Goal: Communication & Community: Answer question/provide support

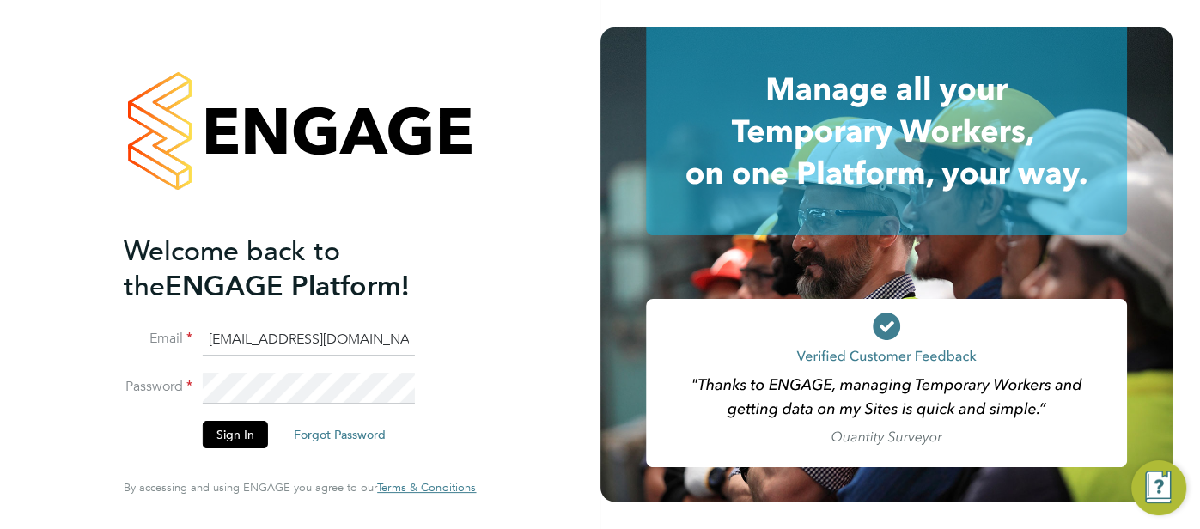
click at [325, 344] on input "cjs.ess@uk.g4s.com" at bounding box center [309, 340] width 212 height 31
type input "cjs.templabour@uk.g4s.com"
click at [238, 431] on button "Sign In" at bounding box center [235, 434] width 65 height 27
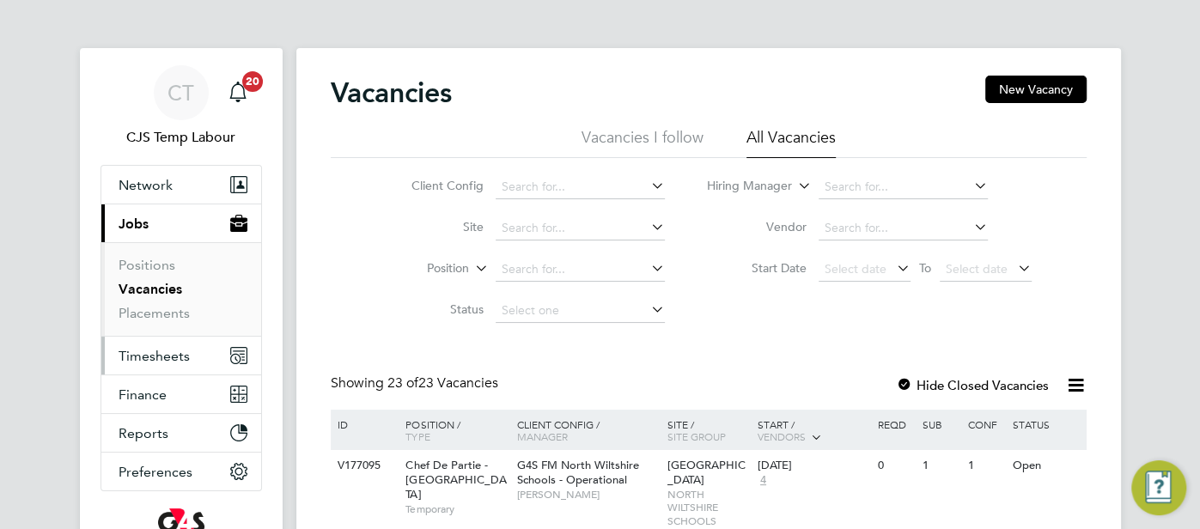
click at [181, 357] on span "Timesheets" at bounding box center [154, 356] width 71 height 16
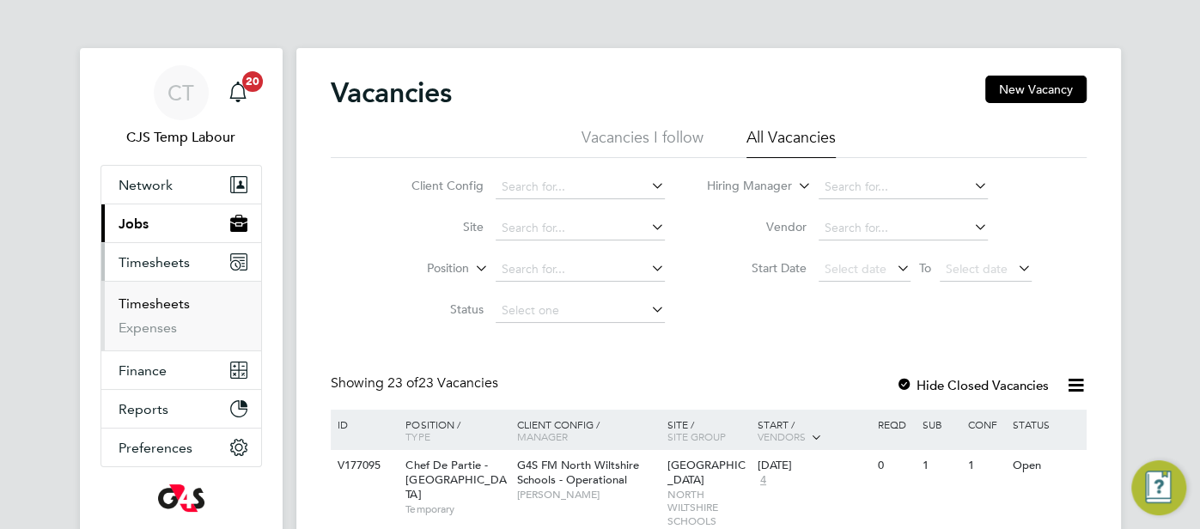
click at [166, 305] on link "Timesheets" at bounding box center [154, 304] width 71 height 16
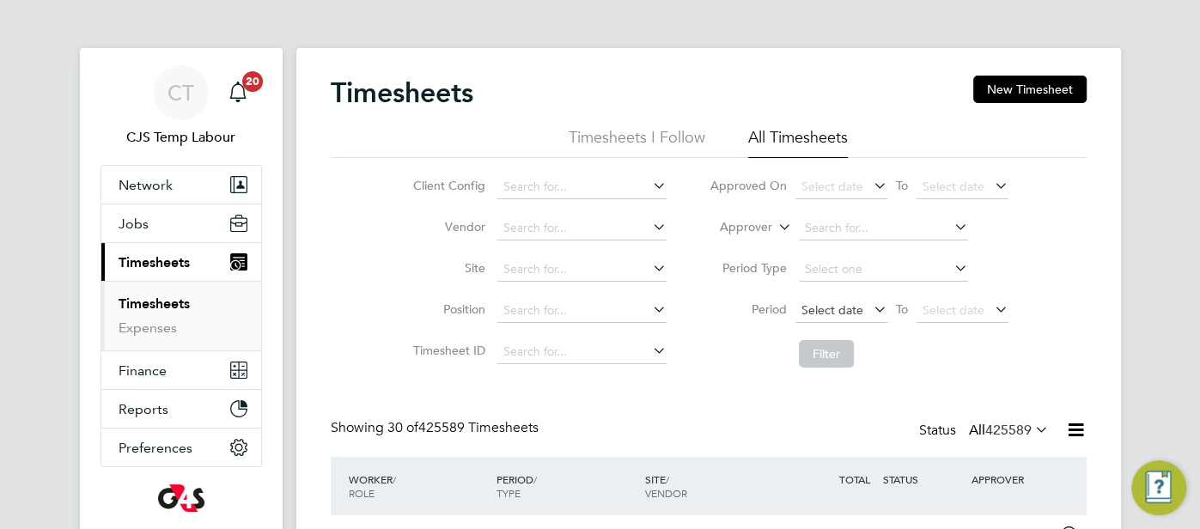
click at [827, 308] on span "Select date" at bounding box center [833, 309] width 62 height 15
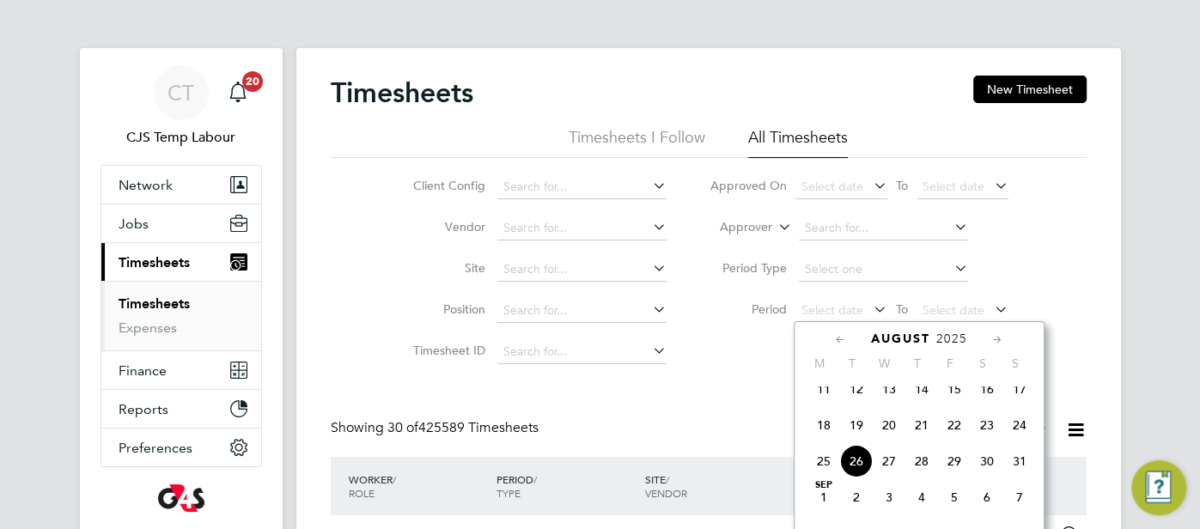
drag, startPoint x: 815, startPoint y: 442, endPoint x: 835, endPoint y: 420, distance: 29.2
click at [815, 437] on span "18" at bounding box center [824, 425] width 33 height 33
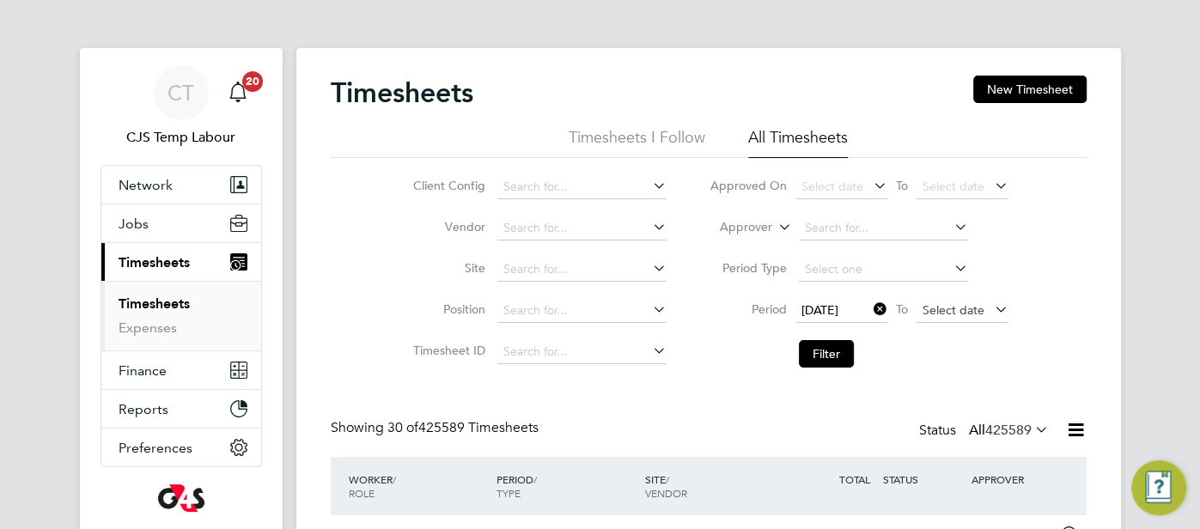
click at [951, 308] on span "Select date" at bounding box center [954, 309] width 62 height 15
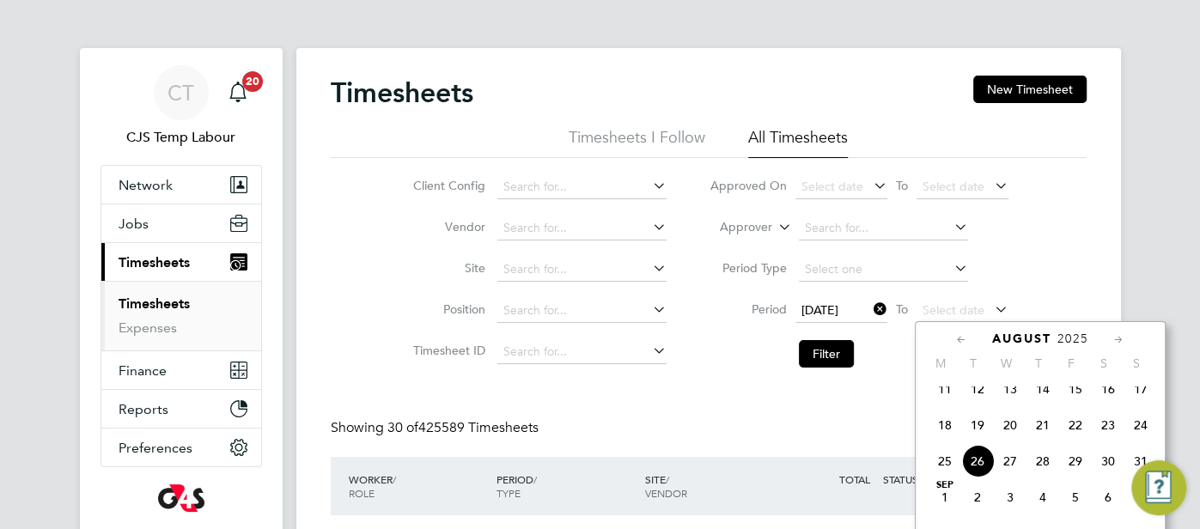
click at [1139, 436] on span "24" at bounding box center [1141, 425] width 33 height 33
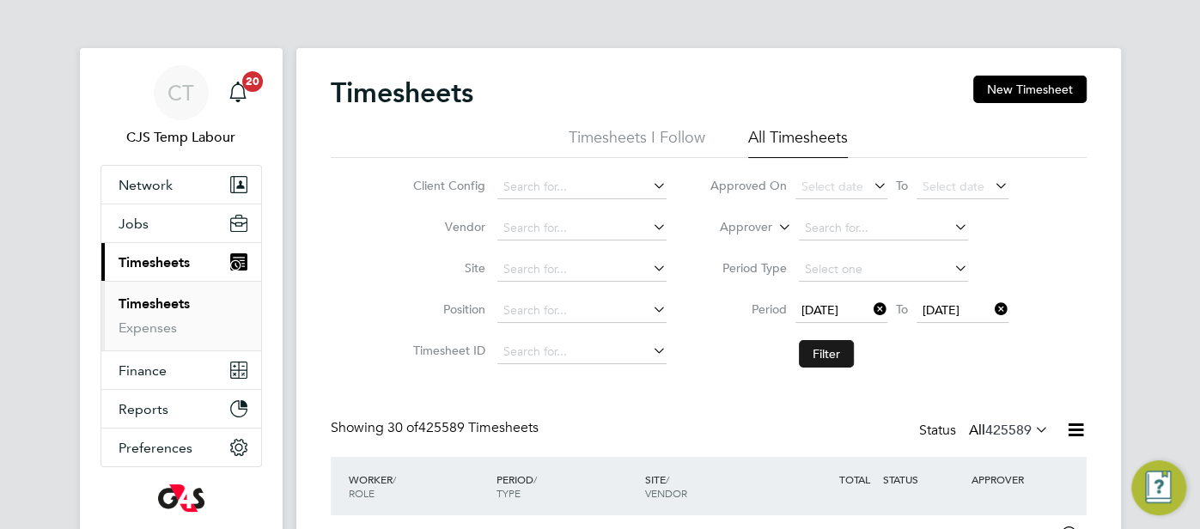
click at [839, 352] on button "Filter" at bounding box center [826, 353] width 55 height 27
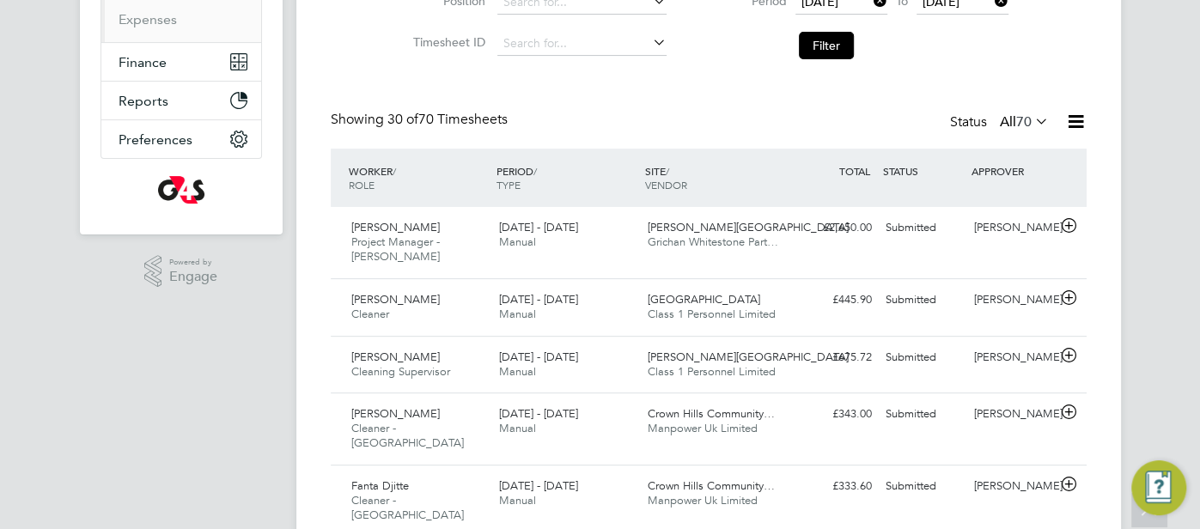
click at [1032, 118] on icon at bounding box center [1032, 121] width 0 height 24
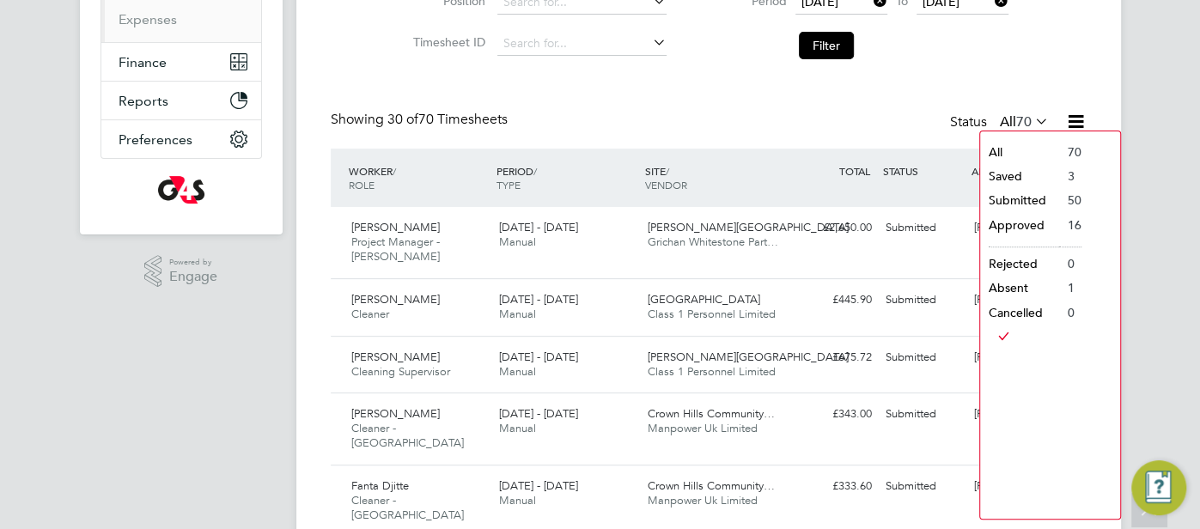
click at [1024, 177] on li "Saved" at bounding box center [1019, 176] width 79 height 24
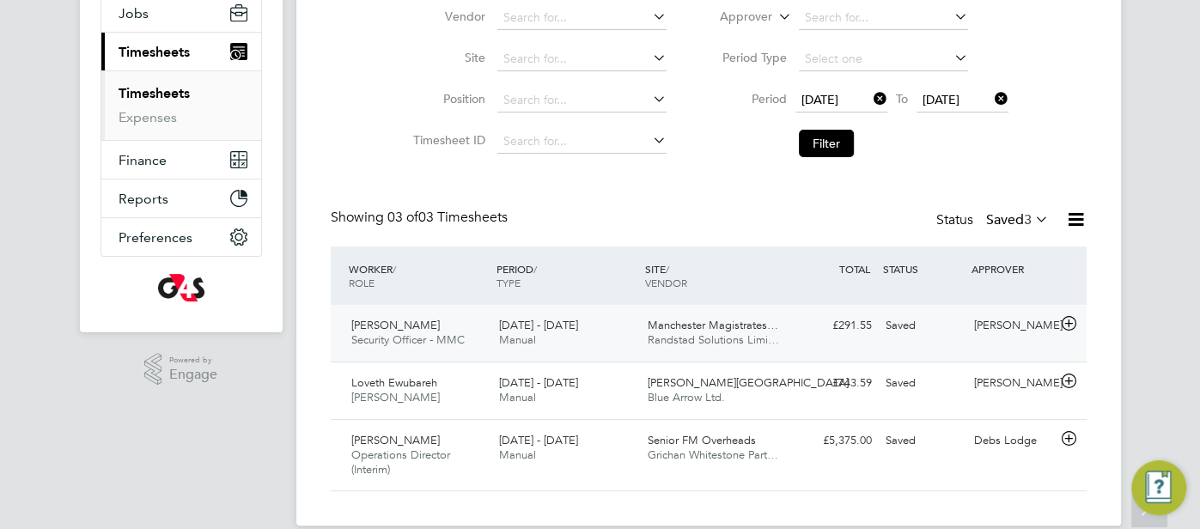
click at [797, 333] on div "£291.55 Saved" at bounding box center [834, 326] width 89 height 28
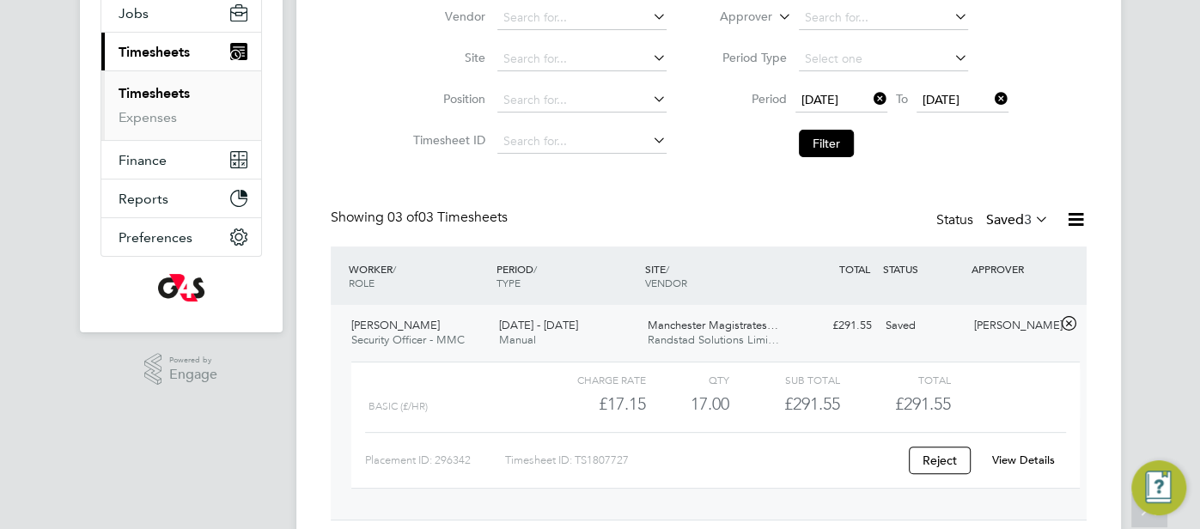
click at [1004, 463] on link "View Details" at bounding box center [1023, 460] width 63 height 15
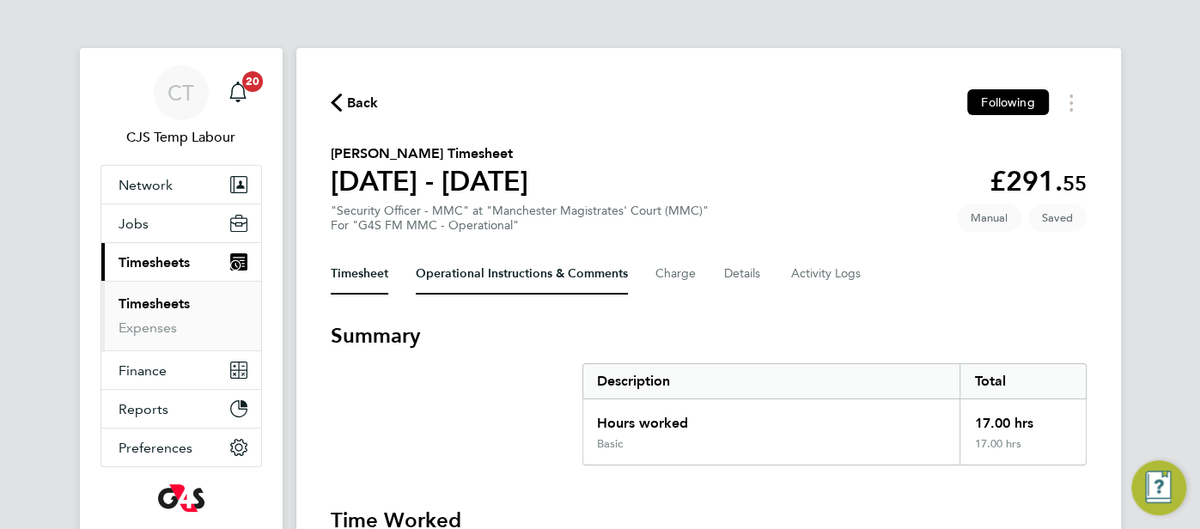
click at [527, 267] on Comments-tab "Operational Instructions & Comments" at bounding box center [522, 273] width 212 height 41
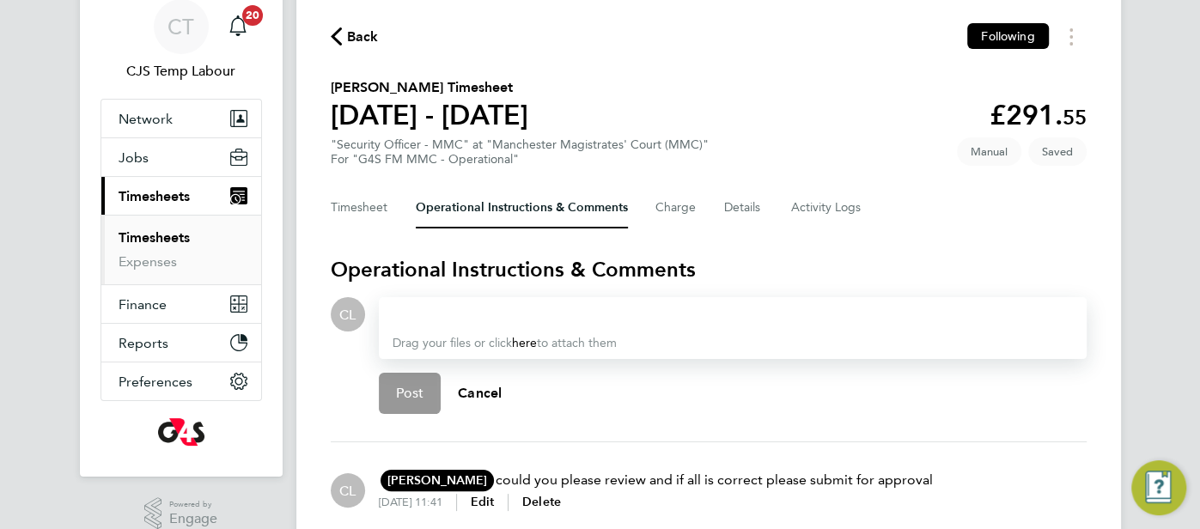
scroll to position [143, 0]
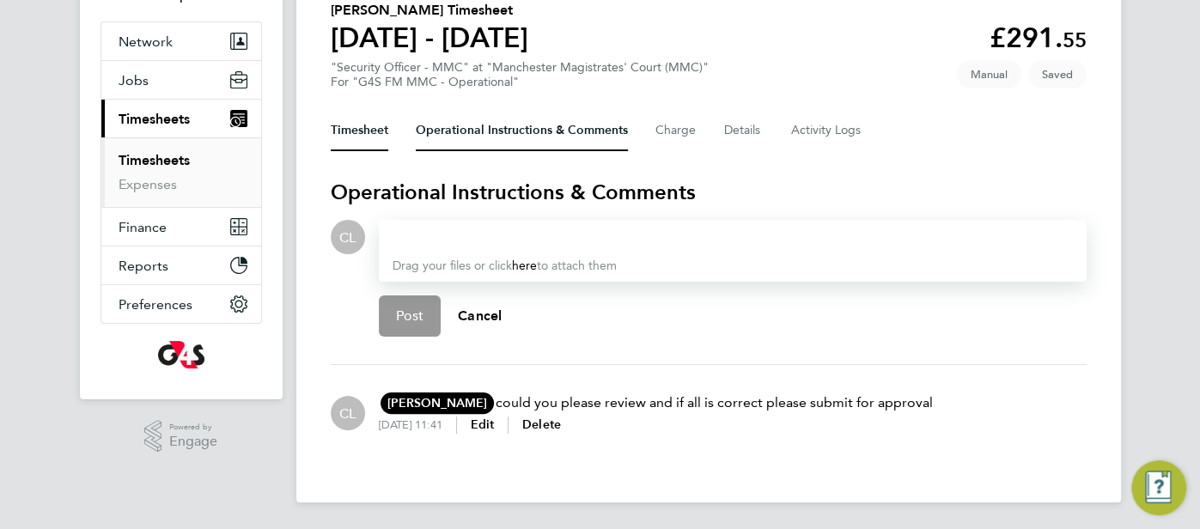
click at [372, 125] on button "Timesheet" at bounding box center [360, 130] width 58 height 41
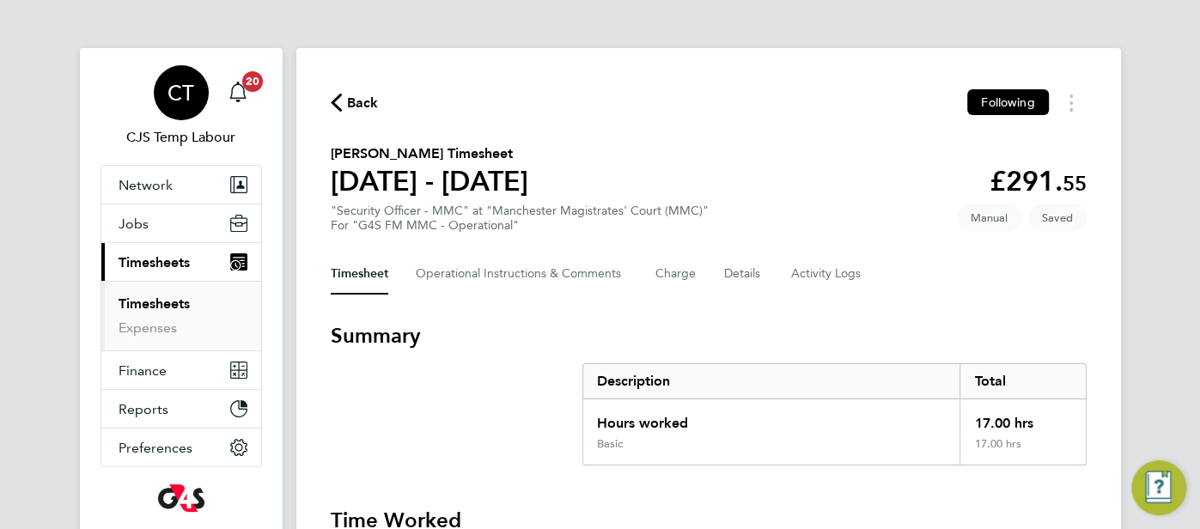
click at [176, 96] on span "CT" at bounding box center [181, 93] width 27 height 22
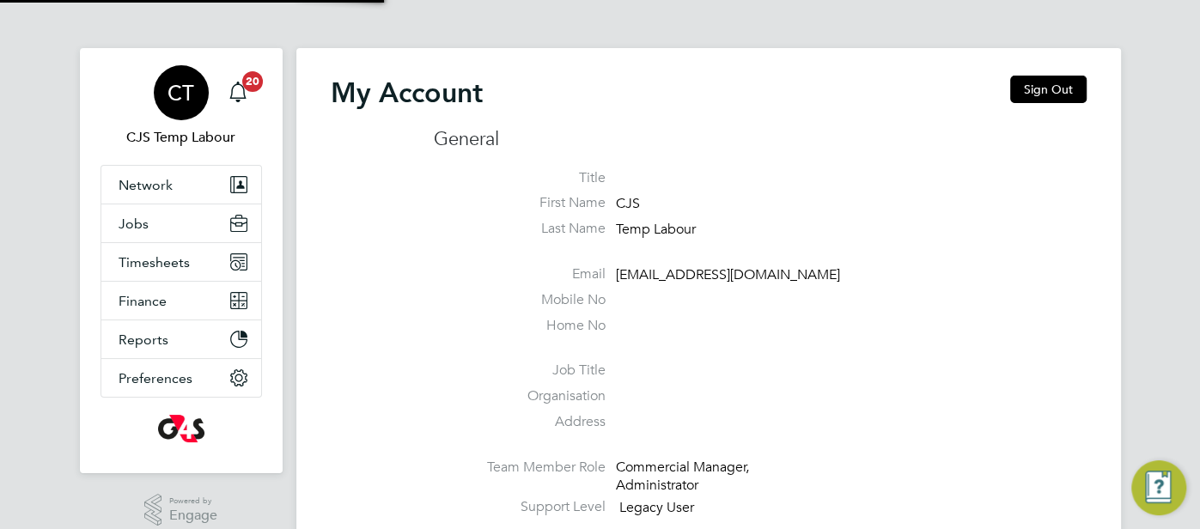
type input "cjs.templabour@uk.g4s.com"
click at [162, 264] on span "Timesheets" at bounding box center [154, 262] width 71 height 16
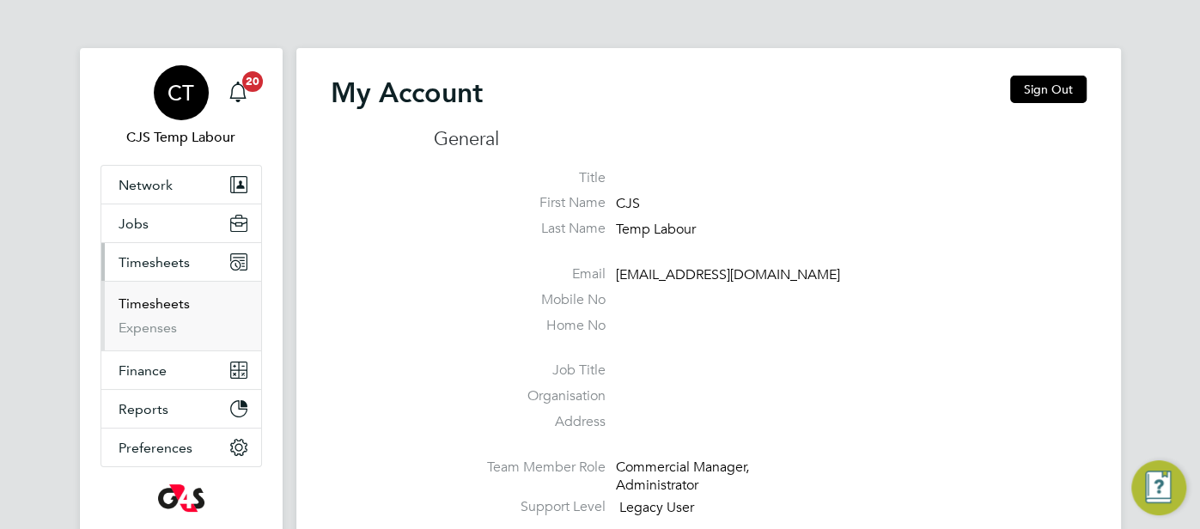
click at [177, 307] on link "Timesheets" at bounding box center [154, 304] width 71 height 16
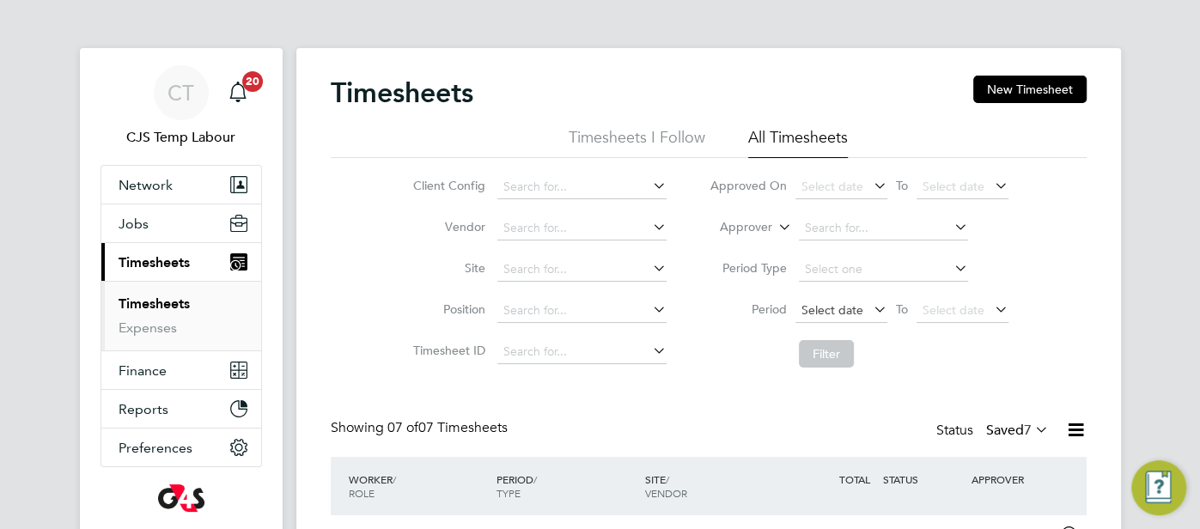
click at [835, 306] on span "Select date" at bounding box center [833, 309] width 62 height 15
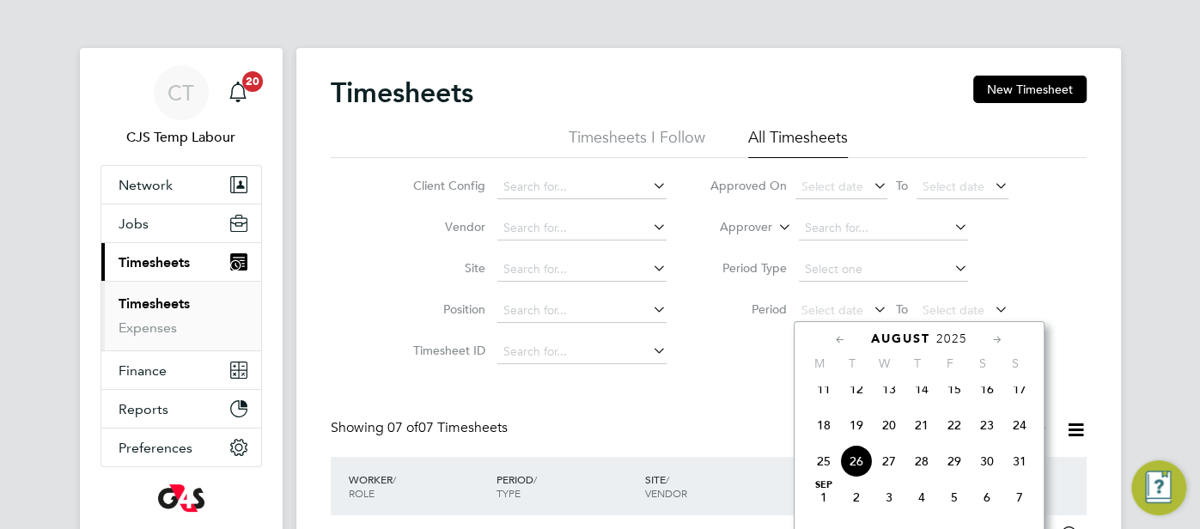
click at [821, 439] on span "18" at bounding box center [824, 425] width 33 height 33
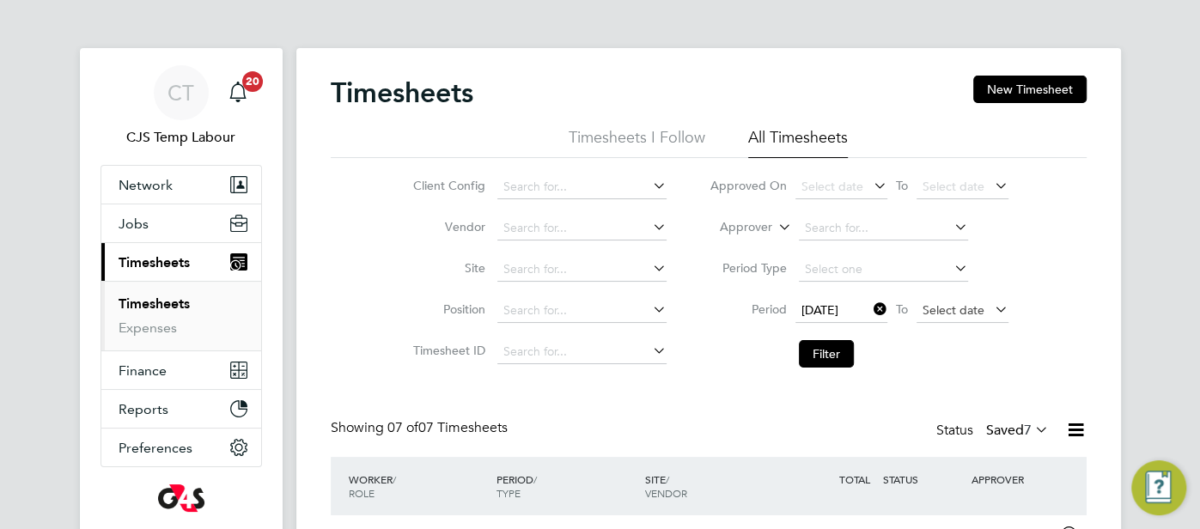
click at [955, 308] on span "Select date" at bounding box center [954, 309] width 62 height 15
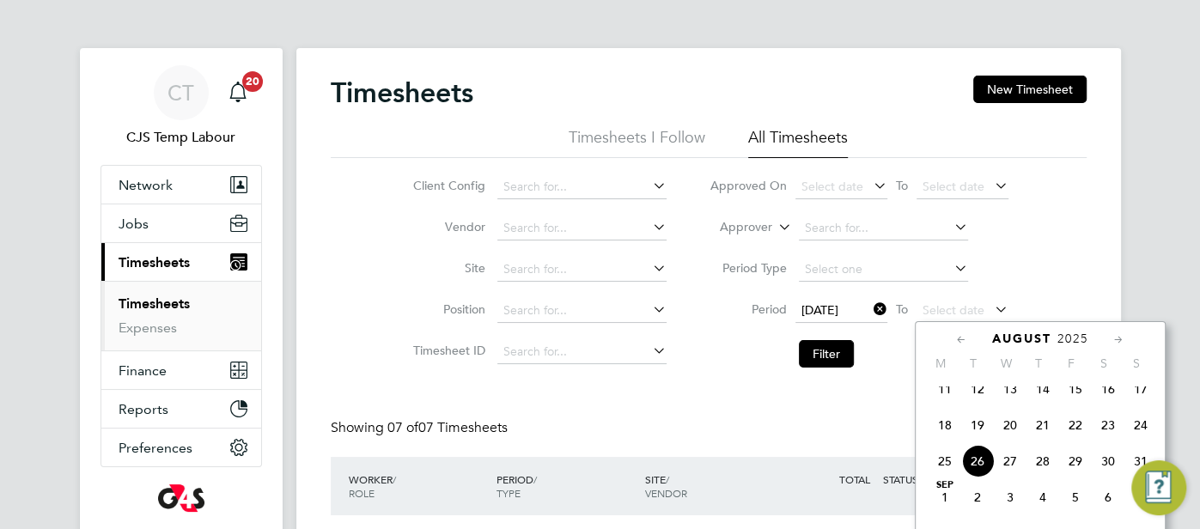
click at [1136, 434] on span "24" at bounding box center [1141, 425] width 33 height 33
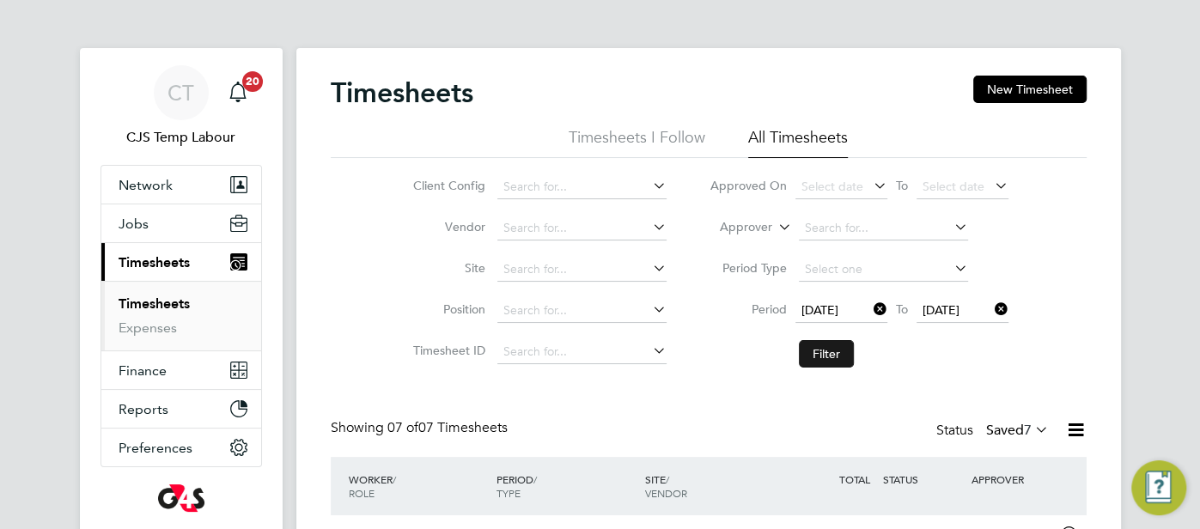
click at [839, 358] on button "Filter" at bounding box center [826, 353] width 55 height 27
click at [1032, 429] on icon at bounding box center [1032, 430] width 0 height 24
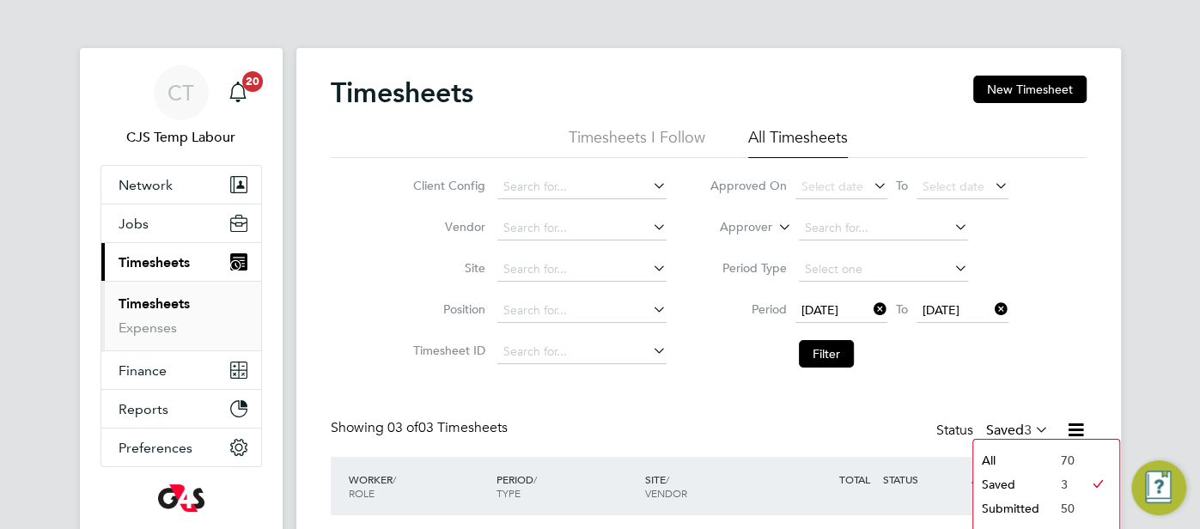
click at [1005, 455] on li "All" at bounding box center [1013, 461] width 79 height 24
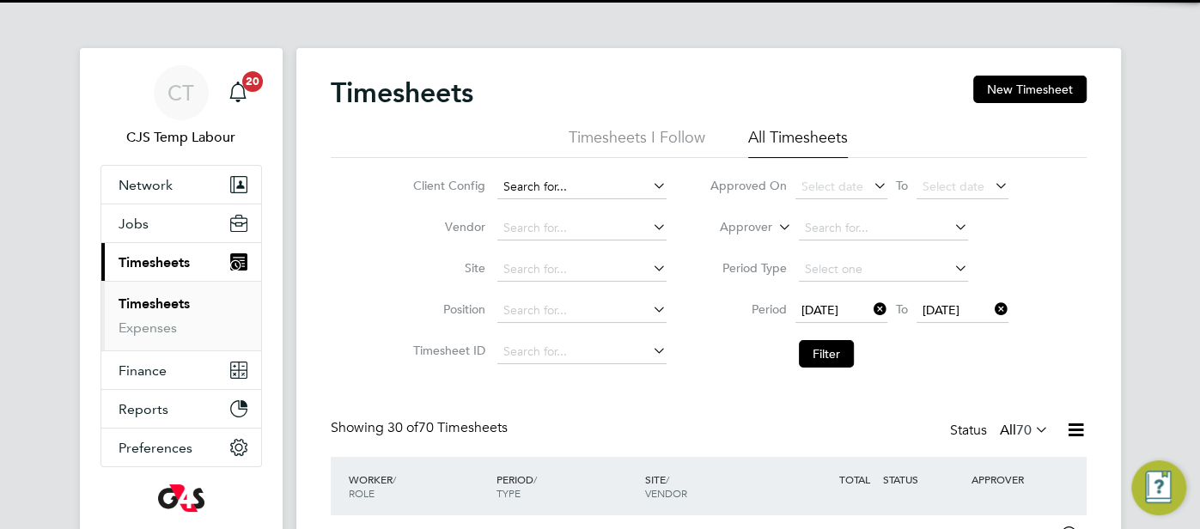
click at [527, 184] on input at bounding box center [582, 187] width 169 height 24
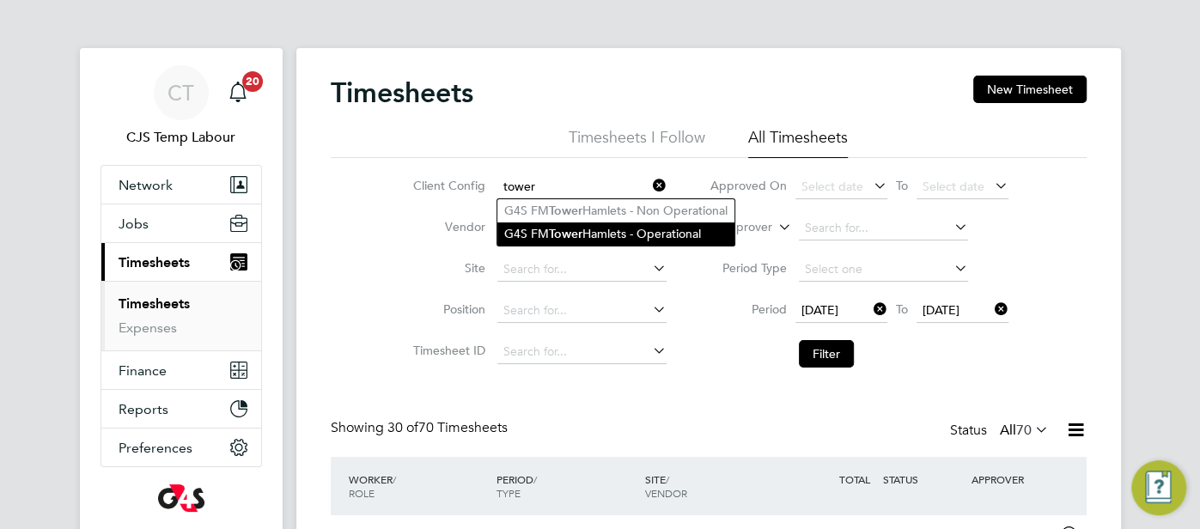
click at [574, 229] on b "Tower" at bounding box center [566, 234] width 34 height 15
type input "G4S FM Tower Hamlets - Operational"
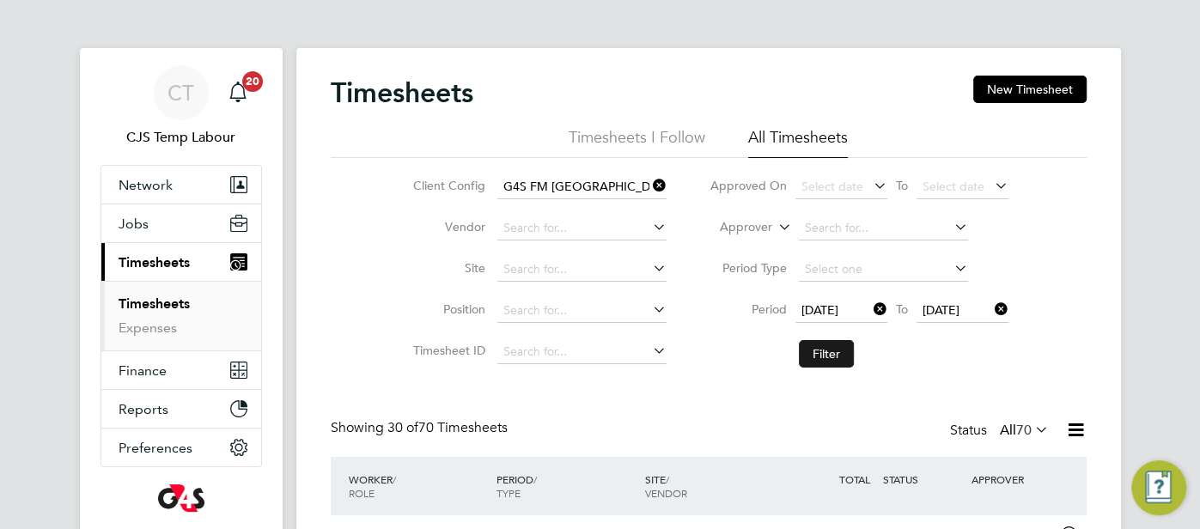
click at [806, 349] on button "Filter" at bounding box center [826, 353] width 55 height 27
click at [1069, 430] on icon at bounding box center [1075, 429] width 21 height 21
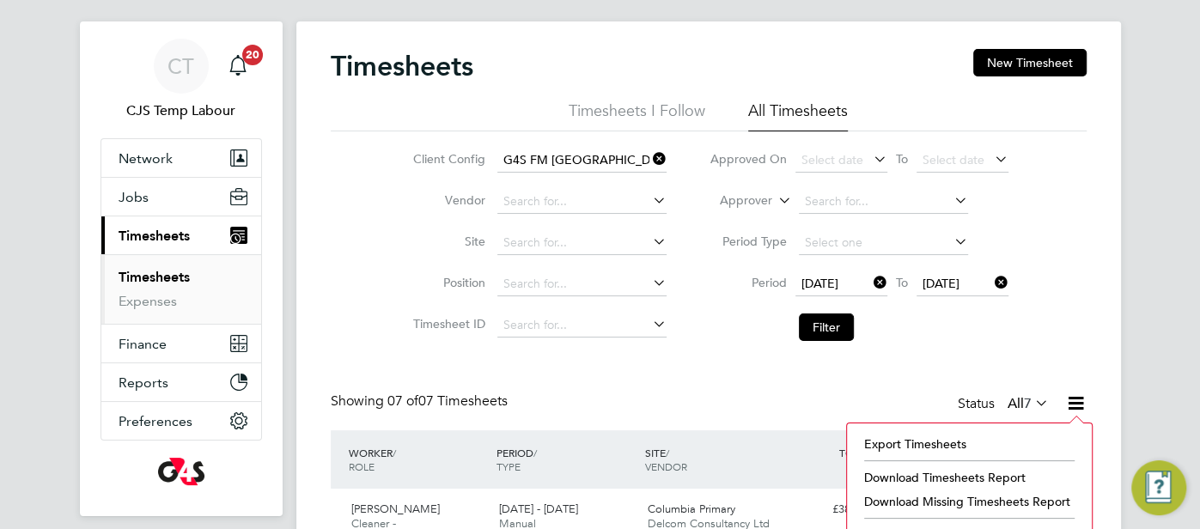
click at [1029, 495] on li "Download Missing Timesheets Report" at bounding box center [970, 502] width 228 height 24
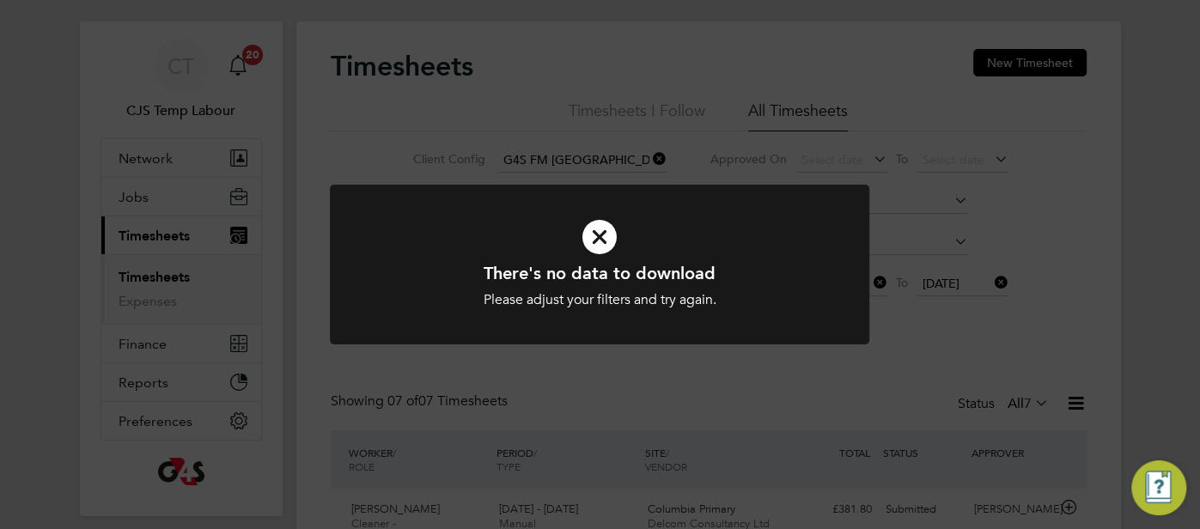
click at [602, 224] on icon at bounding box center [599, 237] width 447 height 67
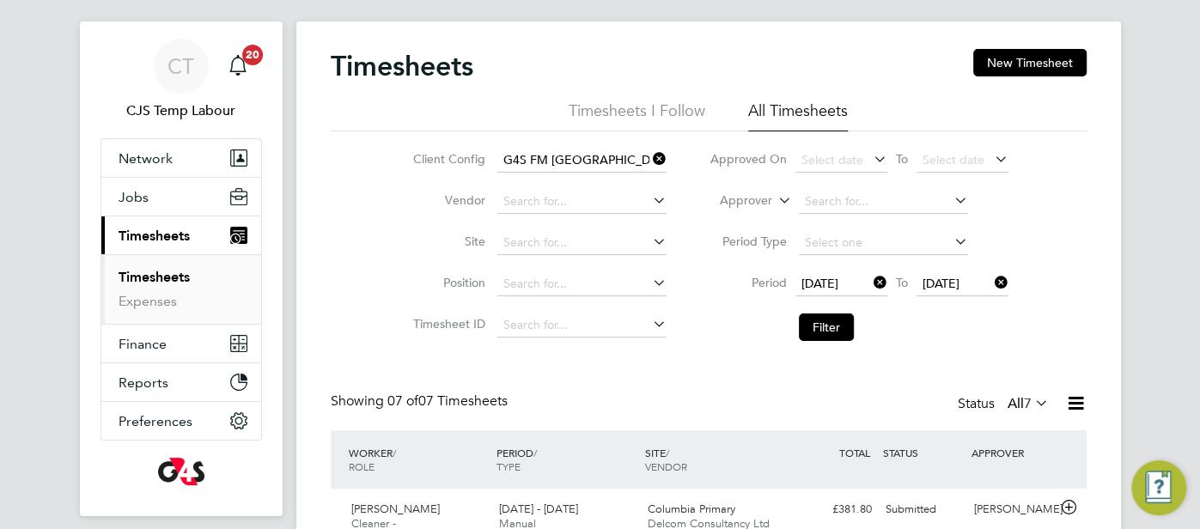
click at [650, 156] on icon at bounding box center [650, 159] width 0 height 24
click at [603, 159] on input at bounding box center [582, 161] width 169 height 24
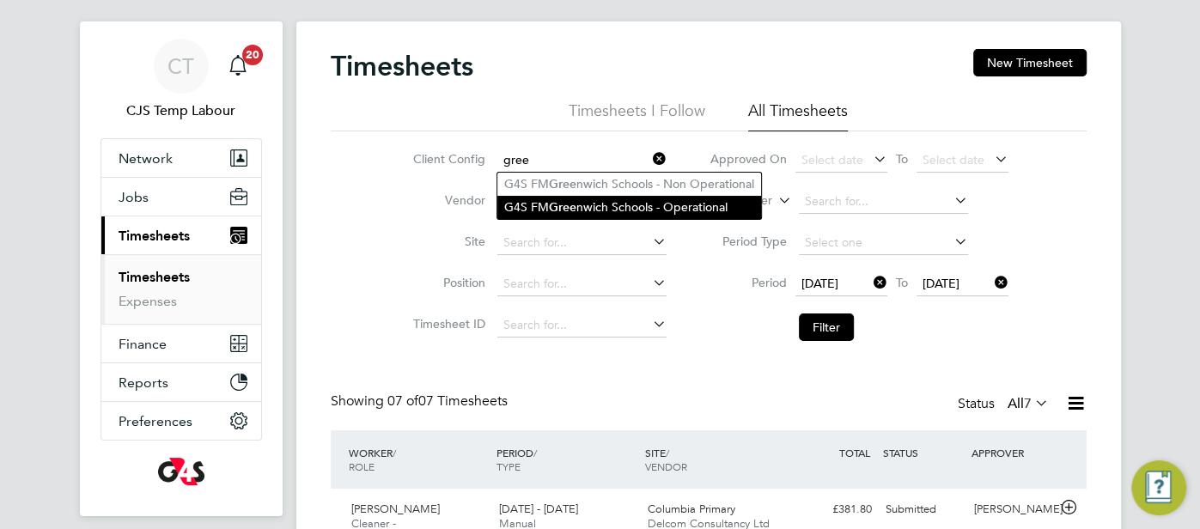
drag, startPoint x: 634, startPoint y: 205, endPoint x: 645, endPoint y: 205, distance: 11.2
click at [635, 205] on li "G4S FM Gree nwich Schools - Operational" at bounding box center [630, 207] width 264 height 23
type input "G4S FM Greenwich Schools - Operational"
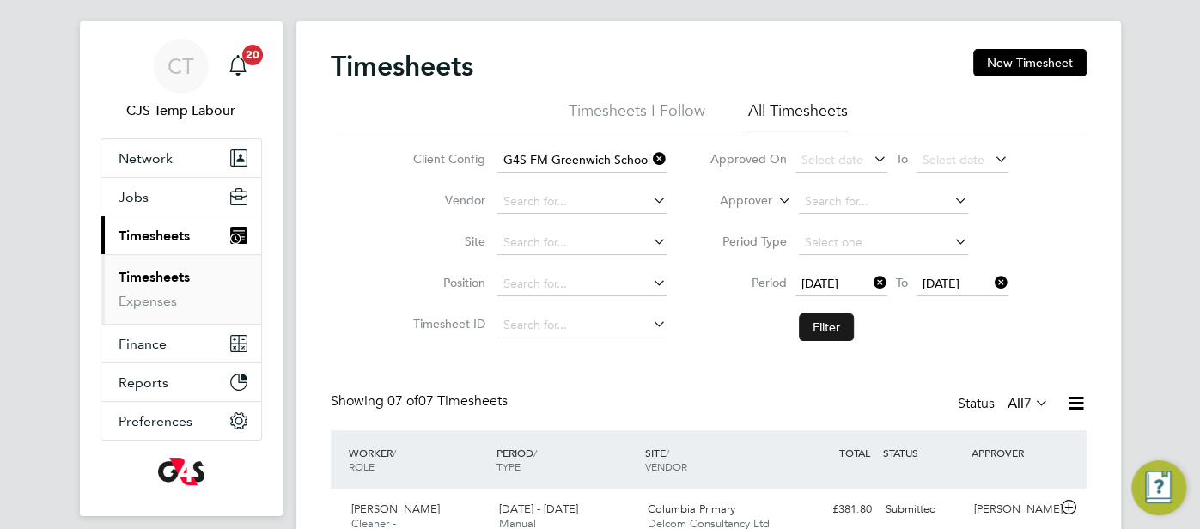
click at [836, 322] on button "Filter" at bounding box center [826, 327] width 55 height 27
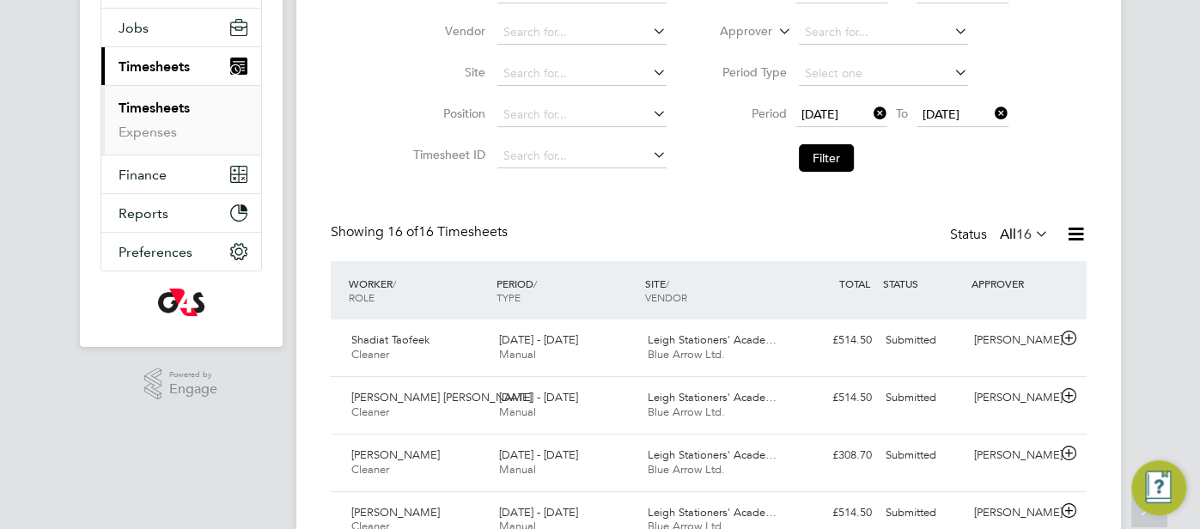
click at [1084, 230] on icon at bounding box center [1075, 233] width 21 height 21
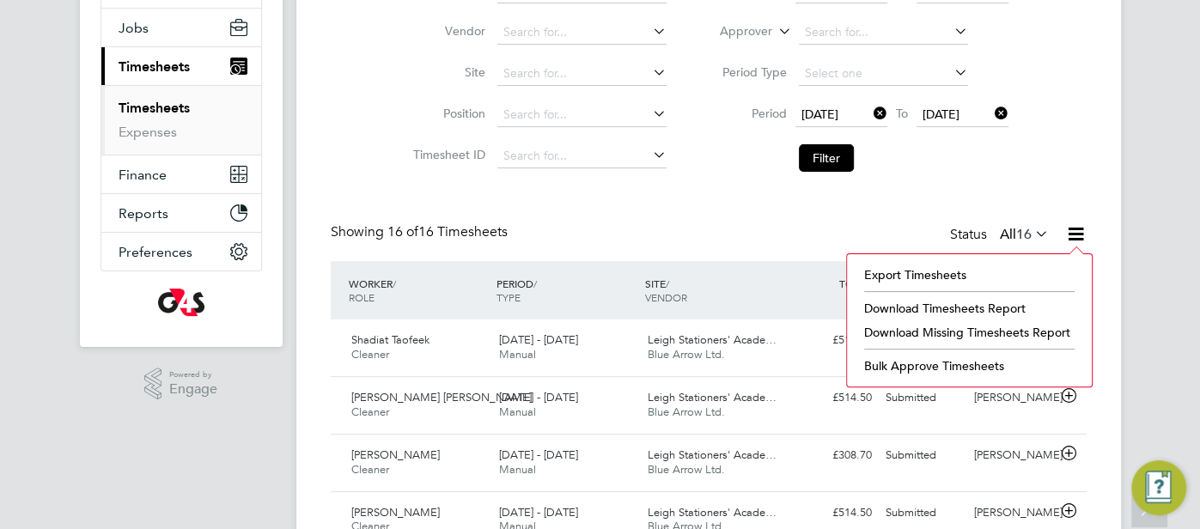
click at [1030, 324] on li "Download Missing Timesheets Report" at bounding box center [970, 333] width 228 height 24
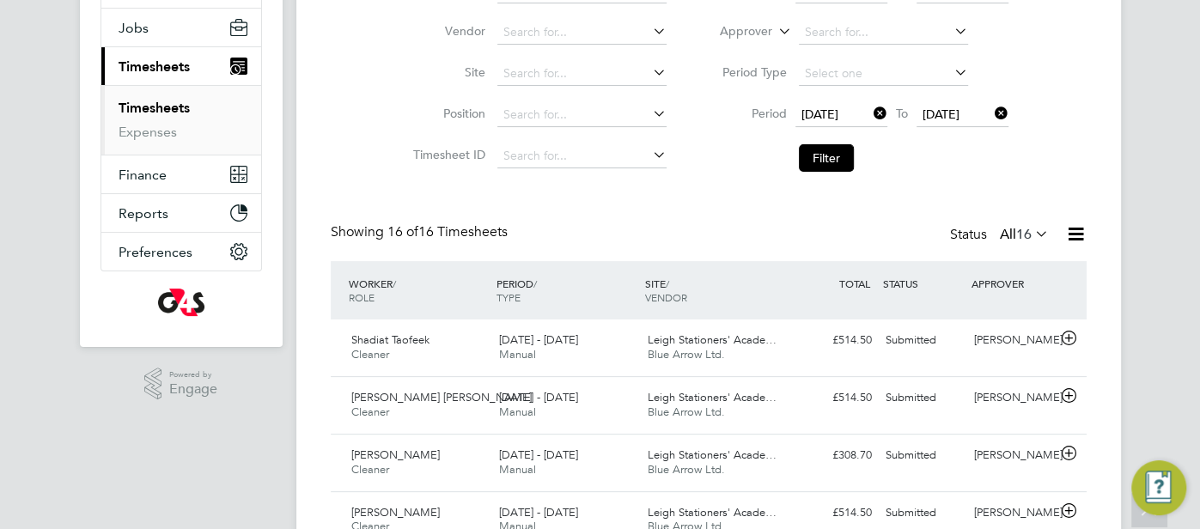
click at [1077, 235] on icon at bounding box center [1075, 233] width 21 height 21
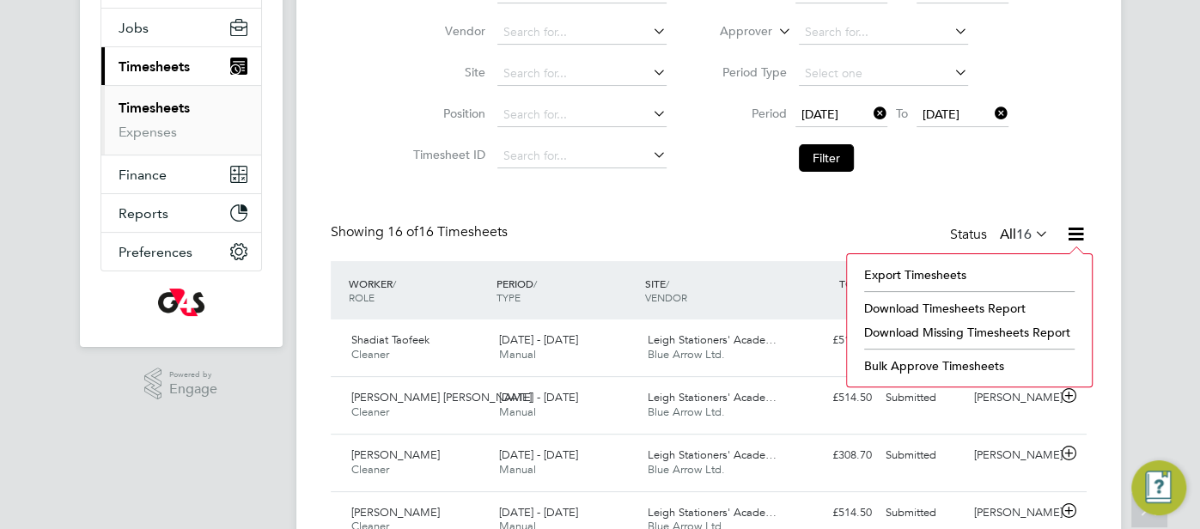
click at [974, 308] on li "Download Timesheets Report" at bounding box center [970, 308] width 228 height 24
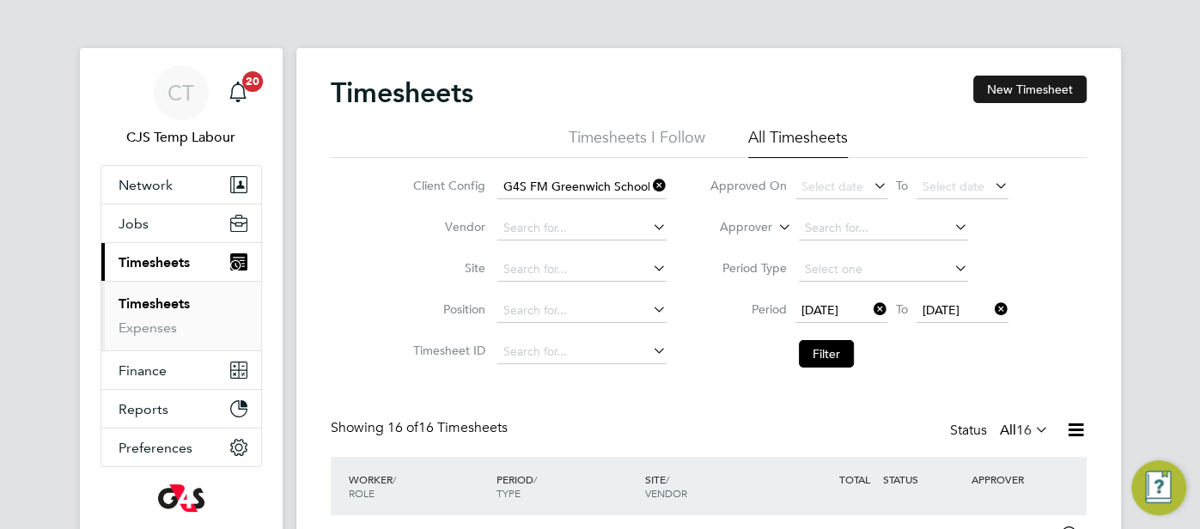
click at [1015, 84] on button "New Timesheet" at bounding box center [1030, 89] width 113 height 27
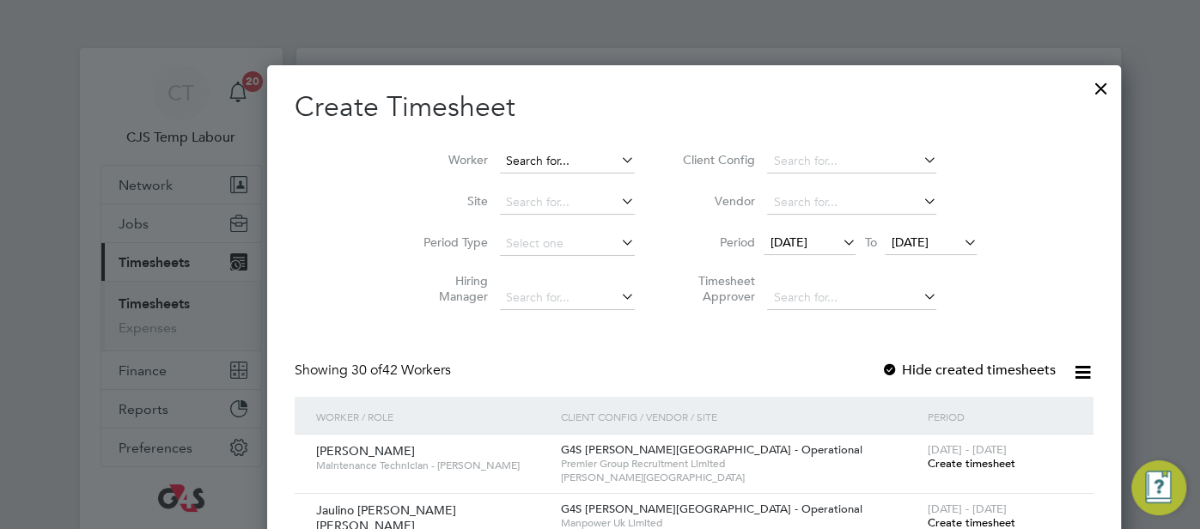
click at [500, 165] on input at bounding box center [567, 162] width 135 height 24
paste input "Rotimi Badiya"
type input "Rotimi Badiya"
click at [440, 180] on b "Rotimi" at bounding box center [430, 184] width 37 height 15
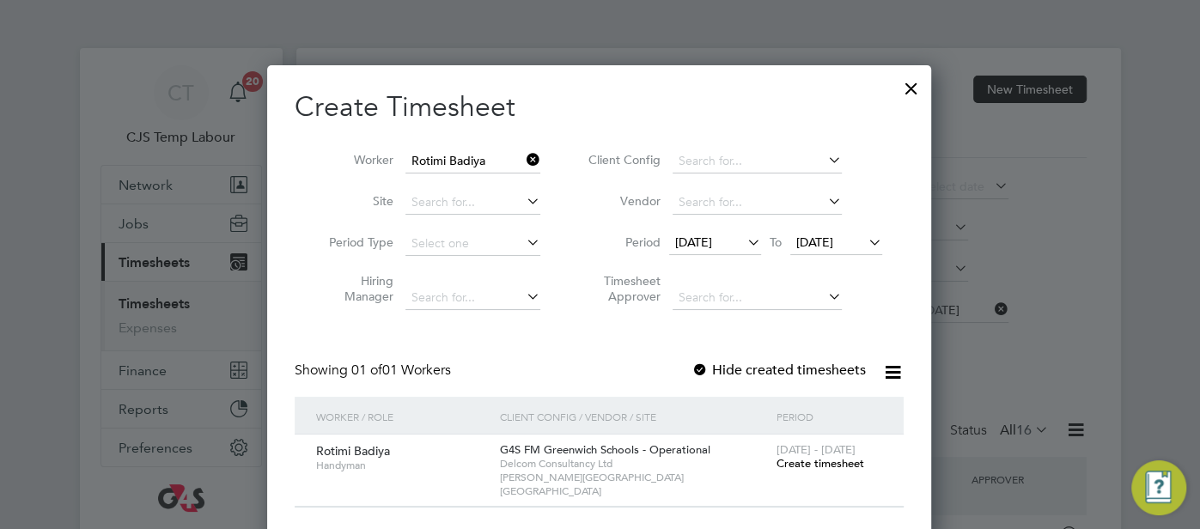
click at [833, 463] on span "Create timesheet" at bounding box center [820, 463] width 88 height 15
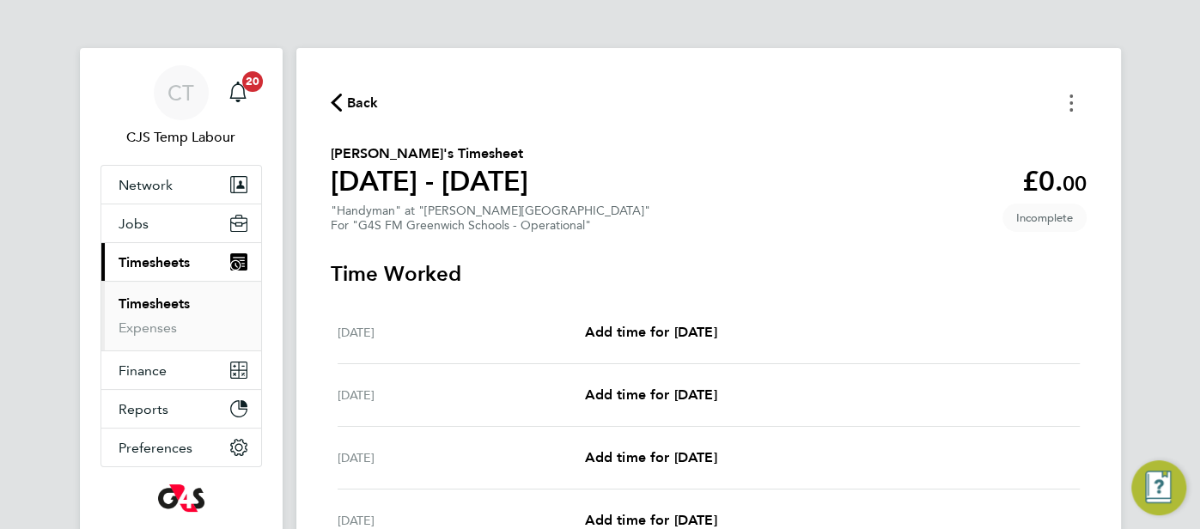
click at [1064, 101] on button "Timesheets Menu" at bounding box center [1071, 102] width 31 height 27
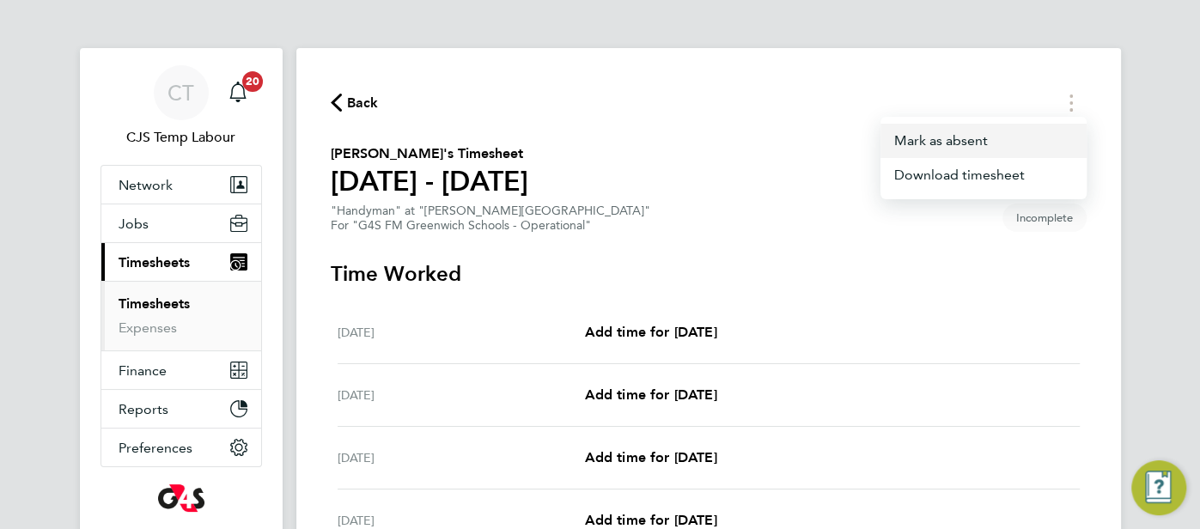
click at [987, 138] on button "Mark as absent" at bounding box center [984, 141] width 206 height 34
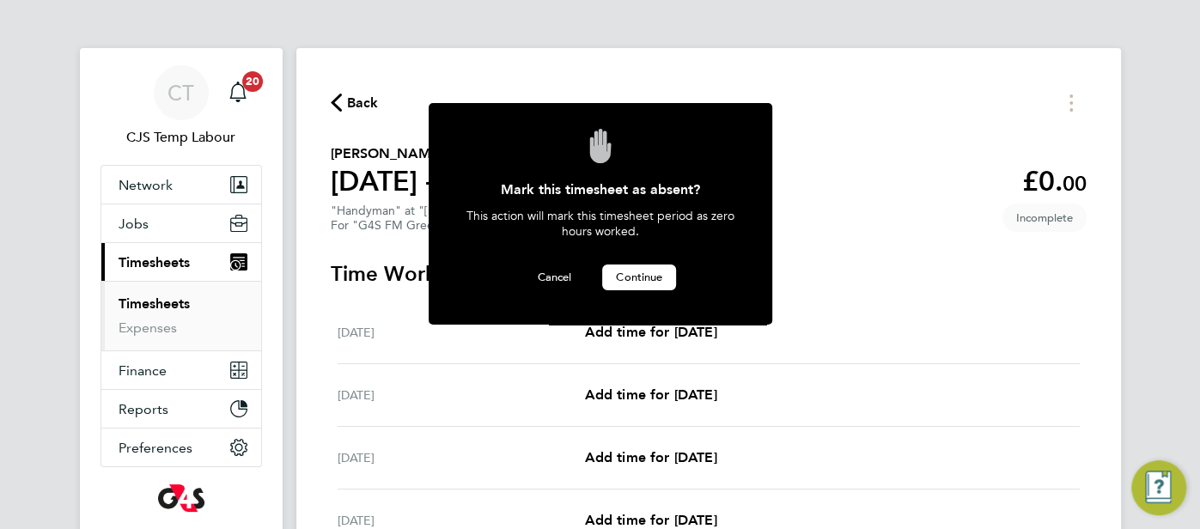
click at [638, 283] on button "Continue" at bounding box center [639, 278] width 74 height 26
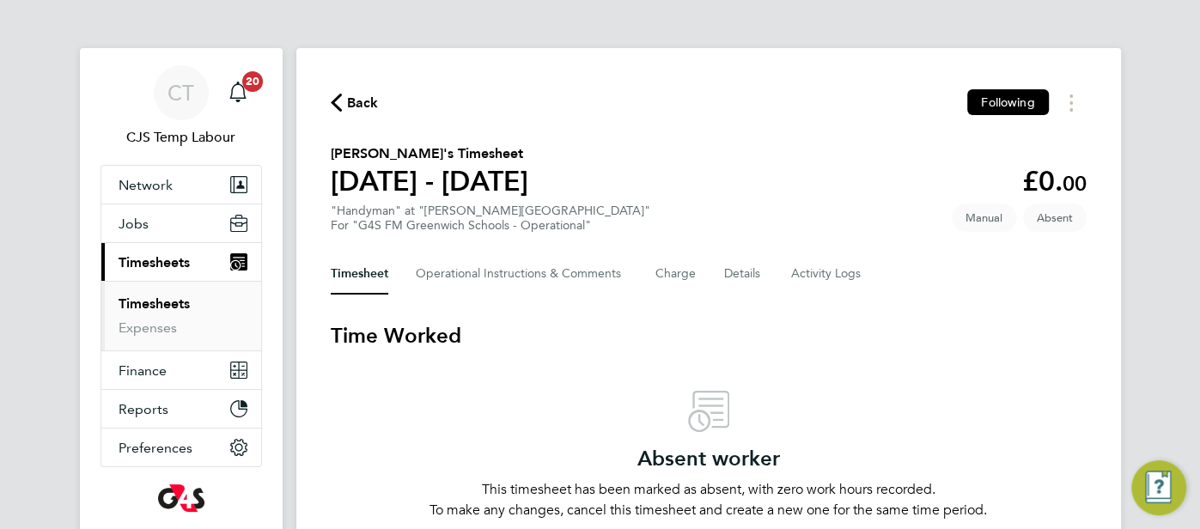
click at [332, 106] on icon "button" at bounding box center [336, 103] width 11 height 18
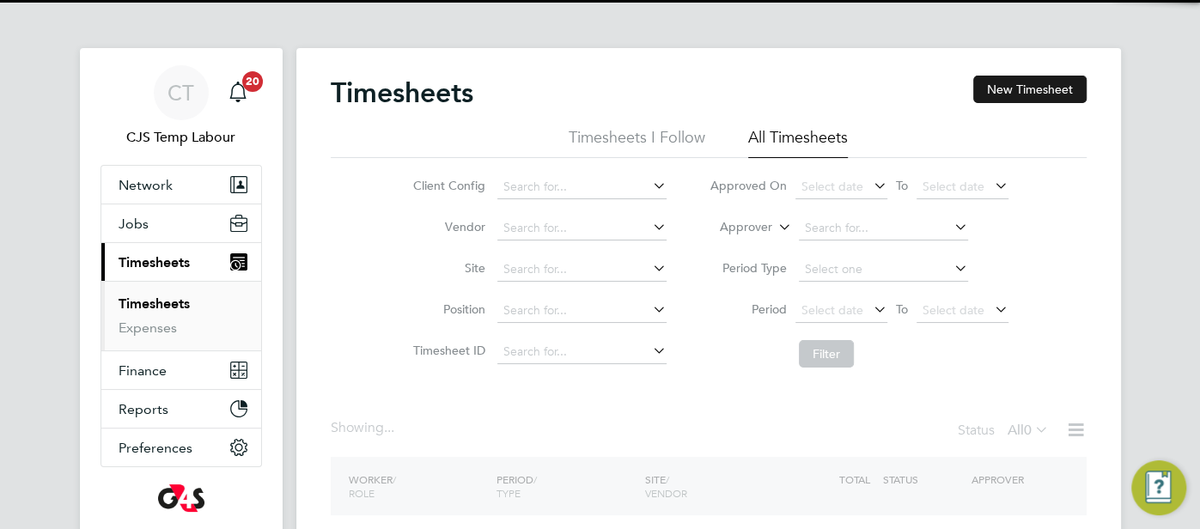
click at [1029, 82] on button "New Timesheet" at bounding box center [1030, 89] width 113 height 27
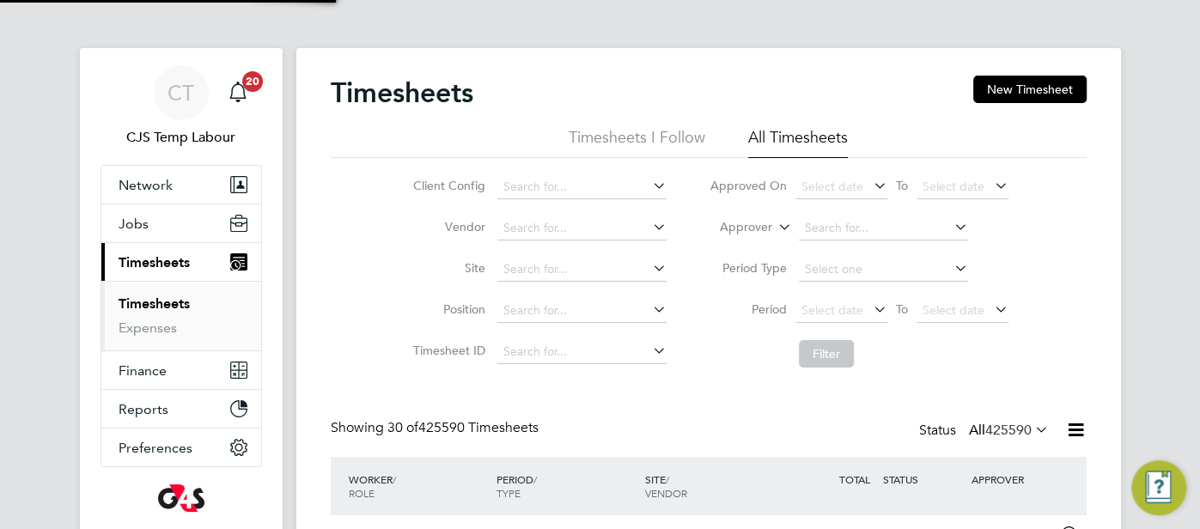
scroll to position [43, 149]
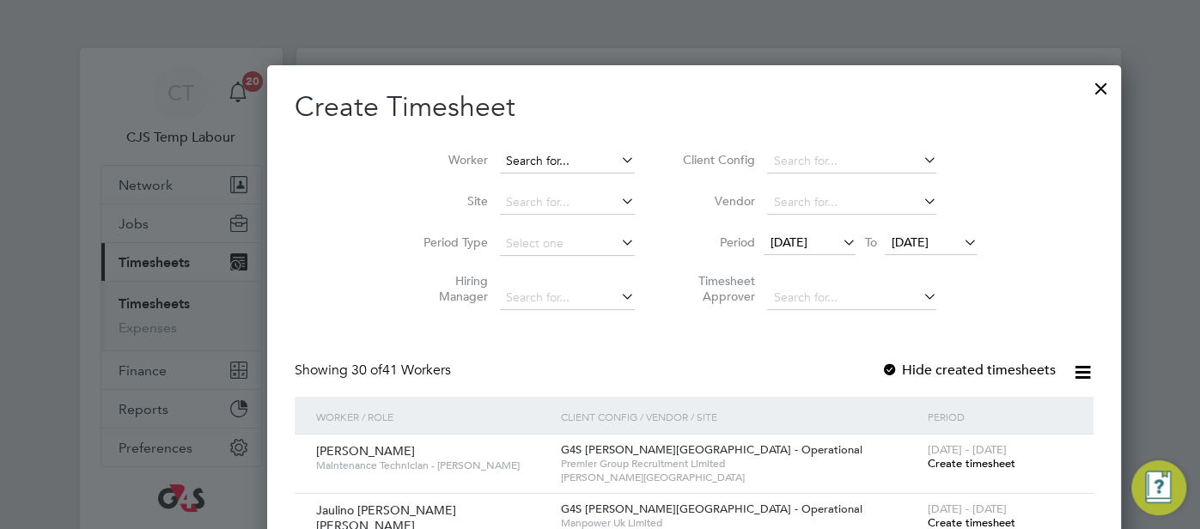
click at [500, 154] on input at bounding box center [567, 162] width 135 height 24
paste input "Veronica Lawrence"
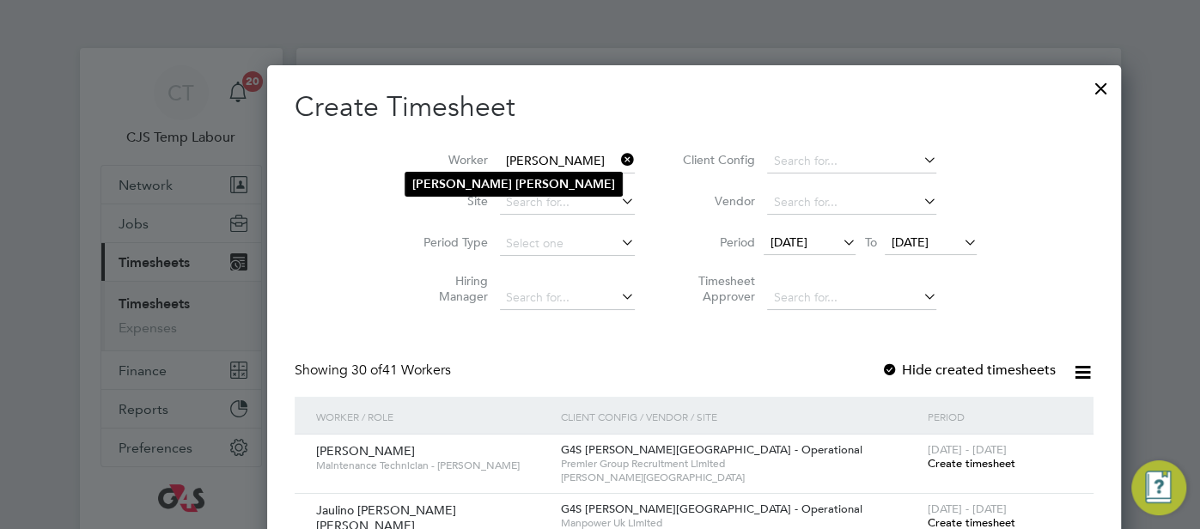
type input "Veronica Lawrence"
click at [516, 184] on b "Lawrence" at bounding box center [566, 184] width 100 height 15
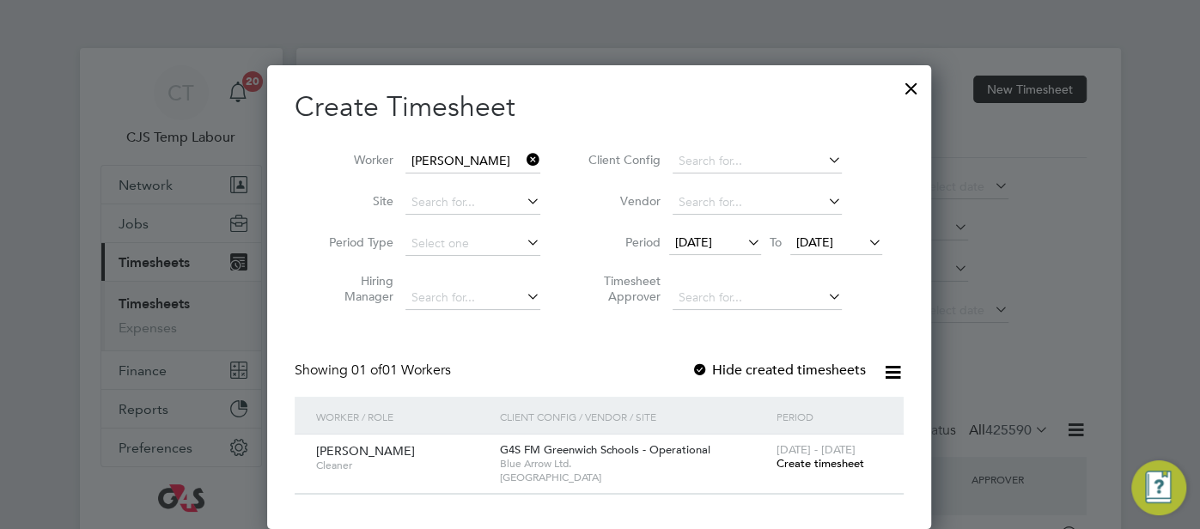
click at [818, 459] on span "Create timesheet" at bounding box center [820, 463] width 88 height 15
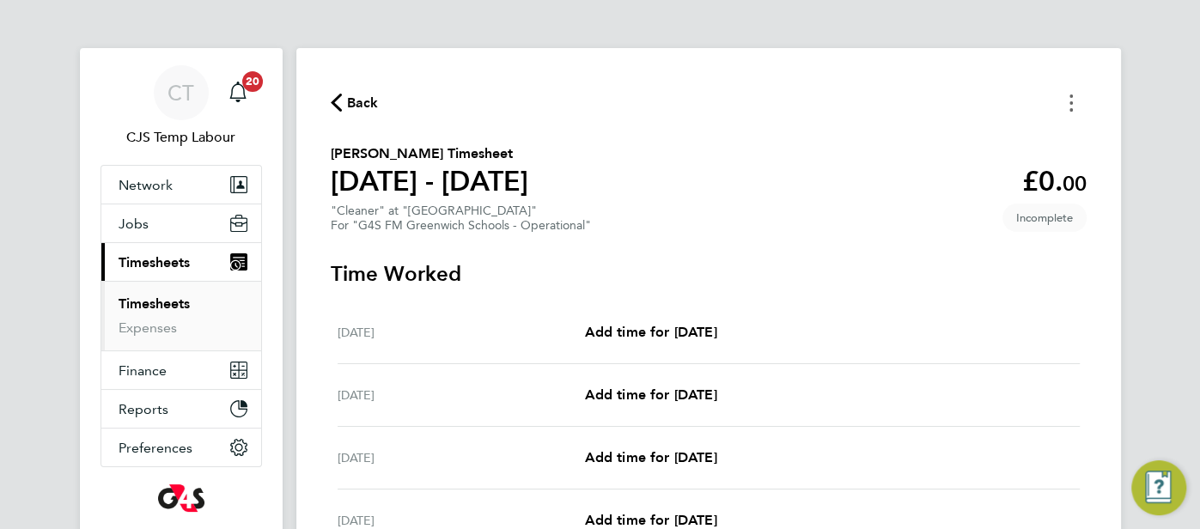
click at [1070, 101] on icon "Timesheets Menu" at bounding box center [1071, 103] width 3 height 17
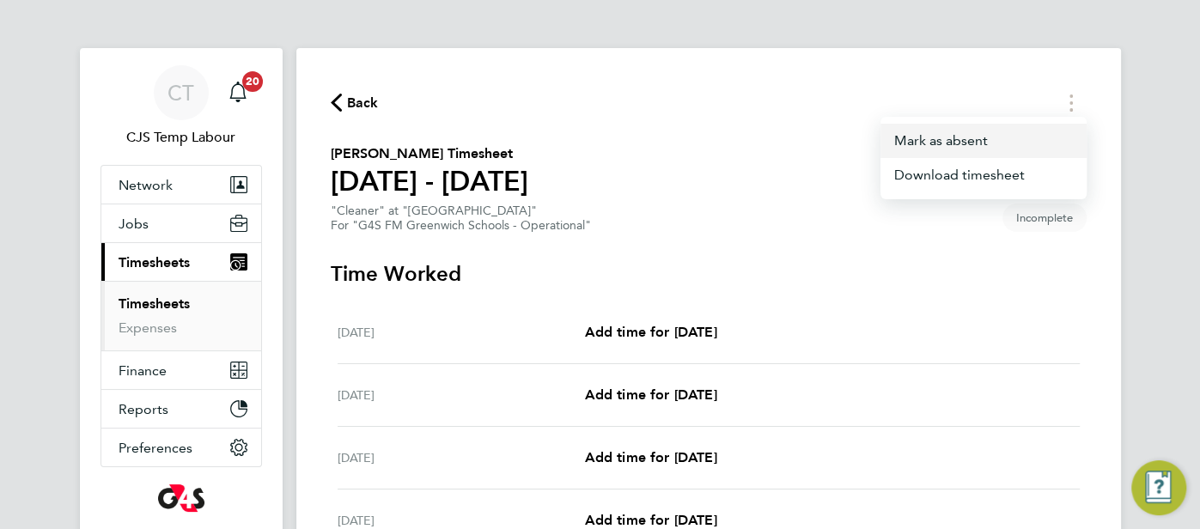
click at [962, 139] on button "Mark as absent" at bounding box center [984, 141] width 206 height 34
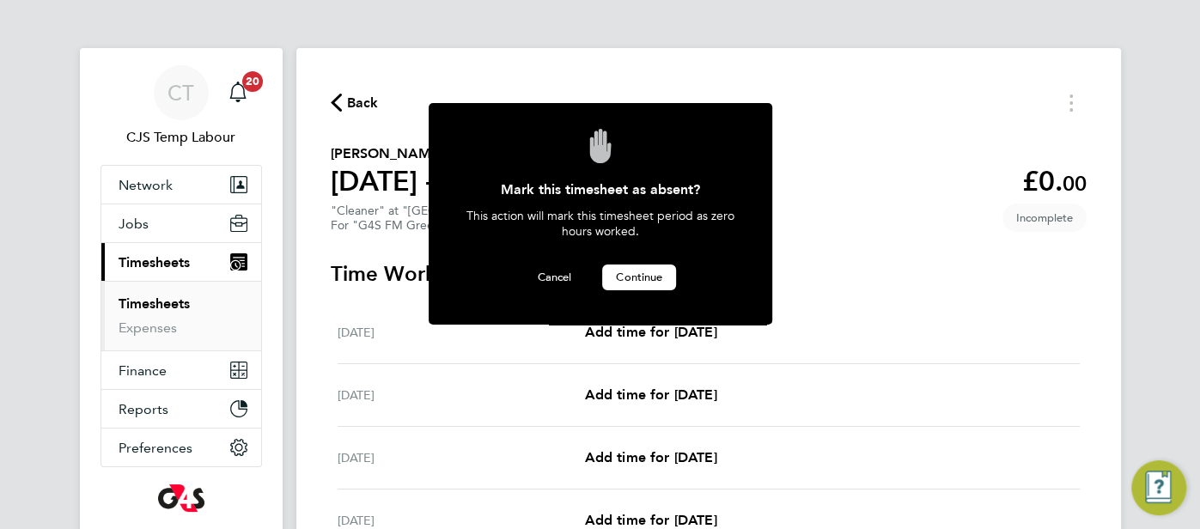
click at [656, 277] on span "Continue" at bounding box center [639, 277] width 46 height 15
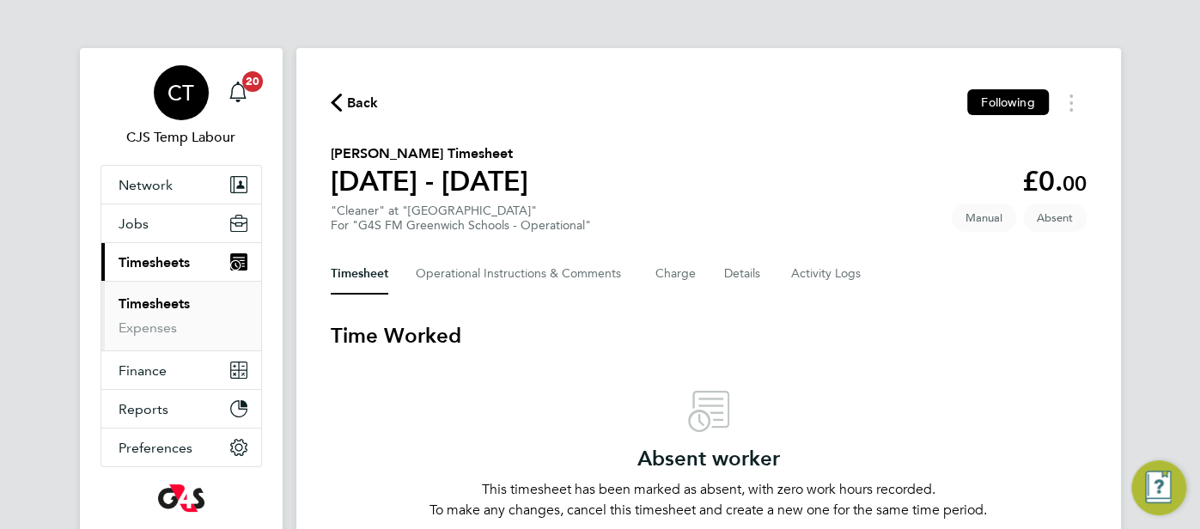
click at [188, 100] on span "CT" at bounding box center [181, 93] width 27 height 22
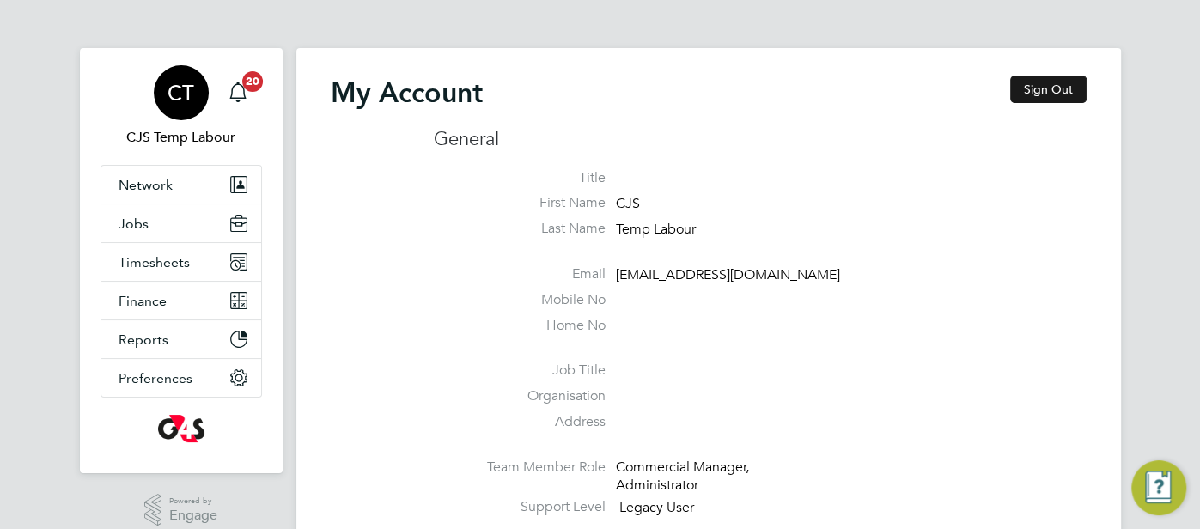
click at [1058, 82] on button "Sign Out" at bounding box center [1048, 89] width 76 height 27
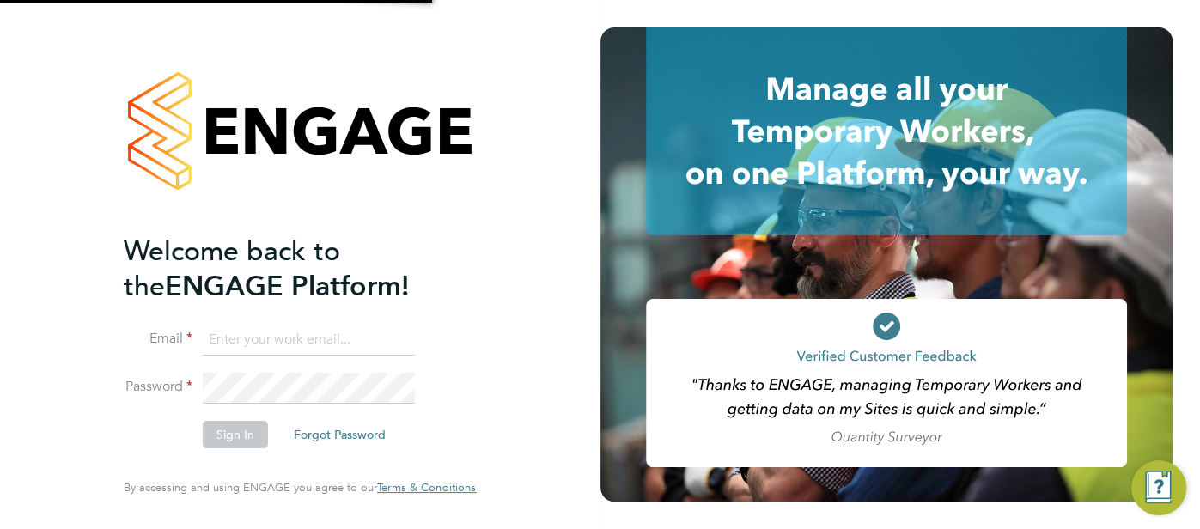
type input "cjs.templabour@uk.g4s.com"
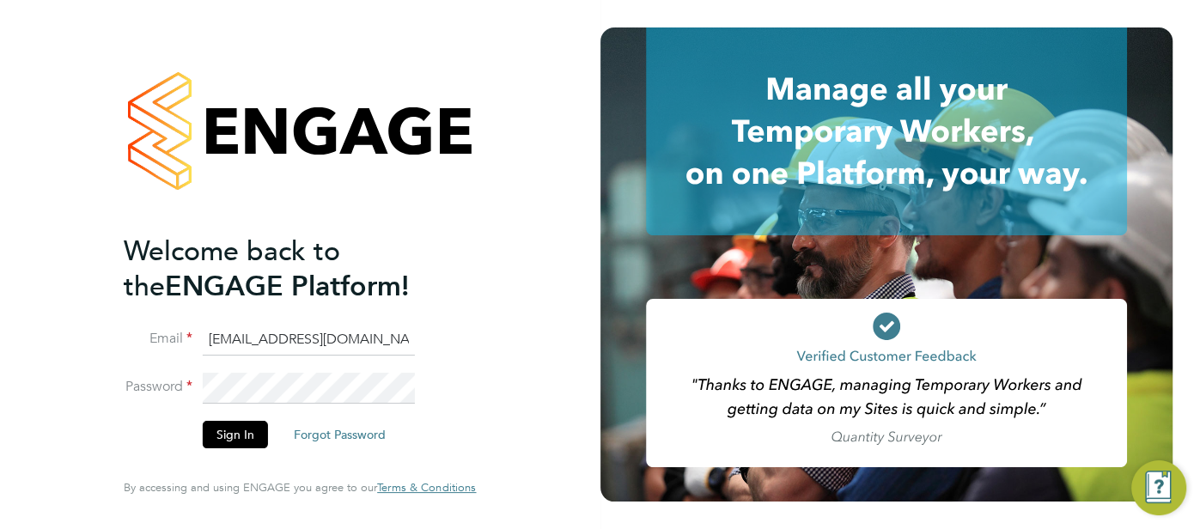
drag, startPoint x: 400, startPoint y: 335, endPoint x: 195, endPoint y: 351, distance: 205.2
click at [194, 352] on li "Email cjs.templabour@uk.g4s.com" at bounding box center [291, 349] width 335 height 48
type input "pts.templabour@uk.g4s.com"
click at [233, 440] on button "Sign In" at bounding box center [235, 434] width 65 height 27
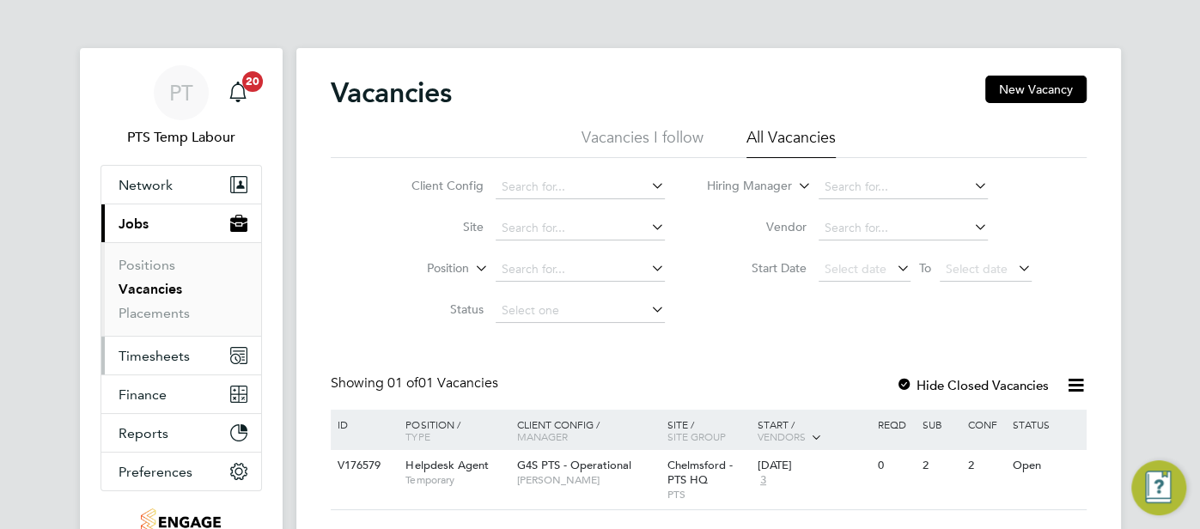
click at [161, 358] on span "Timesheets" at bounding box center [154, 356] width 71 height 16
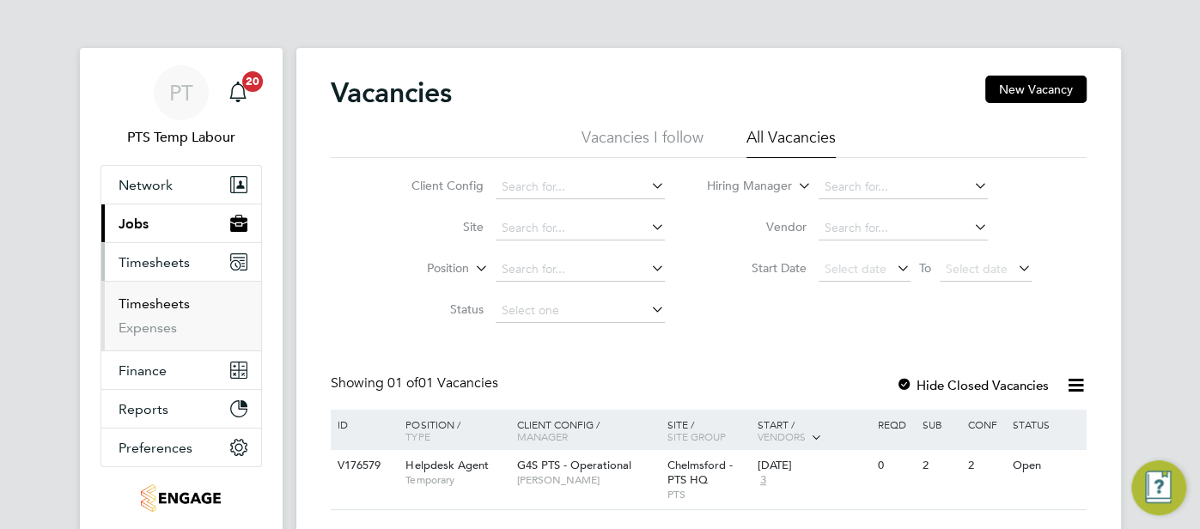
click at [166, 301] on link "Timesheets" at bounding box center [154, 304] width 71 height 16
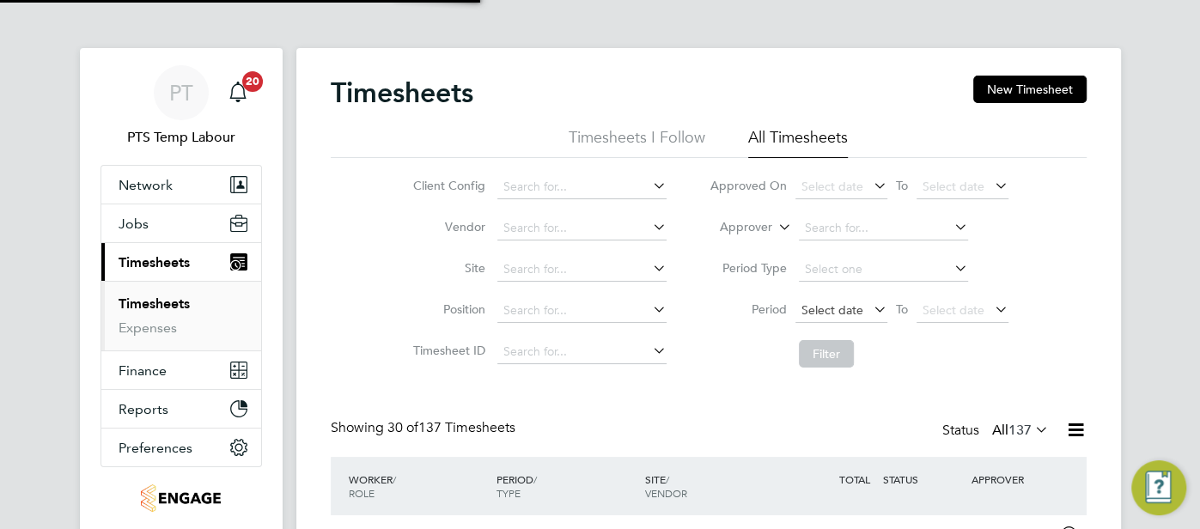
click at [828, 312] on span "Select date" at bounding box center [833, 309] width 62 height 15
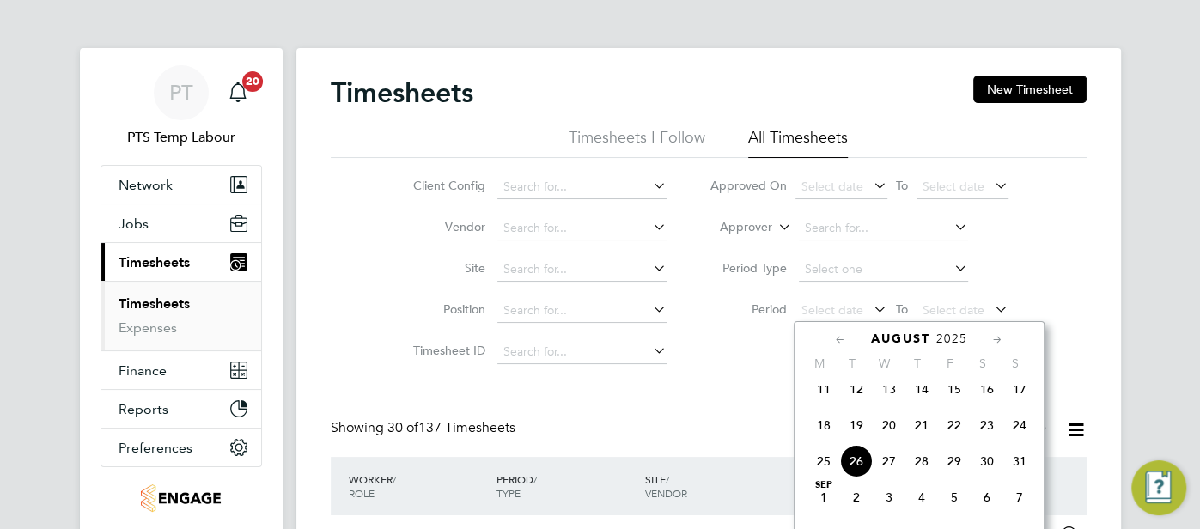
click at [826, 430] on span "18" at bounding box center [824, 425] width 33 height 33
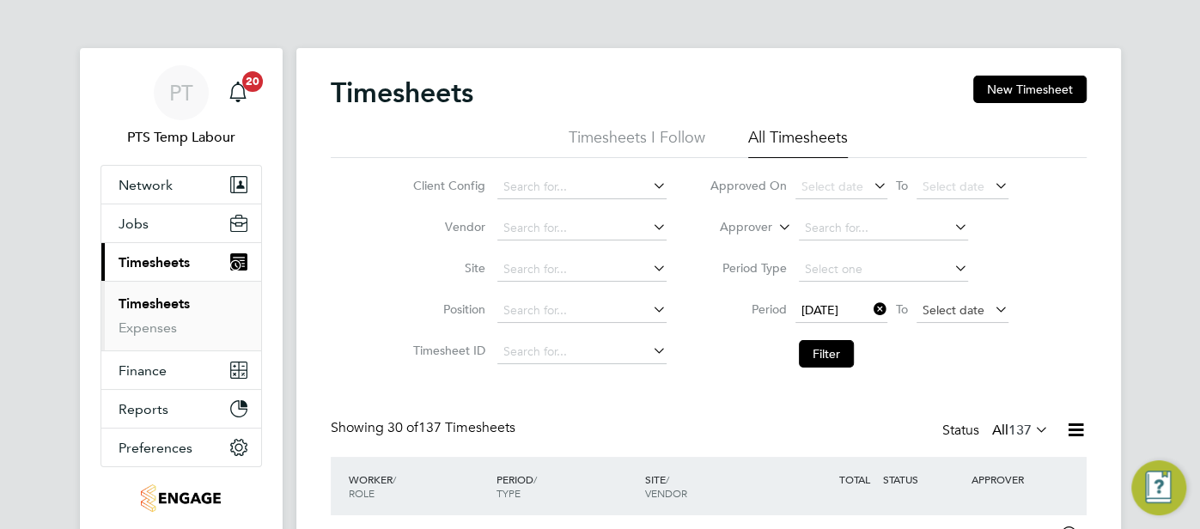
click at [967, 309] on span "Select date" at bounding box center [954, 309] width 62 height 15
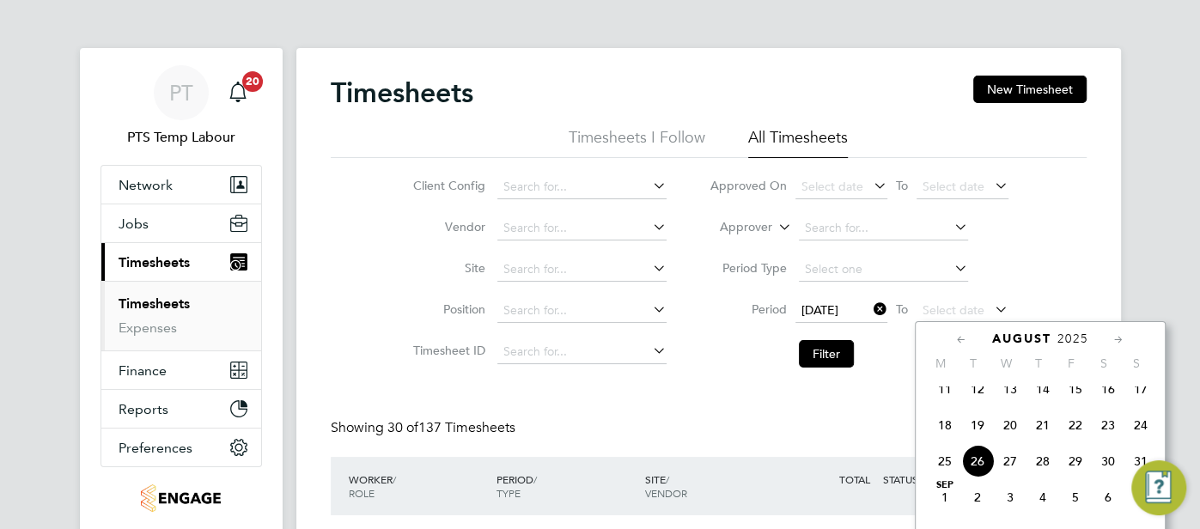
click at [1129, 435] on span "24" at bounding box center [1141, 425] width 33 height 33
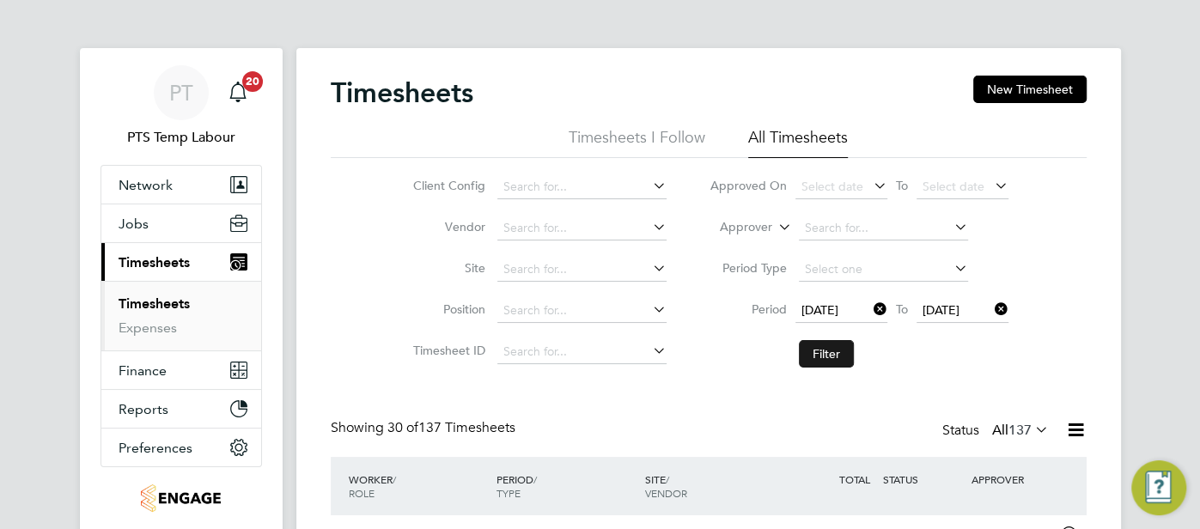
click at [841, 352] on button "Filter" at bounding box center [826, 353] width 55 height 27
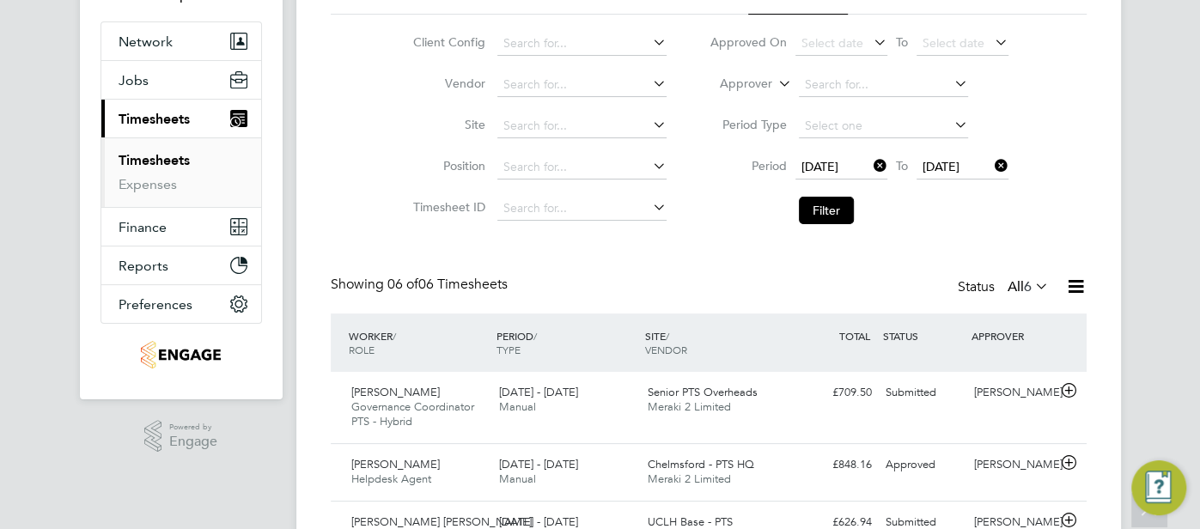
click at [1032, 284] on icon at bounding box center [1032, 286] width 0 height 24
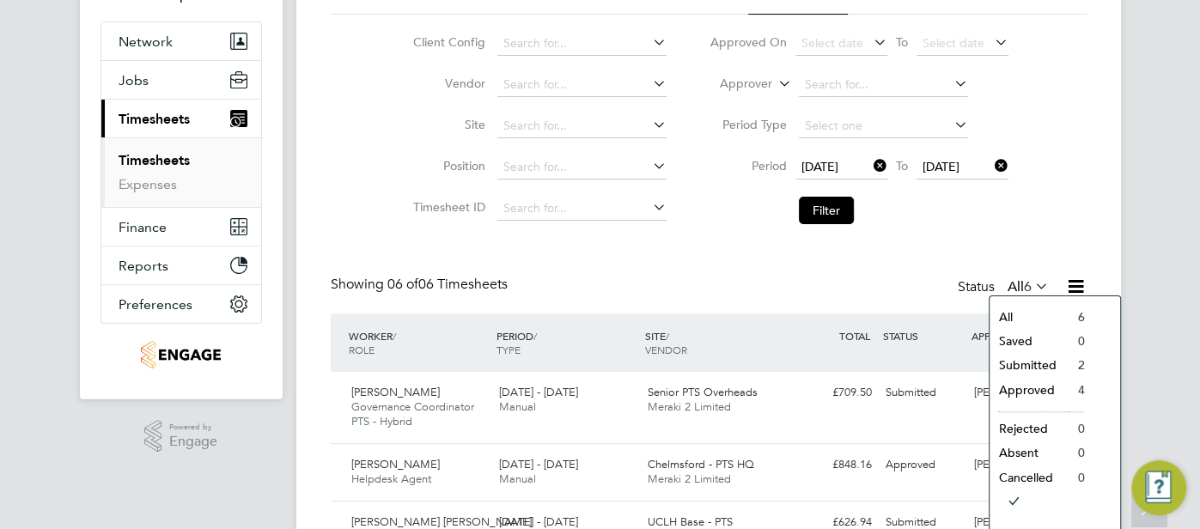
click at [909, 295] on div "Showing 06 of 06 Timesheets Status All 6" at bounding box center [709, 295] width 756 height 38
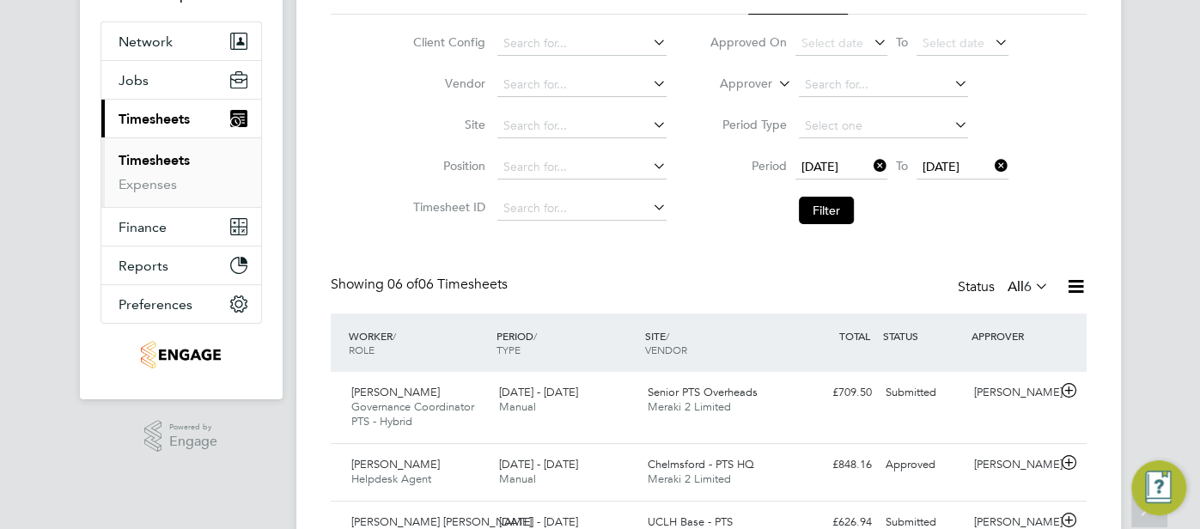
click at [1071, 281] on icon at bounding box center [1075, 286] width 21 height 21
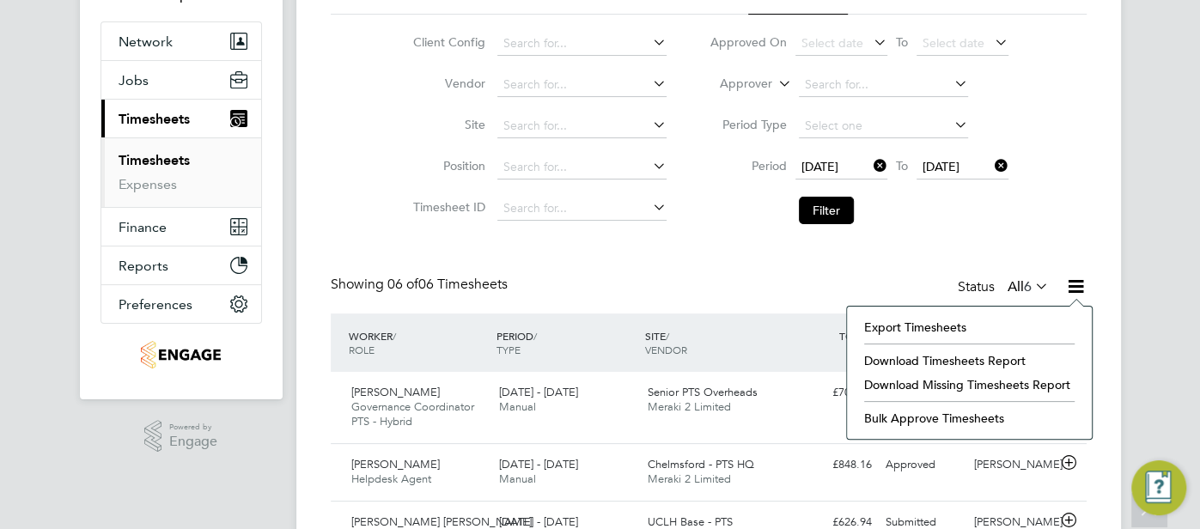
click at [962, 358] on li "Download Timesheets Report" at bounding box center [970, 361] width 228 height 24
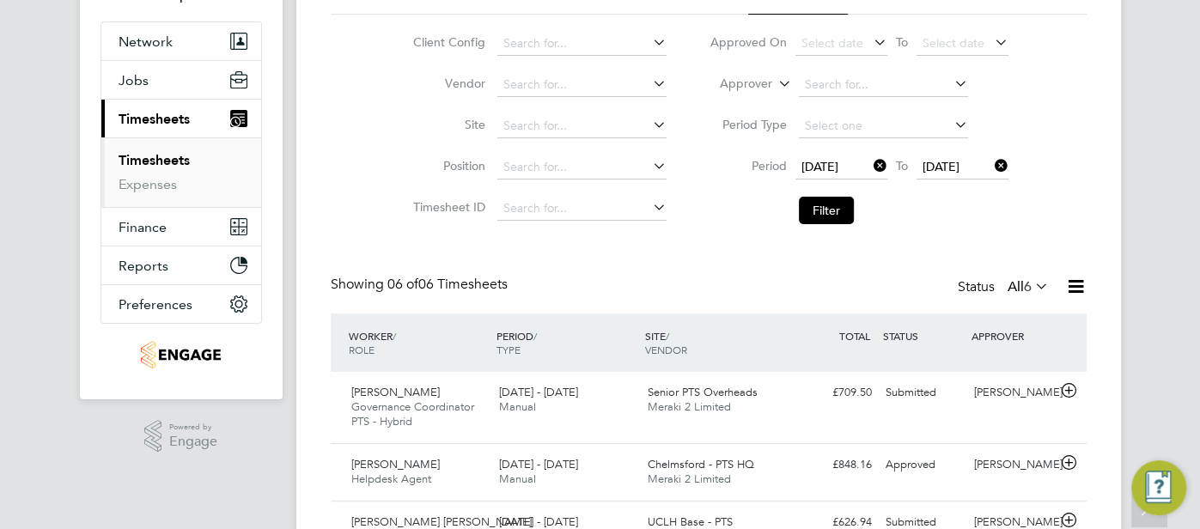
click at [1087, 286] on div "Timesheets New Timesheet Timesheets I Follow All Timesheets Client Config Vendo…" at bounding box center [708, 343] width 825 height 876
click at [1068, 290] on icon at bounding box center [1075, 286] width 21 height 21
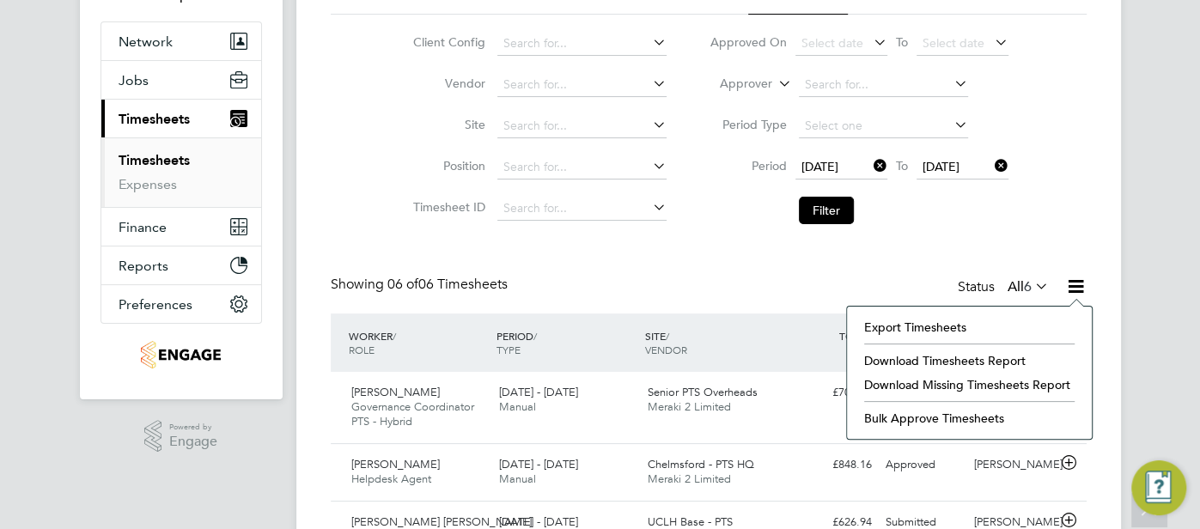
click at [994, 388] on li "Download Missing Timesheets Report" at bounding box center [970, 385] width 228 height 24
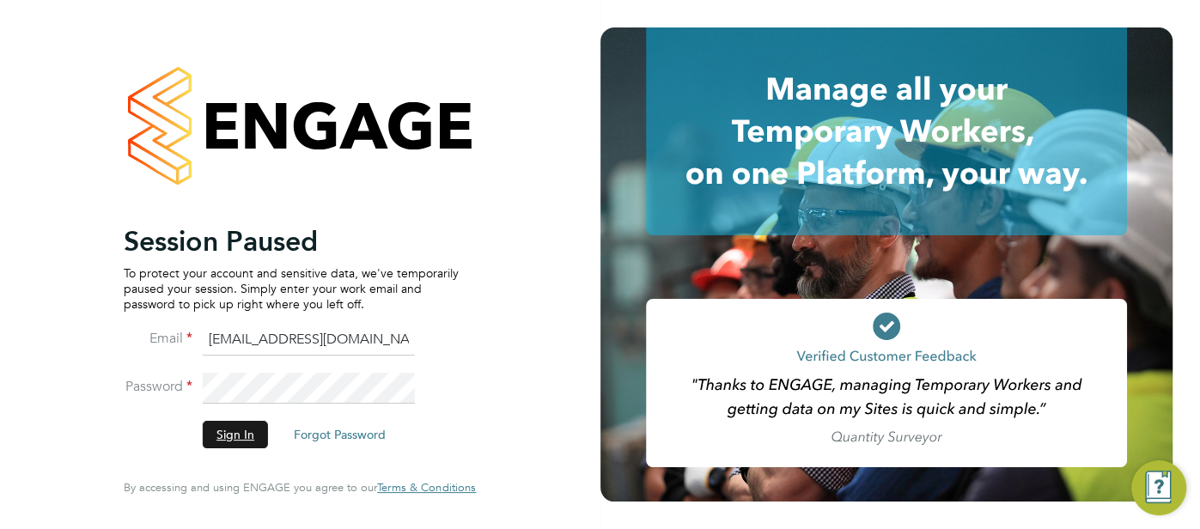
click at [247, 436] on button "Sign In" at bounding box center [235, 434] width 65 height 27
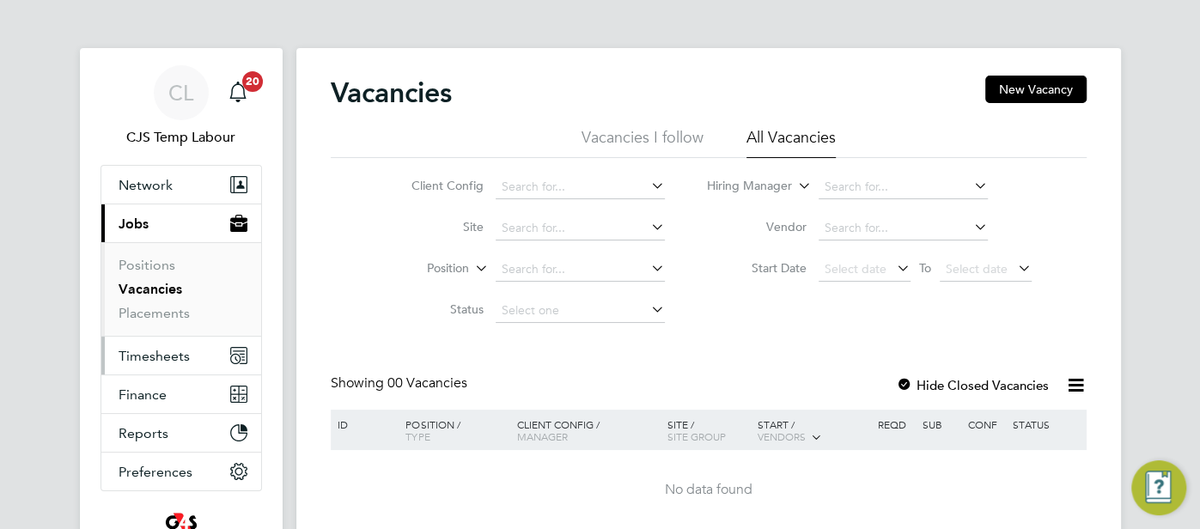
click at [167, 354] on span "Timesheets" at bounding box center [154, 356] width 71 height 16
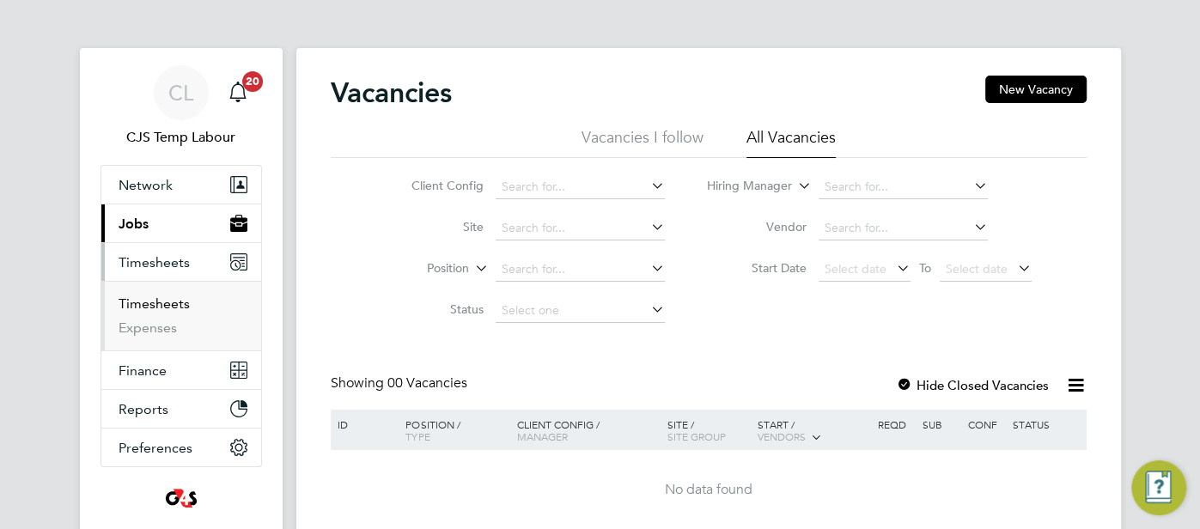
click at [180, 302] on link "Timesheets" at bounding box center [154, 304] width 71 height 16
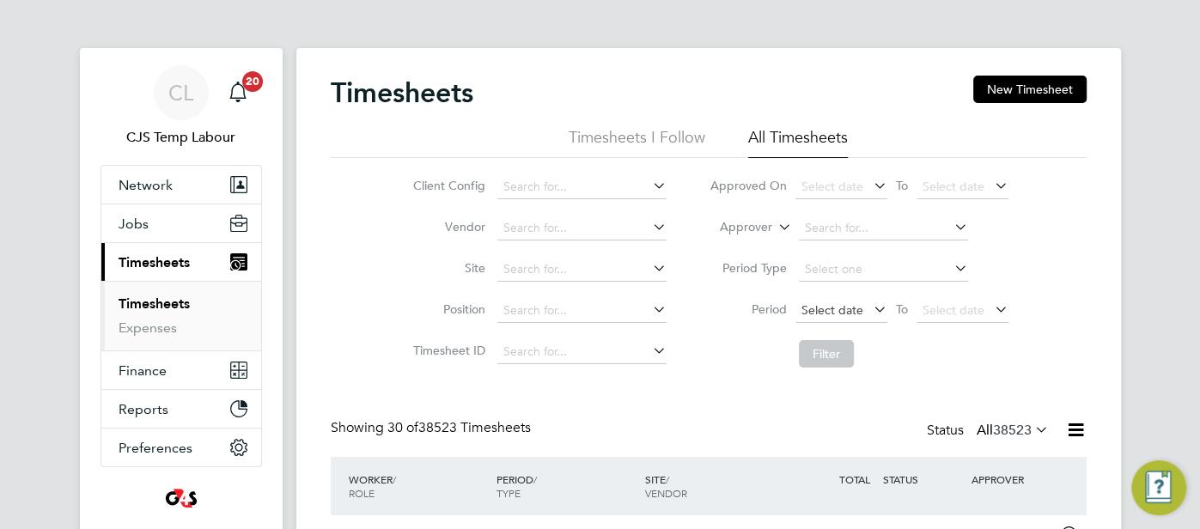
click at [839, 319] on span "Select date" at bounding box center [842, 311] width 92 height 23
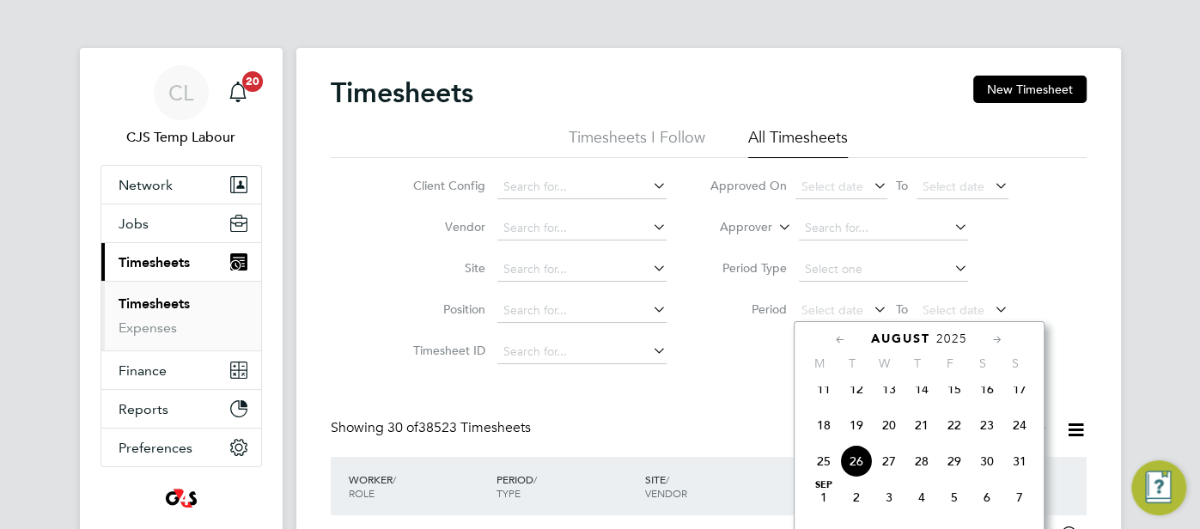
drag, startPoint x: 828, startPoint y: 432, endPoint x: 863, endPoint y: 419, distance: 36.7
click at [829, 431] on span "18" at bounding box center [824, 425] width 33 height 33
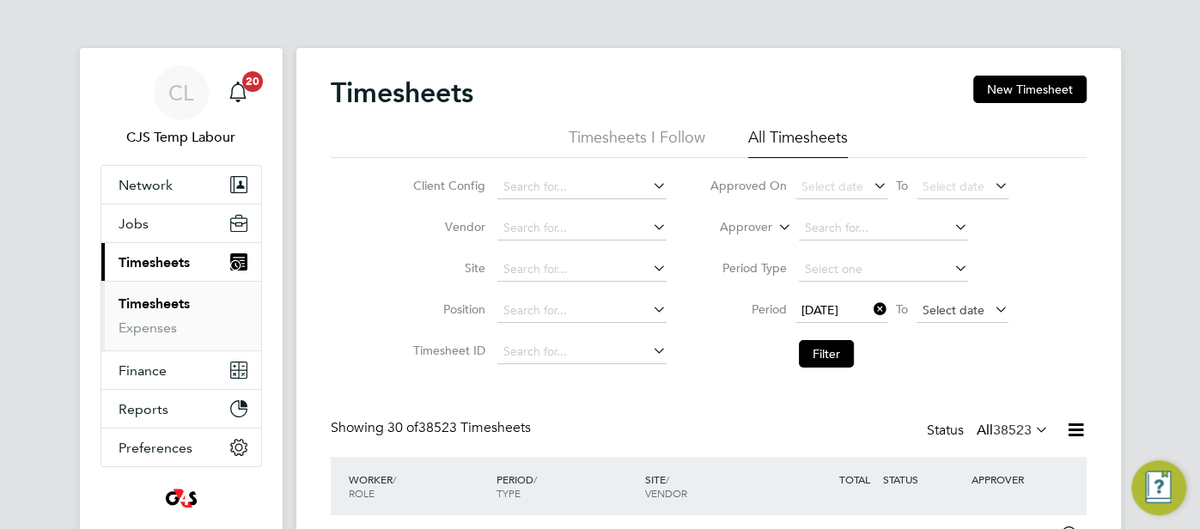
click at [962, 307] on span "Select date" at bounding box center [954, 309] width 62 height 15
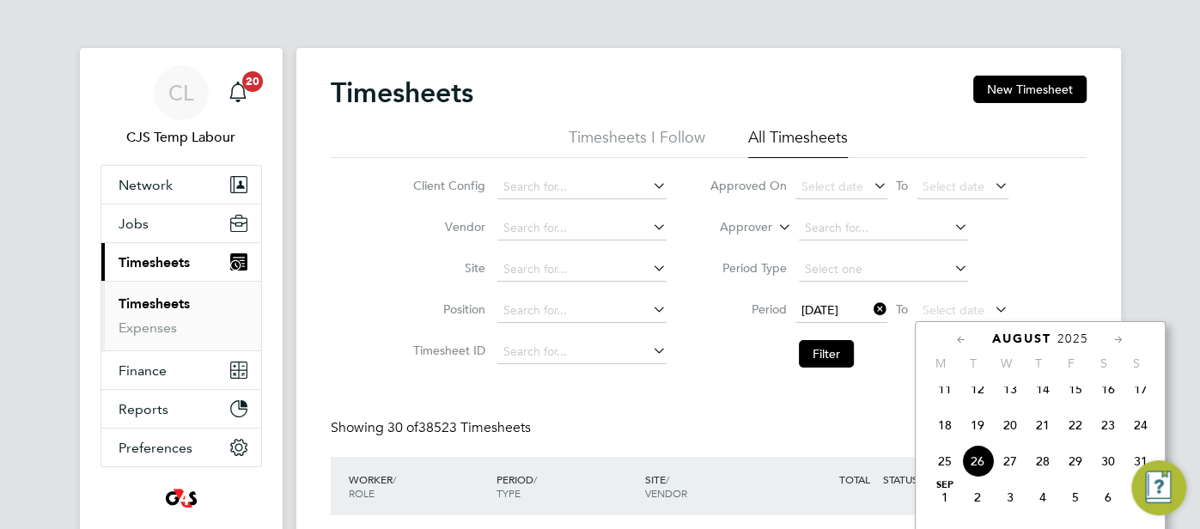
drag, startPoint x: 1142, startPoint y: 434, endPoint x: 1108, endPoint y: 422, distance: 36.4
click at [1139, 430] on span "24" at bounding box center [1141, 425] width 33 height 33
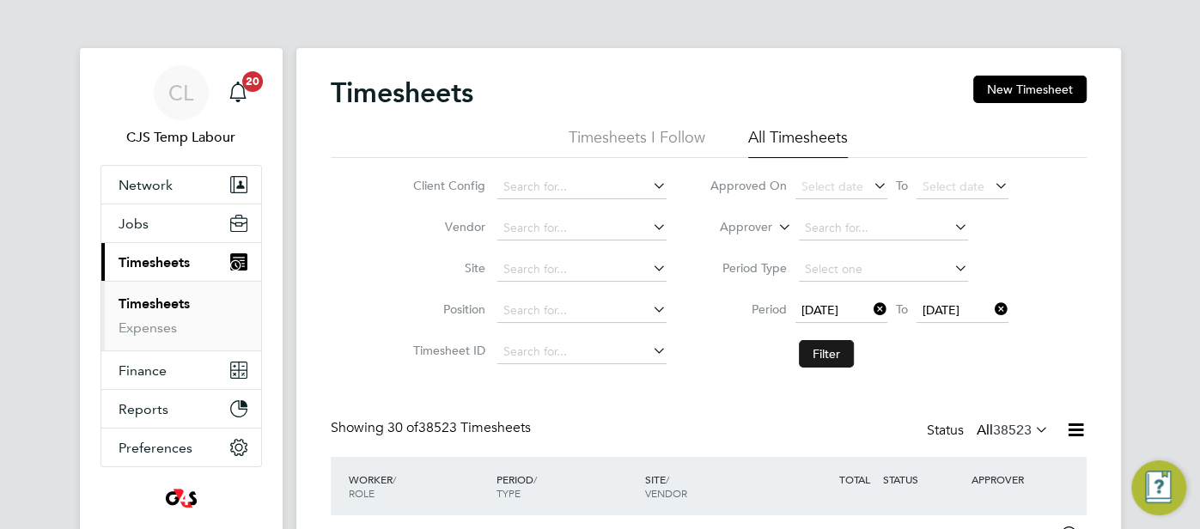
click at [832, 357] on button "Filter" at bounding box center [826, 353] width 55 height 27
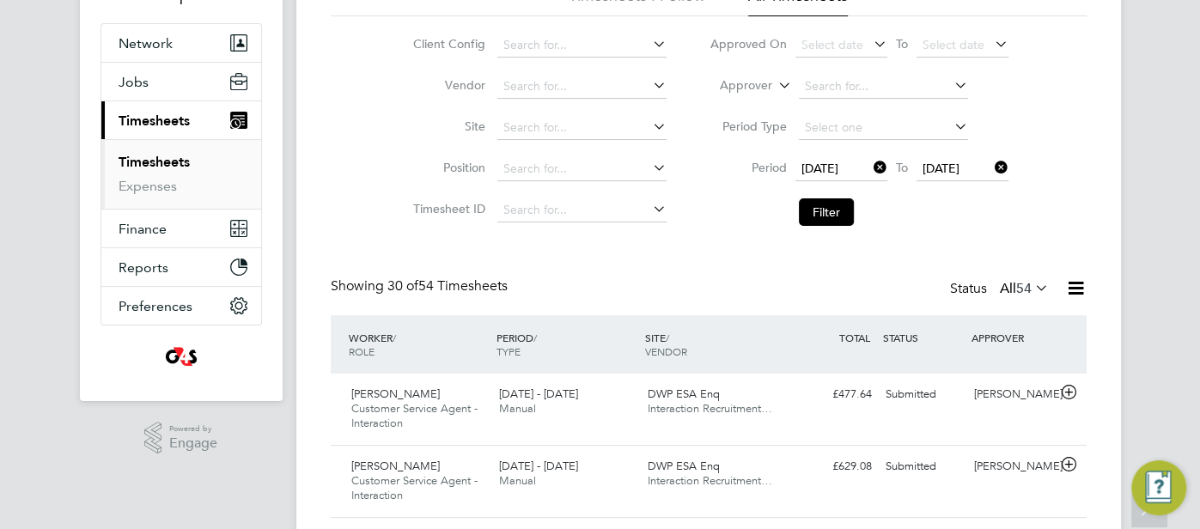
click at [1081, 293] on icon at bounding box center [1075, 288] width 21 height 21
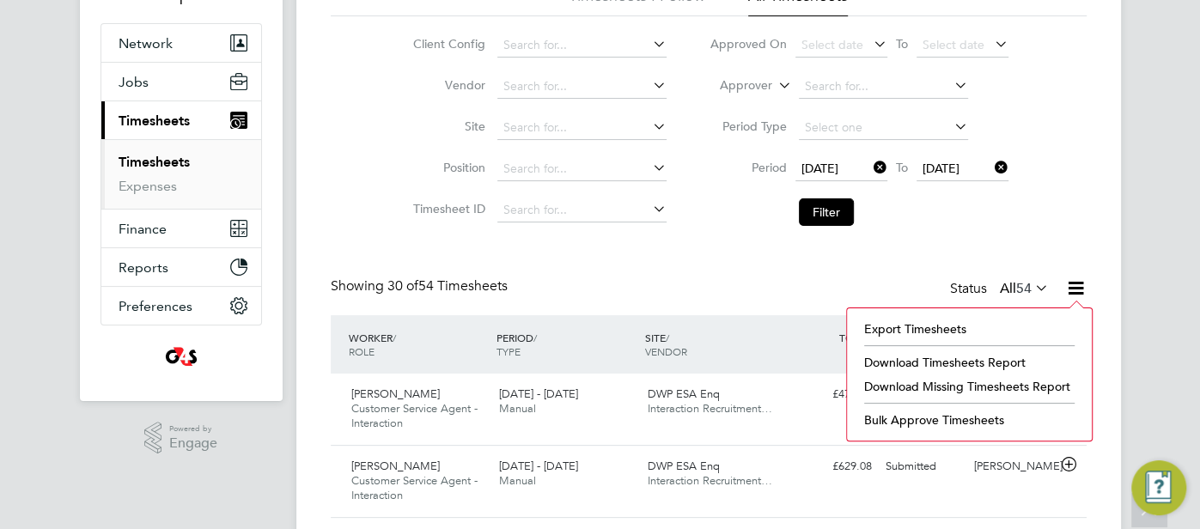
click at [1016, 359] on li "Download Timesheets Report" at bounding box center [970, 363] width 228 height 24
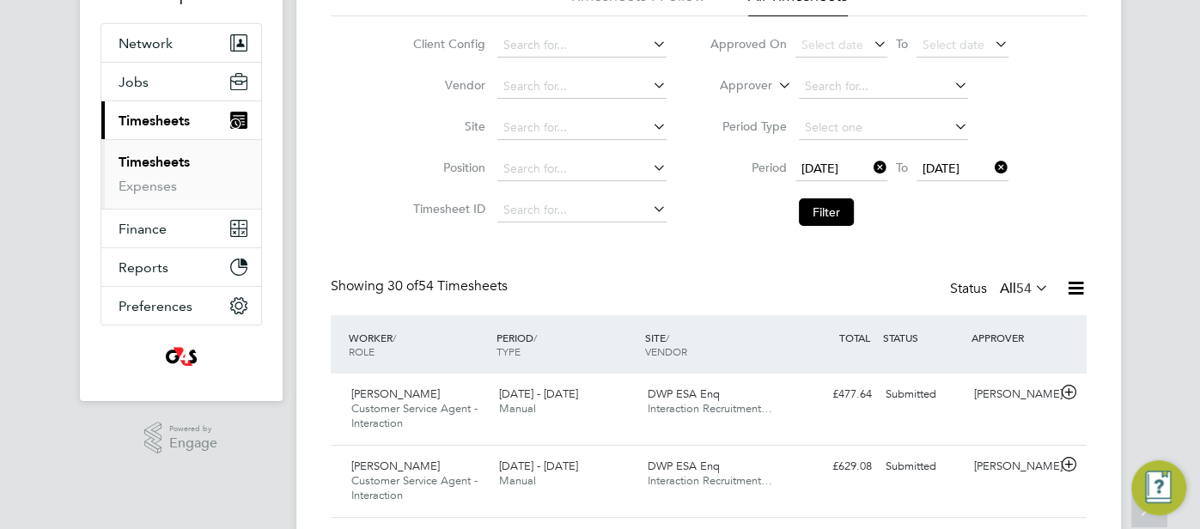
click at [1032, 289] on icon at bounding box center [1032, 288] width 0 height 24
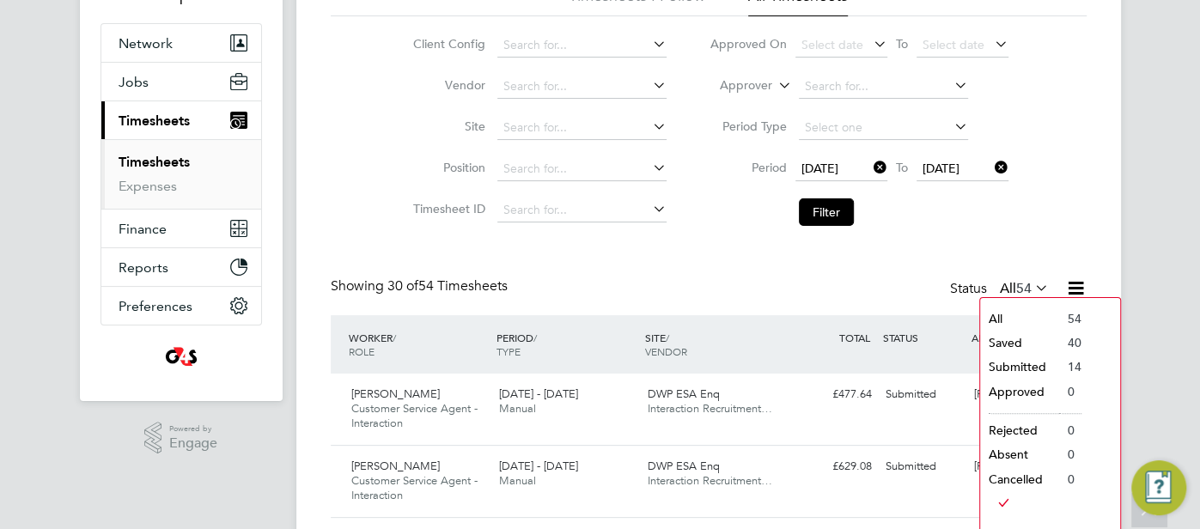
click at [1029, 347] on li "Saved" at bounding box center [1019, 343] width 79 height 24
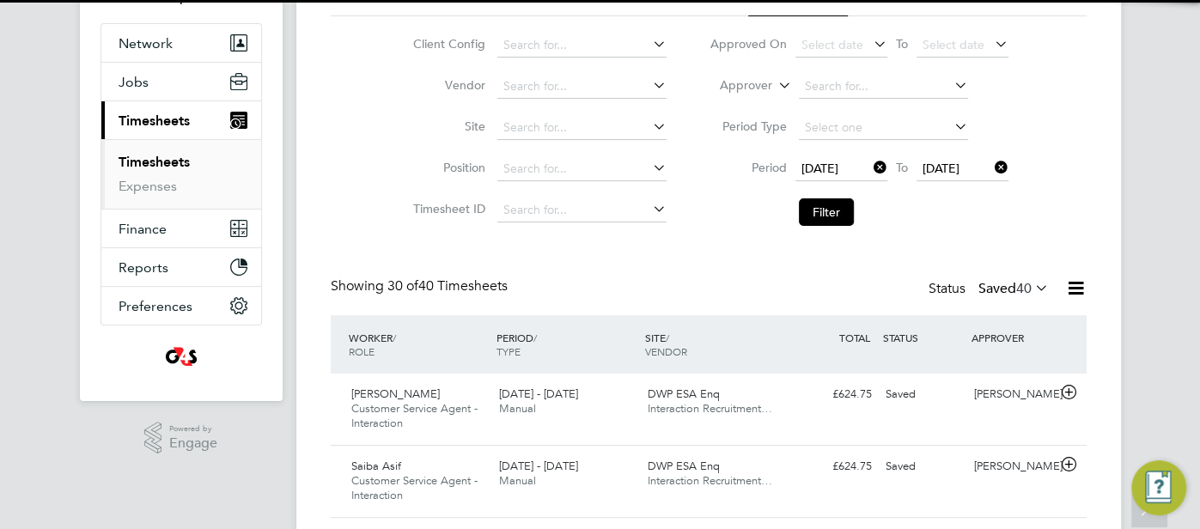
scroll to position [9, 9]
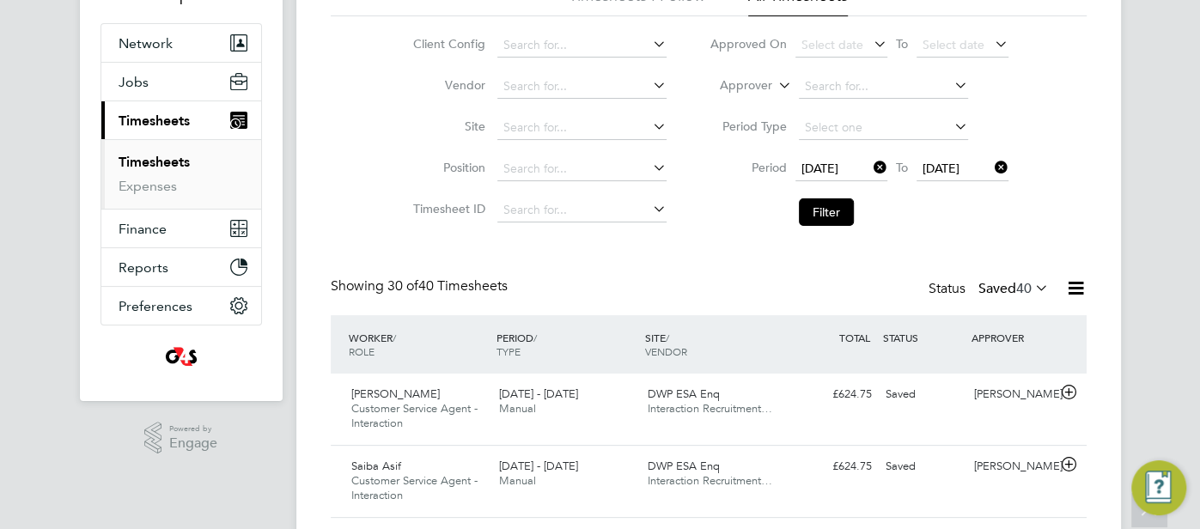
click at [1075, 290] on icon at bounding box center [1075, 288] width 21 height 21
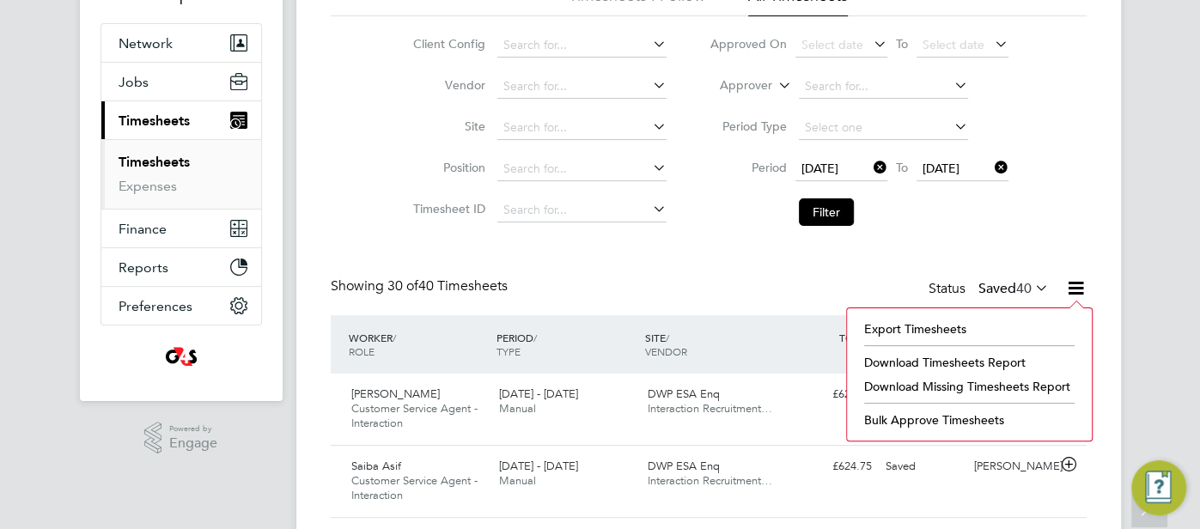
click at [951, 363] on li "Download Timesheets Report" at bounding box center [970, 363] width 228 height 24
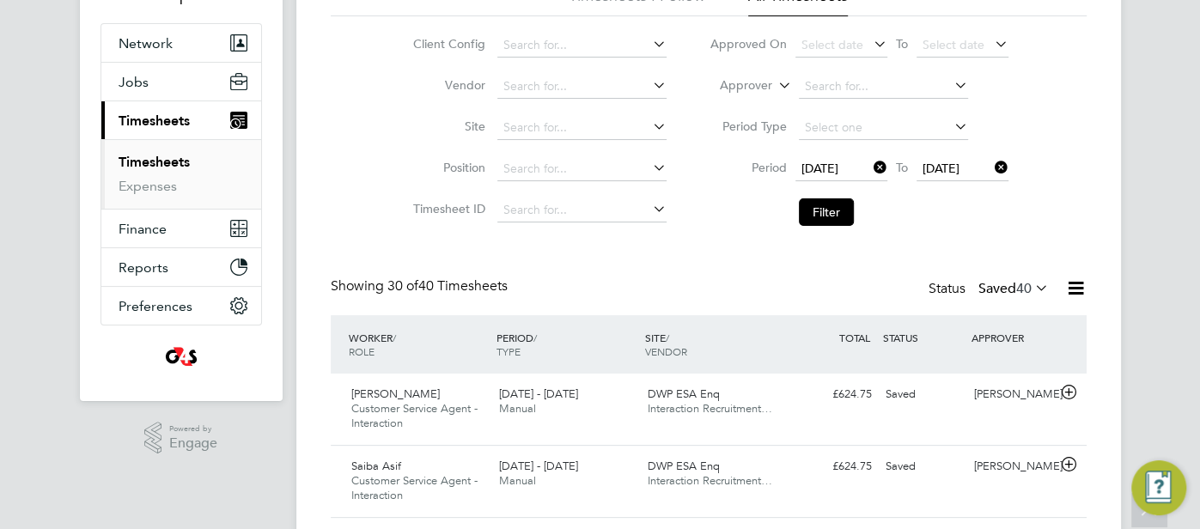
click at [575, 193] on li "Timesheet ID" at bounding box center [538, 210] width 302 height 41
click at [573, 203] on input at bounding box center [582, 210] width 169 height 24
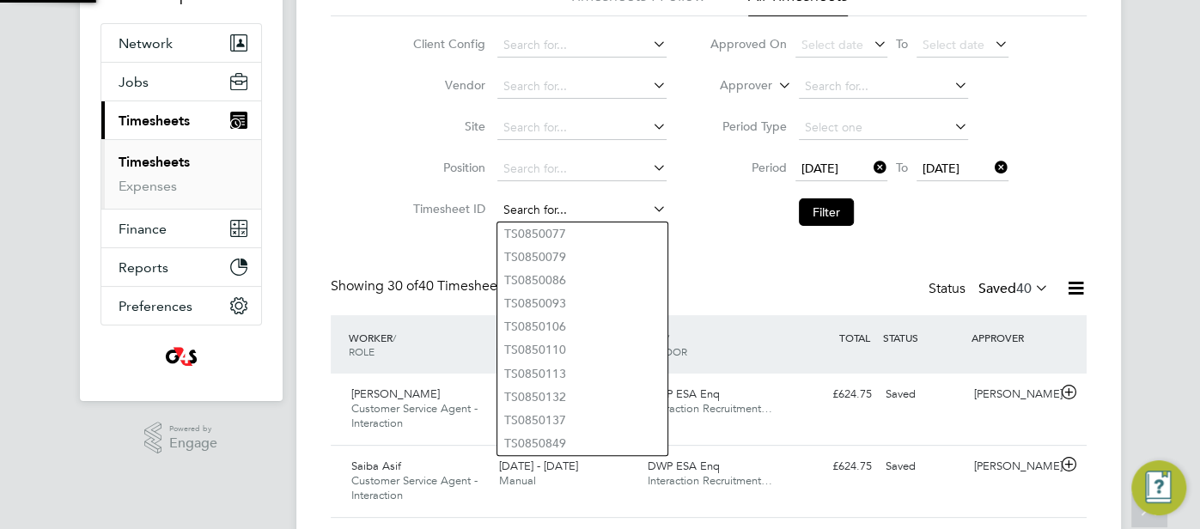
paste input "TS1805607"
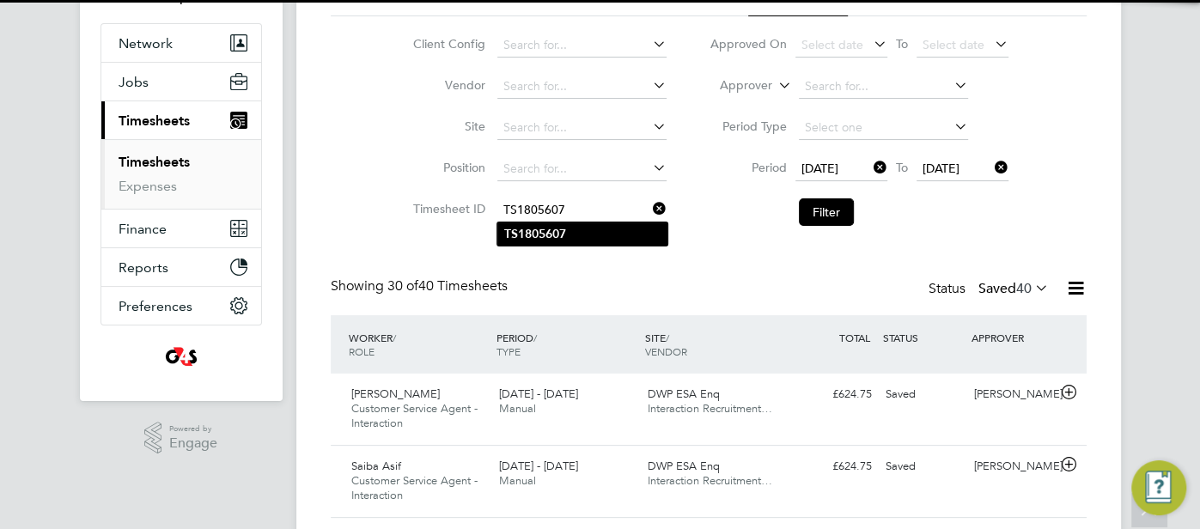
type input "TS1805607"
click at [606, 226] on li "TS1805607" at bounding box center [583, 234] width 170 height 23
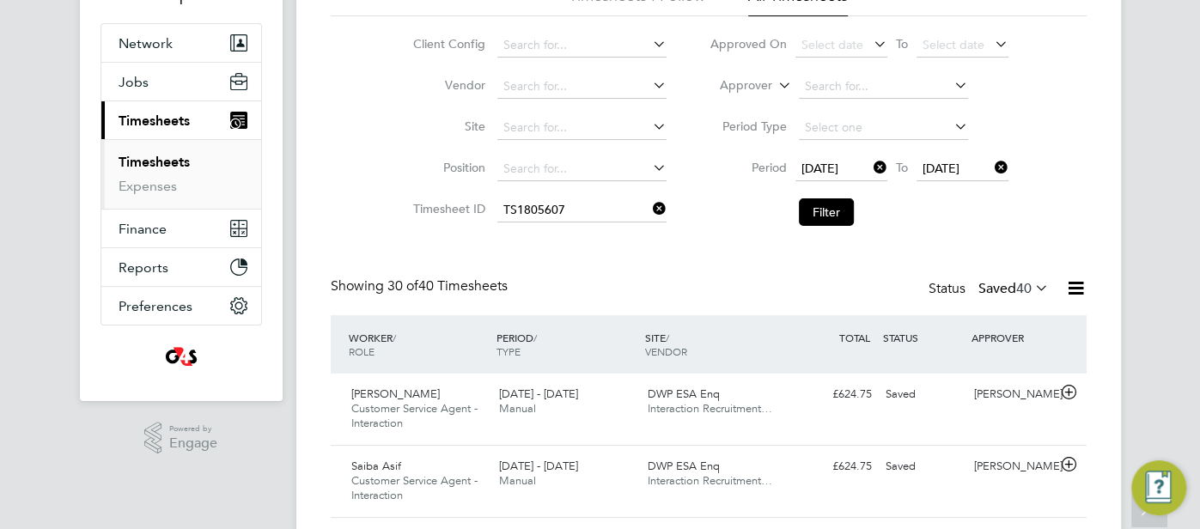
drag, startPoint x: 816, startPoint y: 215, endPoint x: 807, endPoint y: 203, distance: 15.3
click at [813, 212] on button "Filter" at bounding box center [826, 211] width 55 height 27
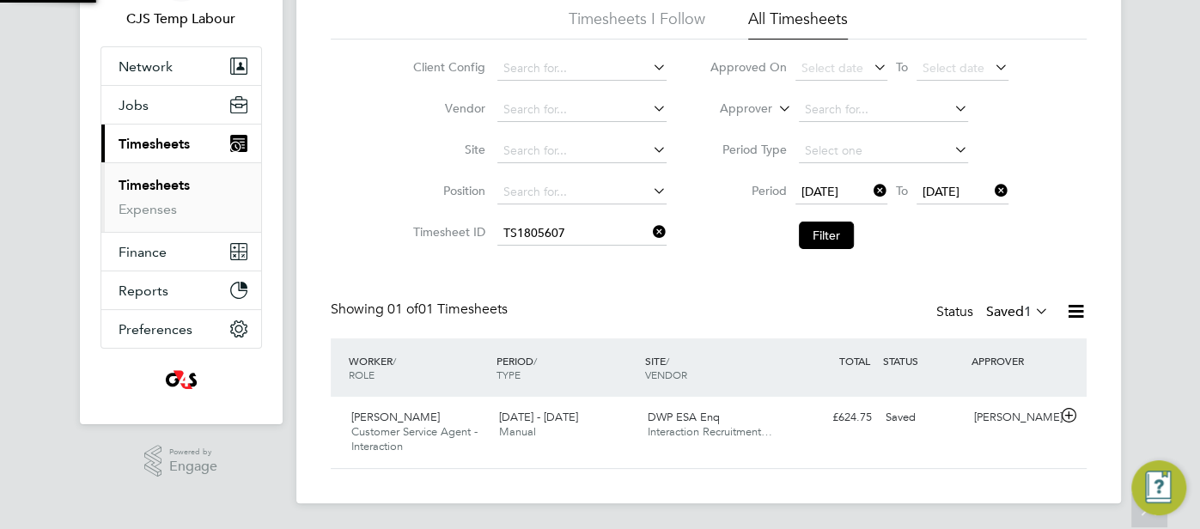
scroll to position [43, 149]
click at [980, 405] on div "[PERSON_NAME]" at bounding box center [1012, 418] width 89 height 28
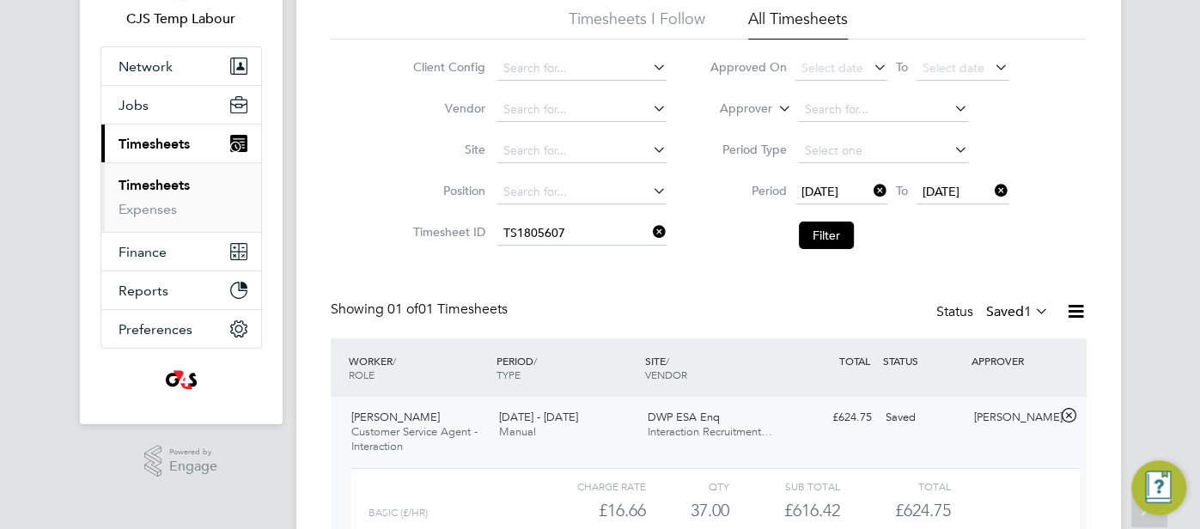
scroll to position [304, 0]
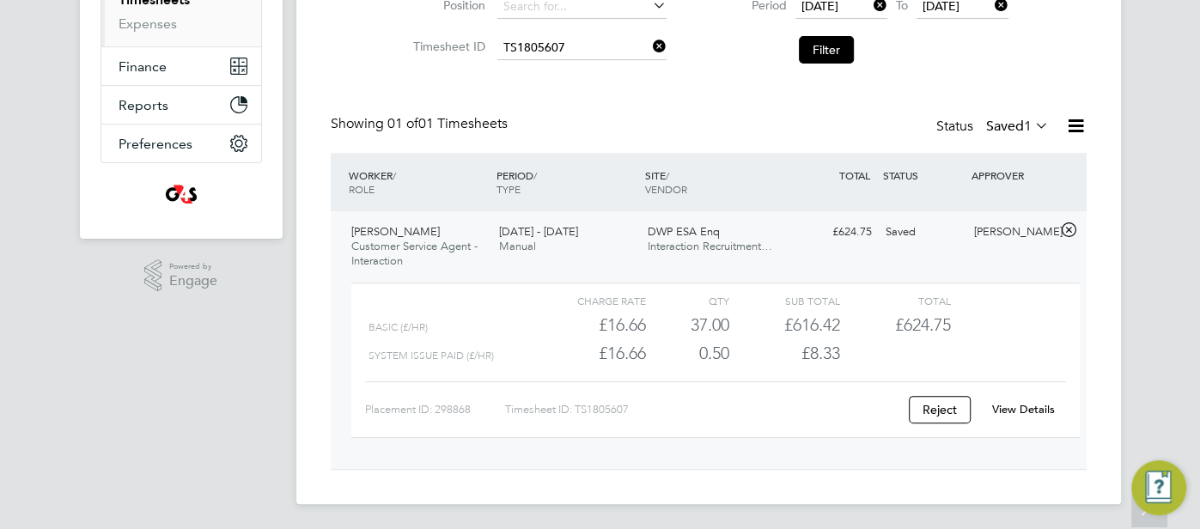
drag, startPoint x: 1038, startPoint y: 400, endPoint x: 1023, endPoint y: 400, distance: 15.5
click at [1030, 400] on div "View Details" at bounding box center [1024, 409] width 84 height 27
click at [1010, 403] on link "View Details" at bounding box center [1023, 409] width 63 height 15
click at [603, 49] on input at bounding box center [582, 48] width 169 height 24
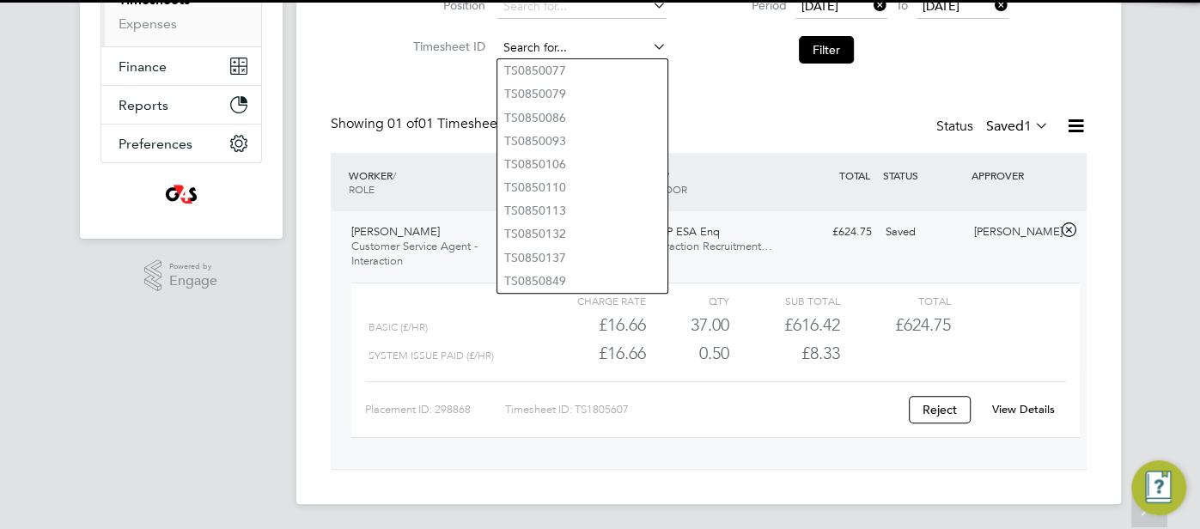
paste input "TS1805611"
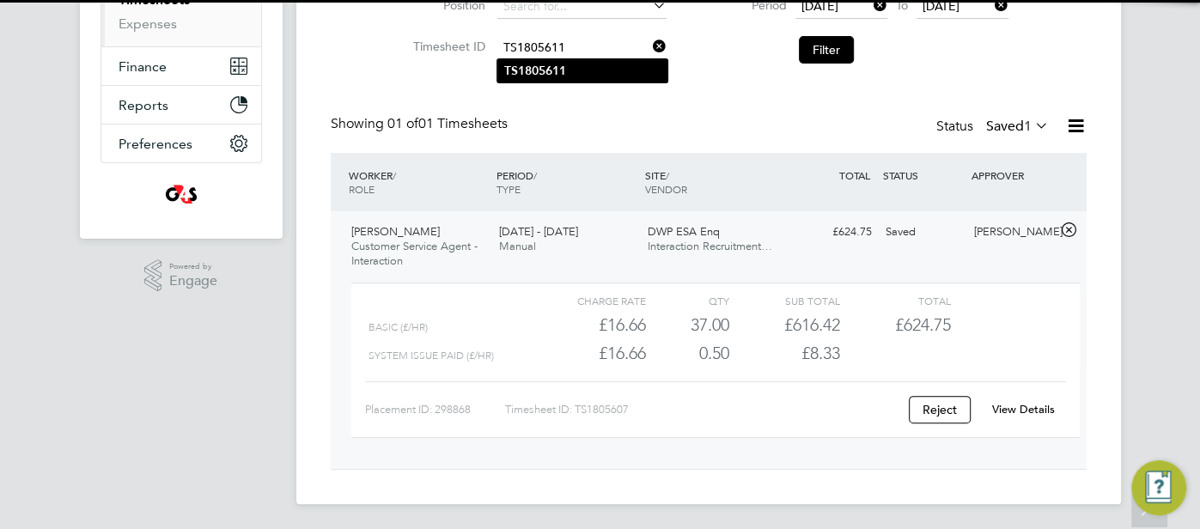
type input "TS1805611"
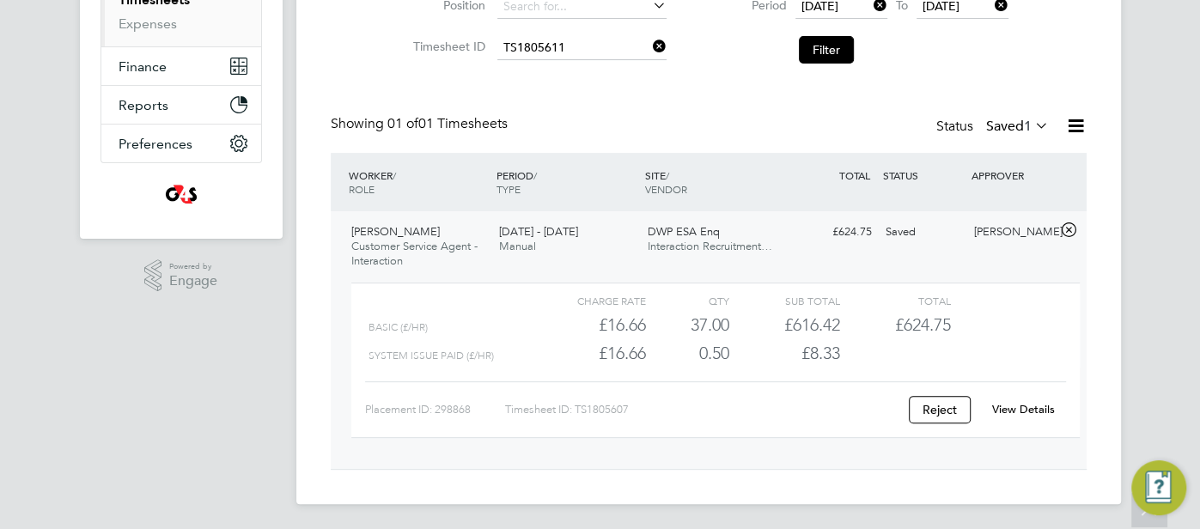
click at [602, 64] on li "TS1805611" at bounding box center [583, 70] width 170 height 23
click at [815, 45] on button "Filter" at bounding box center [826, 49] width 55 height 27
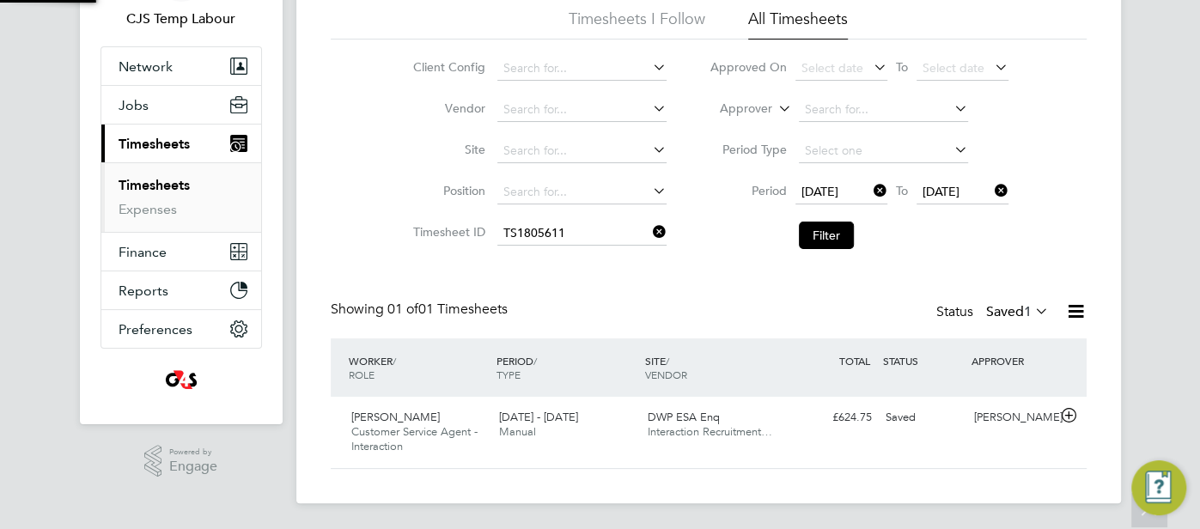
scroll to position [43, 149]
click at [594, 223] on input at bounding box center [582, 234] width 169 height 24
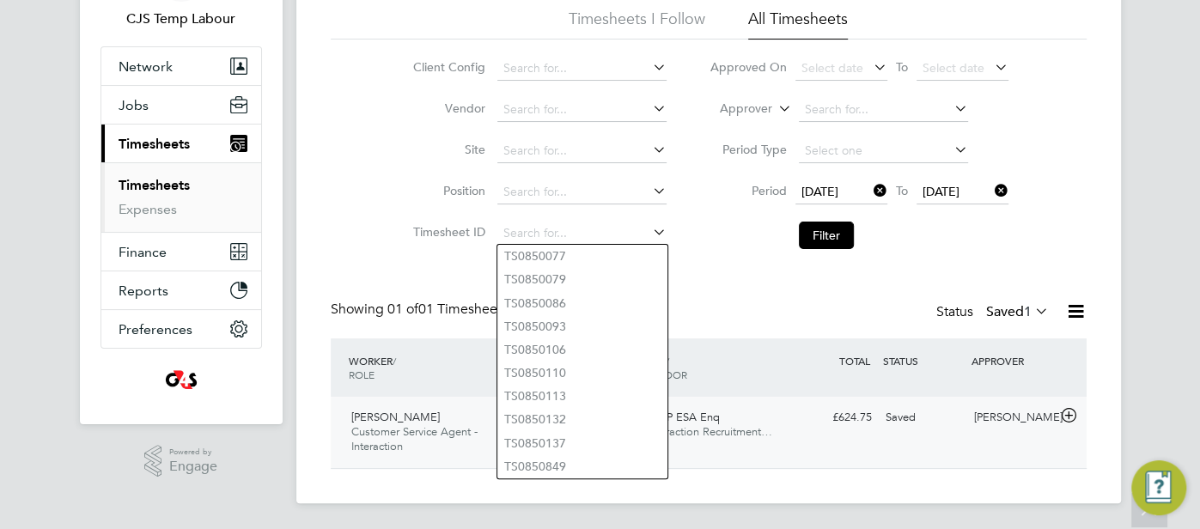
click at [985, 409] on div "Samantha Orchard" at bounding box center [1012, 418] width 89 height 28
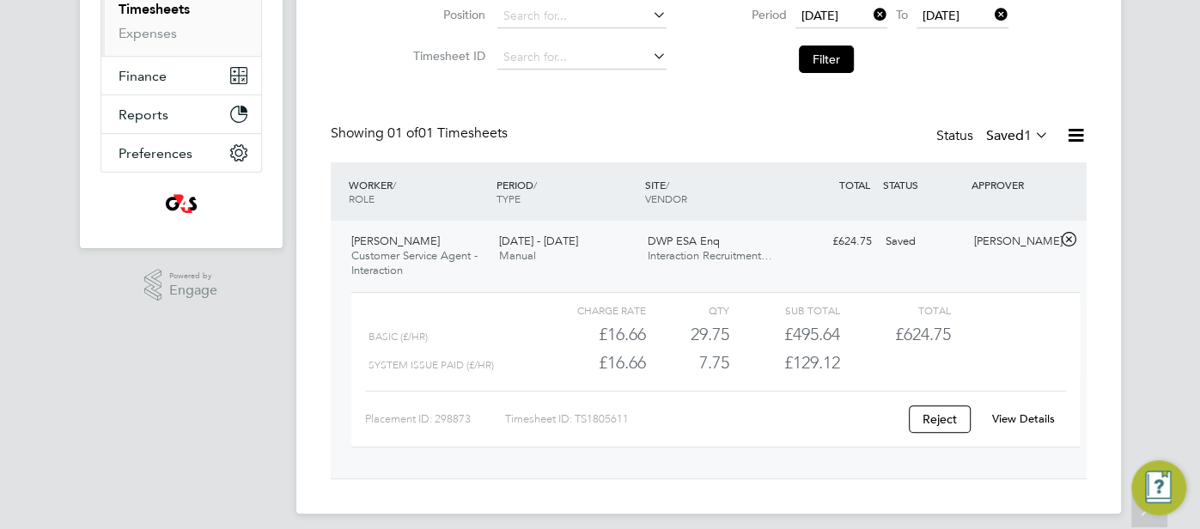
scroll to position [304, 0]
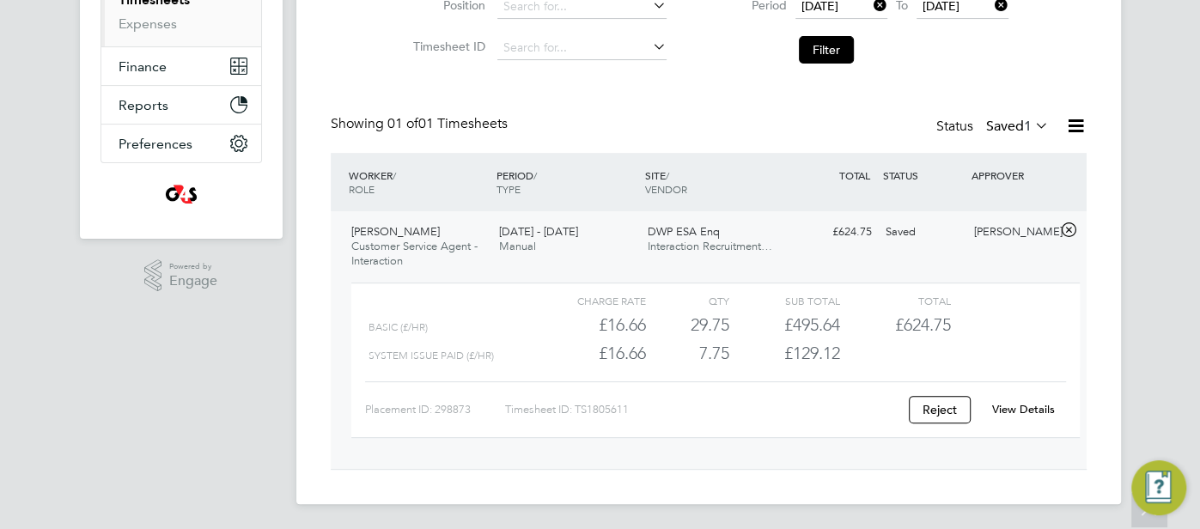
click at [989, 403] on div "View Details" at bounding box center [1024, 409] width 84 height 27
click at [1008, 402] on link "View Details" at bounding box center [1023, 409] width 63 height 15
click at [583, 48] on input at bounding box center [582, 48] width 169 height 24
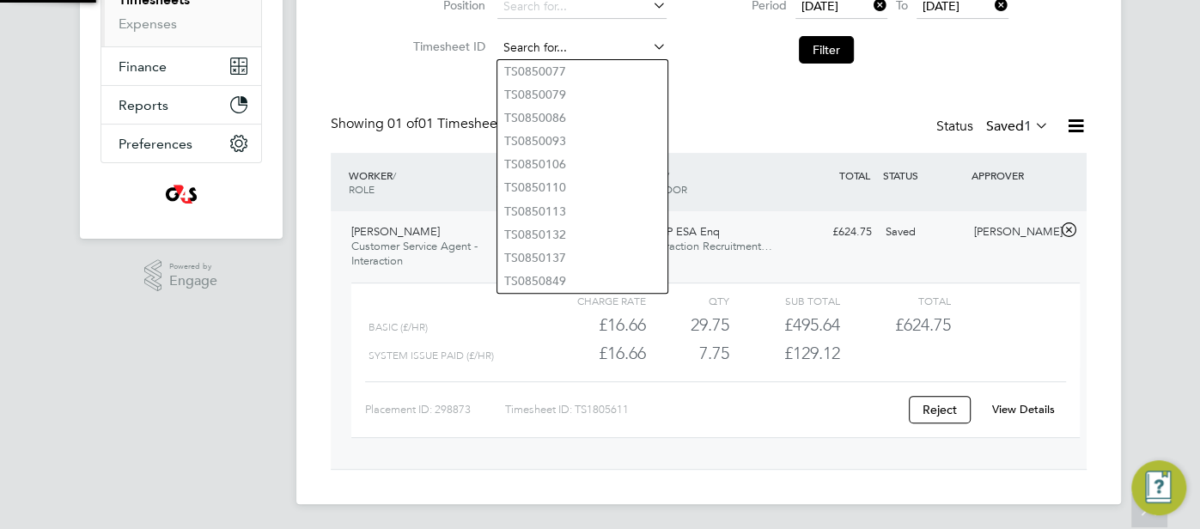
paste input "TS1805613"
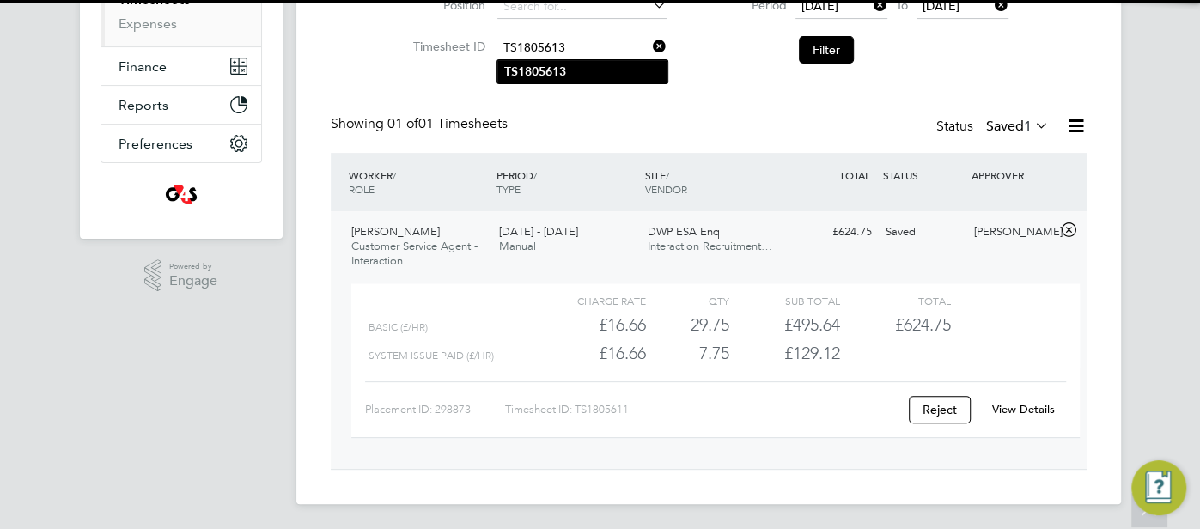
type input "TS1805613"
click at [622, 69] on li "TS1805613" at bounding box center [583, 71] width 170 height 23
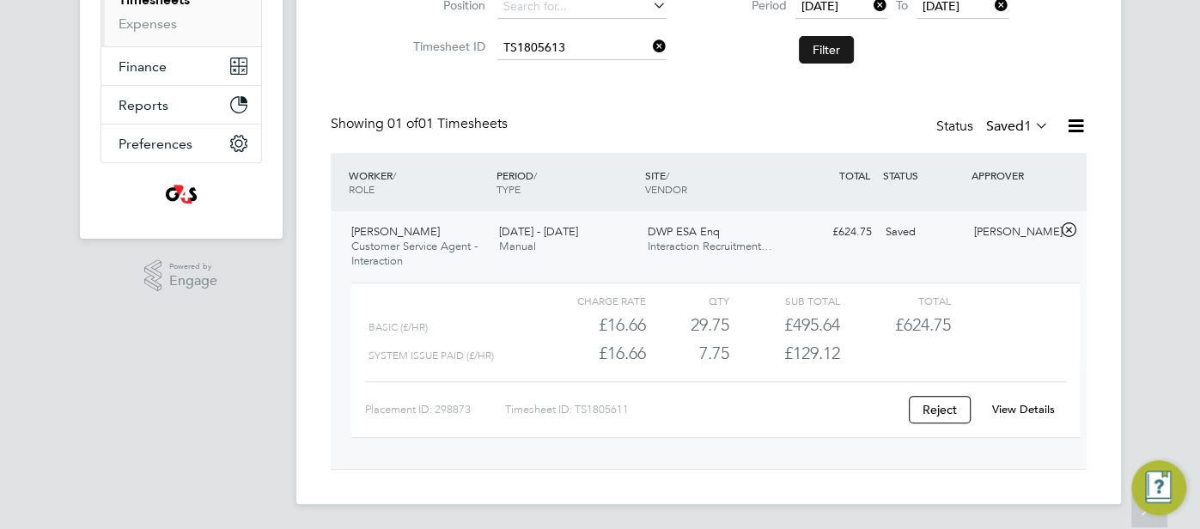
click at [814, 49] on button "Filter" at bounding box center [826, 49] width 55 height 27
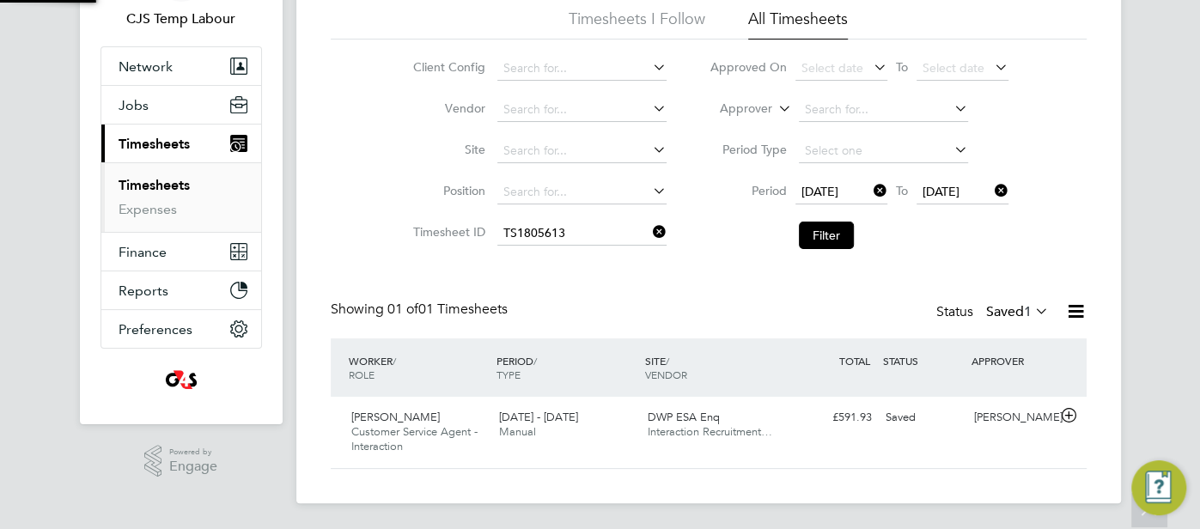
scroll to position [43, 149]
click at [926, 418] on div "Saved" at bounding box center [923, 418] width 89 height 28
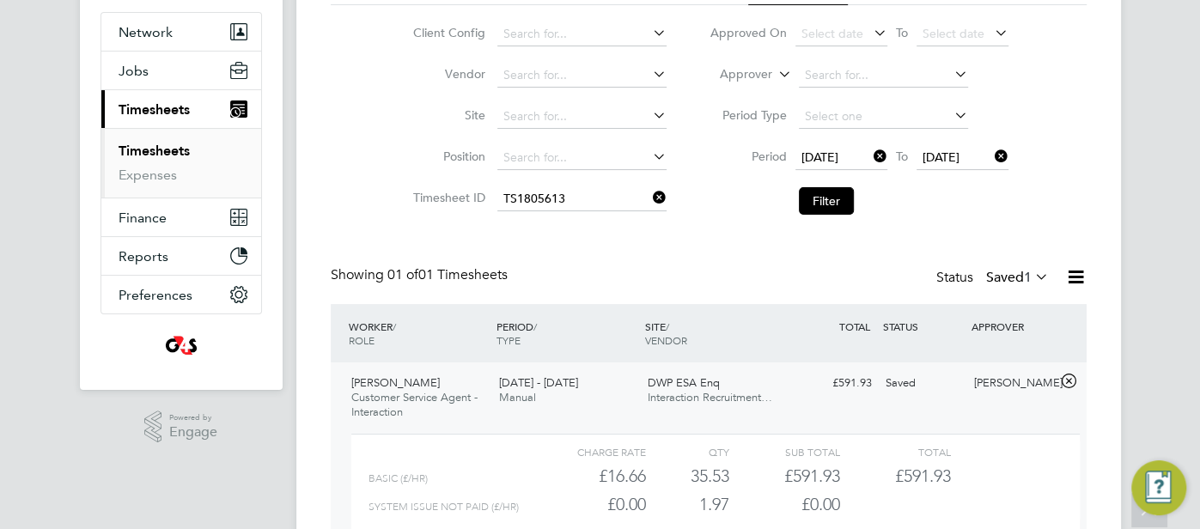
scroll to position [304, 0]
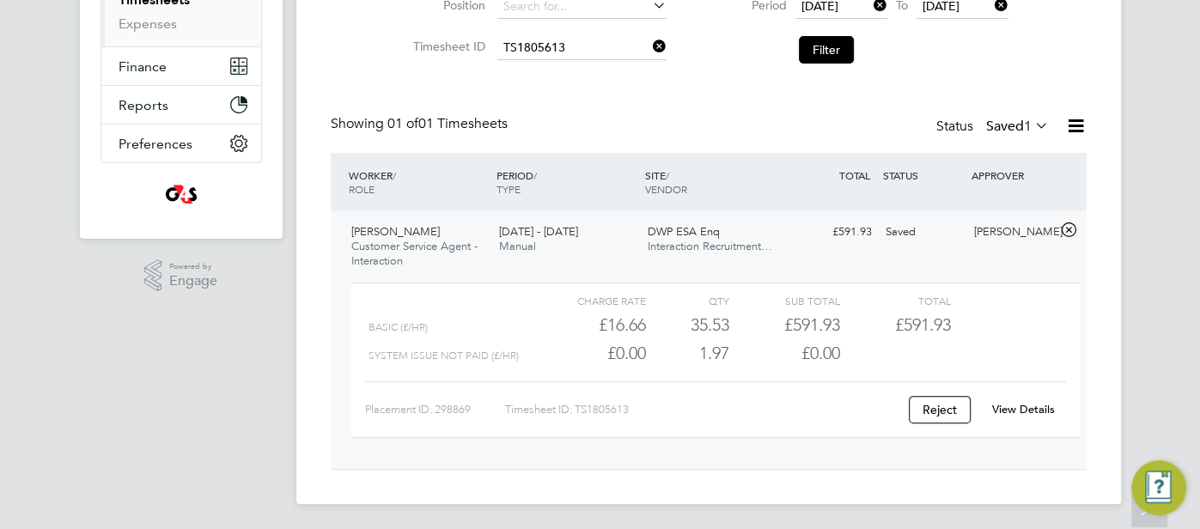
click at [1014, 400] on div "View Details" at bounding box center [1024, 409] width 84 height 27
click at [1014, 408] on link "View Details" at bounding box center [1023, 409] width 63 height 15
click at [576, 51] on input at bounding box center [582, 48] width 169 height 24
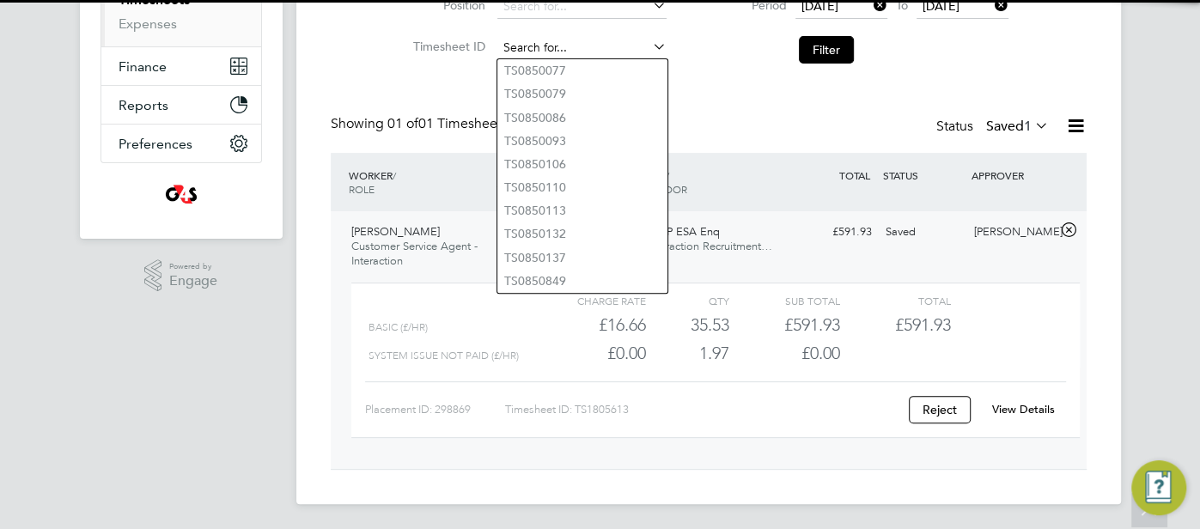
paste input "TS1805614"
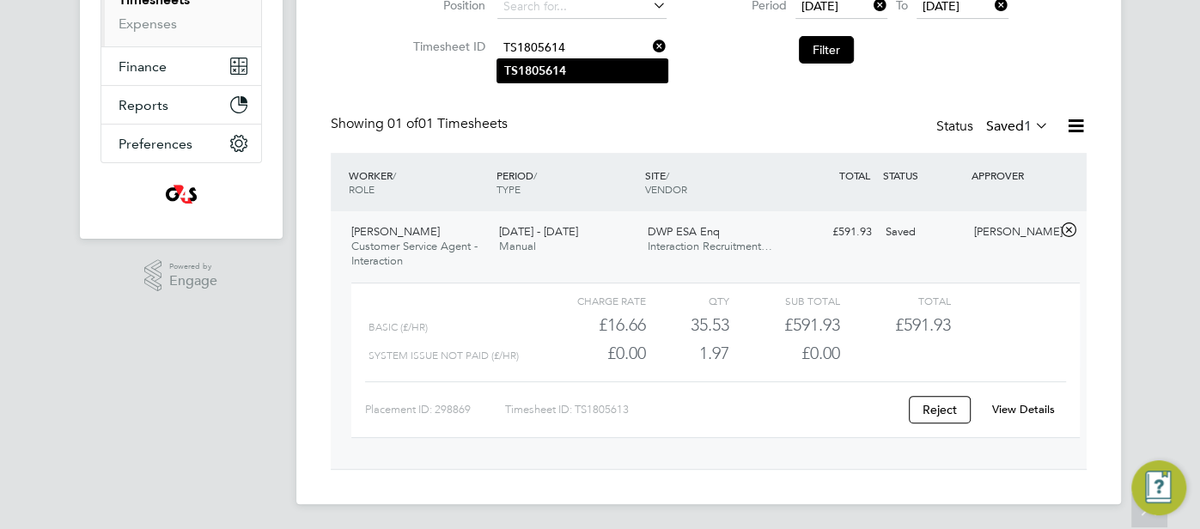
type input "TS1805614"
click at [571, 71] on li "TS1805614" at bounding box center [583, 70] width 170 height 23
click at [824, 47] on button "Filter" at bounding box center [826, 49] width 55 height 27
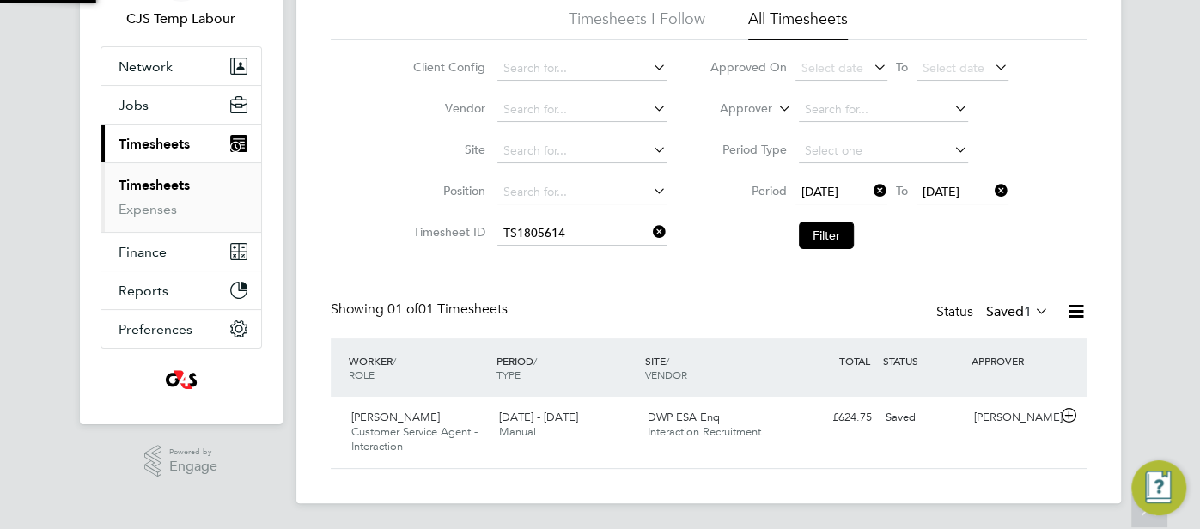
scroll to position [43, 149]
click at [1011, 416] on div "Samantha Orchard" at bounding box center [1012, 418] width 89 height 28
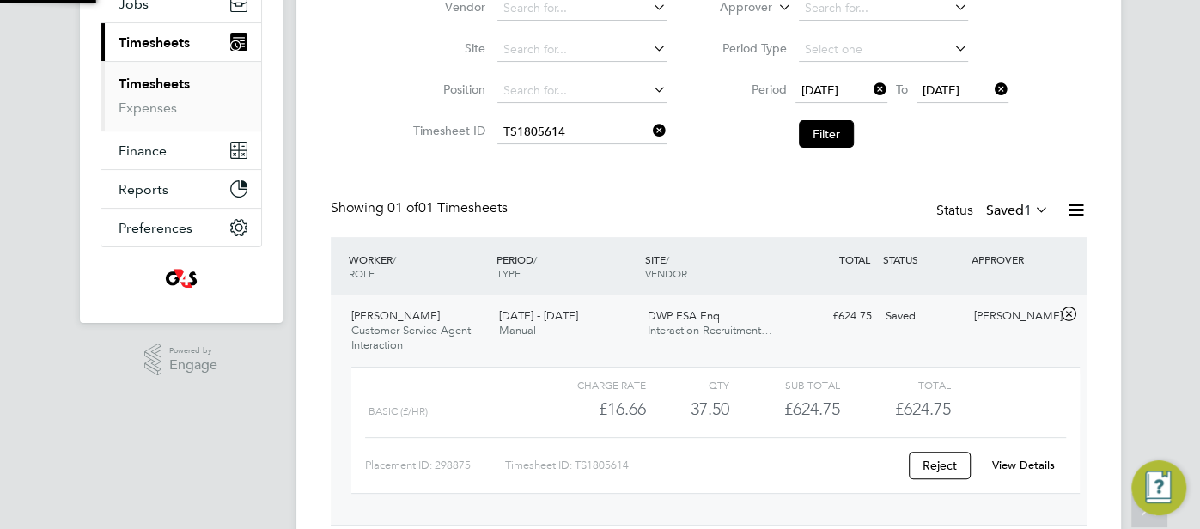
scroll to position [222, 0]
click at [1051, 452] on div "View Details" at bounding box center [1024, 463] width 84 height 27
click at [1034, 467] on link "View Details" at bounding box center [1023, 463] width 63 height 15
click at [1005, 460] on link "View Details" at bounding box center [1023, 463] width 63 height 15
click at [537, 127] on input at bounding box center [582, 131] width 169 height 24
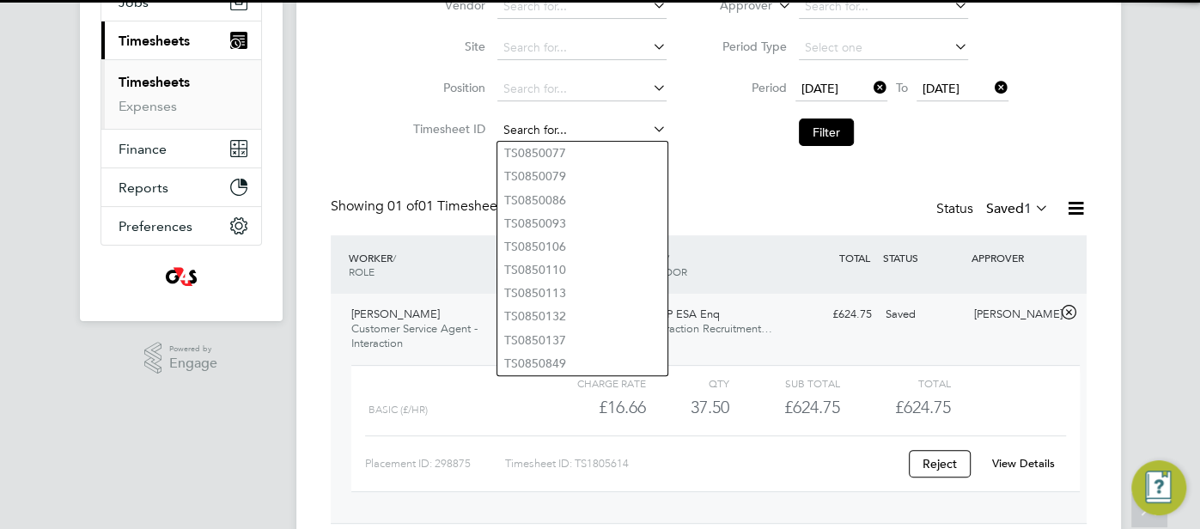
paste input "TS1805618"
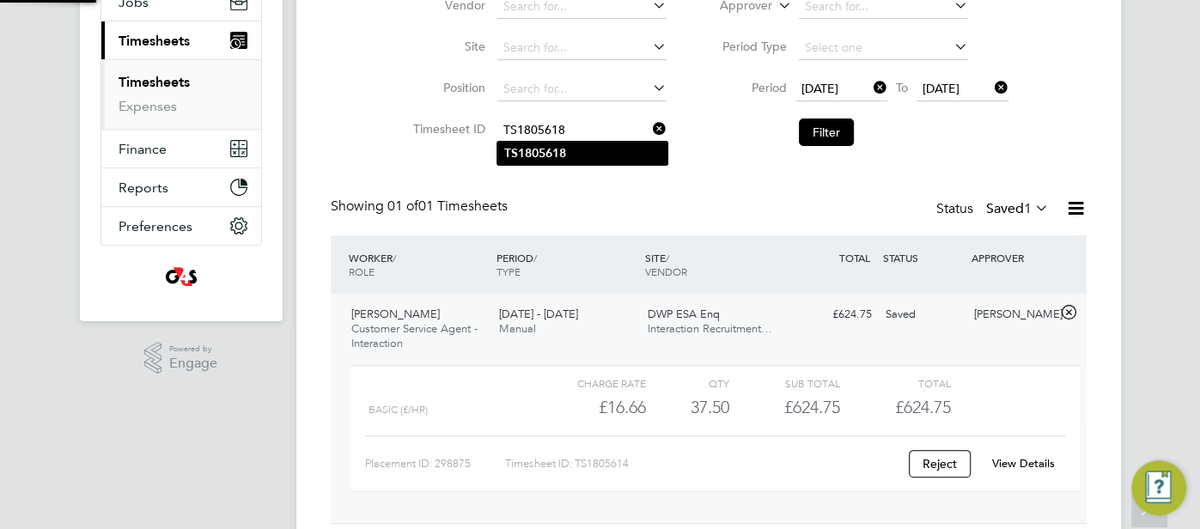
type input "TS1805618"
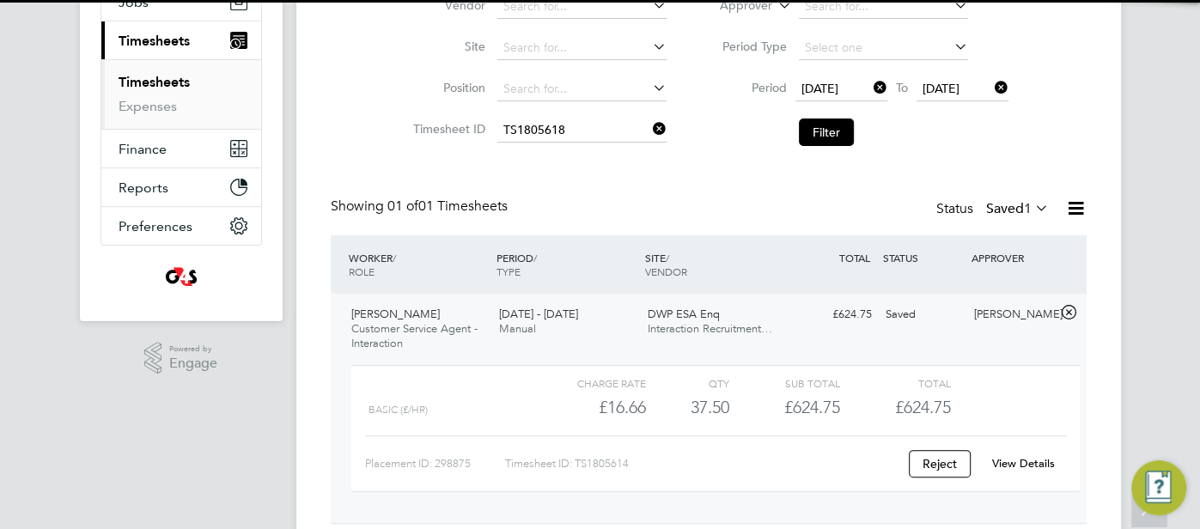
click at [542, 154] on b "TS1805618" at bounding box center [535, 153] width 62 height 15
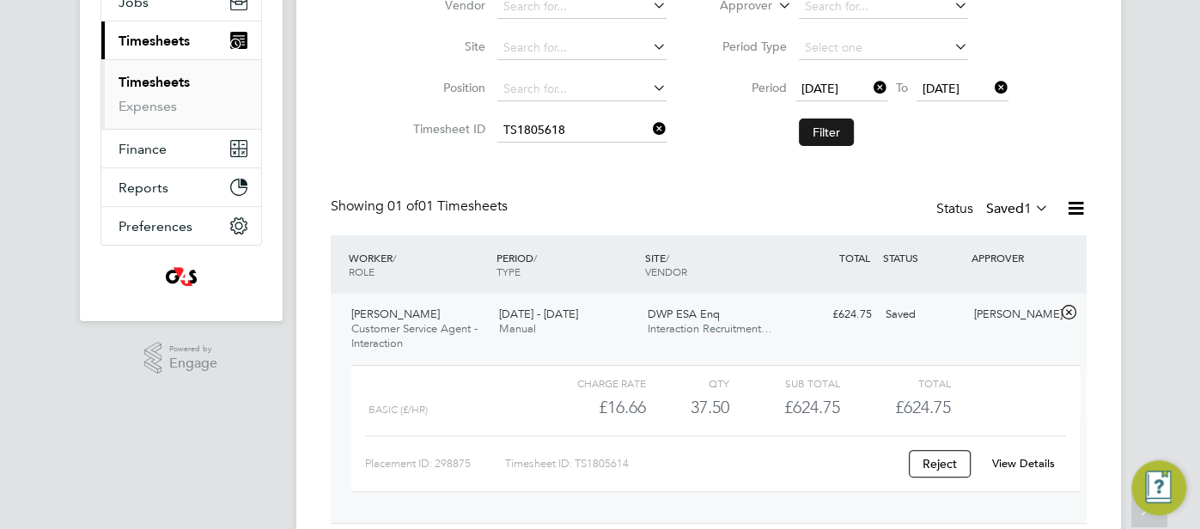
click at [807, 124] on button "Filter" at bounding box center [826, 132] width 55 height 27
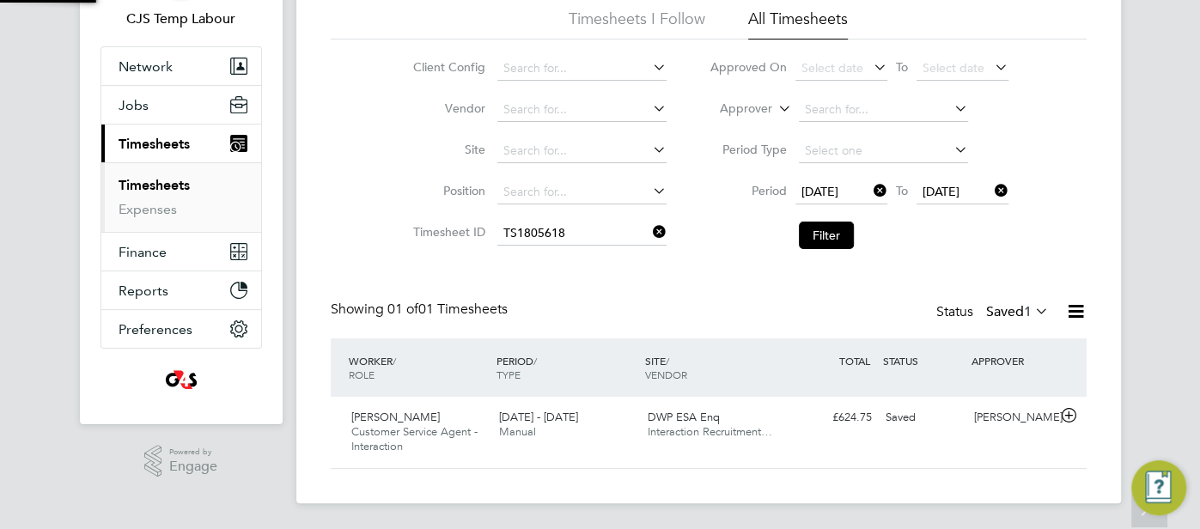
scroll to position [43, 149]
click at [1023, 418] on div "Samantha Orchard" at bounding box center [1012, 418] width 89 height 28
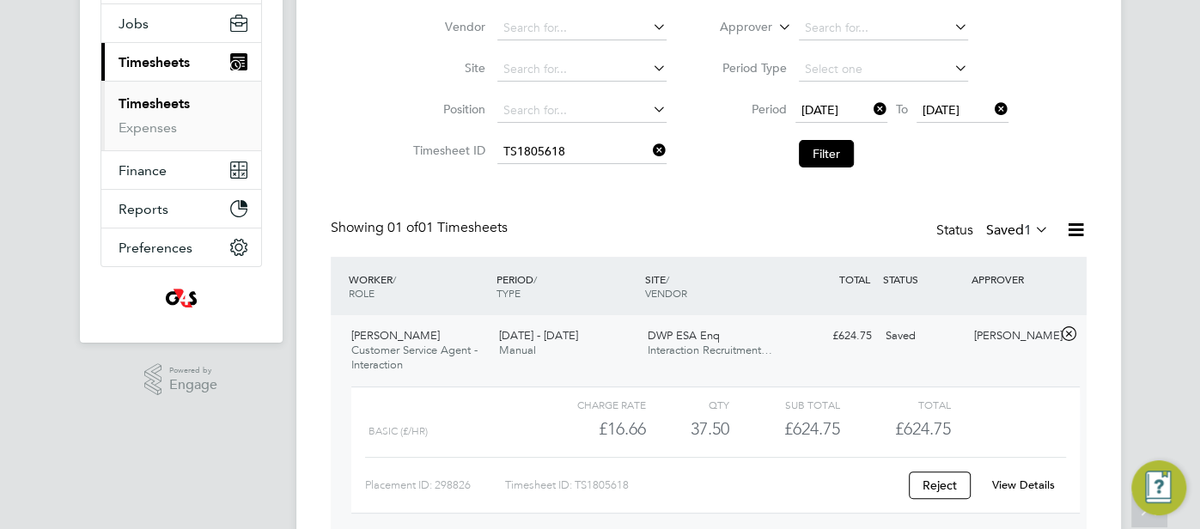
scroll to position [276, 0]
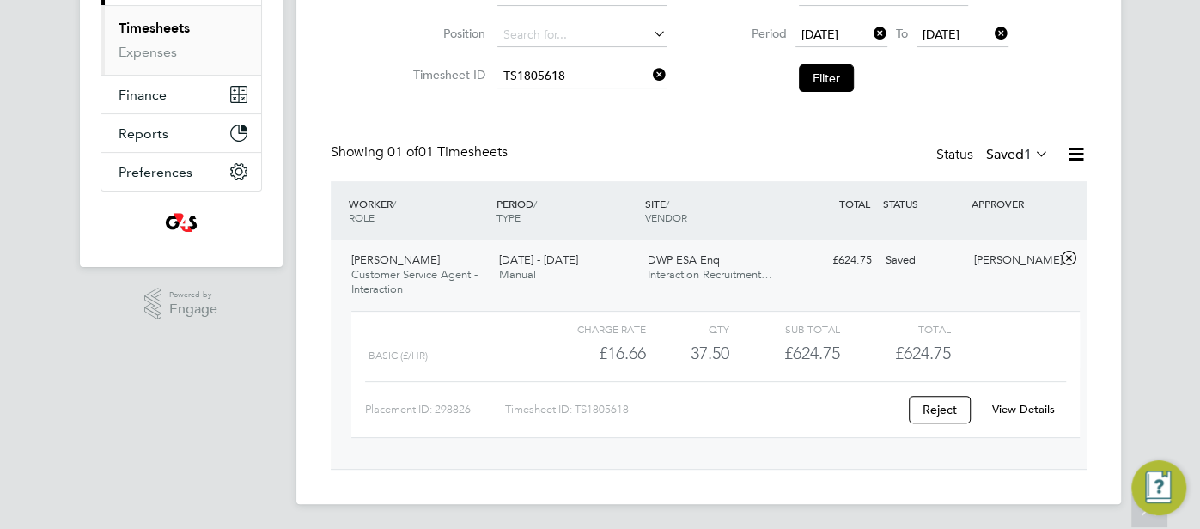
click at [1020, 415] on div "View Details" at bounding box center [1024, 409] width 84 height 27
click at [1007, 406] on link "View Details" at bounding box center [1023, 409] width 63 height 15
click at [1007, 413] on link "View Details" at bounding box center [1023, 409] width 63 height 15
click at [573, 81] on input at bounding box center [582, 76] width 169 height 24
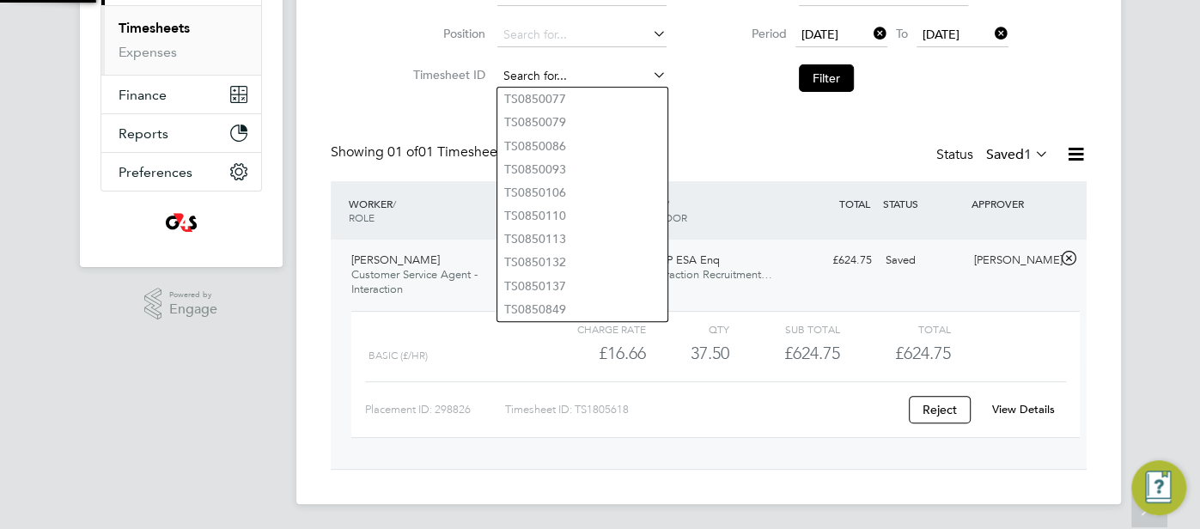
paste input "TS1805619"
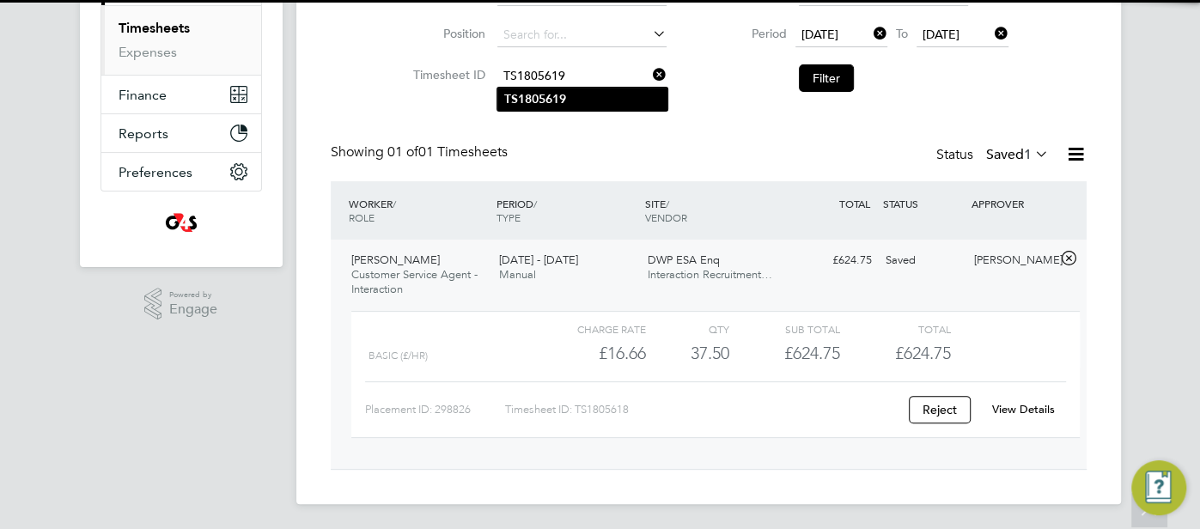
type input "TS1805619"
click at [583, 89] on li "TS1805619" at bounding box center [583, 99] width 170 height 23
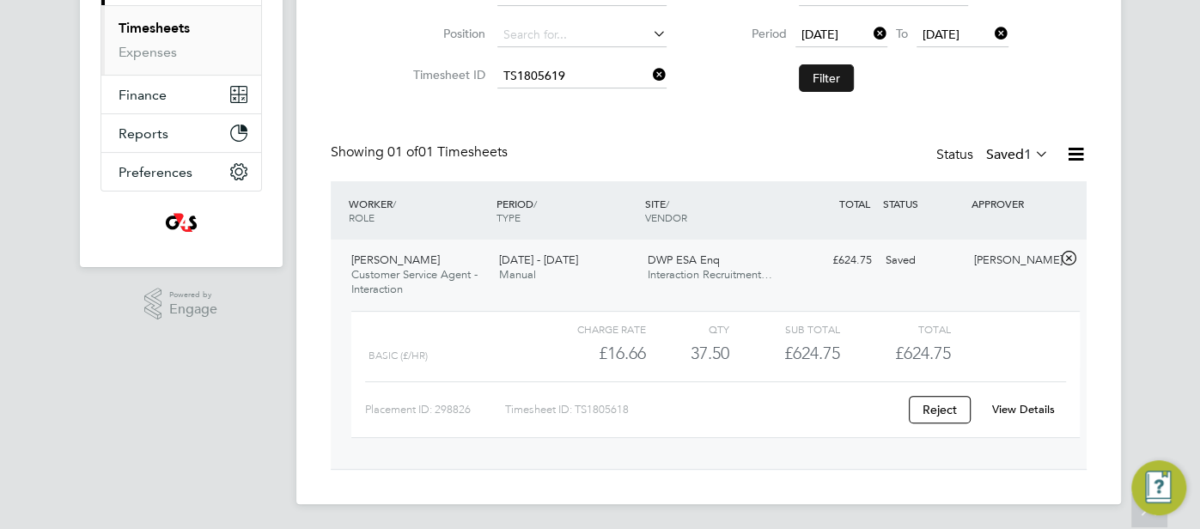
click at [841, 78] on button "Filter" at bounding box center [826, 77] width 55 height 27
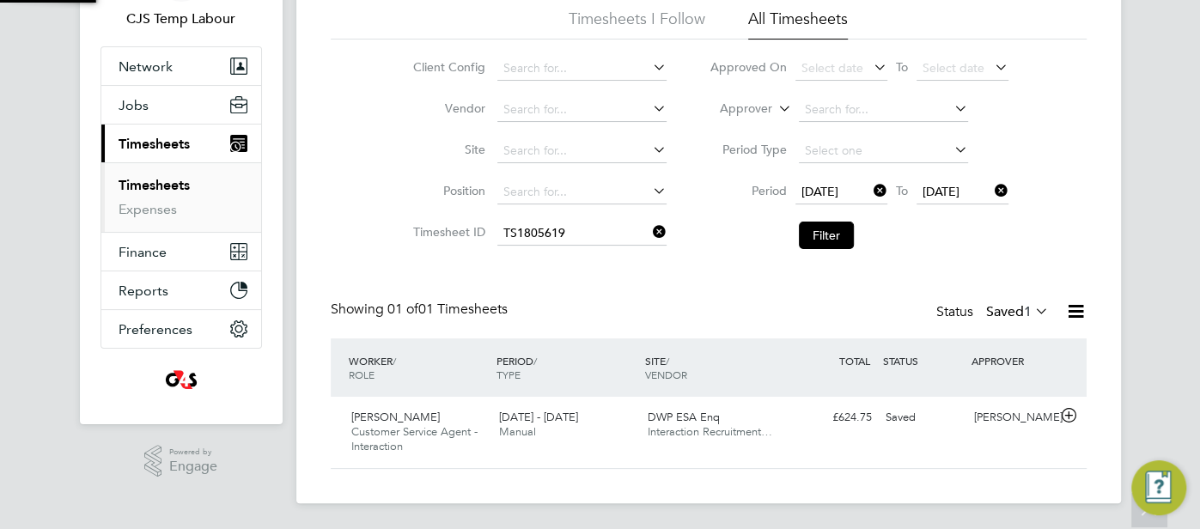
scroll to position [43, 149]
click at [1015, 415] on div "Samantha Orchard" at bounding box center [1012, 418] width 89 height 28
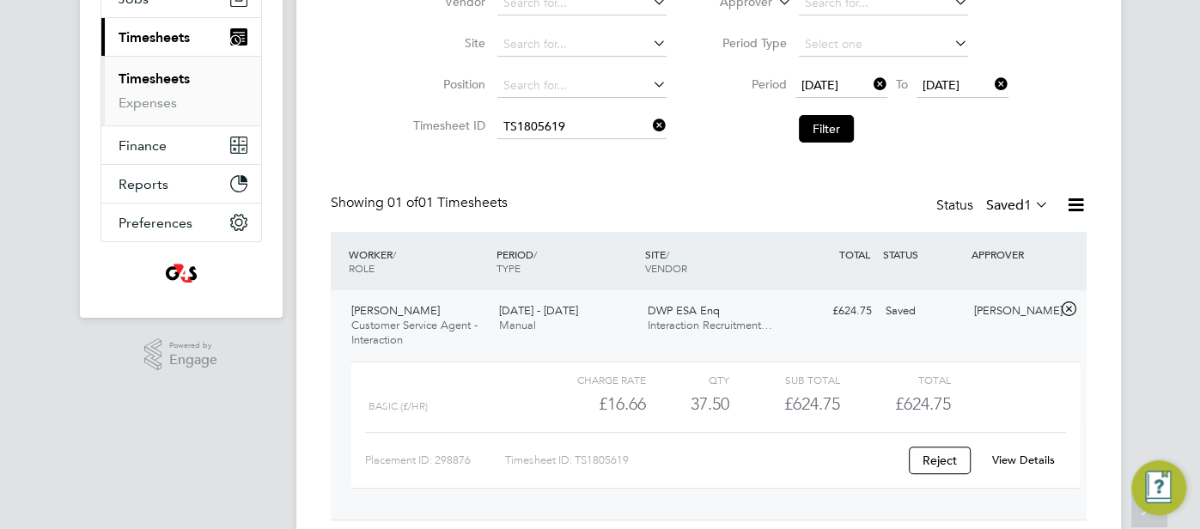
scroll to position [240, 0]
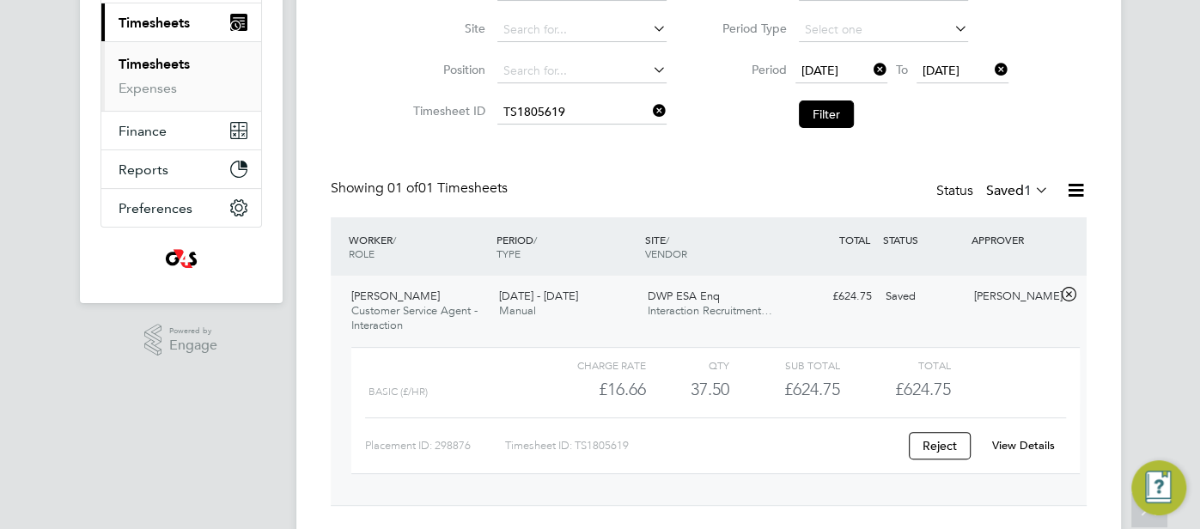
click at [1023, 446] on link "View Details" at bounding box center [1023, 445] width 63 height 15
click at [540, 113] on input at bounding box center [582, 113] width 169 height 24
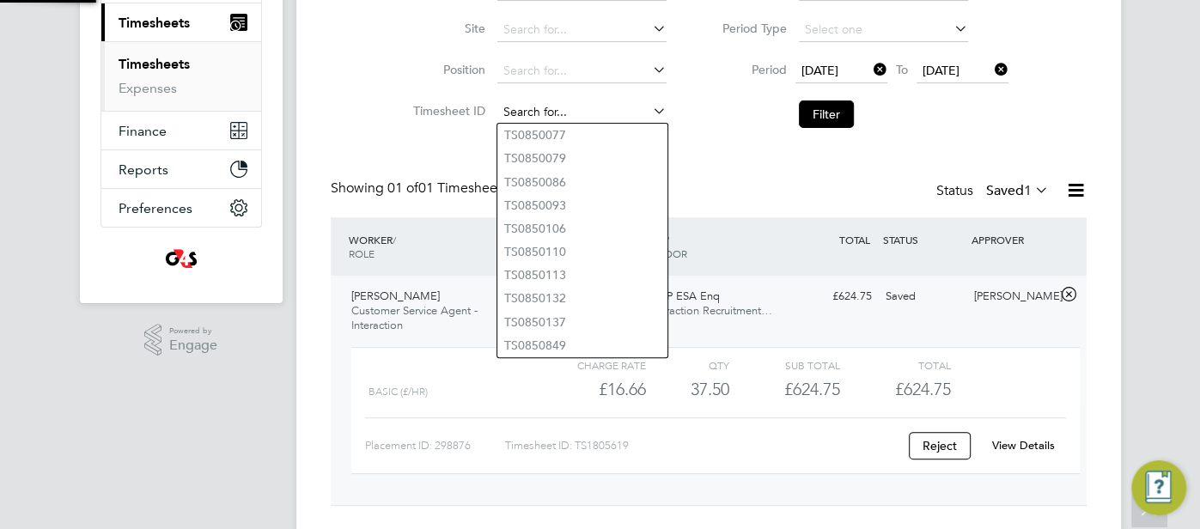
paste input "TS1805621"
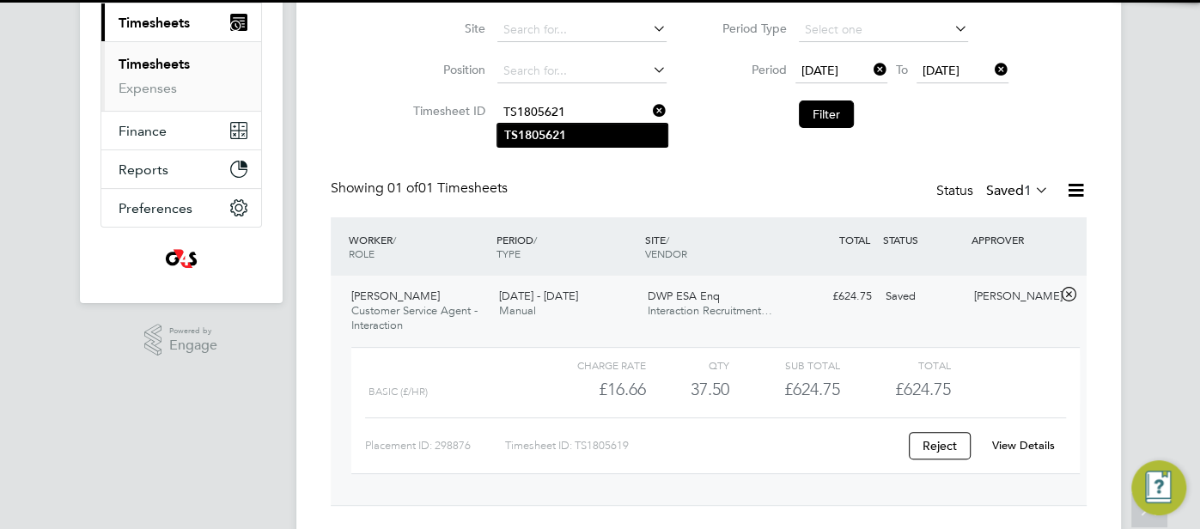
type input "TS1805621"
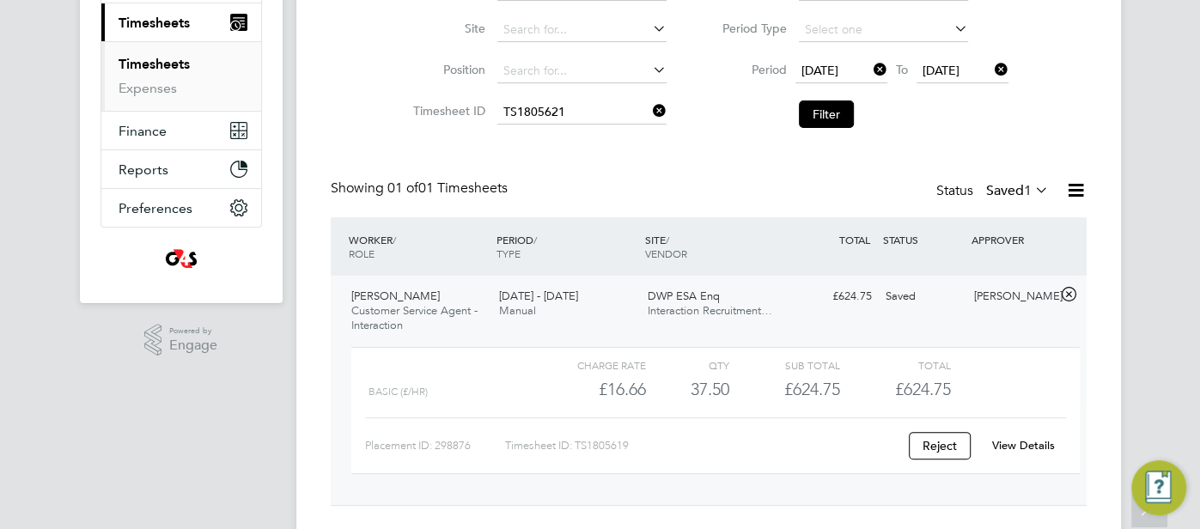
click at [544, 136] on b "TS1805621" at bounding box center [535, 135] width 62 height 15
click at [811, 110] on button "Filter" at bounding box center [826, 114] width 55 height 27
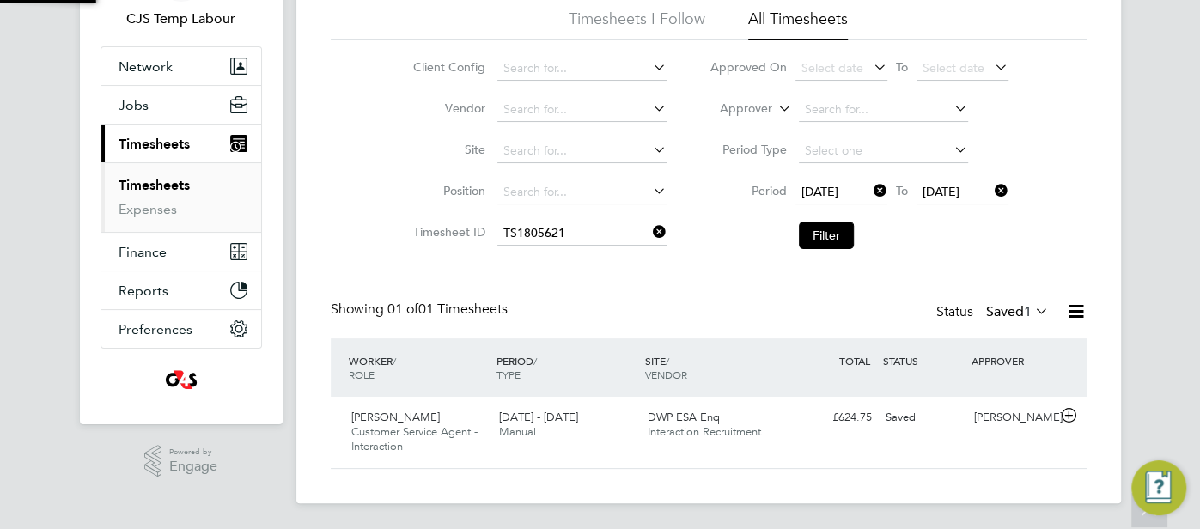
scroll to position [43, 149]
click at [1003, 428] on div "Samantha Orchard" at bounding box center [1012, 418] width 89 height 28
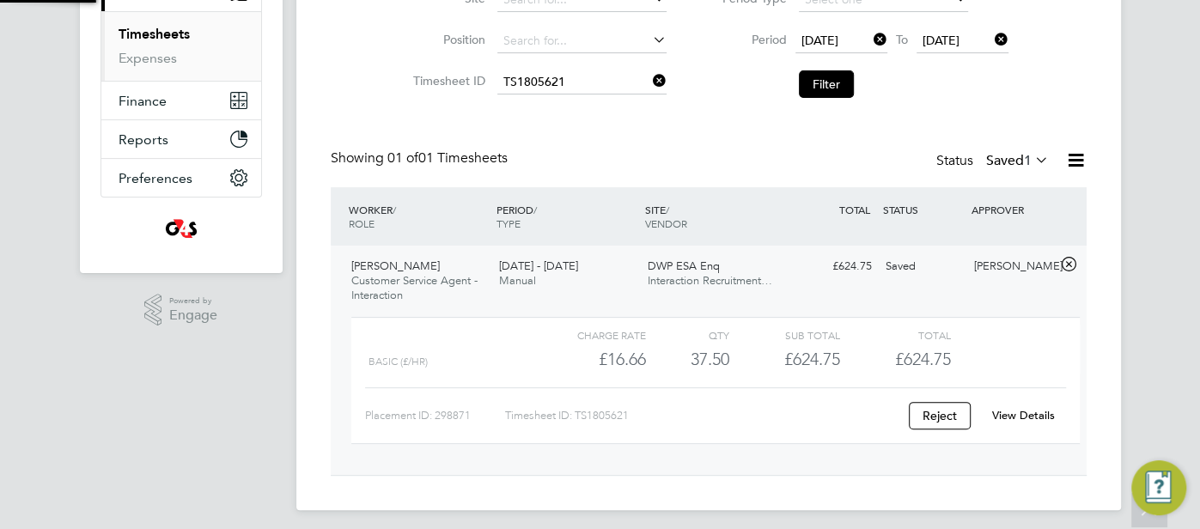
scroll to position [272, 0]
click at [1029, 403] on div "View Details" at bounding box center [1024, 413] width 84 height 27
click at [1025, 412] on link "View Details" at bounding box center [1023, 413] width 63 height 15
click at [539, 89] on input at bounding box center [582, 81] width 169 height 24
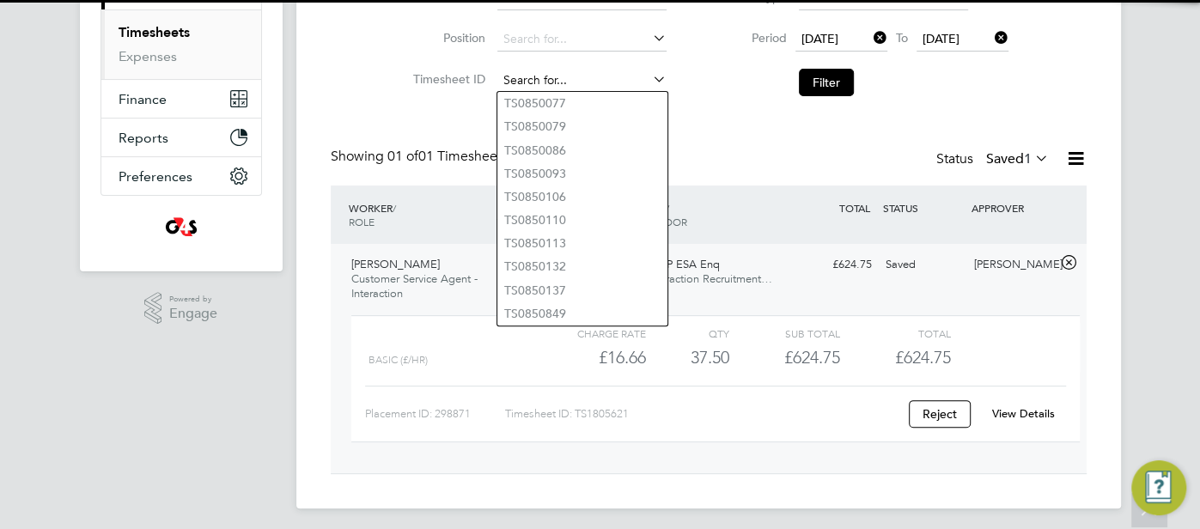
paste input "TS1805622"
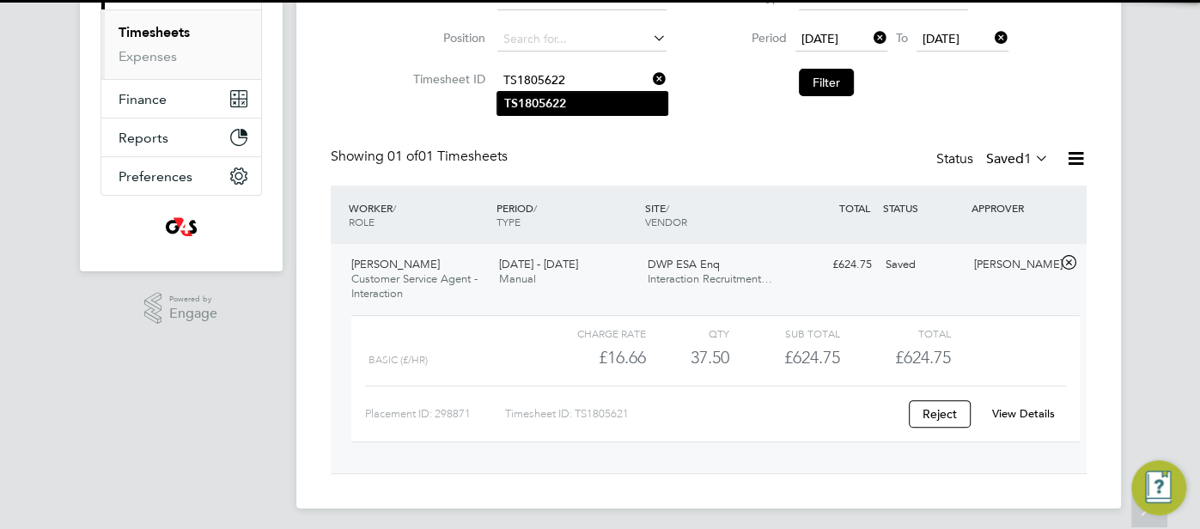
type input "TS1805622"
click at [540, 102] on b "TS1805622" at bounding box center [535, 103] width 62 height 15
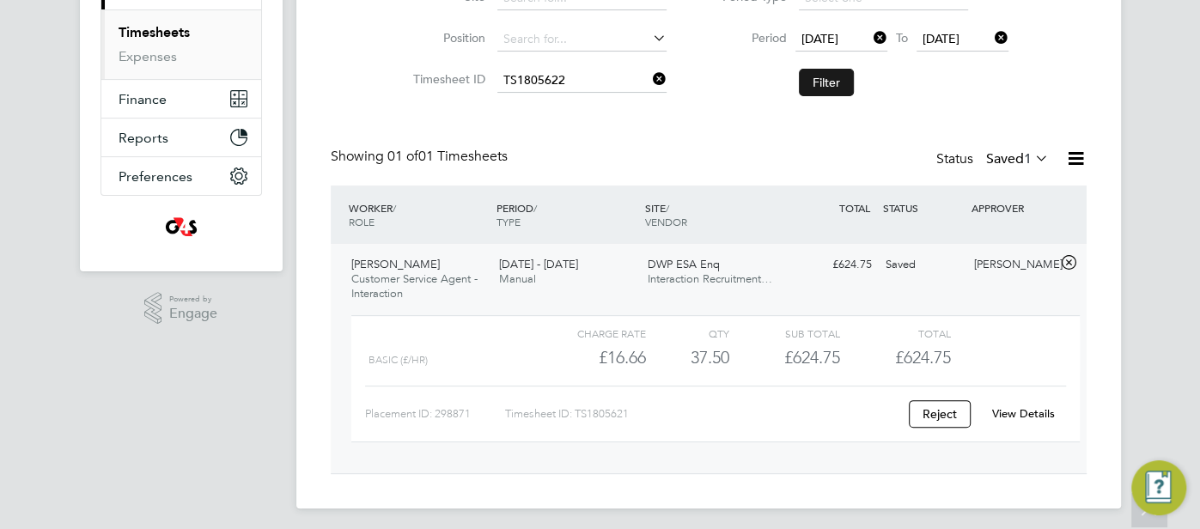
click at [824, 76] on button "Filter" at bounding box center [826, 82] width 55 height 27
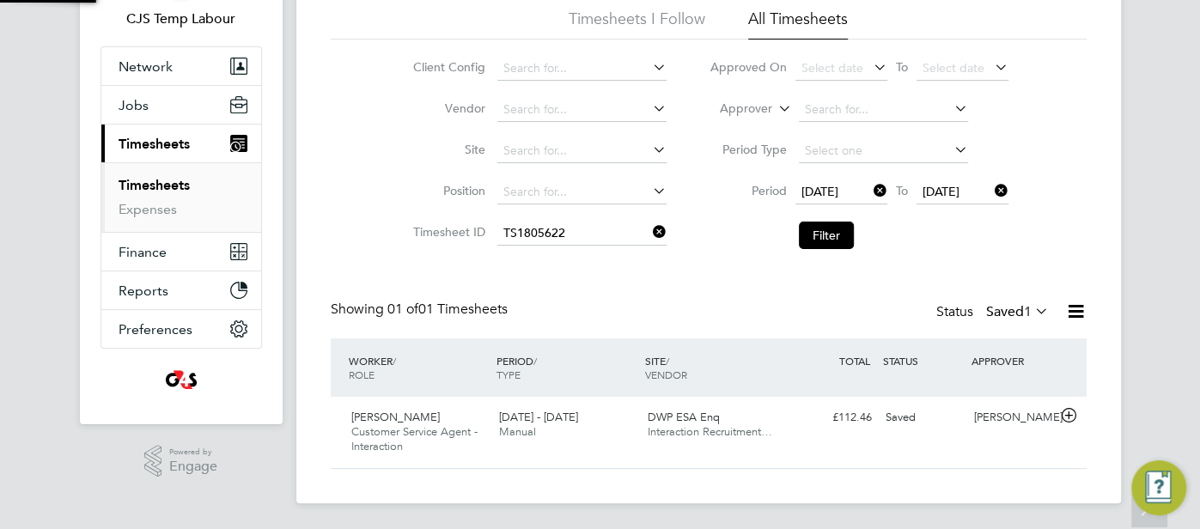
scroll to position [43, 149]
click at [1009, 422] on div "Samantha Orchard" at bounding box center [1012, 418] width 89 height 28
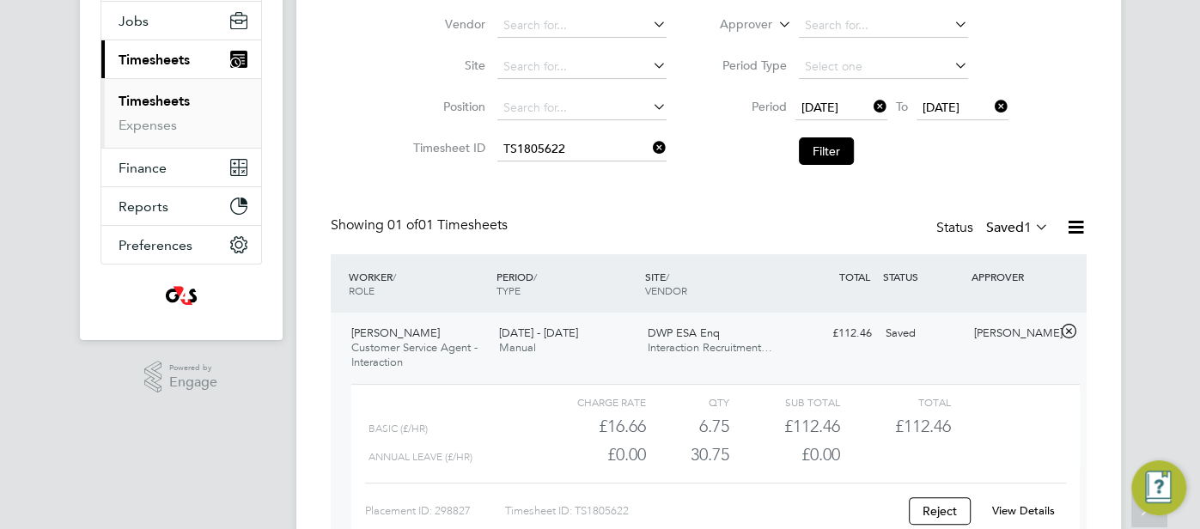
scroll to position [205, 0]
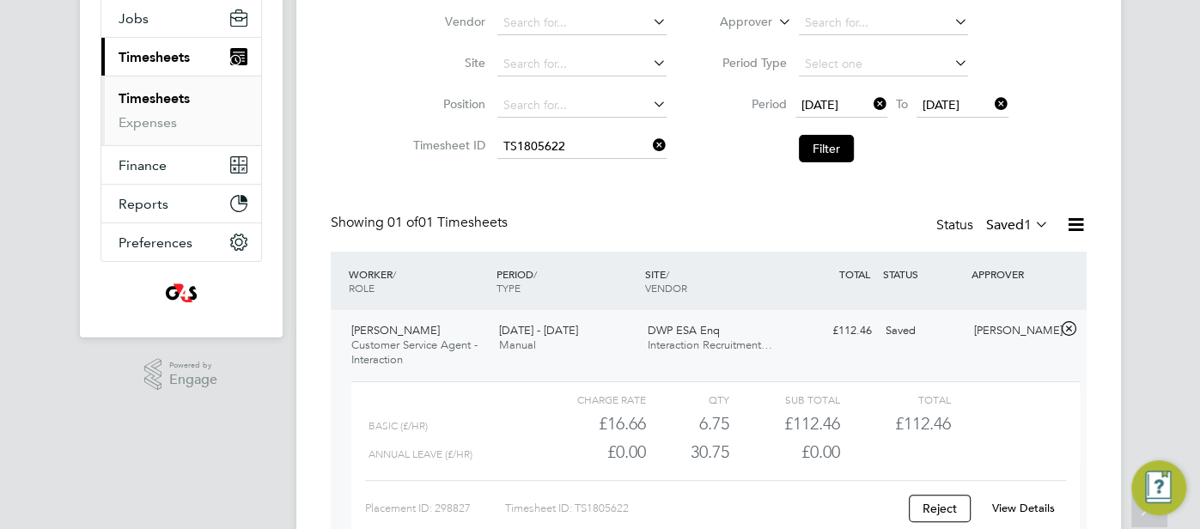
click at [1029, 508] on link "View Details" at bounding box center [1023, 508] width 63 height 15
click at [592, 134] on li "Timesheet ID TS1805622" at bounding box center [538, 146] width 302 height 41
click at [573, 140] on input at bounding box center [582, 147] width 169 height 24
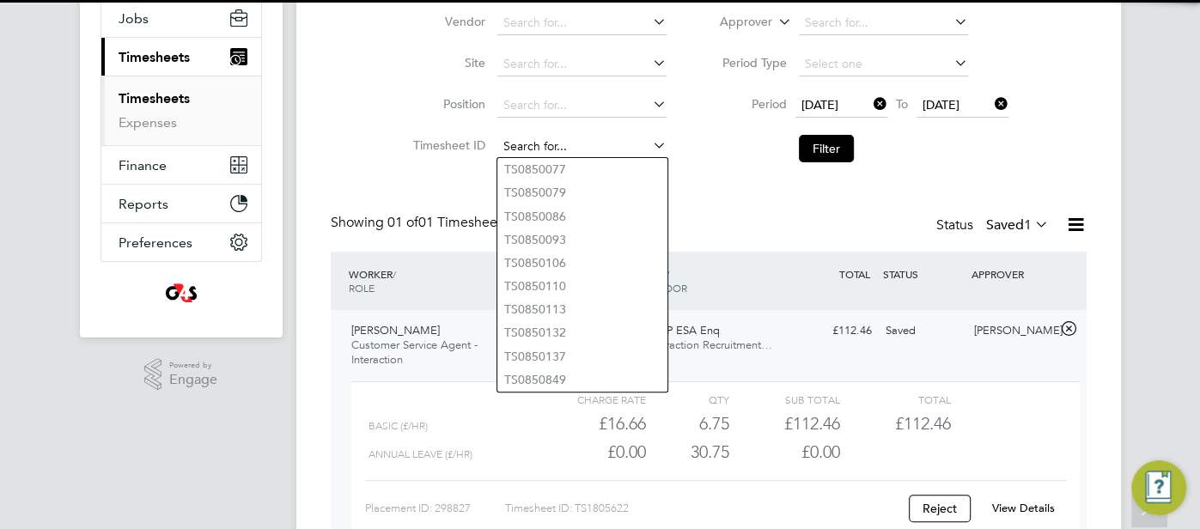
paste input "TS1805625"
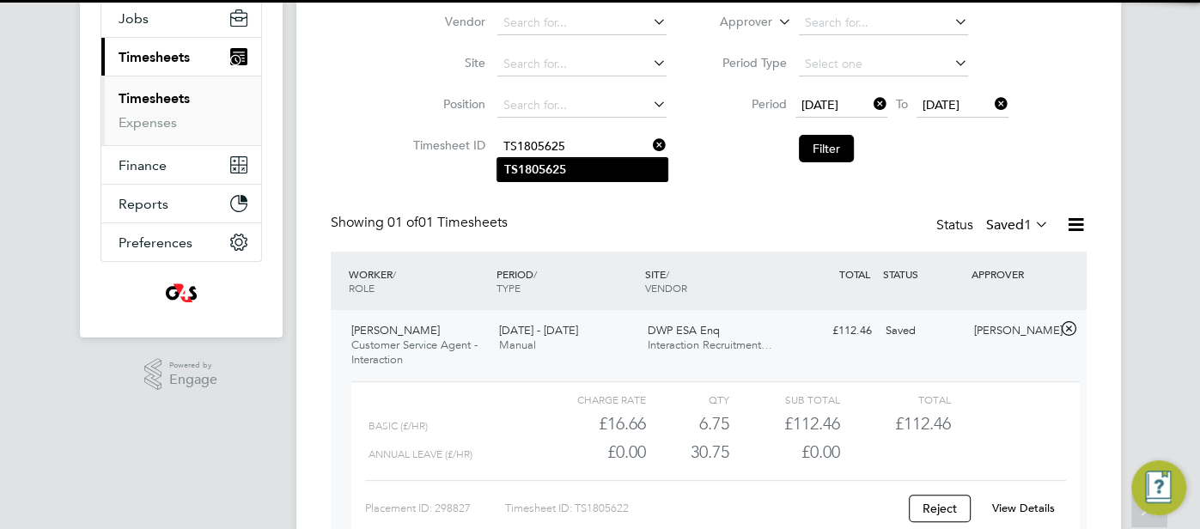
type input "TS1805625"
click at [575, 169] on li "TS1805625" at bounding box center [583, 169] width 170 height 23
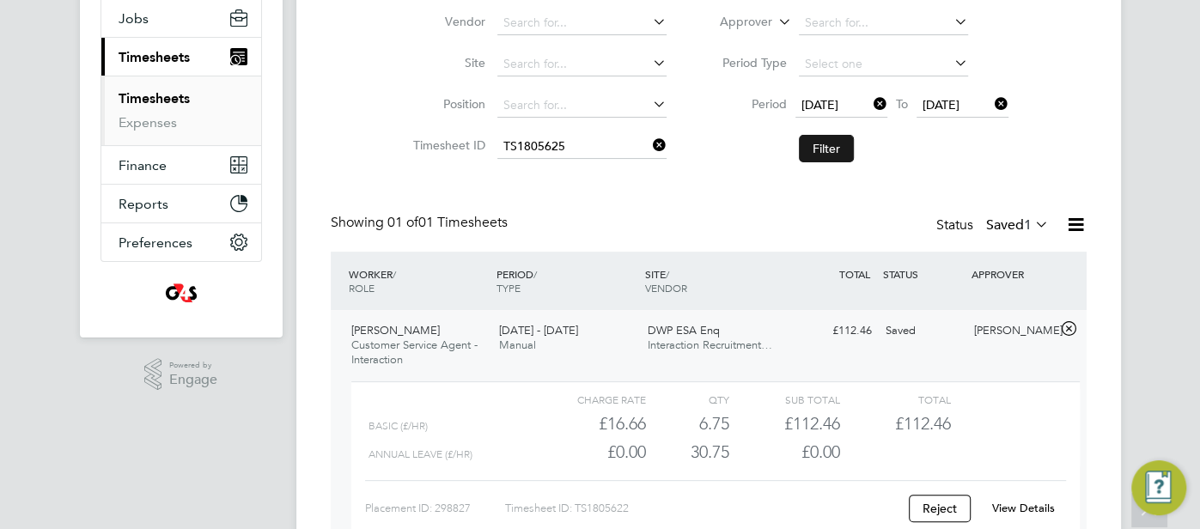
click at [823, 149] on button "Filter" at bounding box center [826, 148] width 55 height 27
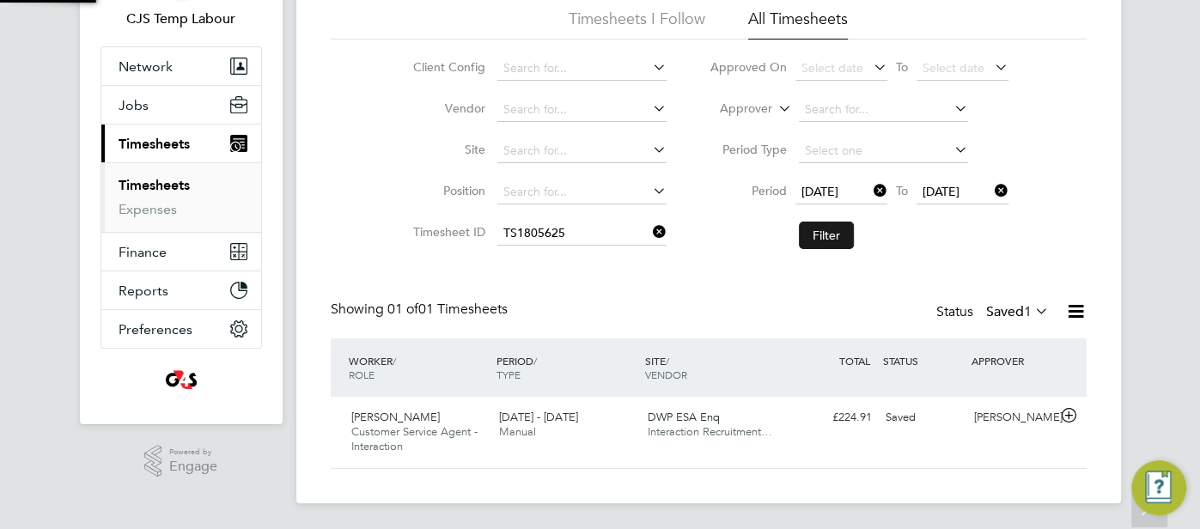
scroll to position [43, 149]
click at [934, 412] on div "Saved" at bounding box center [923, 418] width 89 height 28
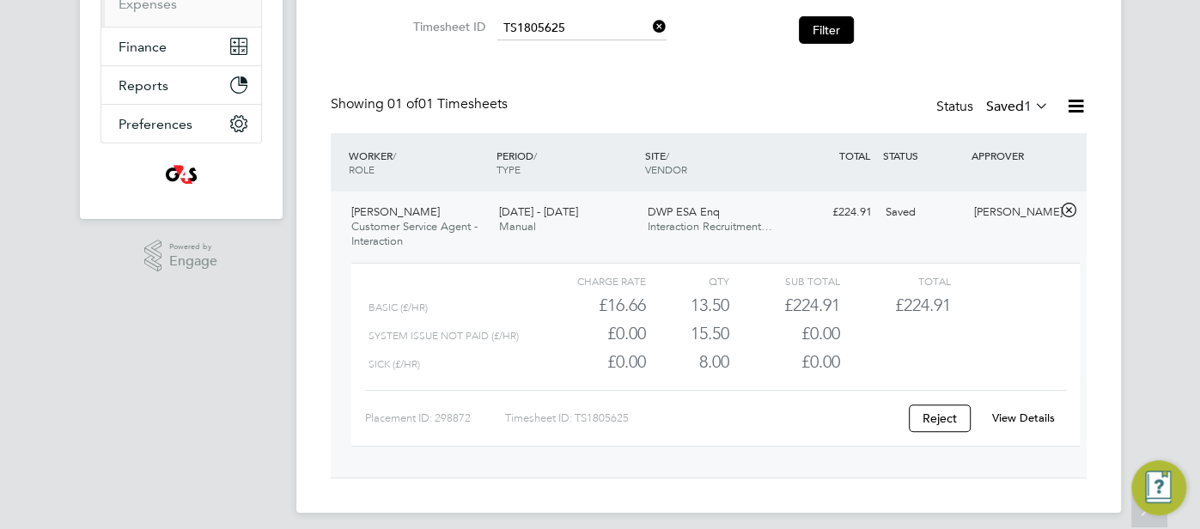
scroll to position [333, 0]
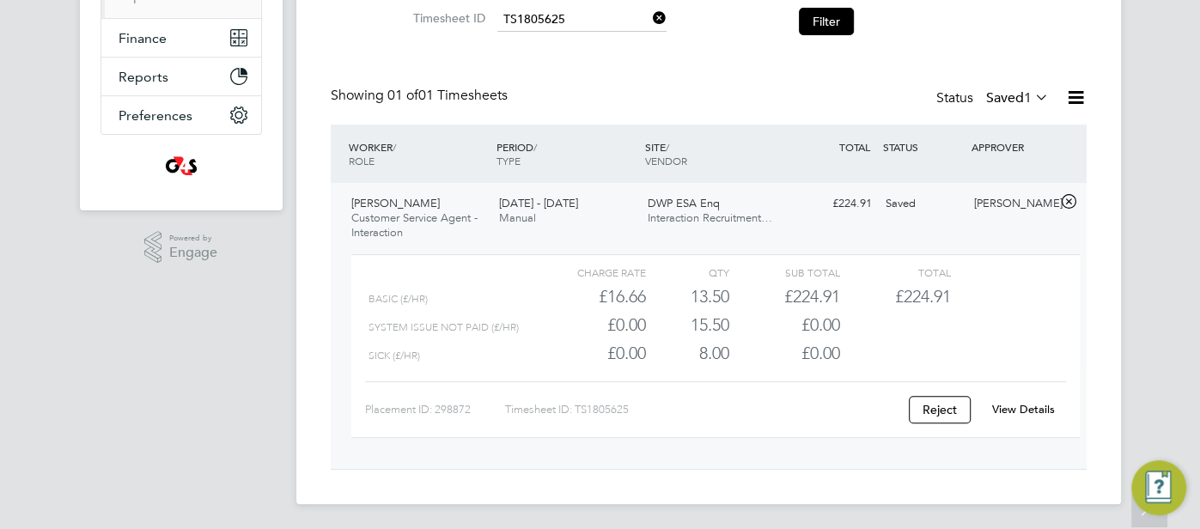
click at [1029, 406] on link "View Details" at bounding box center [1023, 409] width 63 height 15
click at [555, 20] on input at bounding box center [582, 20] width 169 height 24
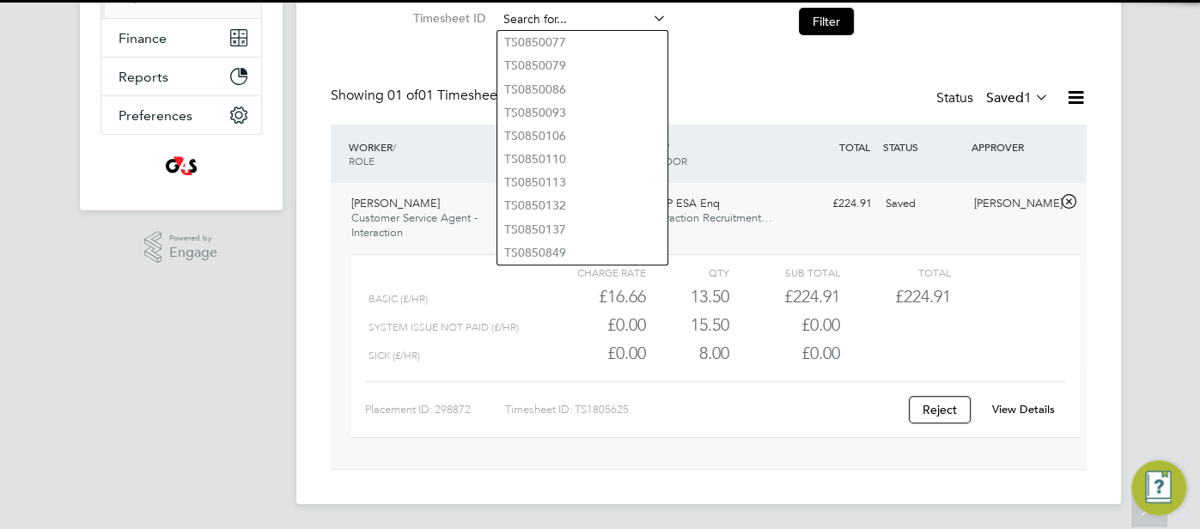
paste input "TS1805787"
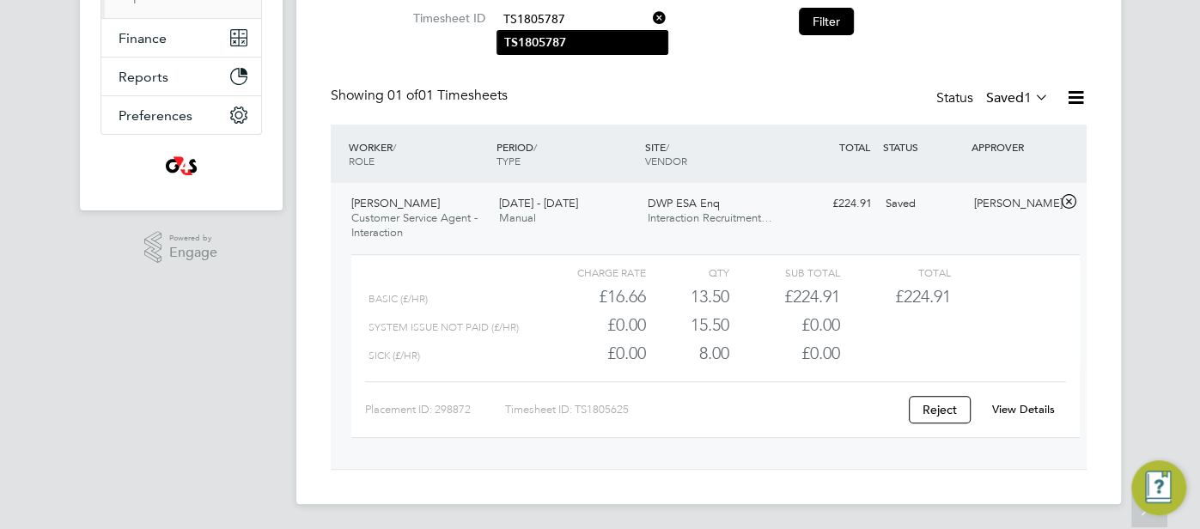
type input "TS1805787"
click at [569, 33] on li "TS1805787" at bounding box center [583, 42] width 170 height 23
click at [841, 17] on button "Filter" at bounding box center [826, 21] width 55 height 27
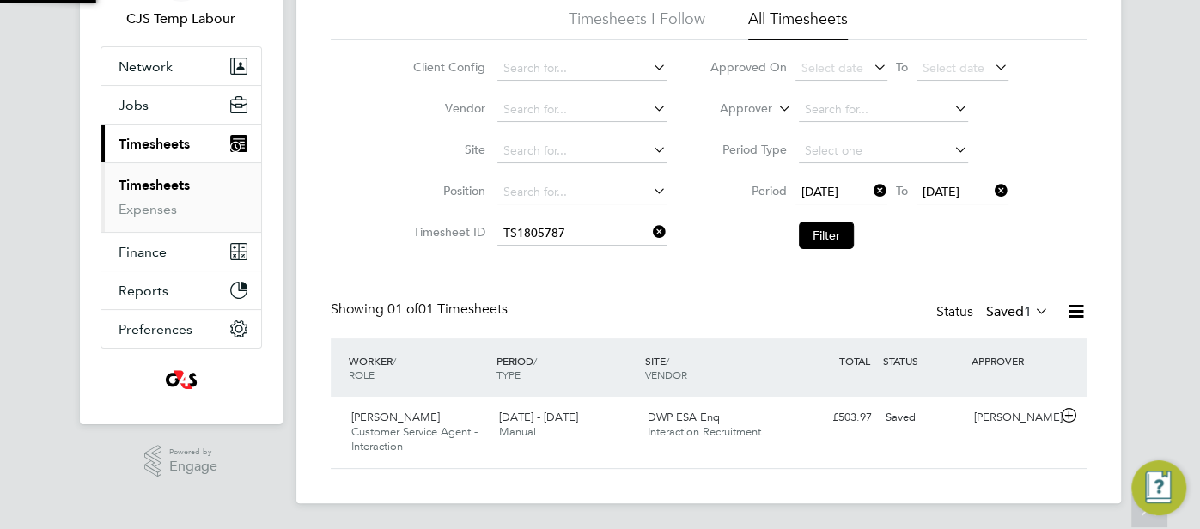
scroll to position [43, 149]
click at [1007, 428] on div "Samantha Orchard" at bounding box center [1012, 418] width 89 height 28
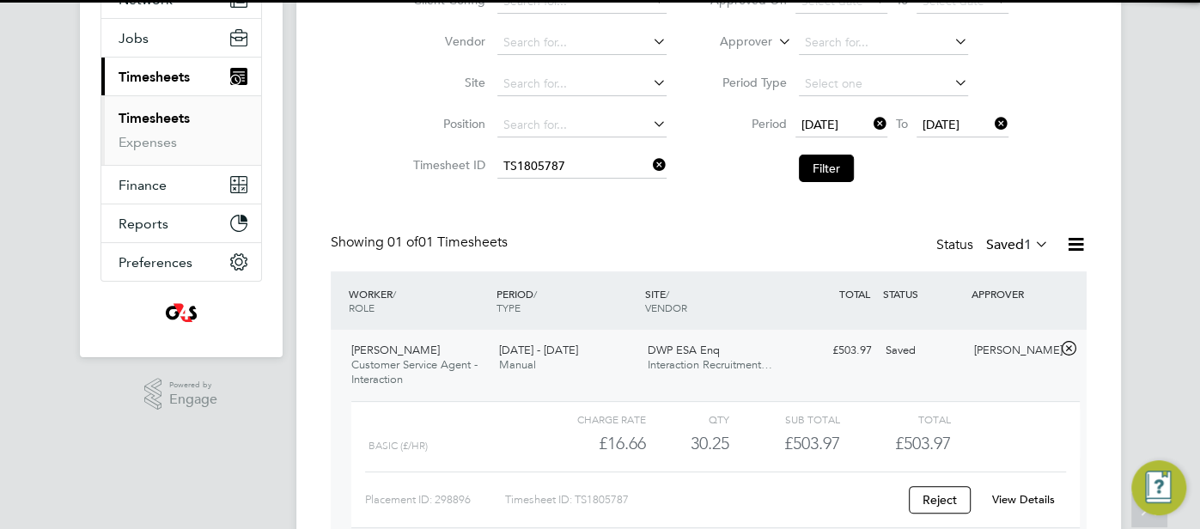
scroll to position [276, 0]
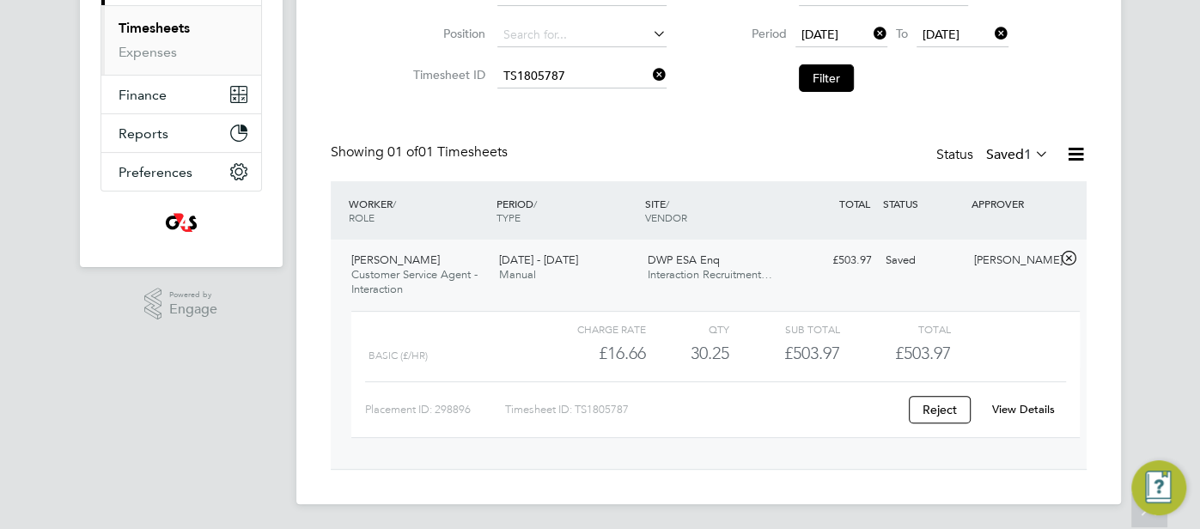
click at [1030, 408] on link "View Details" at bounding box center [1023, 409] width 63 height 15
click at [532, 80] on input at bounding box center [582, 76] width 169 height 24
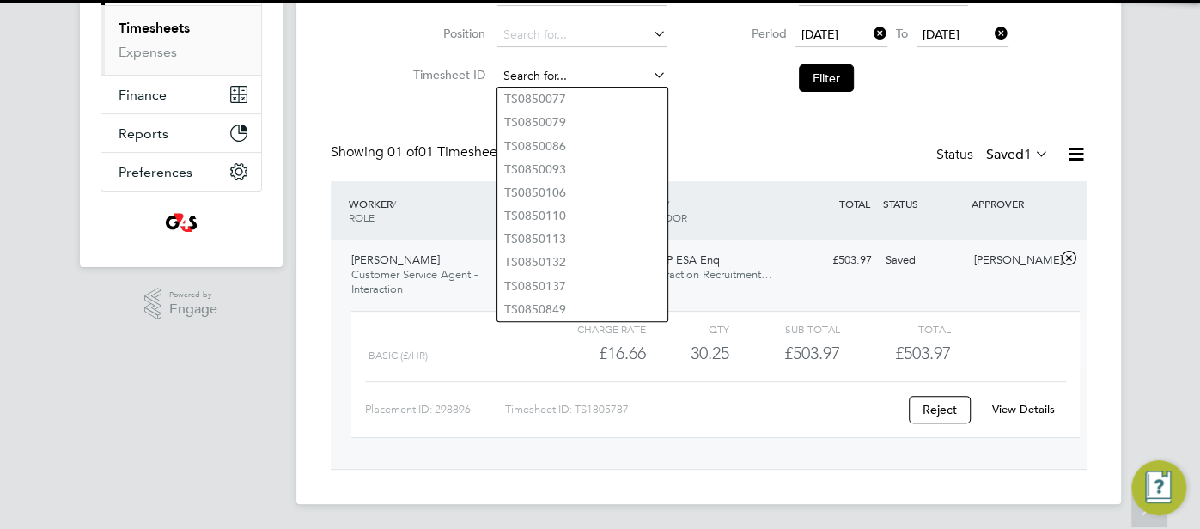
paste input "TS1805788"
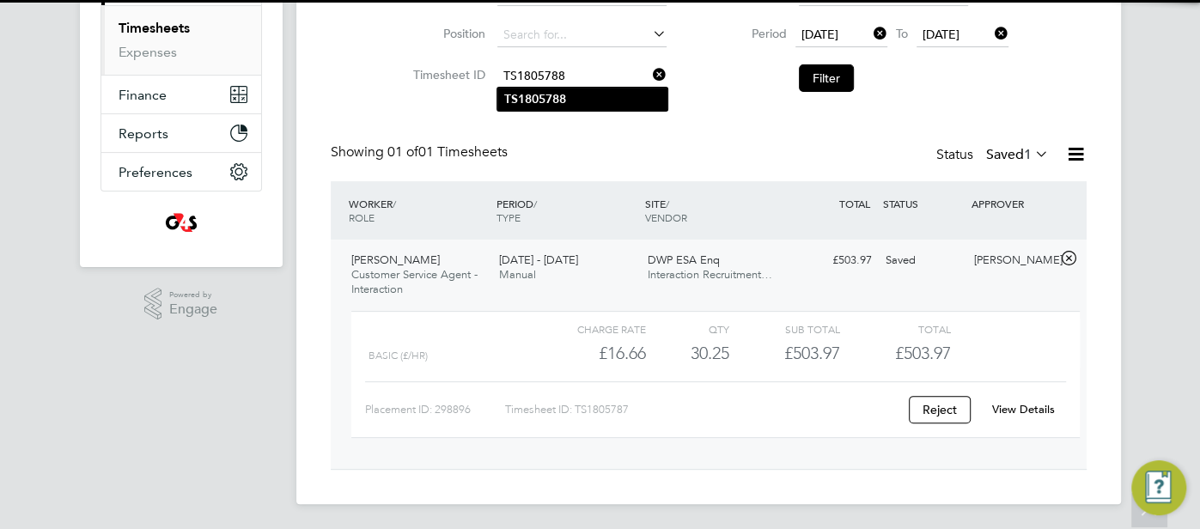
type input "TS1805788"
click at [580, 101] on li "TS1805788" at bounding box center [583, 99] width 170 height 23
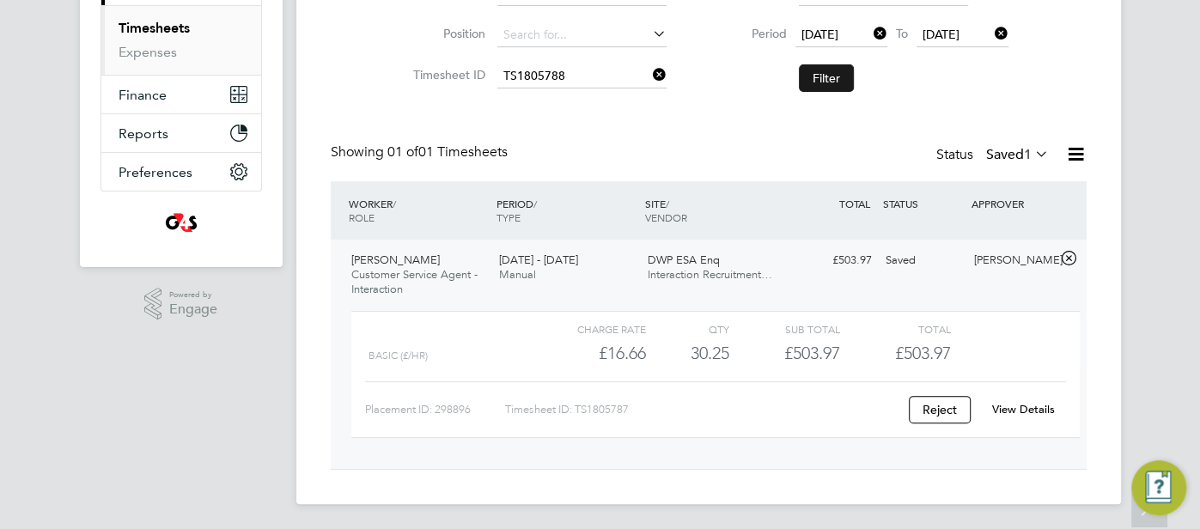
click at [838, 70] on button "Filter" at bounding box center [826, 77] width 55 height 27
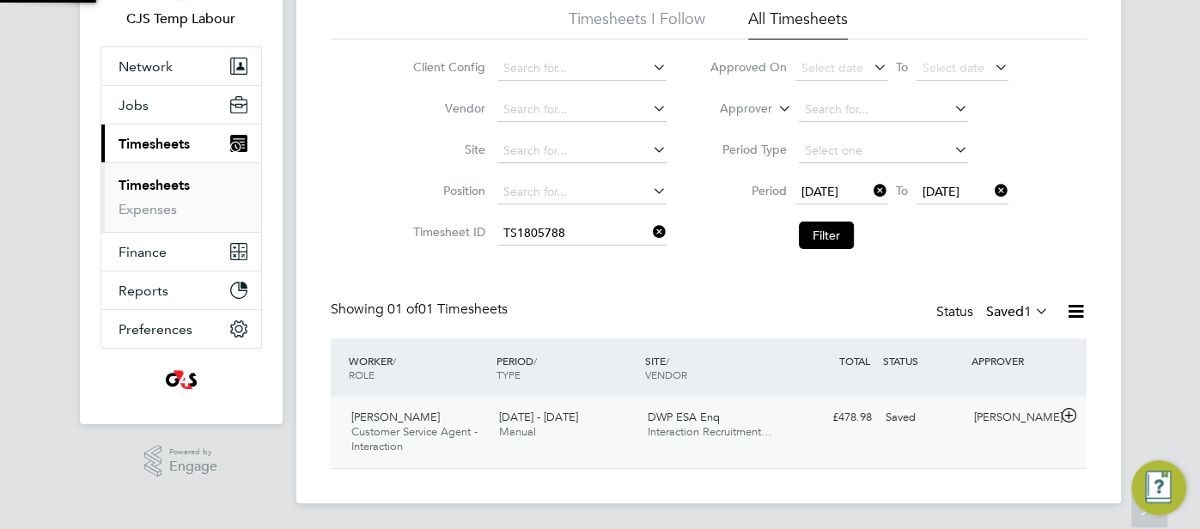
scroll to position [43, 149]
click at [1007, 419] on div "Samantha Orchard" at bounding box center [1012, 418] width 89 height 28
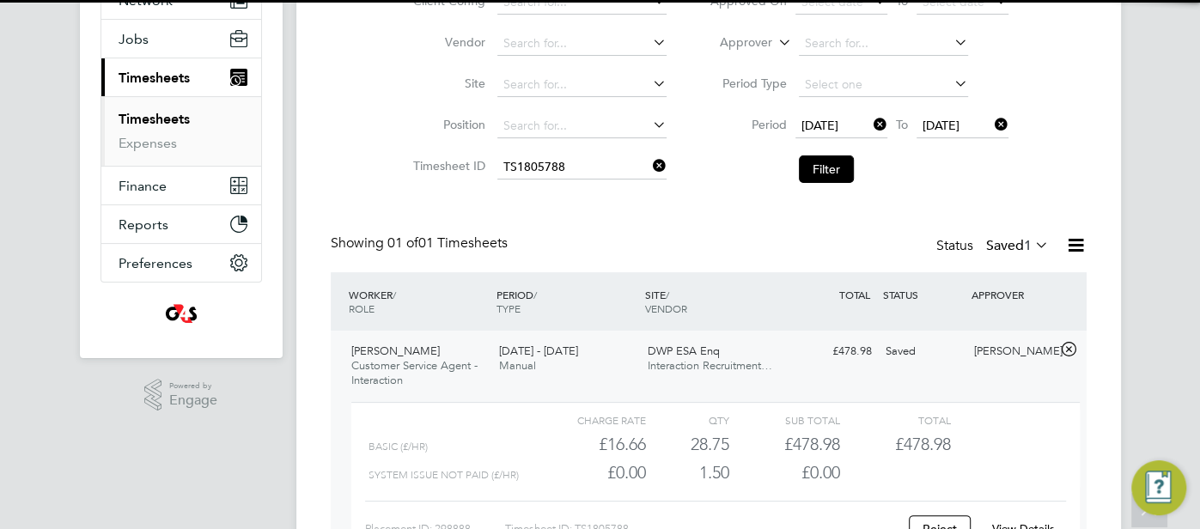
scroll to position [197, 0]
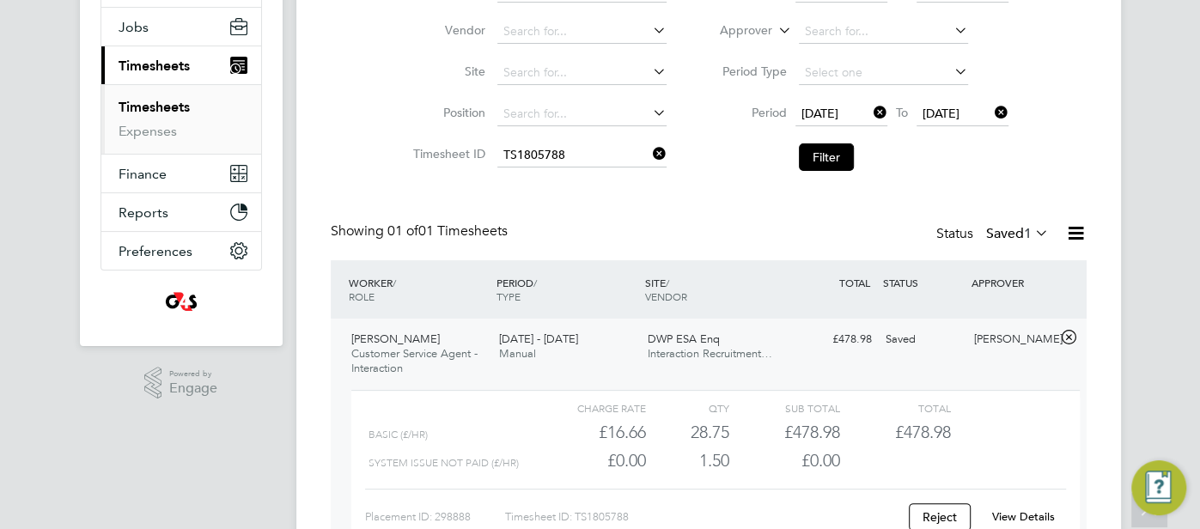
click at [1043, 520] on link "View Details" at bounding box center [1023, 517] width 63 height 15
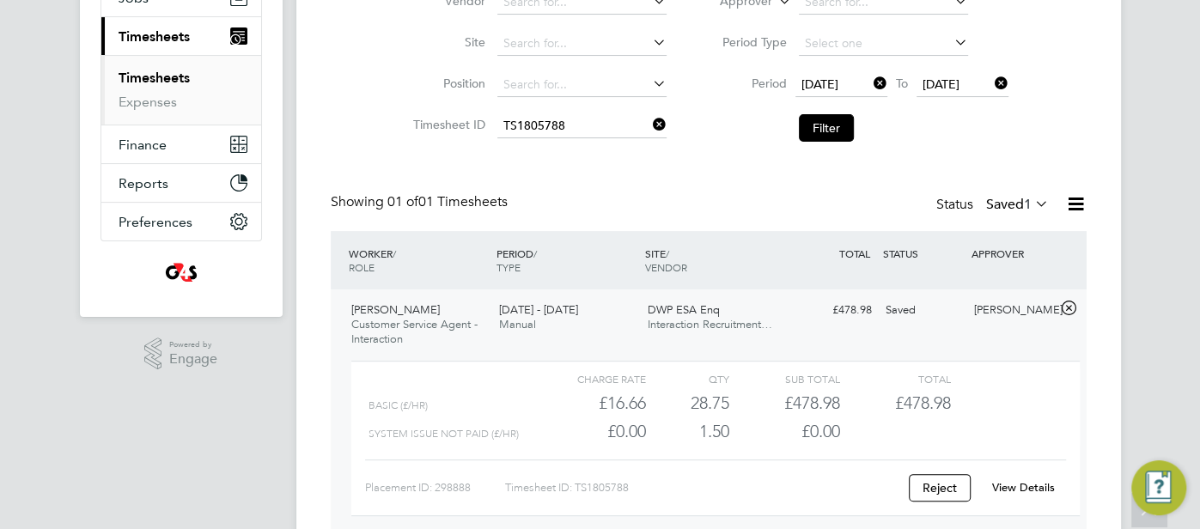
scroll to position [302, 0]
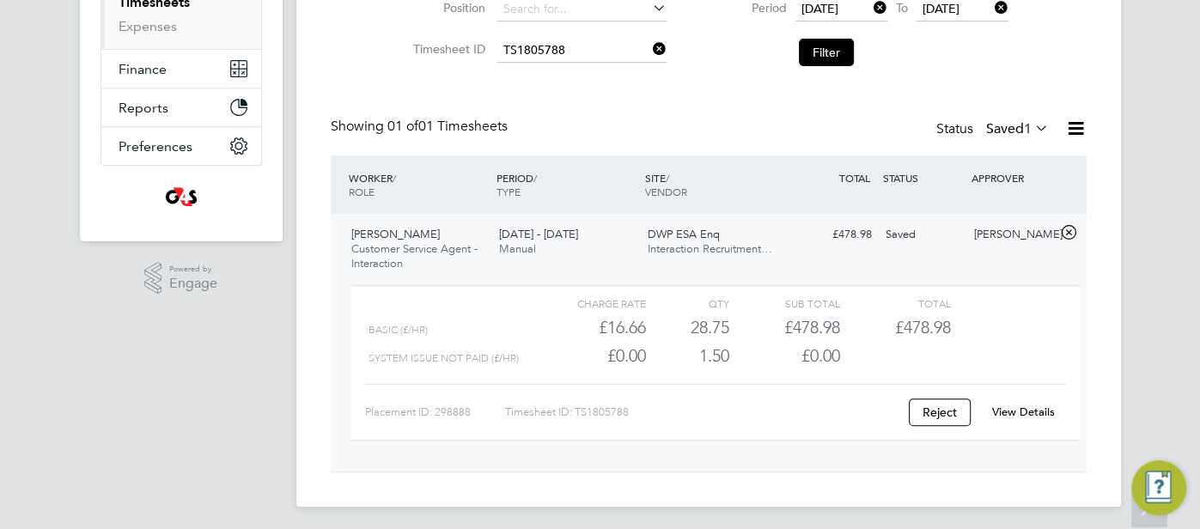
click at [1021, 416] on link "View Details" at bounding box center [1023, 412] width 63 height 15
click at [549, 55] on input at bounding box center [582, 51] width 169 height 24
paste input "TS1805789"
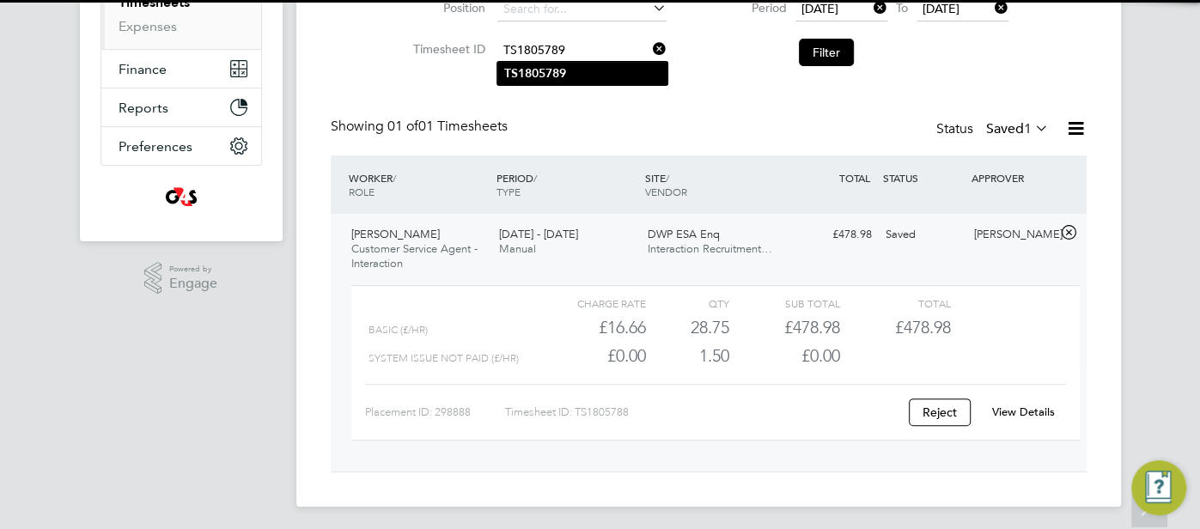
type input "TS1805789"
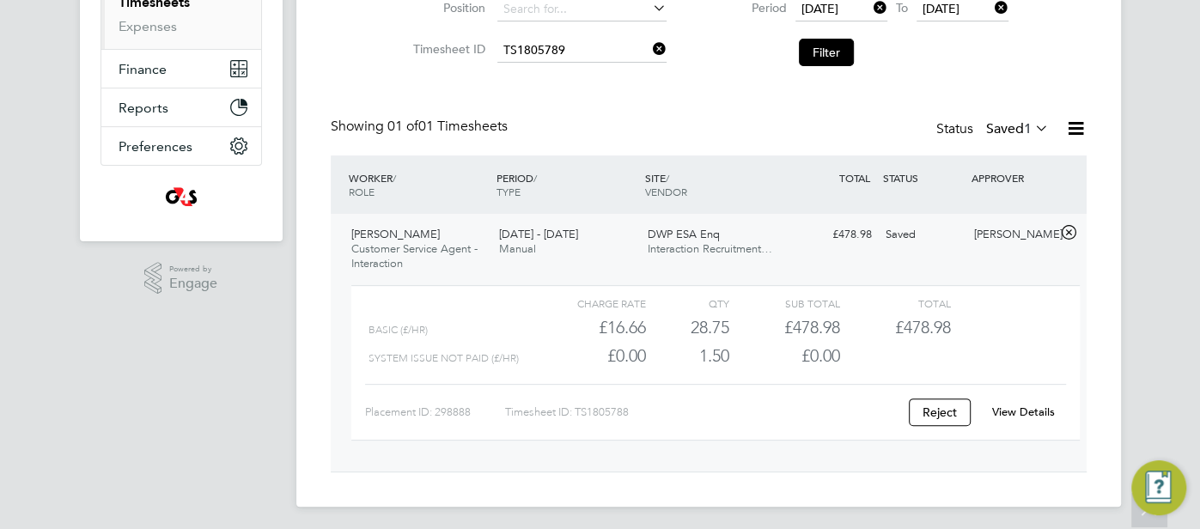
click at [560, 70] on b "TS1805789" at bounding box center [535, 73] width 62 height 15
click at [839, 47] on button "Filter" at bounding box center [826, 52] width 55 height 27
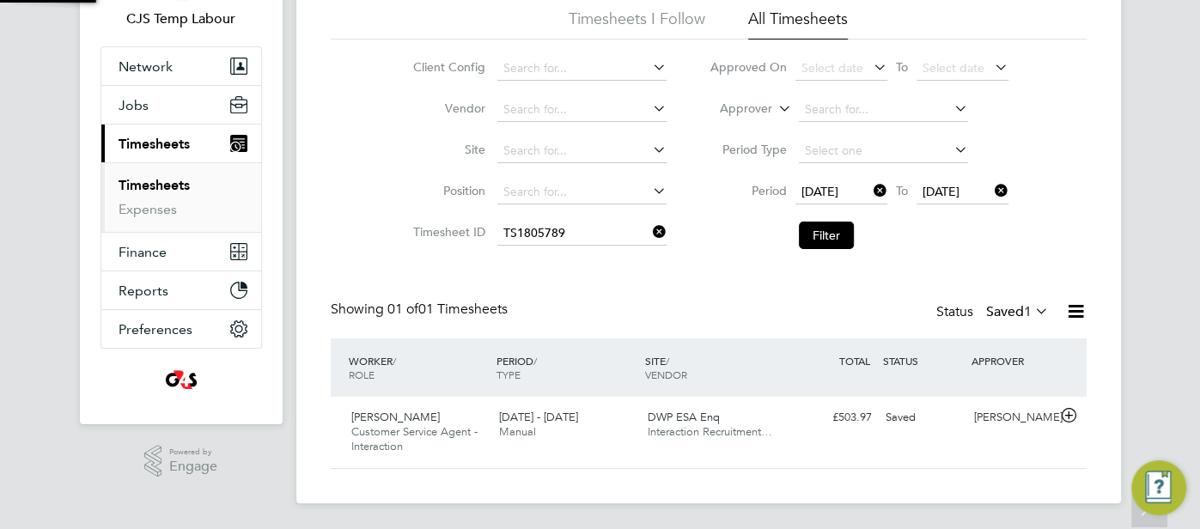
scroll to position [43, 149]
click at [1031, 432] on div "Samantha Orchard" at bounding box center [1012, 418] width 89 height 28
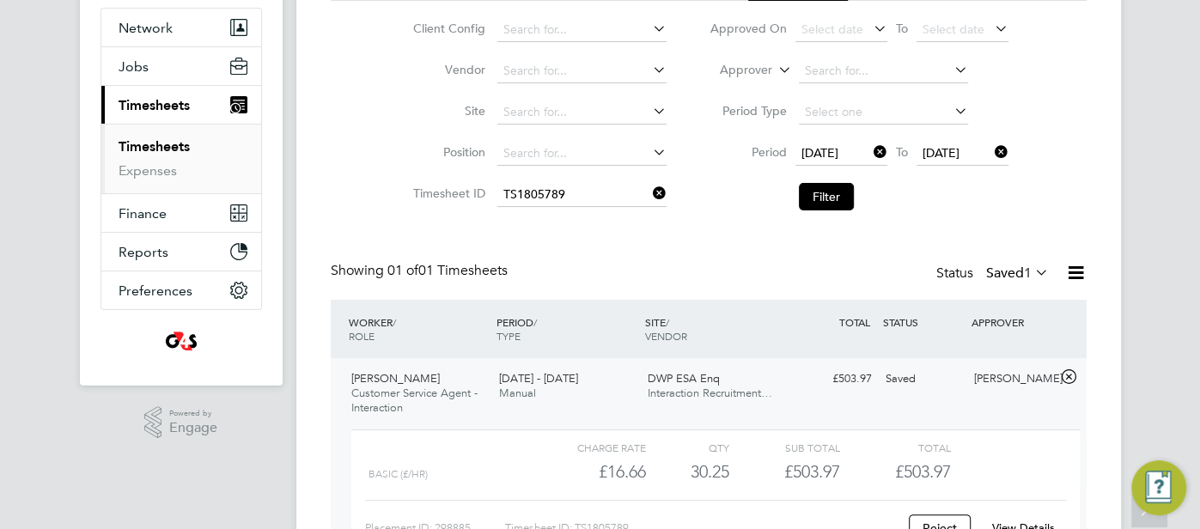
scroll to position [178, 0]
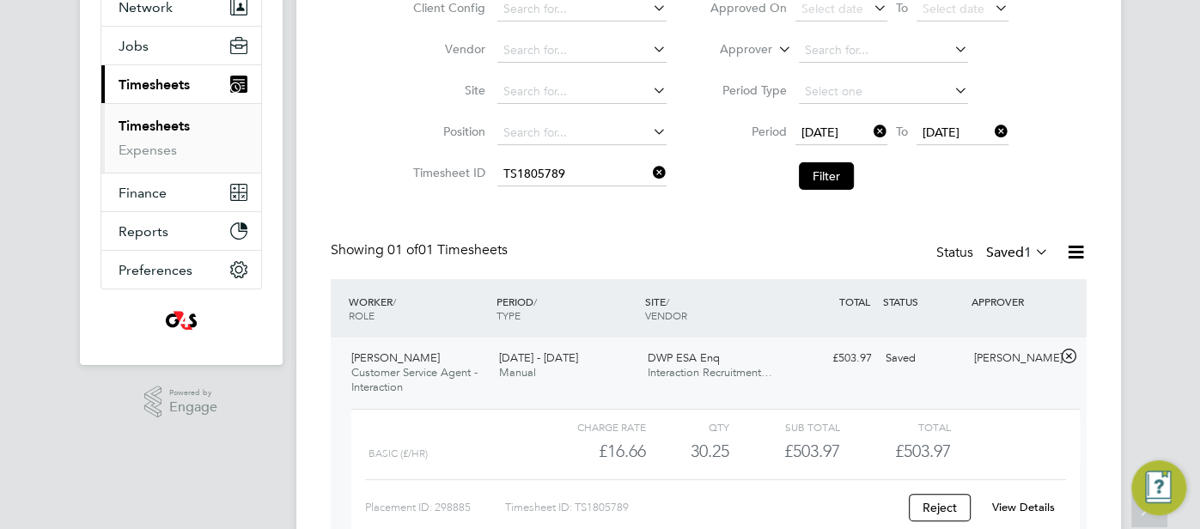
click at [1016, 500] on link "View Details" at bounding box center [1023, 507] width 63 height 15
click at [533, 164] on input at bounding box center [582, 174] width 169 height 24
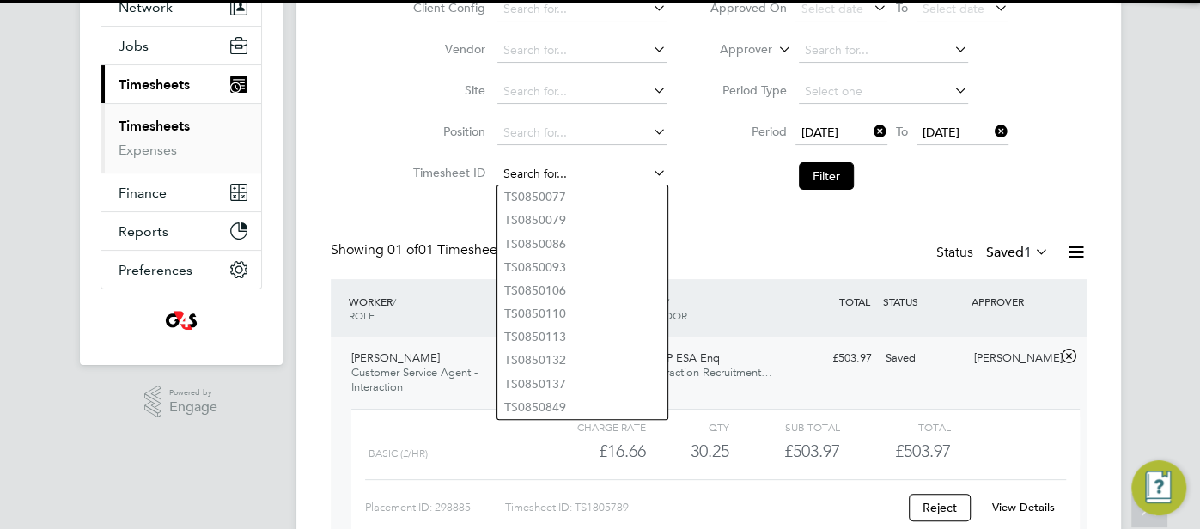
paste input "TS1805790"
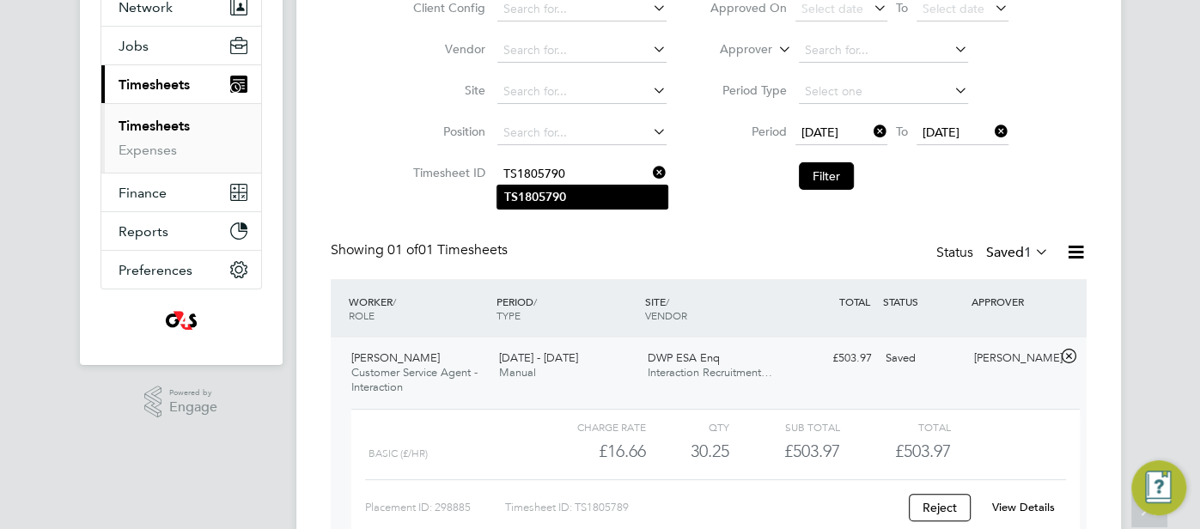
type input "TS1805790"
click at [540, 190] on b "TS1805790" at bounding box center [535, 197] width 62 height 15
click at [829, 182] on button "Filter" at bounding box center [826, 175] width 55 height 27
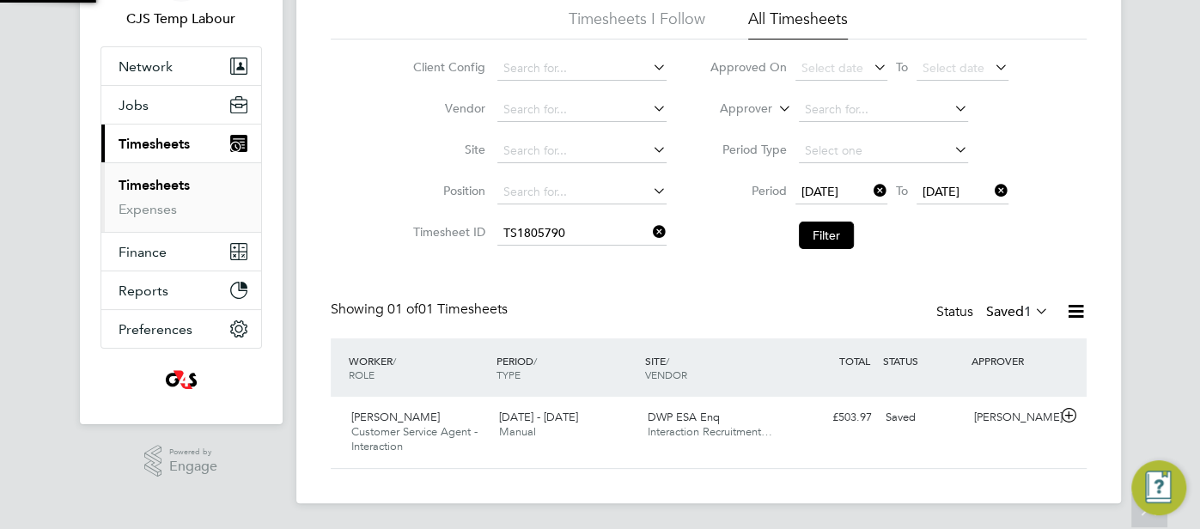
scroll to position [43, 149]
click at [1030, 429] on div "Samantha Orchard" at bounding box center [1012, 418] width 89 height 28
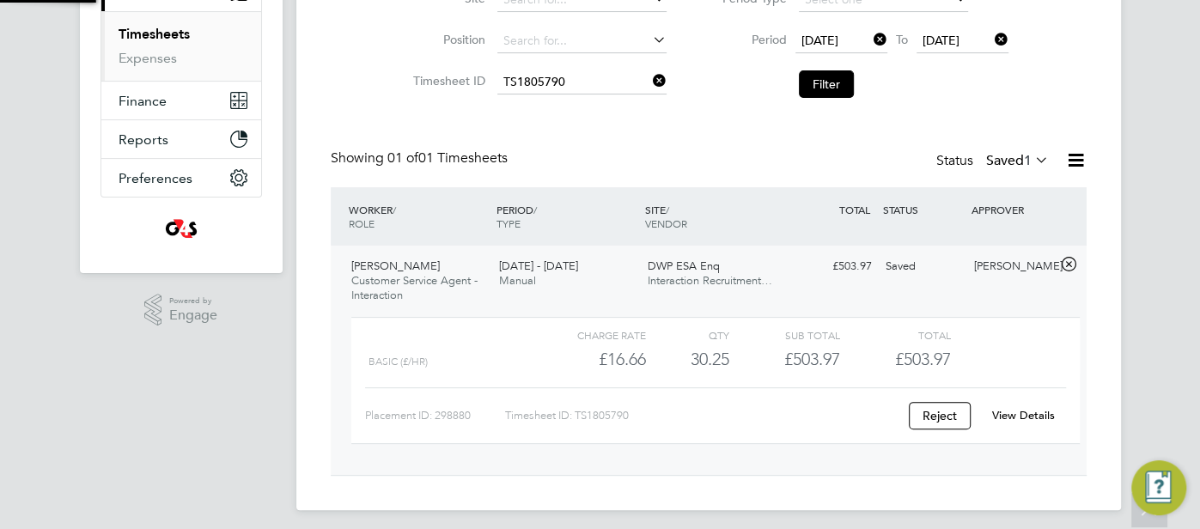
scroll to position [276, 0]
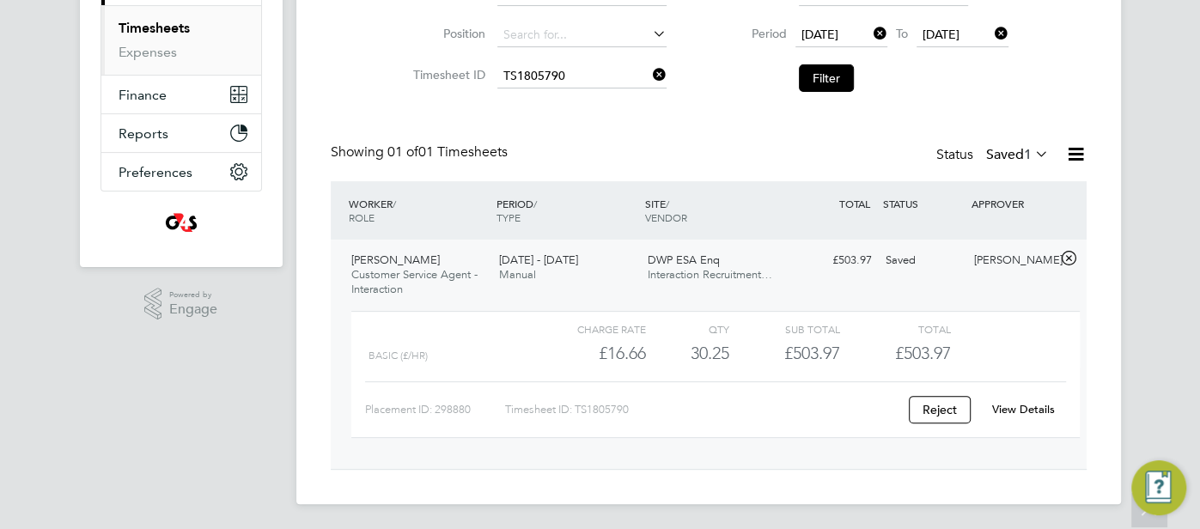
click at [1034, 402] on link "View Details" at bounding box center [1023, 409] width 63 height 15
click at [597, 73] on input at bounding box center [582, 76] width 169 height 24
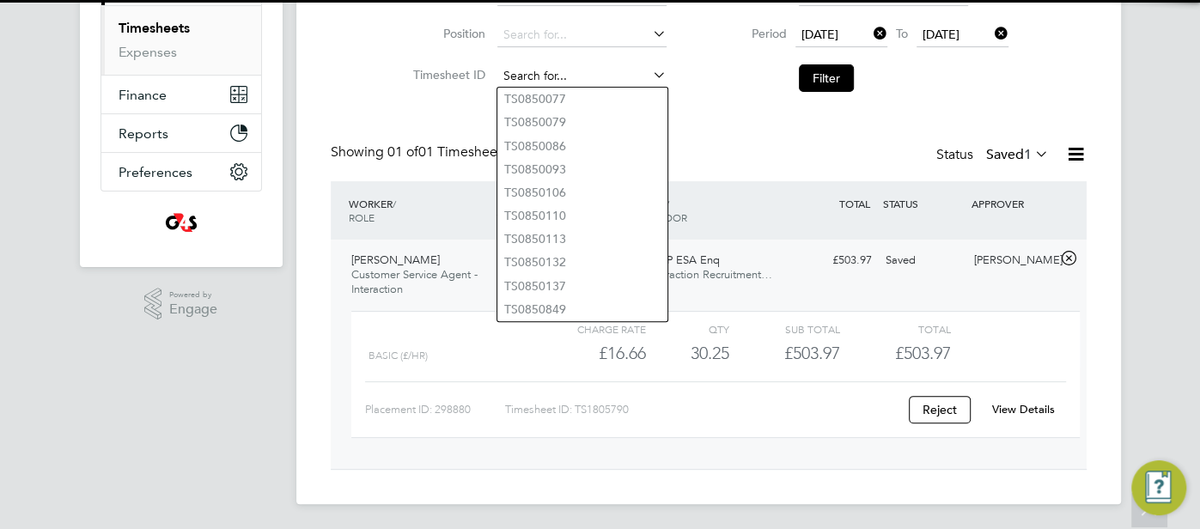
paste input "TS1805791"
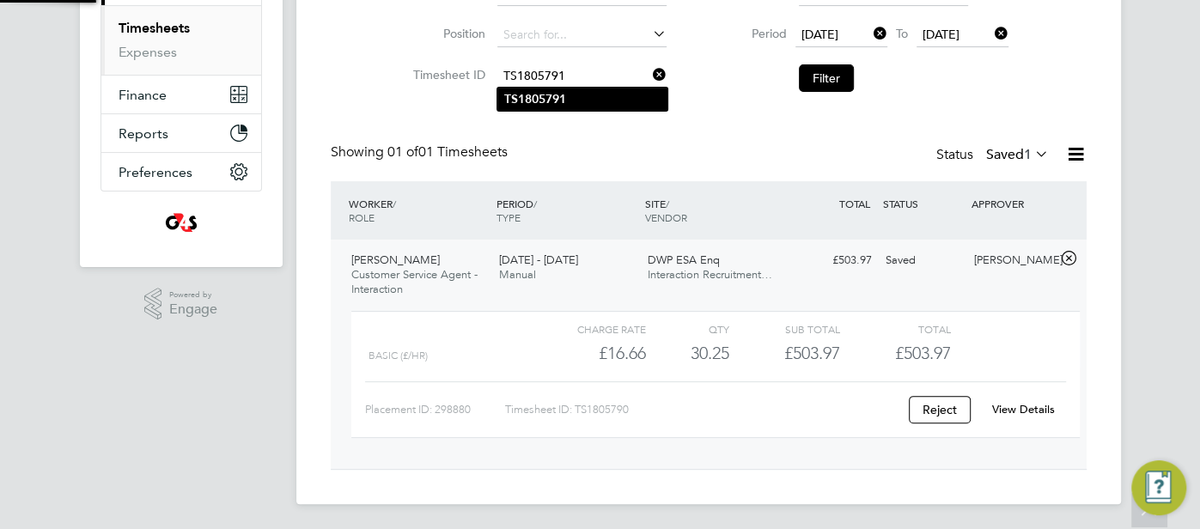
type input "TS1805791"
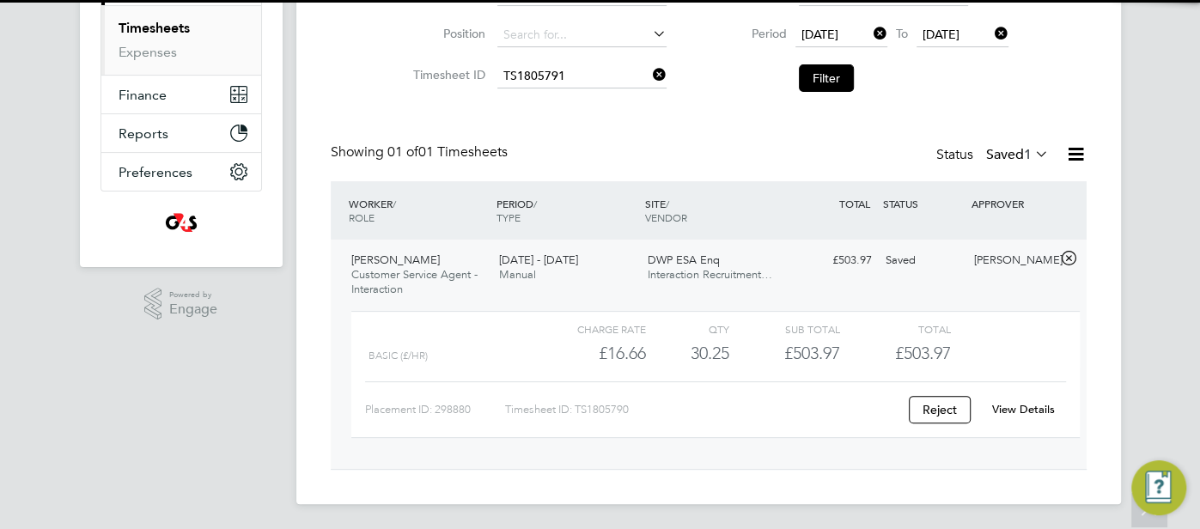
click at [592, 99] on li "TS1805791" at bounding box center [583, 99] width 170 height 23
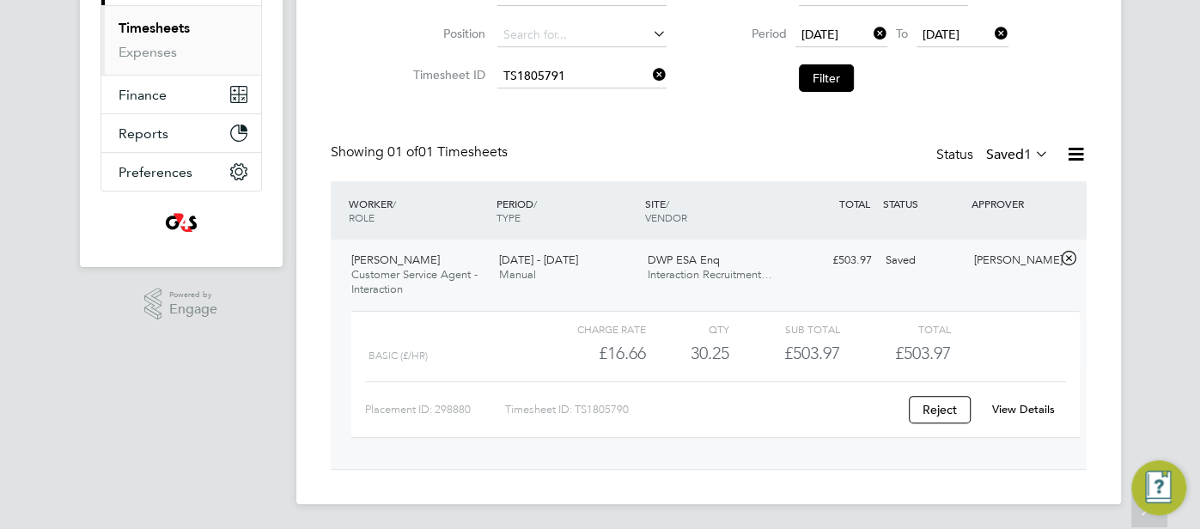
drag, startPoint x: 831, startPoint y: 69, endPoint x: 833, endPoint y: 83, distance: 14.7
click at [831, 70] on button "Filter" at bounding box center [826, 77] width 55 height 27
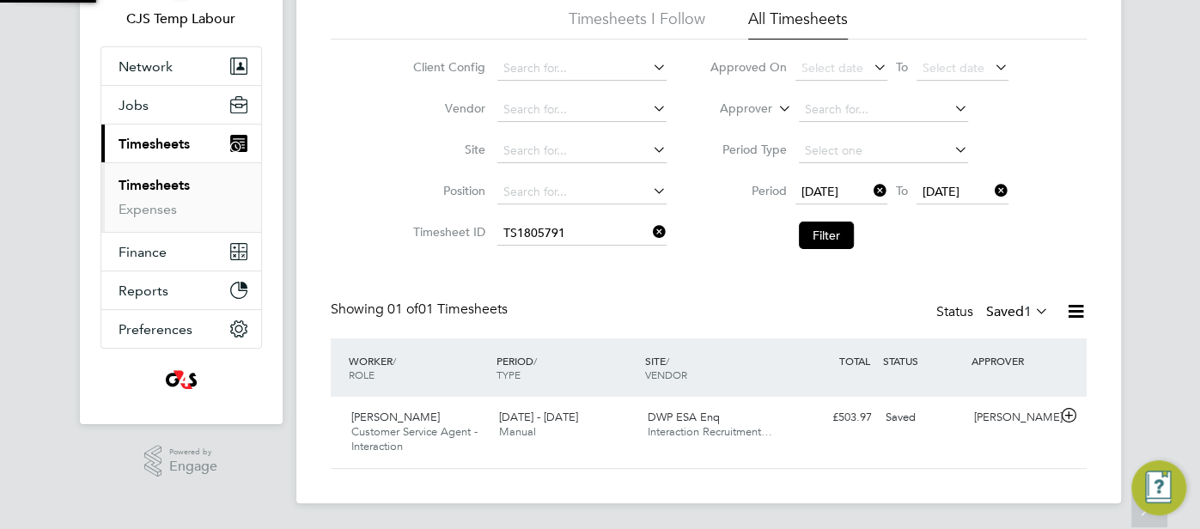
scroll to position [43, 149]
click at [1013, 432] on div "Samantha Orchard" at bounding box center [1012, 418] width 89 height 28
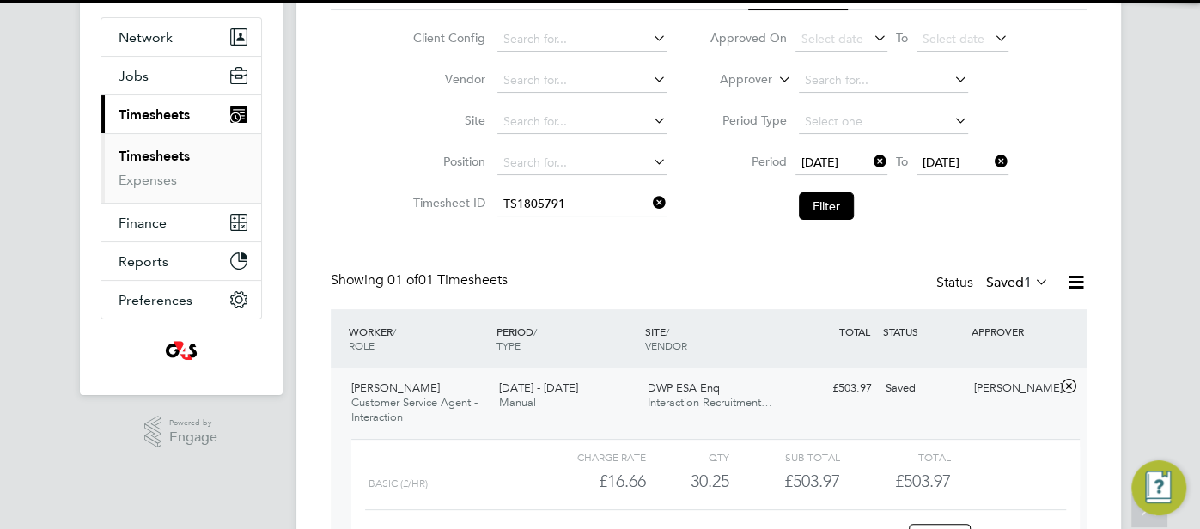
scroll to position [241, 0]
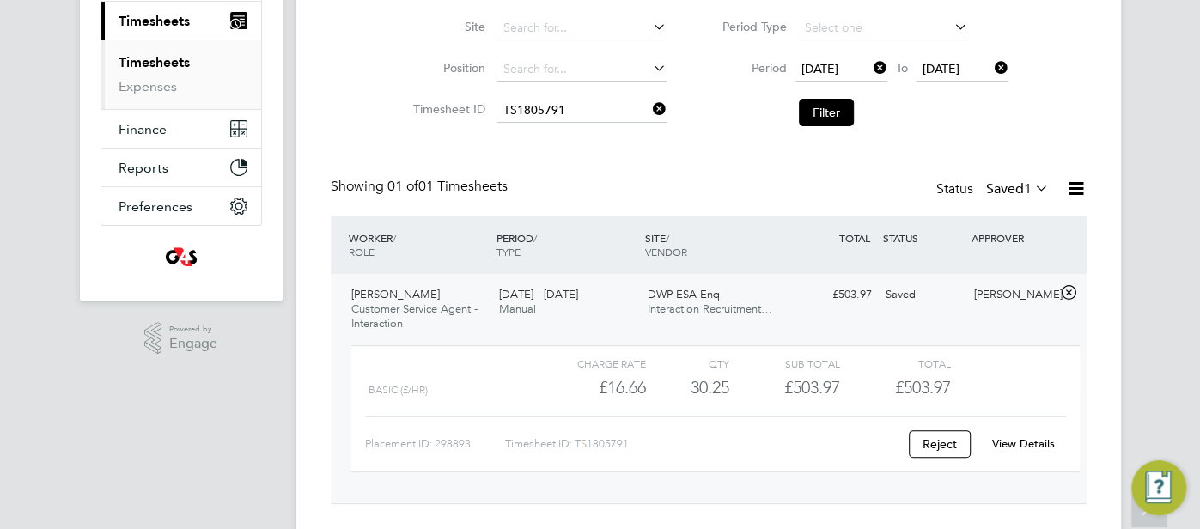
click at [1024, 450] on div "View Details" at bounding box center [1024, 443] width 84 height 27
click at [1024, 443] on link "View Details" at bounding box center [1023, 443] width 63 height 15
click at [1022, 437] on link "View Details" at bounding box center [1023, 443] width 63 height 15
click at [541, 118] on input at bounding box center [582, 111] width 169 height 24
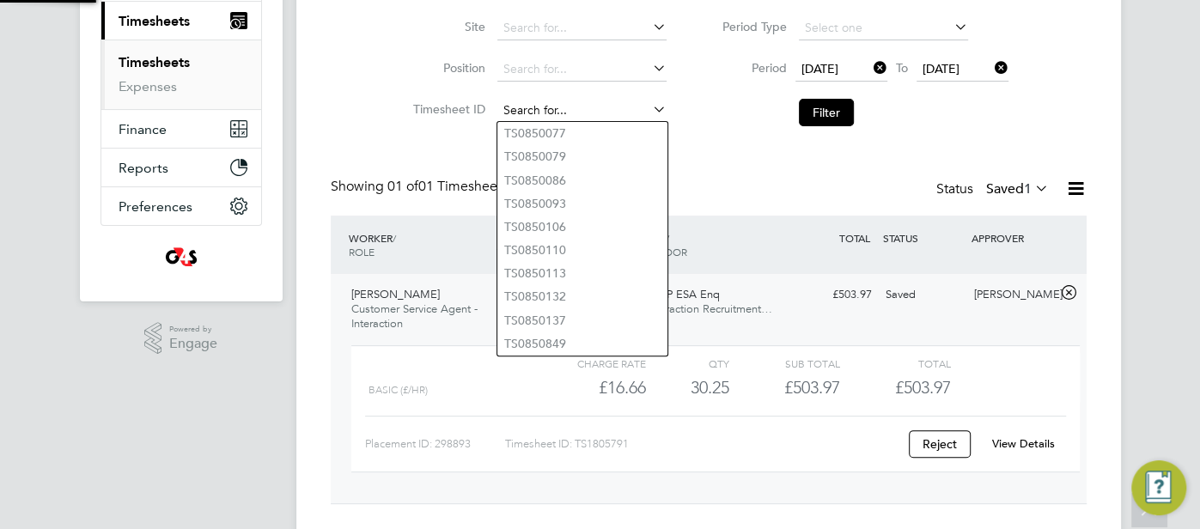
paste input "TS1805836"
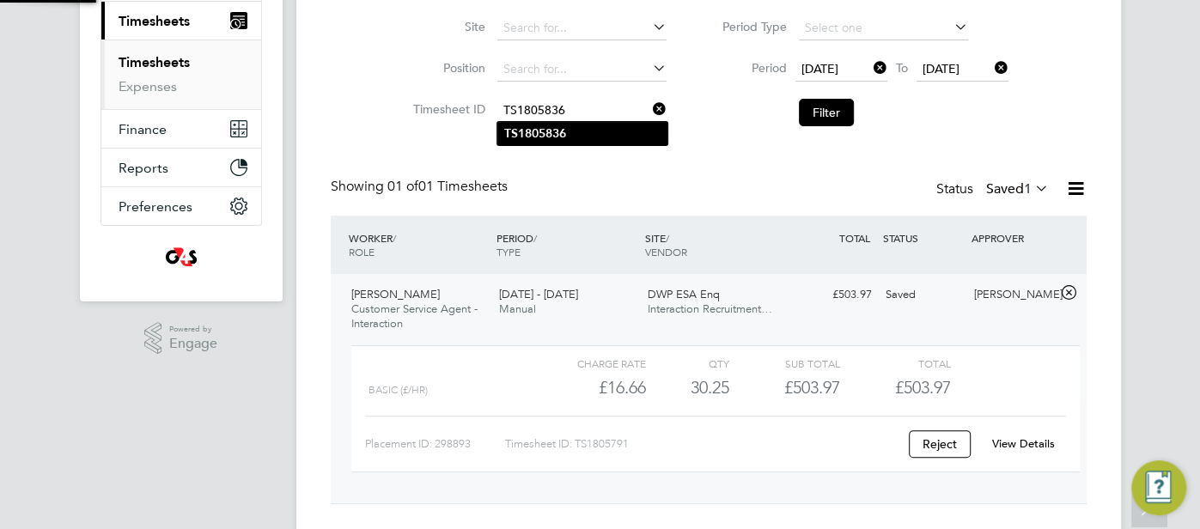
type input "TS1805836"
click at [546, 126] on b "TS1805836" at bounding box center [535, 133] width 62 height 15
click at [812, 106] on button "Filter" at bounding box center [826, 112] width 55 height 27
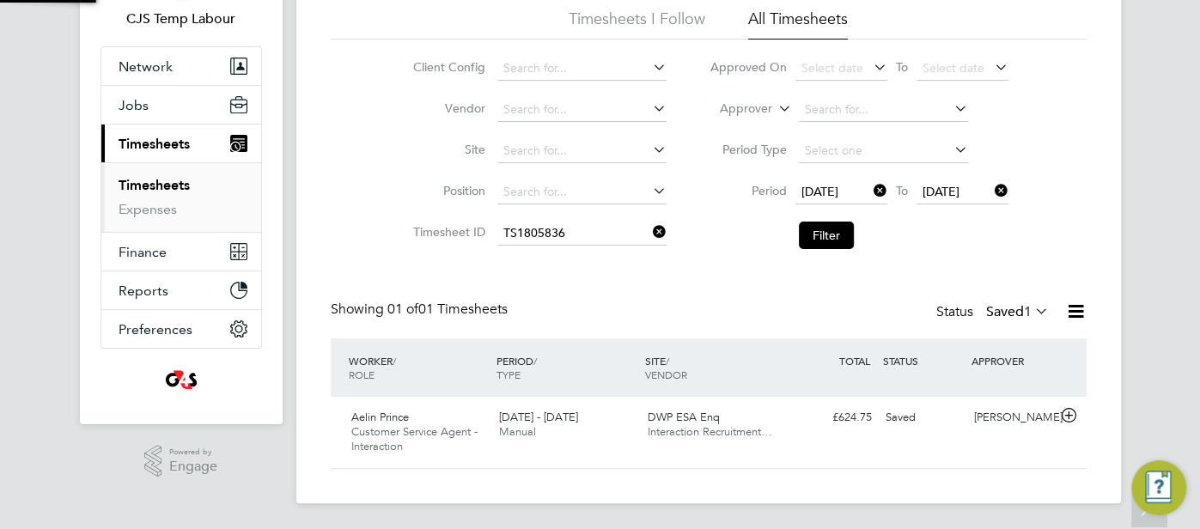
scroll to position [43, 149]
click at [1002, 424] on div "Samantha Orchard" at bounding box center [1012, 418] width 89 height 28
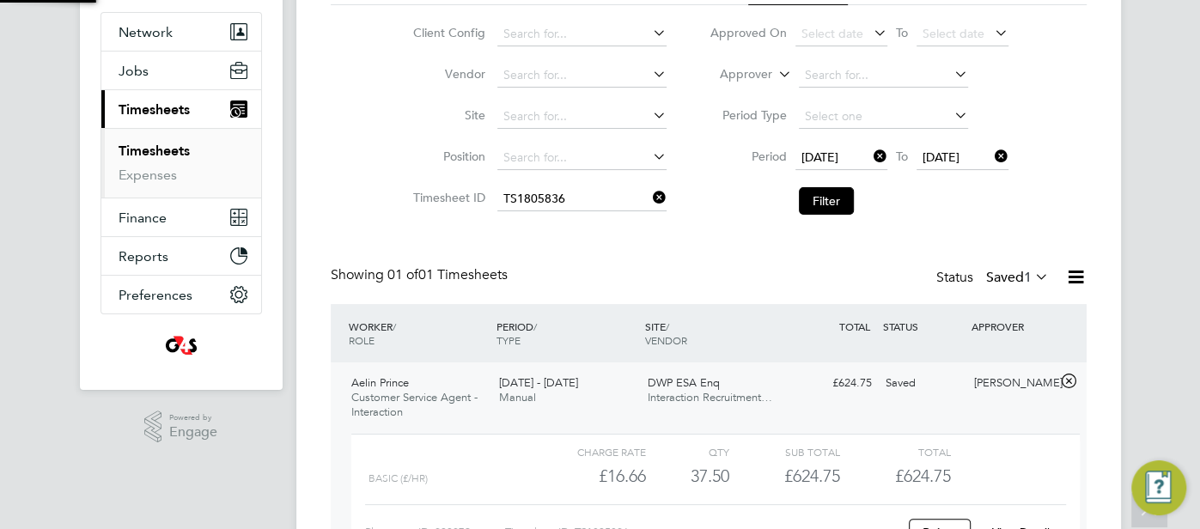
scroll to position [209, 0]
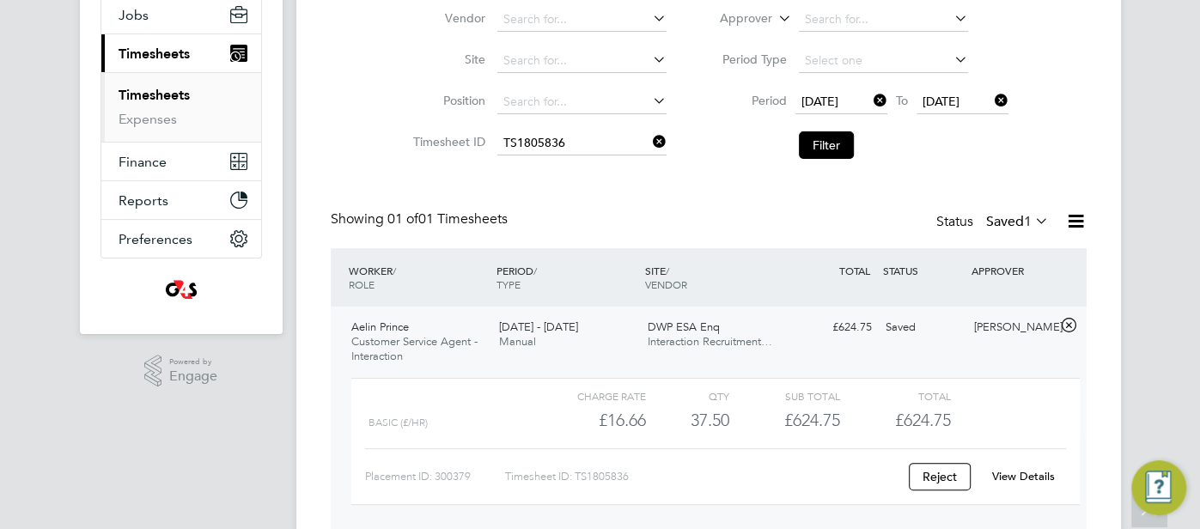
click at [1024, 473] on link "View Details" at bounding box center [1023, 476] width 63 height 15
click at [1013, 469] on link "View Details" at bounding box center [1023, 476] width 63 height 15
click at [535, 145] on input at bounding box center [582, 143] width 169 height 24
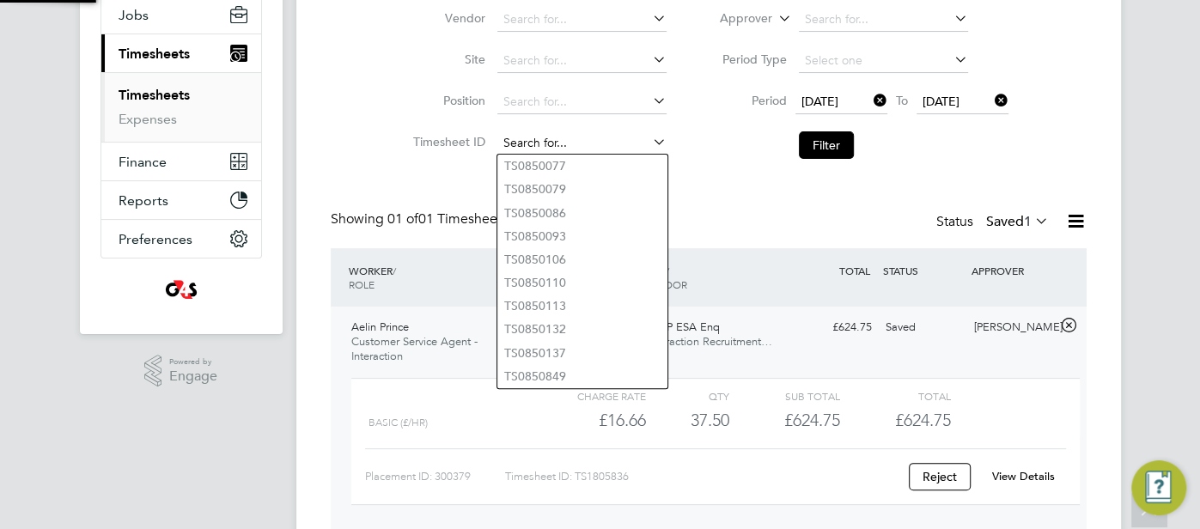
paste input "TS1805837"
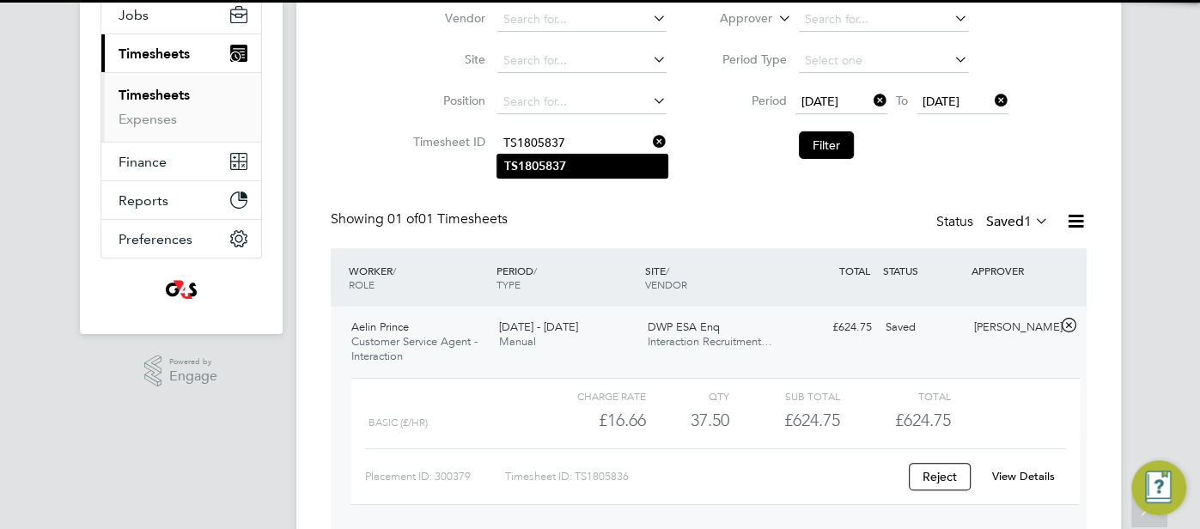
type input "TS1805837"
click at [544, 161] on b "TS1805837" at bounding box center [535, 166] width 62 height 15
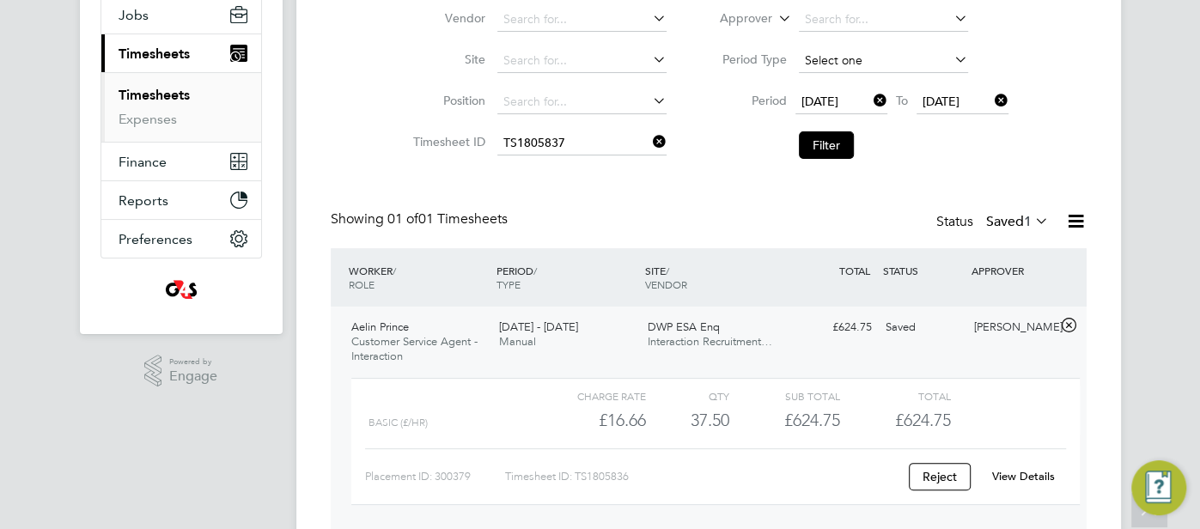
click at [822, 146] on button "Filter" at bounding box center [826, 144] width 55 height 27
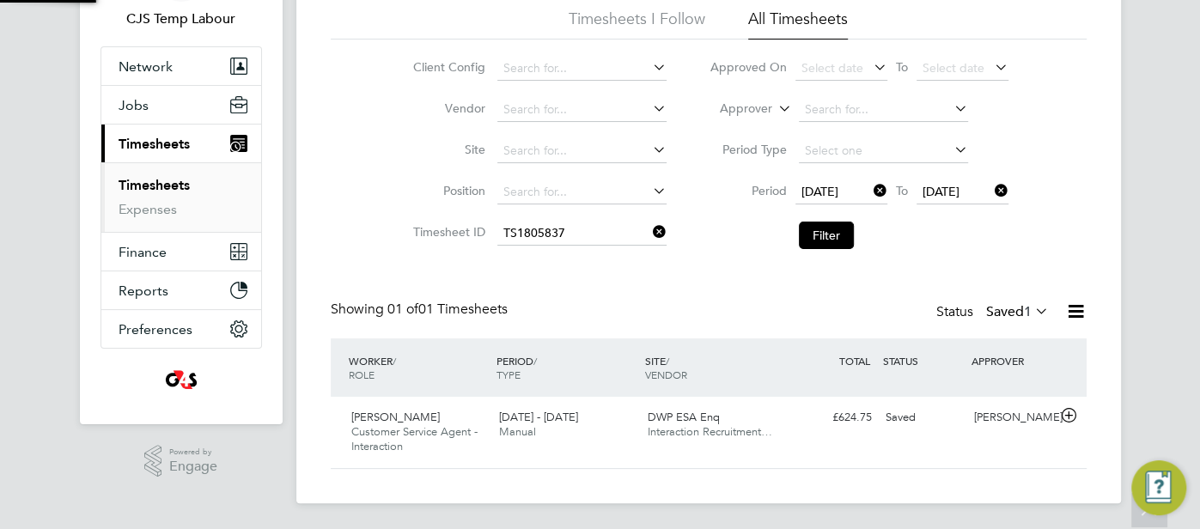
scroll to position [43, 149]
click at [1010, 432] on div "Samantha Orchard" at bounding box center [1012, 418] width 89 height 28
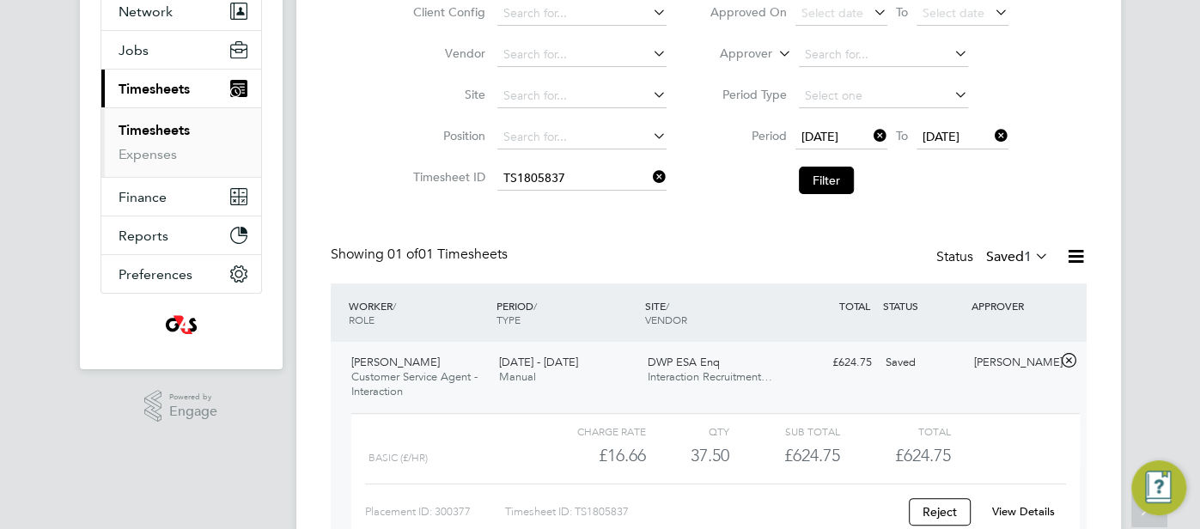
scroll to position [276, 0]
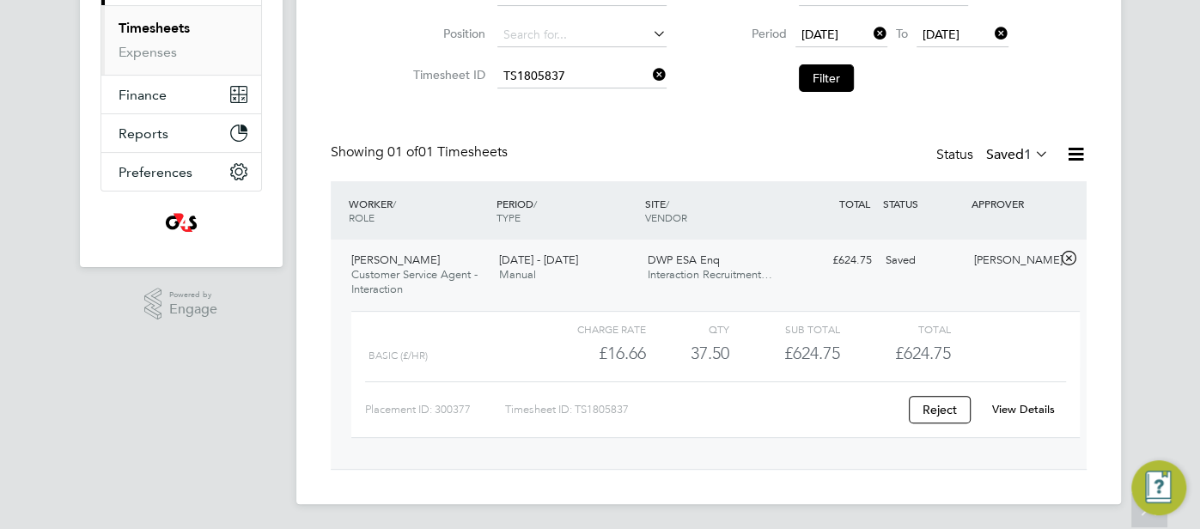
click at [1031, 403] on link "View Details" at bounding box center [1023, 409] width 63 height 15
click at [528, 76] on input at bounding box center [582, 76] width 169 height 24
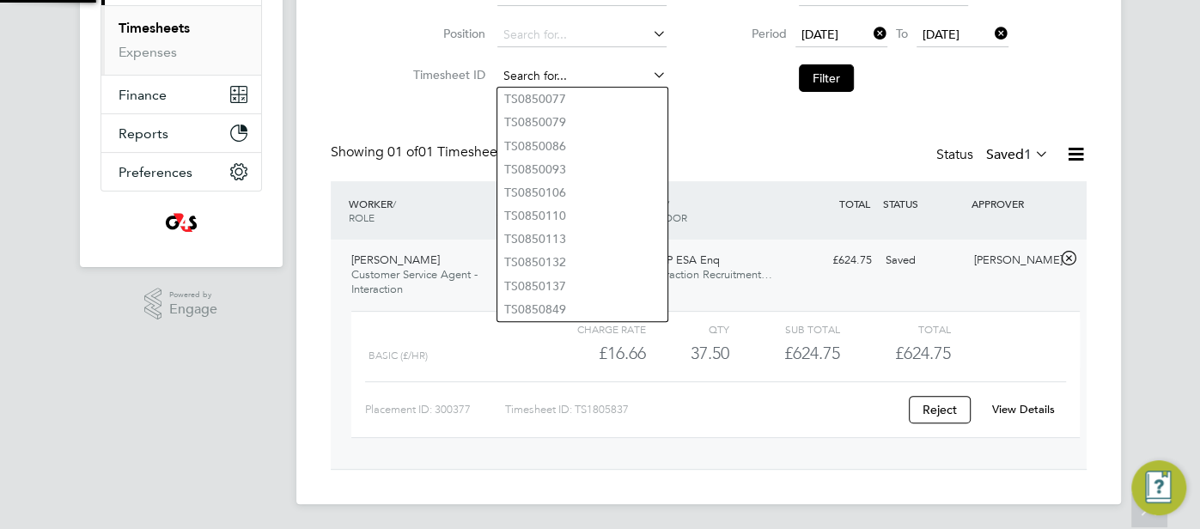
paste input "TS1805838"
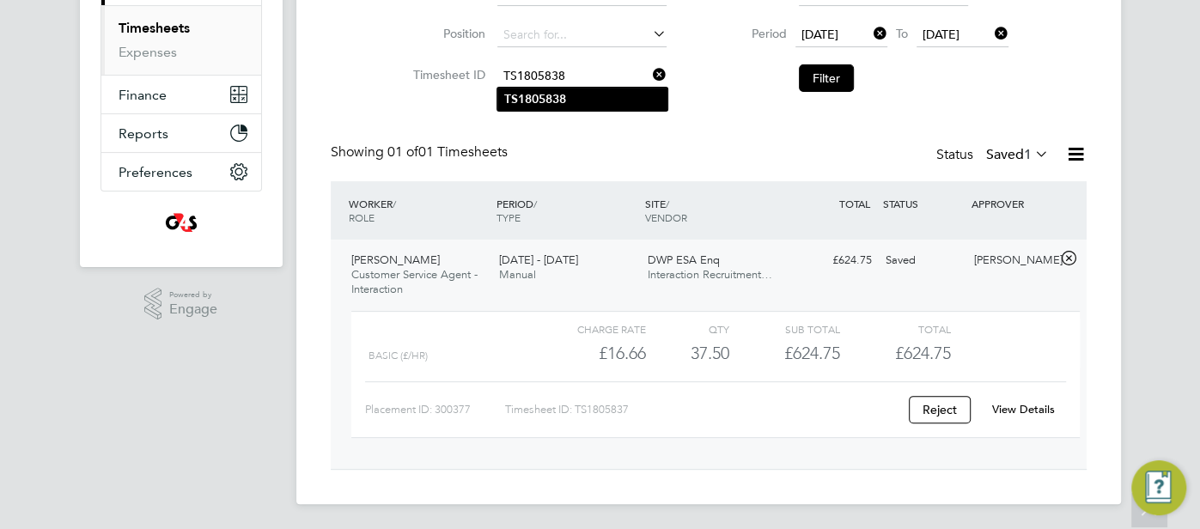
type input "TS1805838"
click at [536, 93] on b "TS1805838" at bounding box center [535, 99] width 62 height 15
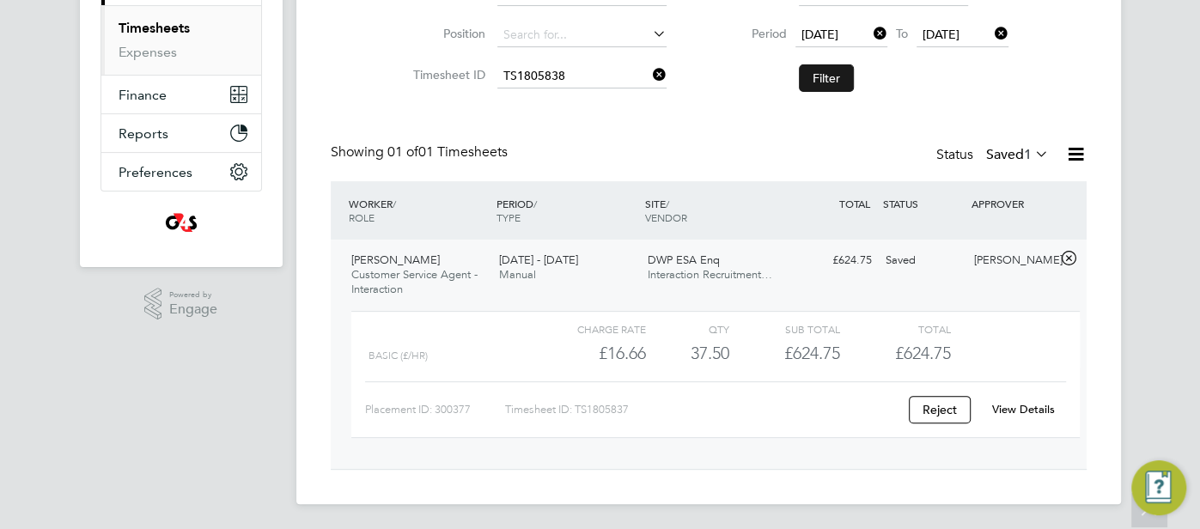
click at [821, 76] on button "Filter" at bounding box center [826, 77] width 55 height 27
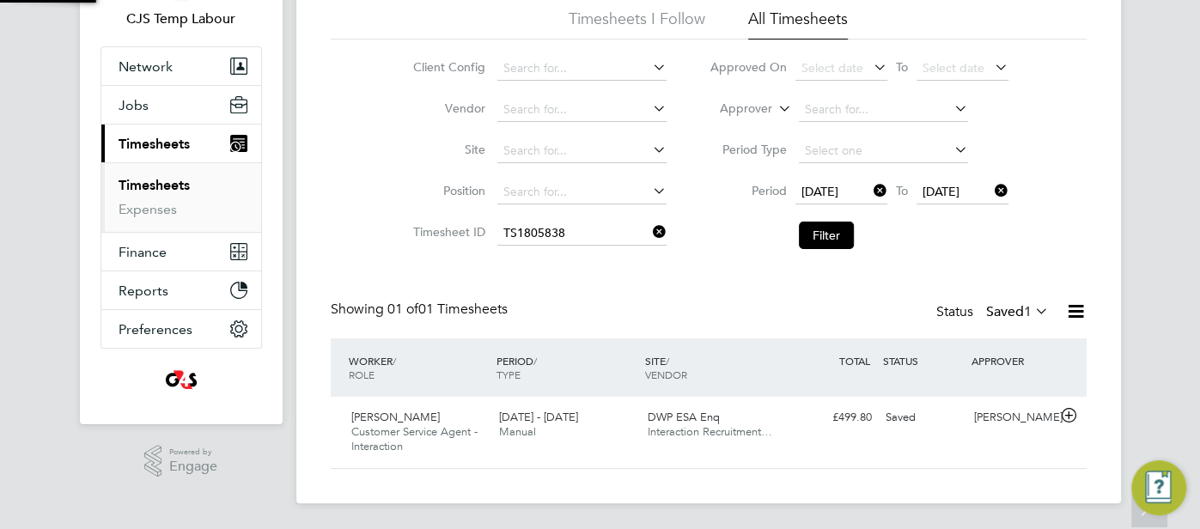
scroll to position [43, 149]
click at [1007, 432] on div "Samantha Orchard" at bounding box center [1012, 418] width 89 height 28
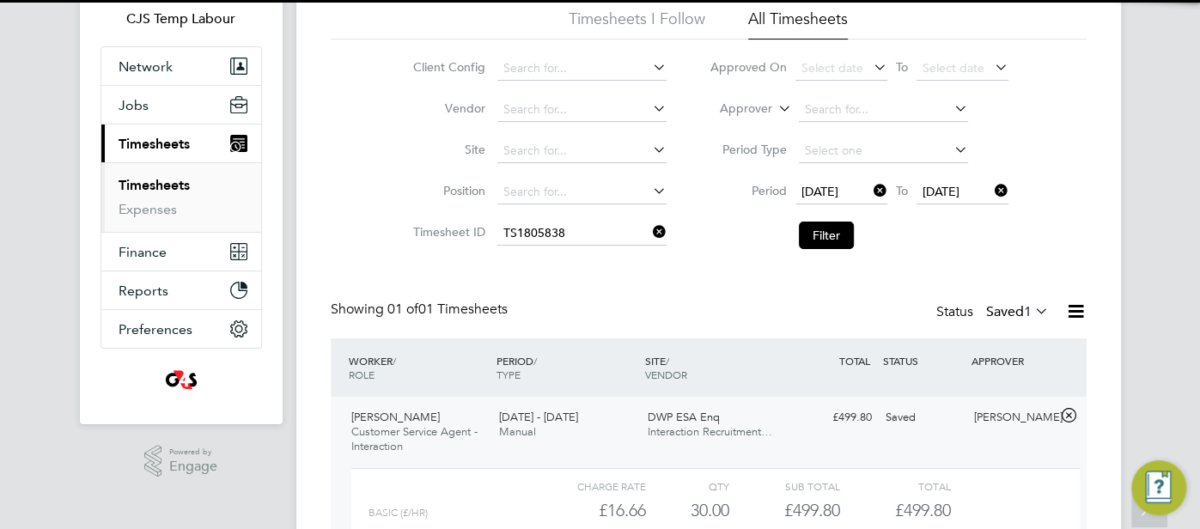
scroll to position [304, 0]
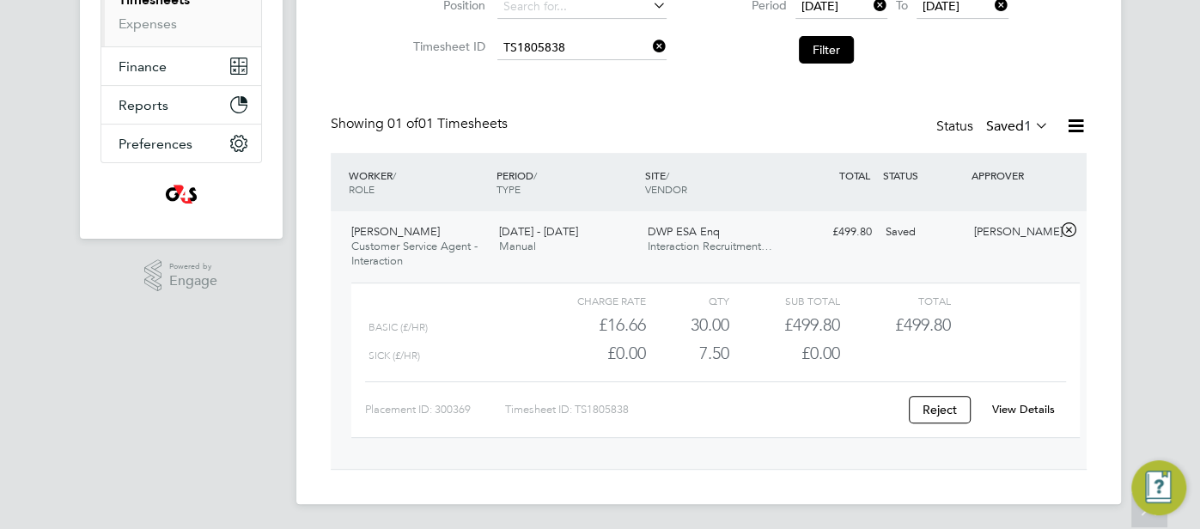
click at [1028, 406] on link "View Details" at bounding box center [1023, 409] width 63 height 15
click at [568, 52] on input at bounding box center [582, 48] width 169 height 24
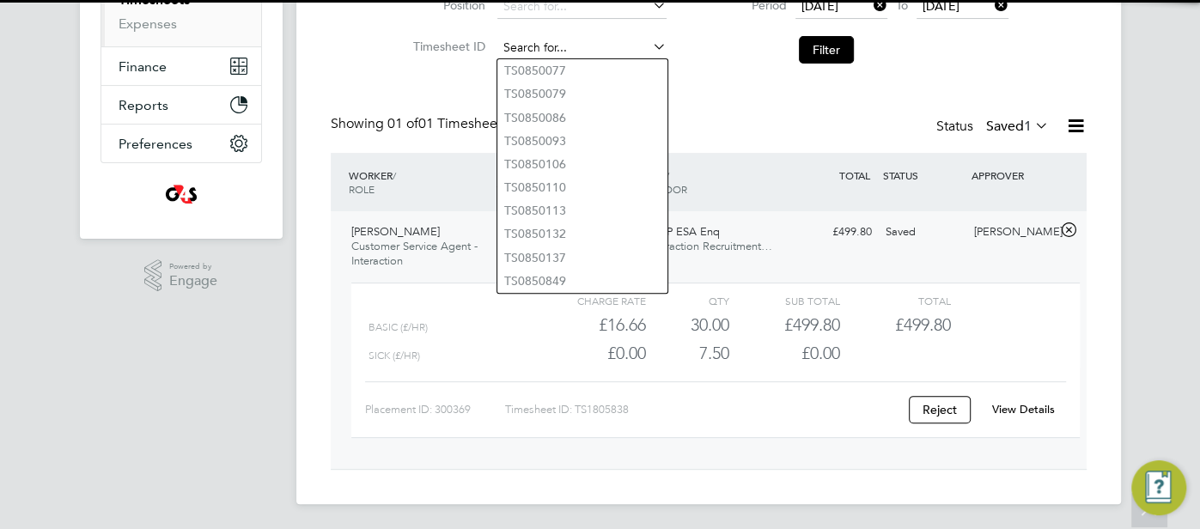
paste input "TS1805839"
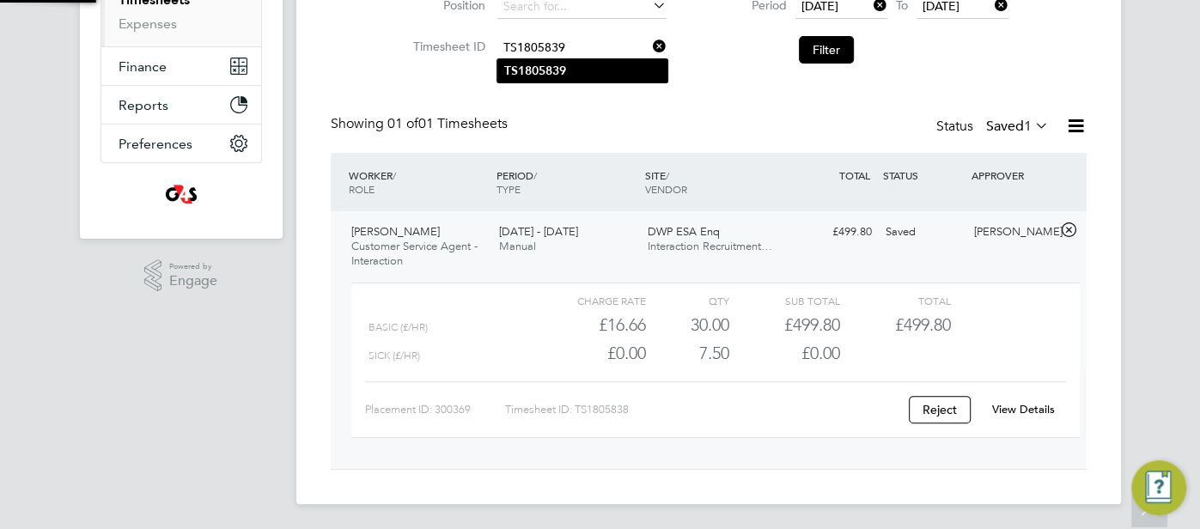
type input "TS1805839"
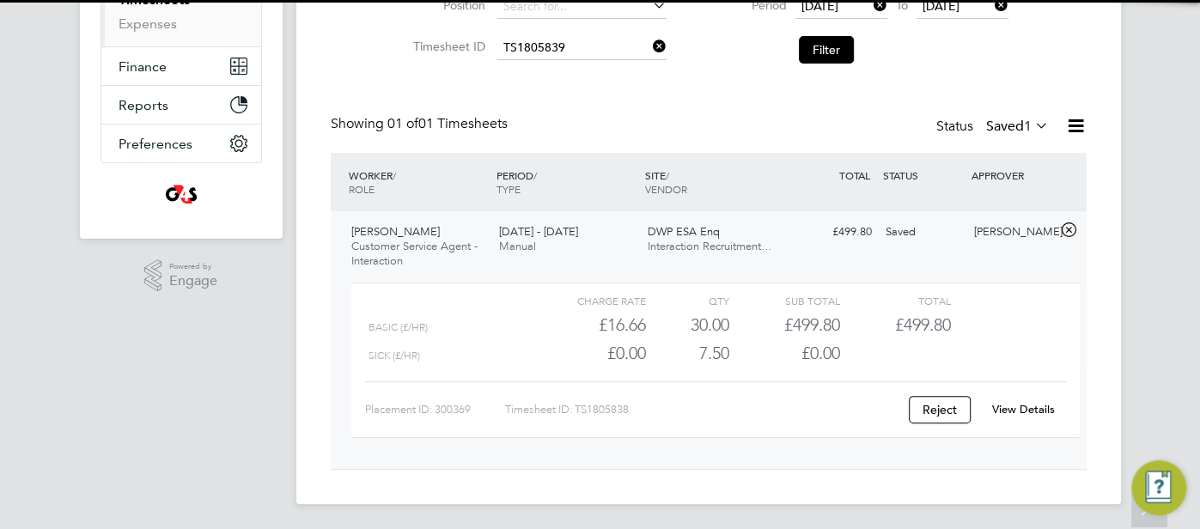
click at [567, 74] on li "TS1805839" at bounding box center [583, 70] width 170 height 23
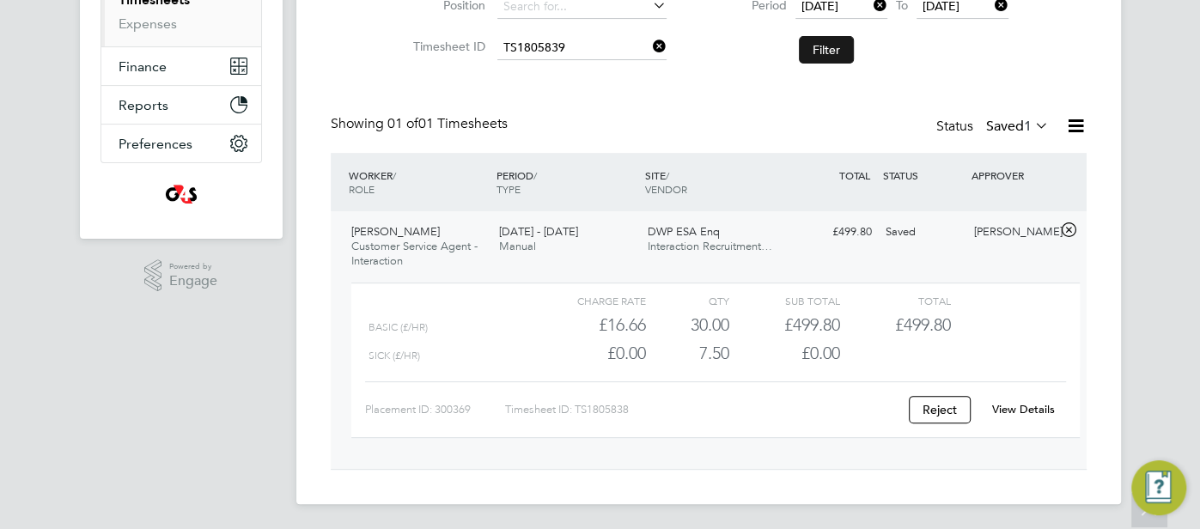
click at [824, 43] on button "Filter" at bounding box center [826, 49] width 55 height 27
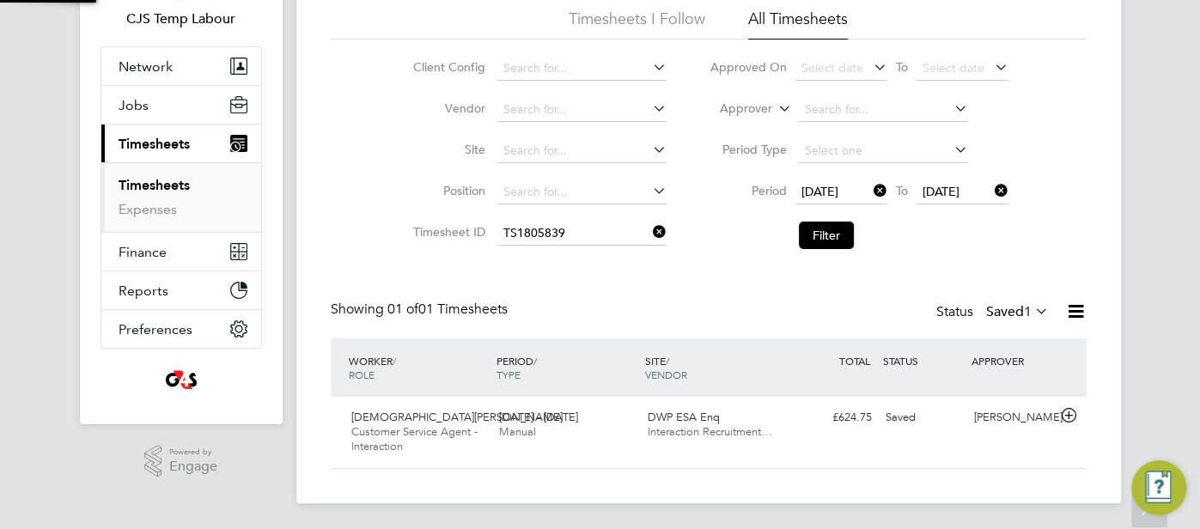
scroll to position [43, 149]
click at [967, 418] on div "Saved" at bounding box center [923, 418] width 89 height 28
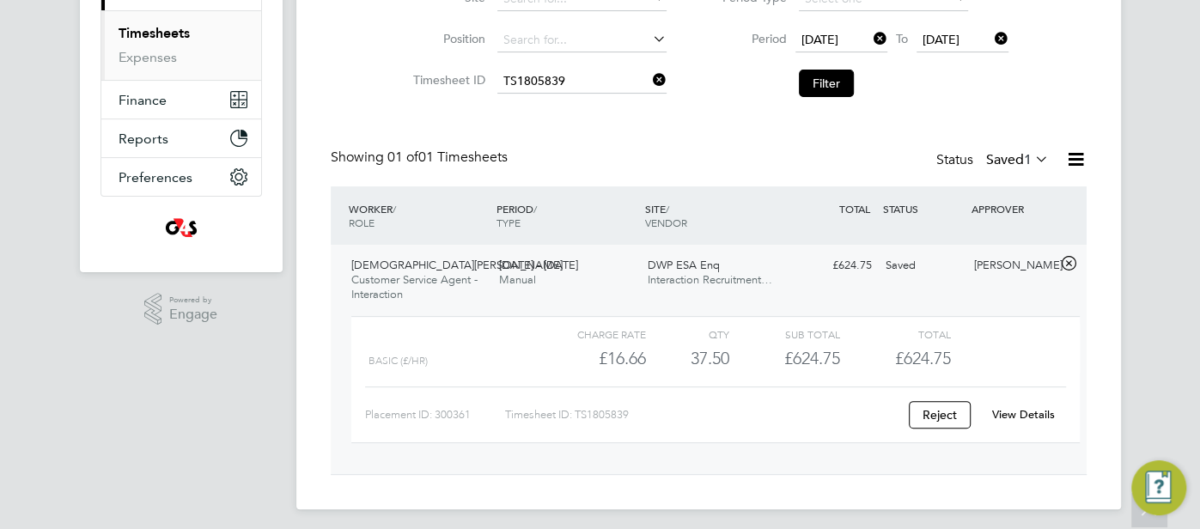
scroll to position [276, 0]
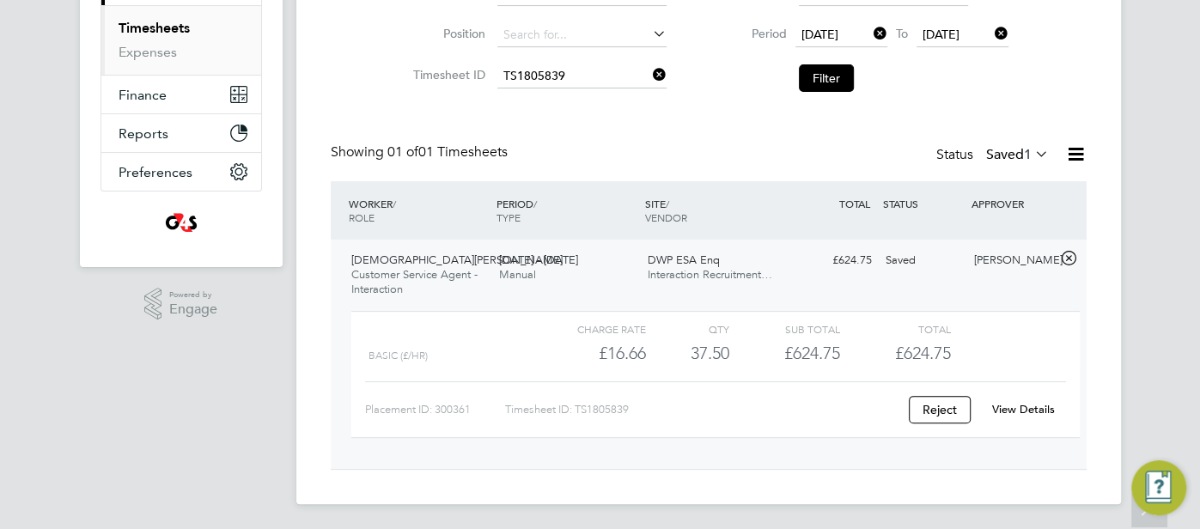
click at [1016, 414] on link "View Details" at bounding box center [1023, 409] width 63 height 15
click at [611, 83] on input at bounding box center [582, 76] width 169 height 24
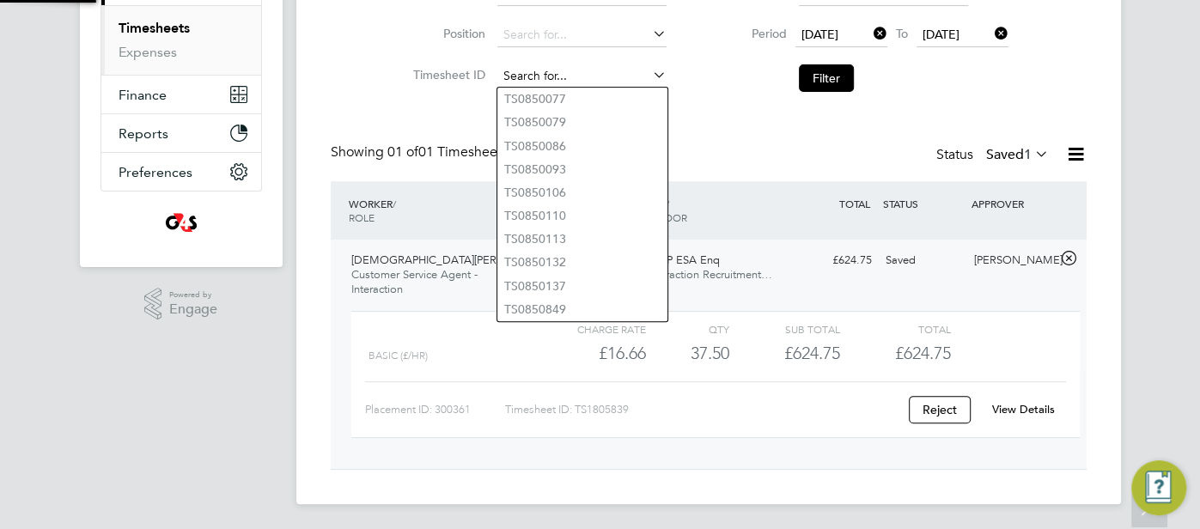
paste input "TS1805849"
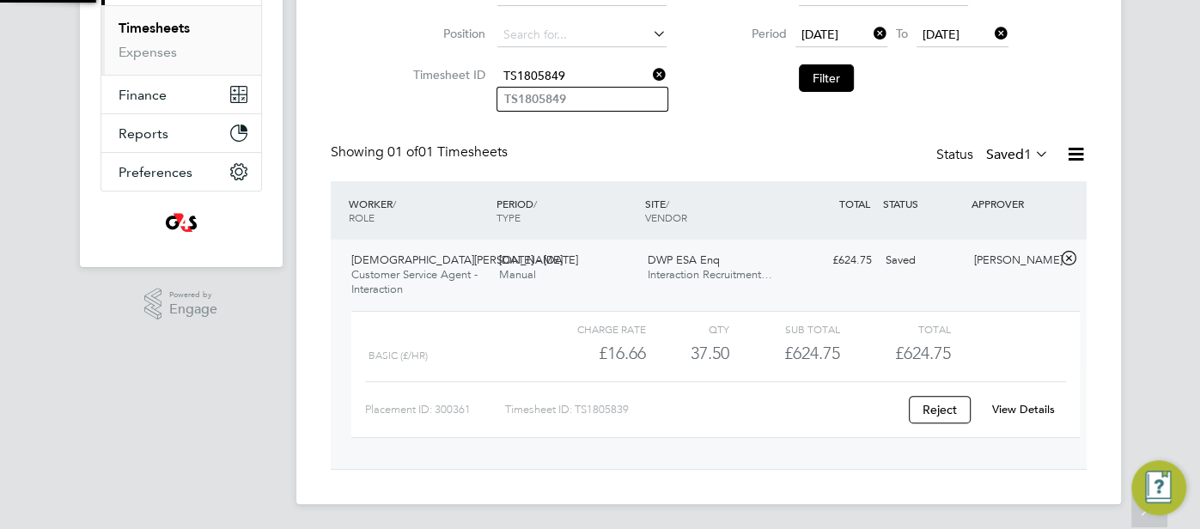
type input "TS1805849"
click at [599, 100] on li "TS1805849" at bounding box center [583, 99] width 170 height 23
click at [833, 71] on button "Filter" at bounding box center [826, 77] width 55 height 27
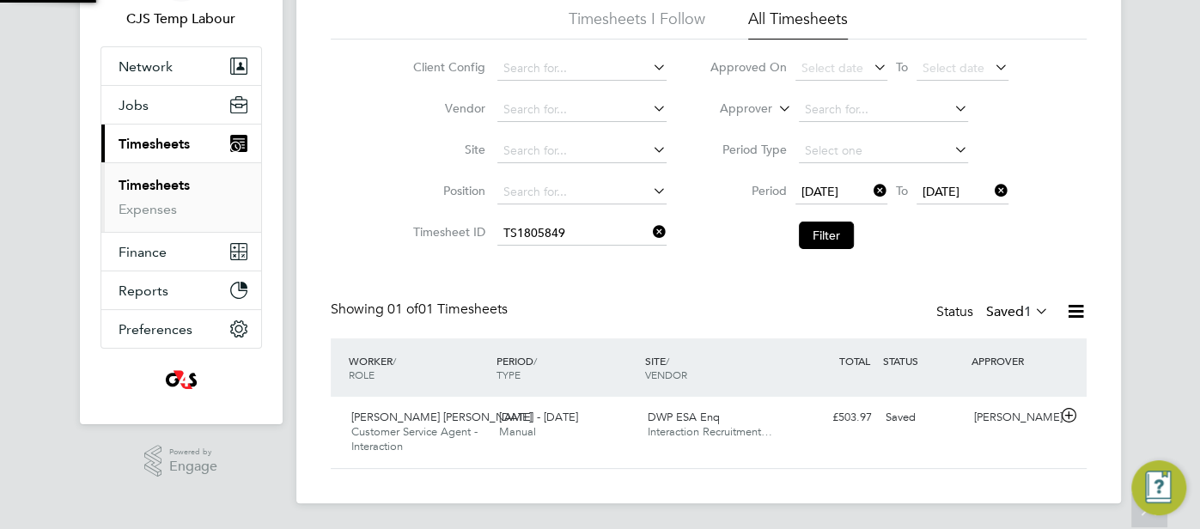
scroll to position [43, 149]
click at [1028, 430] on div "Samantha Orchard" at bounding box center [1012, 418] width 89 height 28
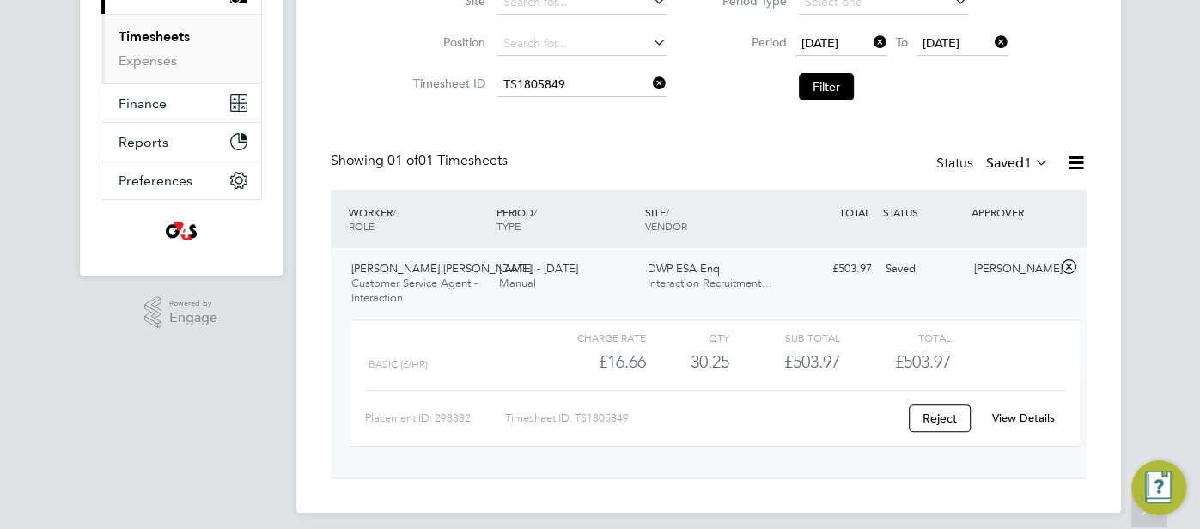
scroll to position [276, 0]
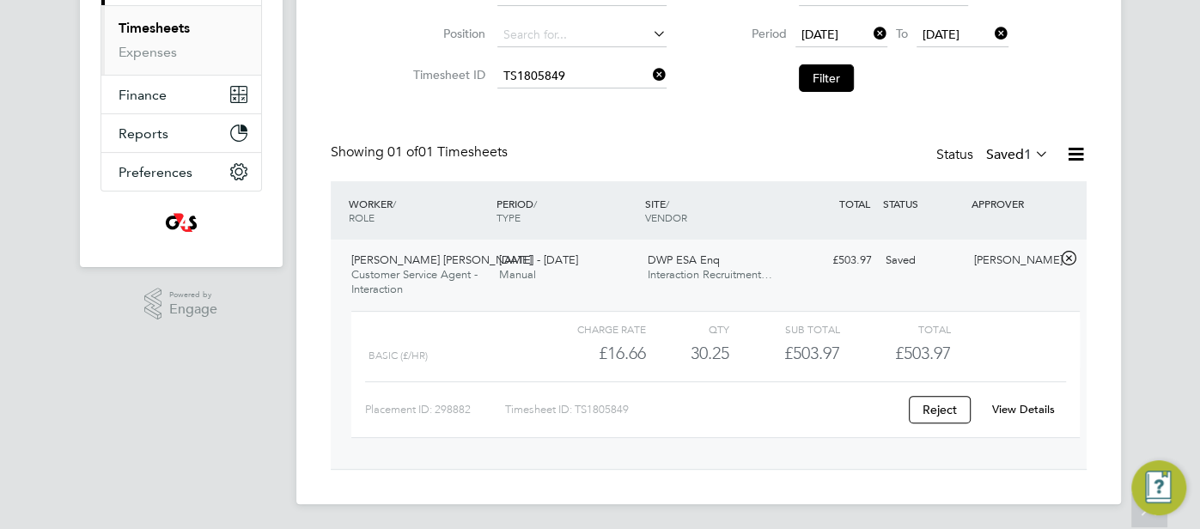
click at [1024, 403] on link "View Details" at bounding box center [1023, 409] width 63 height 15
click at [562, 70] on input at bounding box center [582, 76] width 169 height 24
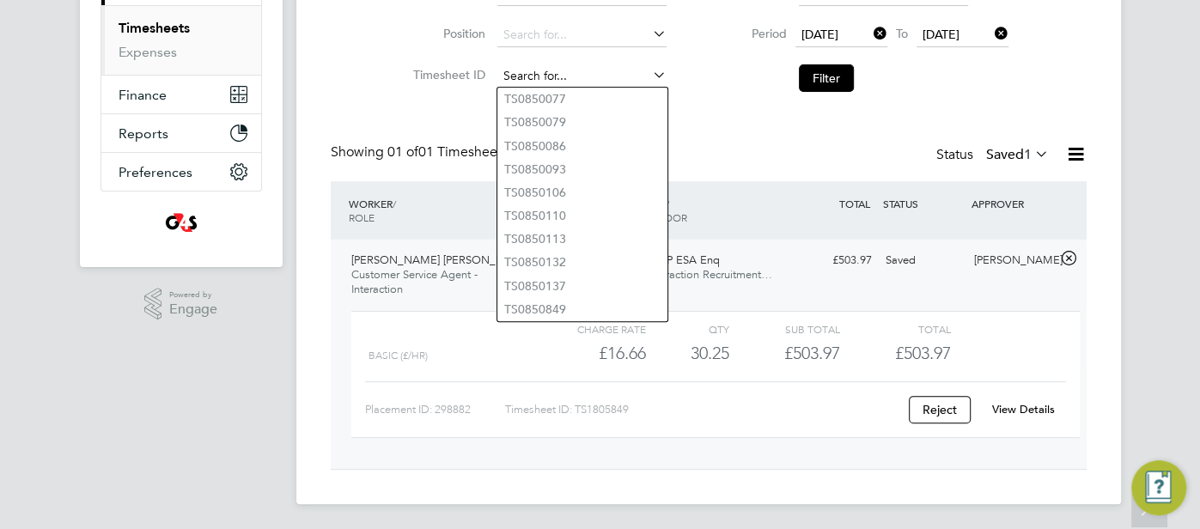
paste input "TS1805850"
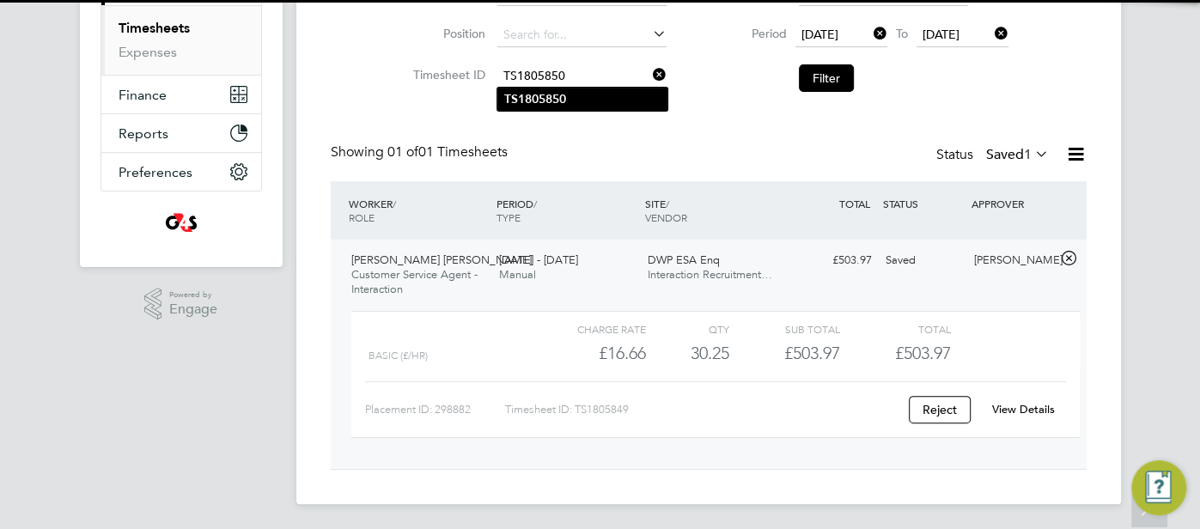
type input "TS1805850"
click at [571, 95] on li "TS1805850" at bounding box center [583, 99] width 170 height 23
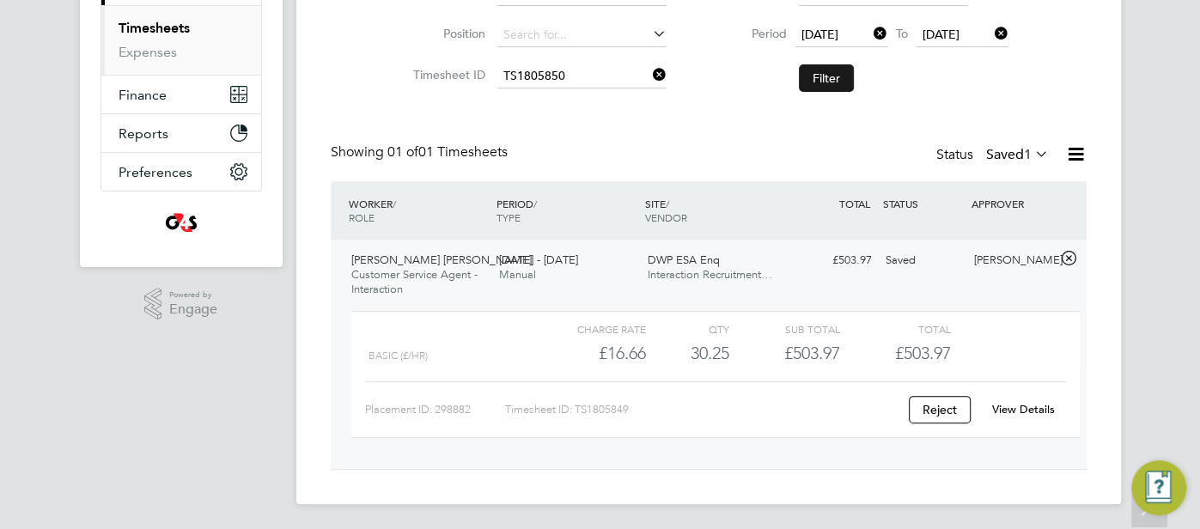
click at [832, 79] on button "Filter" at bounding box center [826, 77] width 55 height 27
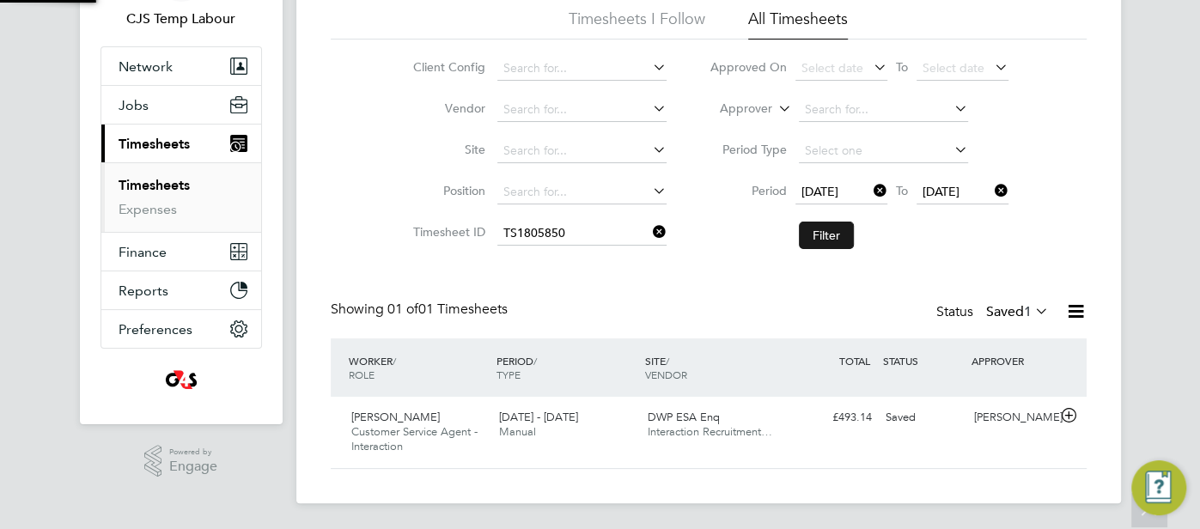
scroll to position [43, 149]
click at [927, 424] on div "Saved" at bounding box center [923, 418] width 89 height 28
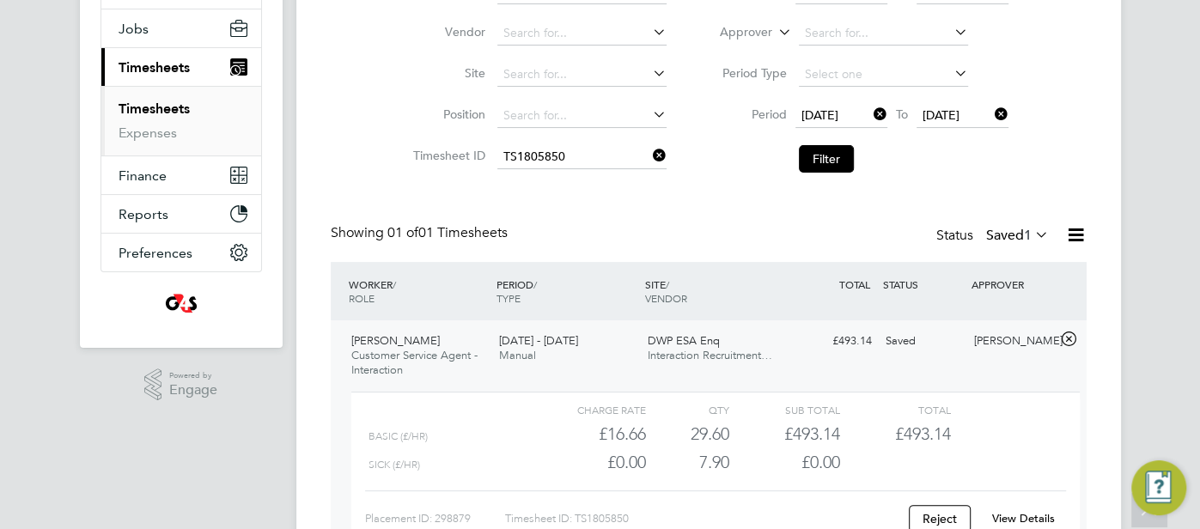
scroll to position [304, 0]
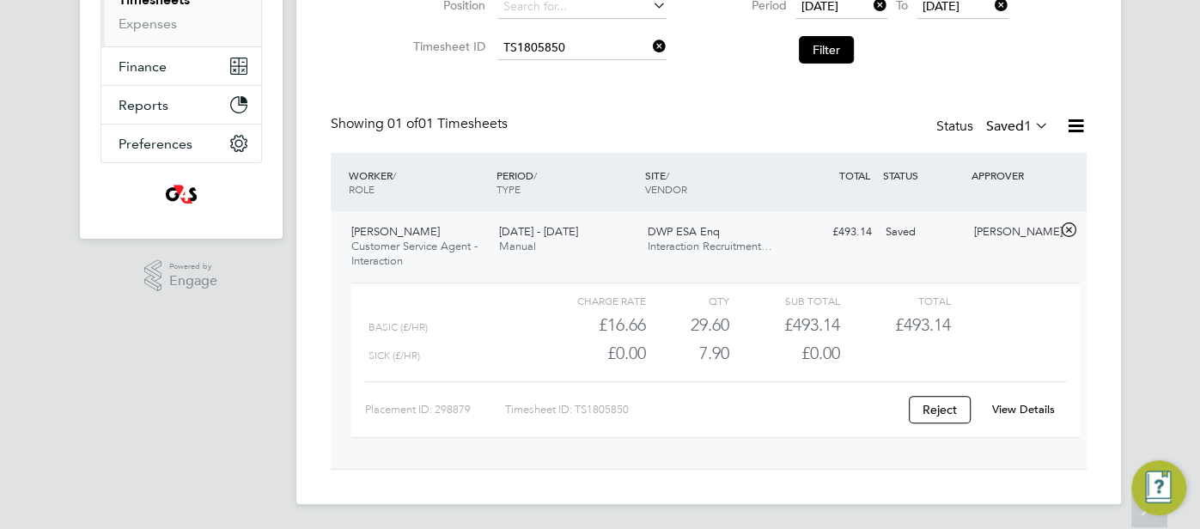
click at [1001, 406] on link "View Details" at bounding box center [1023, 409] width 63 height 15
click at [588, 36] on input at bounding box center [582, 48] width 169 height 24
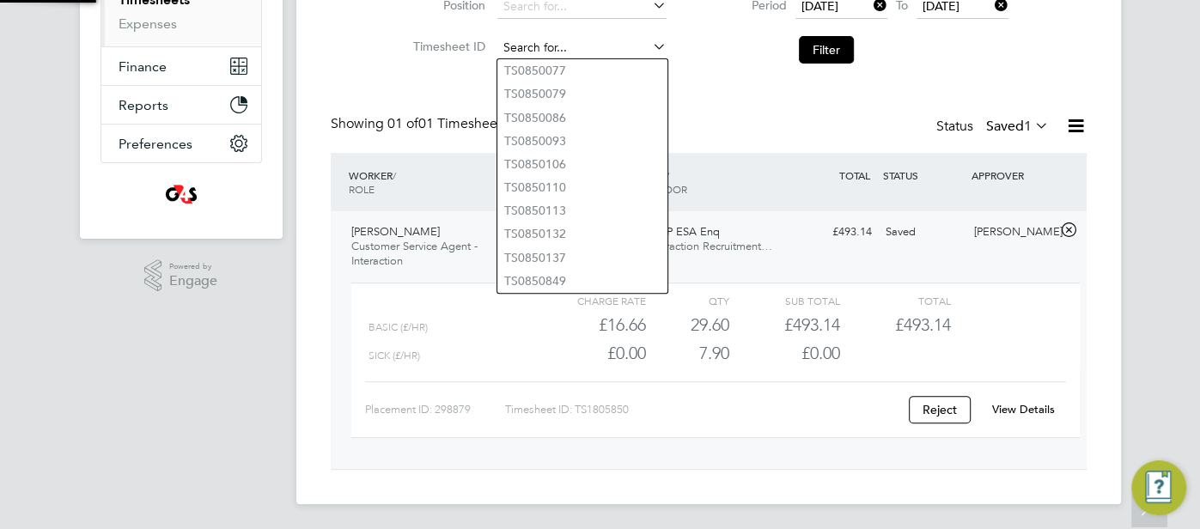
paste input "TS1806087"
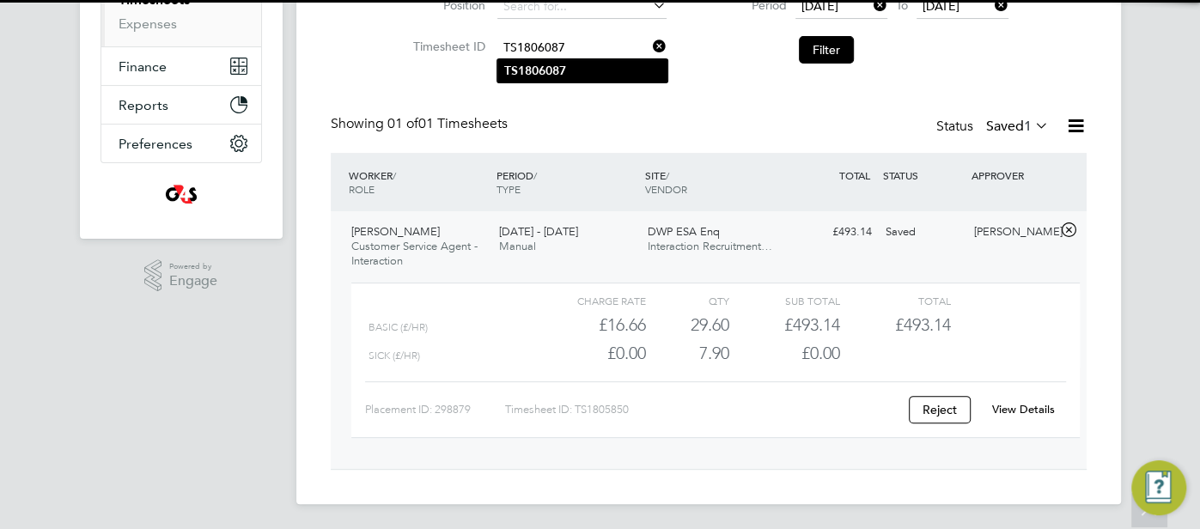
type input "TS1806087"
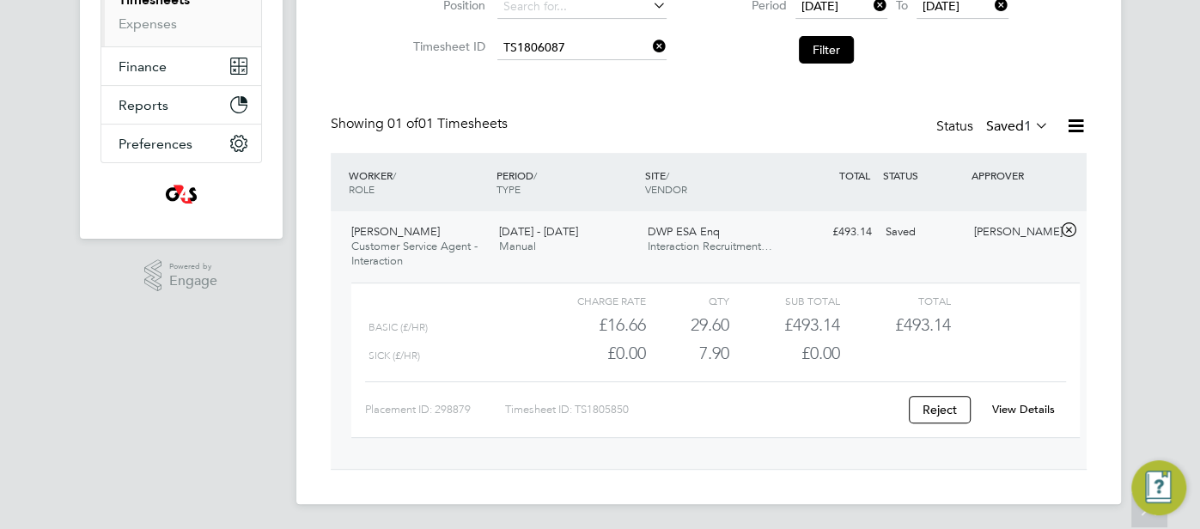
drag, startPoint x: 589, startPoint y: 65, endPoint x: 598, endPoint y: 70, distance: 9.6
click at [589, 65] on li "TS1806087" at bounding box center [583, 70] width 170 height 23
click at [834, 40] on button "Filter" at bounding box center [826, 49] width 55 height 27
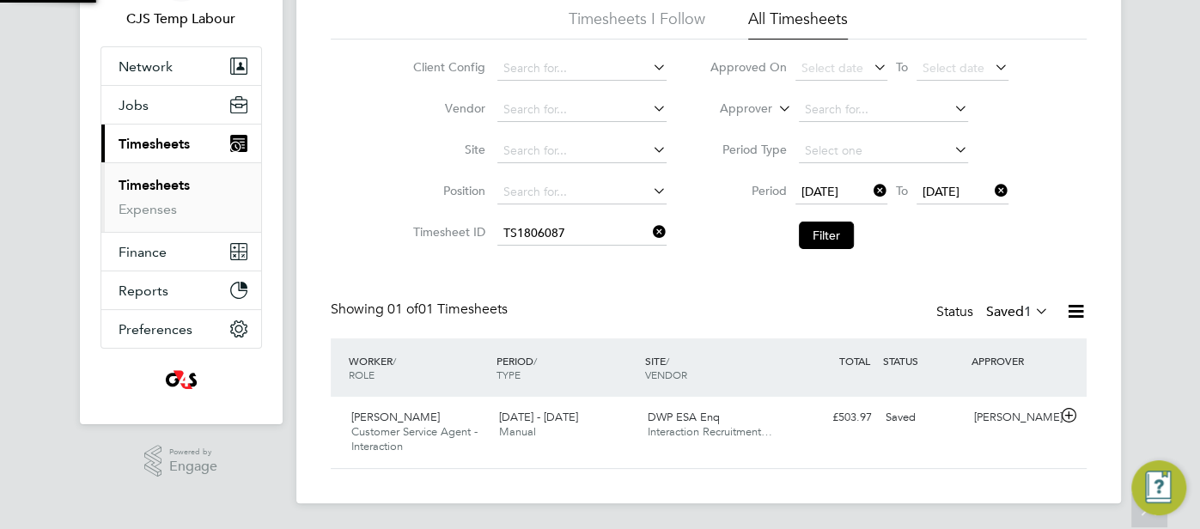
scroll to position [43, 149]
click at [960, 412] on div "Saved" at bounding box center [923, 418] width 89 height 28
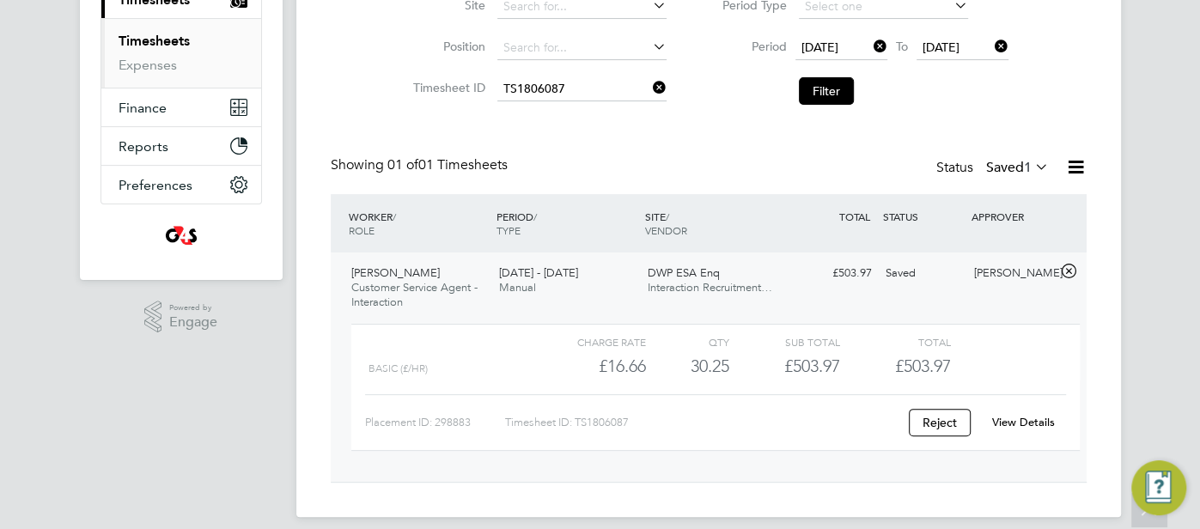
scroll to position [276, 0]
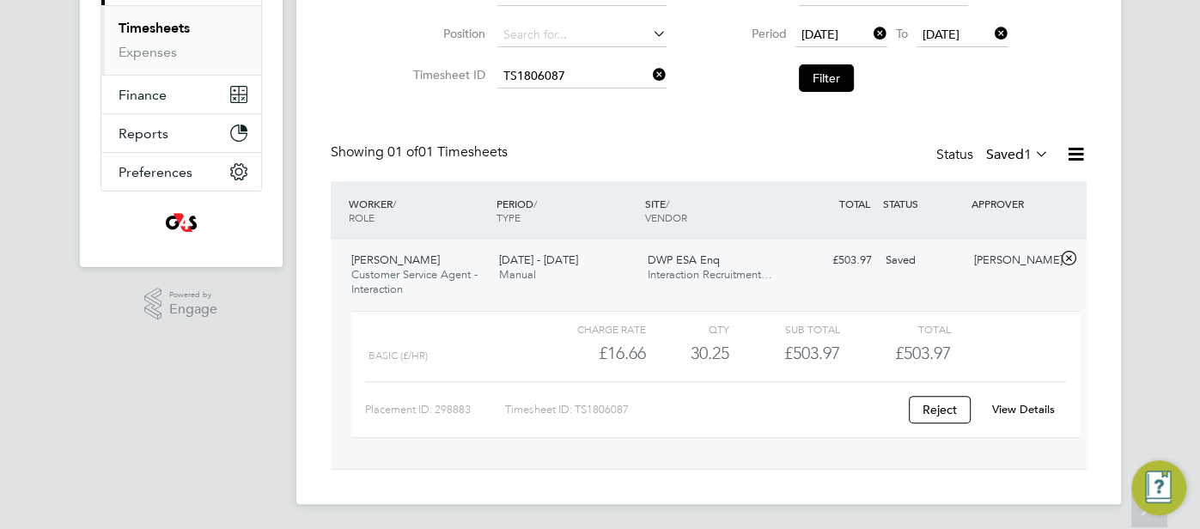
click at [1026, 408] on link "View Details" at bounding box center [1023, 409] width 63 height 15
click at [545, 85] on input at bounding box center [582, 76] width 169 height 24
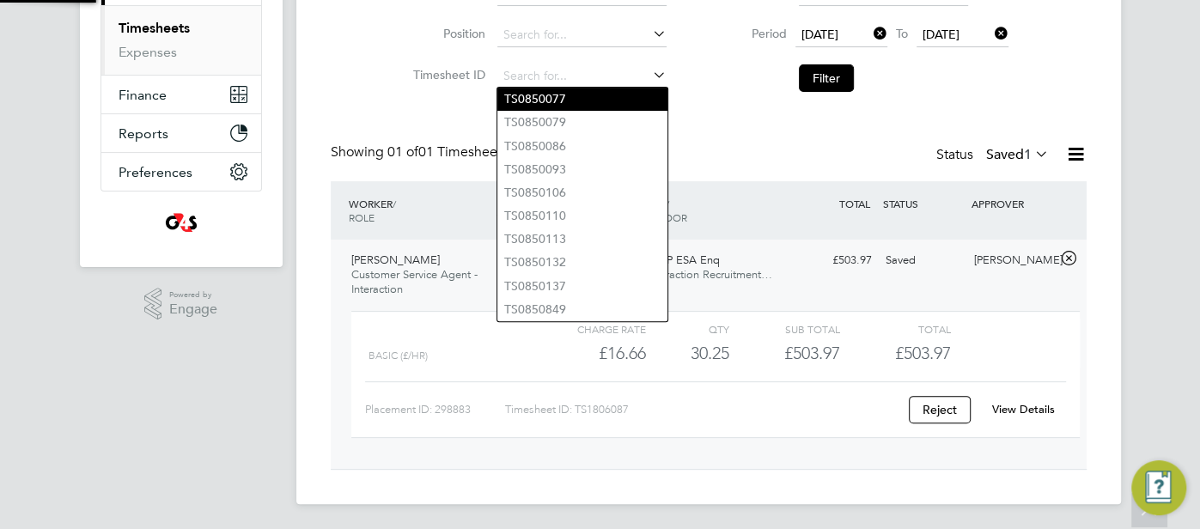
paste input "TS1806088"
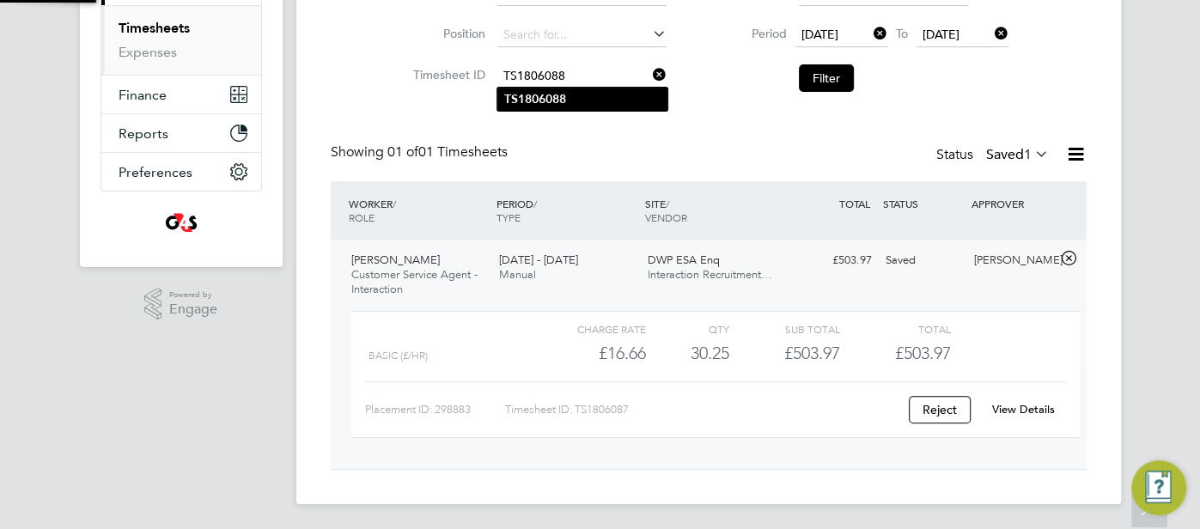
type input "TS1806088"
click at [553, 98] on b "TS1806088" at bounding box center [535, 99] width 62 height 15
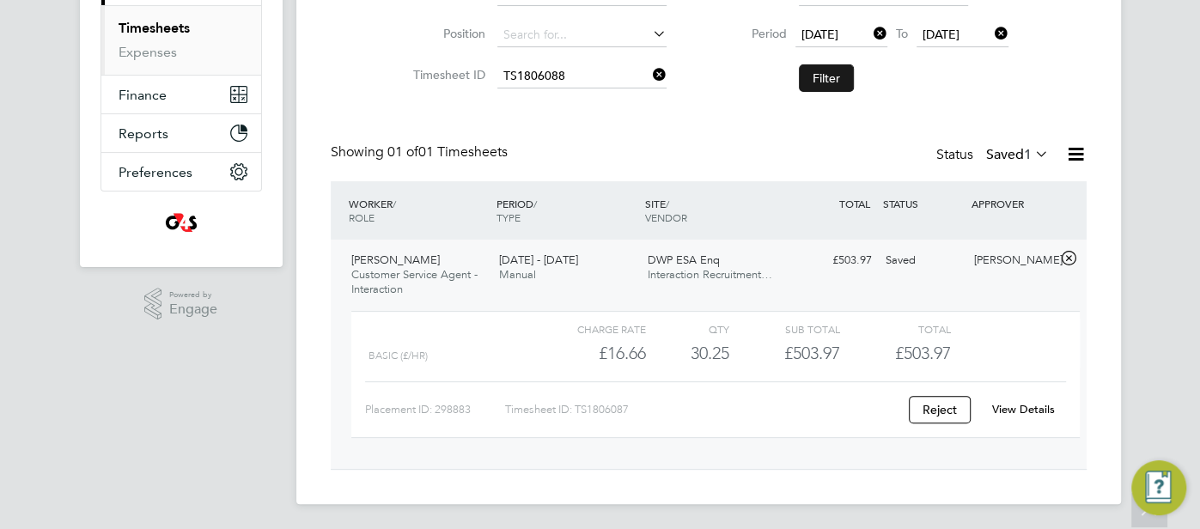
click at [821, 72] on button "Filter" at bounding box center [826, 77] width 55 height 27
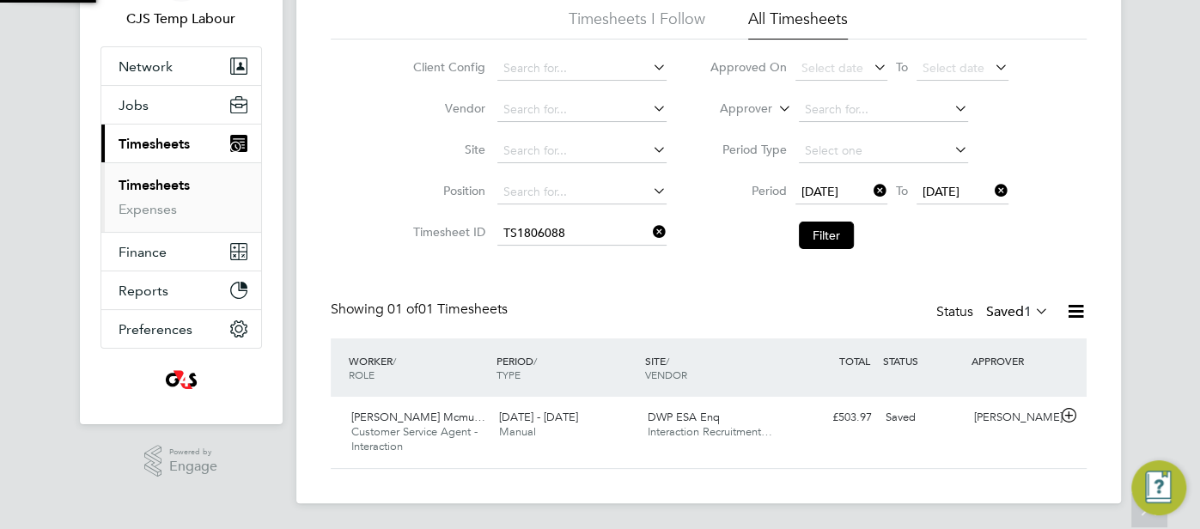
scroll to position [43, 149]
click at [1005, 412] on div "Samantha Orchard" at bounding box center [1012, 418] width 89 height 28
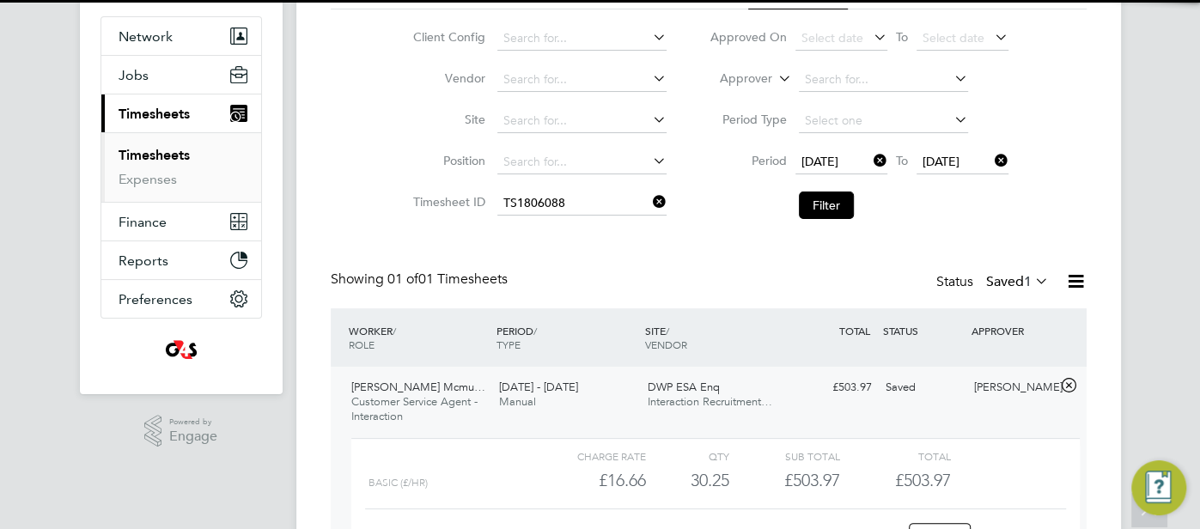
scroll to position [276, 0]
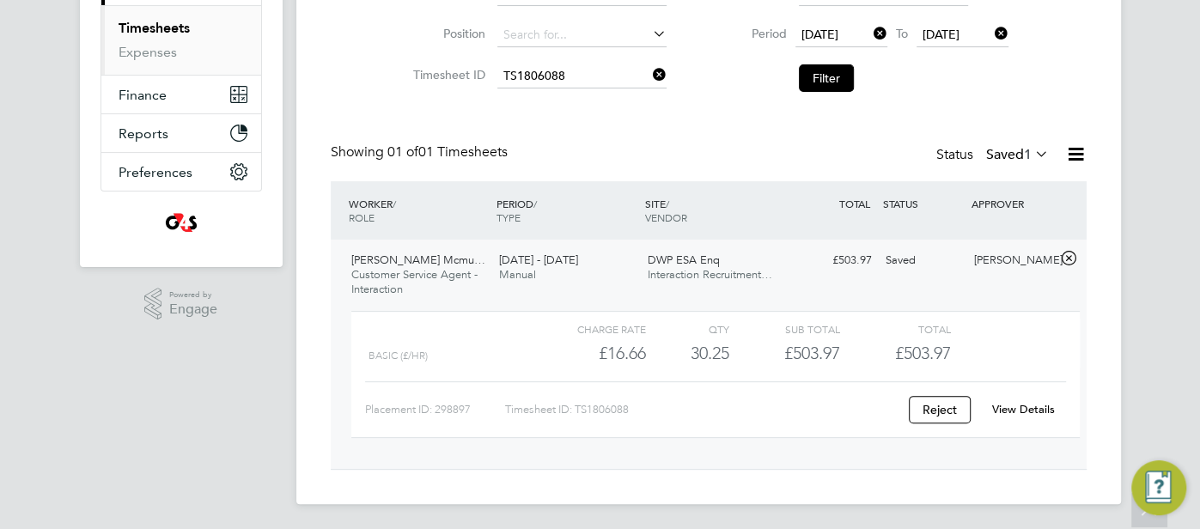
click at [1027, 410] on link "View Details" at bounding box center [1023, 409] width 63 height 15
click at [574, 74] on input at bounding box center [582, 76] width 169 height 24
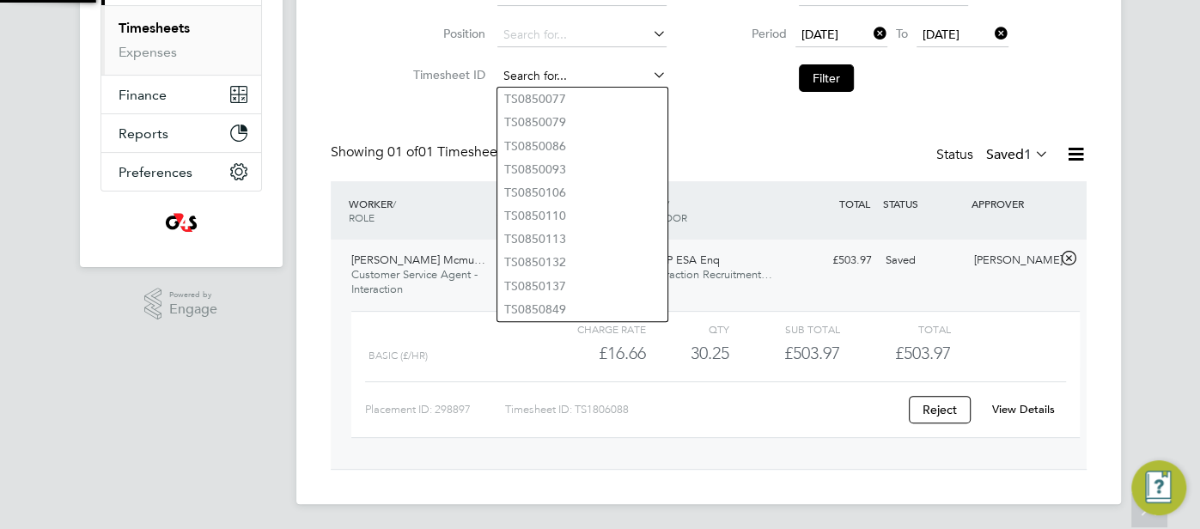
paste input "TS1806089"
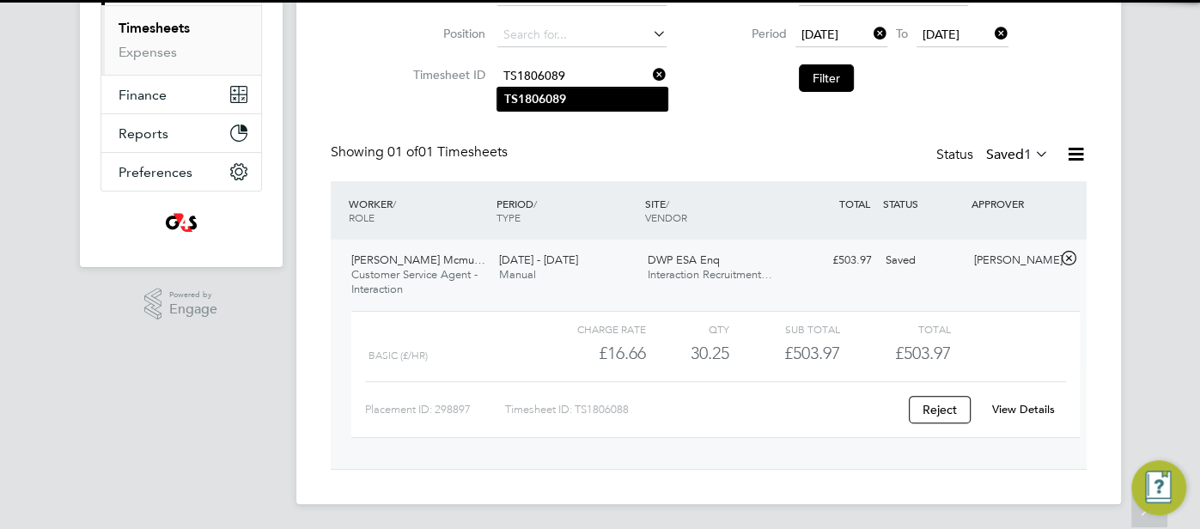
type input "TS1806089"
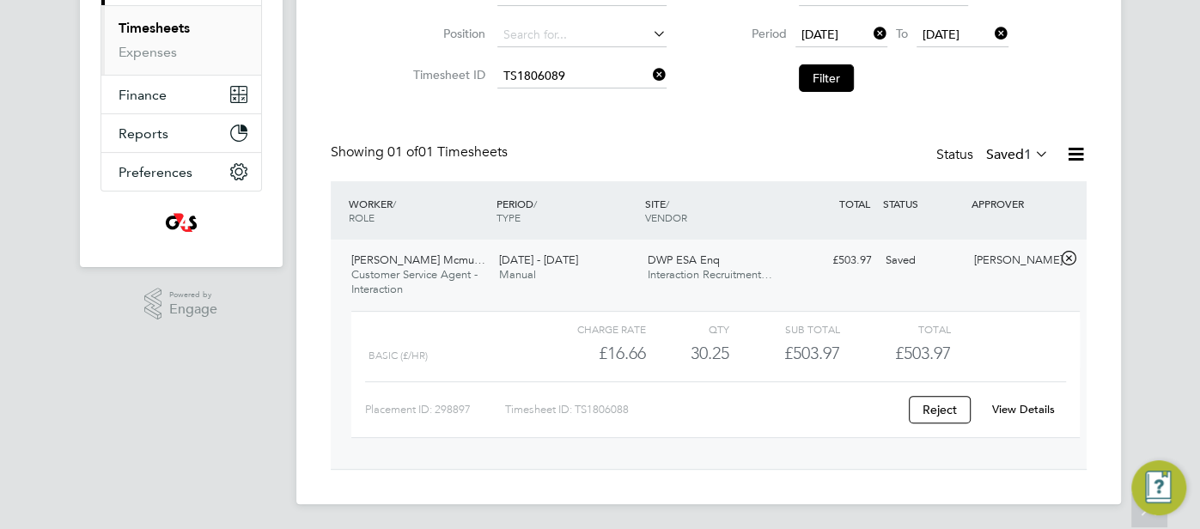
click at [578, 98] on li "TS1806089" at bounding box center [583, 99] width 170 height 23
click at [809, 68] on button "Filter" at bounding box center [826, 77] width 55 height 27
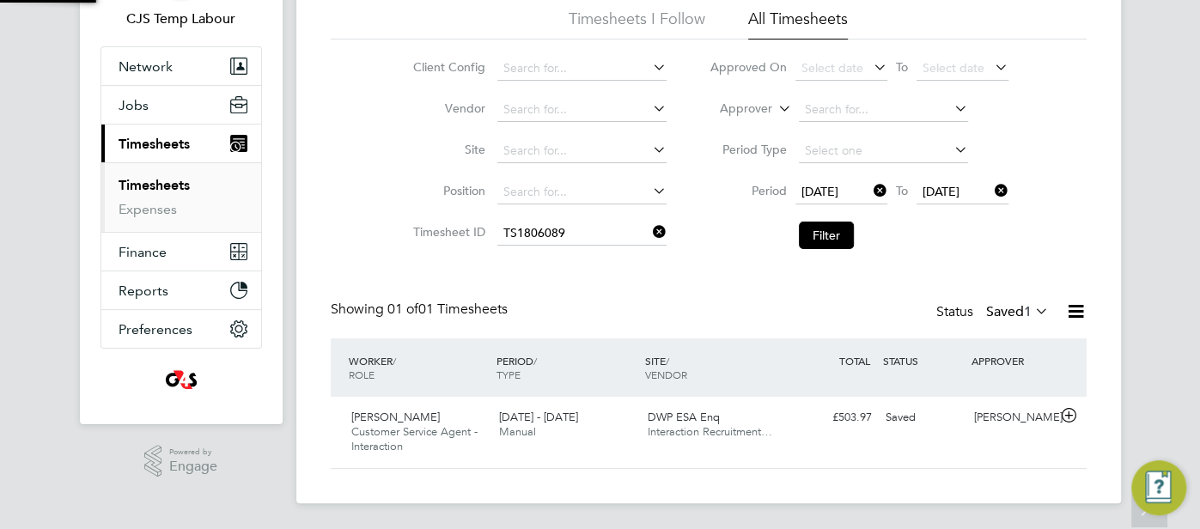
scroll to position [43, 149]
click at [1003, 419] on div "Samantha Orchard" at bounding box center [1012, 418] width 89 height 28
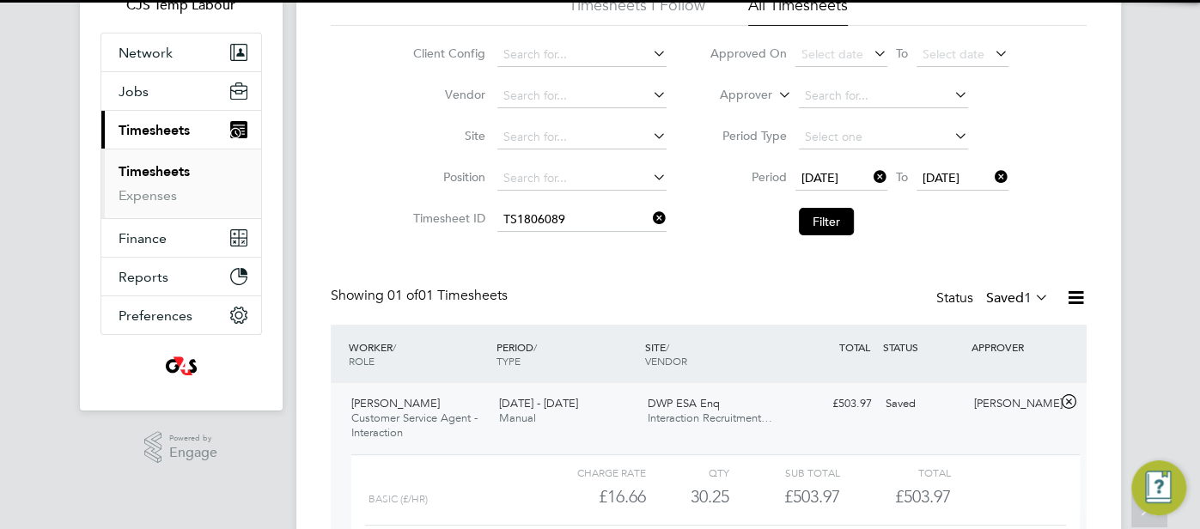
scroll to position [201, 0]
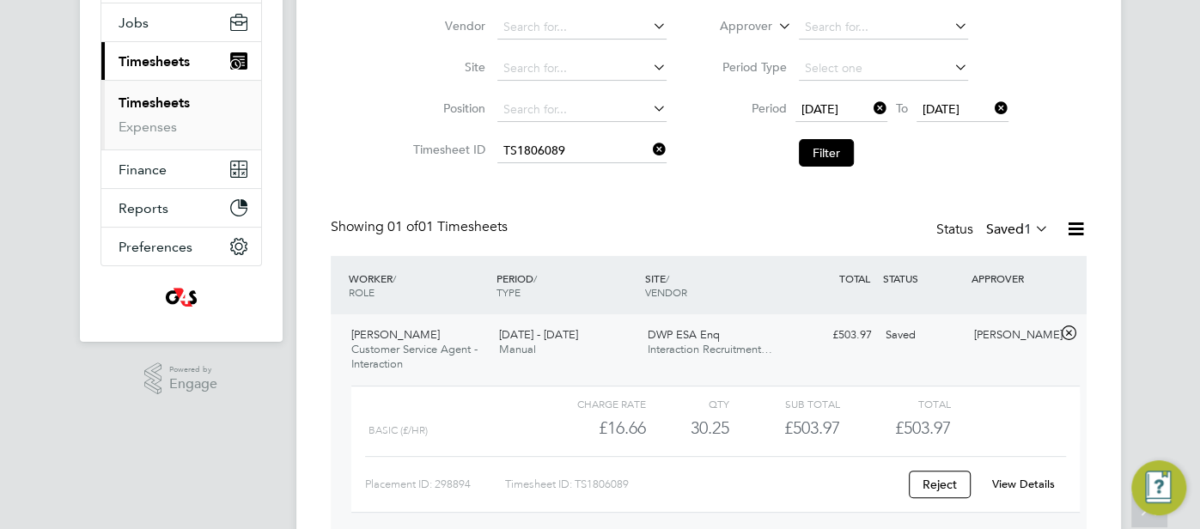
click at [1049, 479] on link "View Details" at bounding box center [1023, 484] width 63 height 15
click at [559, 155] on input at bounding box center [582, 151] width 169 height 24
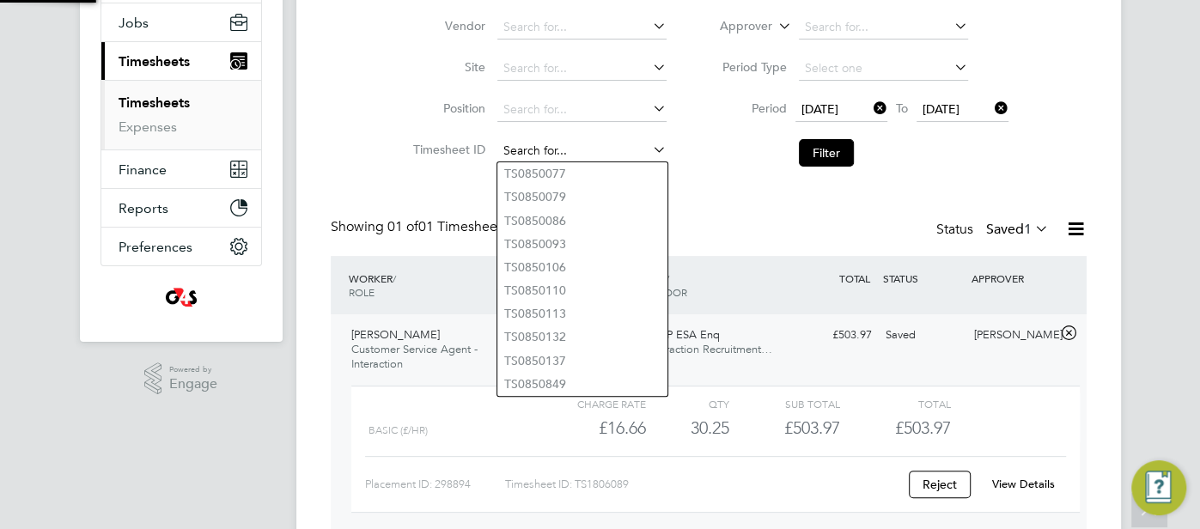
paste input "TS1806090"
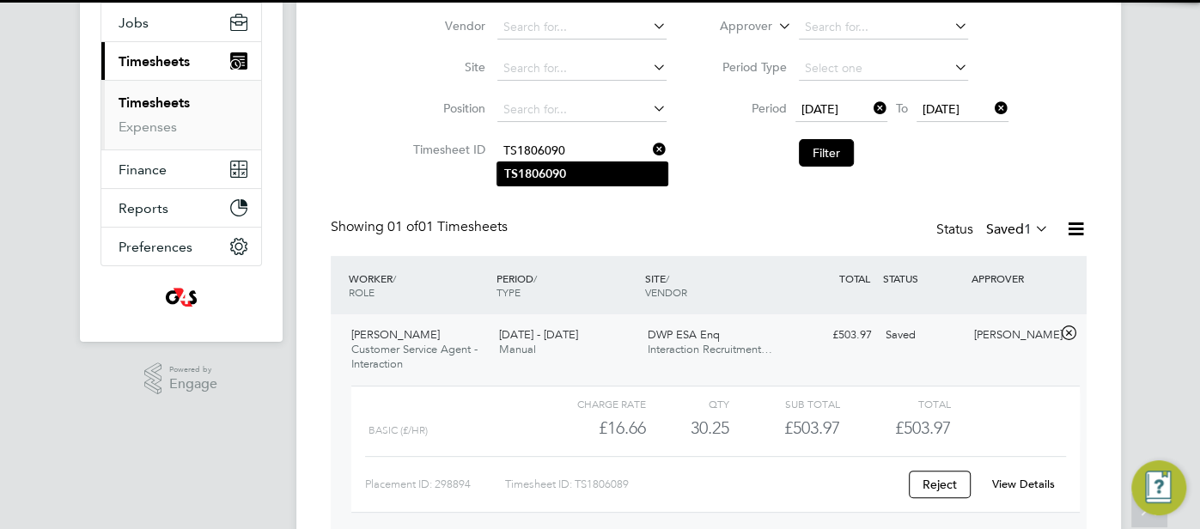
type input "TS1806090"
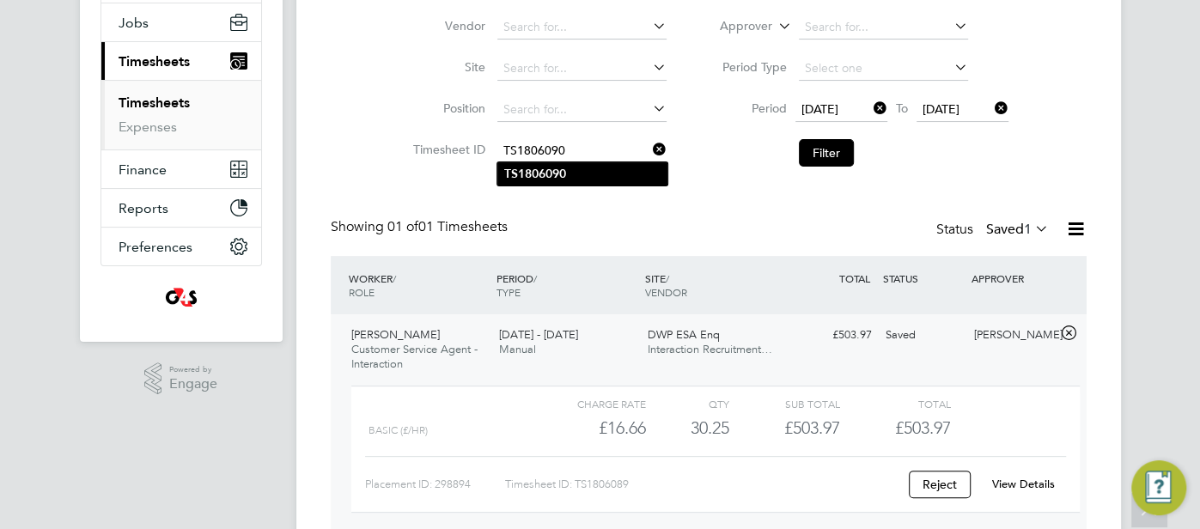
click at [564, 172] on b "TS1806090" at bounding box center [535, 174] width 62 height 15
click at [823, 151] on button "Filter" at bounding box center [826, 152] width 55 height 27
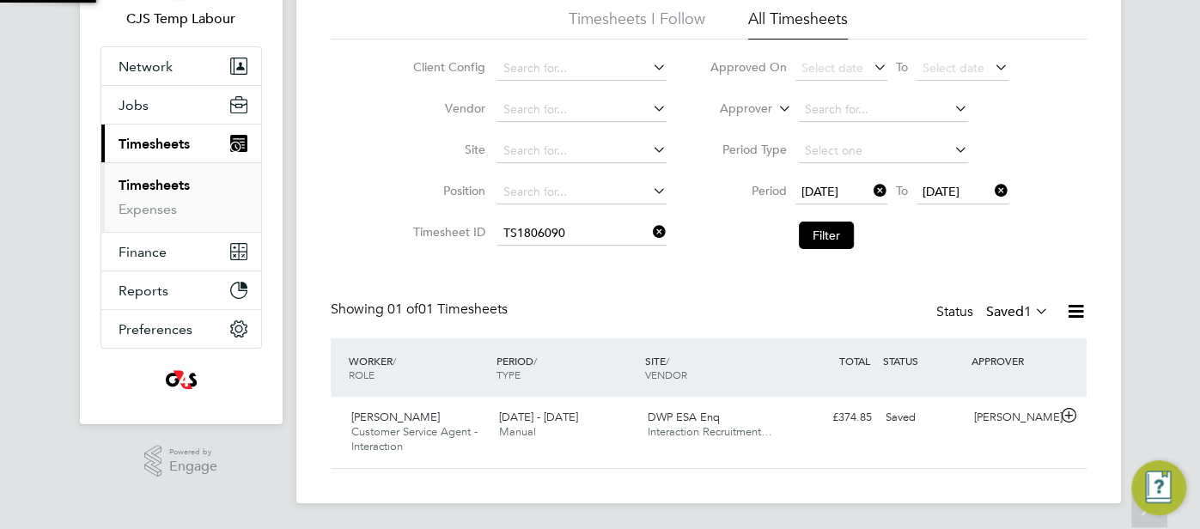
scroll to position [43, 149]
click at [870, 407] on div "£374.85 Saved" at bounding box center [834, 418] width 89 height 28
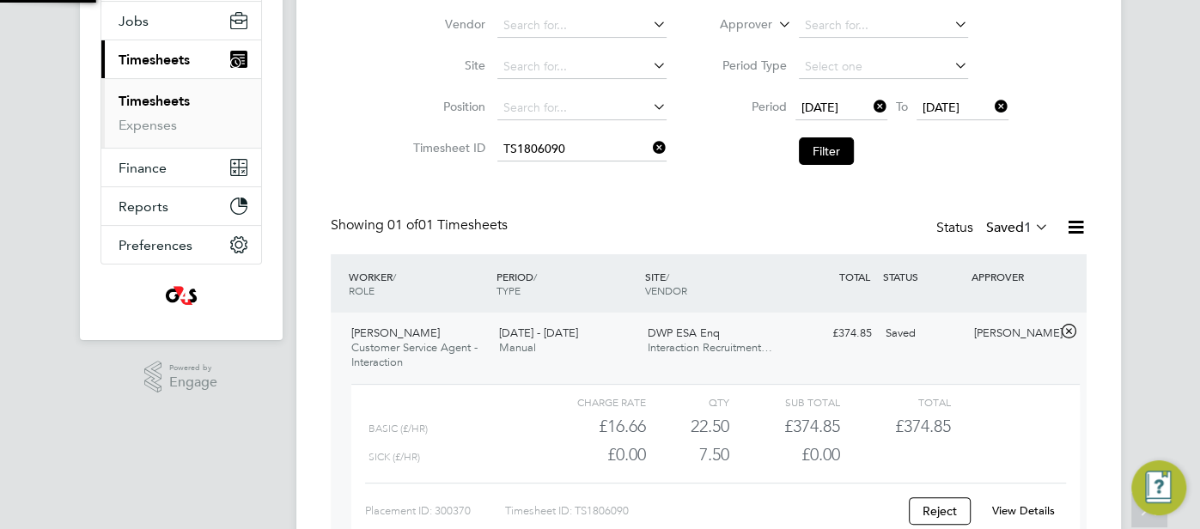
scroll to position [304, 0]
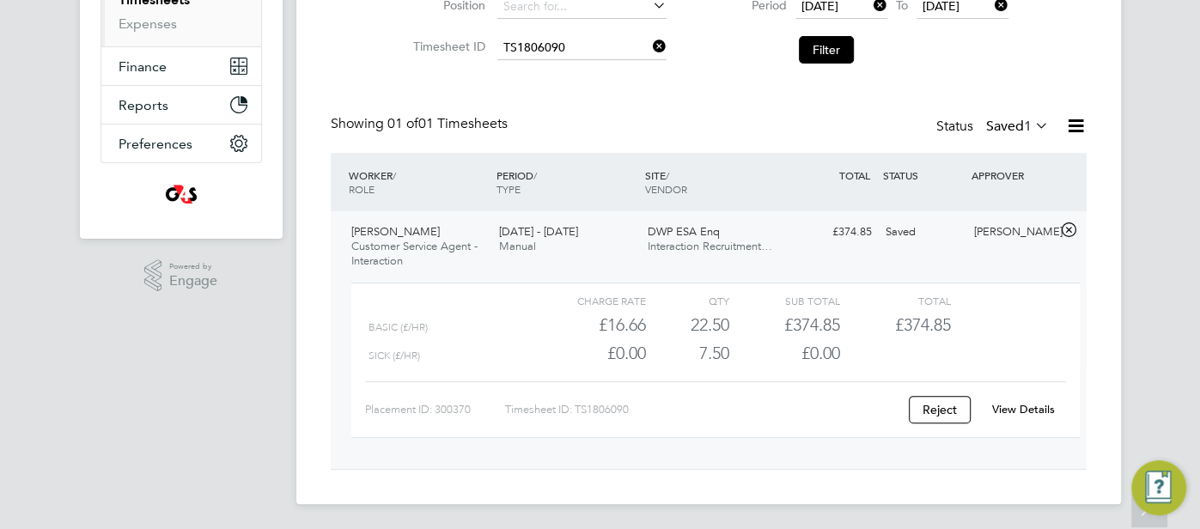
click at [1032, 405] on link "View Details" at bounding box center [1023, 409] width 63 height 15
click at [1016, 412] on link "View Details" at bounding box center [1023, 409] width 63 height 15
click at [551, 58] on div "Timesheets New Timesheet Timesheets I Follow All Timesheets Client Config Vendo…" at bounding box center [708, 124] width 825 height 760
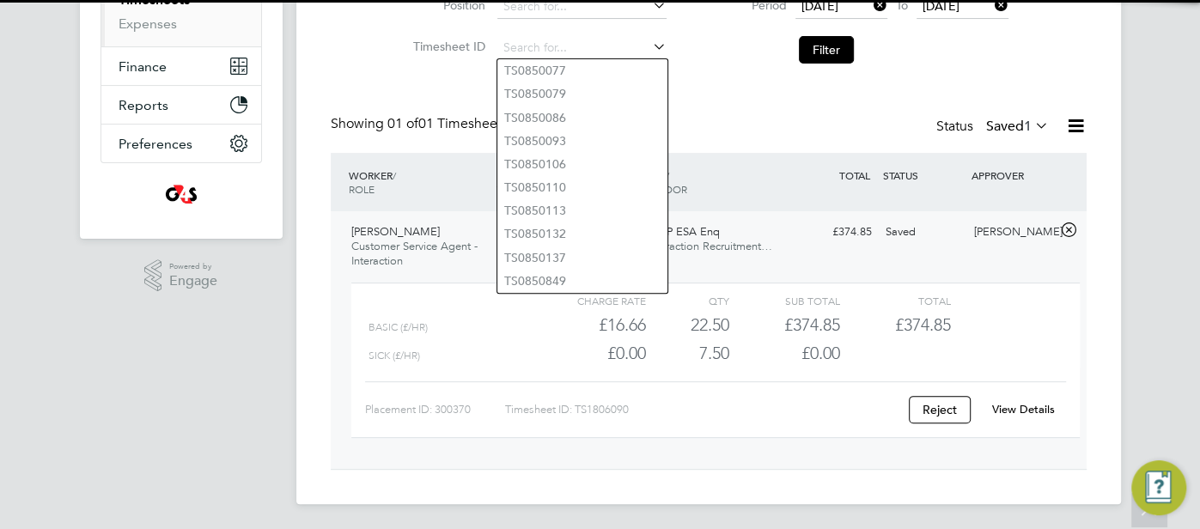
paste input "TS1806092"
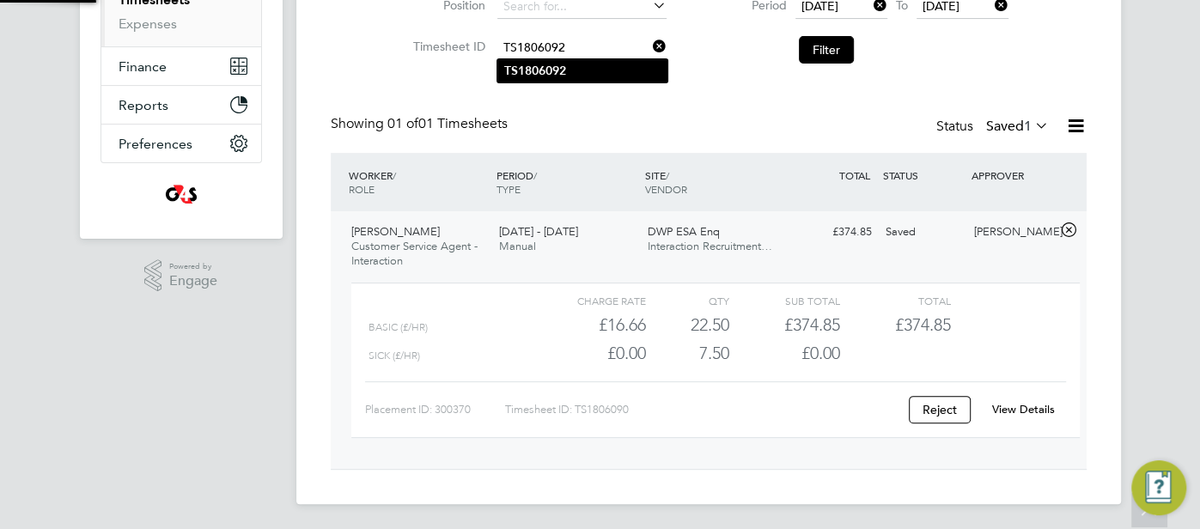
type input "TS1806092"
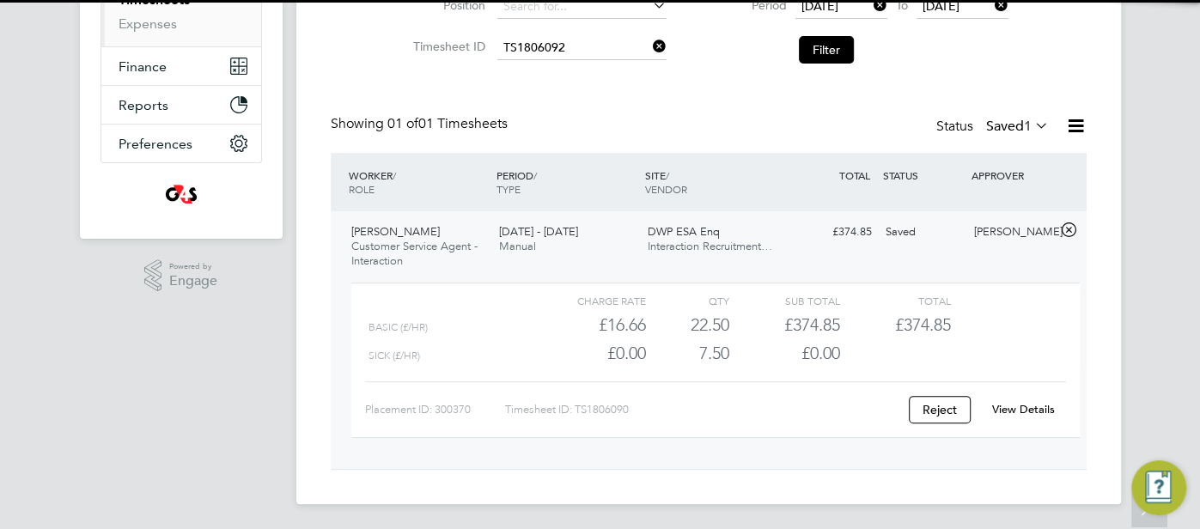
click at [562, 71] on b "TS1806092" at bounding box center [535, 71] width 62 height 15
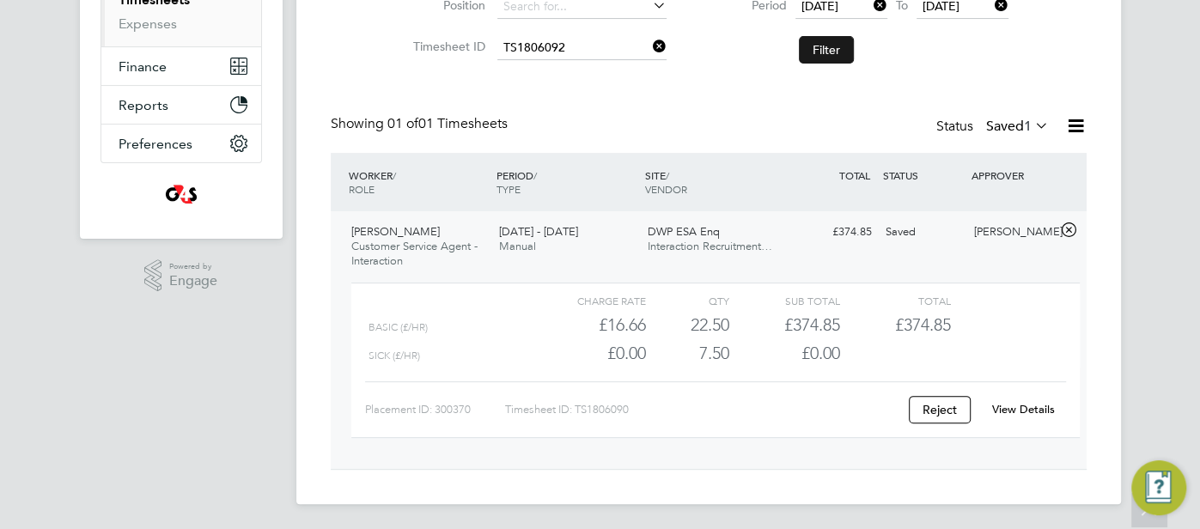
click at [829, 51] on button "Filter" at bounding box center [826, 49] width 55 height 27
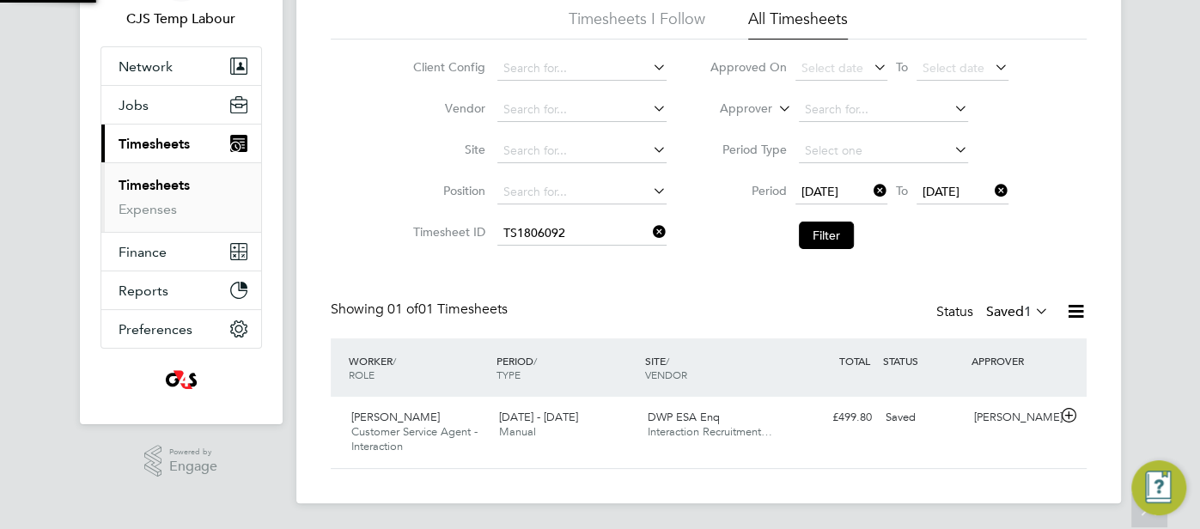
scroll to position [43, 149]
click at [931, 427] on div "Saved" at bounding box center [923, 418] width 89 height 28
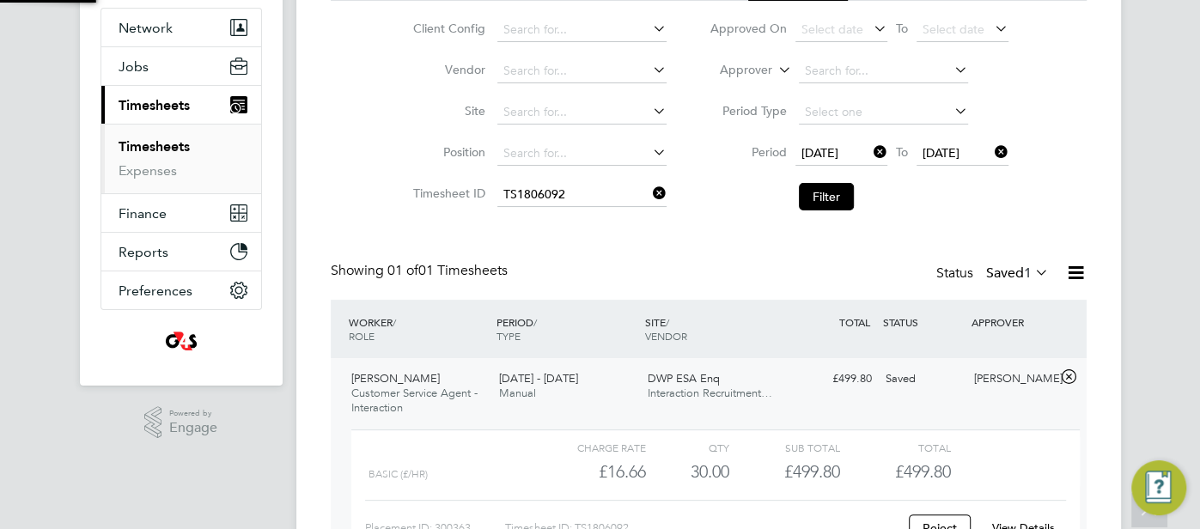
scroll to position [229, 0]
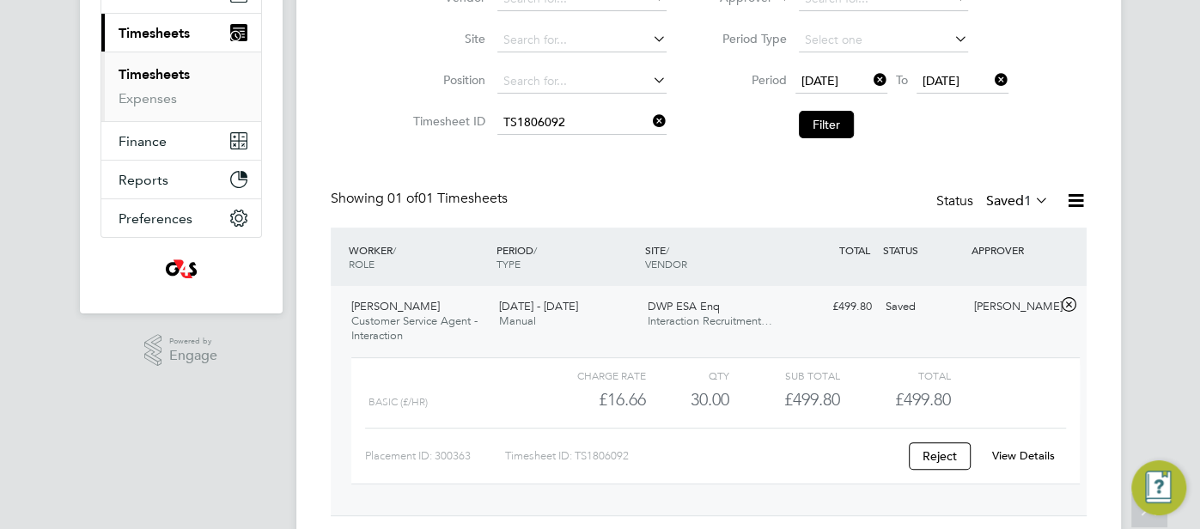
click at [1033, 455] on link "View Details" at bounding box center [1023, 456] width 63 height 15
click at [1035, 453] on link "View Details" at bounding box center [1023, 456] width 63 height 15
click at [537, 119] on input at bounding box center [582, 123] width 169 height 24
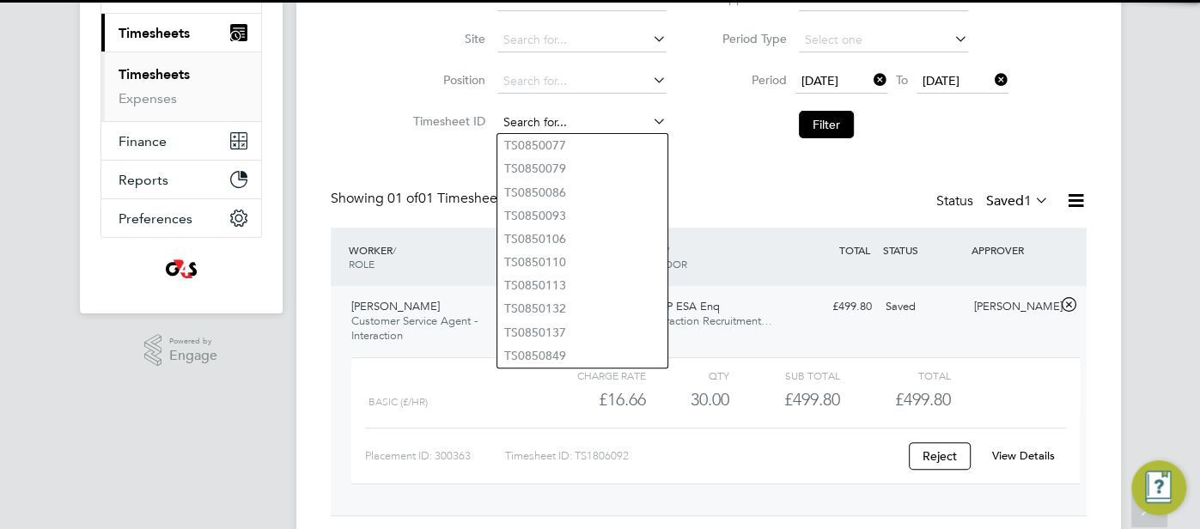
paste input "TS1806093"
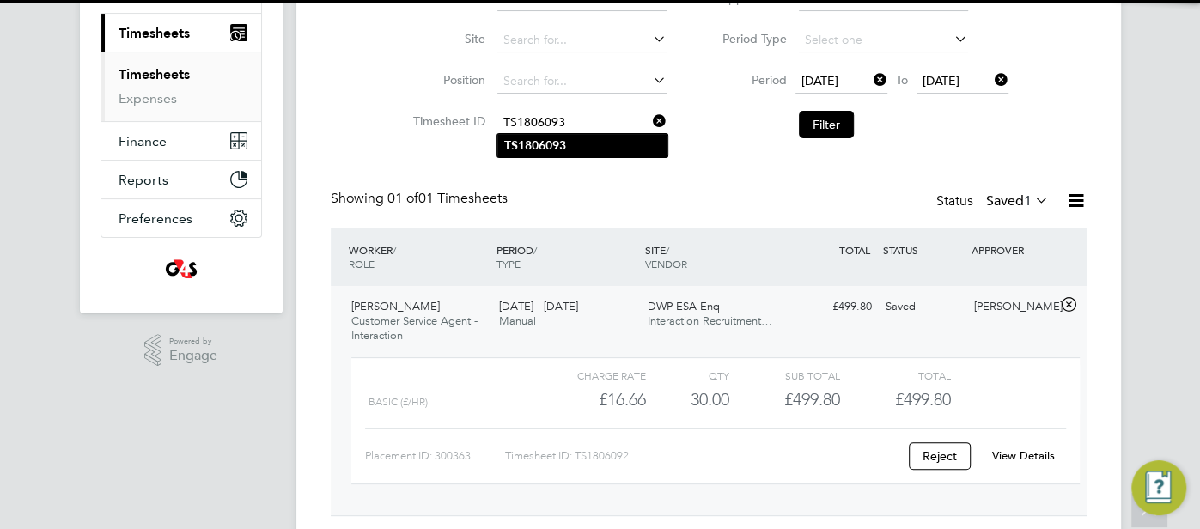
type input "TS1806093"
click at [558, 142] on b "TS1806093" at bounding box center [535, 145] width 62 height 15
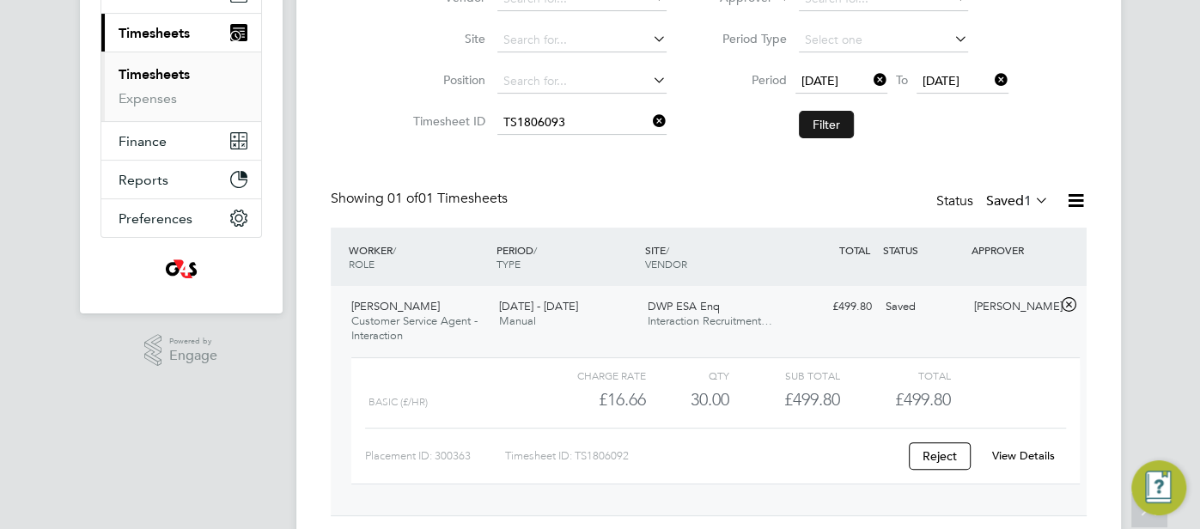
click at [817, 119] on button "Filter" at bounding box center [826, 124] width 55 height 27
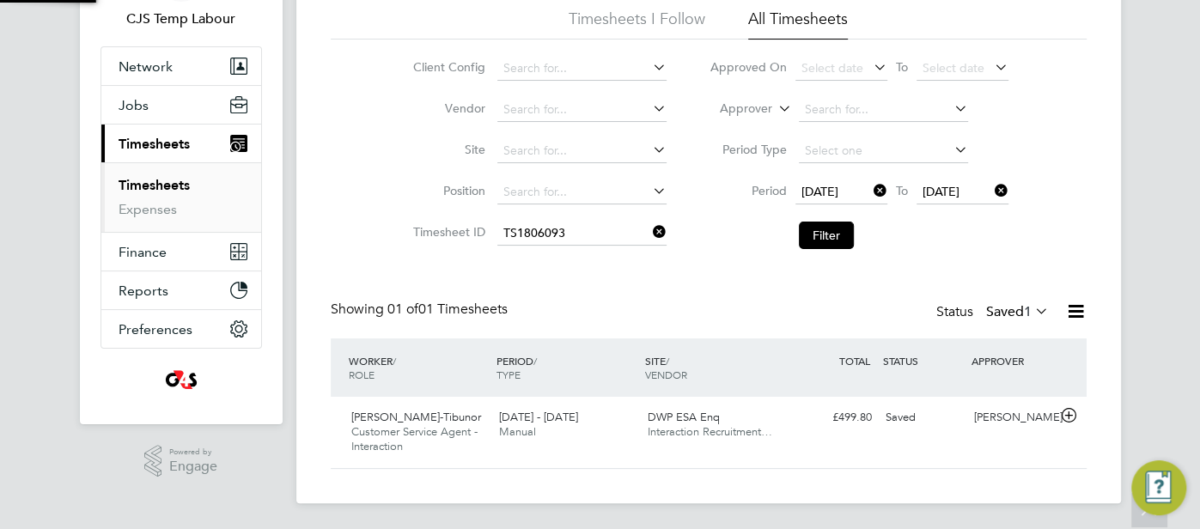
scroll to position [43, 149]
click at [866, 408] on div "£499.80 Saved" at bounding box center [834, 418] width 89 height 28
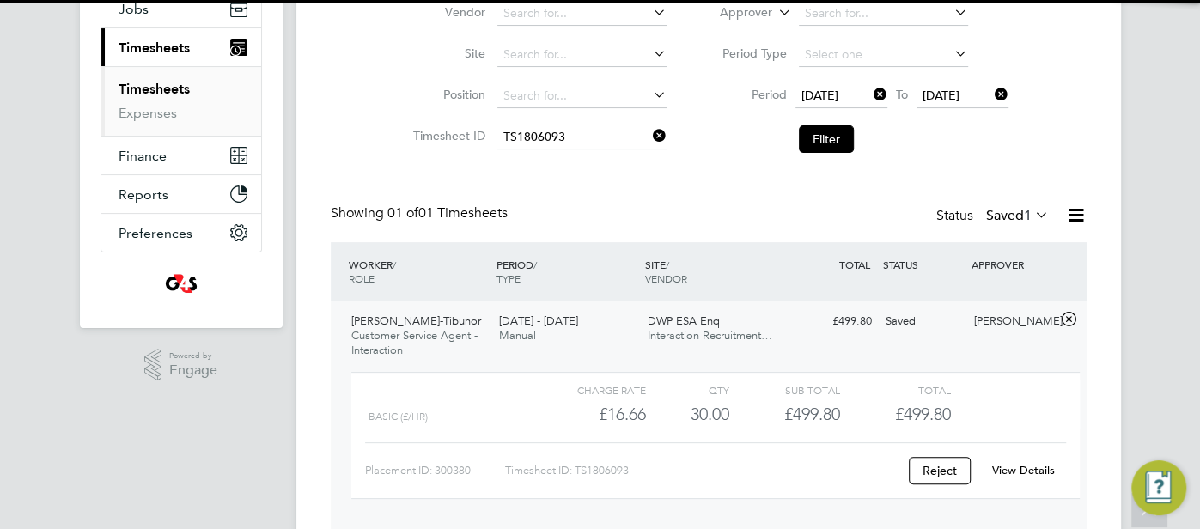
scroll to position [276, 0]
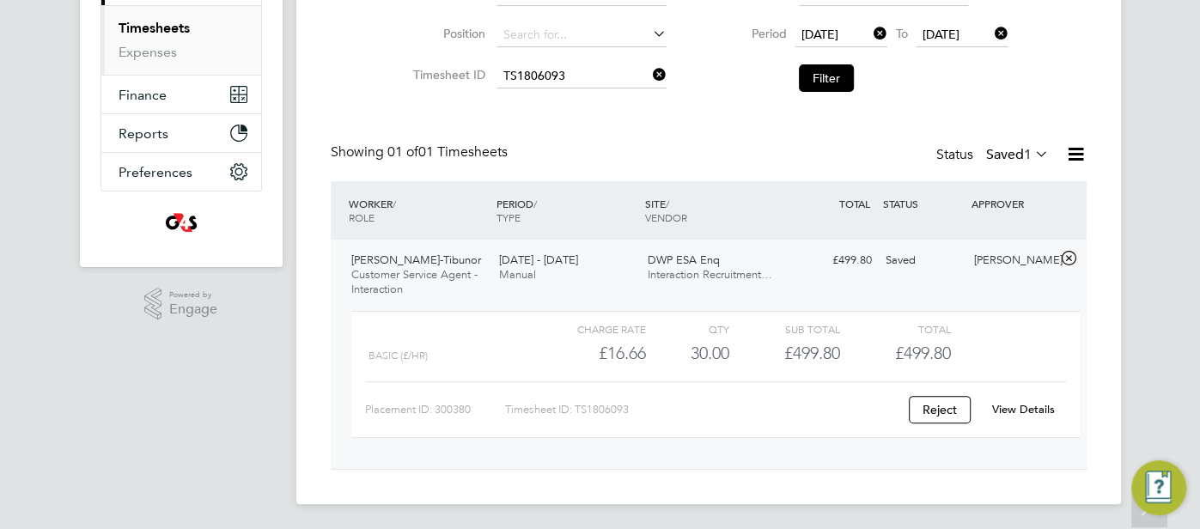
click at [1005, 402] on link "View Details" at bounding box center [1023, 409] width 63 height 15
click at [1029, 403] on link "View Details" at bounding box center [1023, 409] width 63 height 15
click at [579, 79] on input at bounding box center [582, 76] width 169 height 24
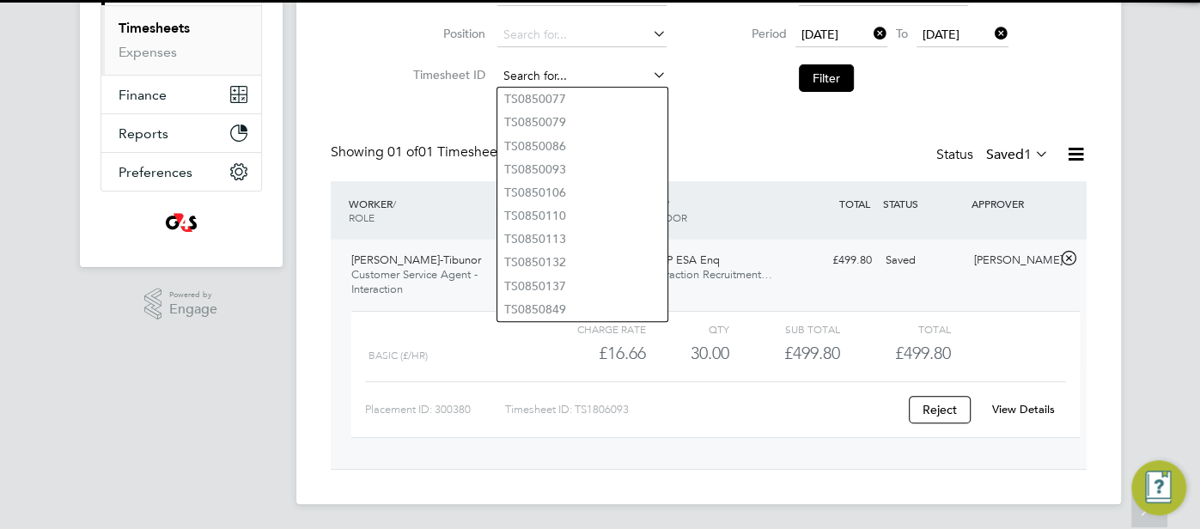
paste input "TS1806908"
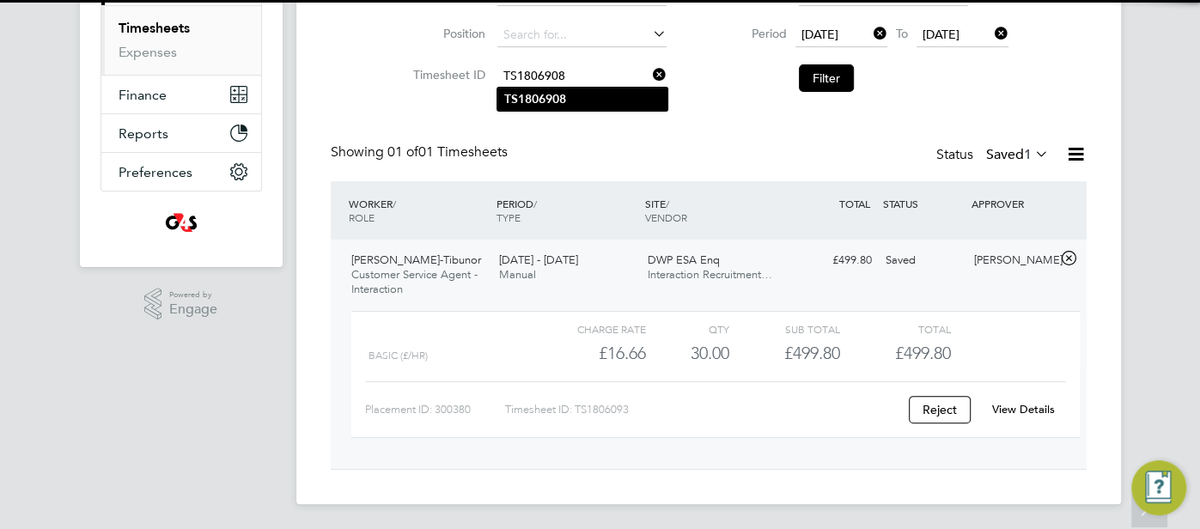
type input "TS1806908"
click at [604, 99] on li "TS1806908" at bounding box center [583, 99] width 170 height 23
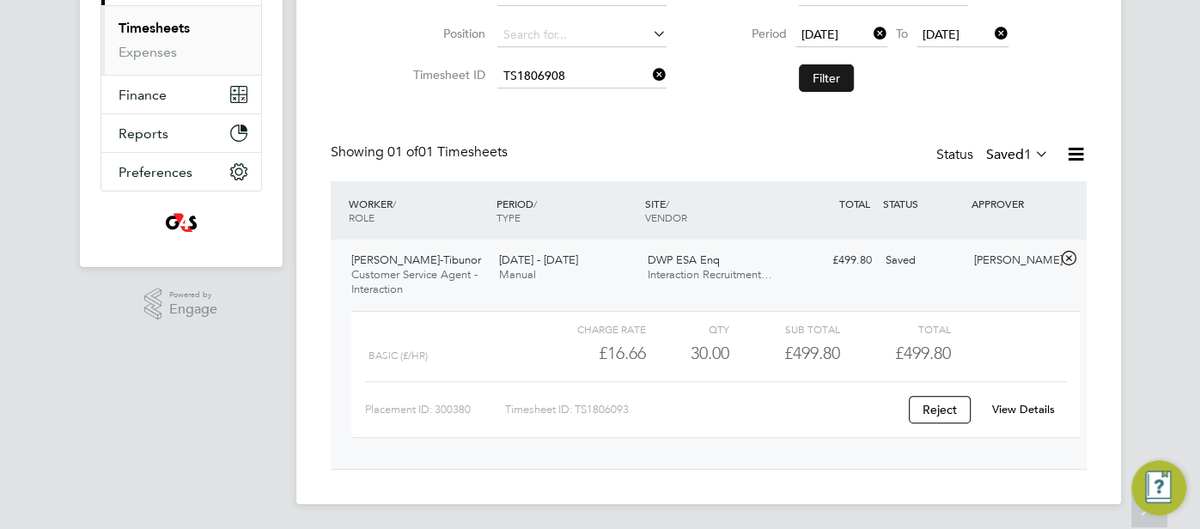
click at [811, 76] on button "Filter" at bounding box center [826, 77] width 55 height 27
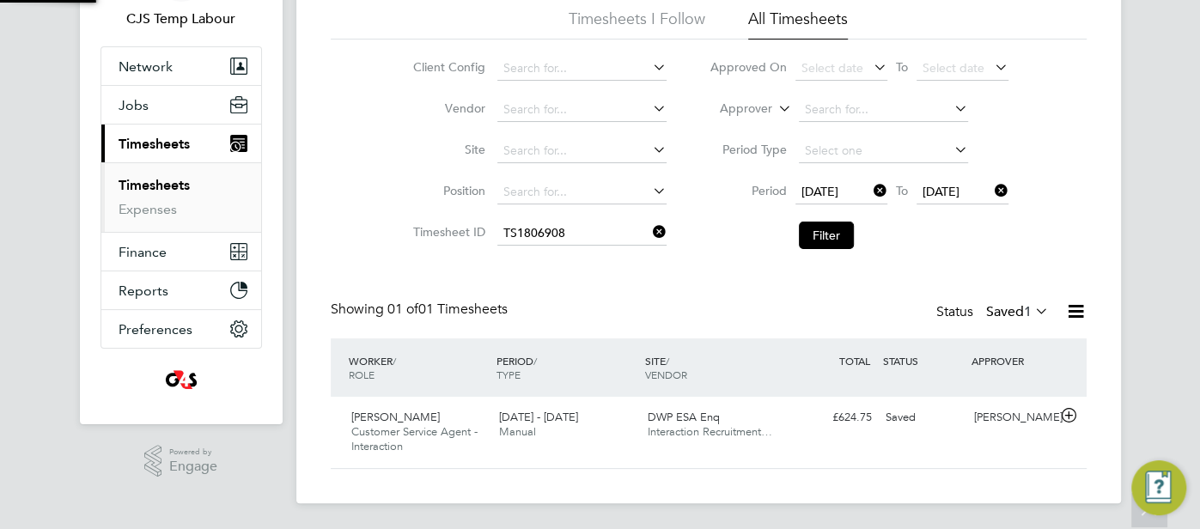
scroll to position [43, 149]
click at [876, 416] on div "£624.75 Saved" at bounding box center [834, 418] width 89 height 28
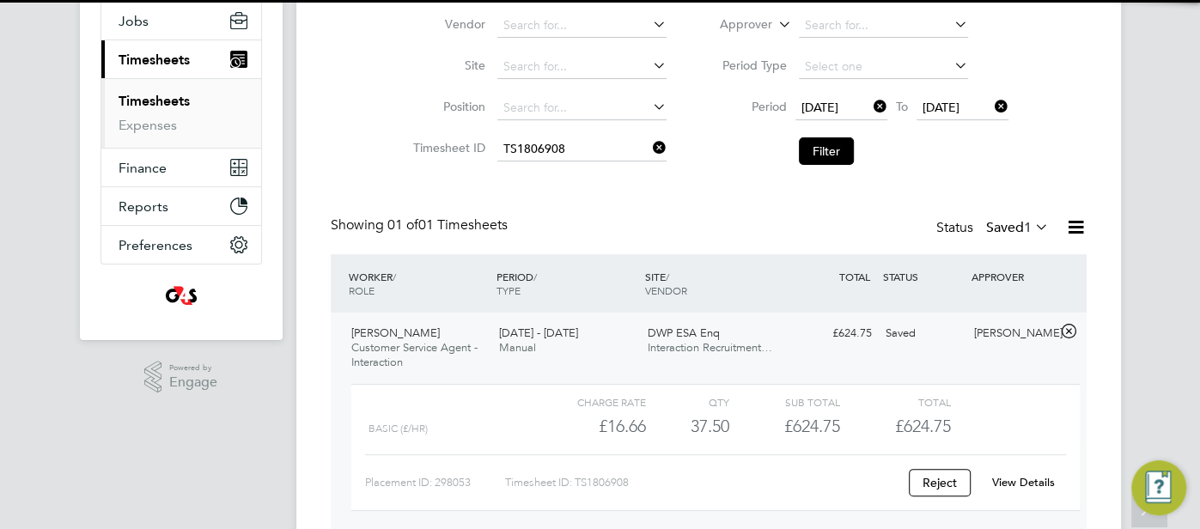
scroll to position [211, 0]
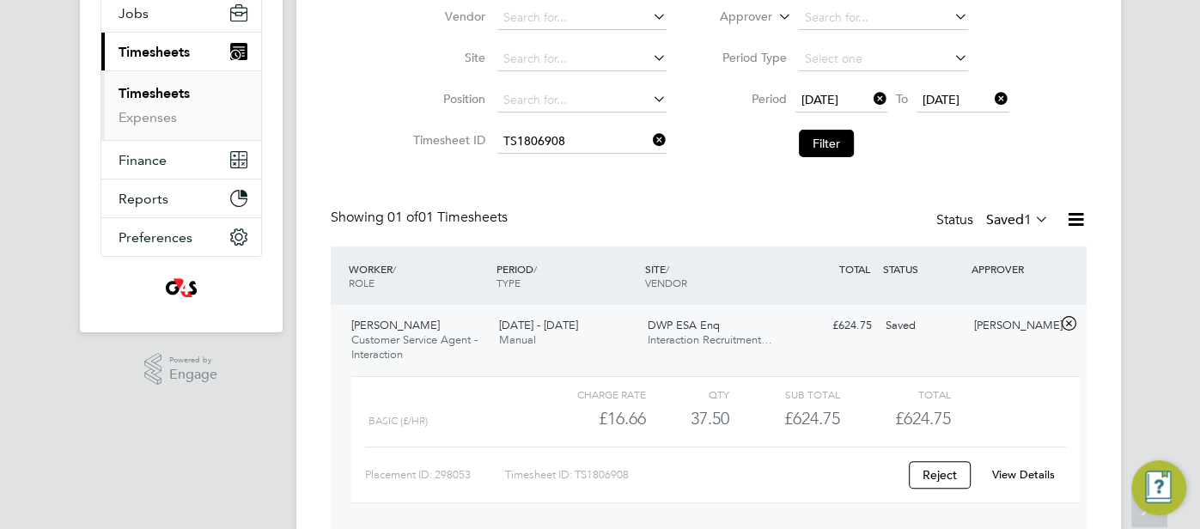
click at [1003, 467] on link "View Details" at bounding box center [1023, 474] width 63 height 15
click at [1043, 474] on link "View Details" at bounding box center [1023, 474] width 63 height 15
click at [568, 133] on input at bounding box center [582, 142] width 169 height 24
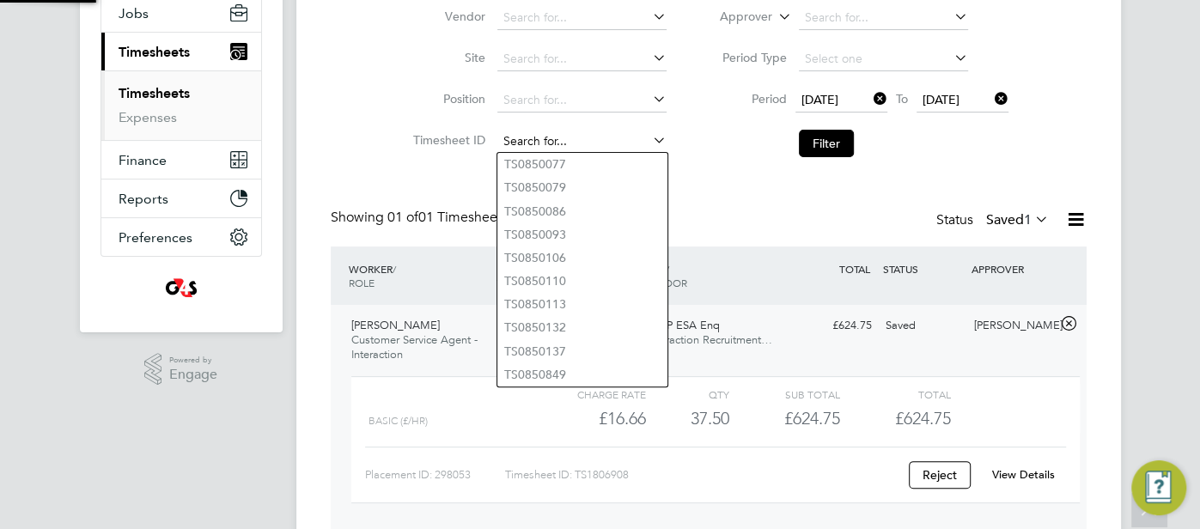
paste input "TS1806910"
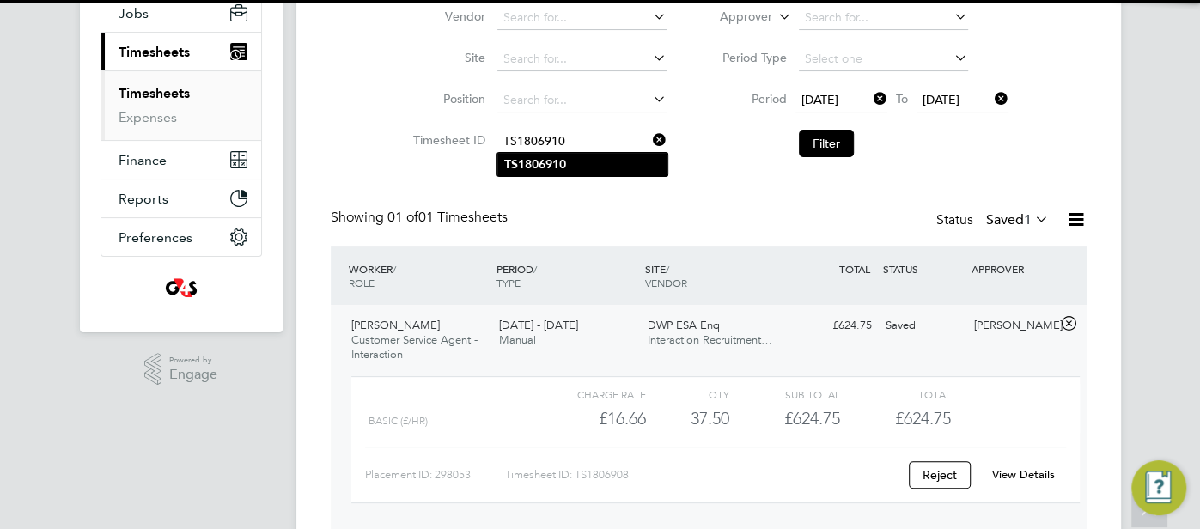
type input "TS1806910"
click at [560, 168] on b "TS1806910" at bounding box center [535, 164] width 62 height 15
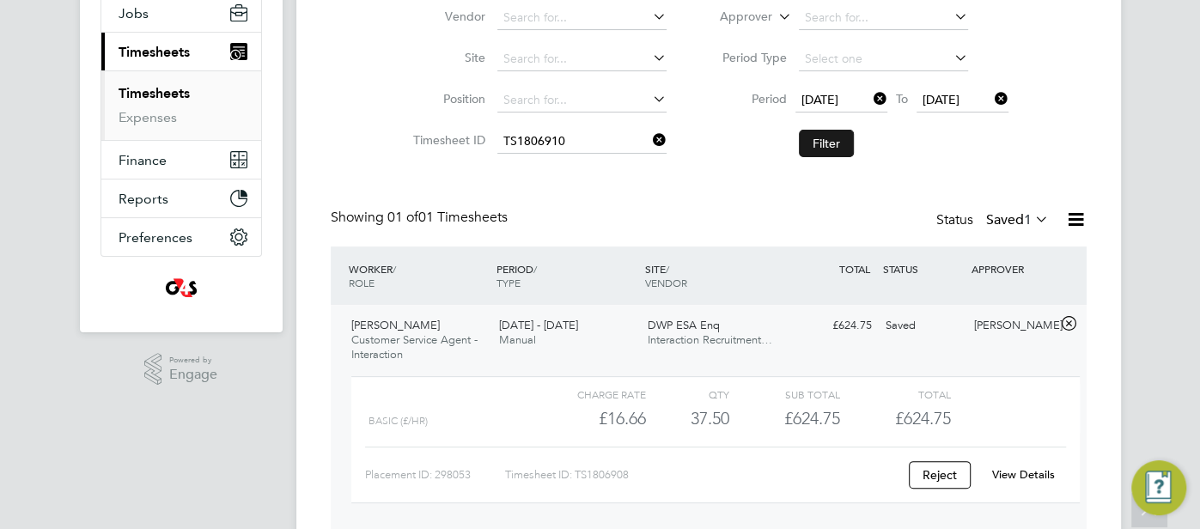
click at [818, 145] on button "Filter" at bounding box center [826, 143] width 55 height 27
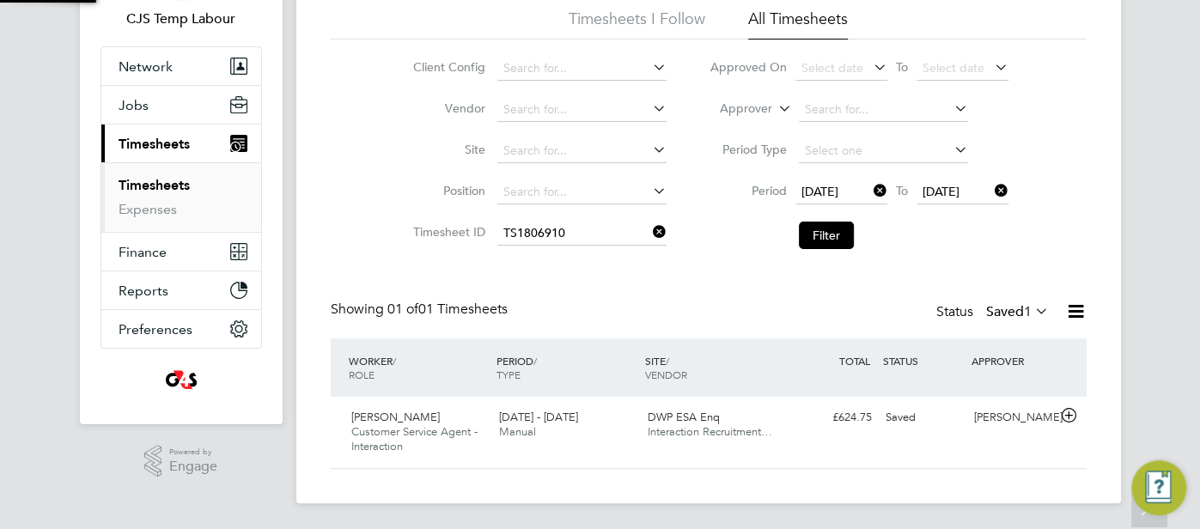
scroll to position [43, 149]
click at [928, 419] on div "Saved" at bounding box center [923, 418] width 89 height 28
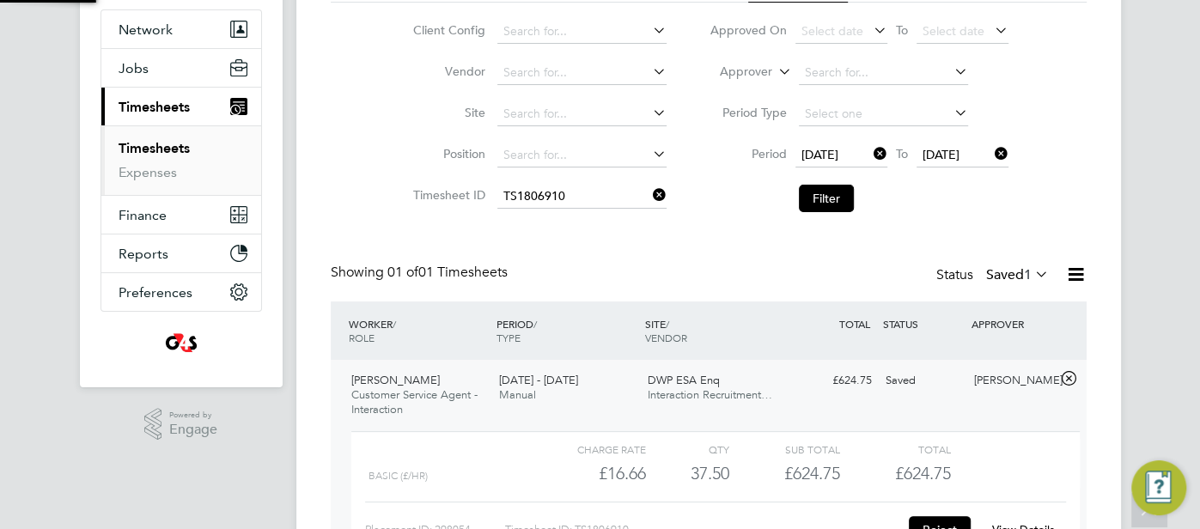
scroll to position [267, 0]
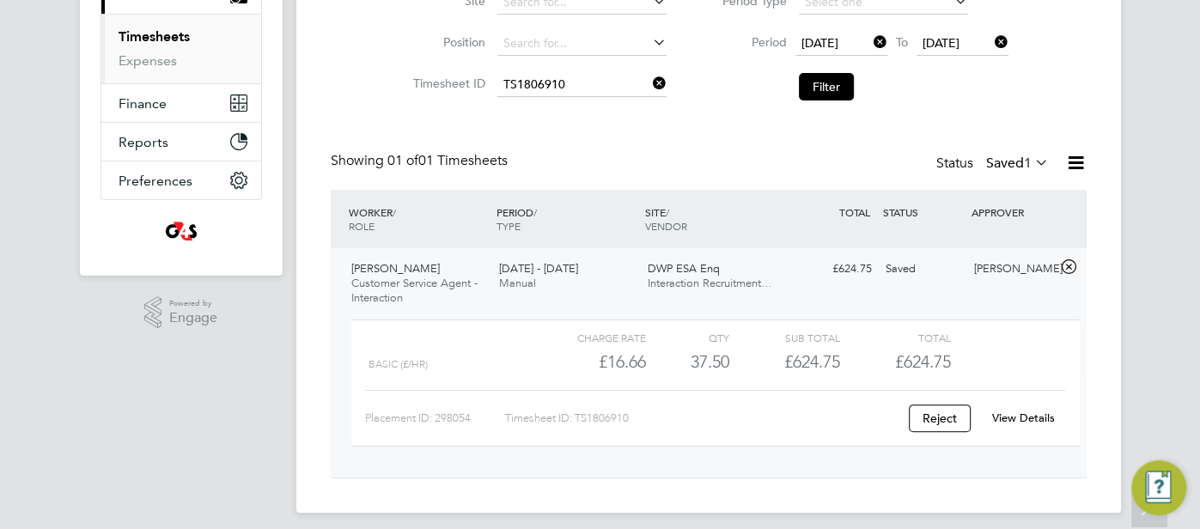
click at [1024, 412] on link "View Details" at bounding box center [1023, 418] width 63 height 15
click at [556, 79] on input at bounding box center [582, 85] width 169 height 24
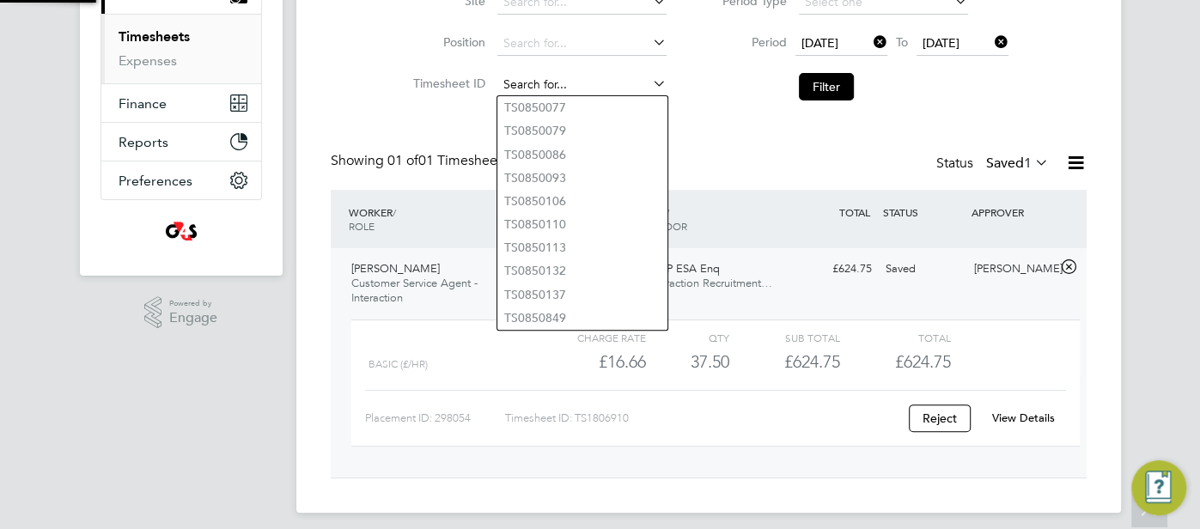
paste input "TS1806913"
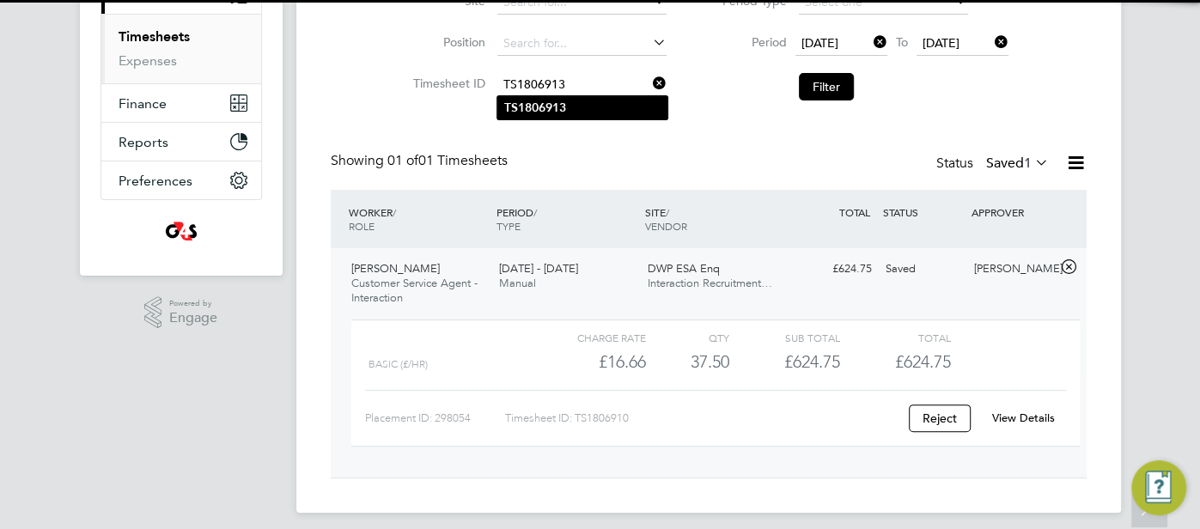
type input "TS1806913"
click at [545, 102] on b "TS1806913" at bounding box center [535, 108] width 62 height 15
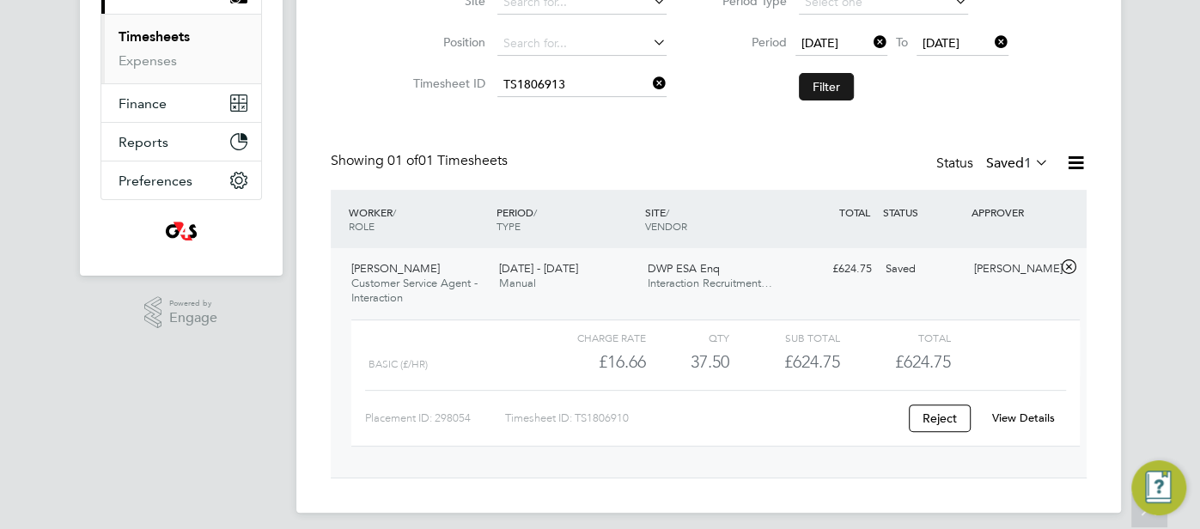
click at [824, 86] on button "Filter" at bounding box center [826, 86] width 55 height 27
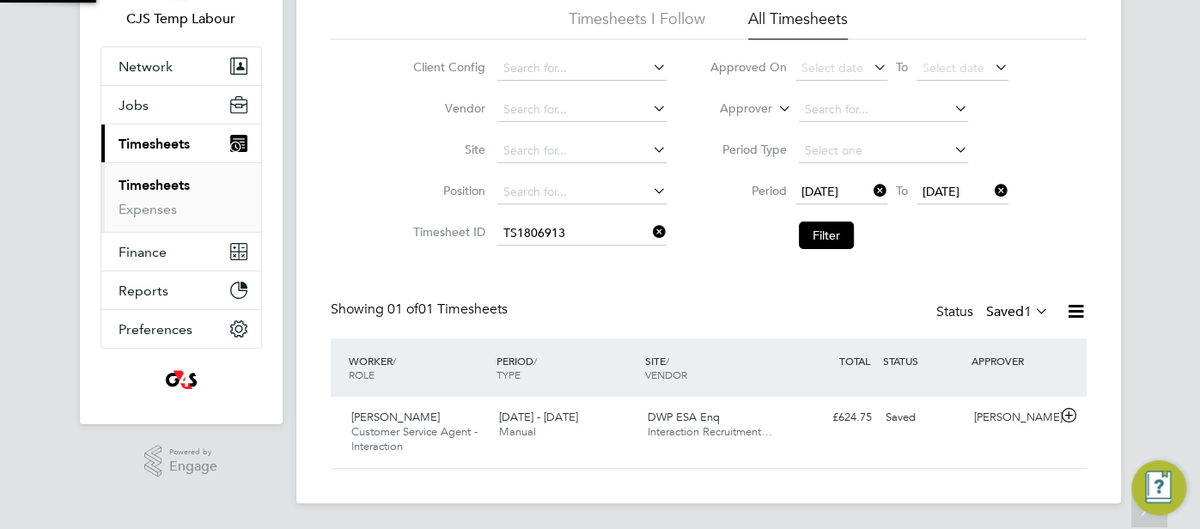
scroll to position [43, 149]
click at [959, 420] on div "Saved" at bounding box center [923, 418] width 89 height 28
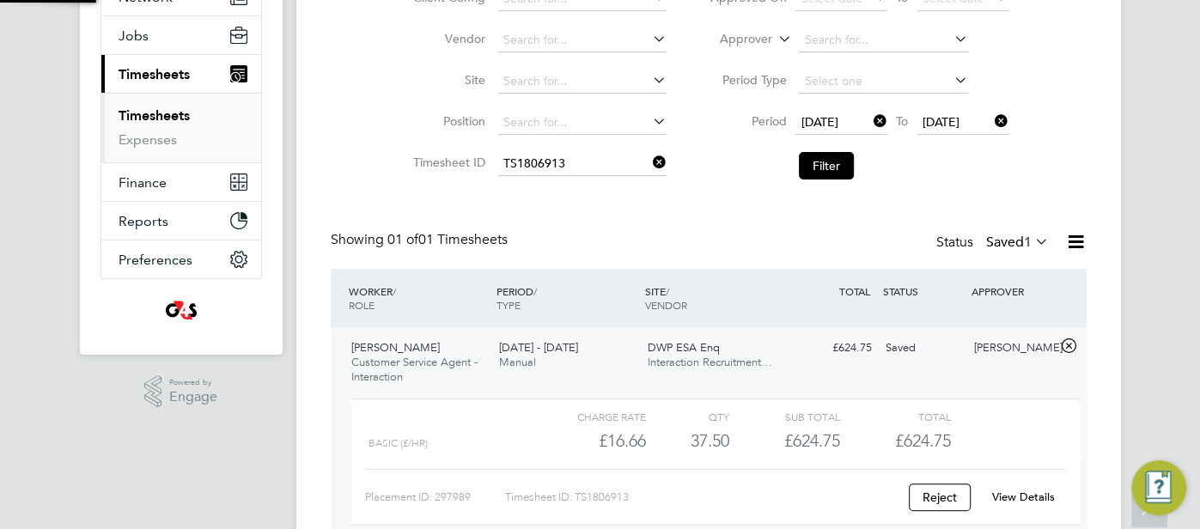
scroll to position [276, 0]
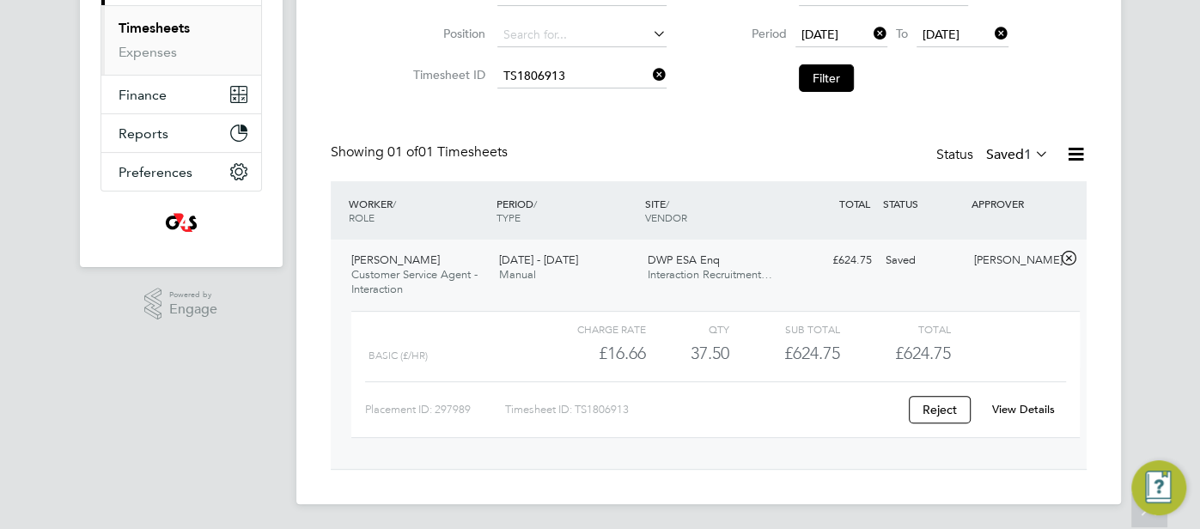
click at [1030, 402] on link "View Details" at bounding box center [1023, 409] width 63 height 15
click at [554, 81] on input at bounding box center [582, 76] width 169 height 24
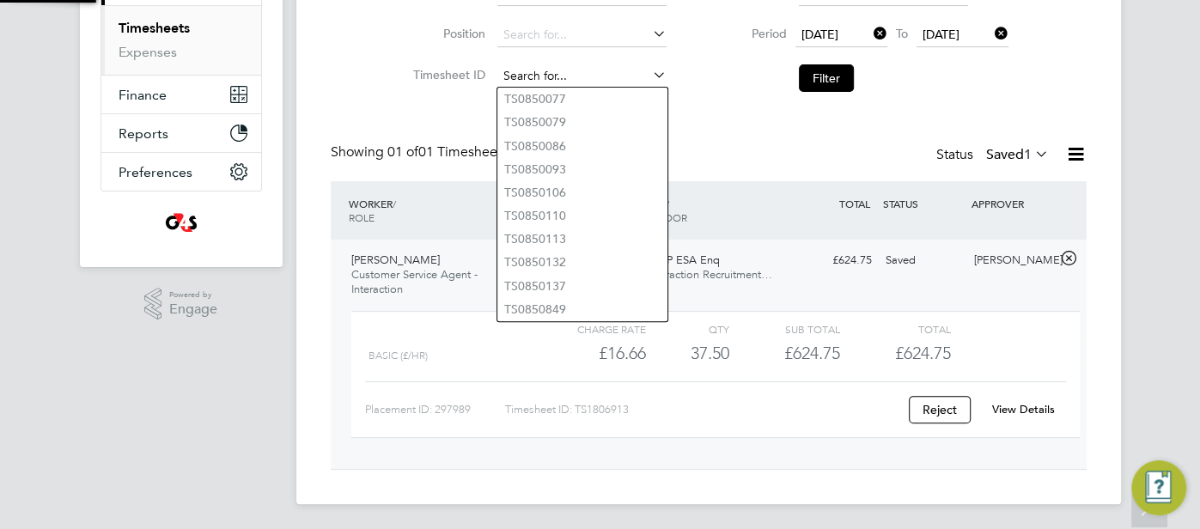
paste input "TS1806916"
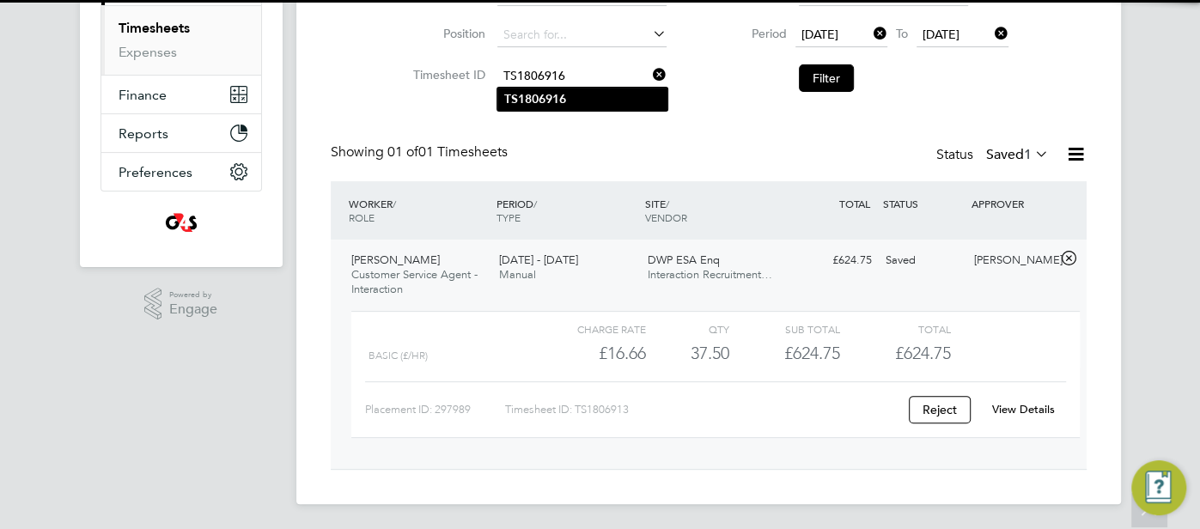
type input "TS1806916"
click at [563, 95] on b "TS1806916" at bounding box center [535, 99] width 62 height 15
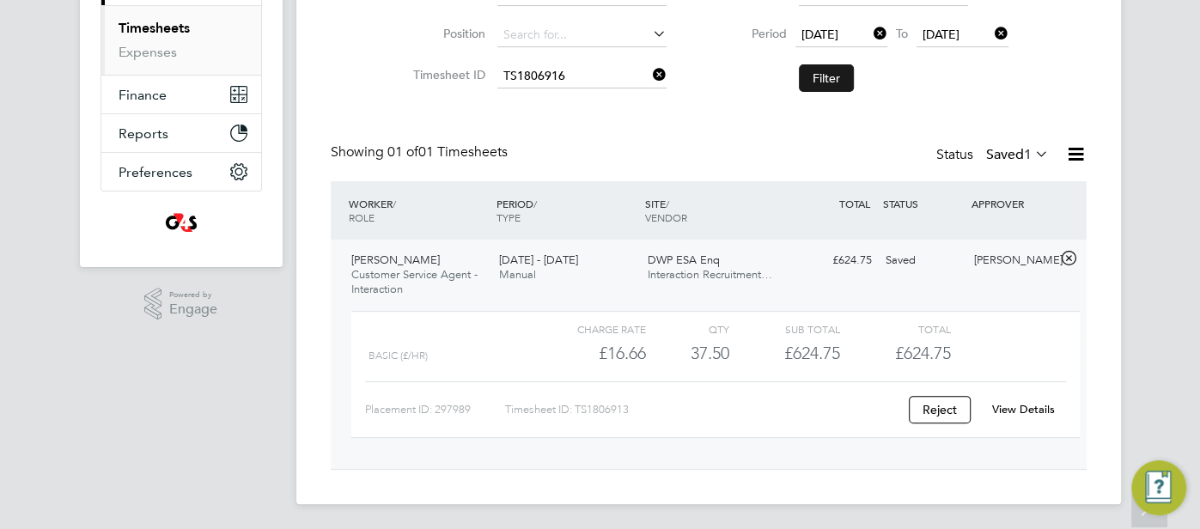
click at [804, 76] on button "Filter" at bounding box center [826, 77] width 55 height 27
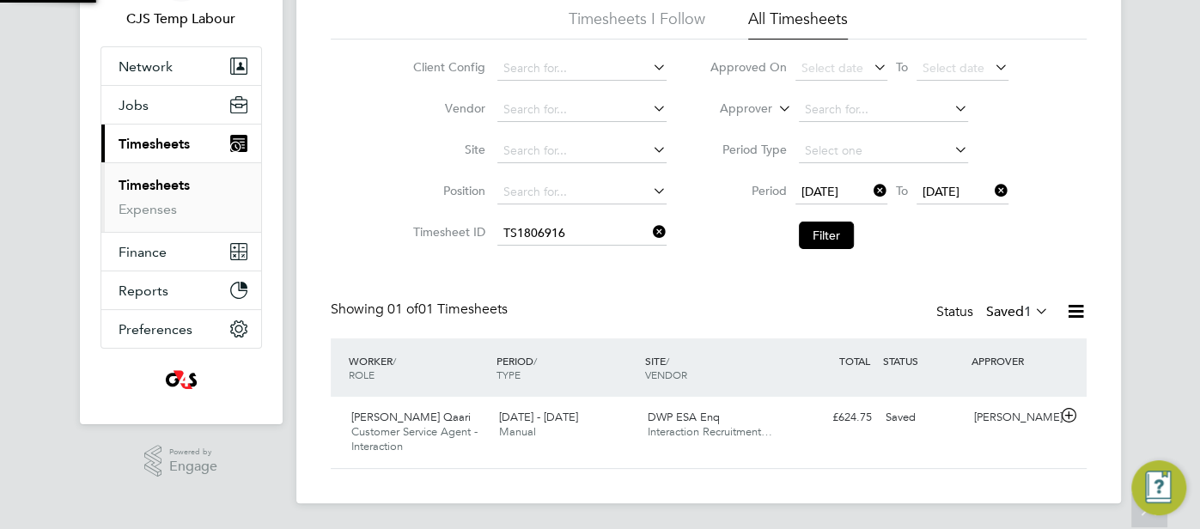
scroll to position [43, 149]
click at [1010, 420] on div "Samantha Orchard" at bounding box center [1012, 418] width 89 height 28
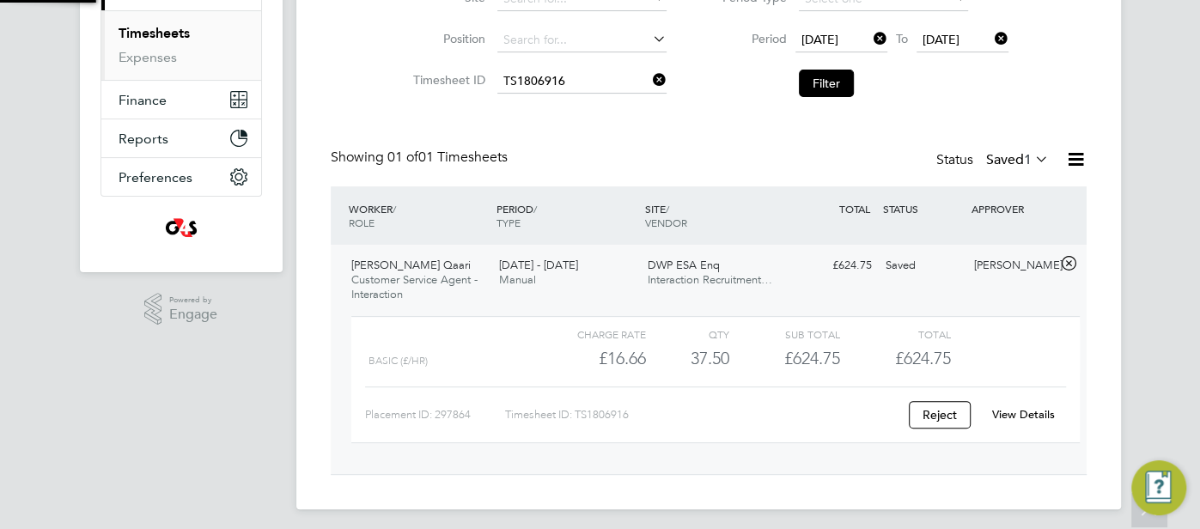
scroll to position [276, 0]
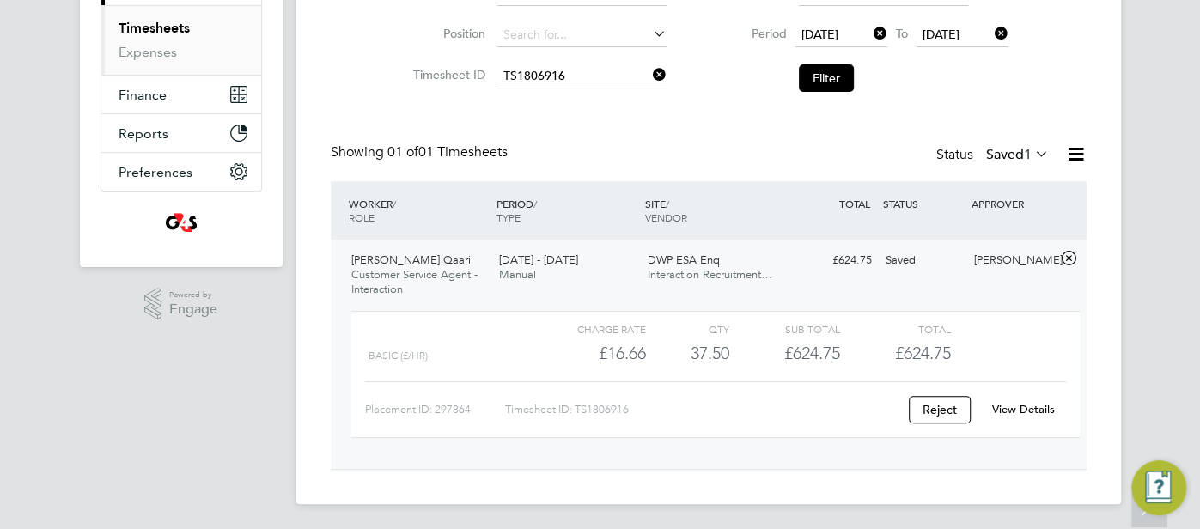
click at [1041, 406] on link "View Details" at bounding box center [1023, 409] width 63 height 15
click at [584, 70] on input at bounding box center [582, 76] width 169 height 24
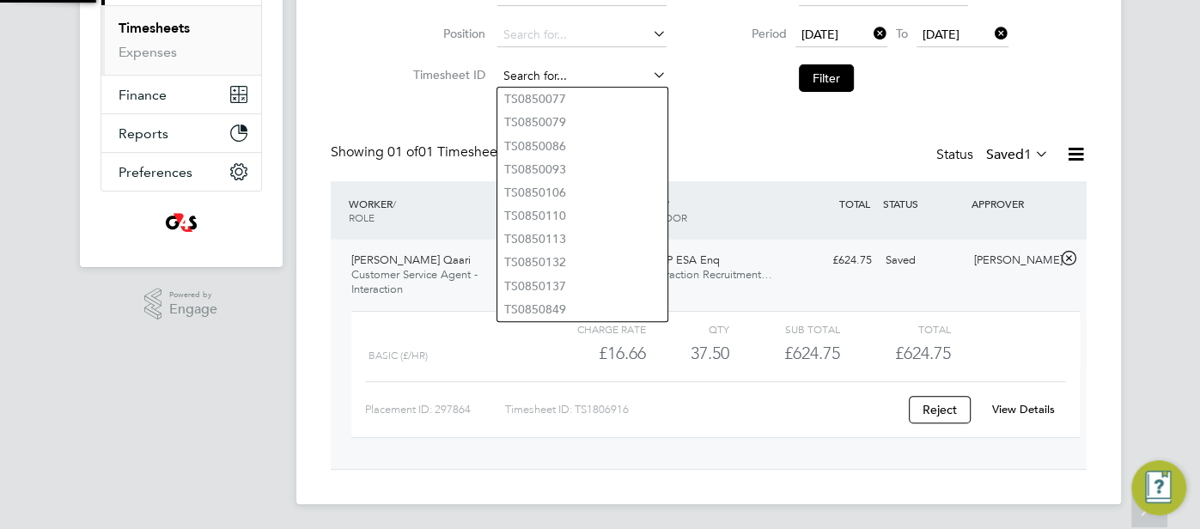
paste input "TS1806919"
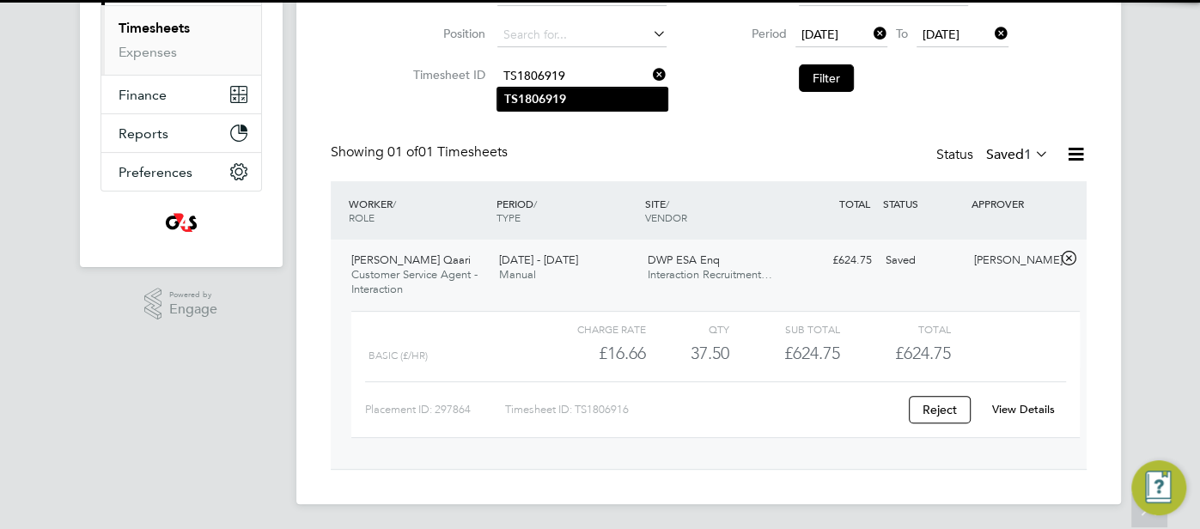
type input "TS1806919"
click at [575, 91] on li "TS1806919" at bounding box center [583, 99] width 170 height 23
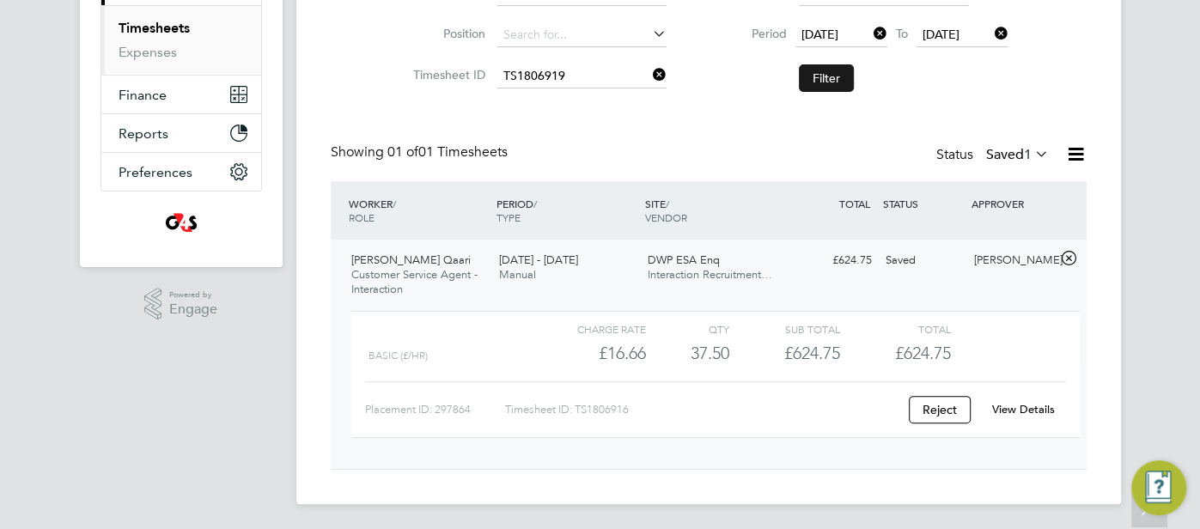
click at [846, 71] on button "Filter" at bounding box center [826, 77] width 55 height 27
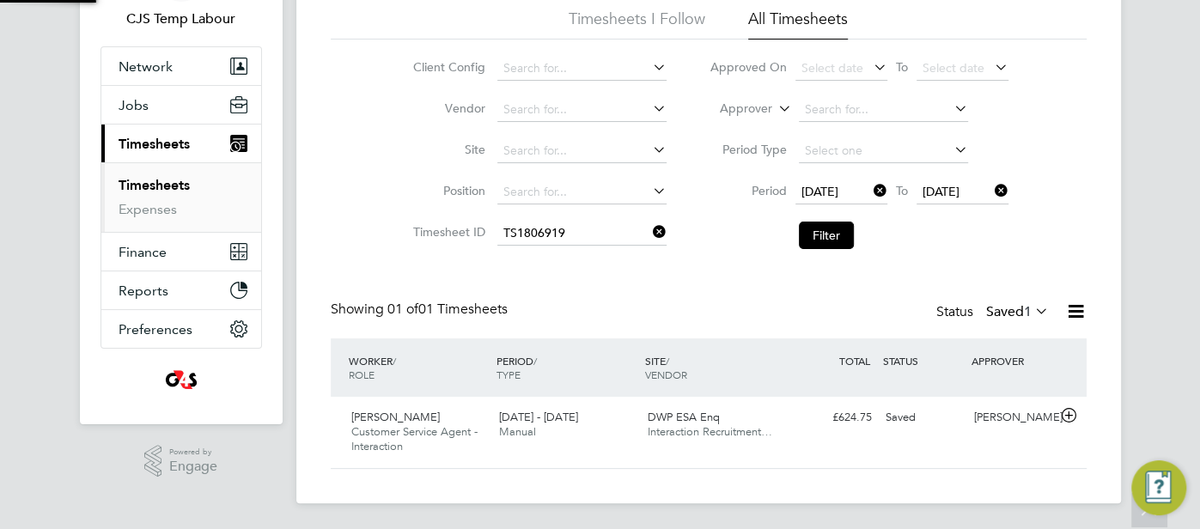
scroll to position [43, 149]
click at [991, 424] on div "Samantha Orchard" at bounding box center [1012, 418] width 89 height 28
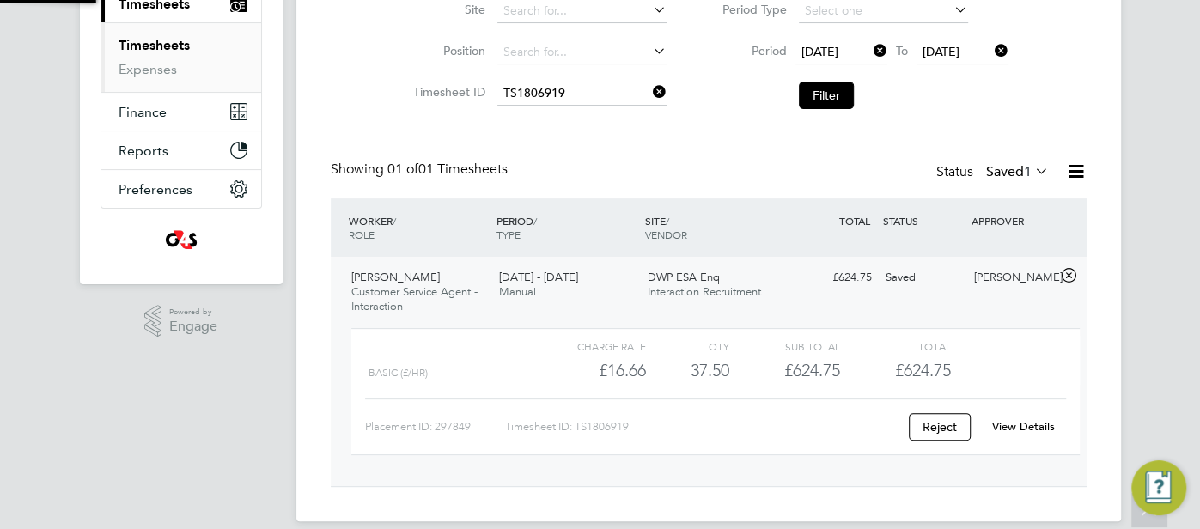
scroll to position [276, 0]
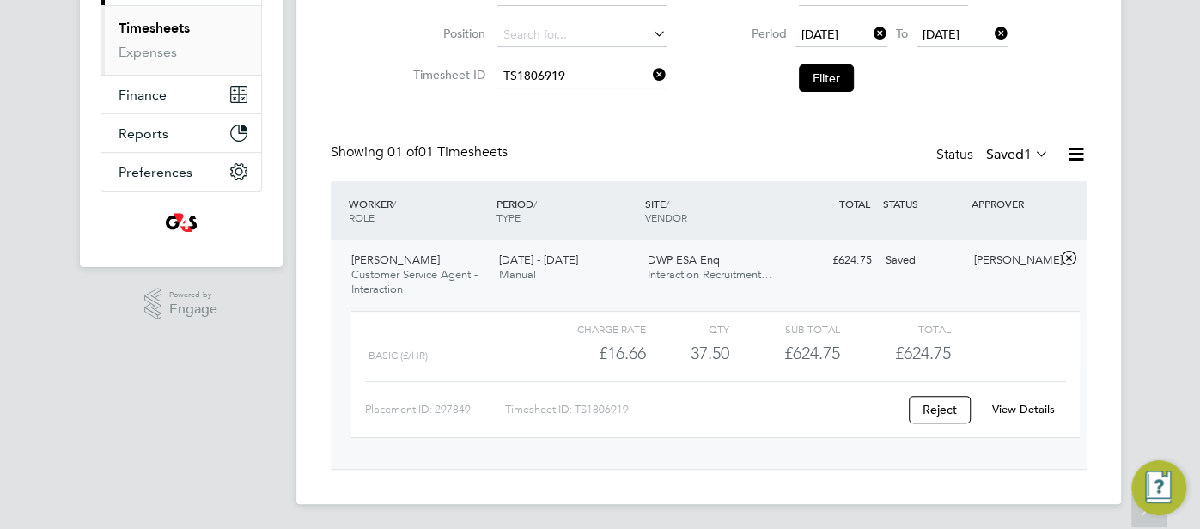
click at [1032, 412] on link "View Details" at bounding box center [1023, 409] width 63 height 15
click at [534, 83] on input at bounding box center [582, 76] width 169 height 24
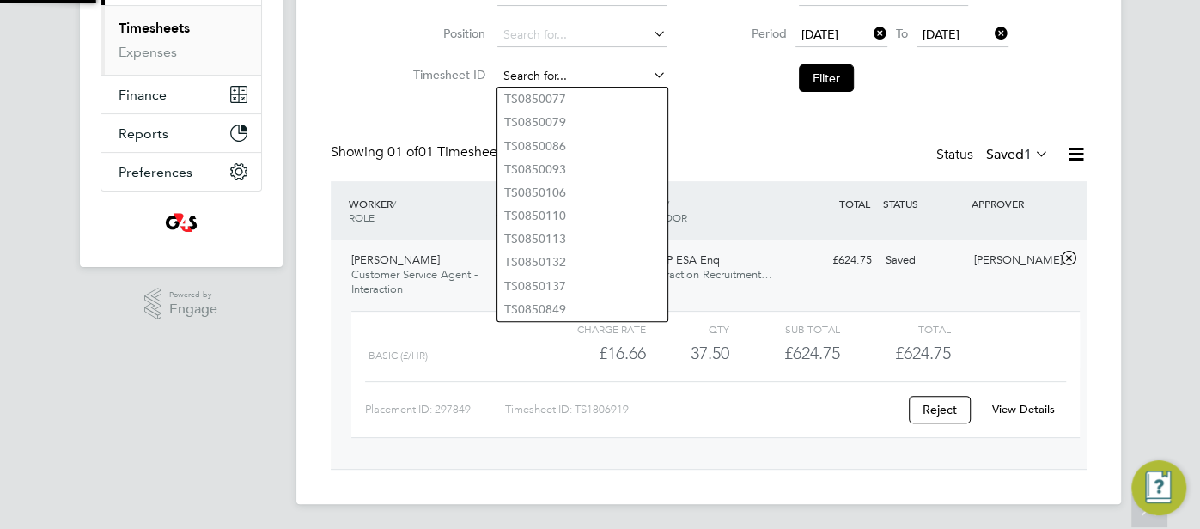
paste input "TS1806927"
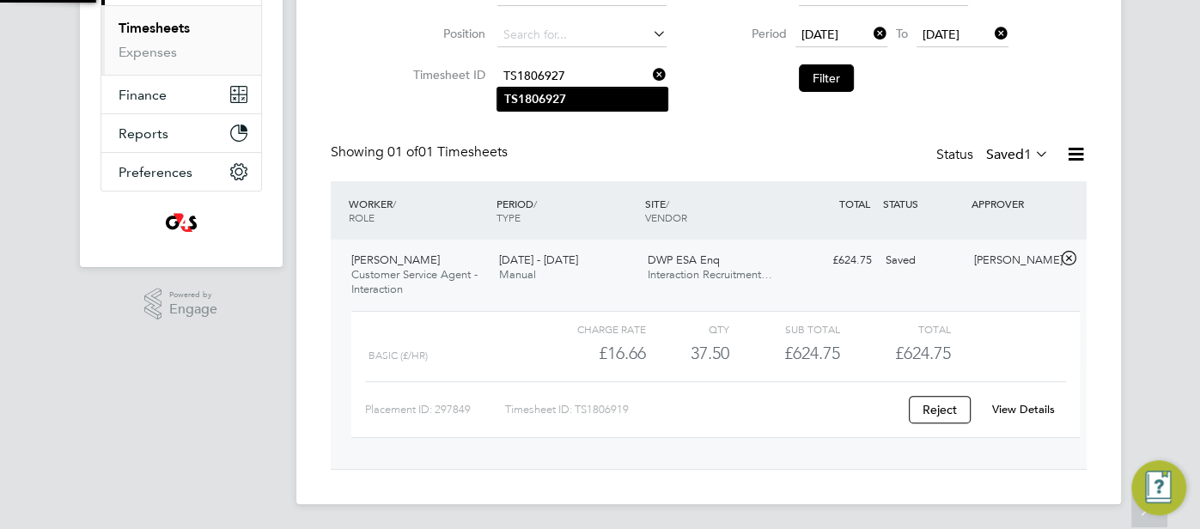
type input "TS1806927"
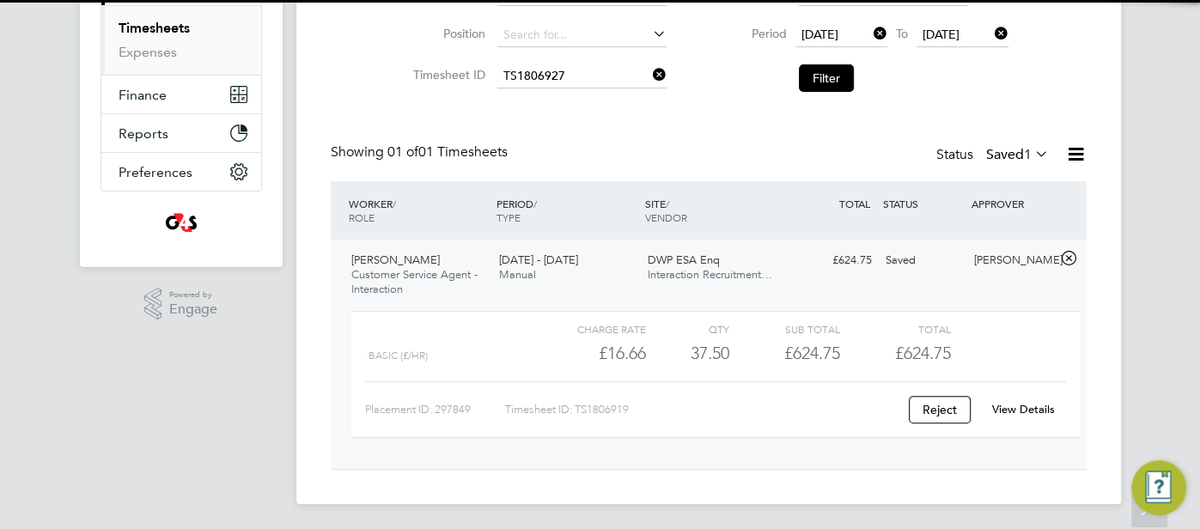
click at [537, 89] on li "TS1806927" at bounding box center [583, 99] width 170 height 23
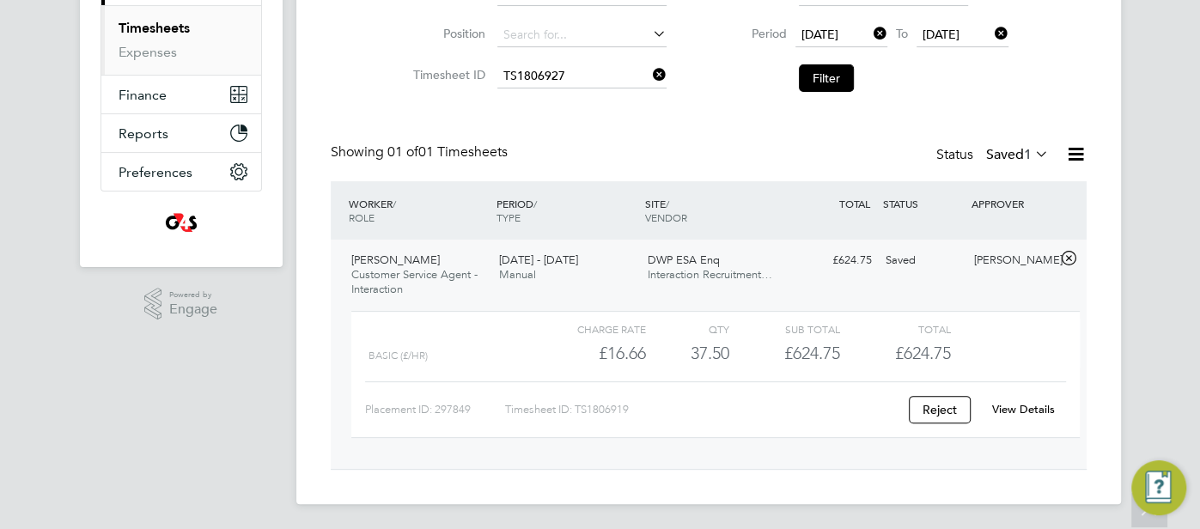
drag, startPoint x: 829, startPoint y: 69, endPoint x: 833, endPoint y: 88, distance: 19.4
click at [829, 69] on button "Filter" at bounding box center [826, 77] width 55 height 27
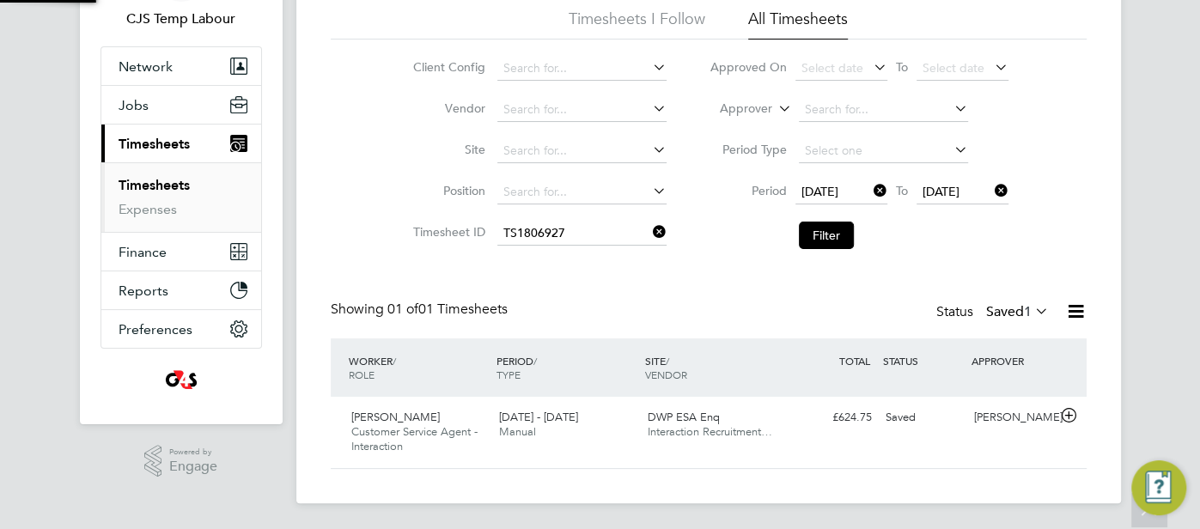
scroll to position [43, 149]
click at [888, 417] on div "Saved" at bounding box center [923, 418] width 89 height 28
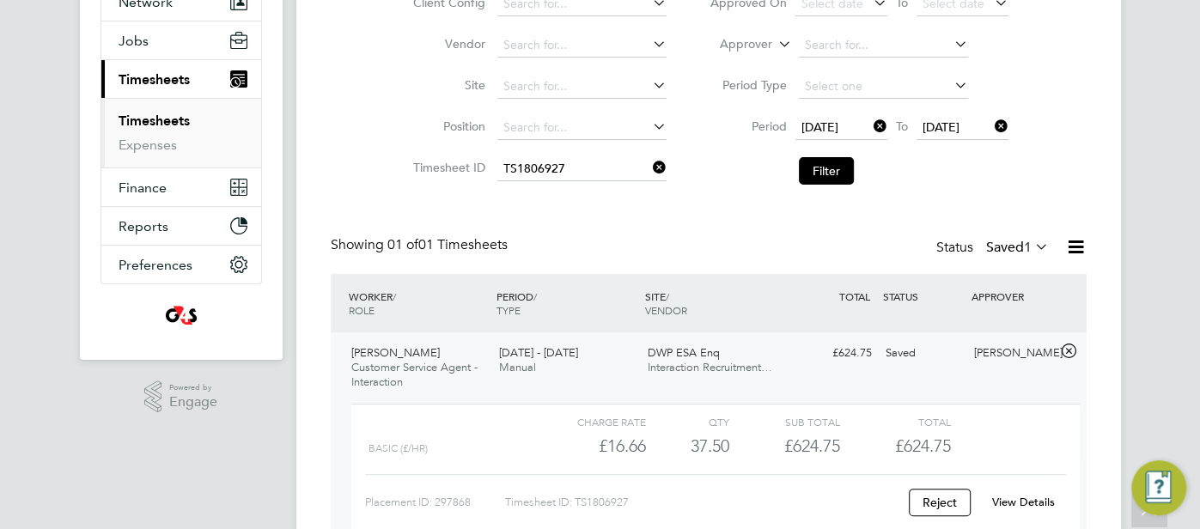
scroll to position [253, 0]
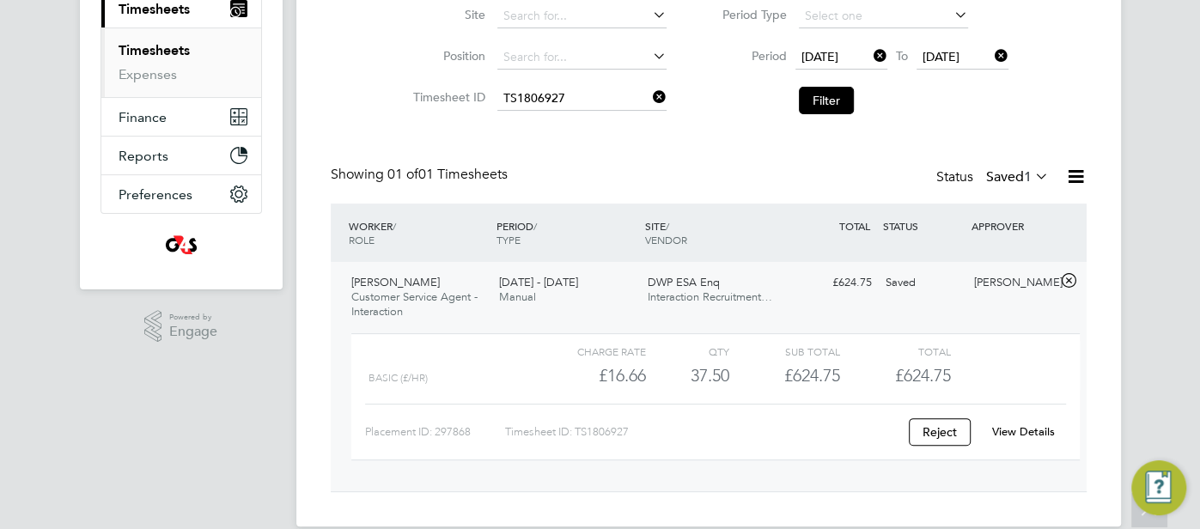
click at [1011, 430] on link "View Details" at bounding box center [1023, 431] width 63 height 15
click at [528, 95] on input at bounding box center [582, 99] width 169 height 24
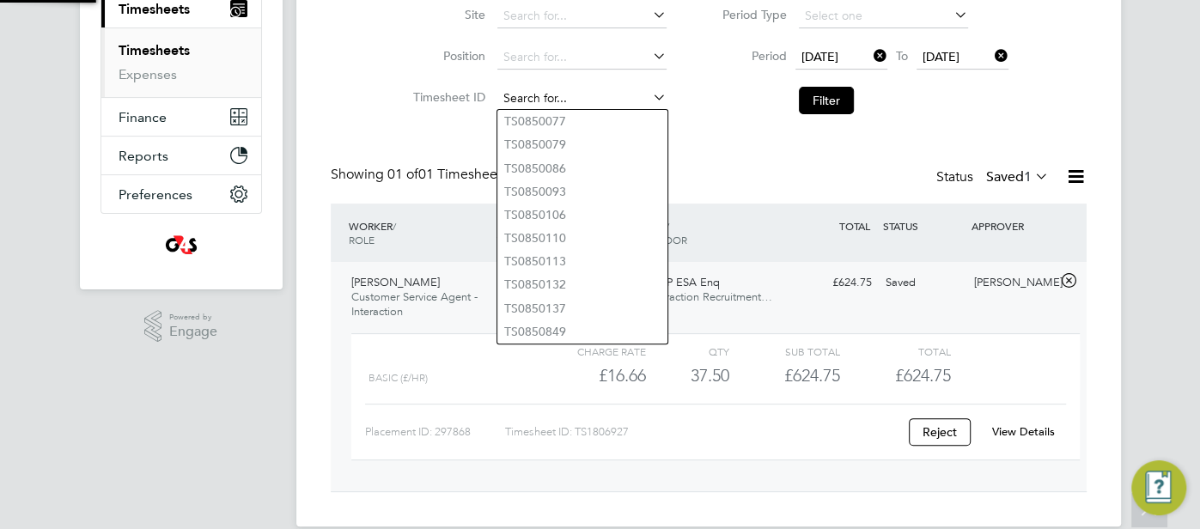
paste input "TS1806934"
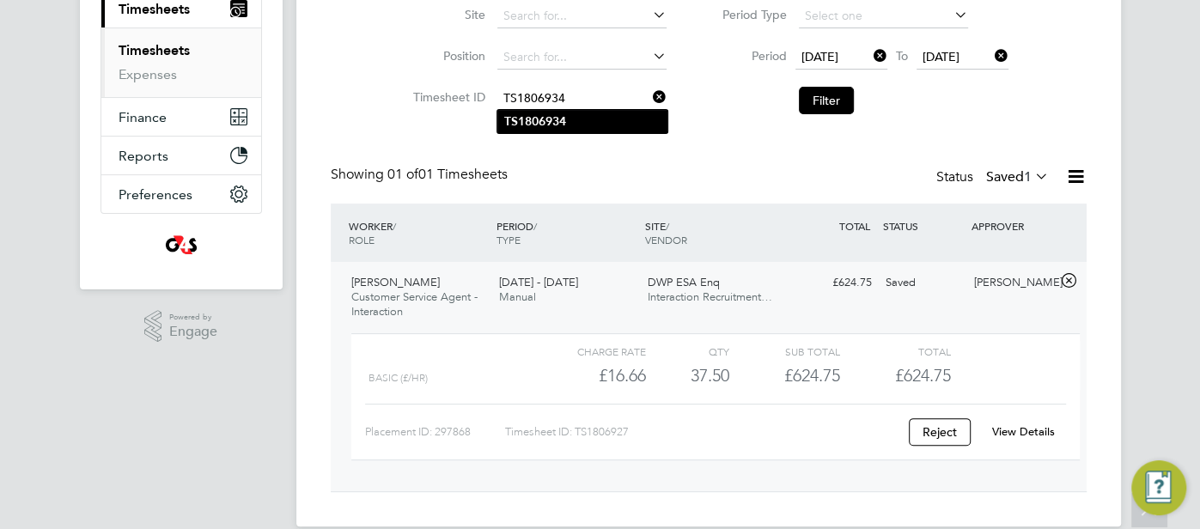
type input "TS1806934"
click at [544, 116] on b "TS1806934" at bounding box center [535, 121] width 62 height 15
click at [823, 98] on button "Filter" at bounding box center [826, 100] width 55 height 27
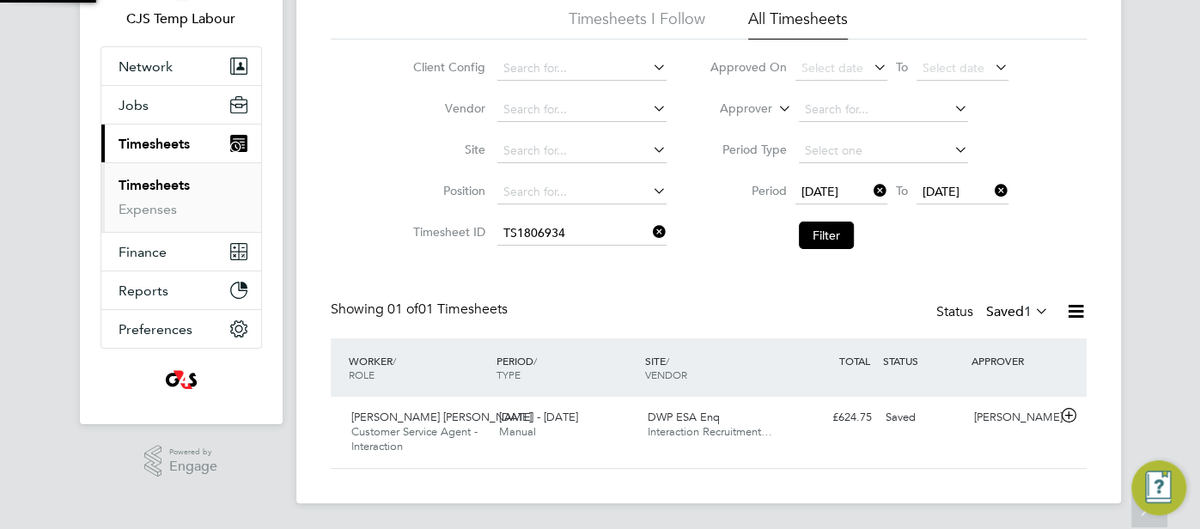
scroll to position [43, 149]
click at [935, 418] on div "Saved" at bounding box center [923, 418] width 89 height 28
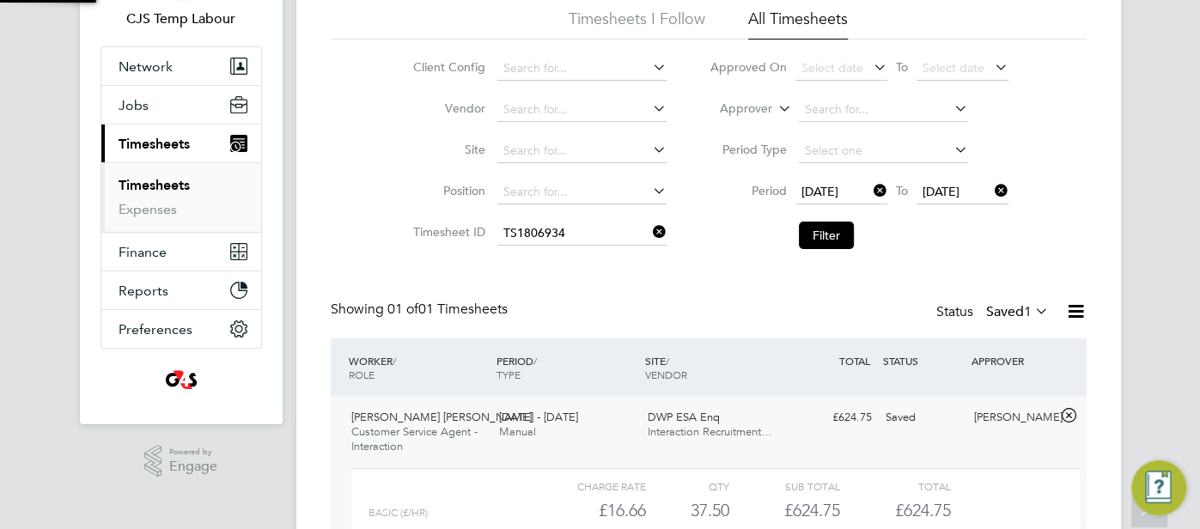
scroll to position [276, 0]
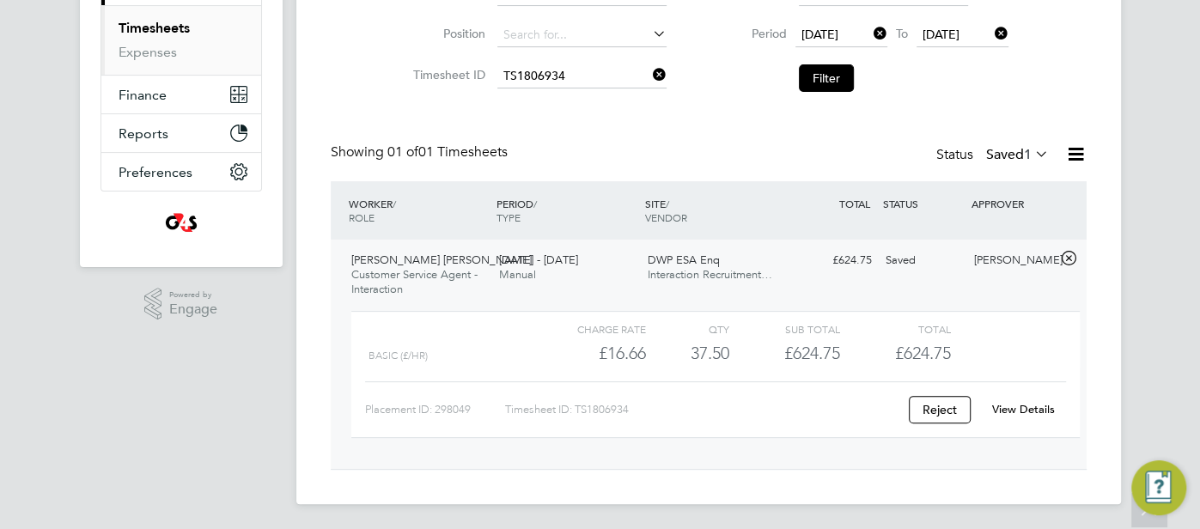
click at [1013, 404] on link "View Details" at bounding box center [1023, 409] width 63 height 15
click at [534, 84] on input at bounding box center [582, 76] width 169 height 24
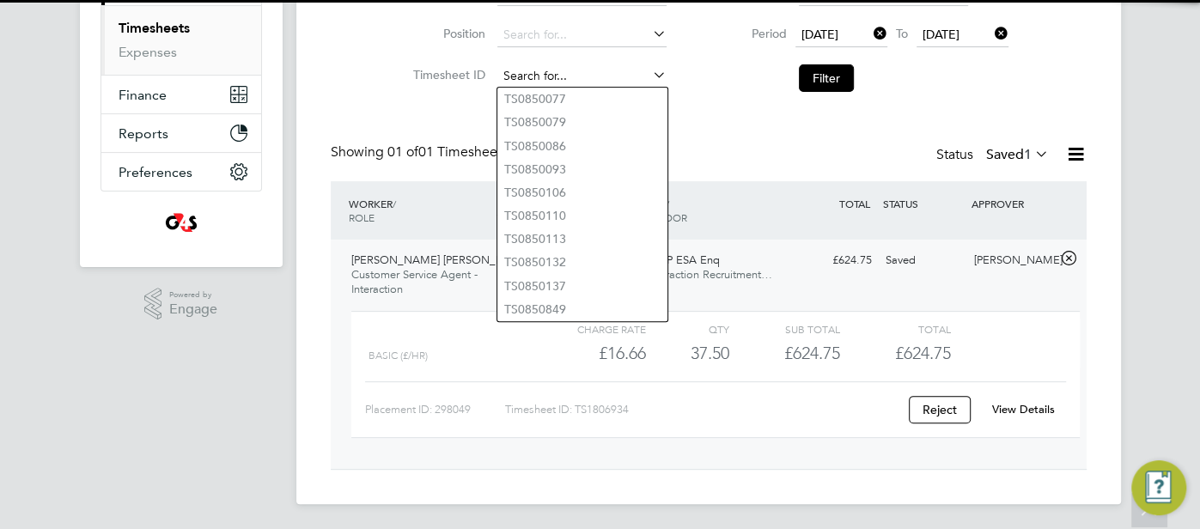
paste input "TS1806940"
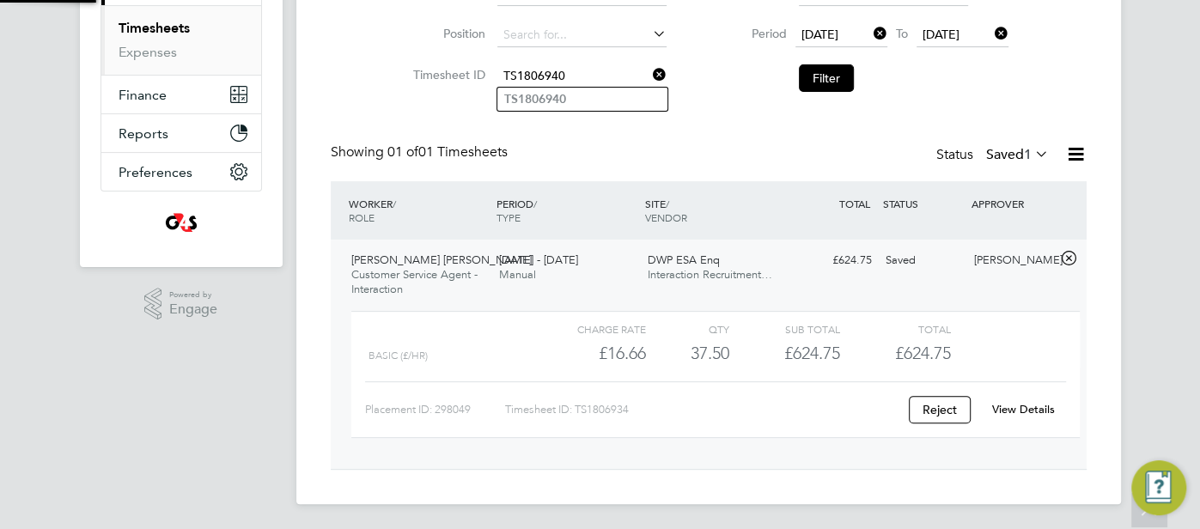
type input "TS1806940"
click at [541, 97] on b "TS1806940" at bounding box center [535, 99] width 62 height 15
click at [835, 75] on button "Filter" at bounding box center [826, 77] width 55 height 27
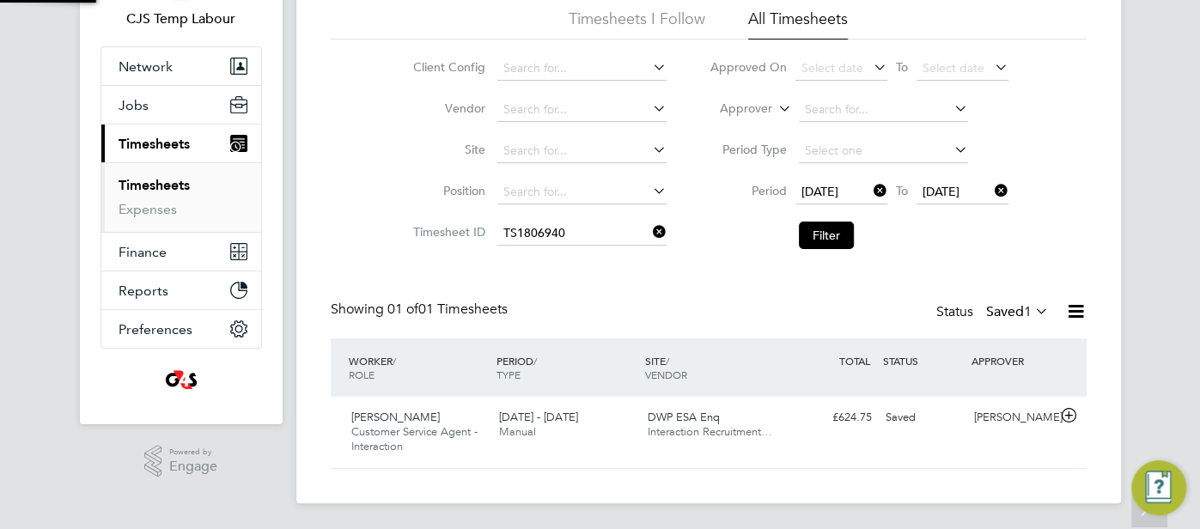
scroll to position [43, 149]
click at [1024, 425] on div "Samantha Orchard" at bounding box center [1012, 418] width 89 height 28
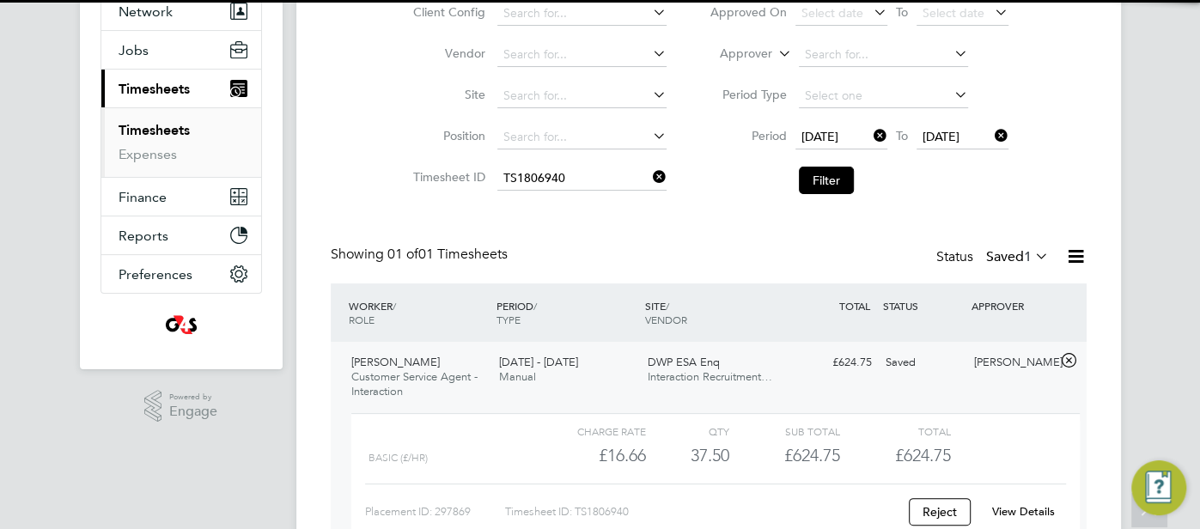
scroll to position [267, 0]
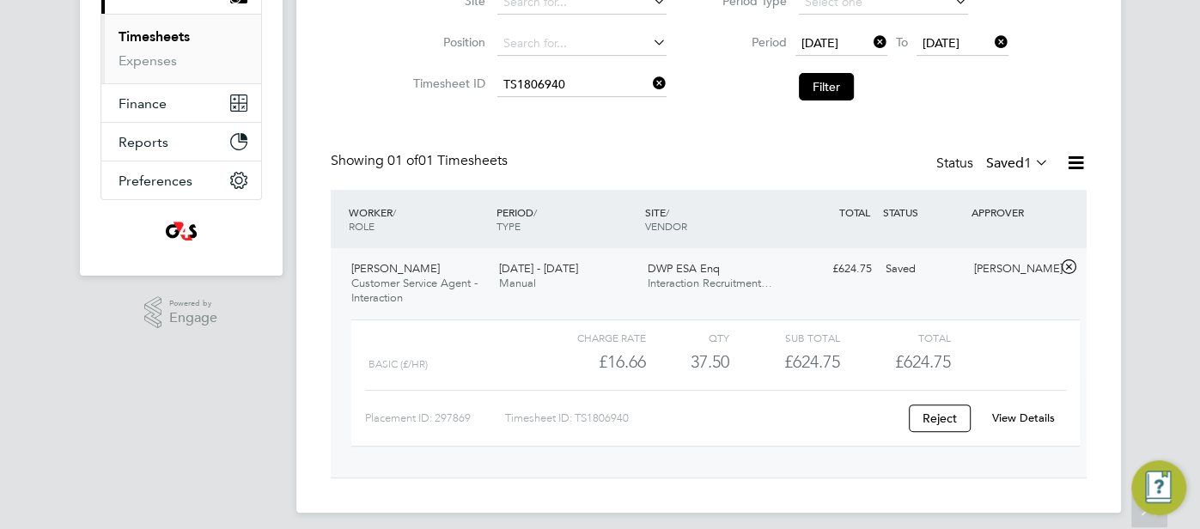
click at [1001, 418] on link "View Details" at bounding box center [1023, 418] width 63 height 15
click at [1019, 408] on div "View Details" at bounding box center [1024, 418] width 84 height 27
click at [1010, 418] on link "View Details" at bounding box center [1023, 418] width 63 height 15
click at [529, 71] on li "Timesheet ID TS1806940" at bounding box center [538, 84] width 302 height 41
click at [541, 82] on input at bounding box center [582, 85] width 169 height 24
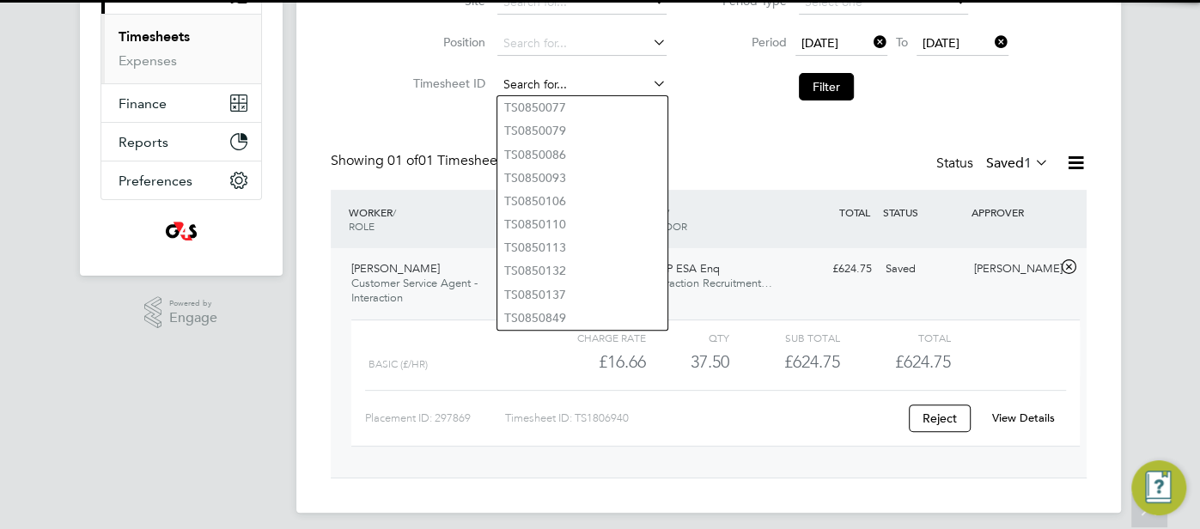
paste input "TS1806942"
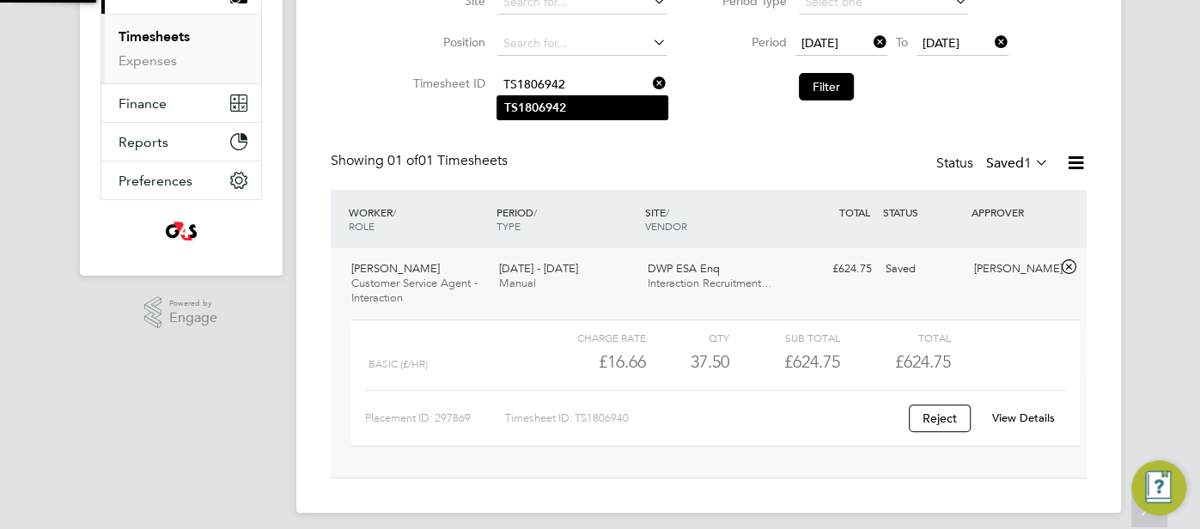
type input "TS1806942"
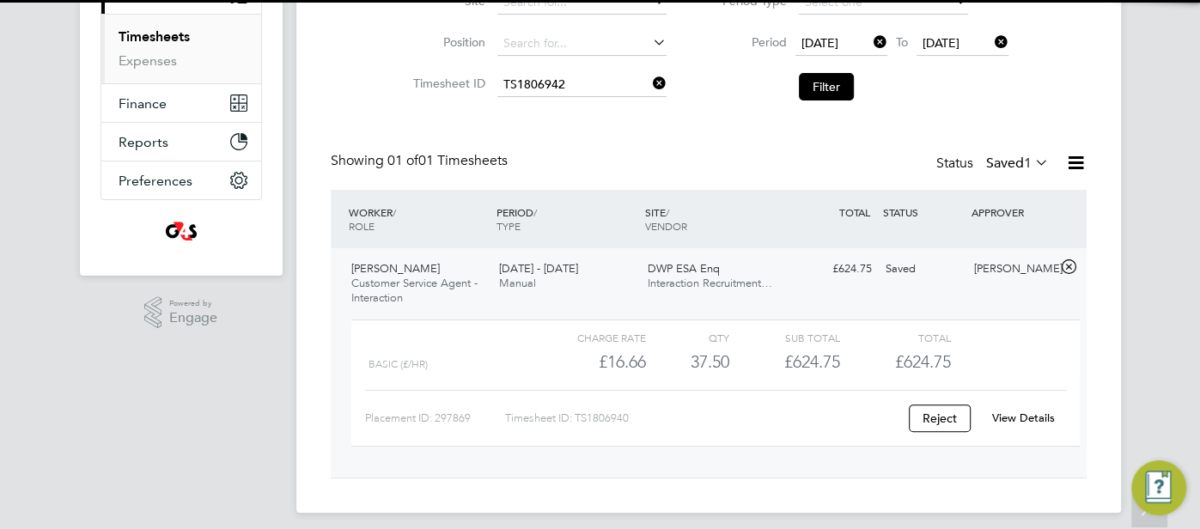
drag, startPoint x: 549, startPoint y: 101, endPoint x: 610, endPoint y: 137, distance: 71.3
click at [549, 101] on b "TS1806942" at bounding box center [535, 108] width 62 height 15
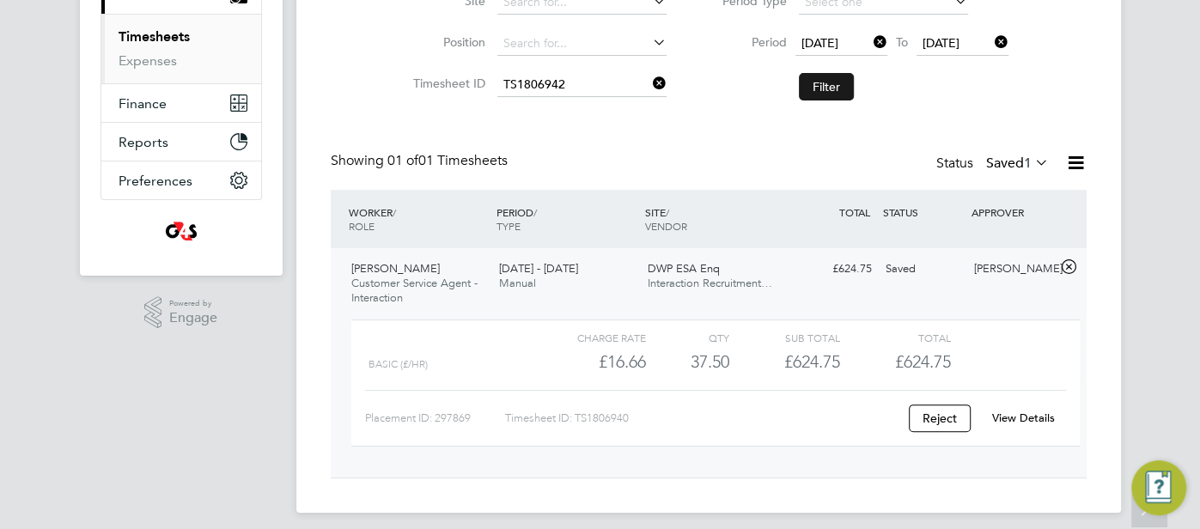
click at [828, 83] on button "Filter" at bounding box center [826, 86] width 55 height 27
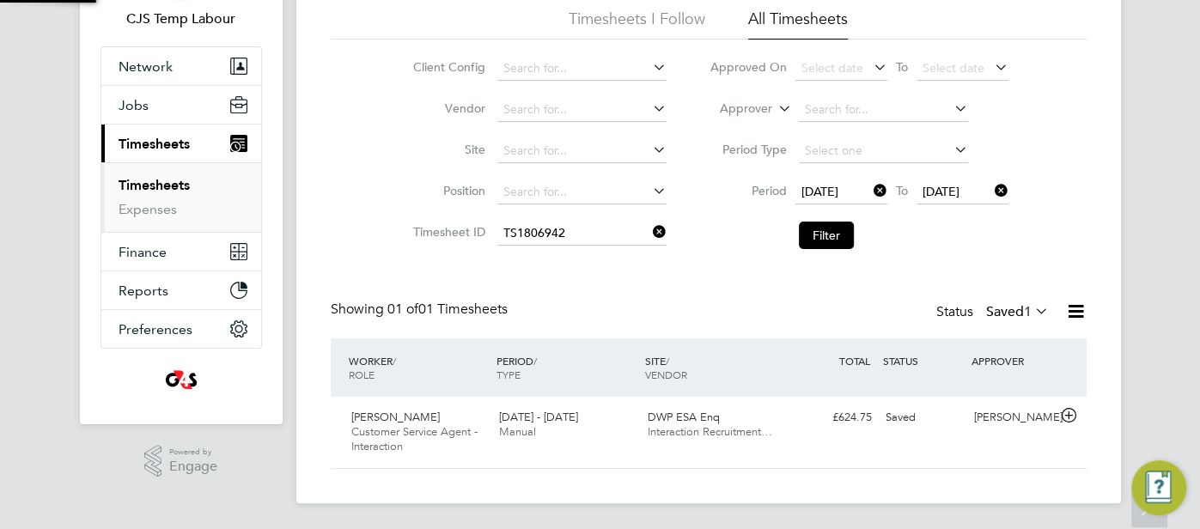
scroll to position [43, 149]
click at [892, 429] on div "Saved" at bounding box center [923, 418] width 89 height 28
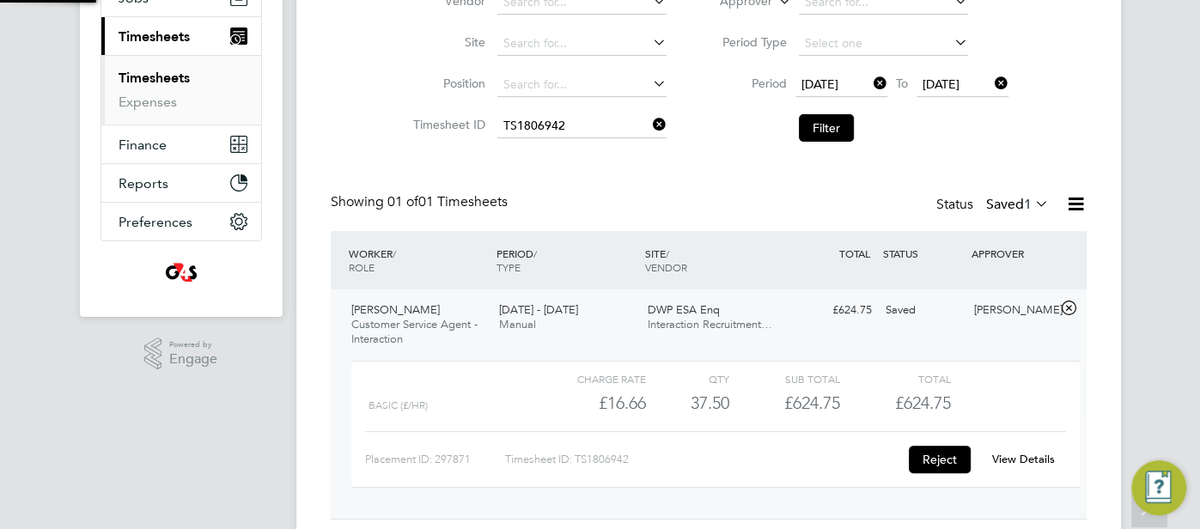
scroll to position [276, 0]
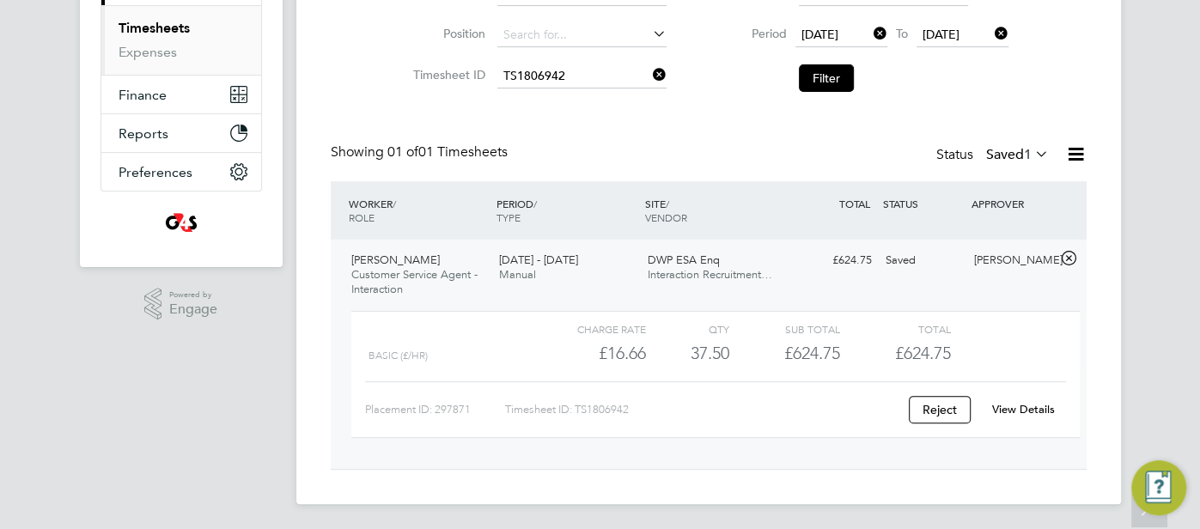
click at [1027, 402] on link "View Details" at bounding box center [1023, 409] width 63 height 15
click at [541, 82] on input at bounding box center [582, 76] width 169 height 24
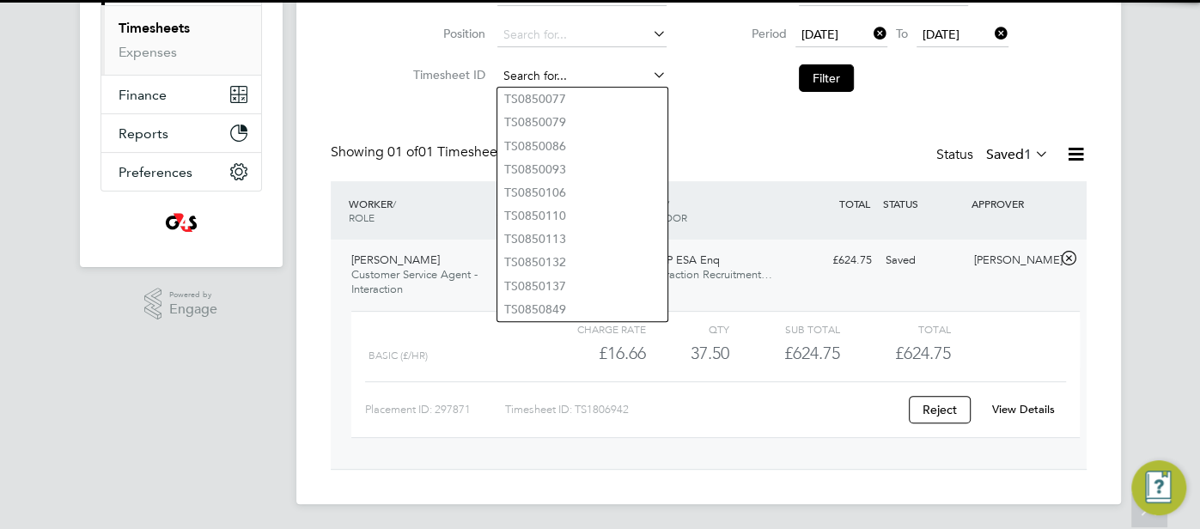
paste input "TS1806944"
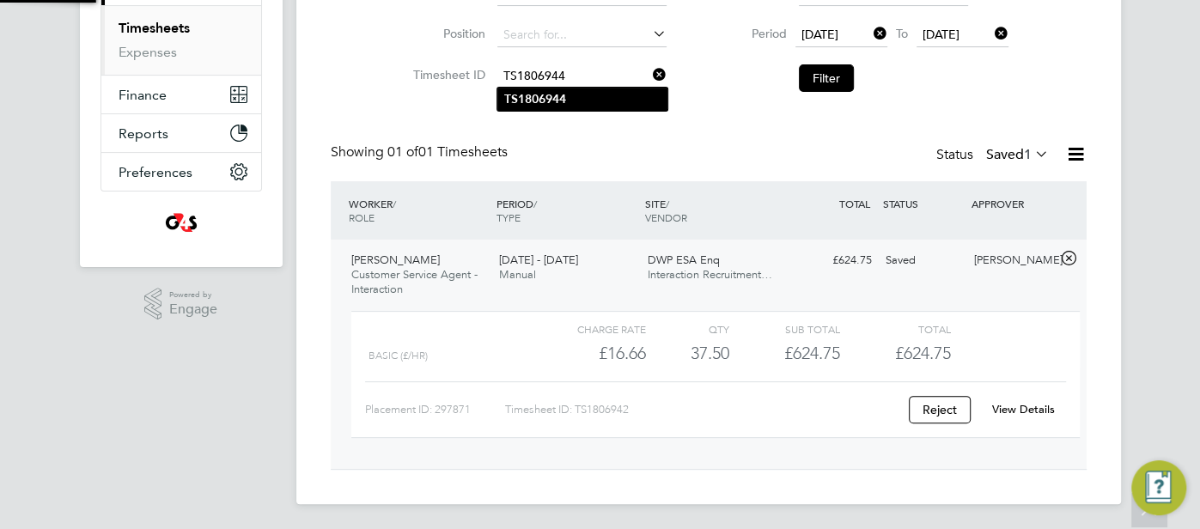
type input "TS1806944"
click at [556, 101] on b "TS1806944" at bounding box center [535, 99] width 62 height 15
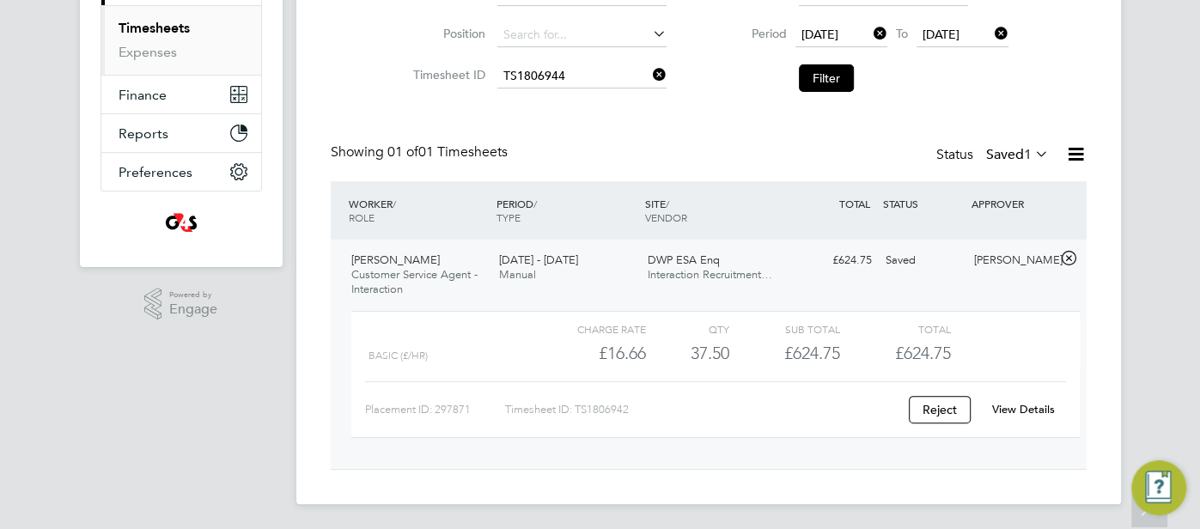
click at [838, 79] on button "Filter" at bounding box center [826, 77] width 55 height 27
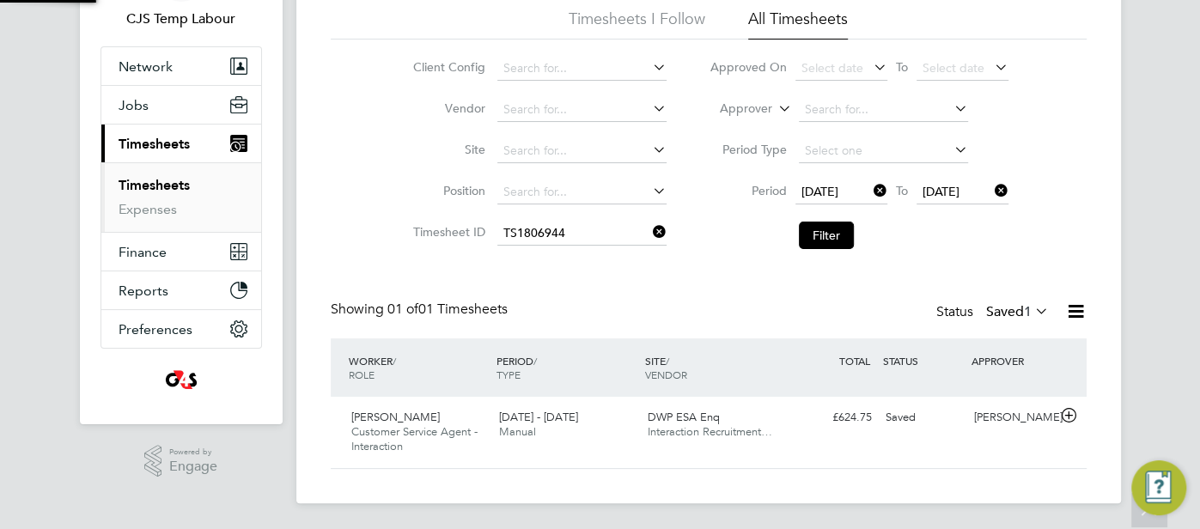
scroll to position [43, 149]
click at [998, 424] on div "Samantha Orchard" at bounding box center [1012, 418] width 89 height 28
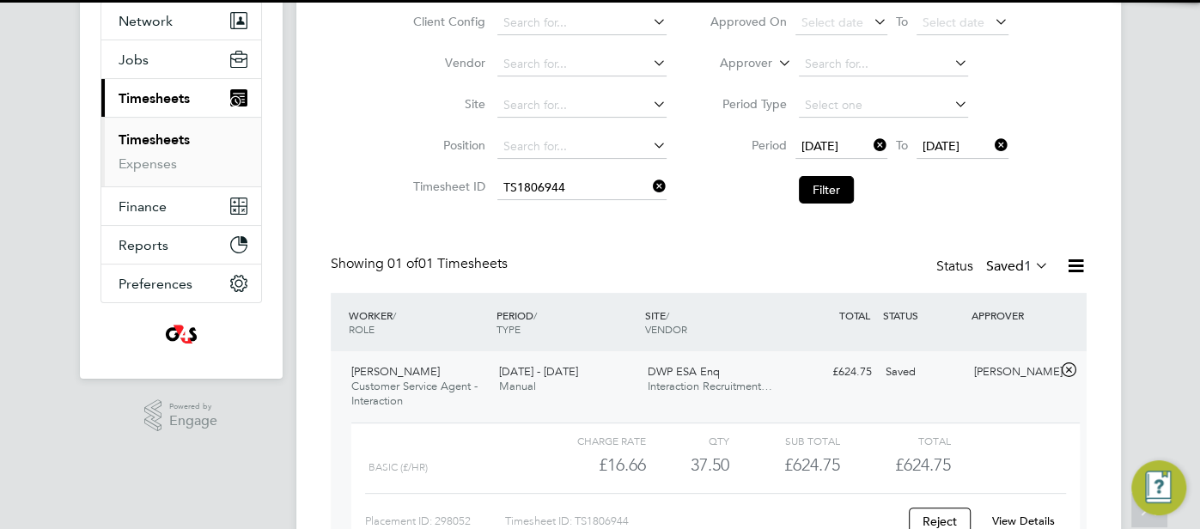
scroll to position [267, 0]
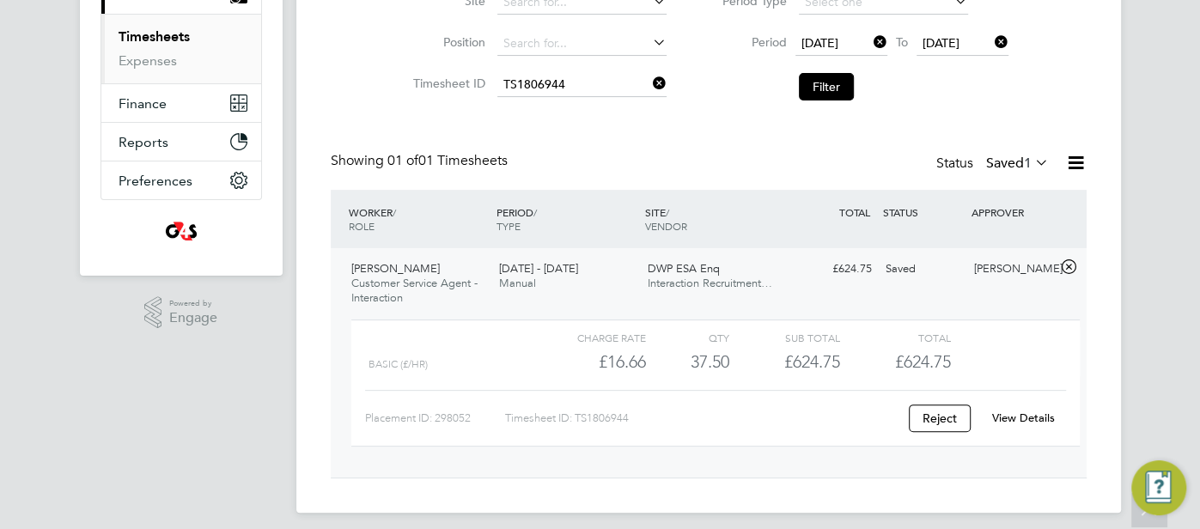
click at [1027, 423] on link "View Details" at bounding box center [1023, 418] width 63 height 15
click at [546, 95] on div "Timesheets New Timesheet Timesheets I Follow All Timesheets Client Config Vendo…" at bounding box center [708, 147] width 825 height 732
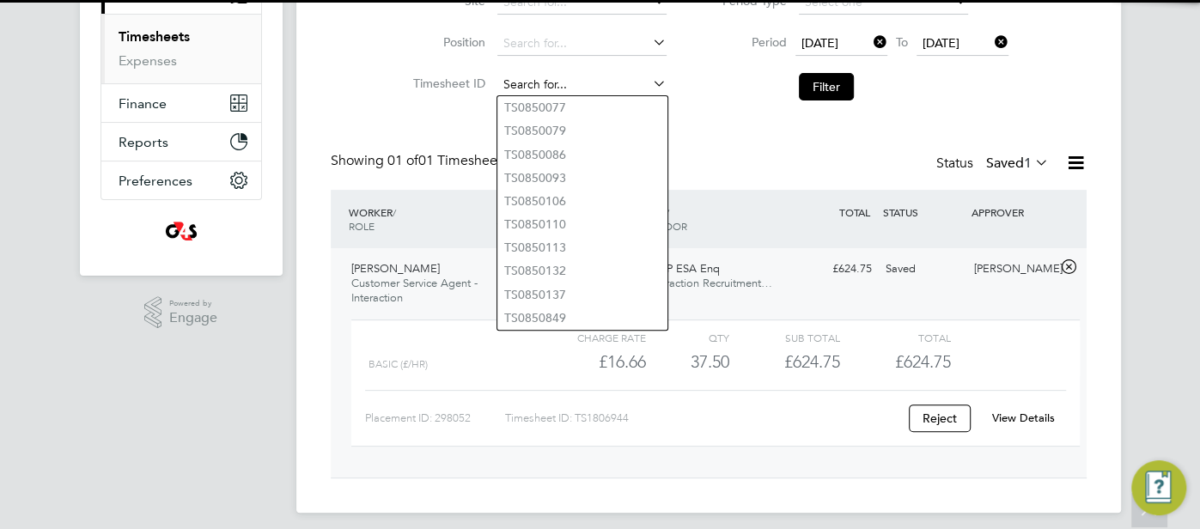
paste input "TS1806945"
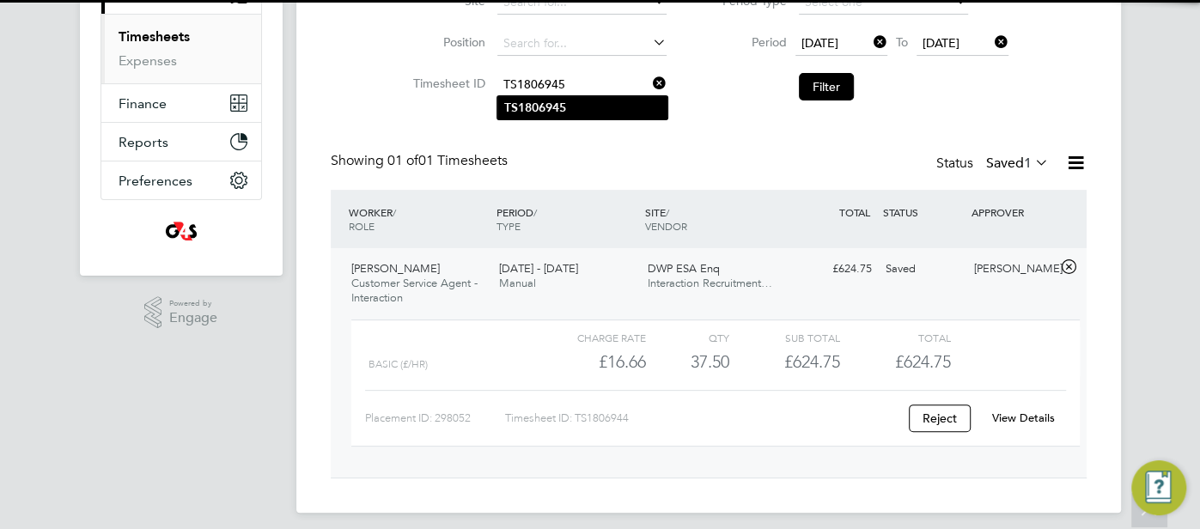
type input "TS1806945"
drag, startPoint x: 580, startPoint y: 101, endPoint x: 672, endPoint y: 116, distance: 93.1
click at [581, 101] on li "TS1806945" at bounding box center [583, 107] width 170 height 23
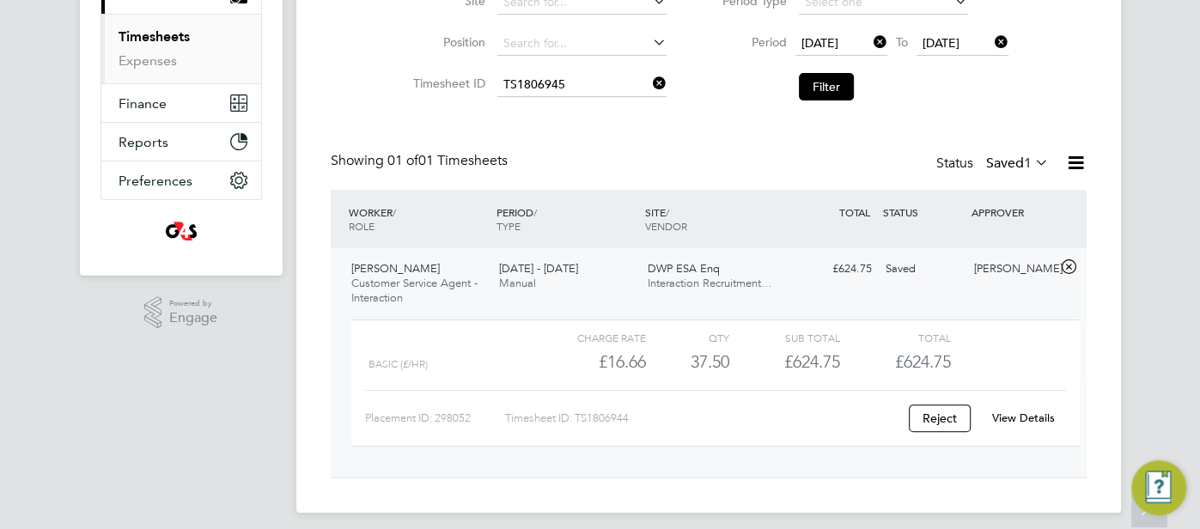
click at [823, 84] on button "Filter" at bounding box center [826, 86] width 55 height 27
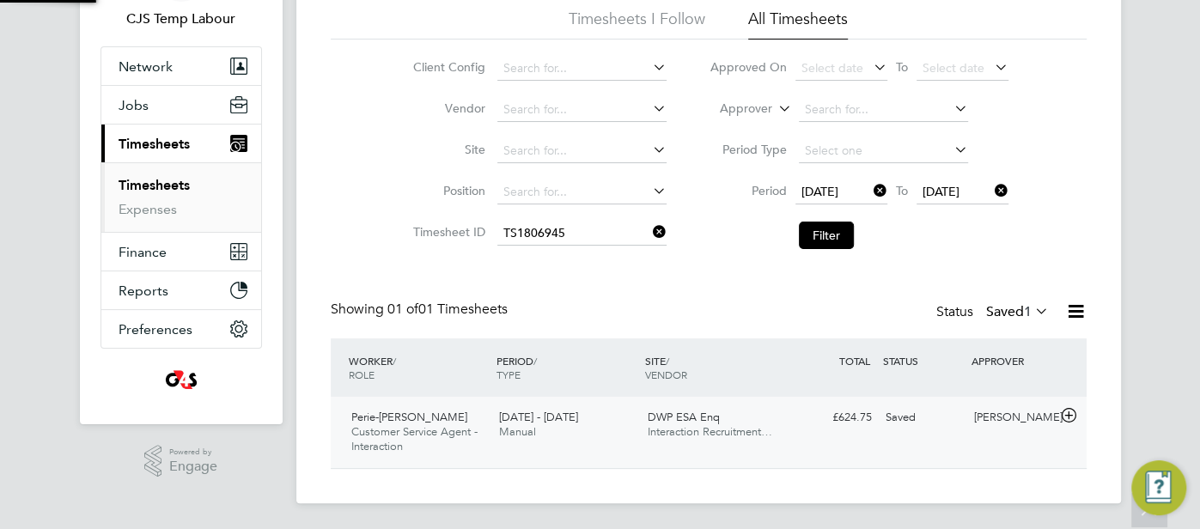
scroll to position [43, 149]
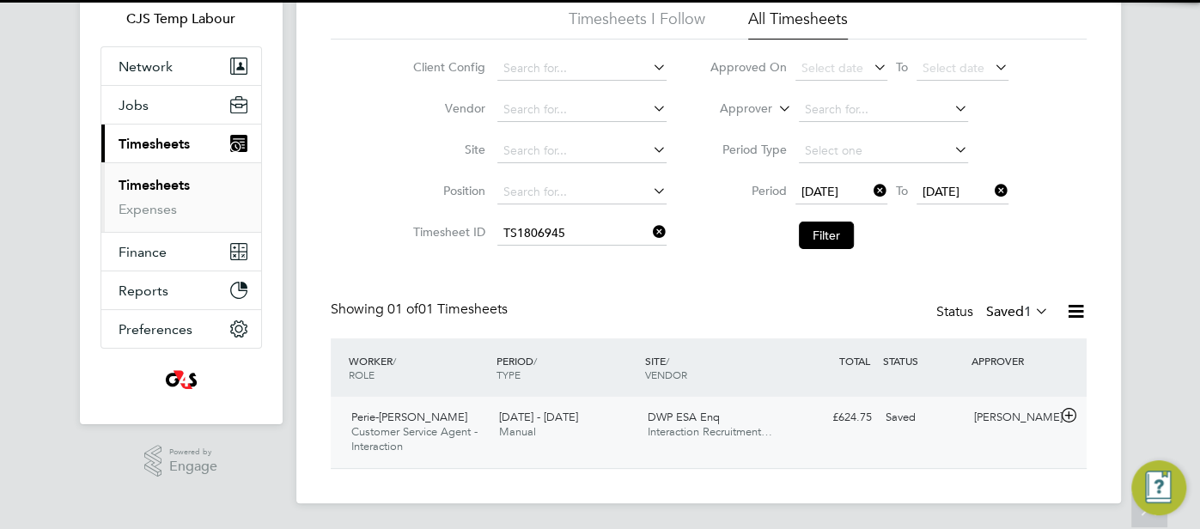
click at [977, 427] on div "Samantha Orchard" at bounding box center [1012, 418] width 89 height 28
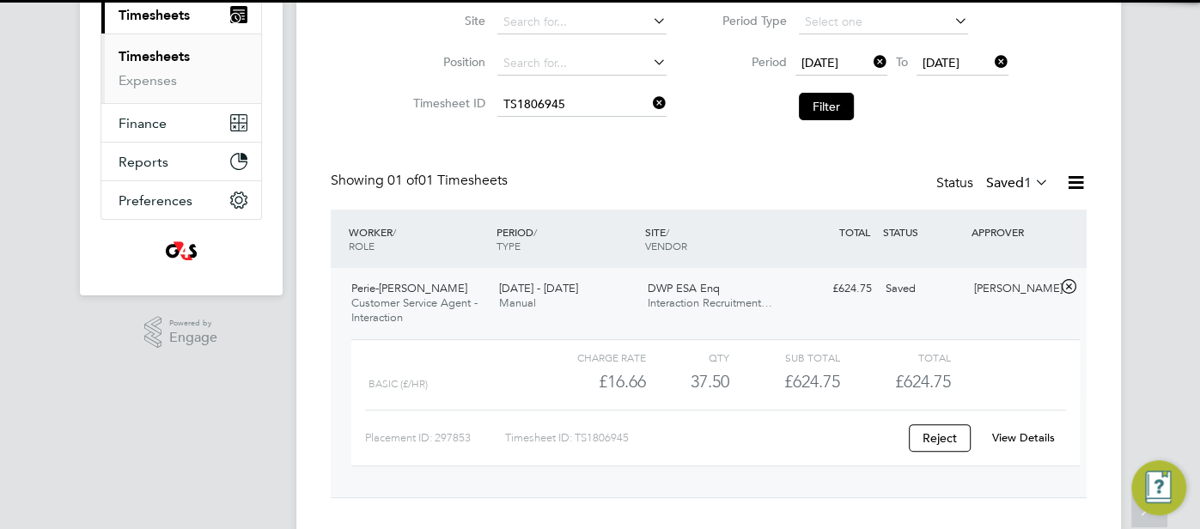
scroll to position [276, 0]
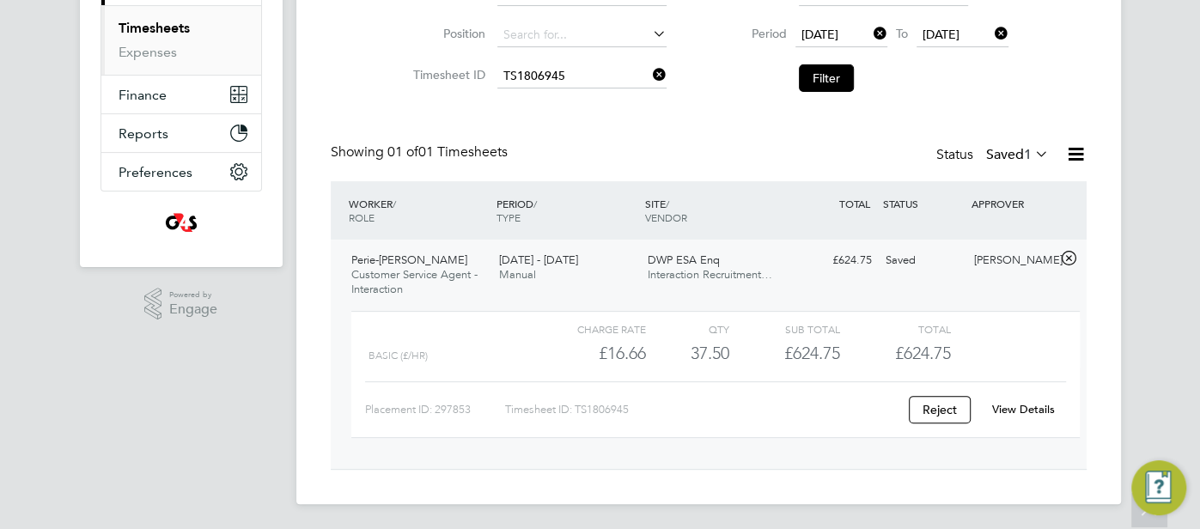
click at [1016, 400] on div "View Details" at bounding box center [1024, 409] width 84 height 27
click at [1018, 405] on link "View Details" at bounding box center [1023, 409] width 63 height 15
click at [614, 69] on input at bounding box center [582, 76] width 169 height 24
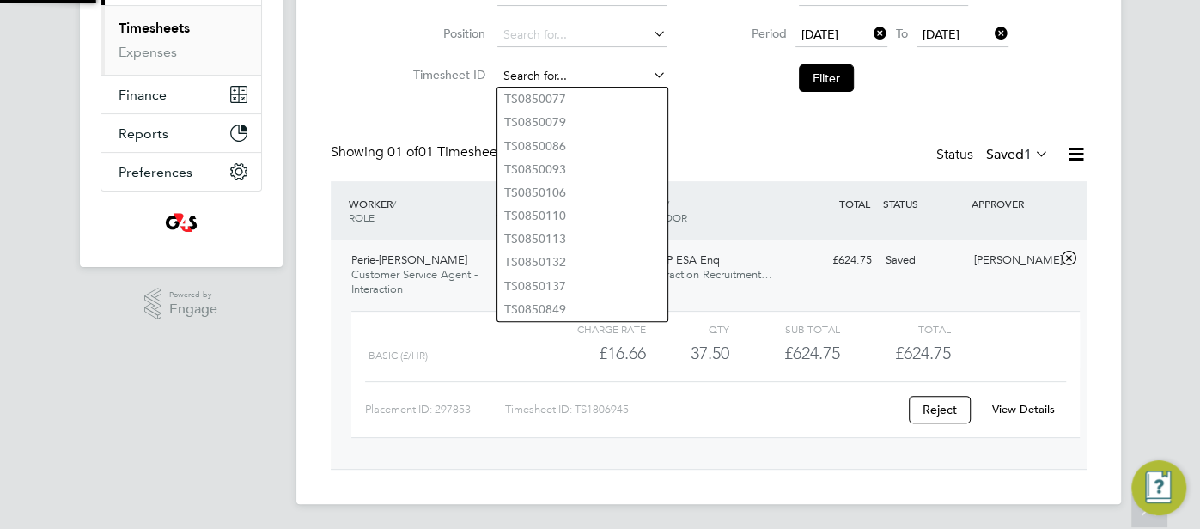
paste input "TS1806950"
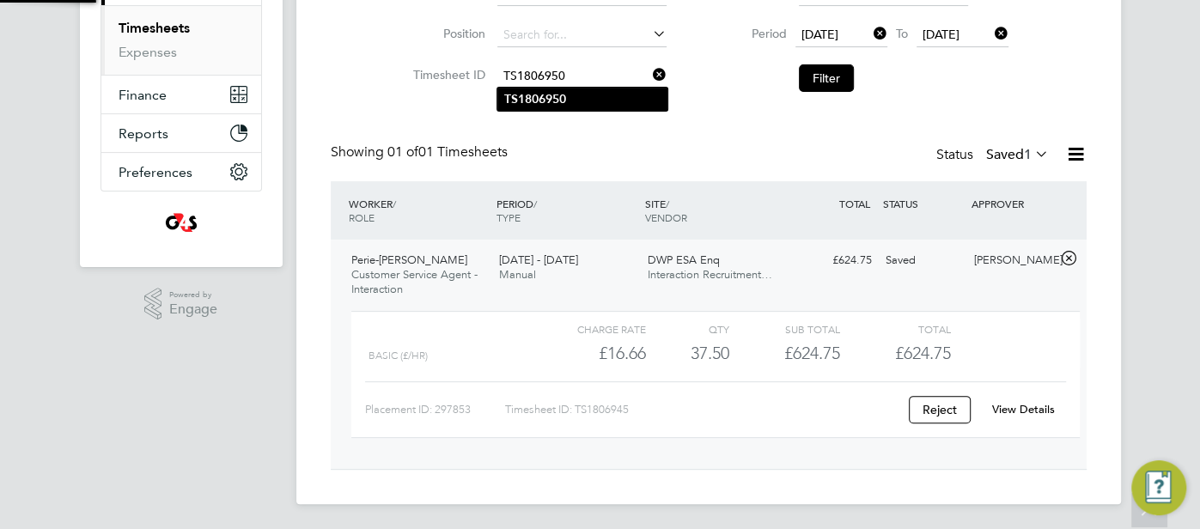
type input "TS1806950"
click at [612, 95] on li "TS1806950" at bounding box center [583, 99] width 170 height 23
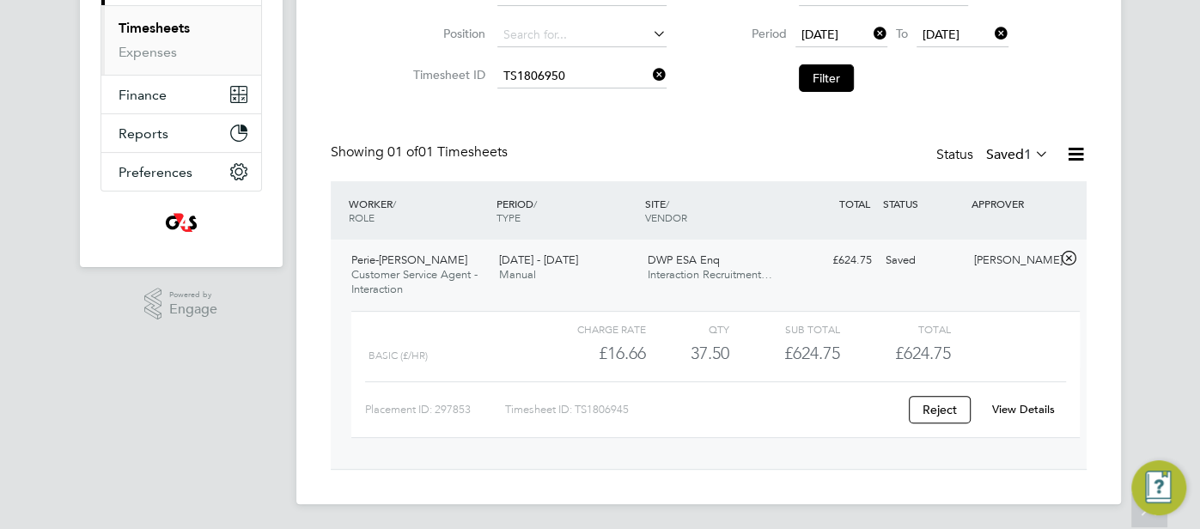
click at [832, 62] on li "Filter" at bounding box center [859, 78] width 342 height 45
click at [836, 78] on button "Filter" at bounding box center [826, 77] width 55 height 27
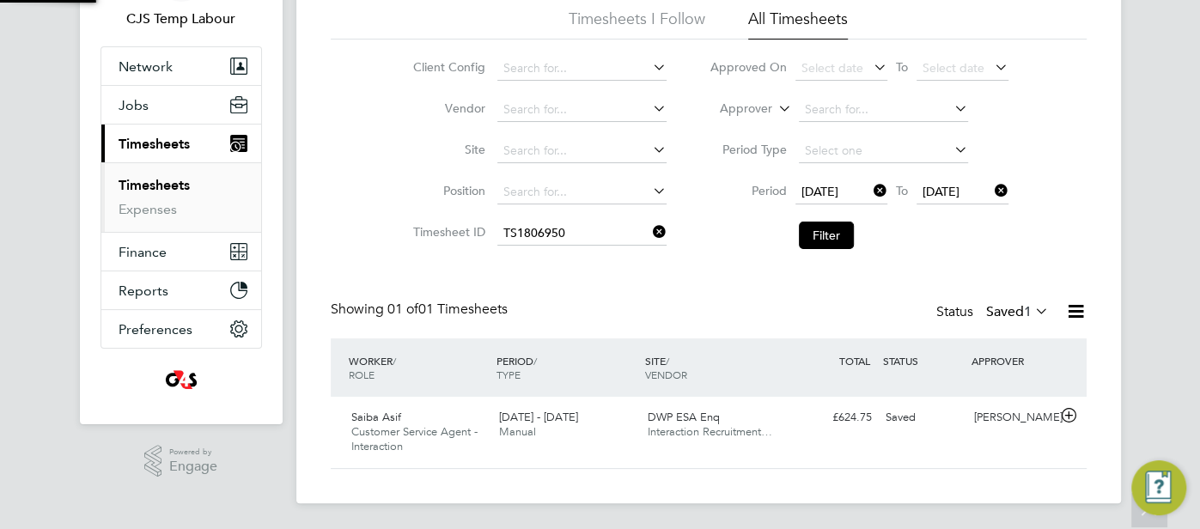
scroll to position [43, 149]
click at [962, 416] on div "Saved" at bounding box center [923, 418] width 89 height 28
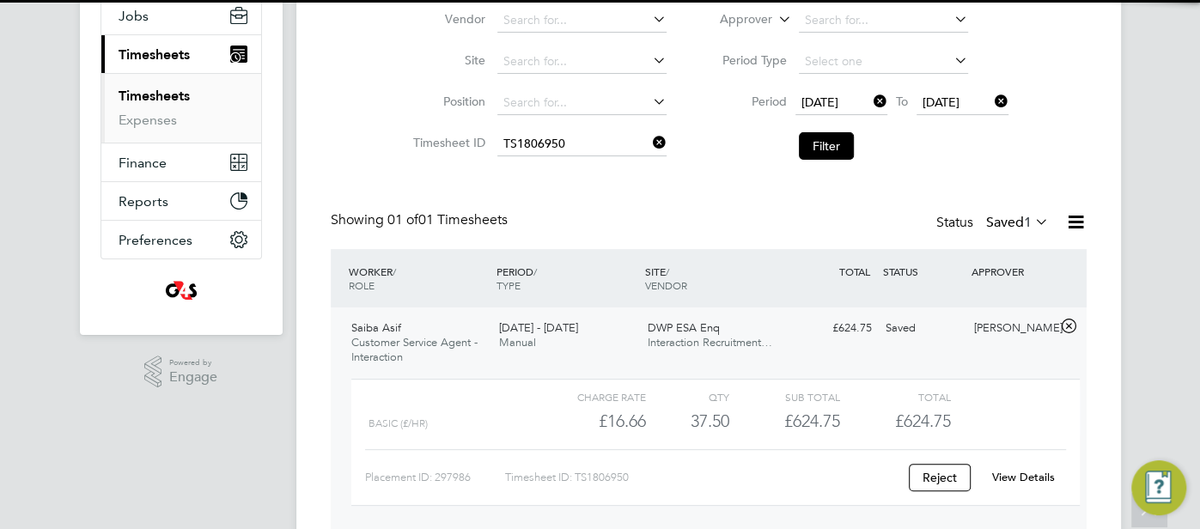
scroll to position [276, 0]
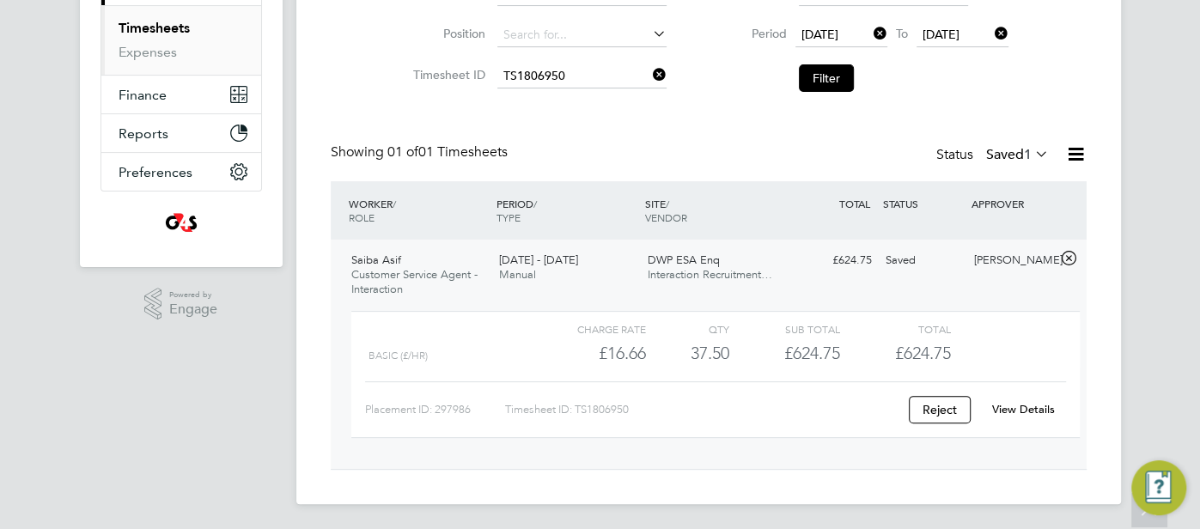
click at [1031, 408] on link "View Details" at bounding box center [1023, 409] width 63 height 15
click at [546, 80] on input at bounding box center [582, 76] width 169 height 24
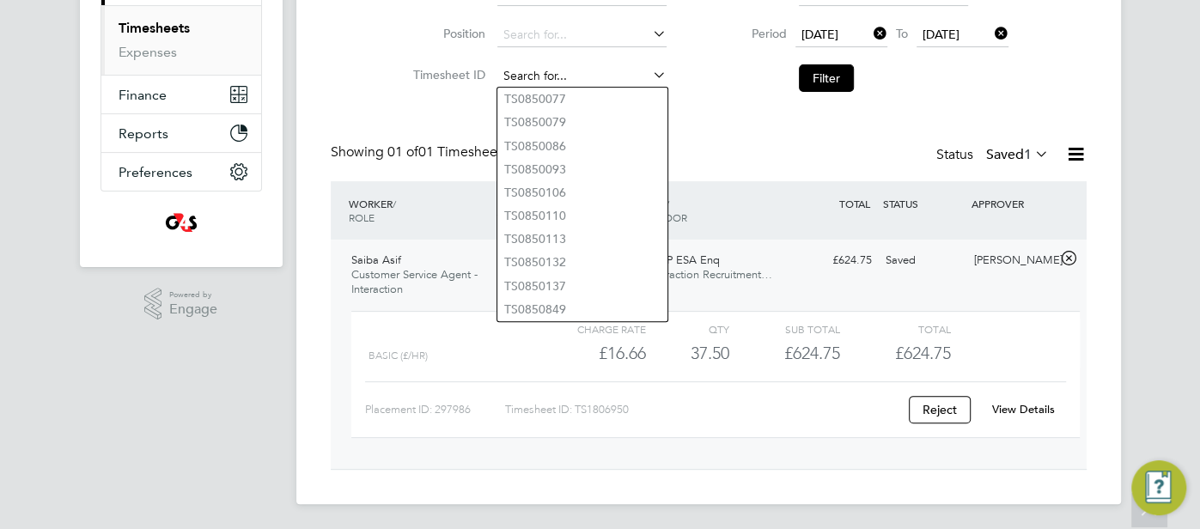
type input "V"
paste input "TS1806954"
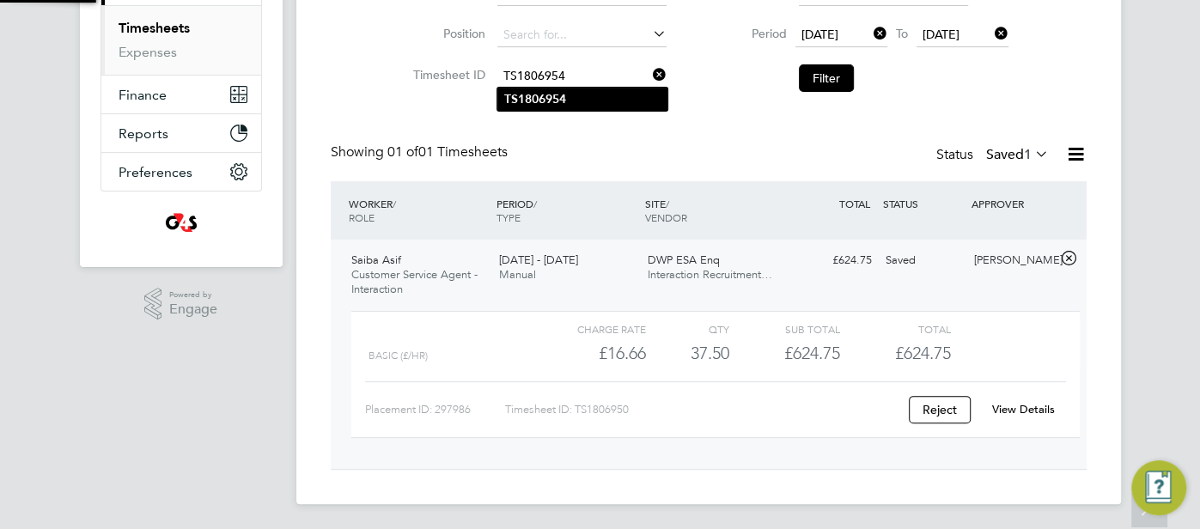
type input "TS1806954"
drag, startPoint x: 552, startPoint y: 95, endPoint x: 565, endPoint y: 98, distance: 12.3
click at [553, 96] on b "TS1806954" at bounding box center [535, 99] width 62 height 15
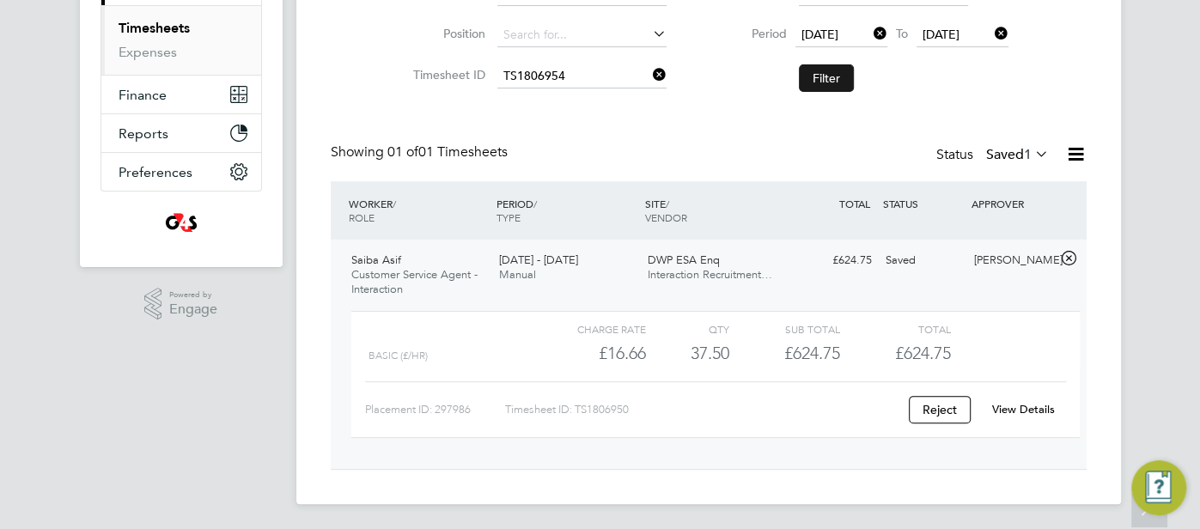
click at [846, 86] on button "Filter" at bounding box center [826, 77] width 55 height 27
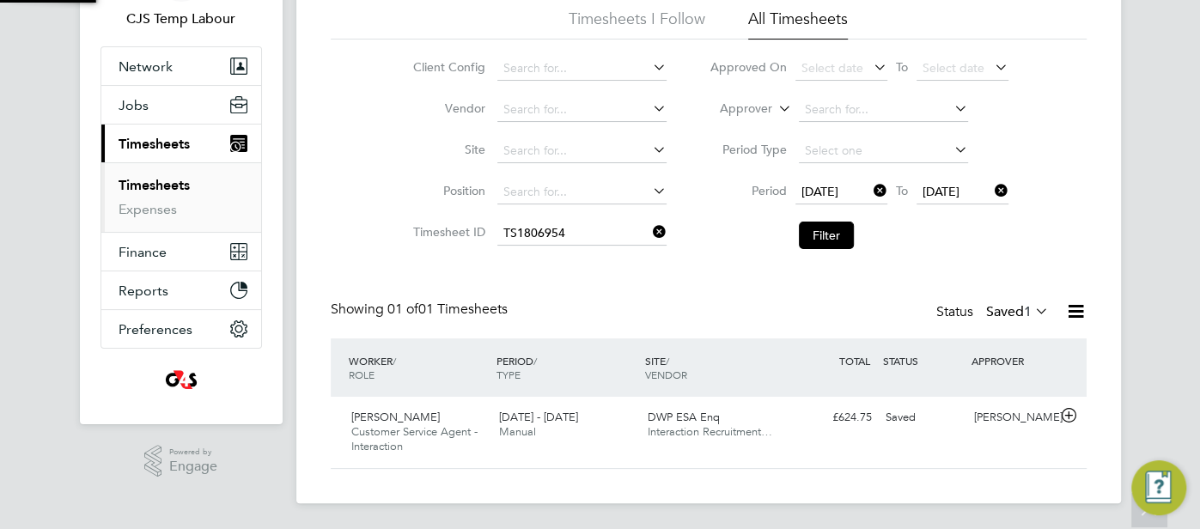
scroll to position [43, 149]
click at [1016, 416] on div "Samantha Orchard" at bounding box center [1012, 418] width 89 height 28
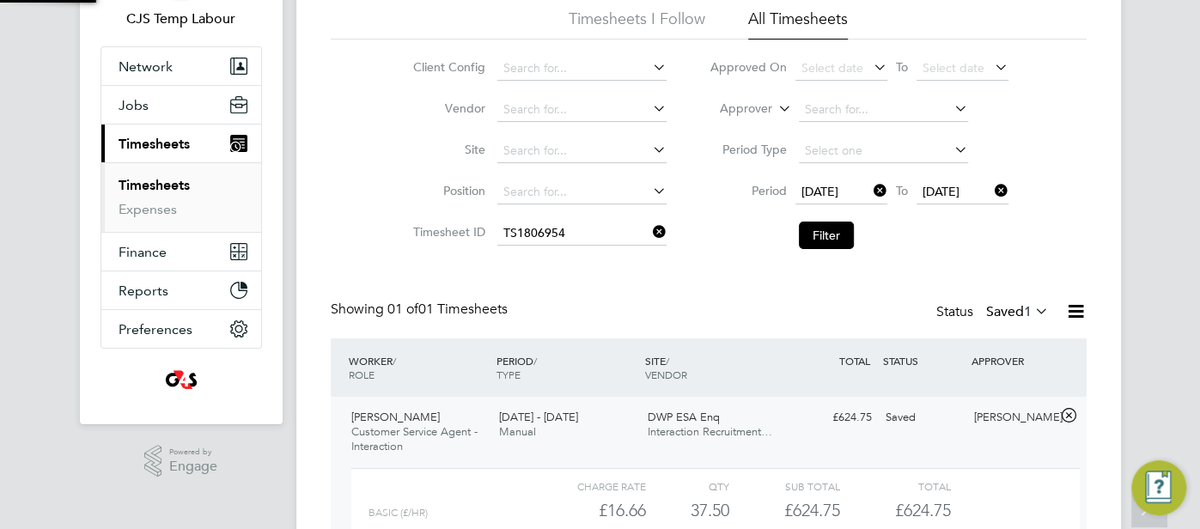
scroll to position [276, 0]
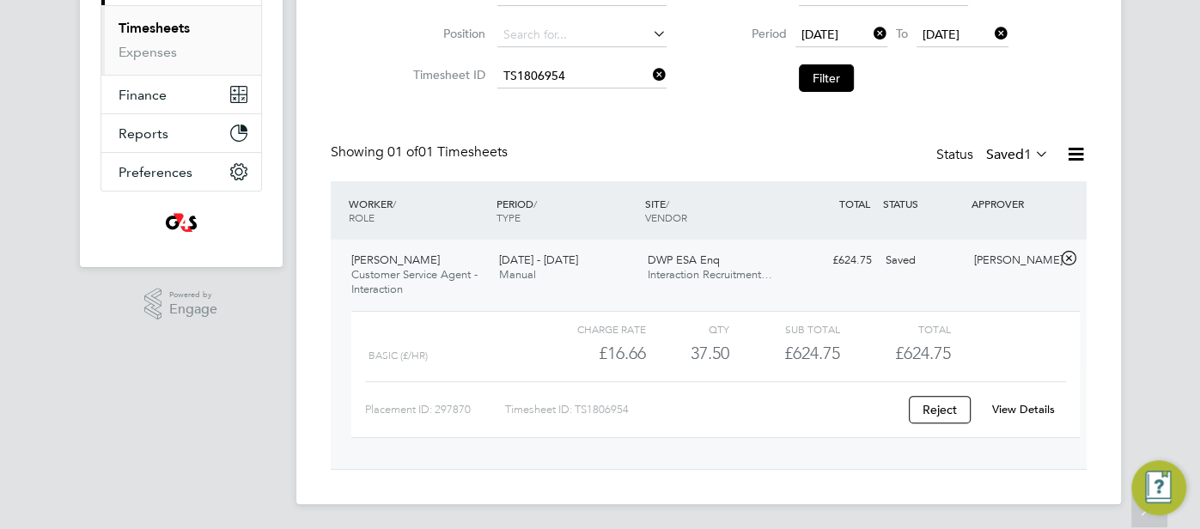
click at [1020, 409] on link "View Details" at bounding box center [1023, 409] width 63 height 15
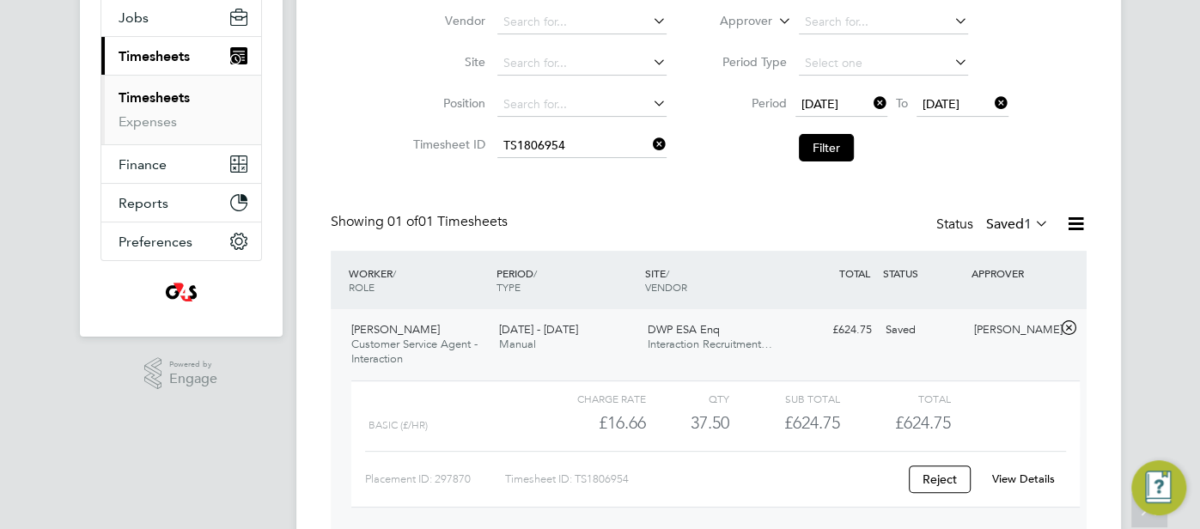
scroll to position [11, 0]
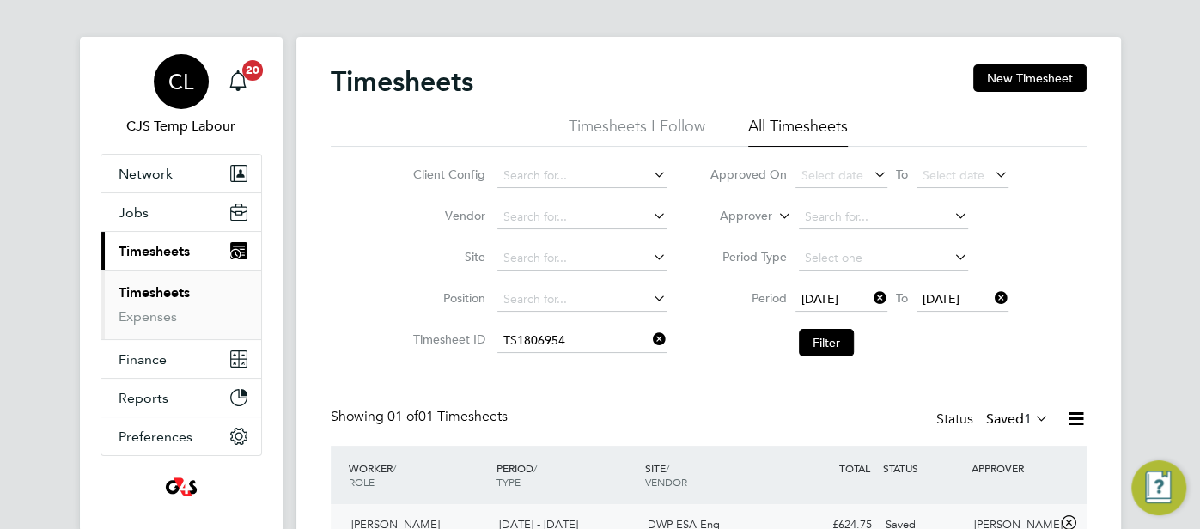
click at [168, 70] on span "CL" at bounding box center [180, 81] width 25 height 22
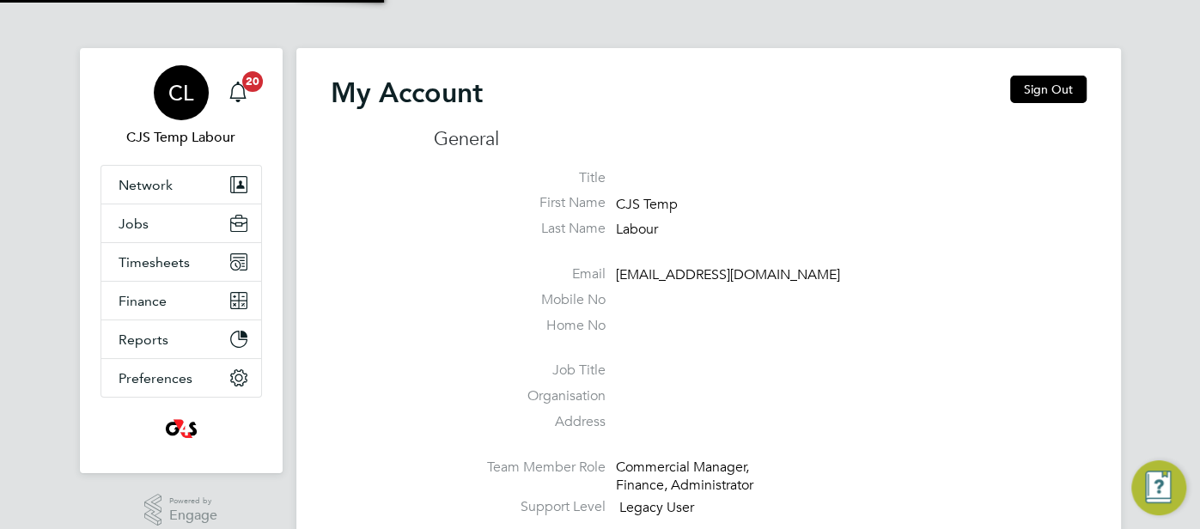
type input "cjs.ess@uk.g4s.com"
click at [145, 228] on span "Jobs" at bounding box center [134, 224] width 30 height 16
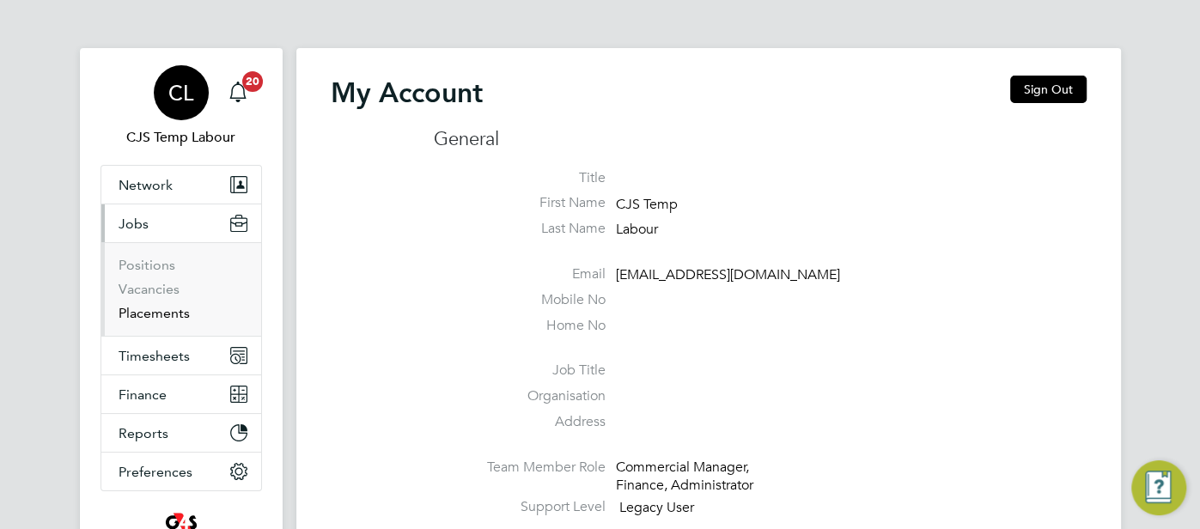
click at [169, 307] on link "Placements" at bounding box center [154, 313] width 71 height 16
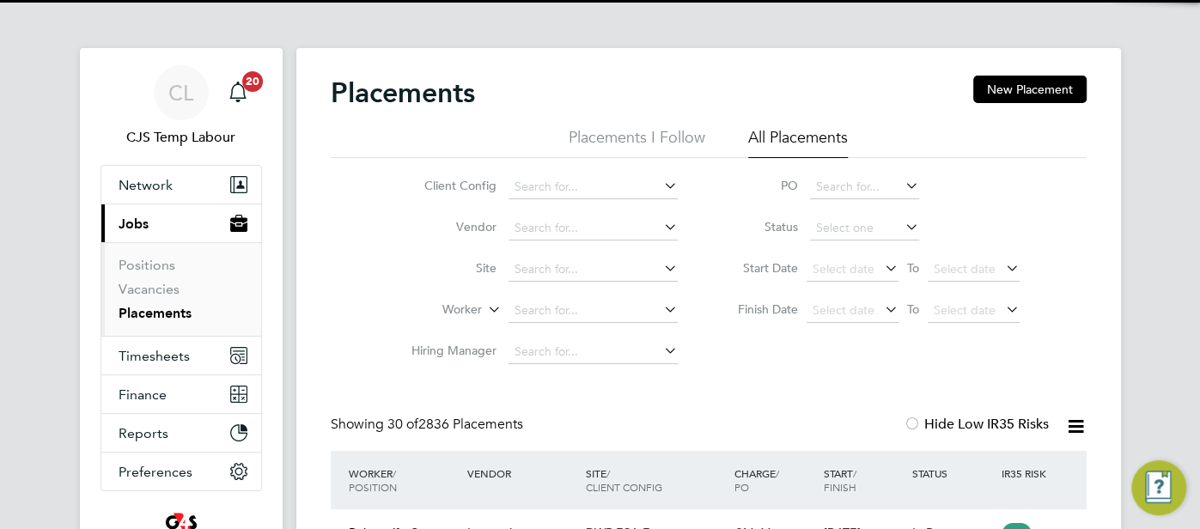
scroll to position [80, 149]
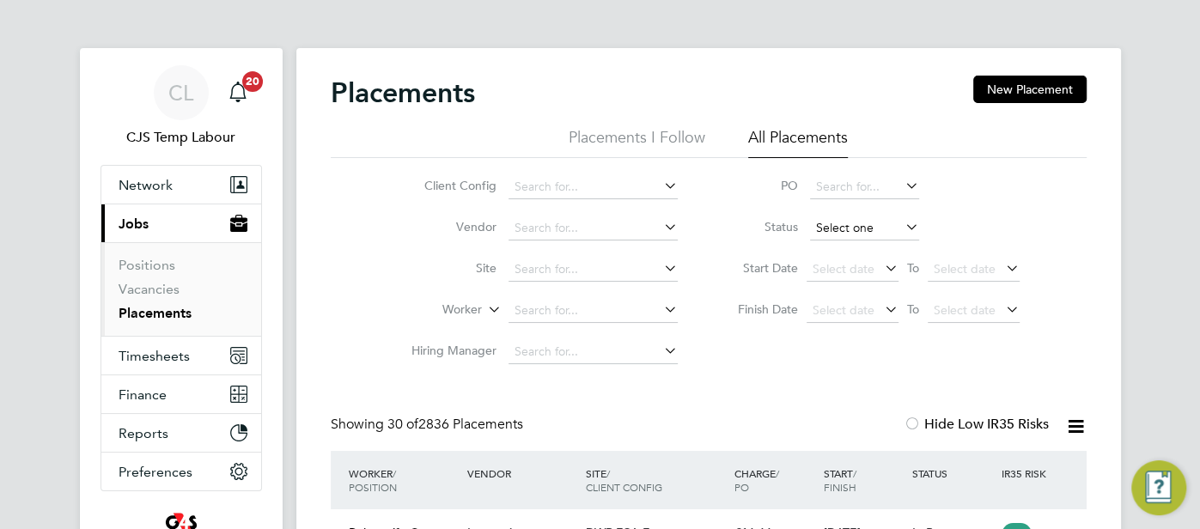
click at [848, 233] on input at bounding box center [864, 229] width 109 height 24
click at [825, 256] on li "Active" at bounding box center [864, 252] width 110 height 22
type input "Active"
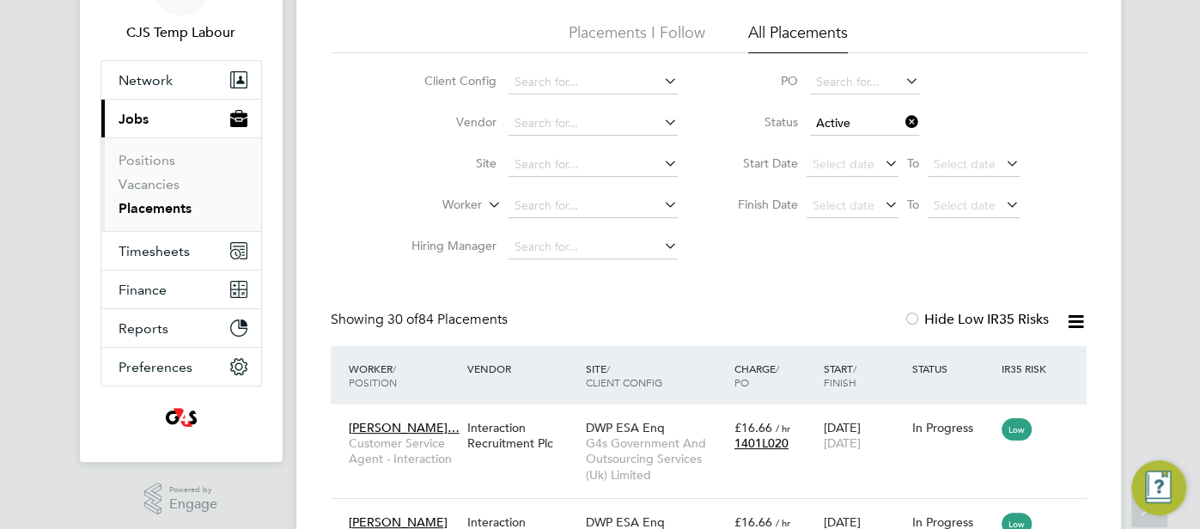
click at [1068, 321] on icon at bounding box center [1075, 321] width 21 height 21
click at [977, 361] on li "Download Placements Report" at bounding box center [991, 363] width 183 height 24
click at [1072, 322] on icon at bounding box center [1075, 321] width 21 height 21
click at [1036, 360] on li "Download Placements Report" at bounding box center [991, 363] width 183 height 24
click at [164, 180] on link "Vacancies" at bounding box center [149, 184] width 61 height 16
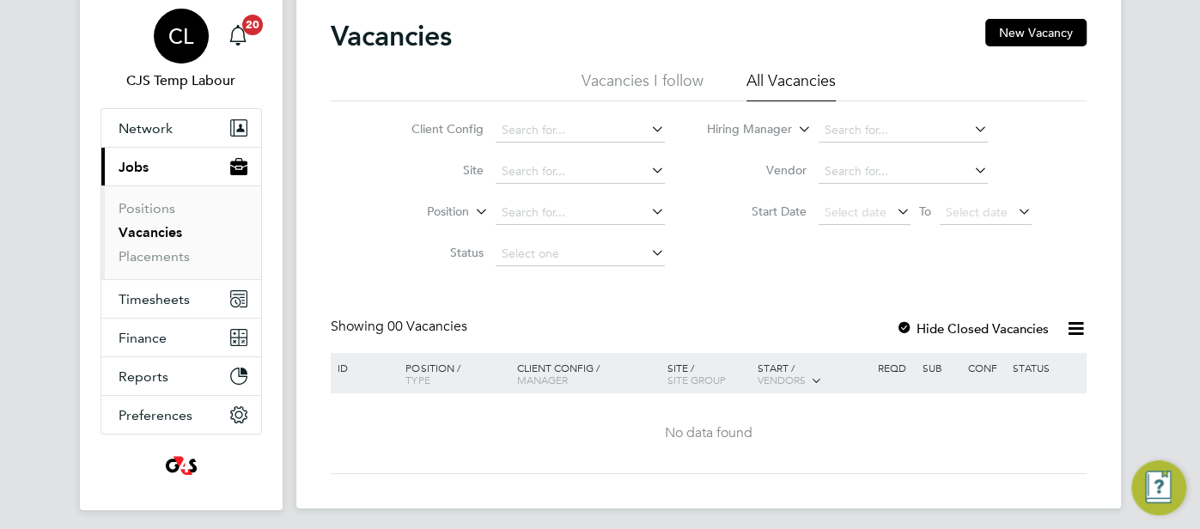
click at [168, 40] on span "CL" at bounding box center [180, 36] width 25 height 22
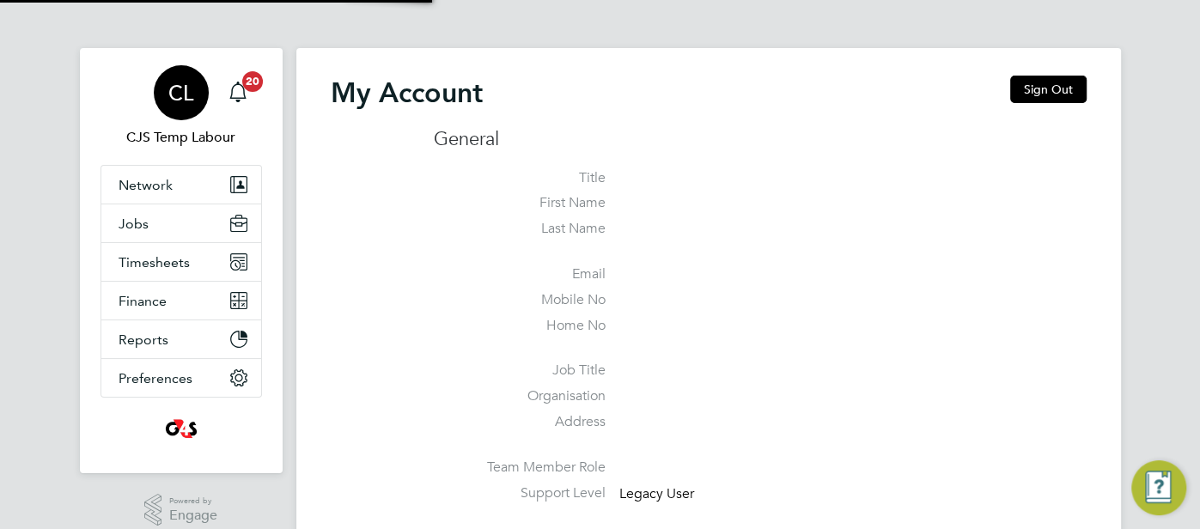
type input "cjs.ess@uk.g4s.com"
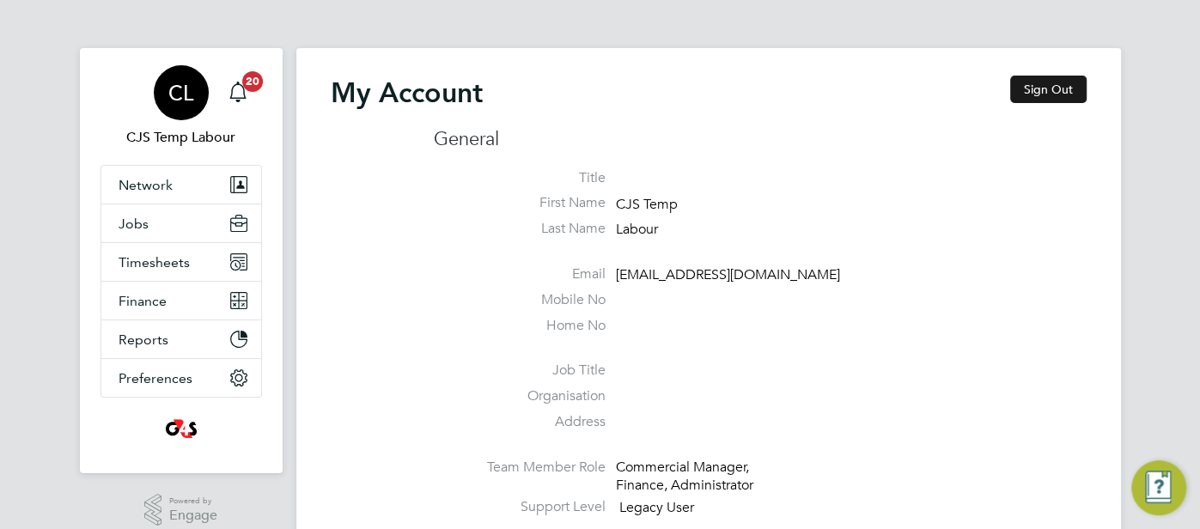
click at [1060, 80] on button "Sign Out" at bounding box center [1048, 89] width 76 height 27
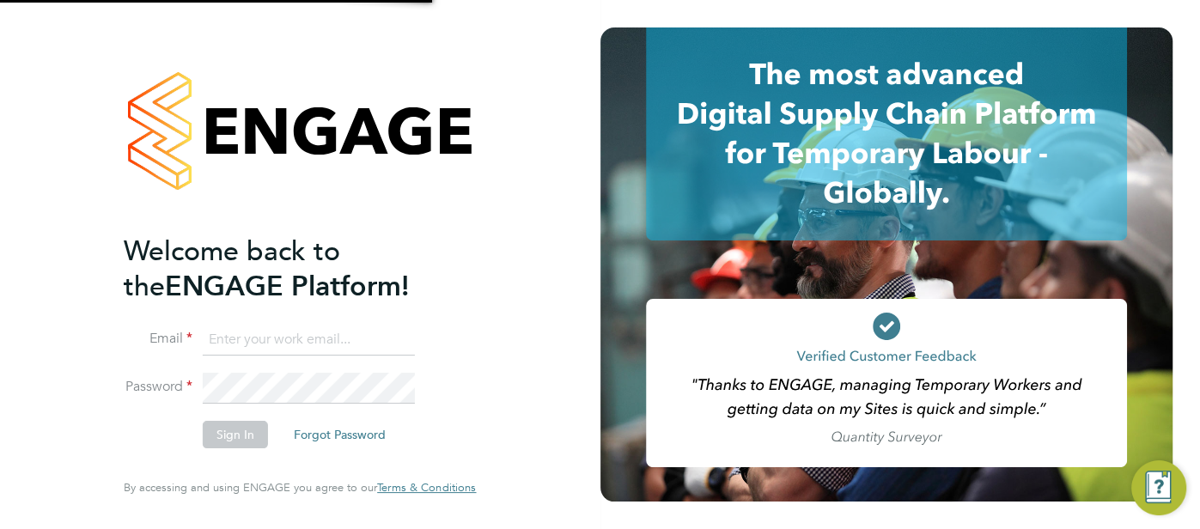
type input "cjs.ess@uk.g4s.com"
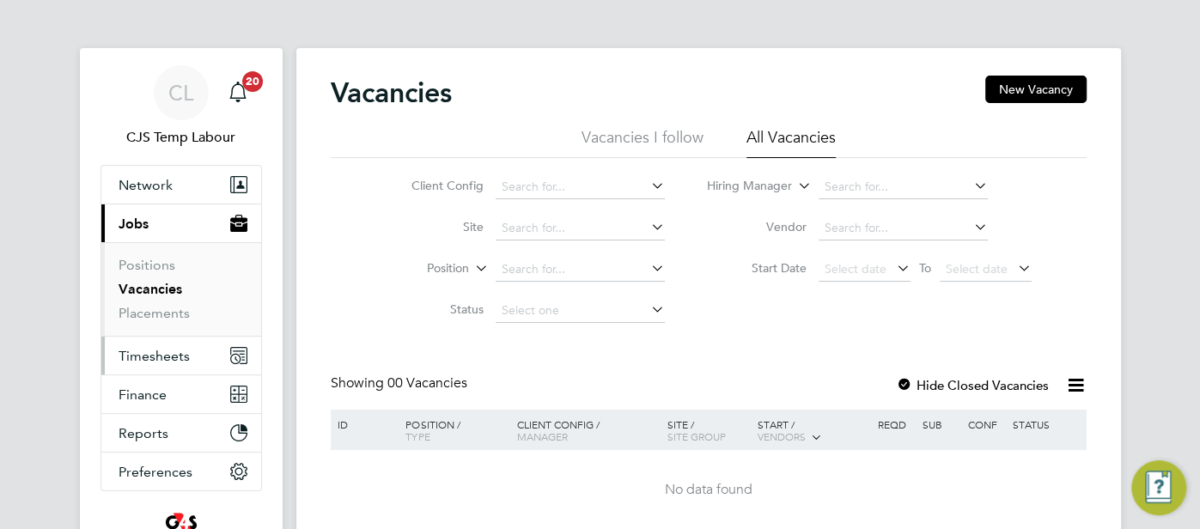
click at [160, 353] on span "Timesheets" at bounding box center [154, 356] width 71 height 16
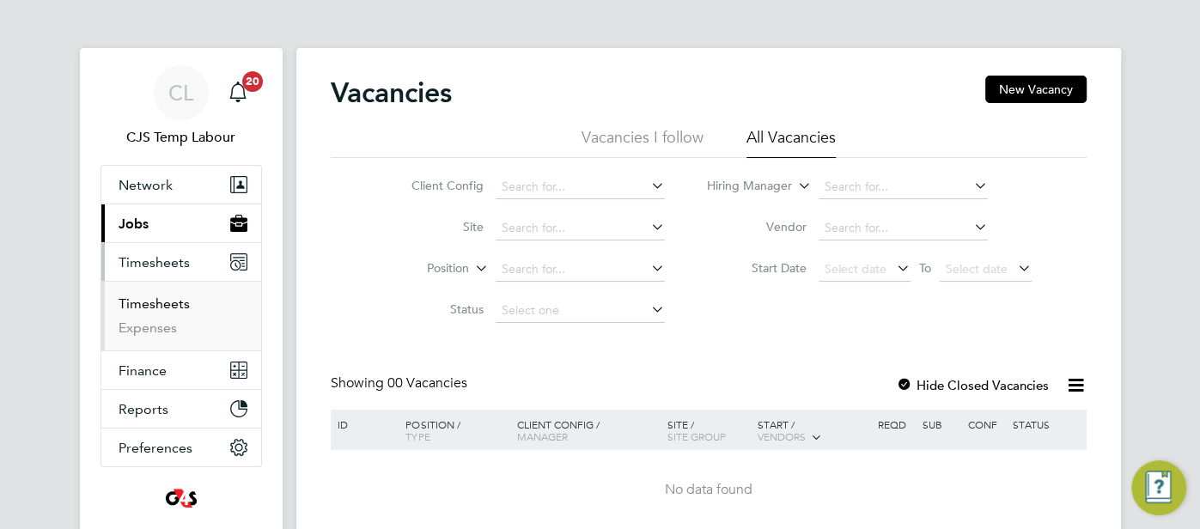
click at [167, 302] on link "Timesheets" at bounding box center [154, 304] width 71 height 16
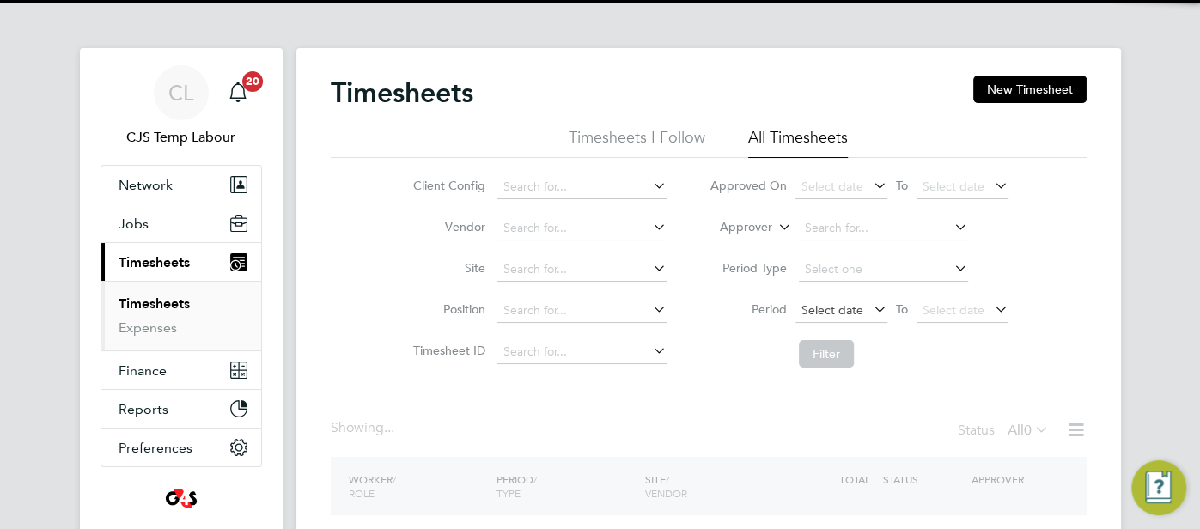
click at [835, 314] on span "Select date" at bounding box center [833, 309] width 62 height 15
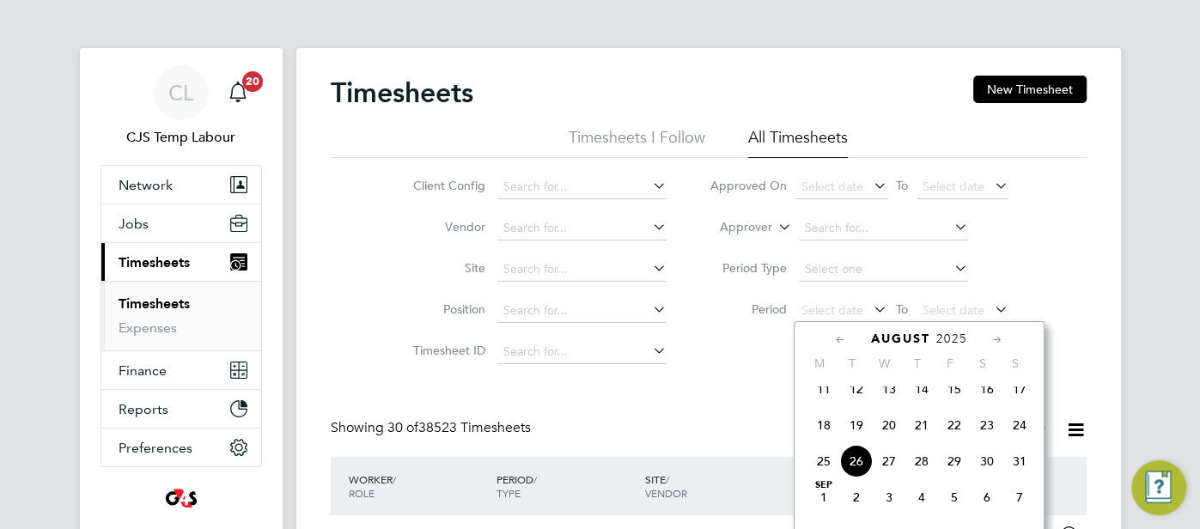
click at [827, 437] on span "18" at bounding box center [824, 425] width 33 height 33
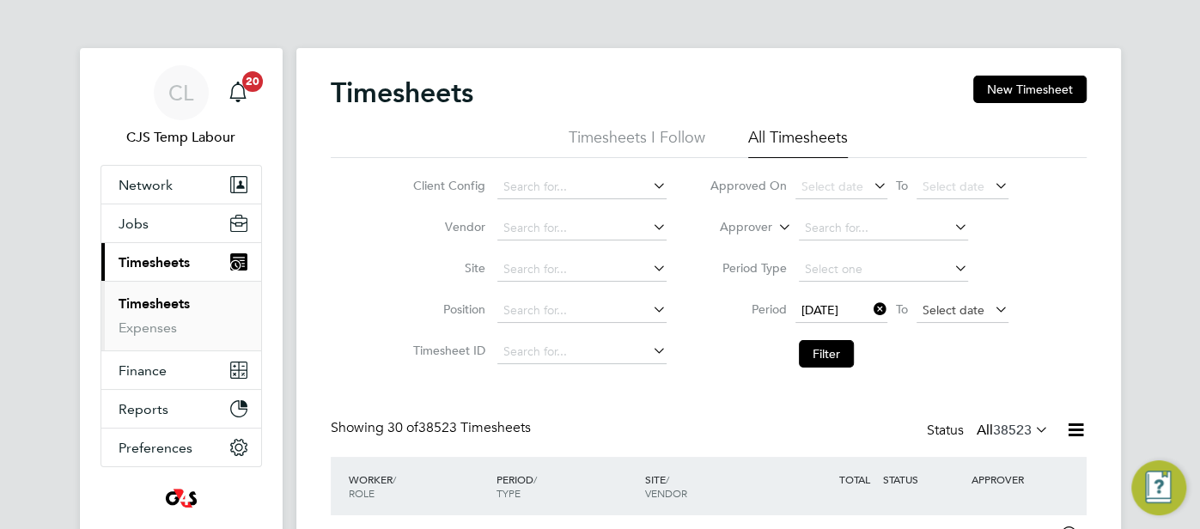
click at [944, 307] on span "Select date" at bounding box center [954, 309] width 62 height 15
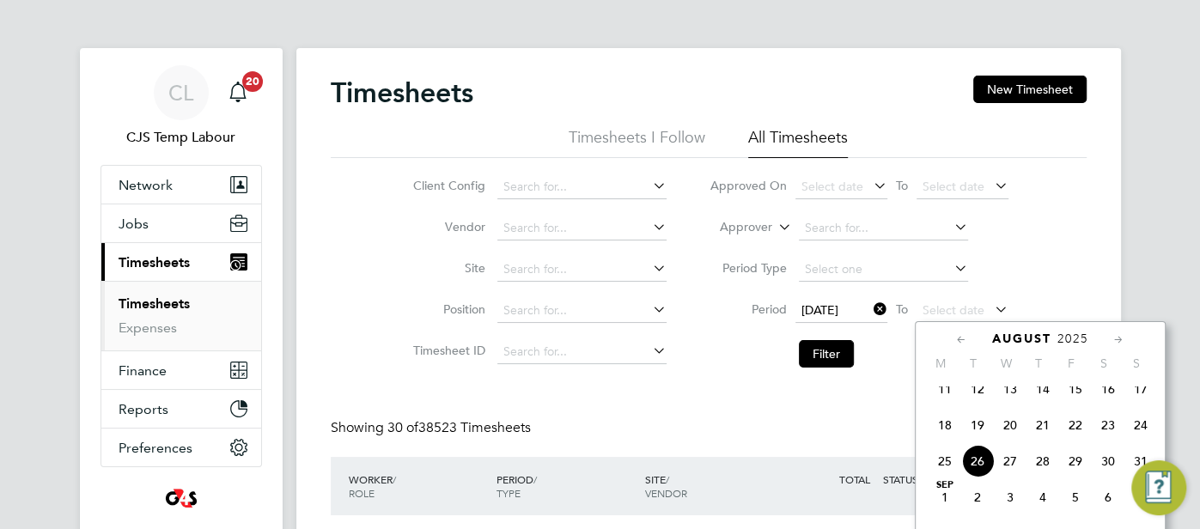
click at [1143, 434] on span "24" at bounding box center [1141, 425] width 33 height 33
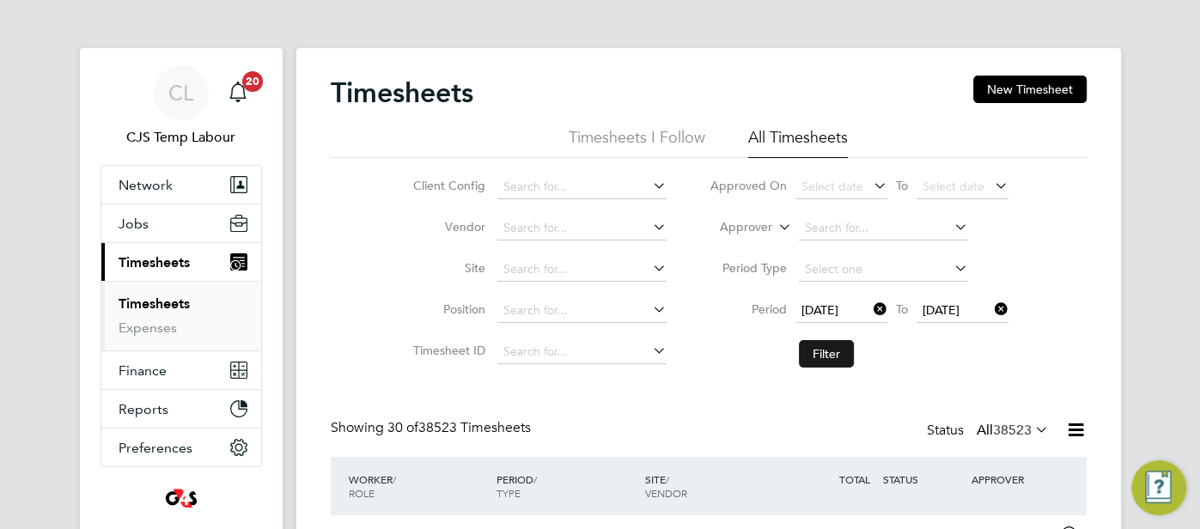
click at [827, 359] on button "Filter" at bounding box center [826, 353] width 55 height 27
drag, startPoint x: 1082, startPoint y: 430, endPoint x: 1072, endPoint y: 431, distance: 9.5
click at [1081, 430] on icon at bounding box center [1075, 429] width 21 height 21
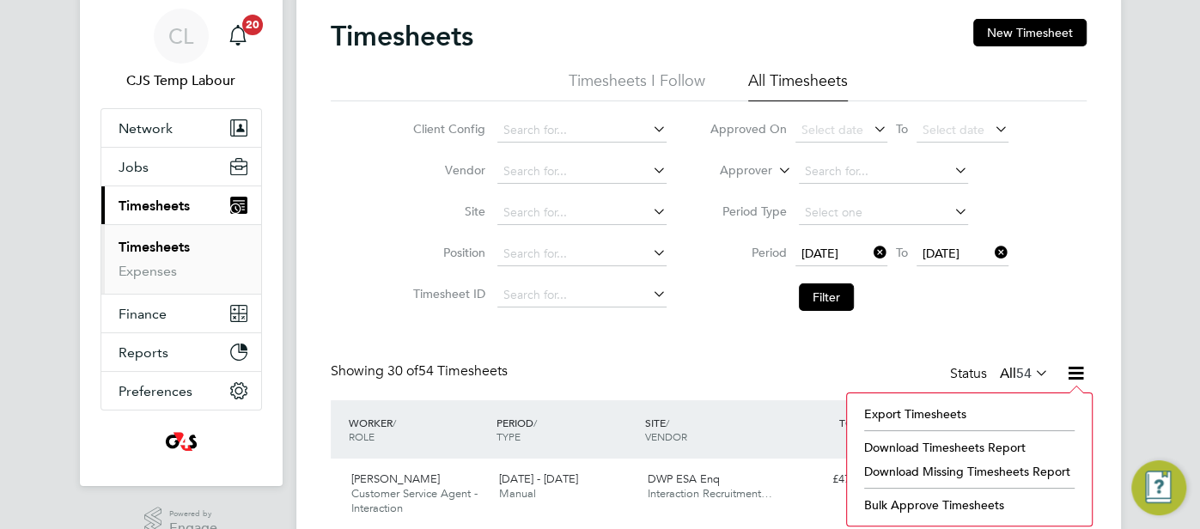
click at [966, 464] on li "Download Missing Timesheets Report" at bounding box center [970, 472] width 228 height 24
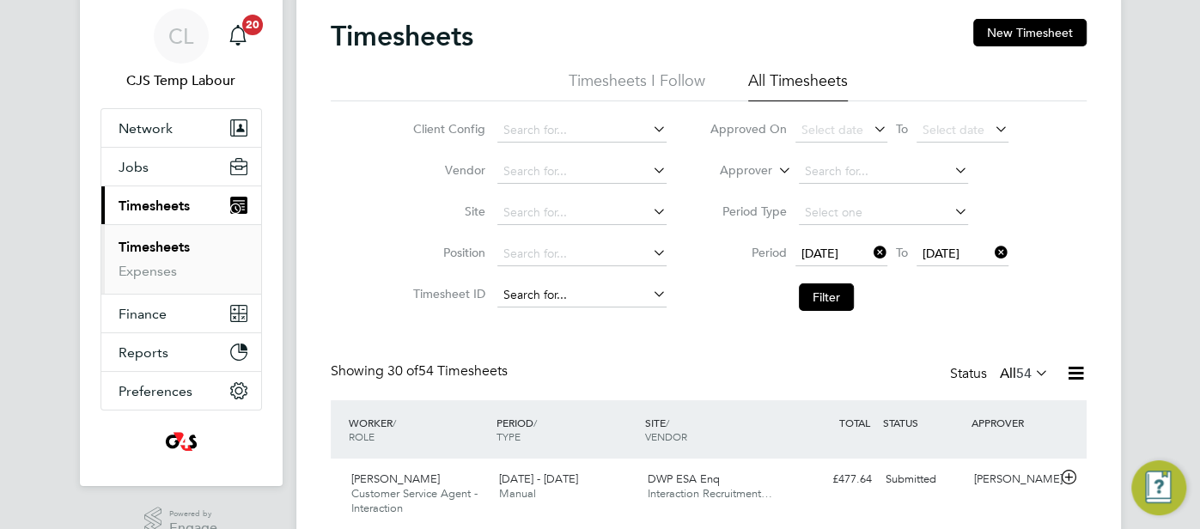
click at [575, 294] on input at bounding box center [582, 296] width 169 height 24
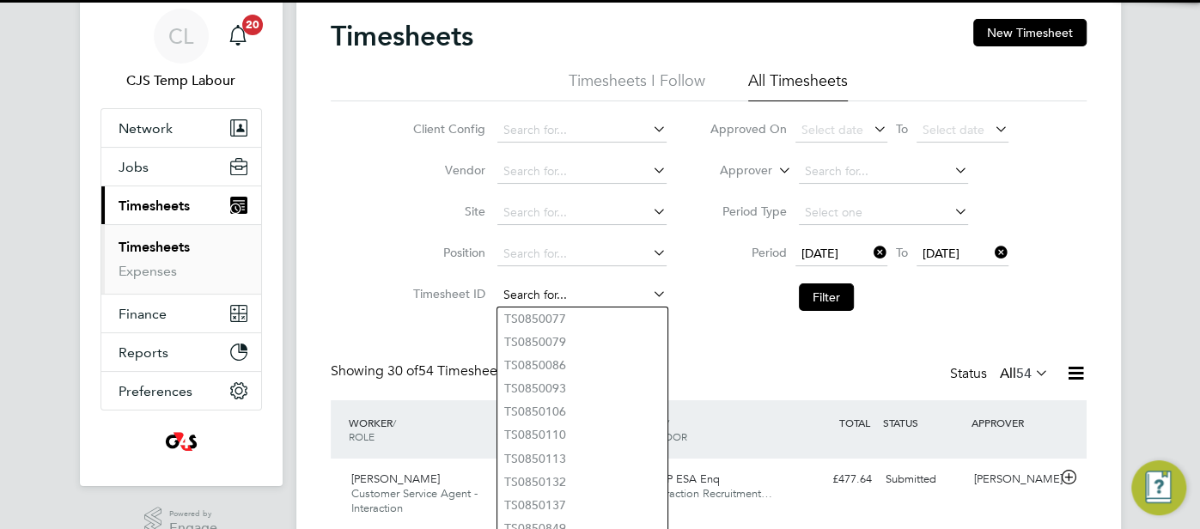
paste input "TS1805606"
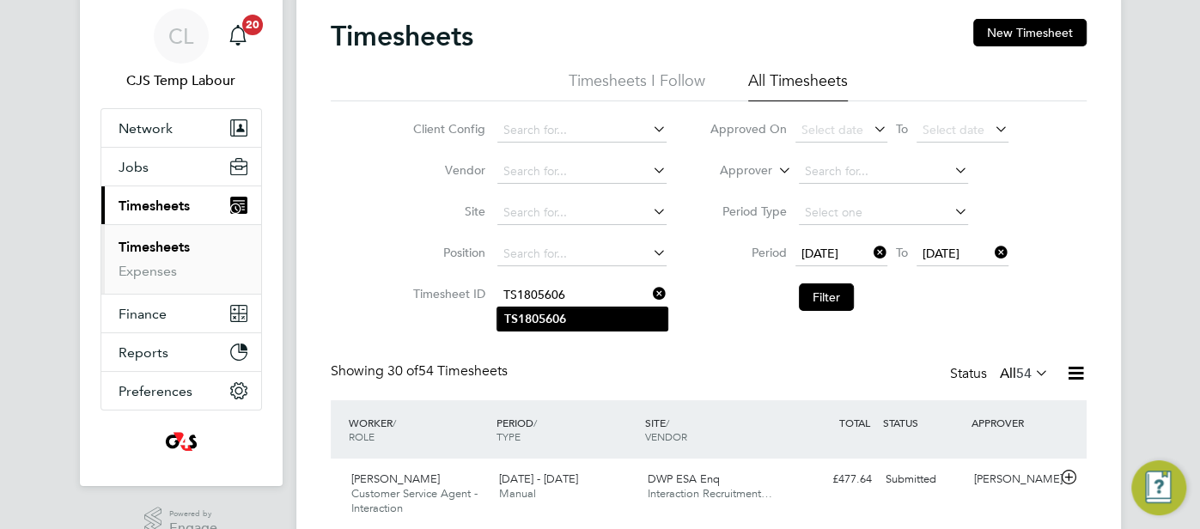
type input "TS1805606"
click at [573, 314] on li "TS1805606" at bounding box center [583, 319] width 170 height 23
click at [827, 287] on button "Filter" at bounding box center [826, 297] width 55 height 27
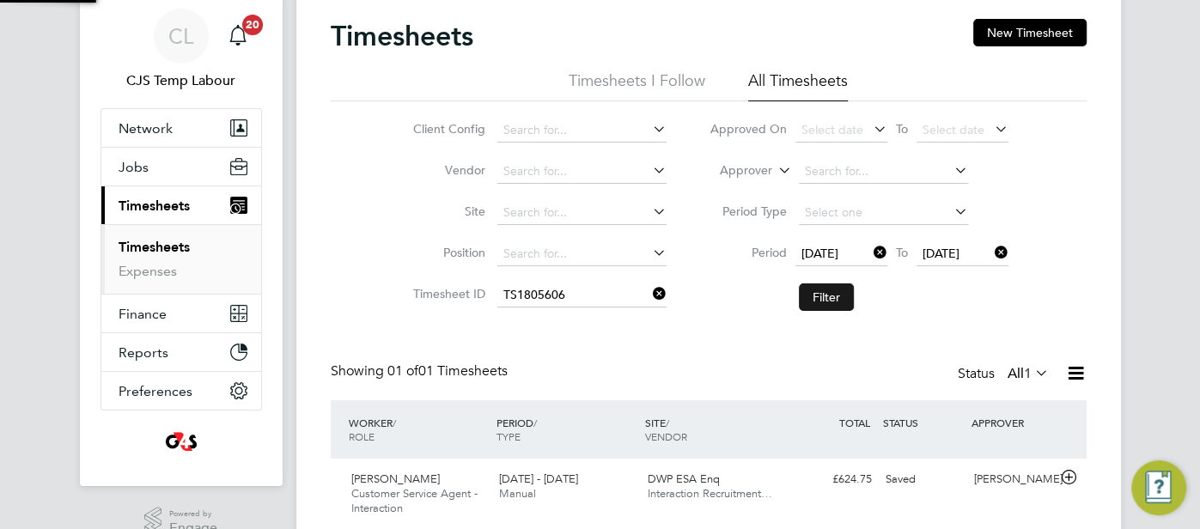
scroll to position [43, 149]
click at [831, 476] on div "£624.75 Saved" at bounding box center [834, 480] width 89 height 28
click at [731, 476] on div "DWP ESA Enq Interaction Recruitment…" at bounding box center [715, 487] width 149 height 43
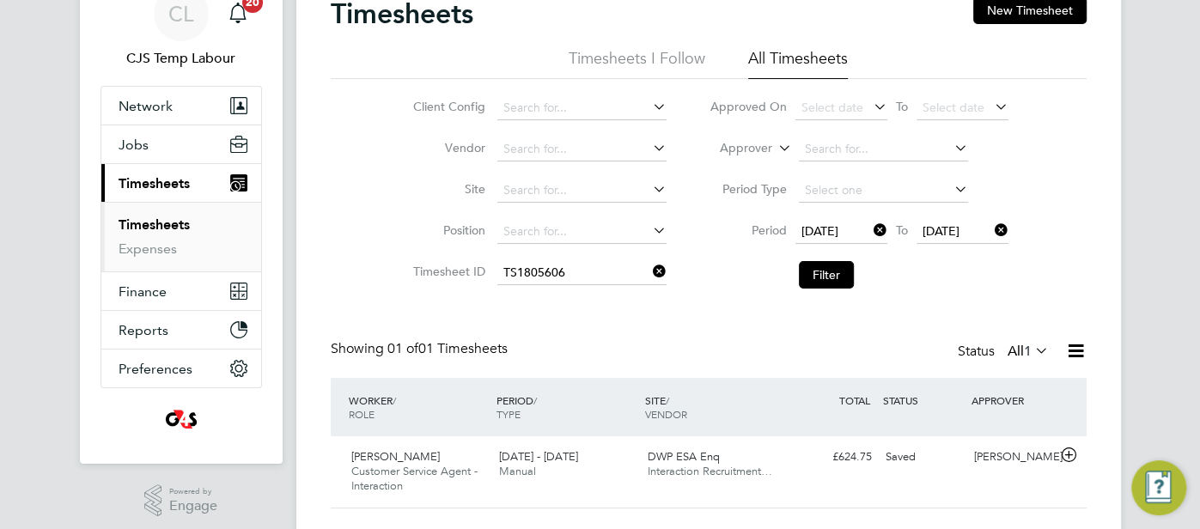
scroll to position [119, 0]
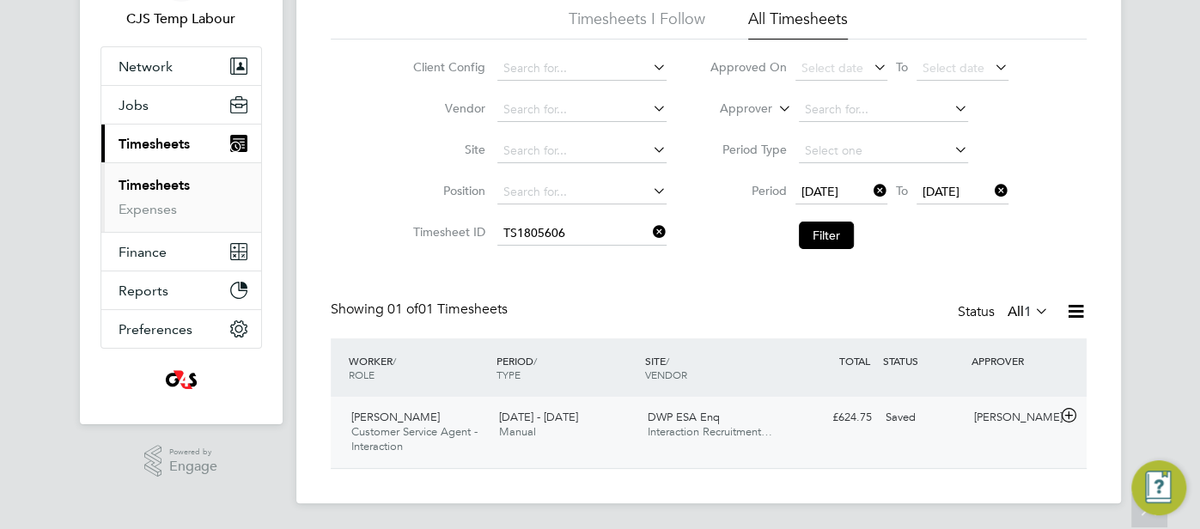
click at [1042, 411] on div "[PERSON_NAME]" at bounding box center [1012, 418] width 89 height 28
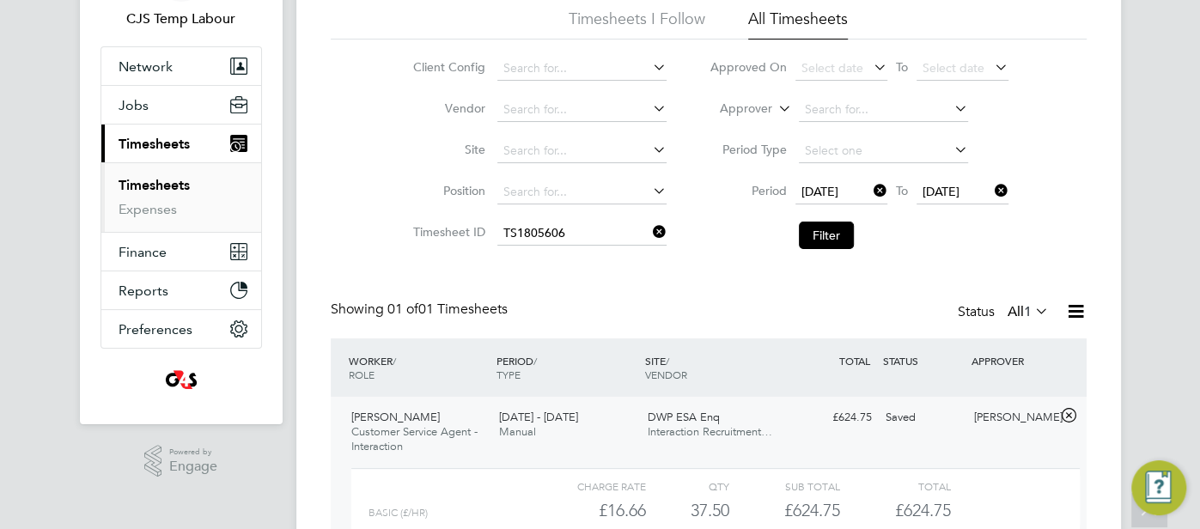
scroll to position [276, 0]
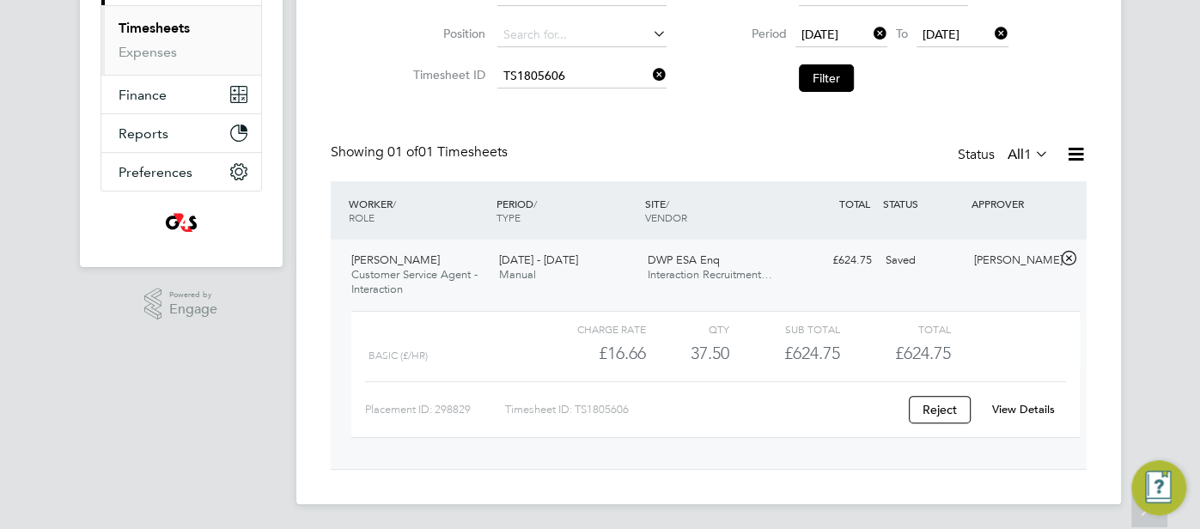
click at [1035, 399] on div "View Details" at bounding box center [1024, 409] width 84 height 27
click at [1021, 408] on link "View Details" at bounding box center [1023, 409] width 63 height 15
click at [1028, 402] on link "View Details" at bounding box center [1023, 409] width 63 height 15
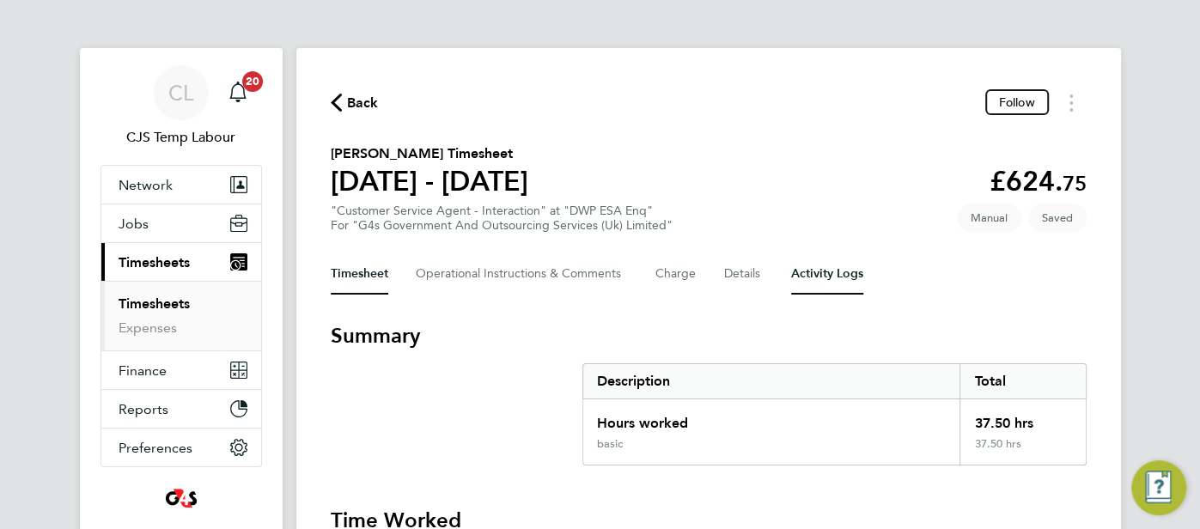
click at [818, 272] on Logs-tab "Activity Logs" at bounding box center [827, 273] width 72 height 41
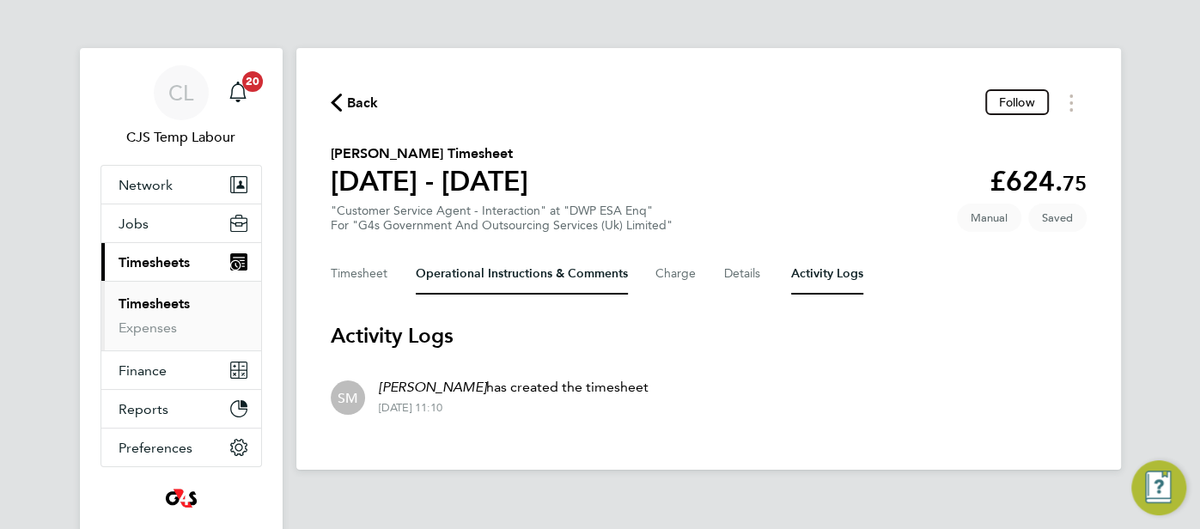
click at [471, 274] on Comments-tab "Operational Instructions & Comments" at bounding box center [522, 273] width 212 height 41
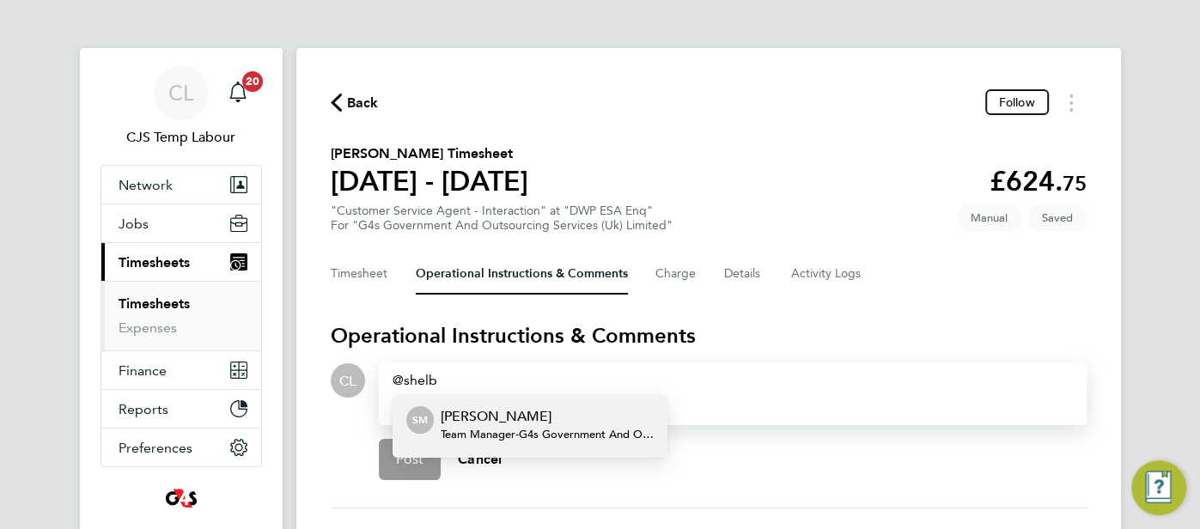
click at [581, 428] on span "Team Manager - G4s Government And Outsourcing Services (Uk) Limited" at bounding box center [547, 435] width 213 height 14
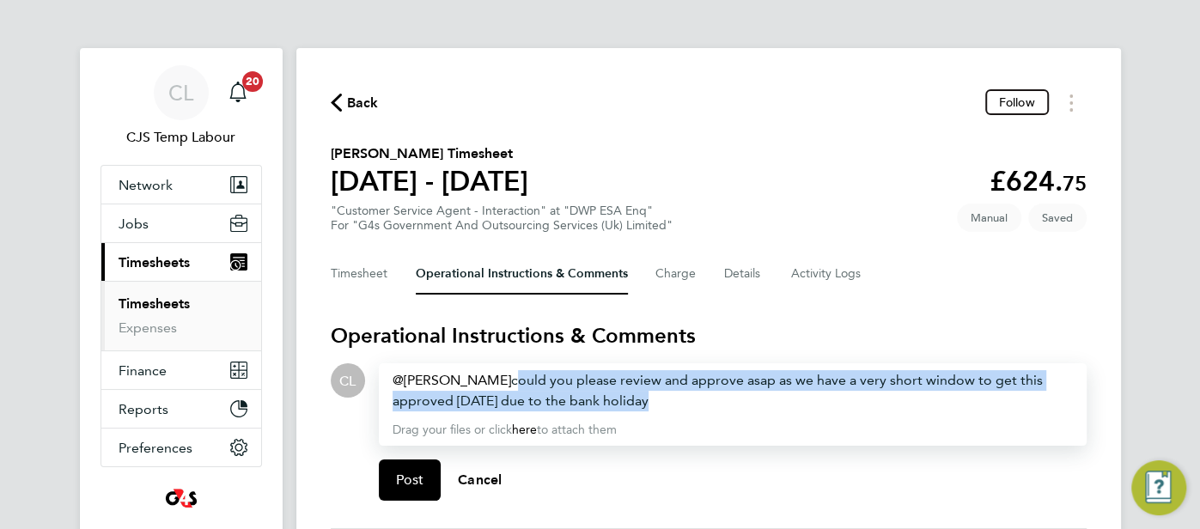
drag, startPoint x: 488, startPoint y: 383, endPoint x: 654, endPoint y: 410, distance: 168.0
click at [654, 410] on div "Shelby Miller ​ could you please review and approve asap as we have a very shor…" at bounding box center [733, 390] width 681 height 41
copy div "could you please review and approve asap as we have a very short window to get …"
click at [398, 484] on span "Post" at bounding box center [410, 480] width 28 height 17
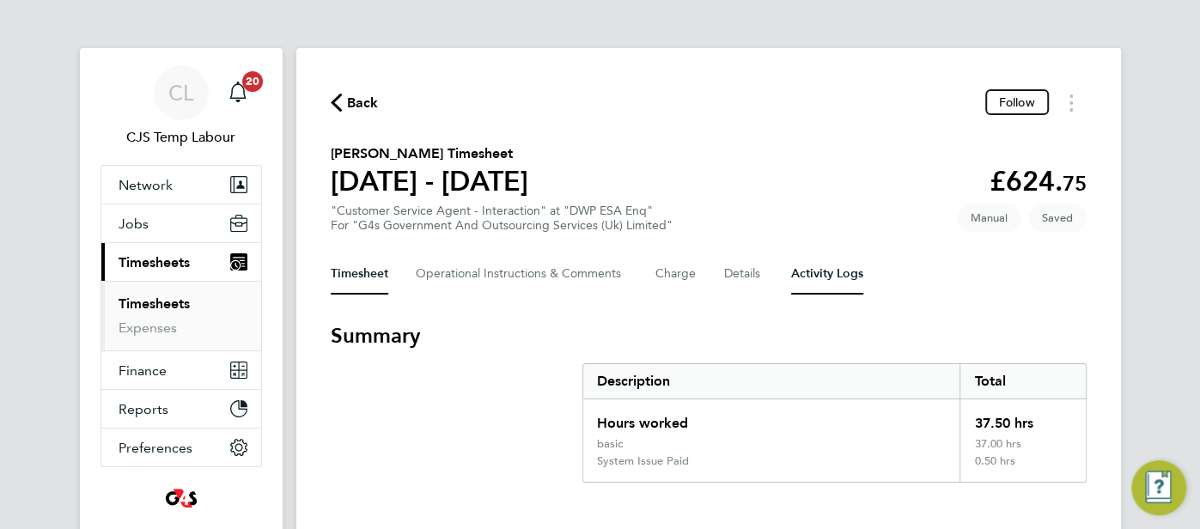
drag, startPoint x: 808, startPoint y: 266, endPoint x: 597, endPoint y: 311, distance: 215.4
click at [807, 266] on Logs-tab "Activity Logs" at bounding box center [827, 273] width 72 height 41
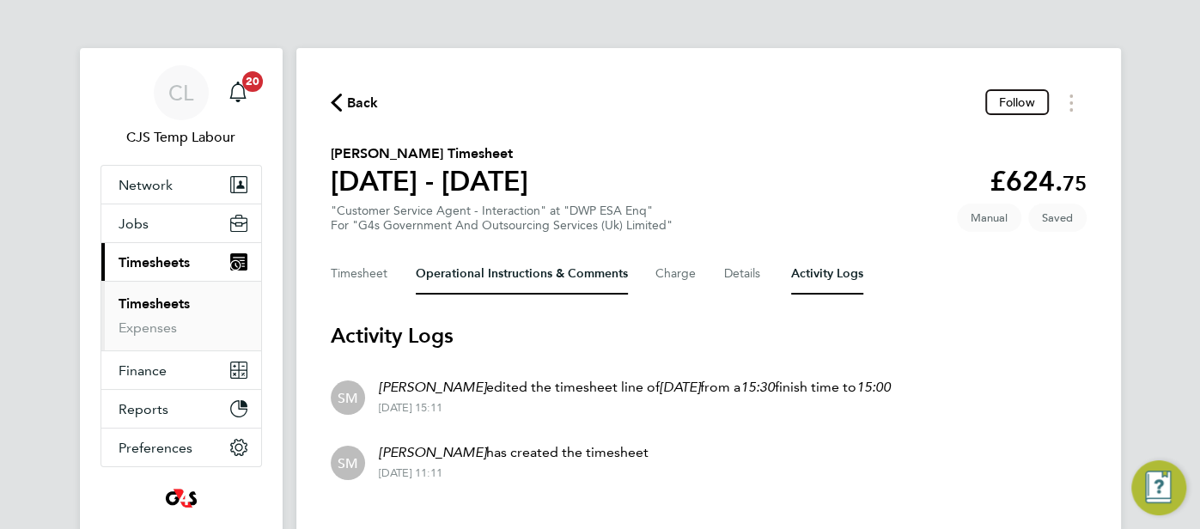
click at [492, 277] on Comments-tab "Operational Instructions & Comments" at bounding box center [522, 273] width 212 height 41
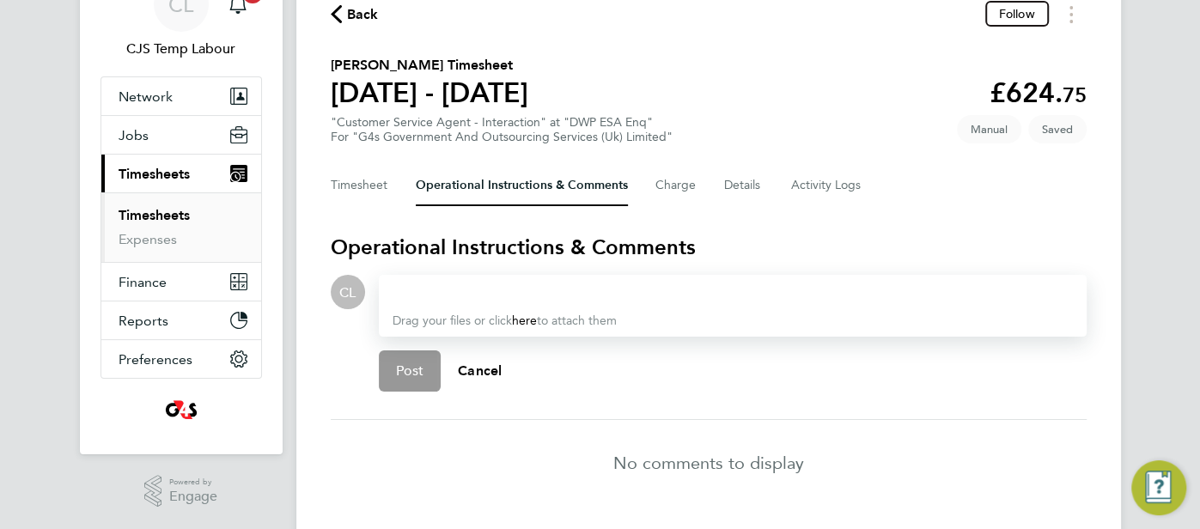
scroll to position [91, 0]
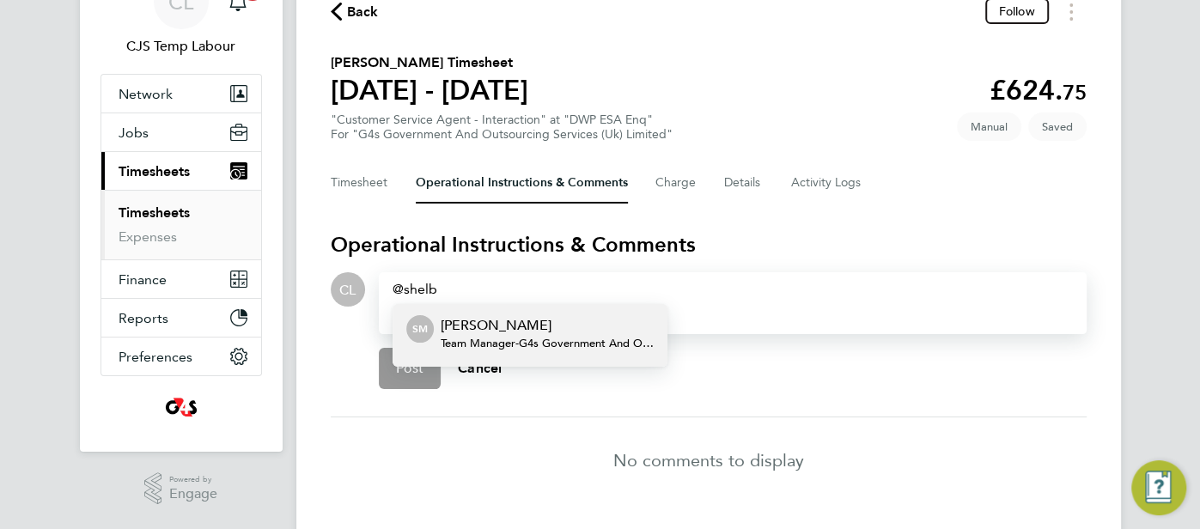
click at [485, 329] on p "[PERSON_NAME]" at bounding box center [547, 325] width 213 height 21
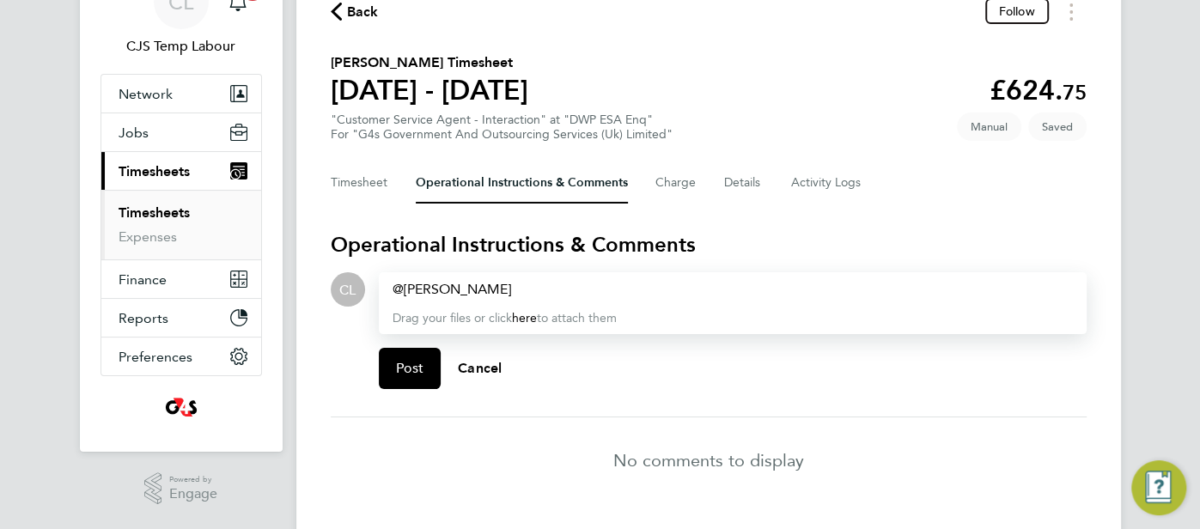
paste div
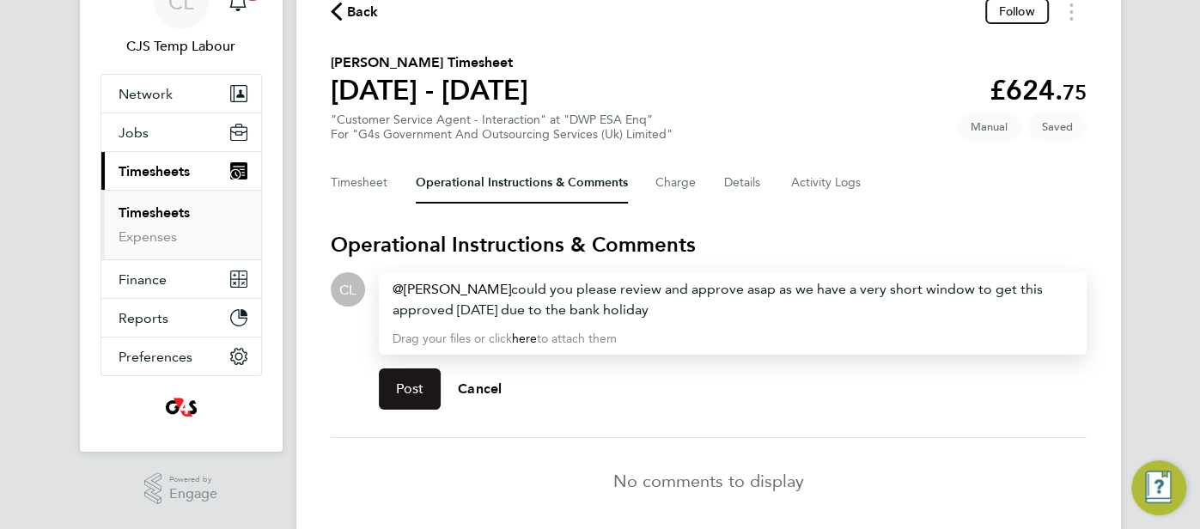
click at [422, 387] on span "Post" at bounding box center [410, 389] width 28 height 17
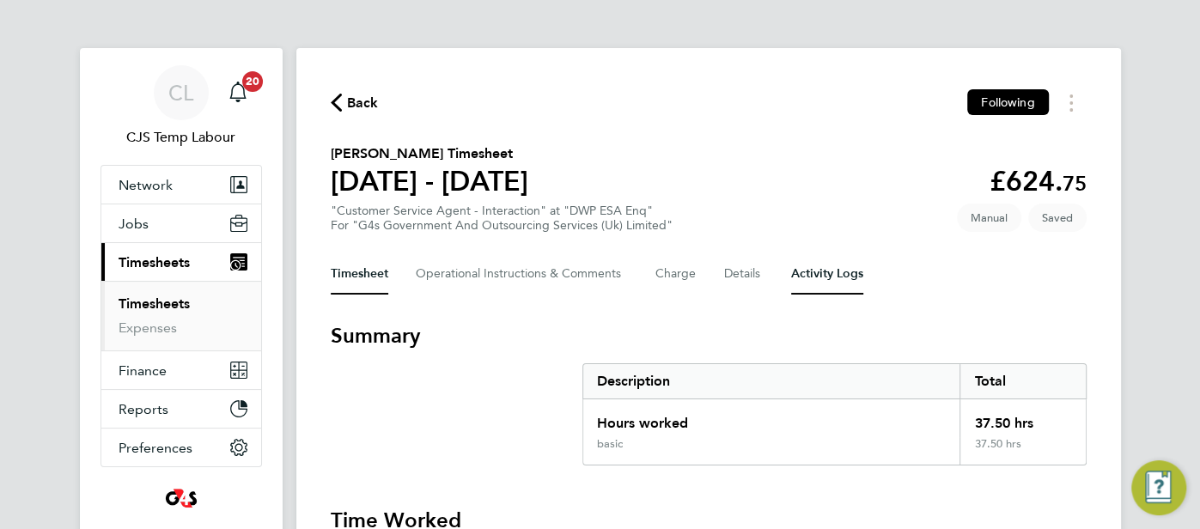
click at [835, 277] on Logs-tab "Activity Logs" at bounding box center [827, 273] width 72 height 41
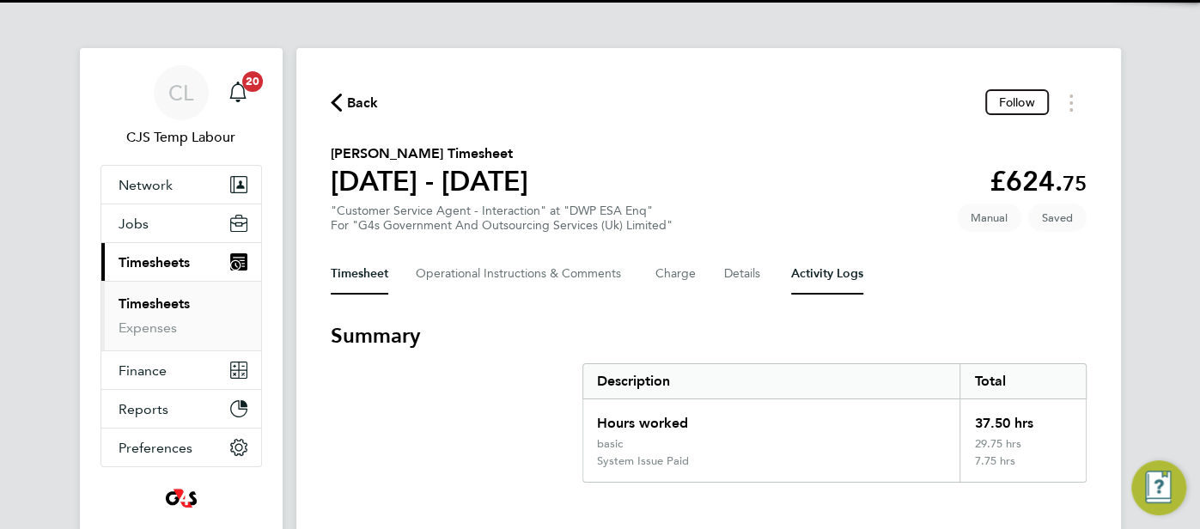
click at [843, 274] on Logs-tab "Activity Logs" at bounding box center [827, 273] width 72 height 41
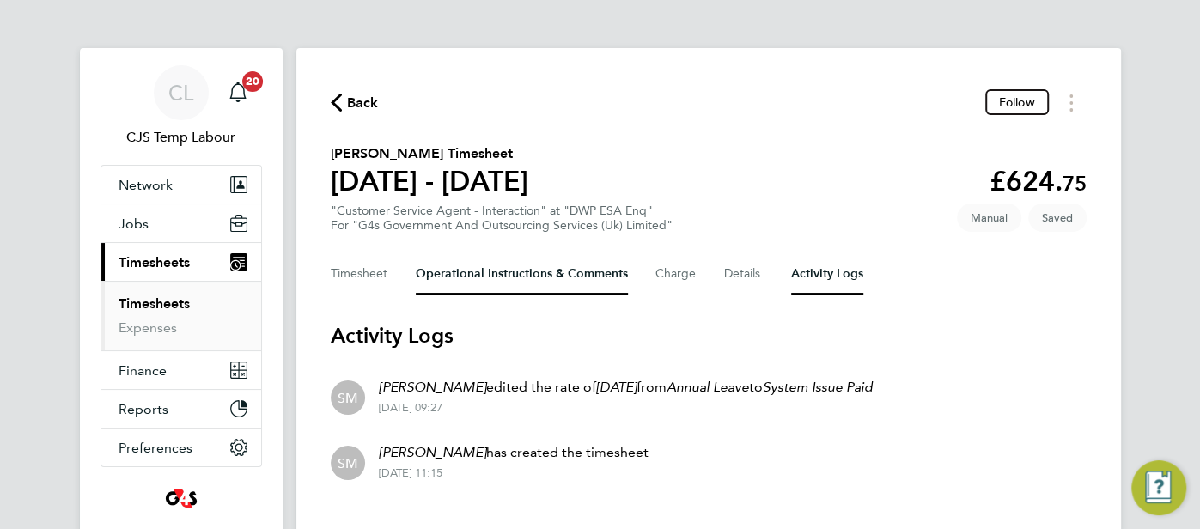
click at [515, 273] on Comments-tab "Operational Instructions & Comments" at bounding box center [522, 273] width 212 height 41
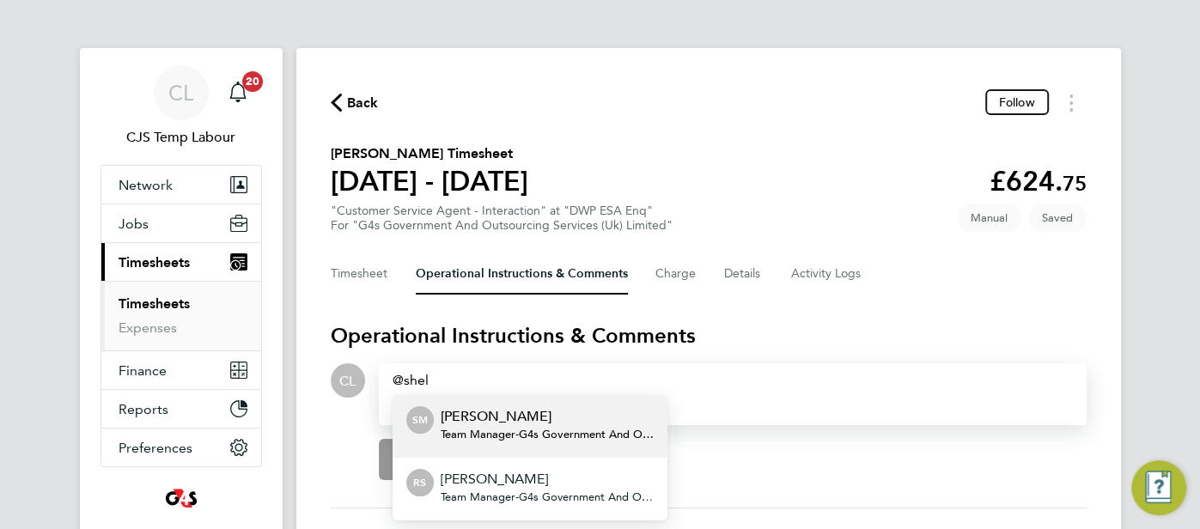
click at [538, 436] on span "Team Manager - G4s Government And Outsourcing Services (Uk) Limited" at bounding box center [547, 435] width 213 height 14
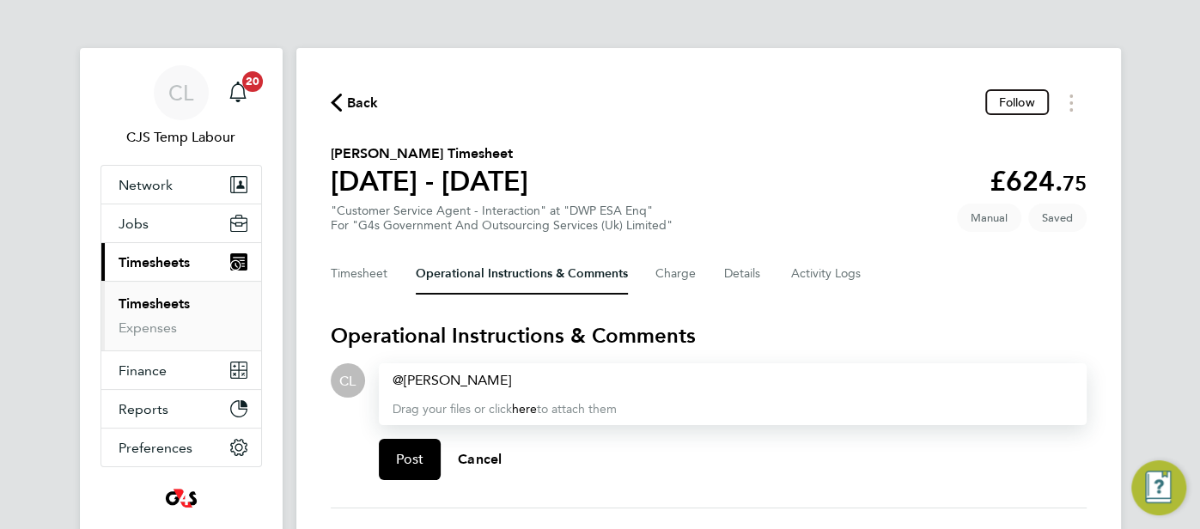
click at [541, 388] on div "Shelby Miller ​" at bounding box center [733, 380] width 681 height 21
paste div
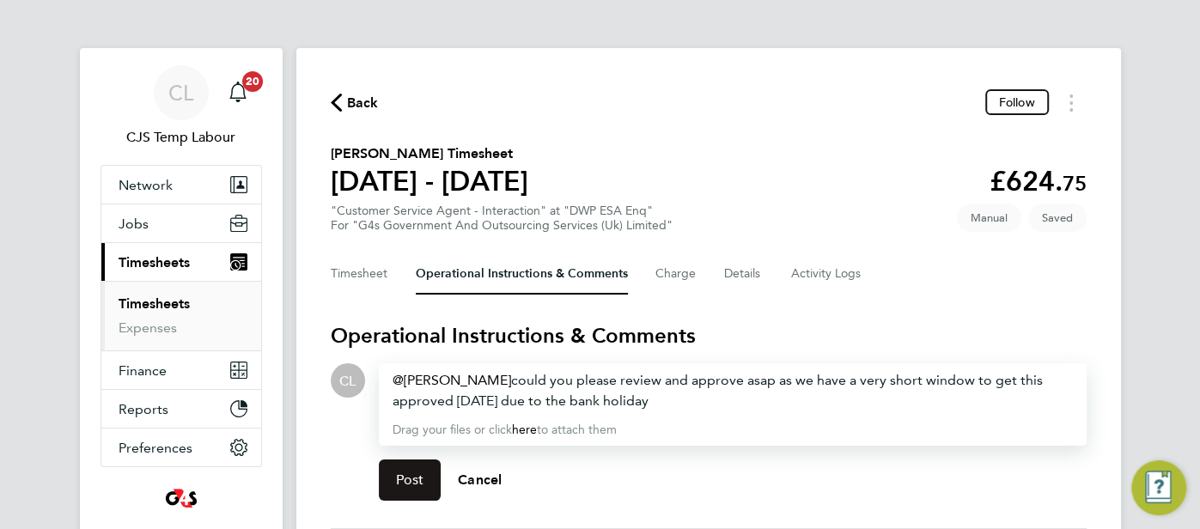
click at [430, 469] on button "Post" at bounding box center [410, 480] width 63 height 41
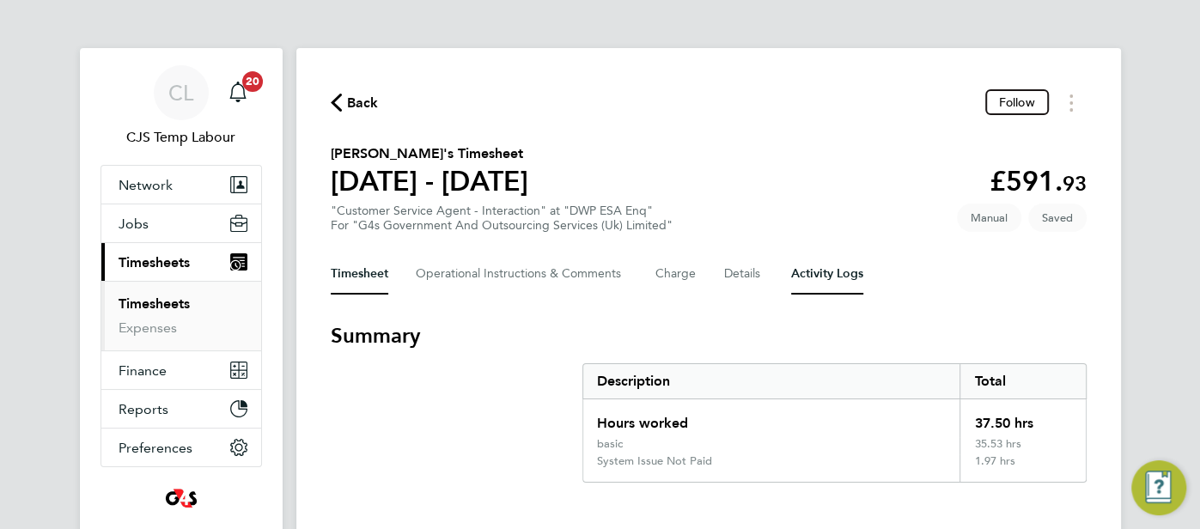
click at [809, 276] on Logs-tab "Activity Logs" at bounding box center [827, 273] width 72 height 41
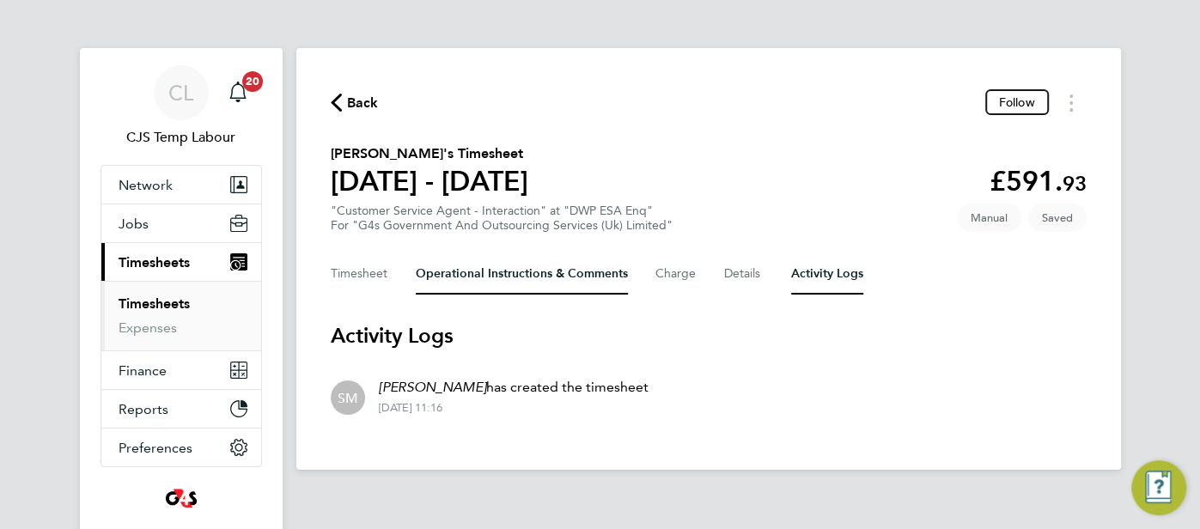
click at [528, 283] on Comments-tab "Operational Instructions & Comments" at bounding box center [522, 273] width 212 height 41
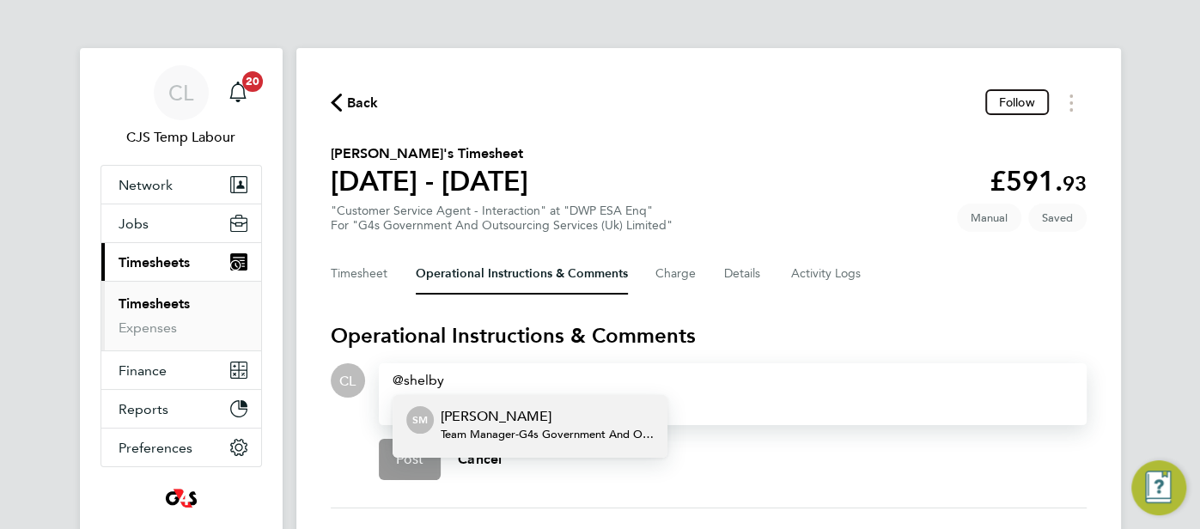
click at [565, 420] on p "[PERSON_NAME]" at bounding box center [547, 416] width 213 height 21
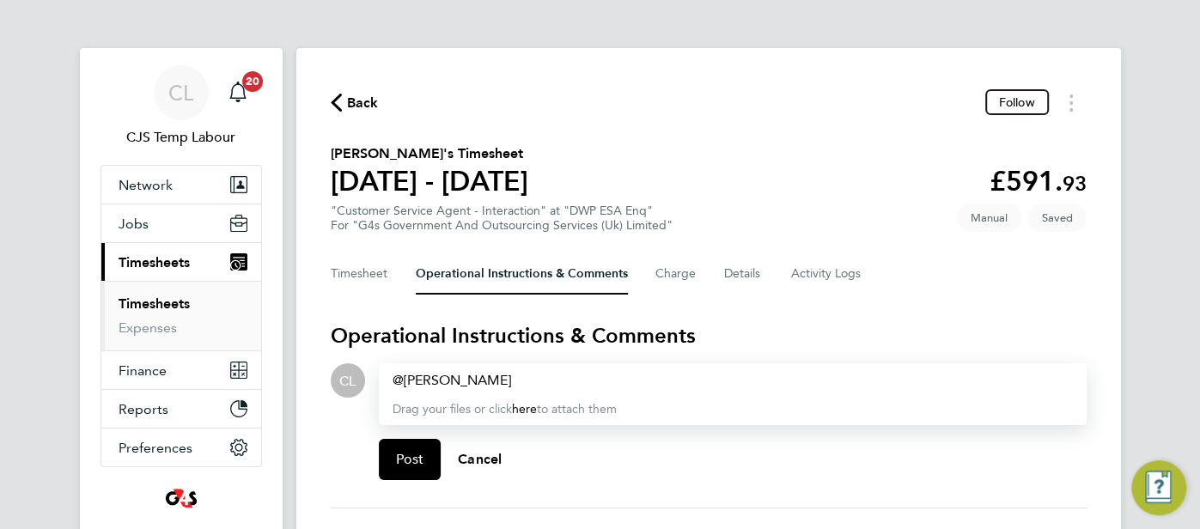
click at [534, 379] on div "[PERSON_NAME] ​" at bounding box center [733, 380] width 681 height 21
paste div
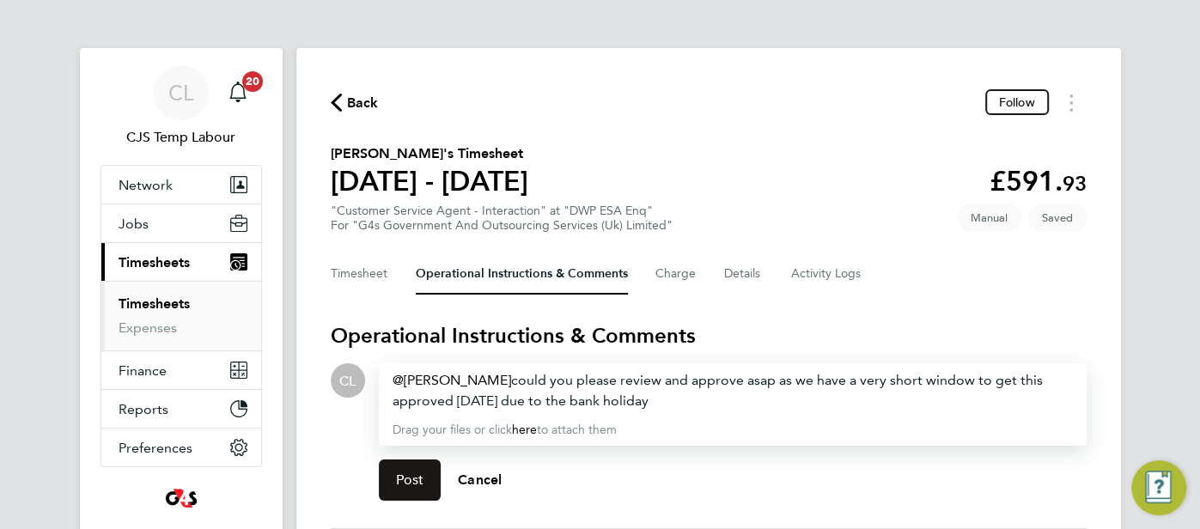
click at [424, 475] on button "Post" at bounding box center [410, 480] width 63 height 41
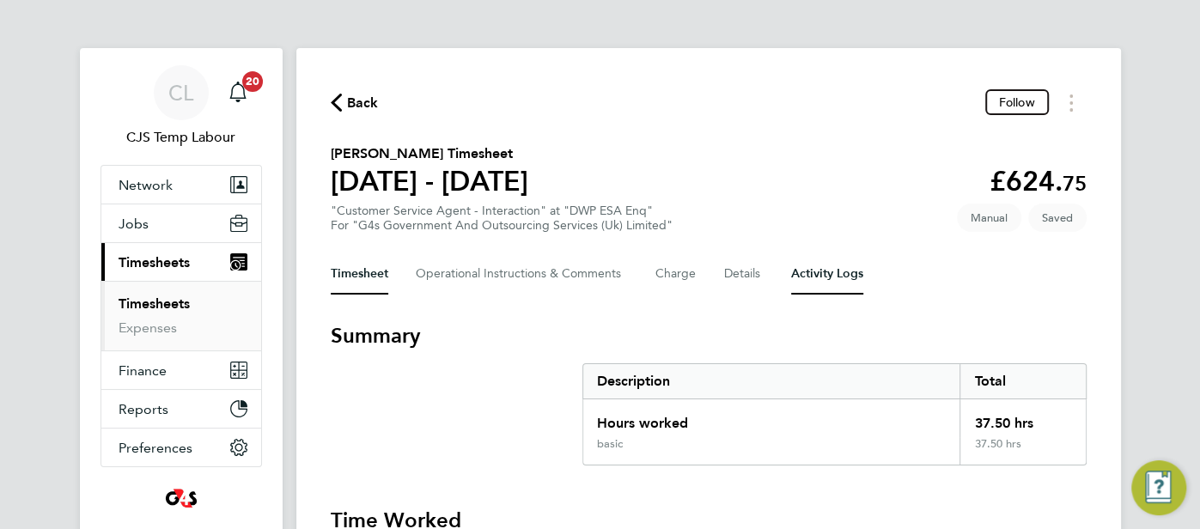
drag, startPoint x: 807, startPoint y: 270, endPoint x: 716, endPoint y: 313, distance: 100.7
click at [807, 270] on Logs-tab "Activity Logs" at bounding box center [827, 273] width 72 height 41
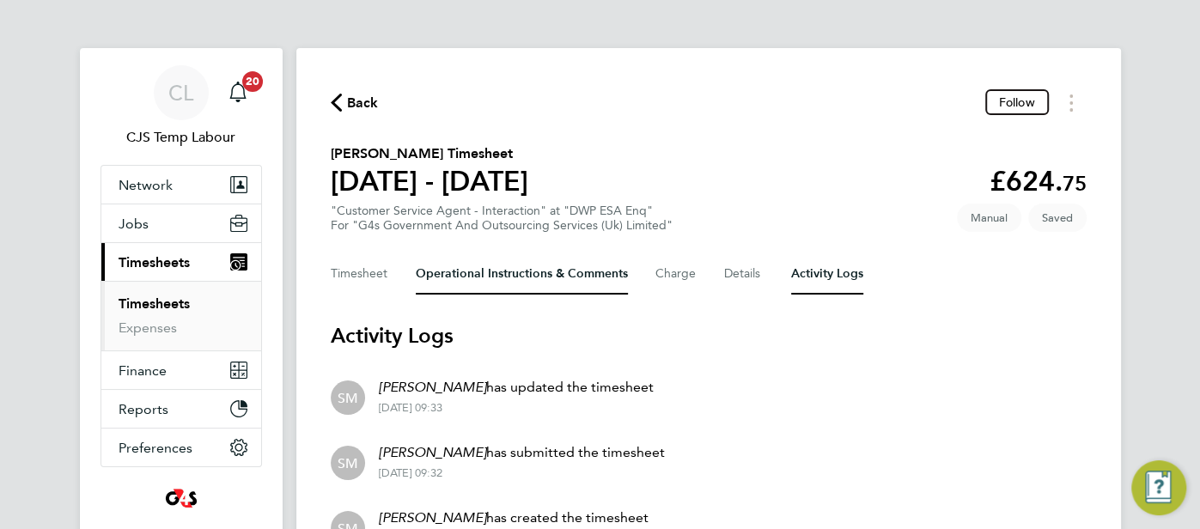
click at [506, 284] on Comments-tab "Operational Instructions & Comments" at bounding box center [522, 273] width 212 height 41
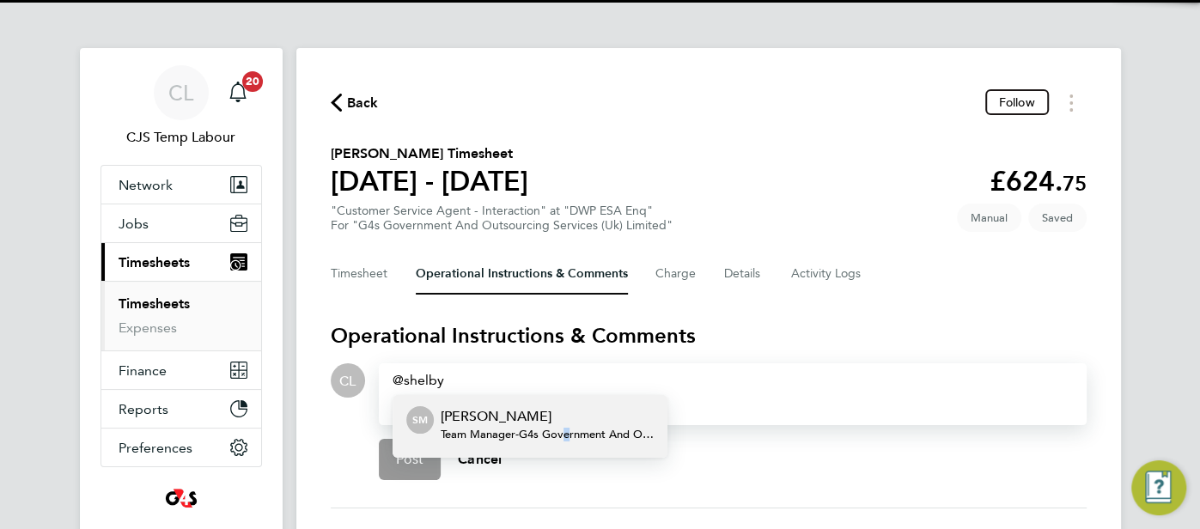
click at [566, 429] on span "Team Manager - G4s Government And Outsourcing Services (Uk) Limited" at bounding box center [547, 435] width 213 height 14
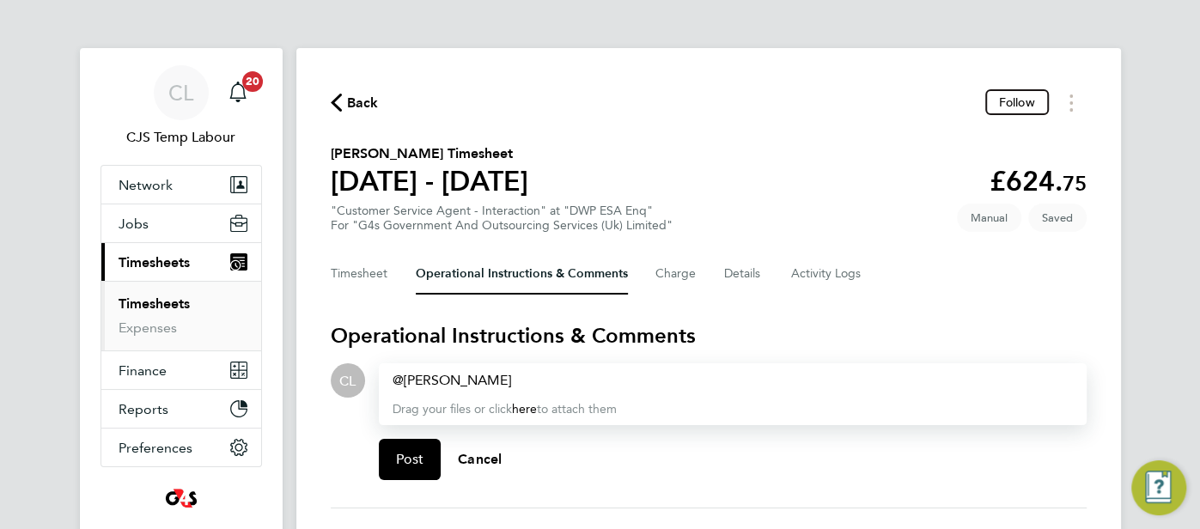
paste div
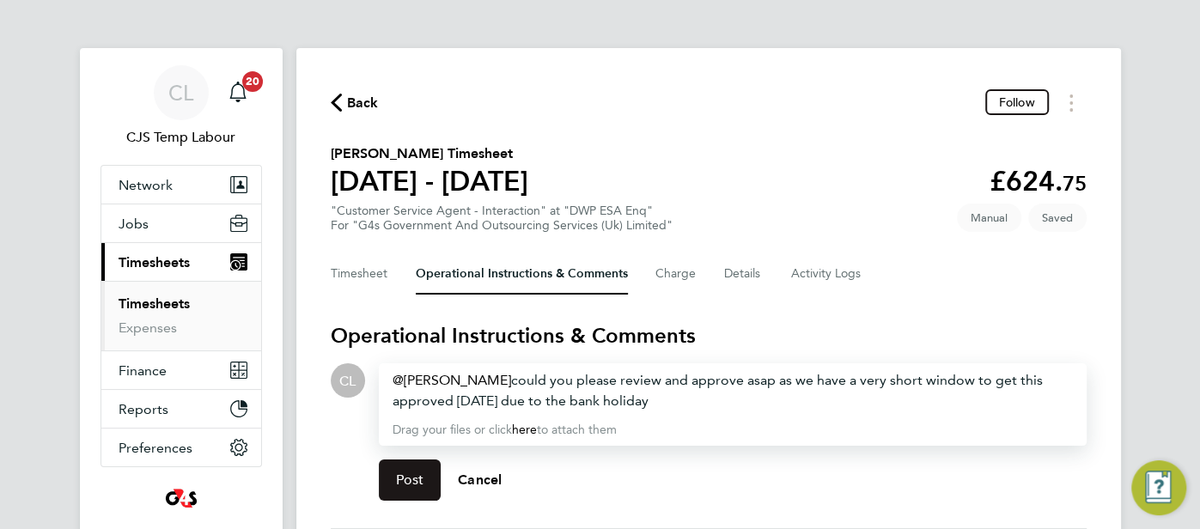
click at [417, 476] on span "Post" at bounding box center [410, 480] width 28 height 17
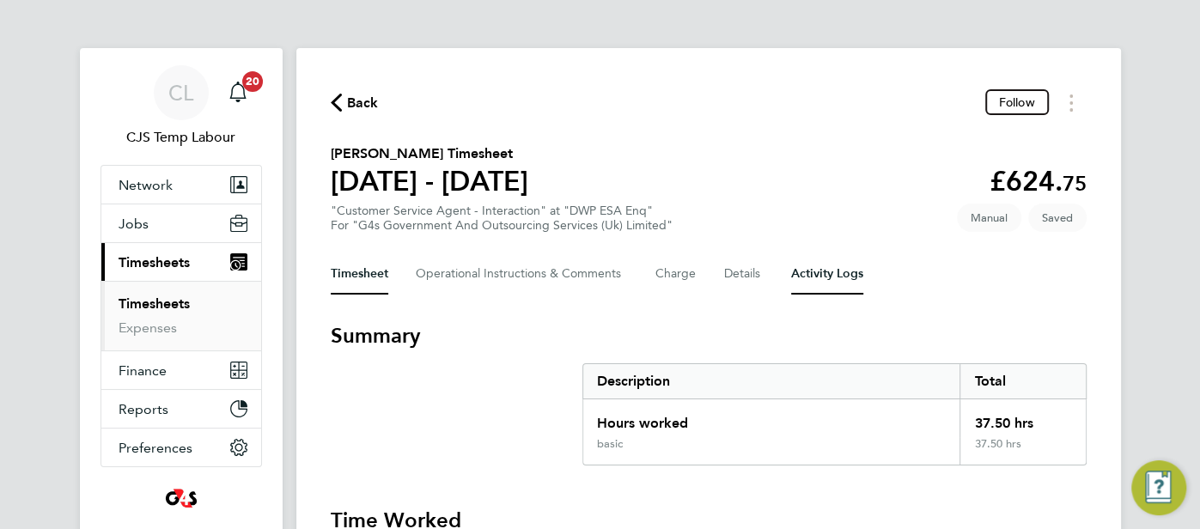
click at [829, 280] on Logs-tab "Activity Logs" at bounding box center [827, 273] width 72 height 41
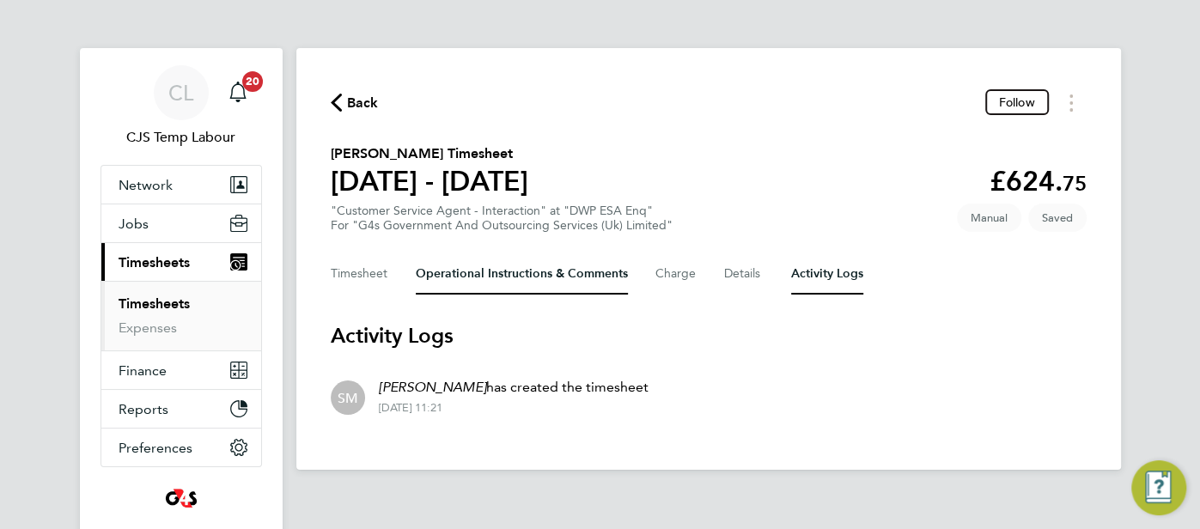
click at [484, 284] on Comments-tab "Operational Instructions & Comments" at bounding box center [522, 273] width 212 height 41
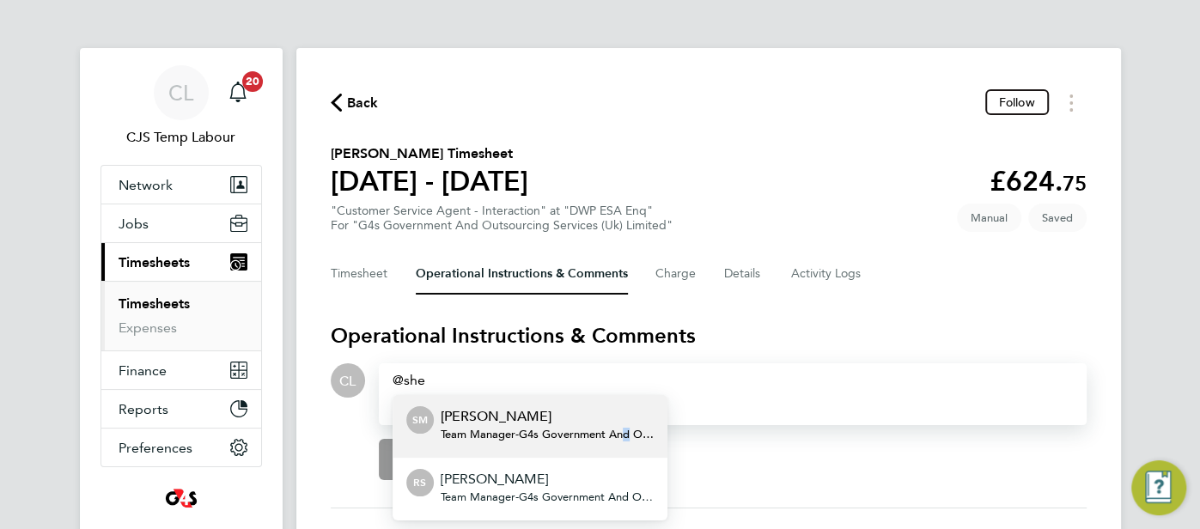
click at [629, 440] on div "[PERSON_NAME] Team Manager - G4s Government And Outsourcing Services (Uk) Limit…" at bounding box center [547, 426] width 213 height 41
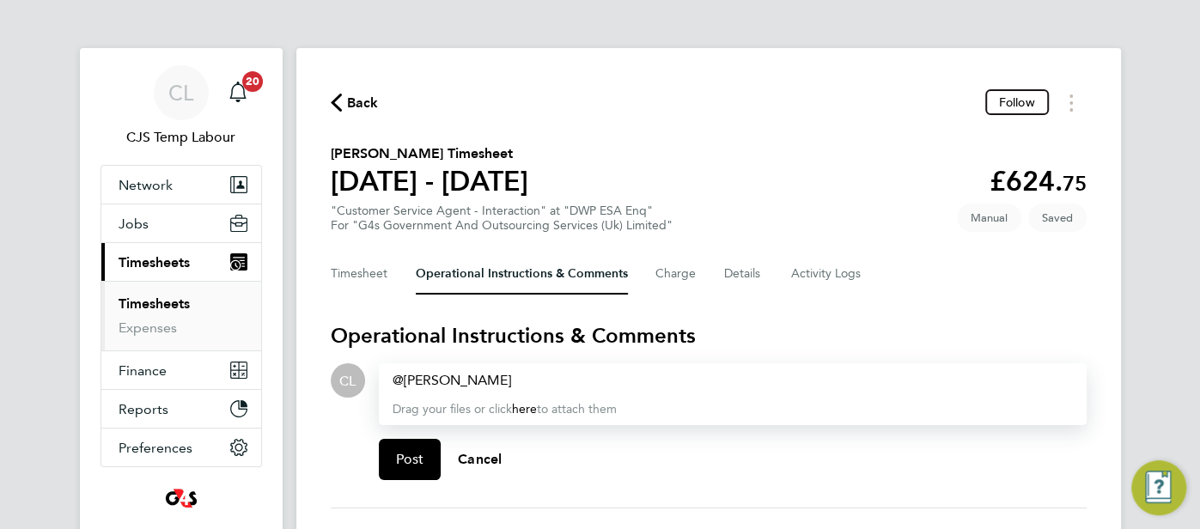
paste div
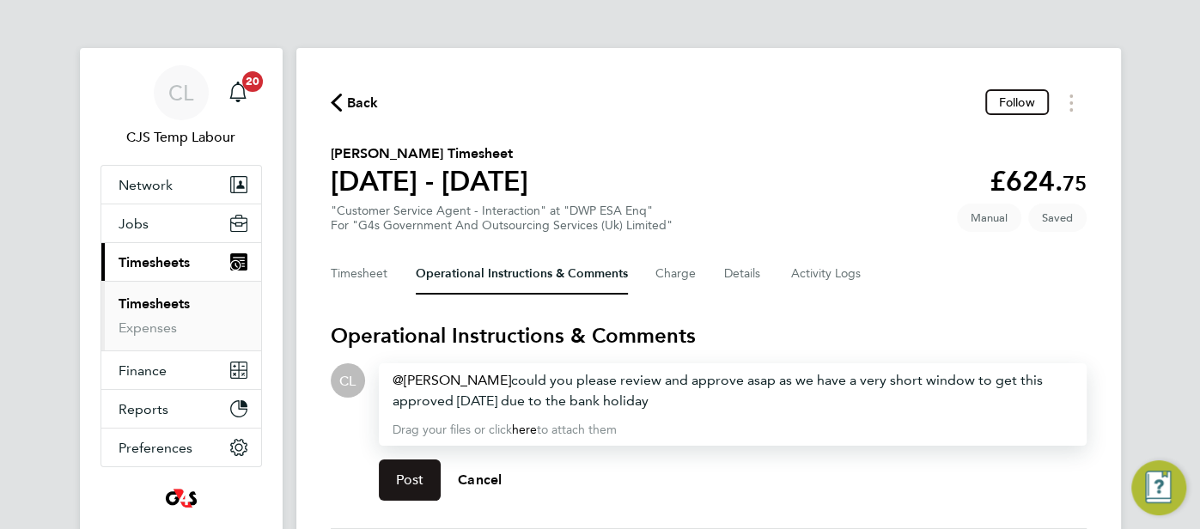
click at [424, 479] on button "Post" at bounding box center [410, 480] width 63 height 41
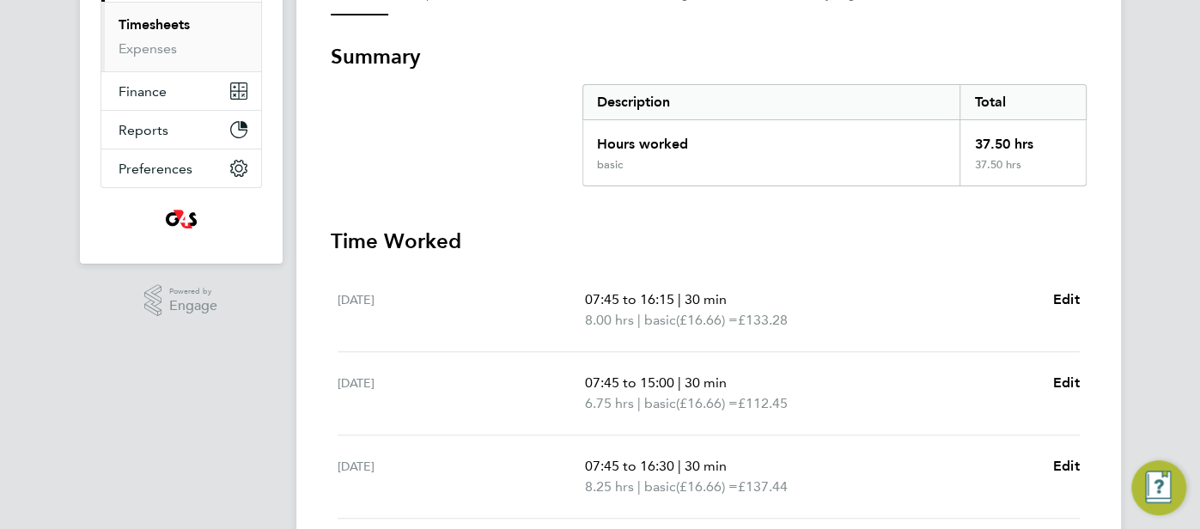
scroll to position [172, 0]
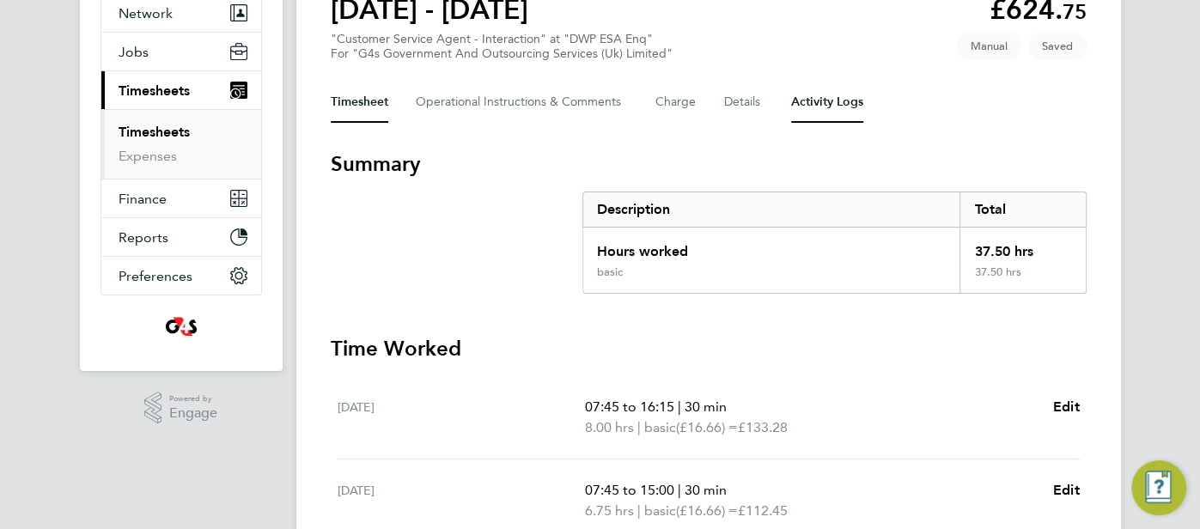
click at [825, 104] on Logs-tab "Activity Logs" at bounding box center [827, 102] width 72 height 41
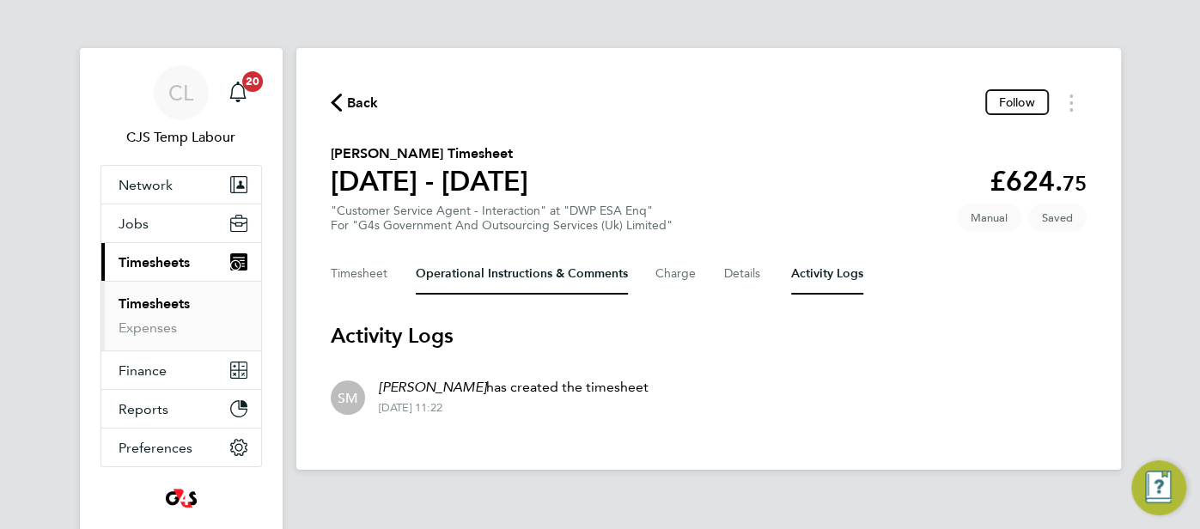
click at [557, 272] on Comments-tab "Operational Instructions & Comments" at bounding box center [522, 273] width 212 height 41
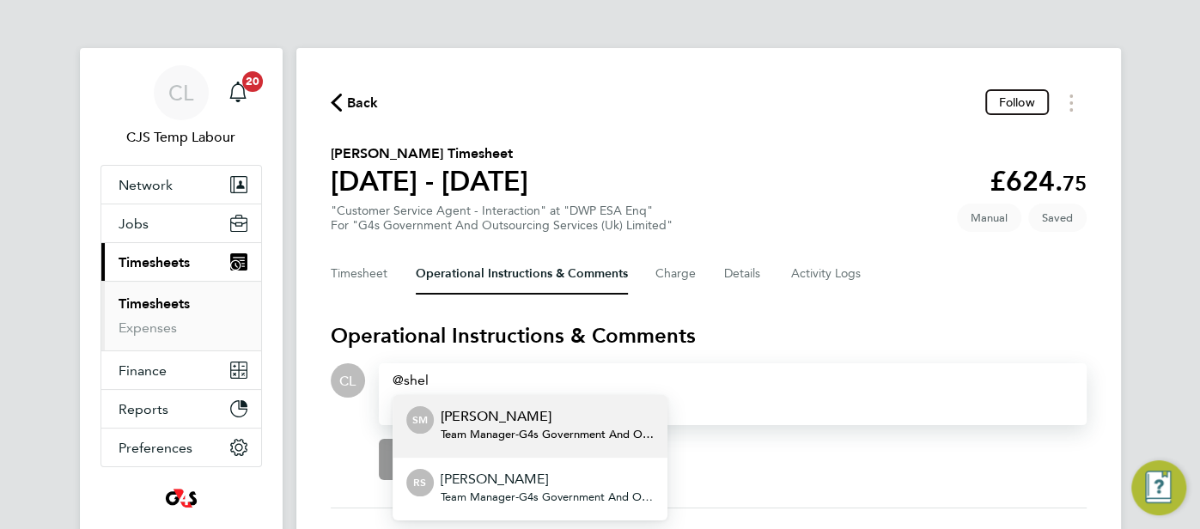
click at [571, 430] on span "Team Manager - G4s Government And Outsourcing Services (Uk) Limited" at bounding box center [547, 435] width 213 height 14
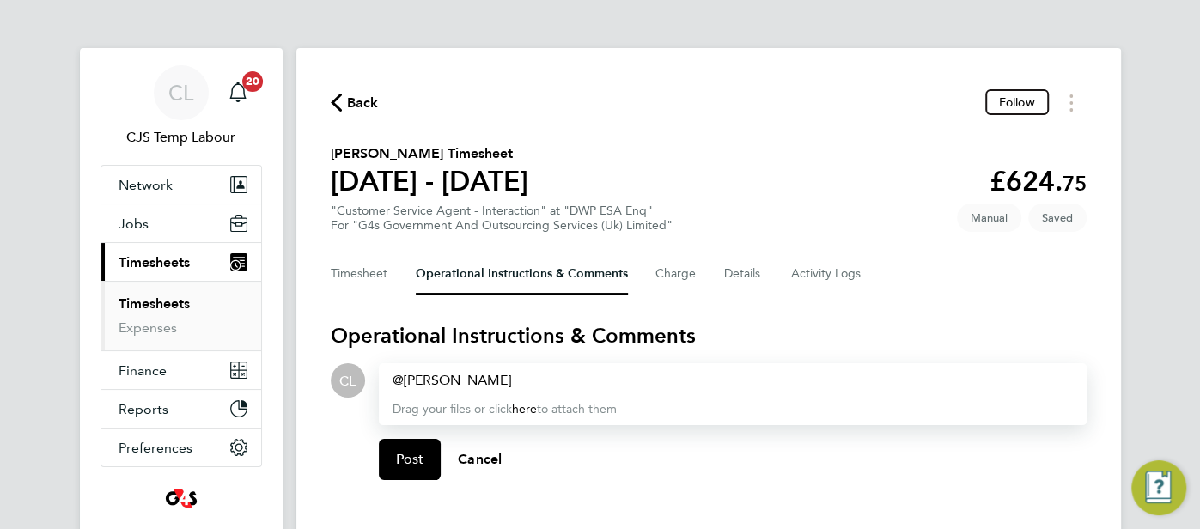
paste div
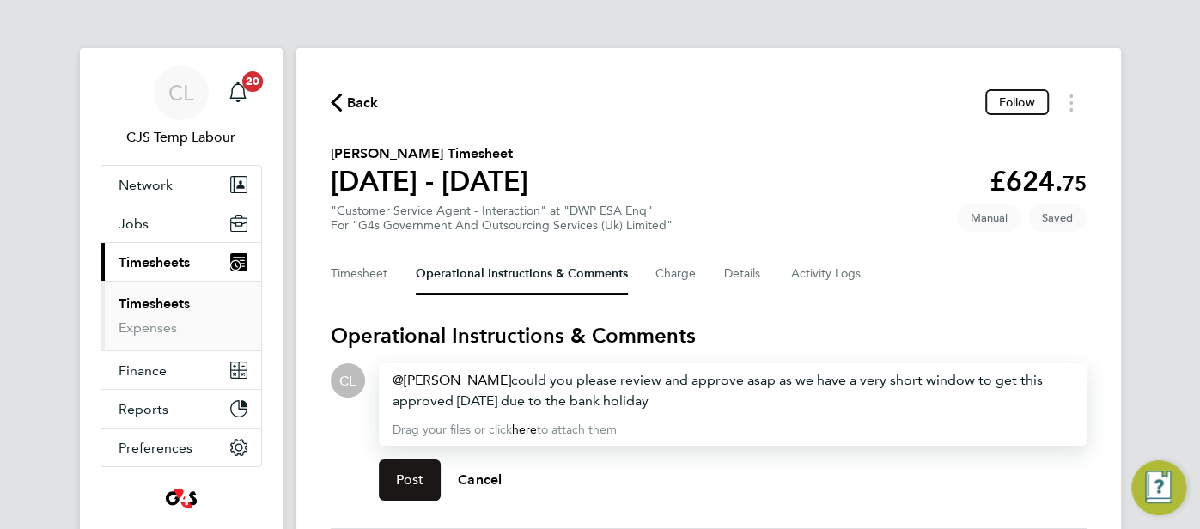
click at [432, 475] on button "Post" at bounding box center [410, 480] width 63 height 41
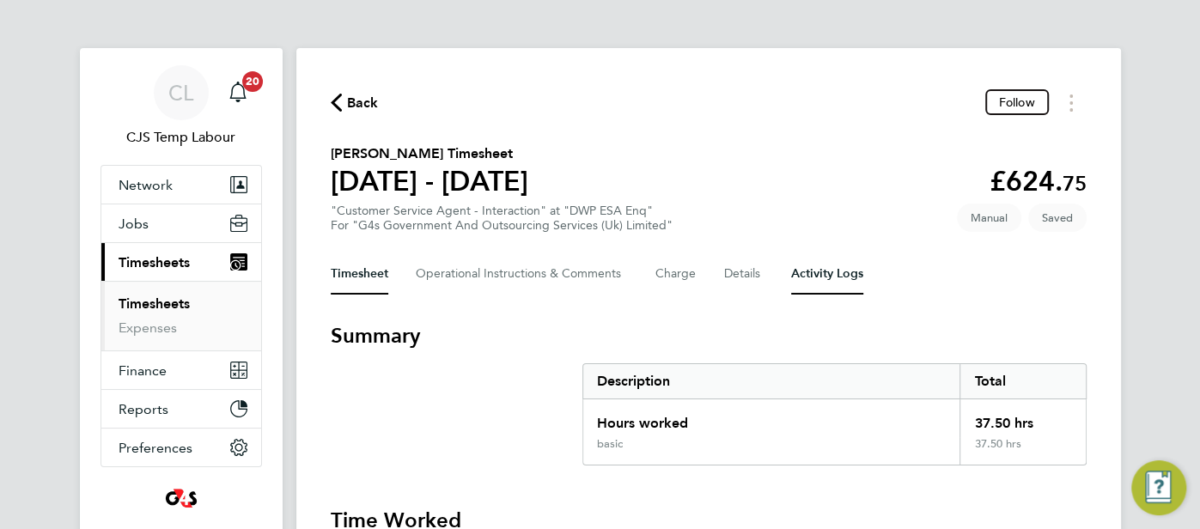
click at [808, 269] on Logs-tab "Activity Logs" at bounding box center [827, 273] width 72 height 41
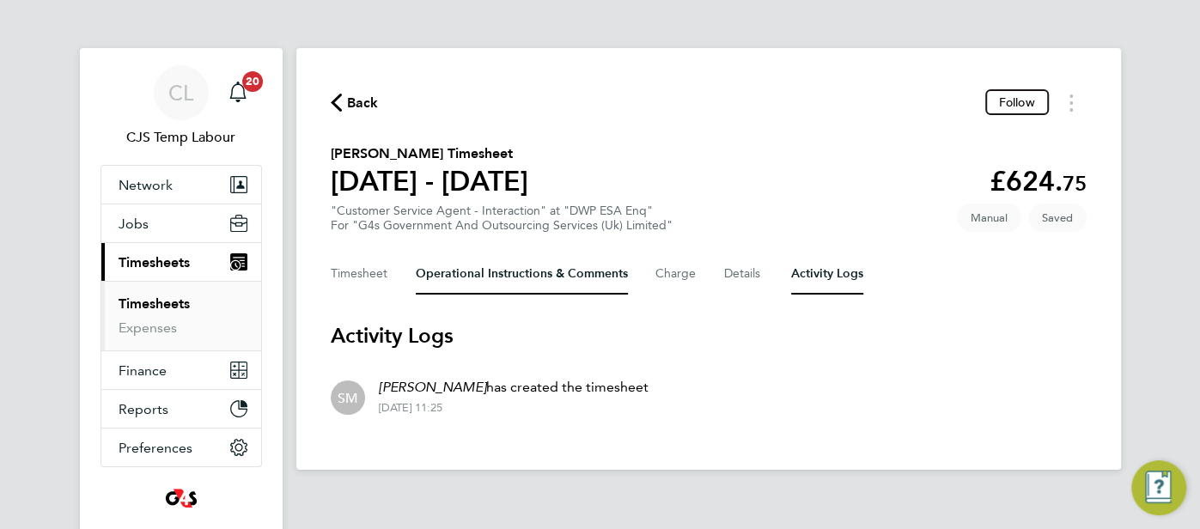
click at [509, 296] on div "Back Follow Jack Kyriacou's Timesheet 18 - 24 Aug 2025 £624. 75 "Customer Servi…" at bounding box center [708, 259] width 825 height 422
click at [491, 262] on Comments-tab "Operational Instructions & Comments" at bounding box center [522, 273] width 212 height 41
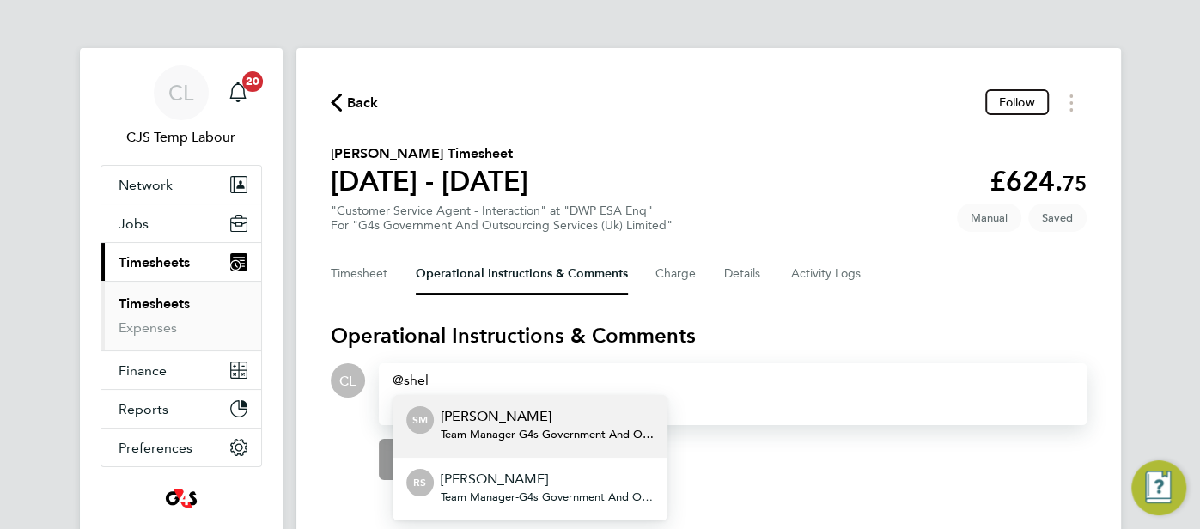
drag, startPoint x: 497, startPoint y: 434, endPoint x: 510, endPoint y: 427, distance: 15.4
click at [497, 434] on span "Team Manager - G4s Government And Outsourcing Services (Uk) Limited" at bounding box center [547, 435] width 213 height 14
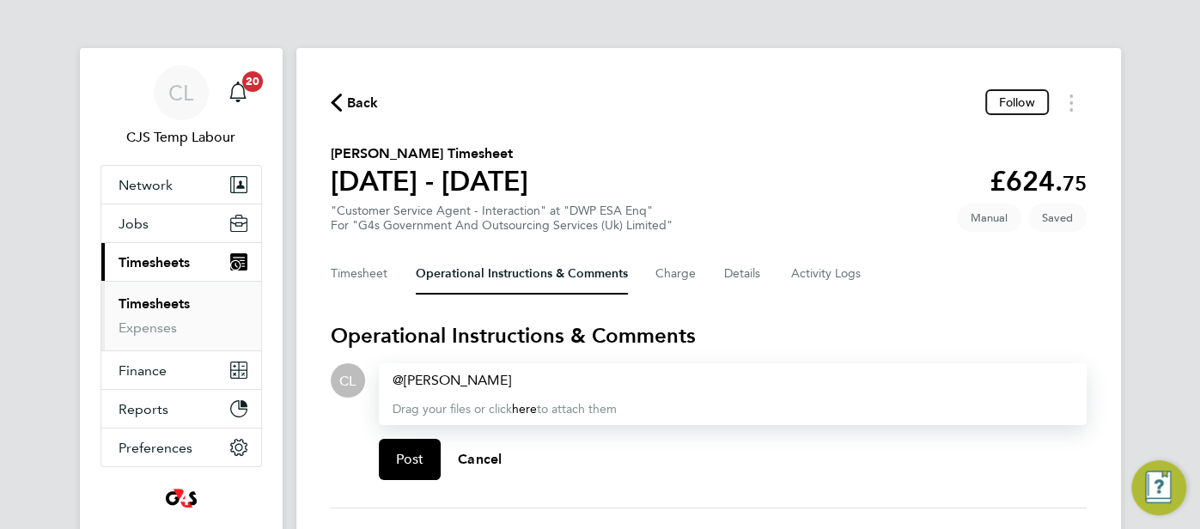
paste div
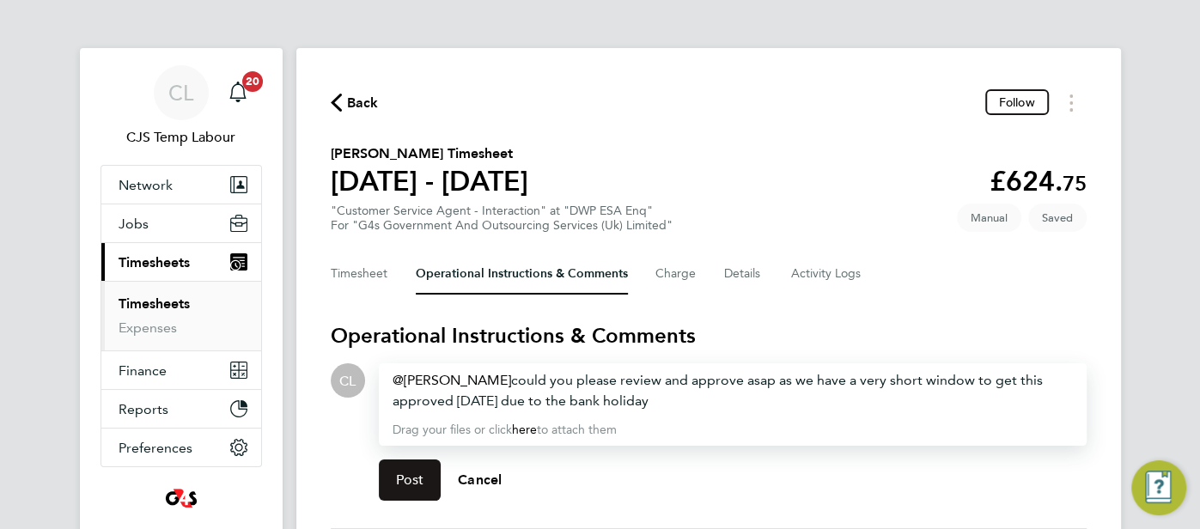
click at [418, 490] on button "Post" at bounding box center [410, 480] width 63 height 41
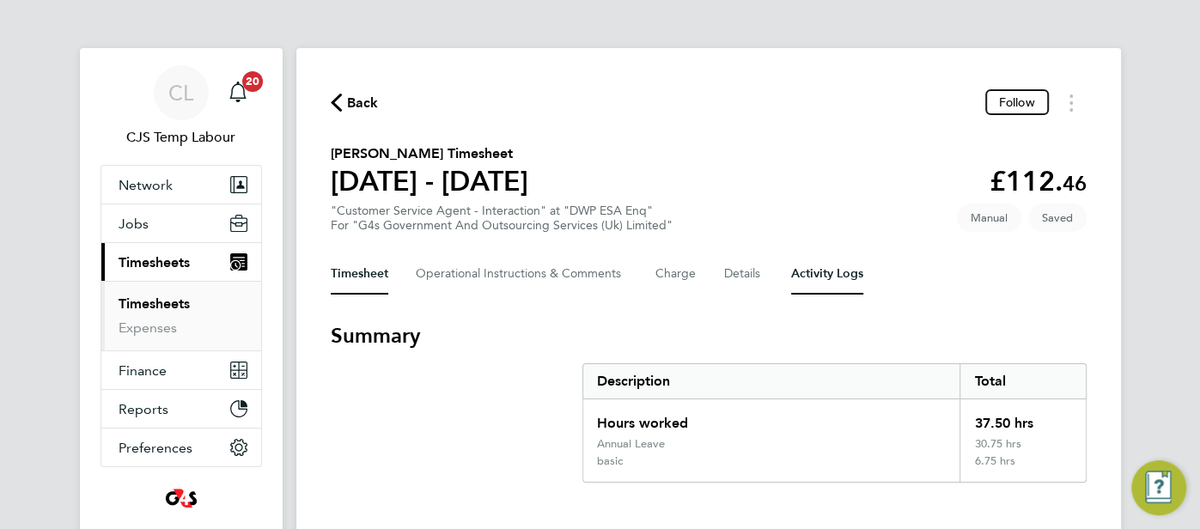
click at [838, 279] on Logs-tab "Activity Logs" at bounding box center [827, 273] width 72 height 41
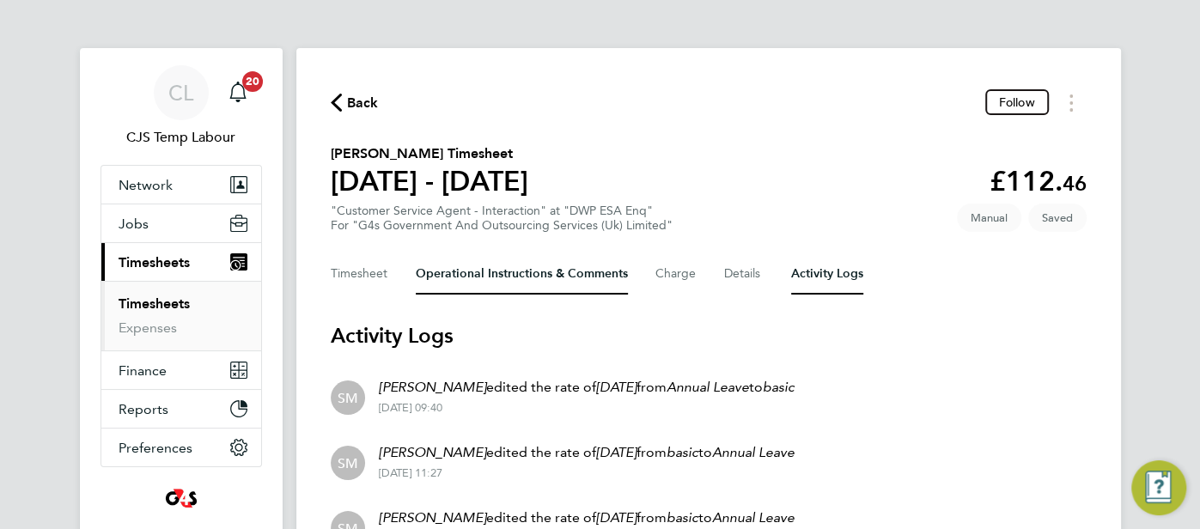
click at [542, 272] on Comments-tab "Operational Instructions & Comments" at bounding box center [522, 273] width 212 height 41
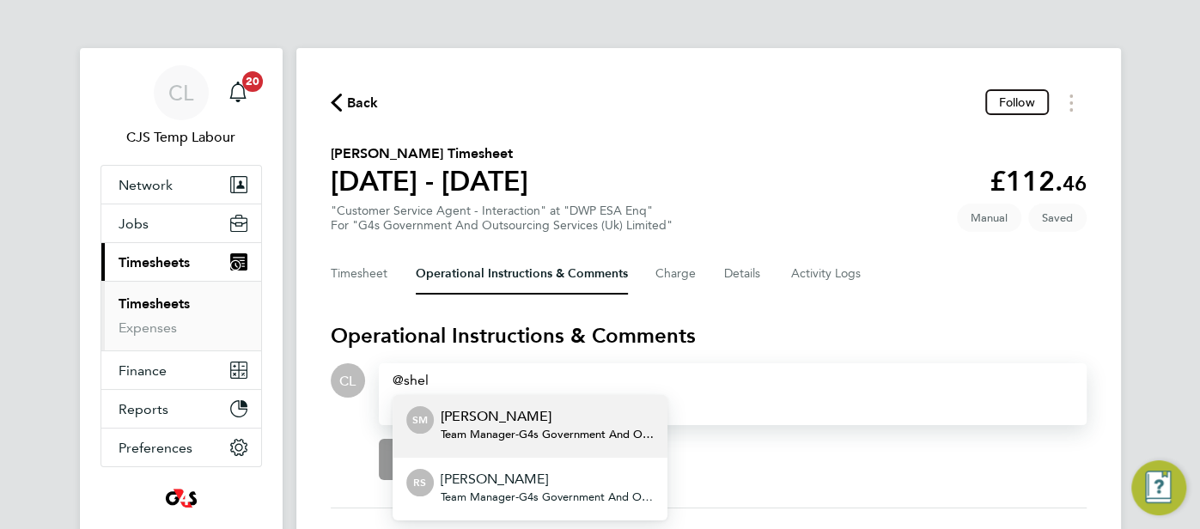
click at [585, 425] on p "[PERSON_NAME]" at bounding box center [547, 416] width 213 height 21
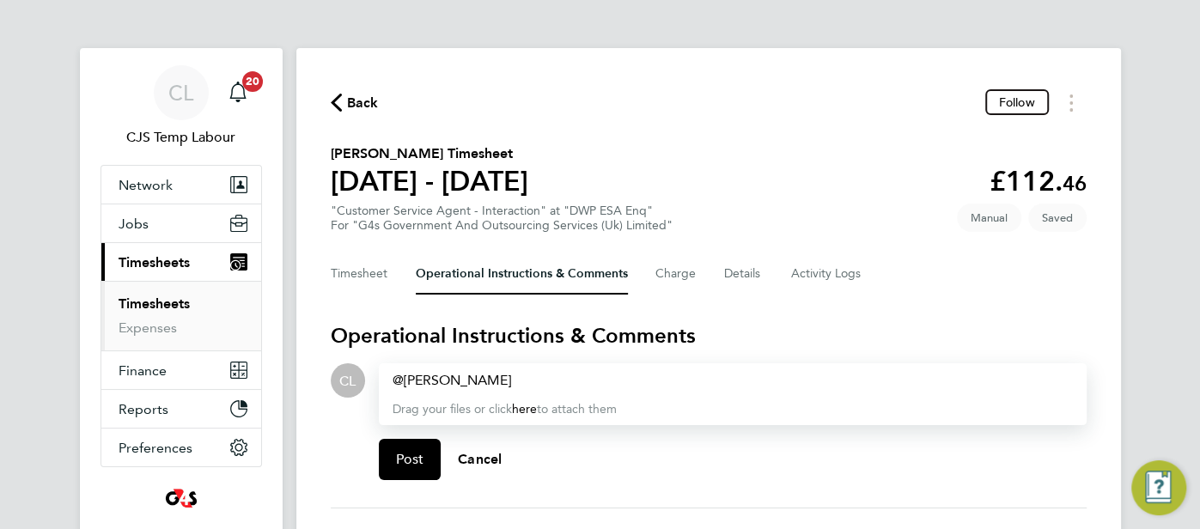
paste div
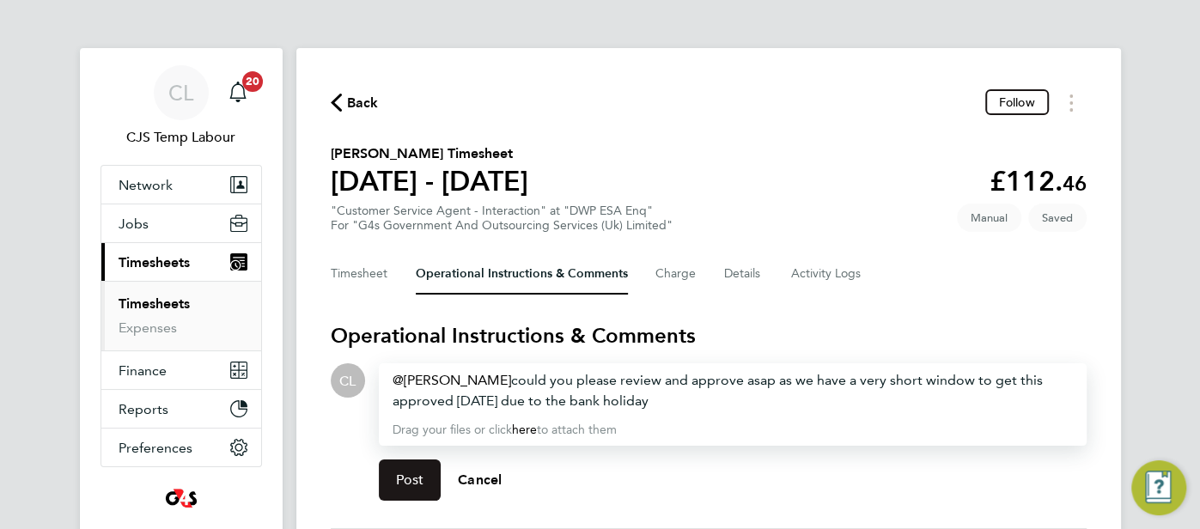
click at [422, 479] on span "Post" at bounding box center [410, 480] width 28 height 17
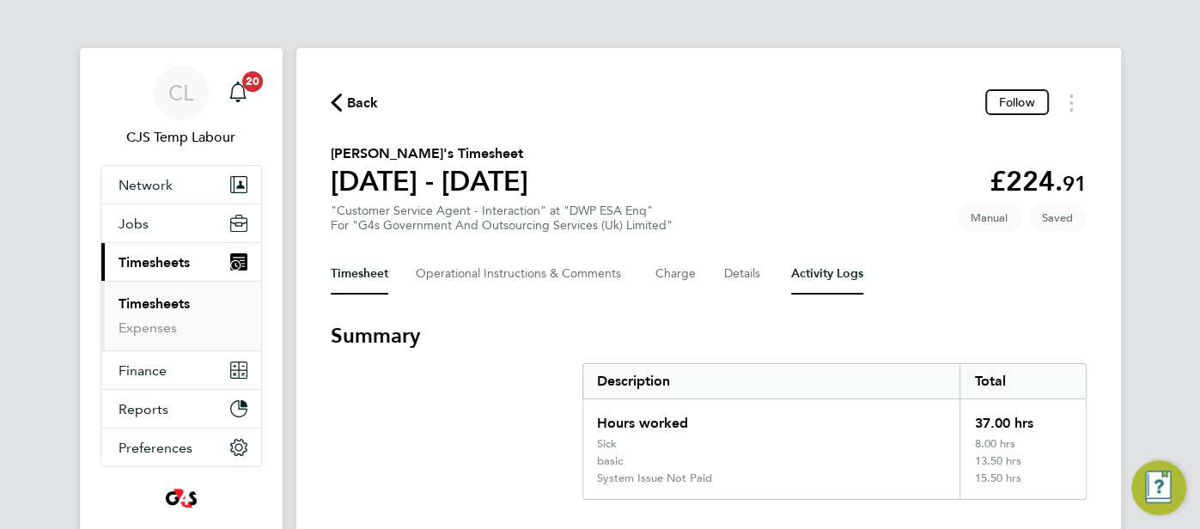
click at [815, 280] on Logs-tab "Activity Logs" at bounding box center [827, 273] width 72 height 41
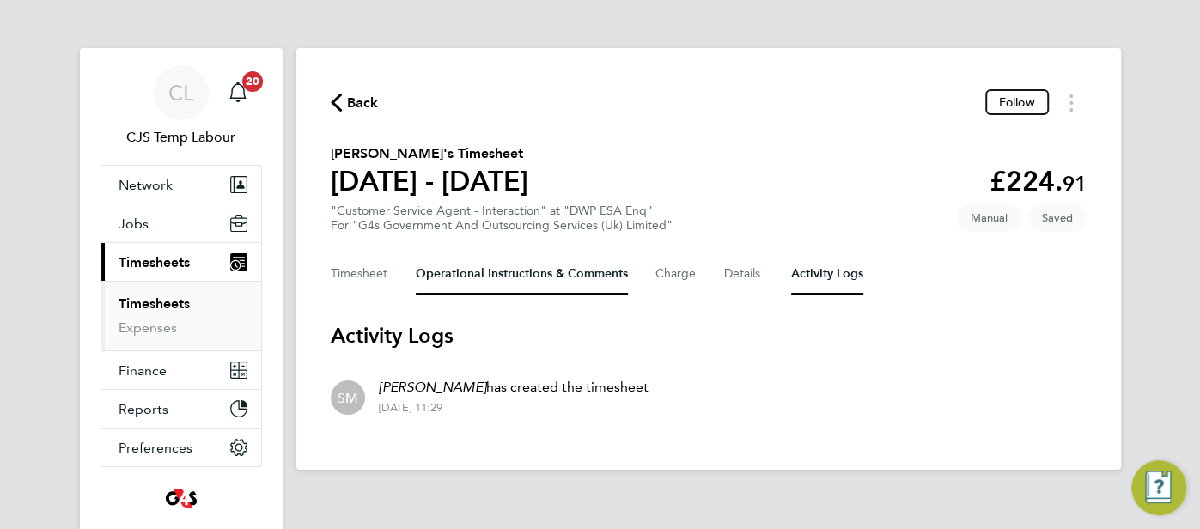
click at [498, 284] on Comments-tab "Operational Instructions & Comments" at bounding box center [522, 273] width 212 height 41
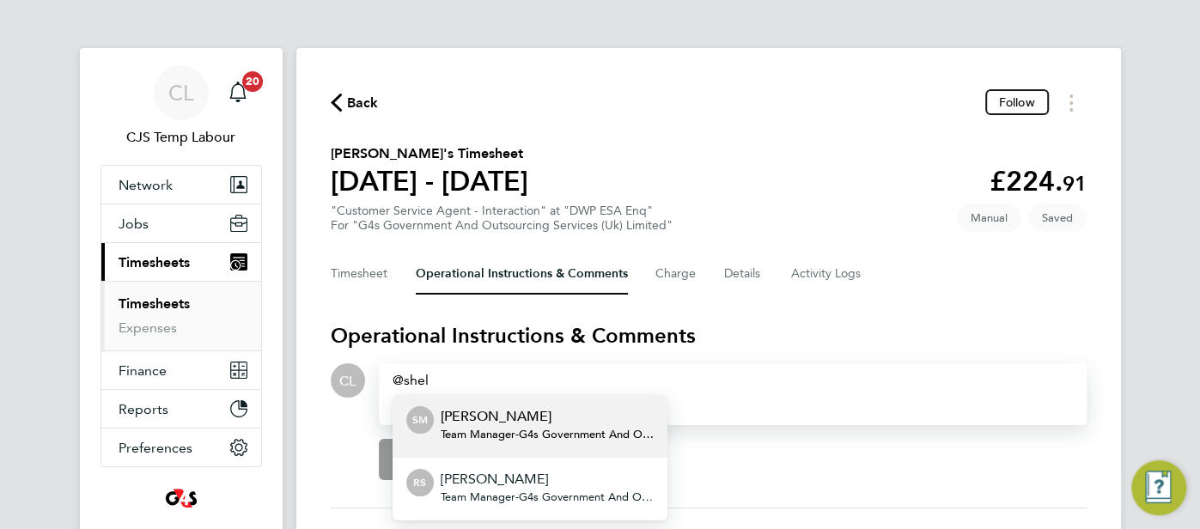
click at [628, 430] on span "Team Manager - G4s Government And Outsourcing Services (Uk) Limited" at bounding box center [547, 435] width 213 height 14
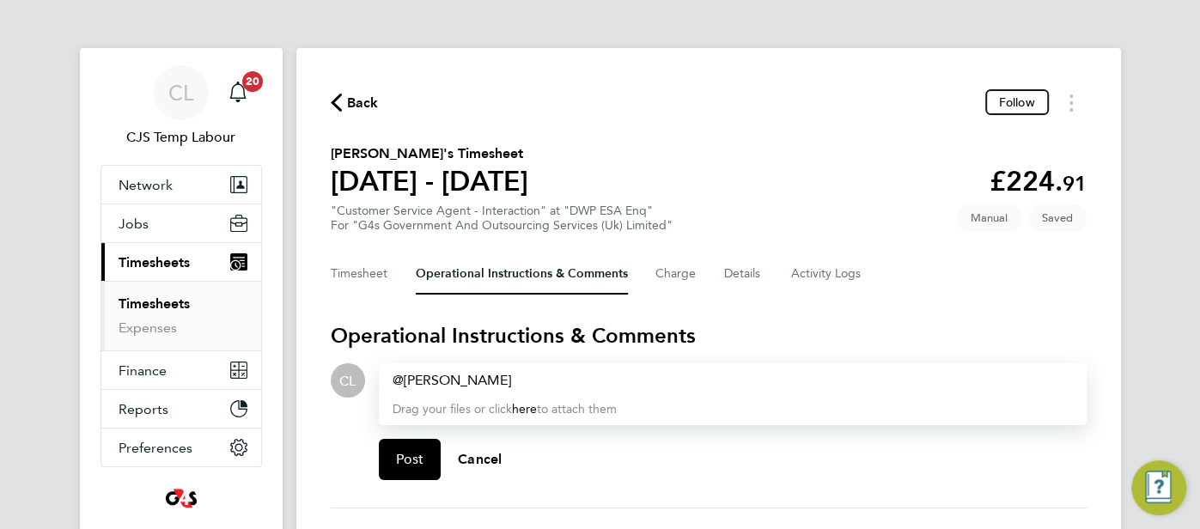
paste div
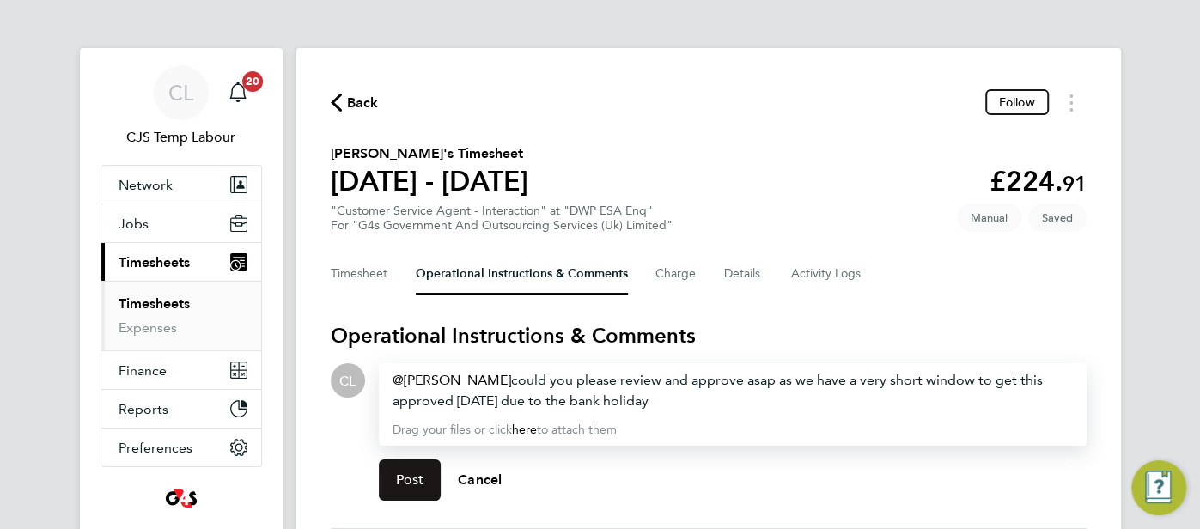
click at [420, 479] on span "Post" at bounding box center [410, 480] width 28 height 17
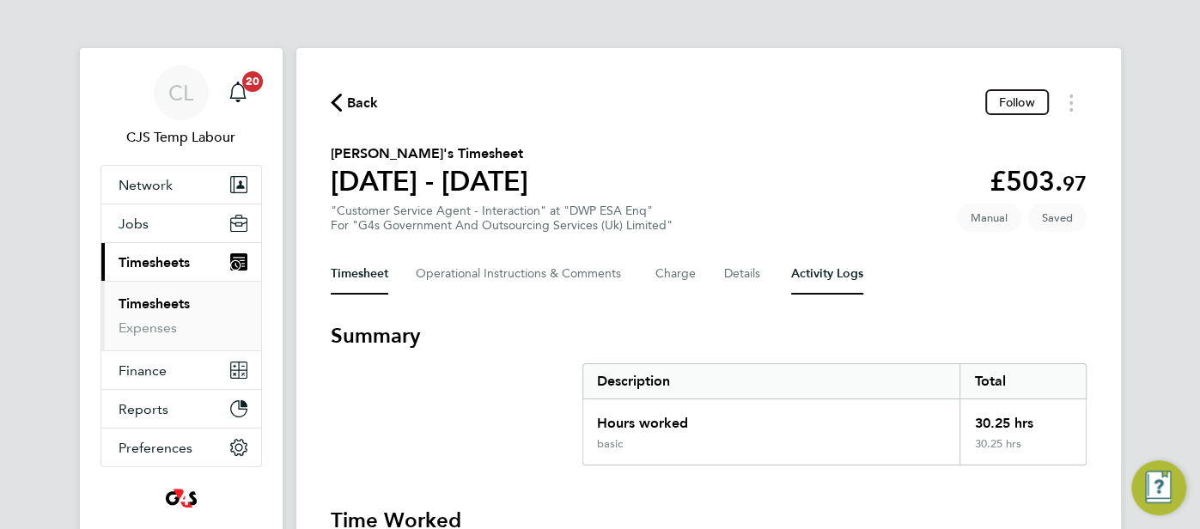
click at [811, 268] on Logs-tab "Activity Logs" at bounding box center [827, 273] width 72 height 41
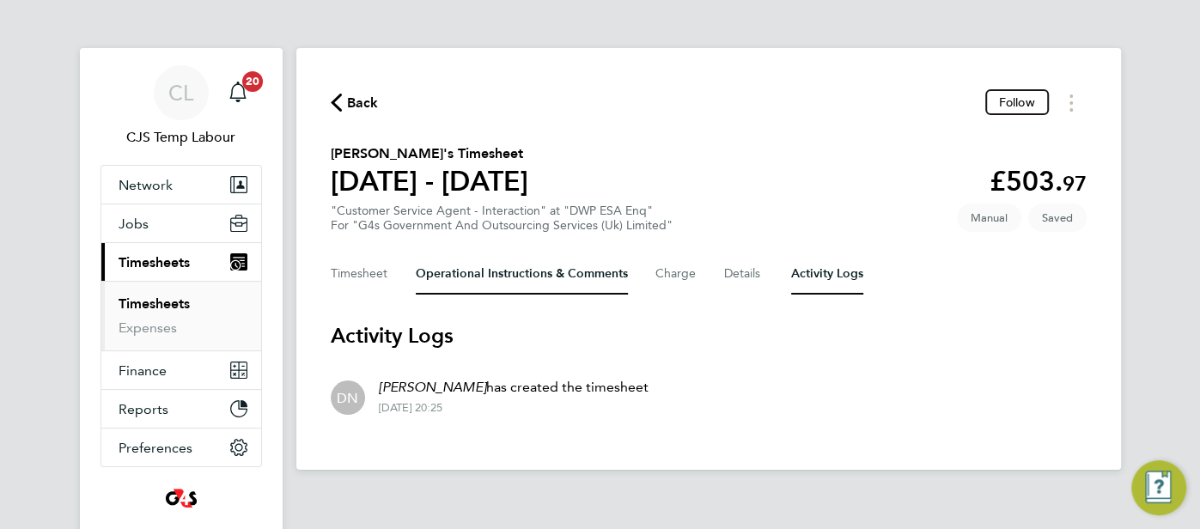
click at [480, 275] on Comments-tab "Operational Instructions & Comments" at bounding box center [522, 273] width 212 height 41
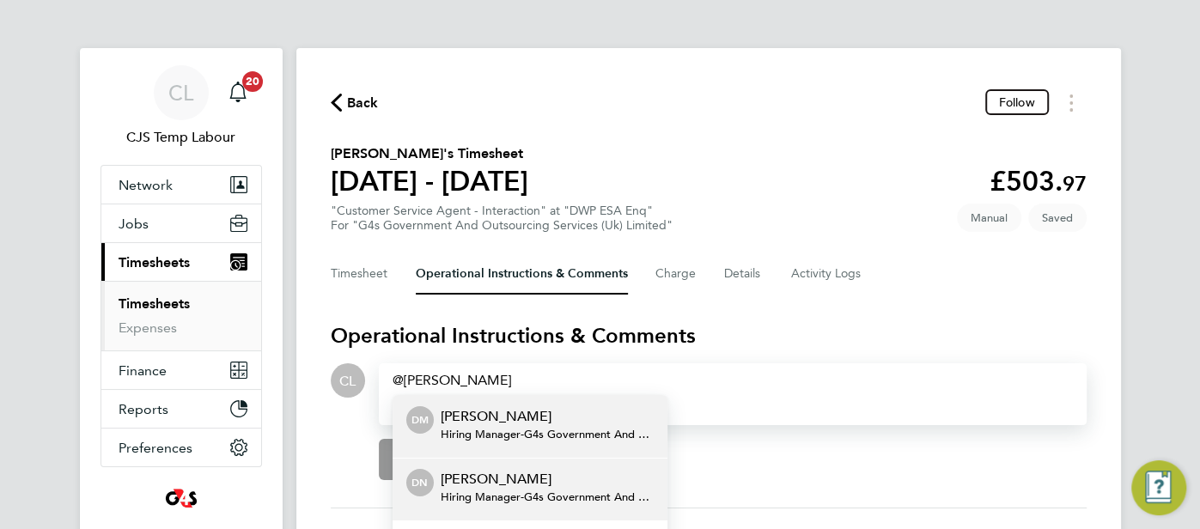
click at [551, 498] on span "Hiring Manager - G4s Government And Outsourcing Services (Uk) Limited" at bounding box center [547, 498] width 213 height 14
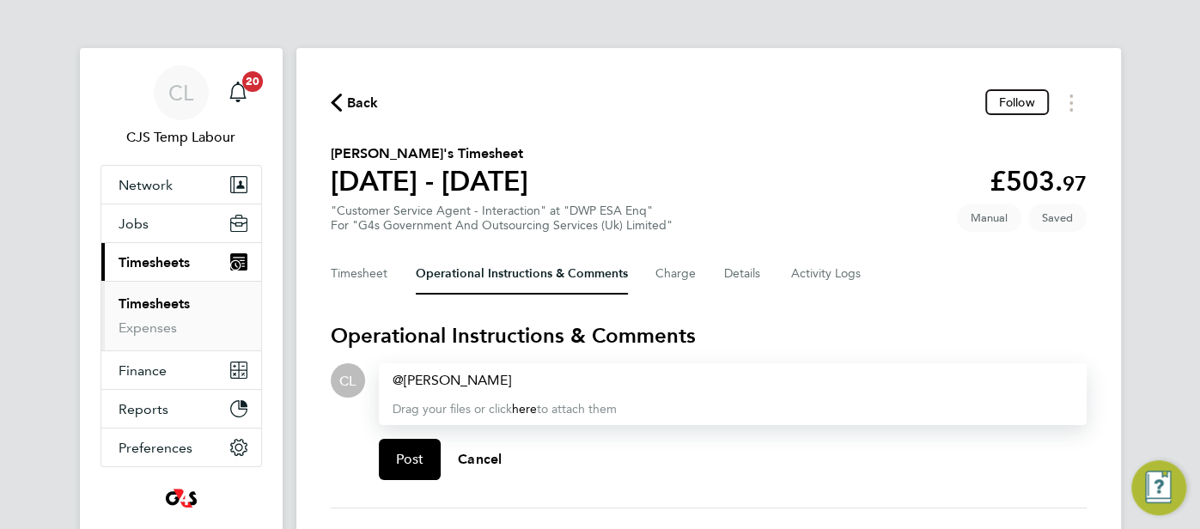
paste div
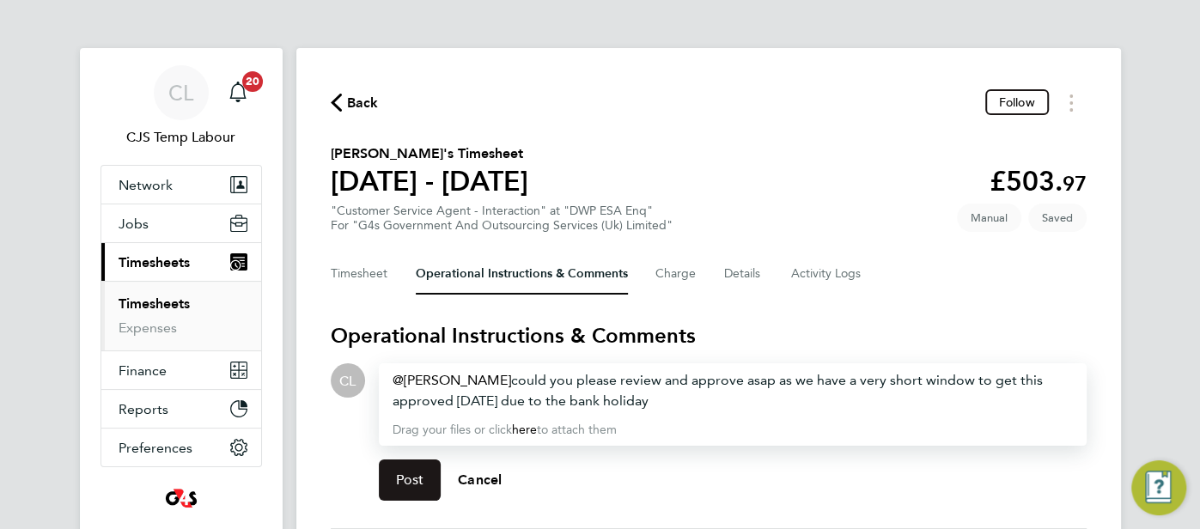
click at [428, 481] on button "Post" at bounding box center [410, 480] width 63 height 41
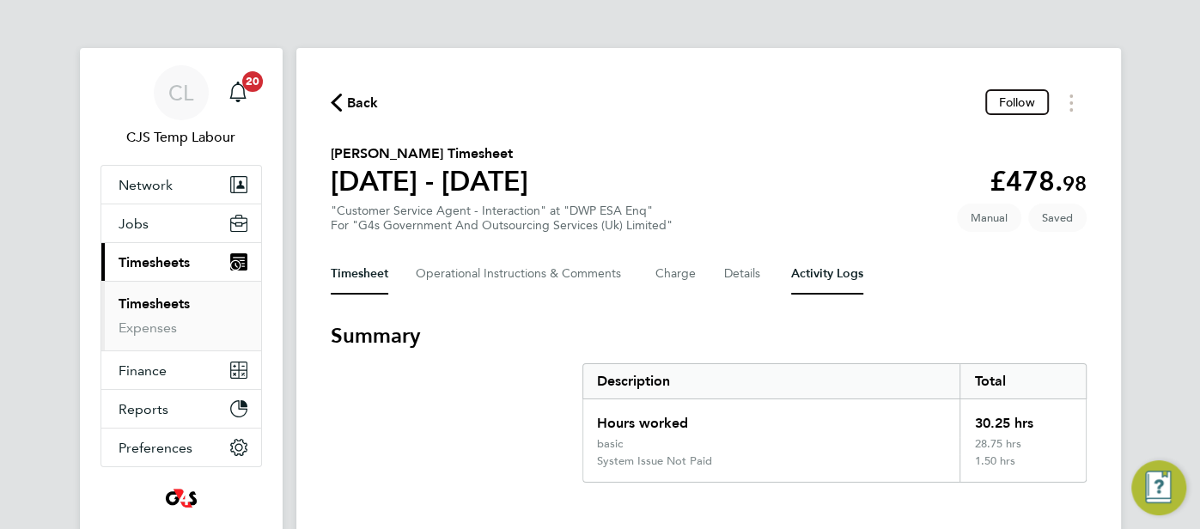
click at [809, 279] on Logs-tab "Activity Logs" at bounding box center [827, 273] width 72 height 41
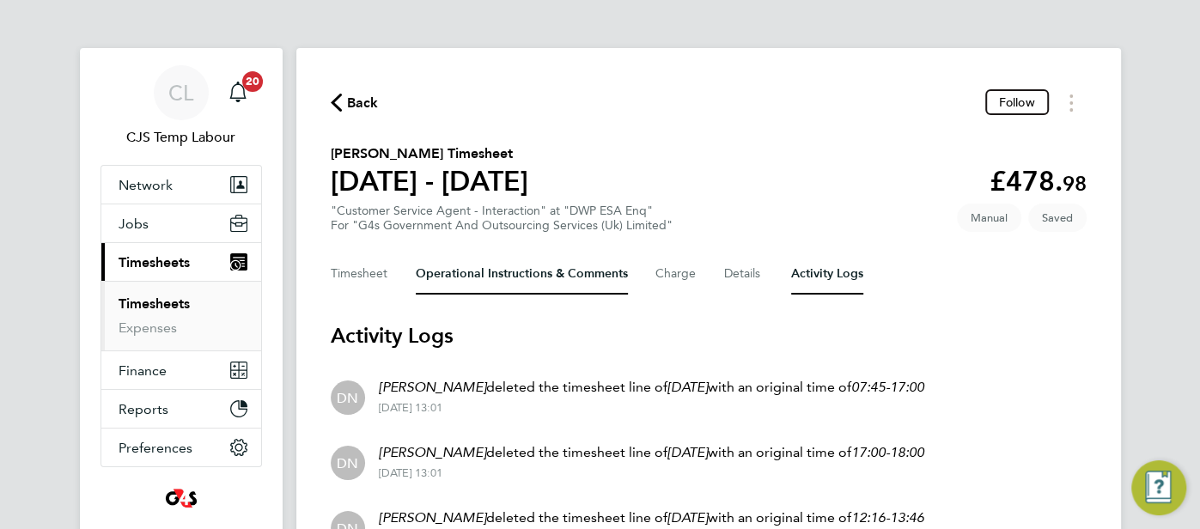
click at [498, 274] on Comments-tab "Operational Instructions & Comments" at bounding box center [522, 273] width 212 height 41
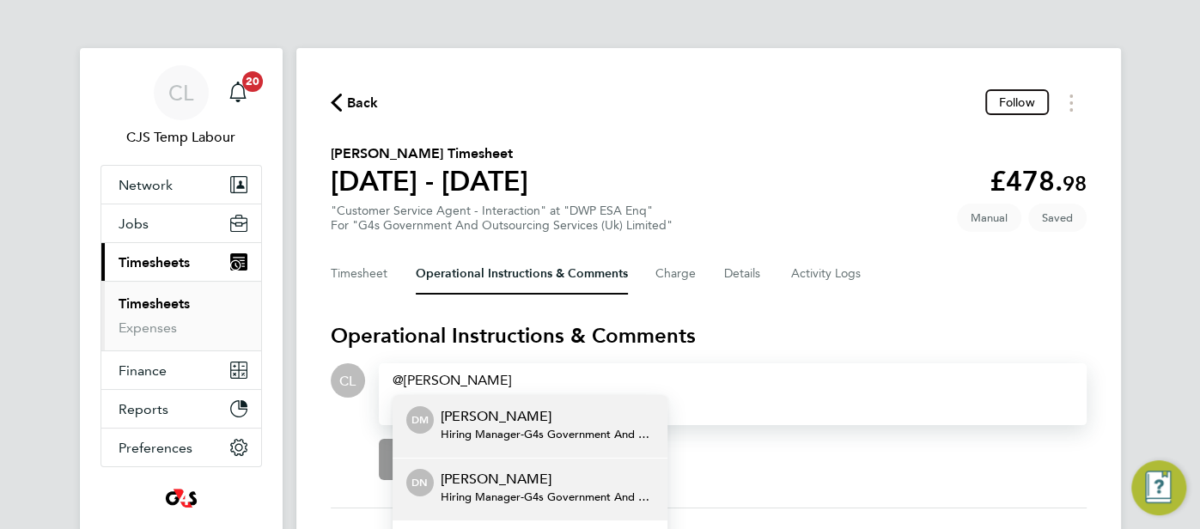
click at [498, 477] on p "[PERSON_NAME]" at bounding box center [547, 479] width 213 height 21
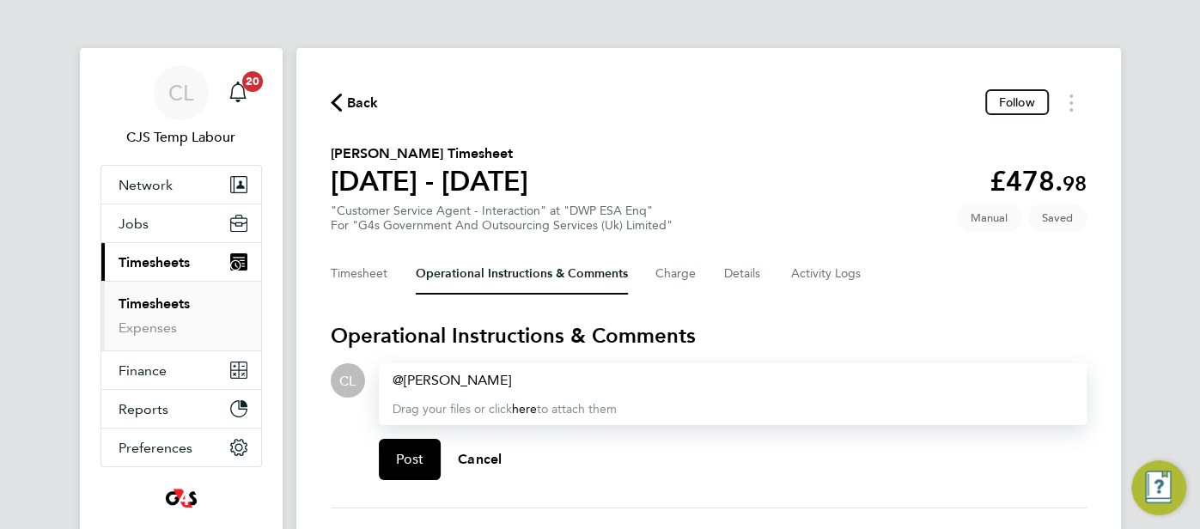
paste div
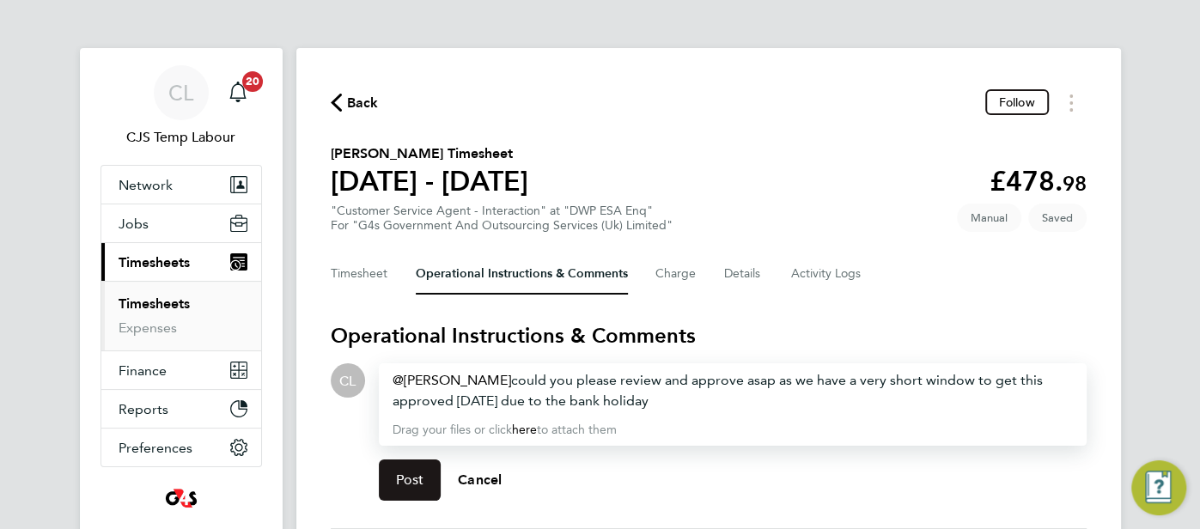
click at [420, 473] on span "Post" at bounding box center [410, 480] width 28 height 17
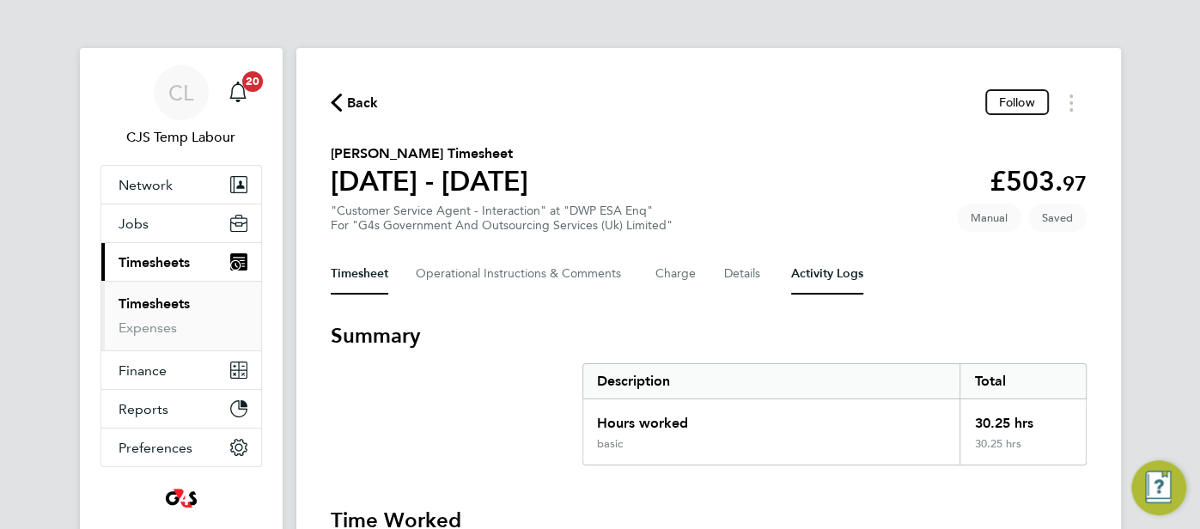
click at [819, 259] on Logs-tab "Activity Logs" at bounding box center [827, 273] width 72 height 41
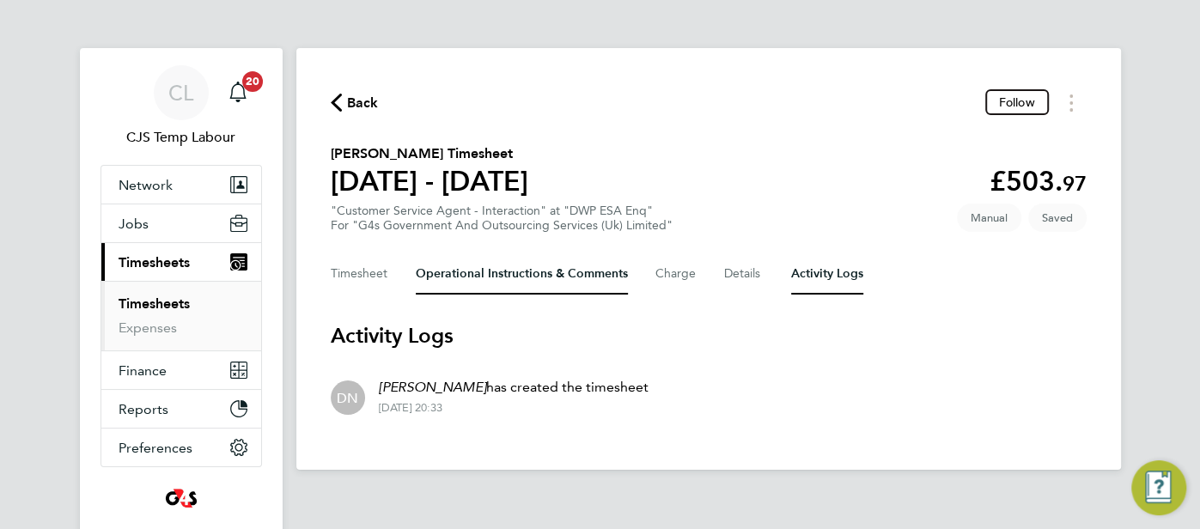
click at [446, 283] on Comments-tab "Operational Instructions & Comments" at bounding box center [522, 273] width 212 height 41
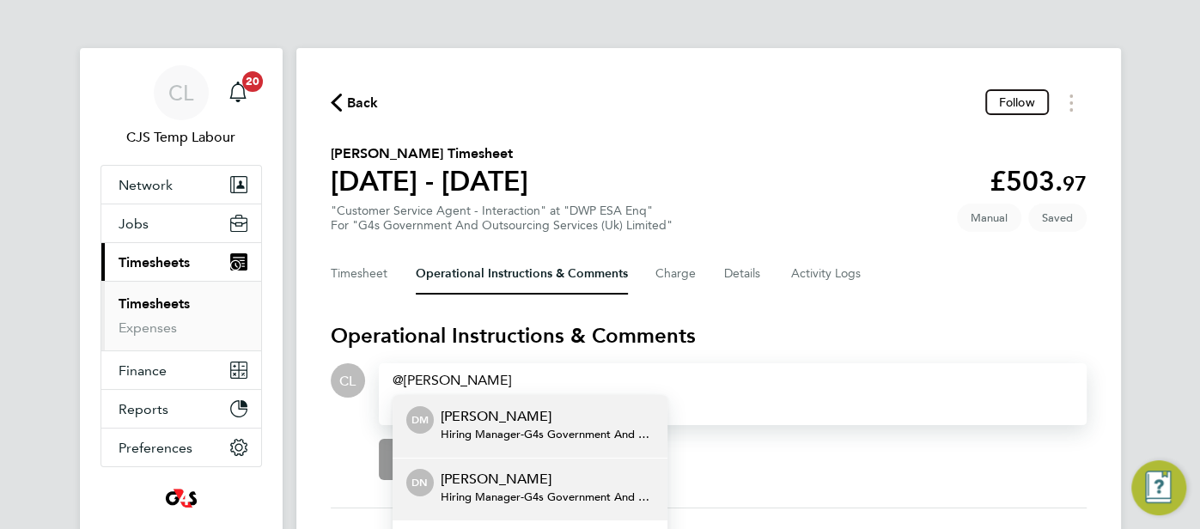
click at [507, 483] on p "[PERSON_NAME]" at bounding box center [547, 479] width 213 height 21
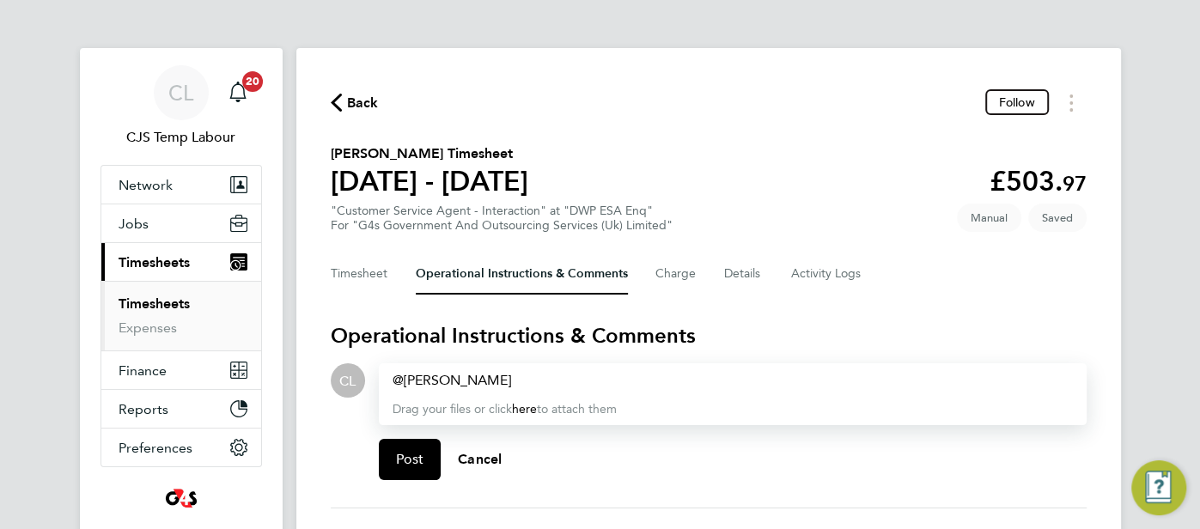
paste div
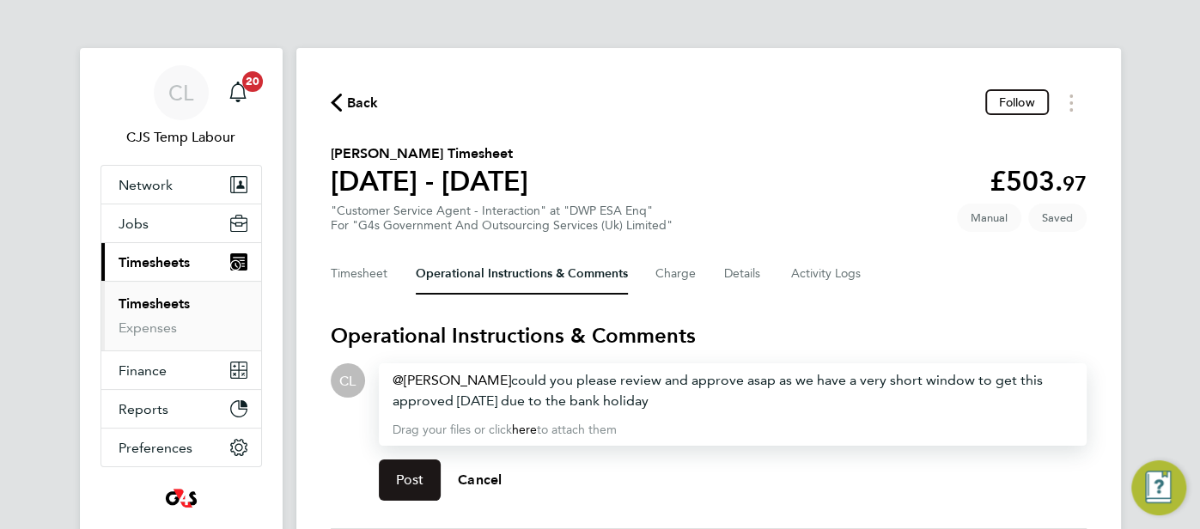
click at [424, 483] on button "Post" at bounding box center [410, 480] width 63 height 41
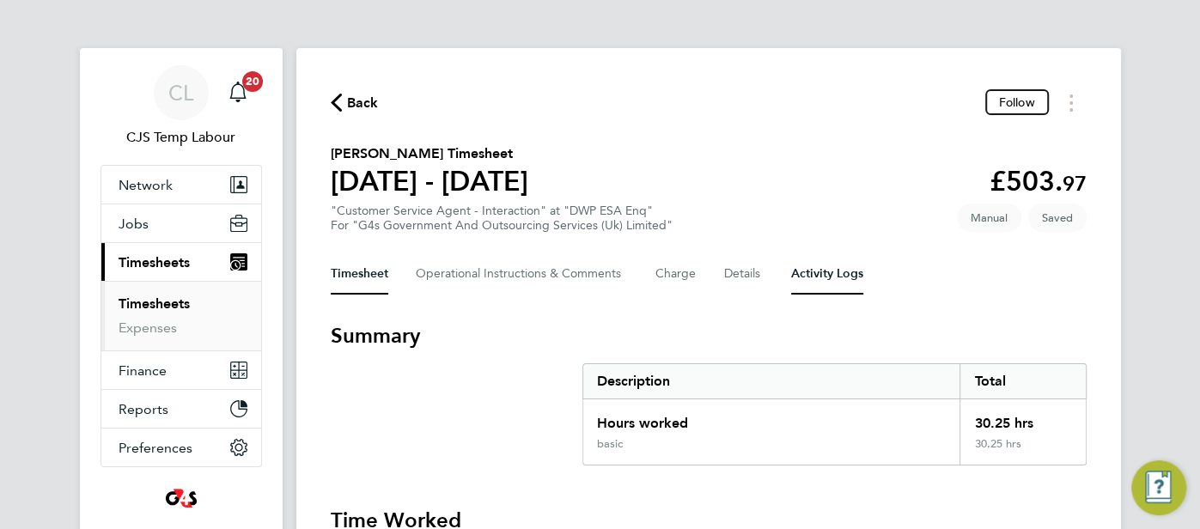
click at [843, 278] on Logs-tab "Activity Logs" at bounding box center [827, 273] width 72 height 41
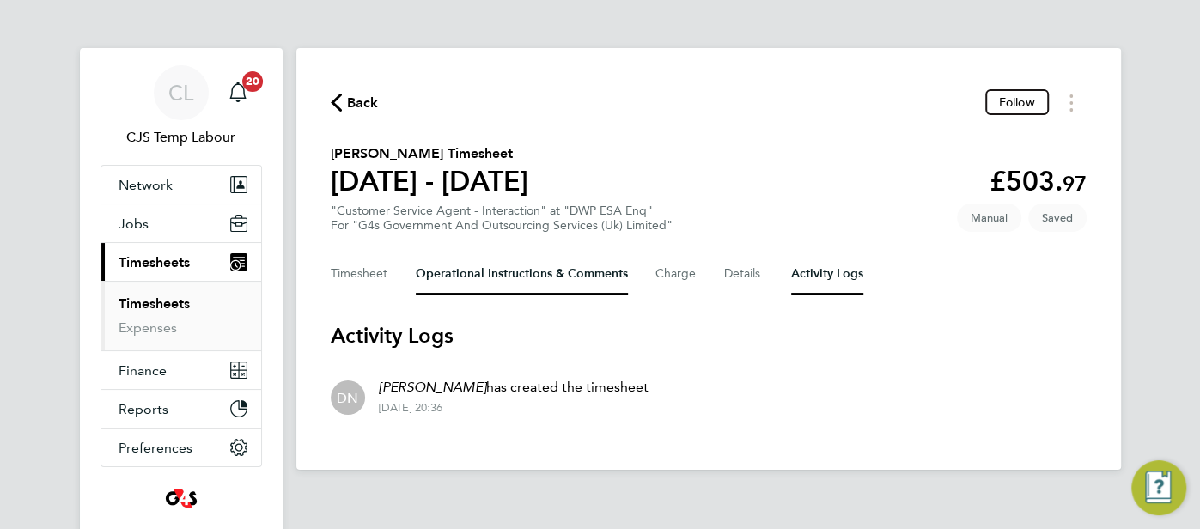
click at [487, 290] on Comments-tab "Operational Instructions & Comments" at bounding box center [522, 273] width 212 height 41
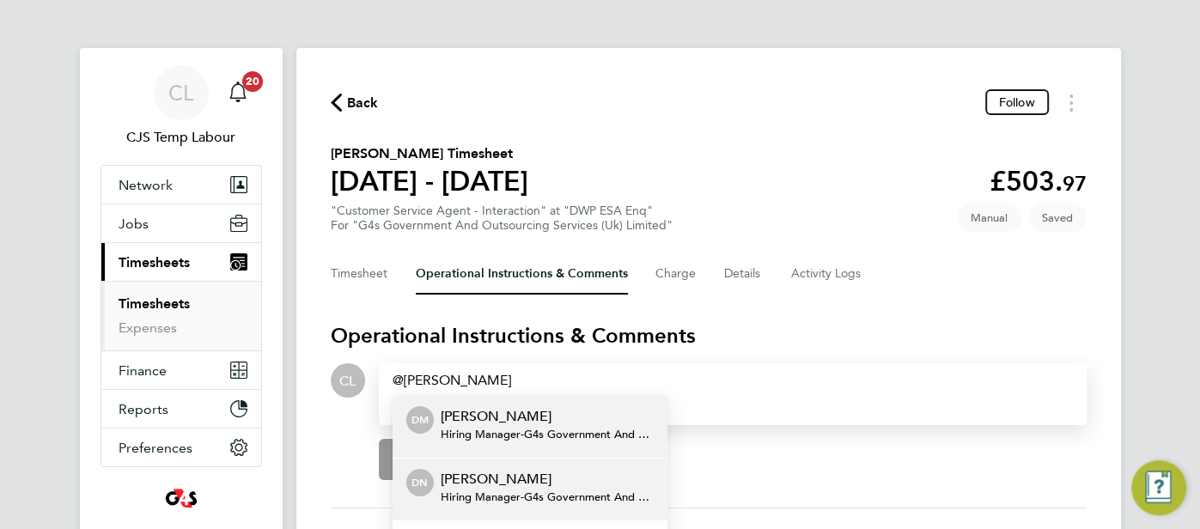
click at [560, 482] on p "[PERSON_NAME]" at bounding box center [547, 479] width 213 height 21
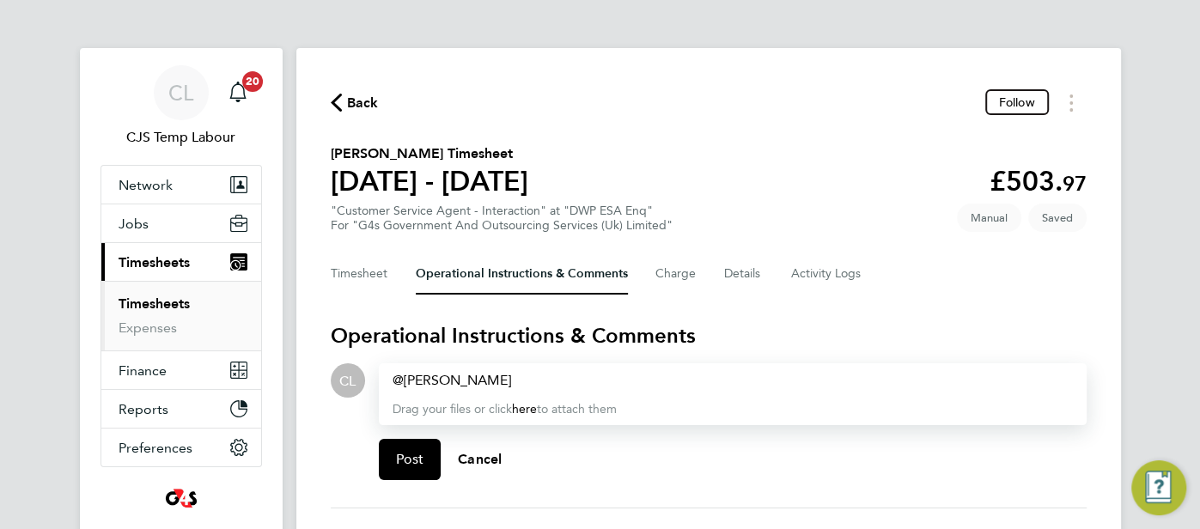
paste div
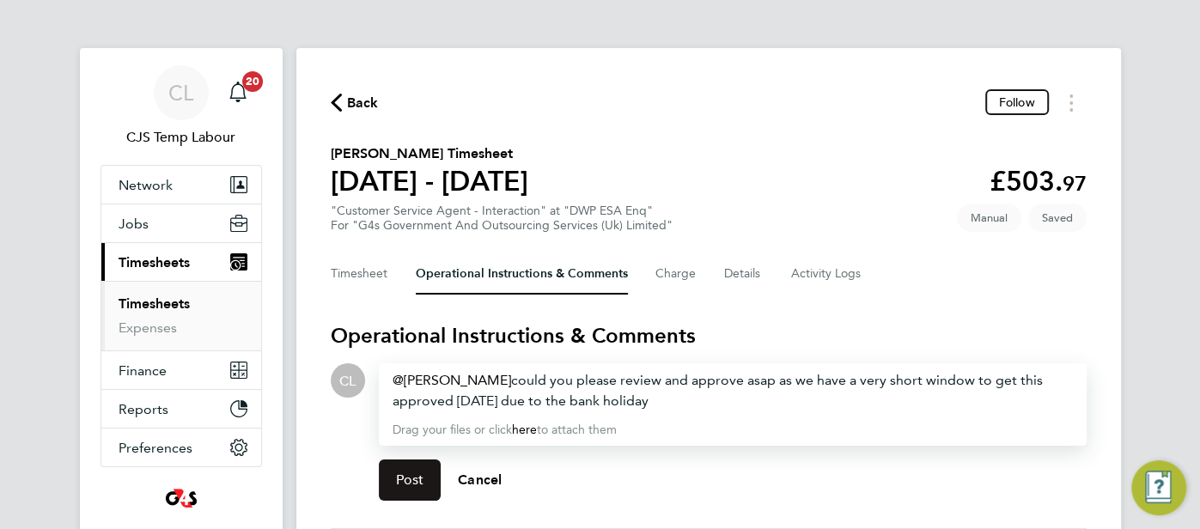
click at [418, 485] on span "Post" at bounding box center [410, 480] width 28 height 17
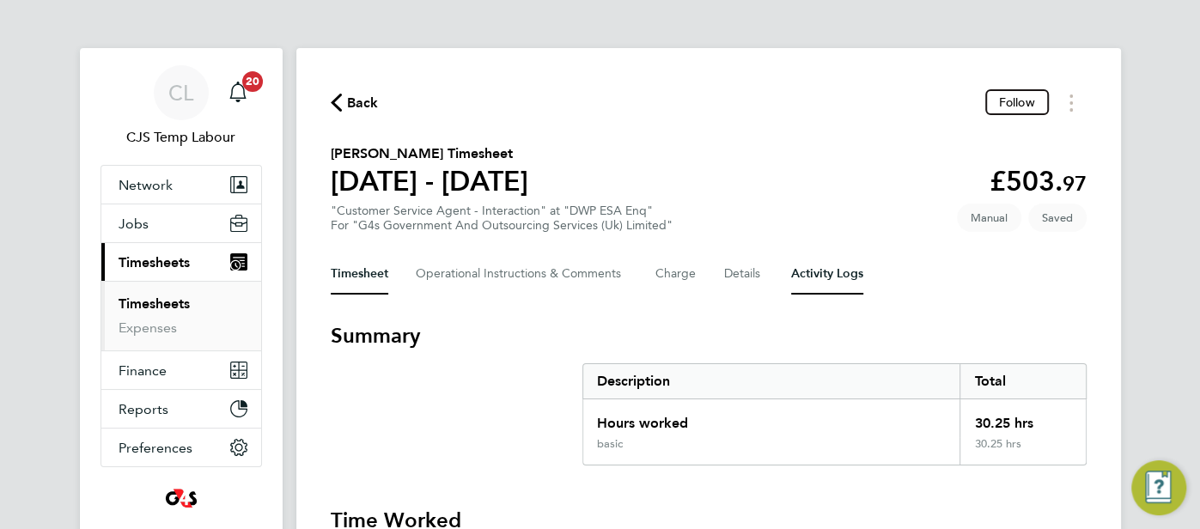
click at [835, 264] on Logs-tab "Activity Logs" at bounding box center [827, 273] width 72 height 41
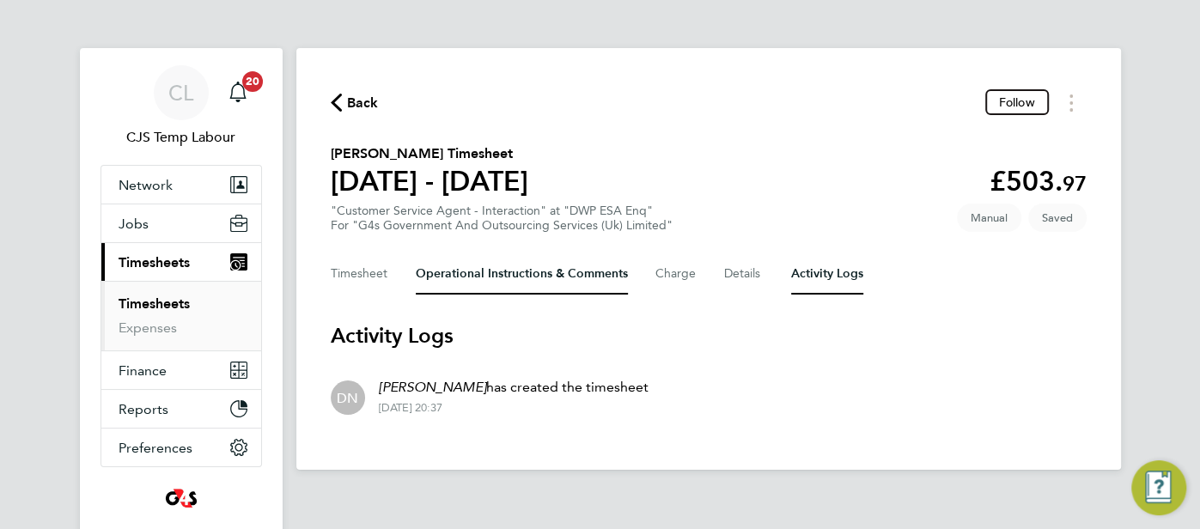
click at [504, 286] on Comments-tab "Operational Instructions & Comments" at bounding box center [522, 273] width 212 height 41
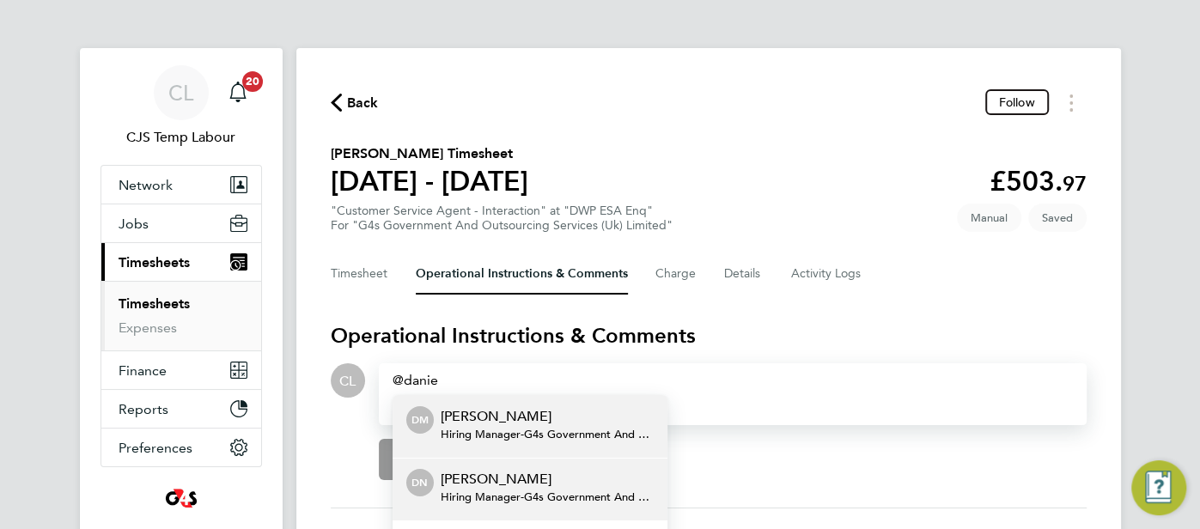
click at [595, 491] on span "Hiring Manager - G4s Government And Outsourcing Services (Uk) Limited" at bounding box center [547, 498] width 213 height 14
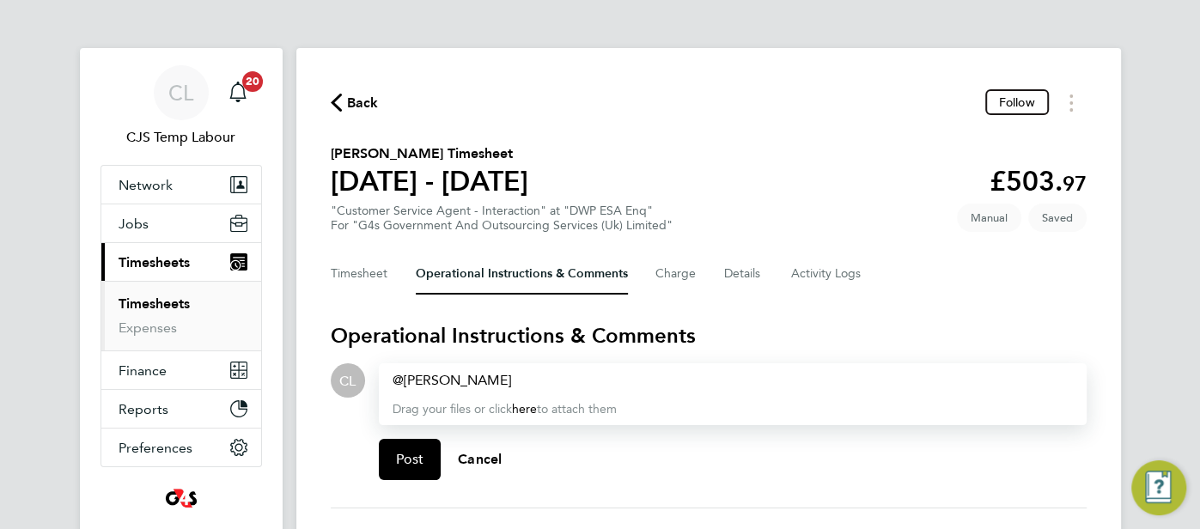
paste div
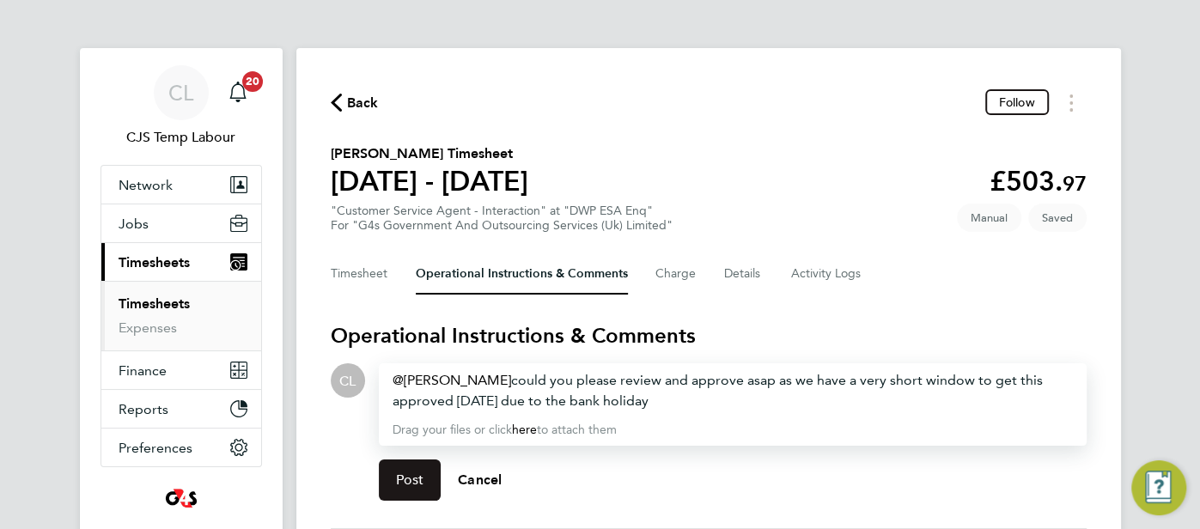
click at [417, 478] on span "Post" at bounding box center [410, 480] width 28 height 17
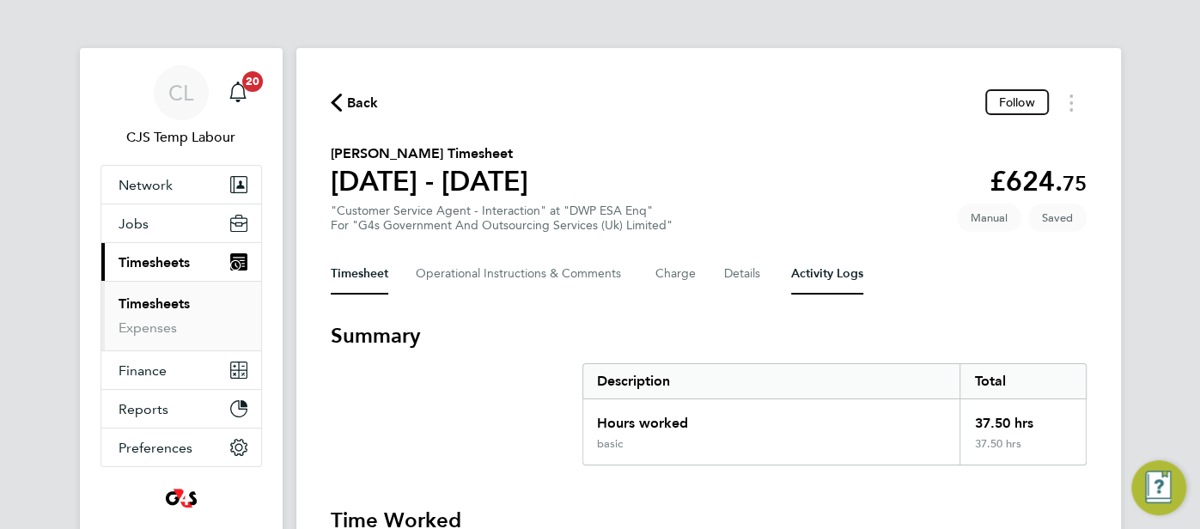
click at [830, 277] on Logs-tab "Activity Logs" at bounding box center [827, 273] width 72 height 41
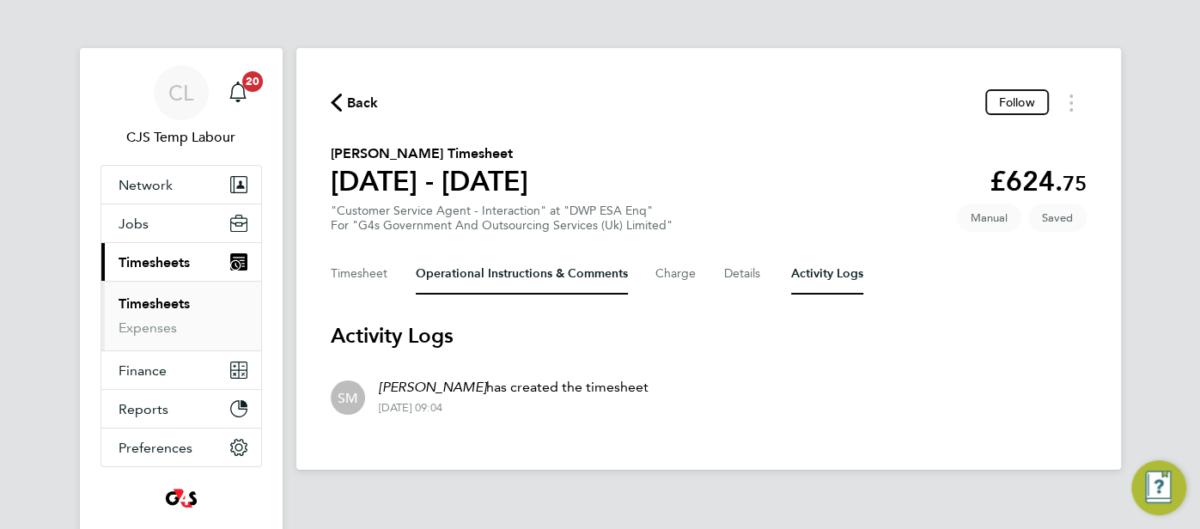
click at [474, 287] on Comments-tab "Operational Instructions & Comments" at bounding box center [522, 273] width 212 height 41
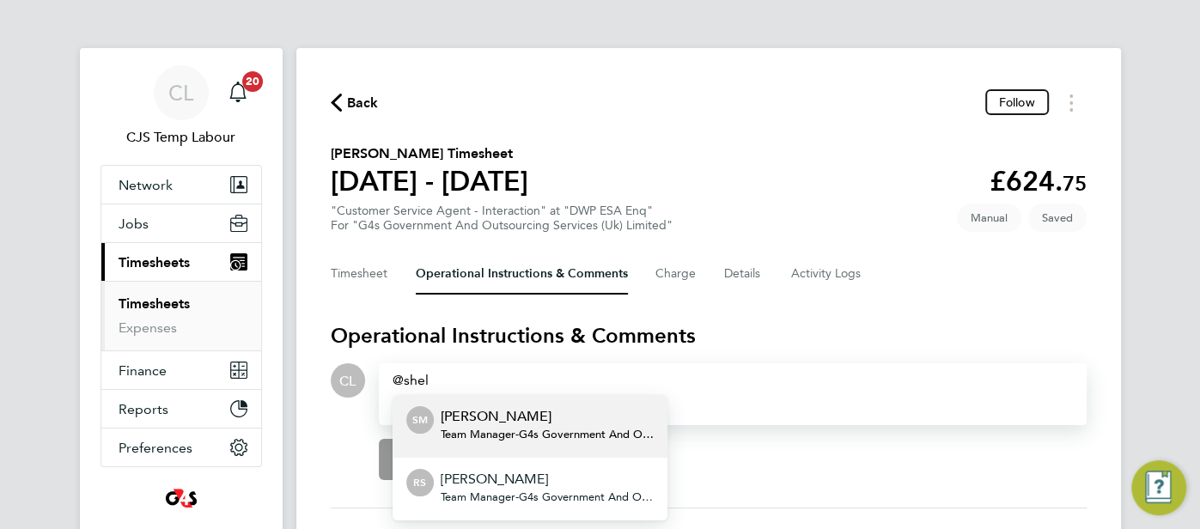
click at [501, 430] on span "Team Manager - G4s Government And Outsourcing Services (Uk) Limited" at bounding box center [547, 435] width 213 height 14
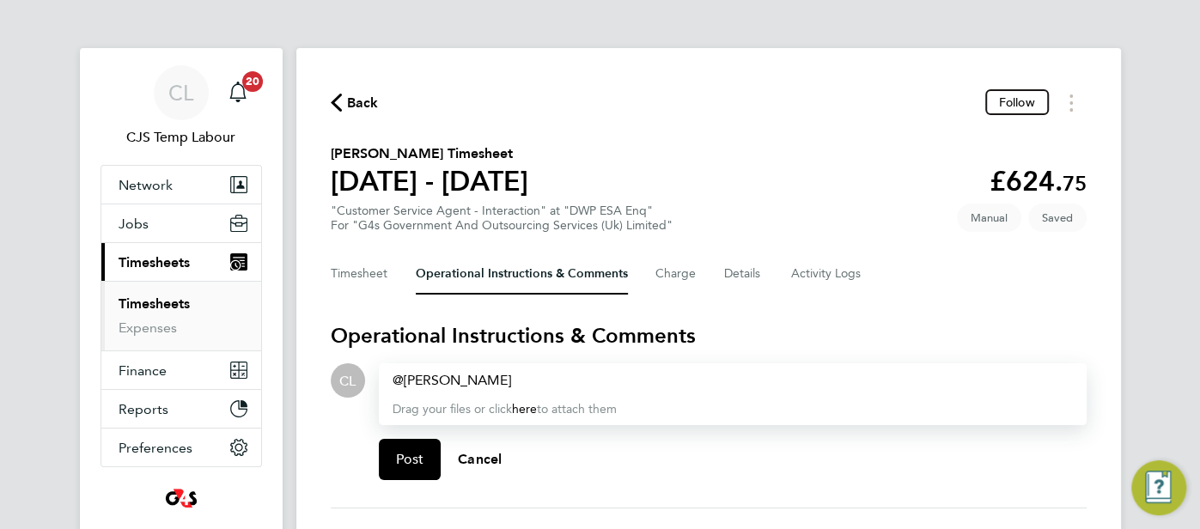
paste div
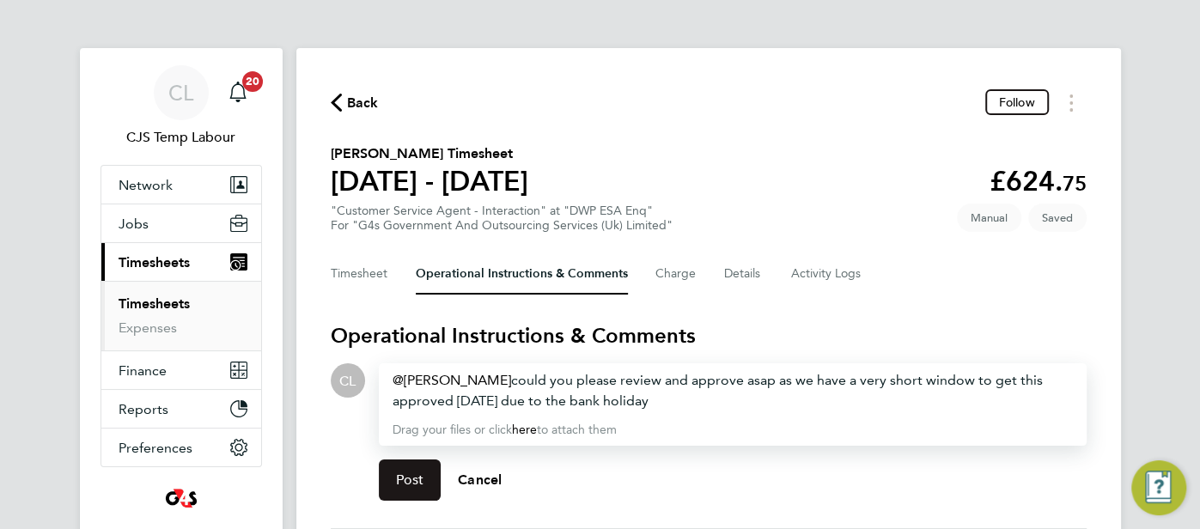
click at [399, 485] on span "Post" at bounding box center [410, 480] width 28 height 17
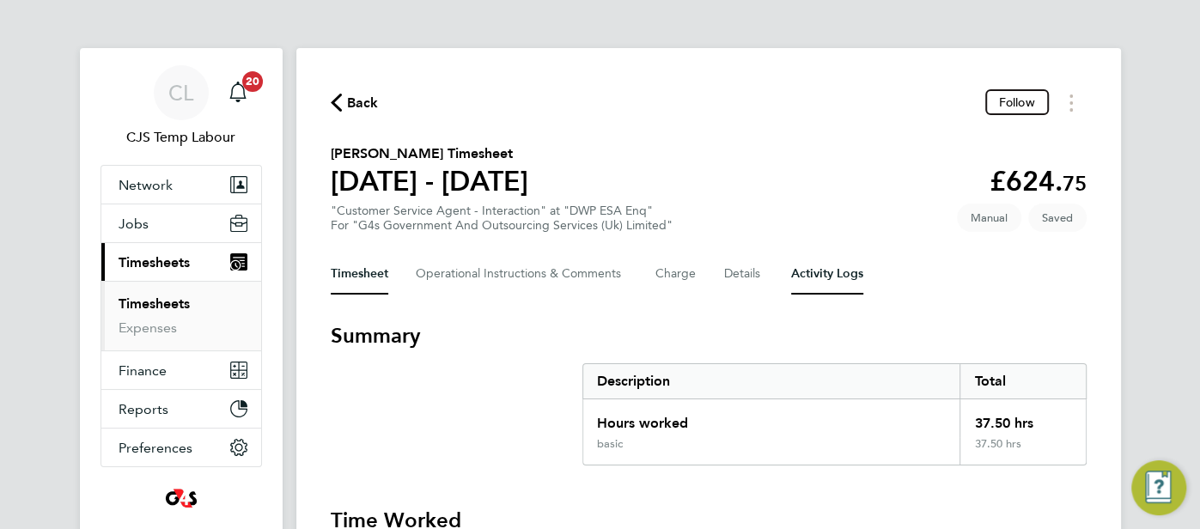
click at [838, 281] on Logs-tab "Activity Logs" at bounding box center [827, 273] width 72 height 41
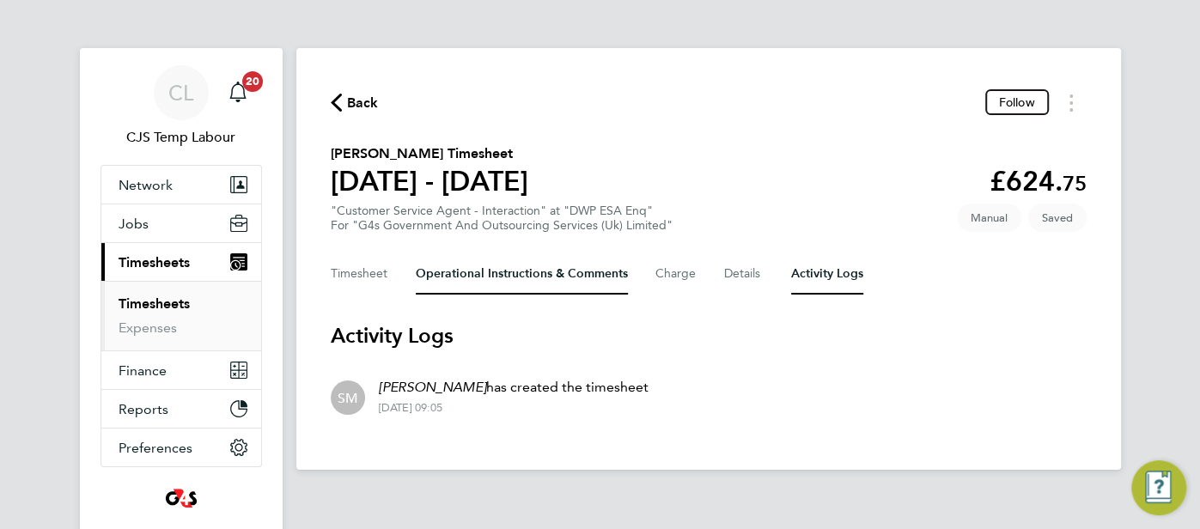
click at [493, 276] on Comments-tab "Operational Instructions & Comments" at bounding box center [522, 273] width 212 height 41
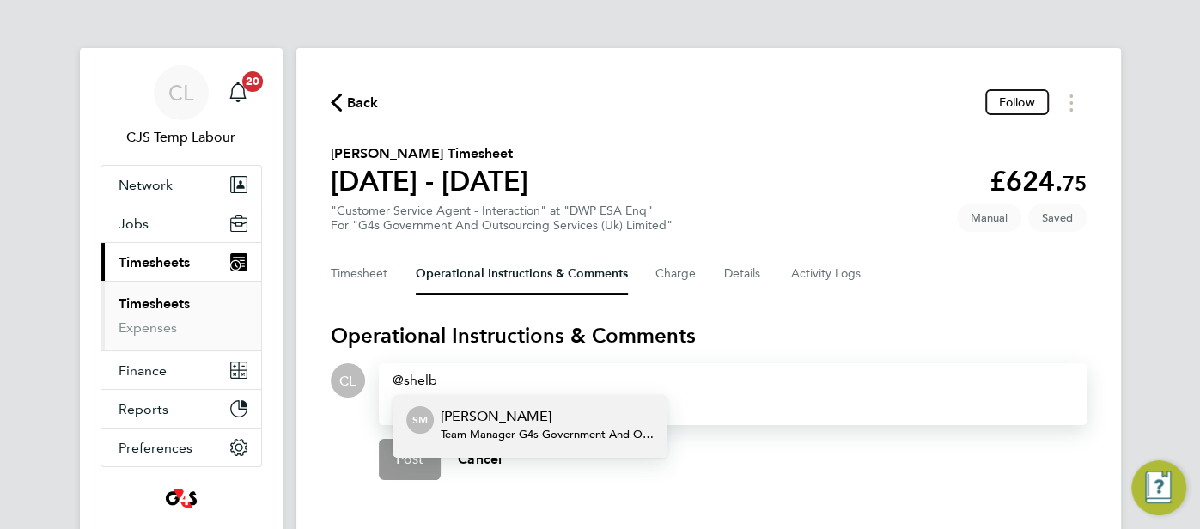
click at [515, 418] on p "Shelby Miller" at bounding box center [547, 416] width 213 height 21
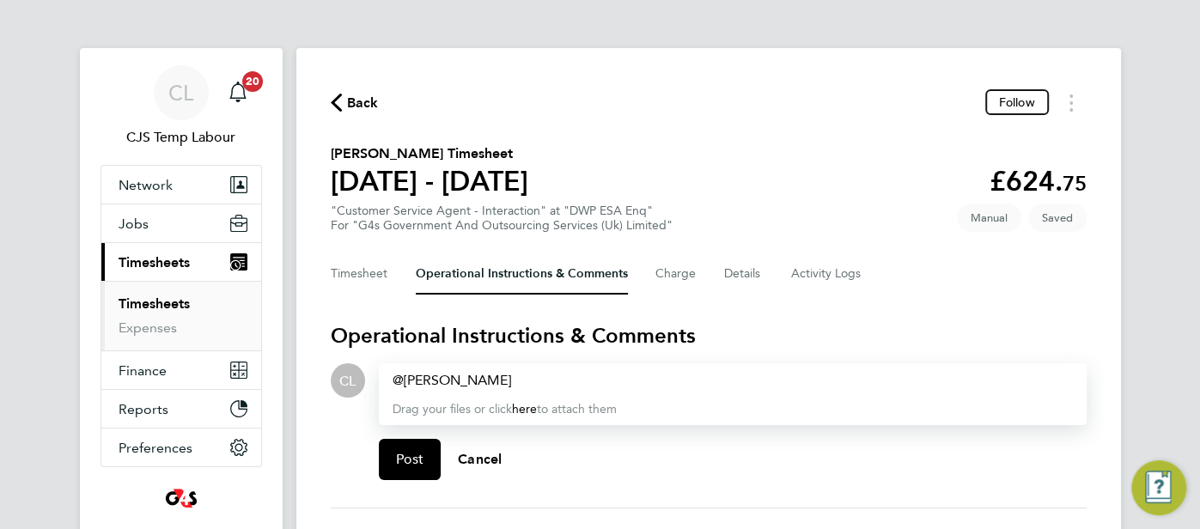
paste div
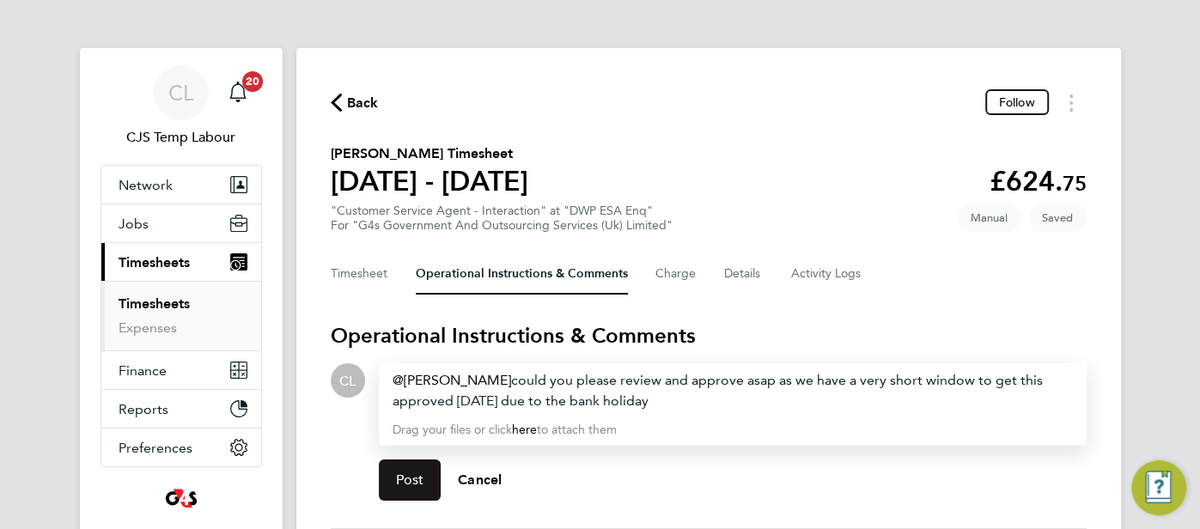
click at [413, 486] on span "Post" at bounding box center [410, 480] width 28 height 17
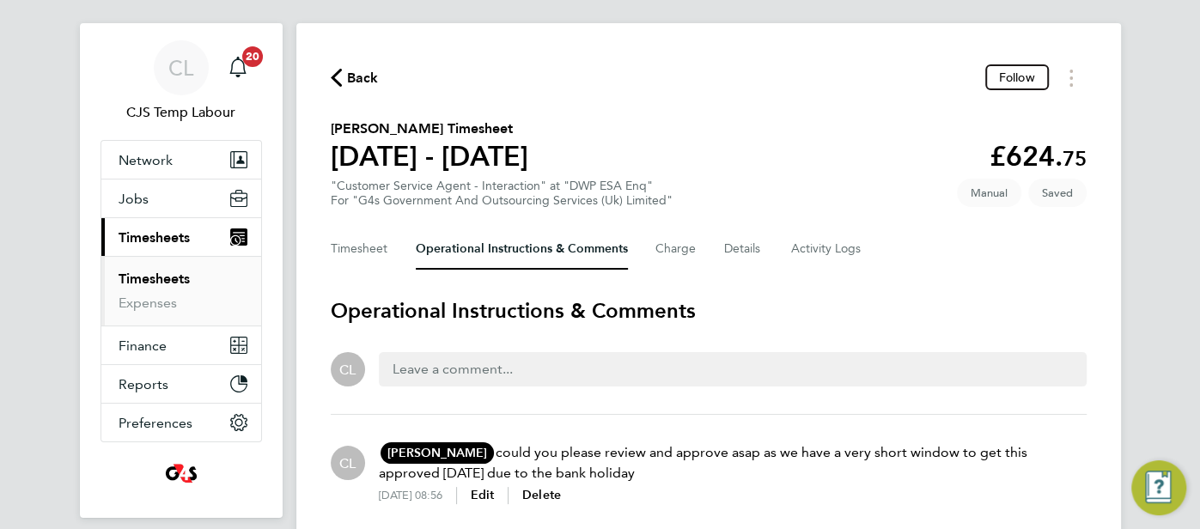
scroll to position [27, 0]
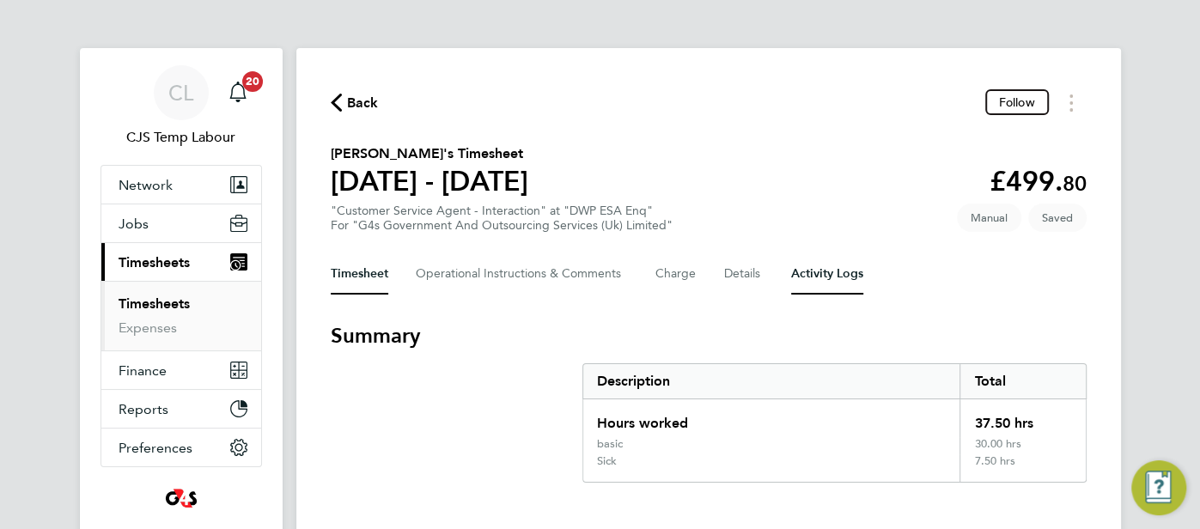
click at [823, 276] on Logs-tab "Activity Logs" at bounding box center [827, 273] width 72 height 41
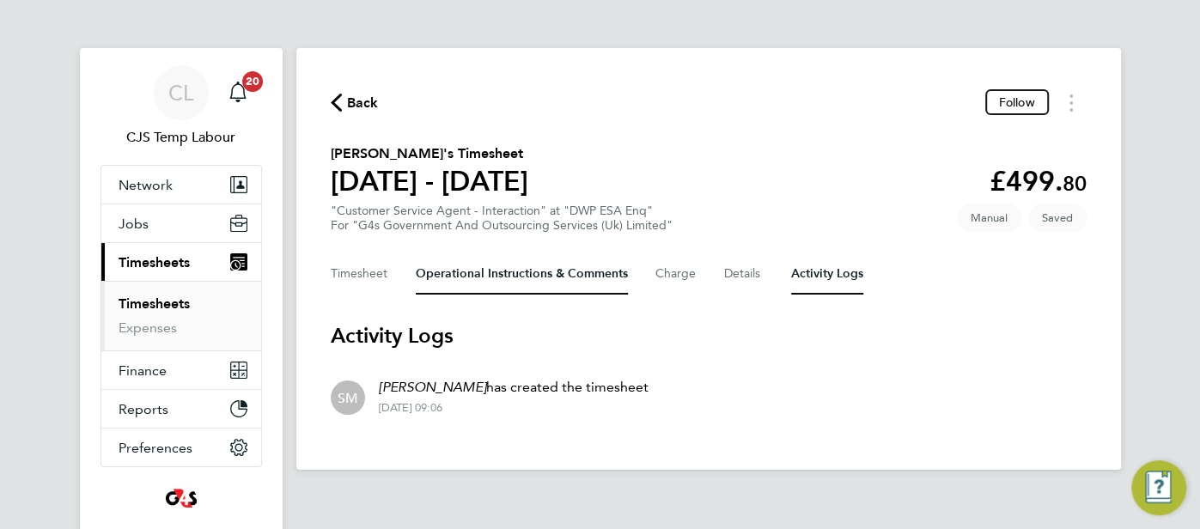
click at [495, 284] on Comments-tab "Operational Instructions & Comments" at bounding box center [522, 273] width 212 height 41
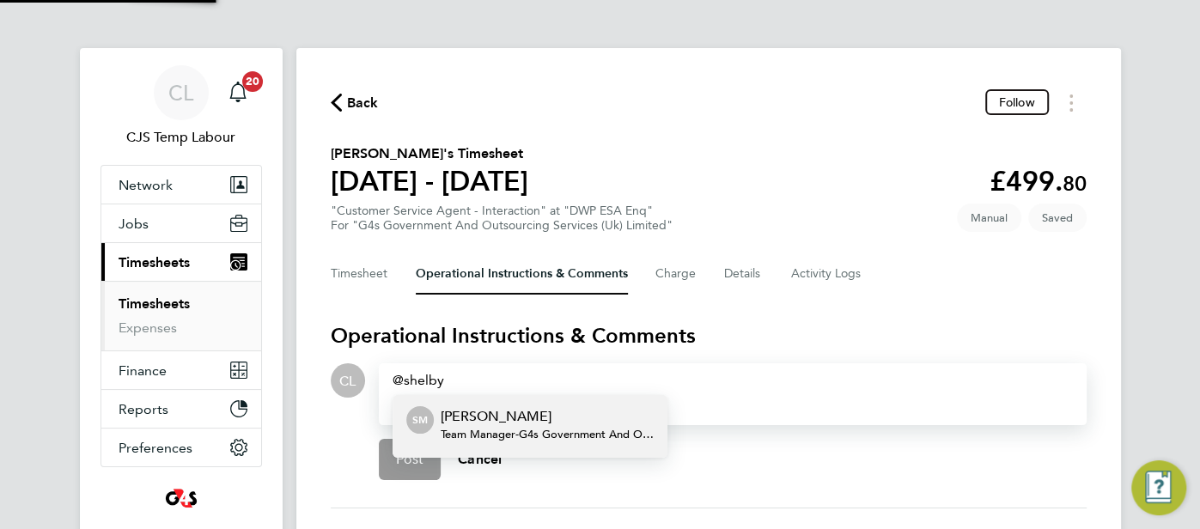
click at [518, 428] on span "Team Manager - G4s Government And Outsourcing Services (Uk) Limited" at bounding box center [547, 435] width 213 height 14
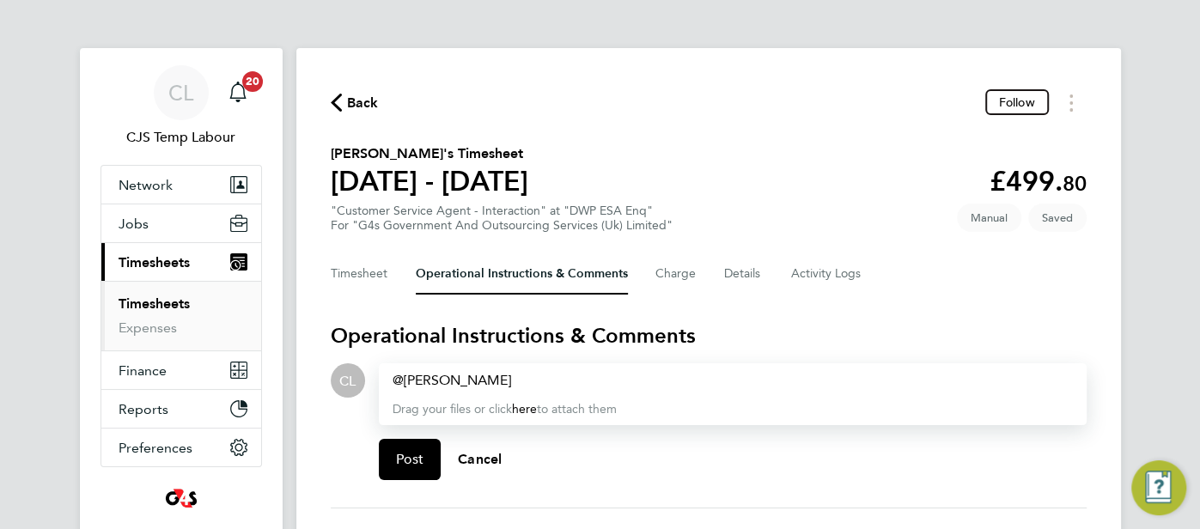
paste div
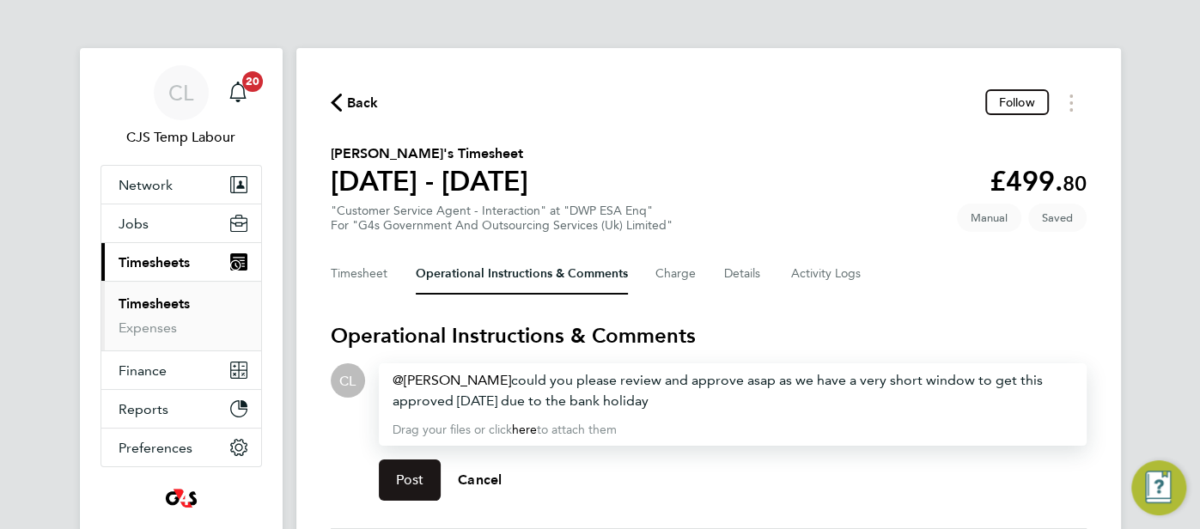
click at [408, 483] on span "Post" at bounding box center [410, 480] width 28 height 17
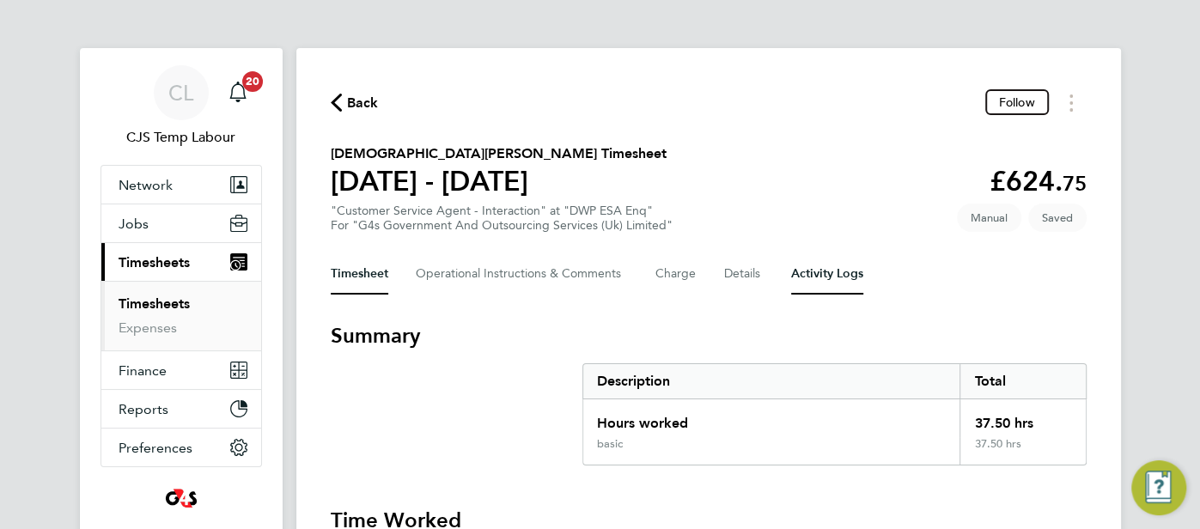
click at [840, 278] on Logs-tab "Activity Logs" at bounding box center [827, 273] width 72 height 41
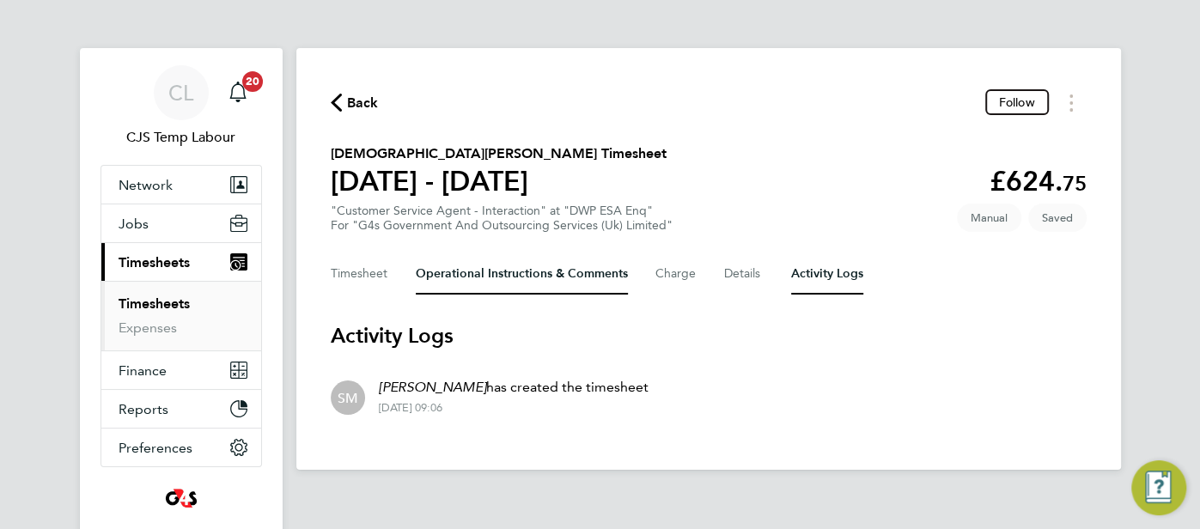
click at [468, 284] on Comments-tab "Operational Instructions & Comments" at bounding box center [522, 273] width 212 height 41
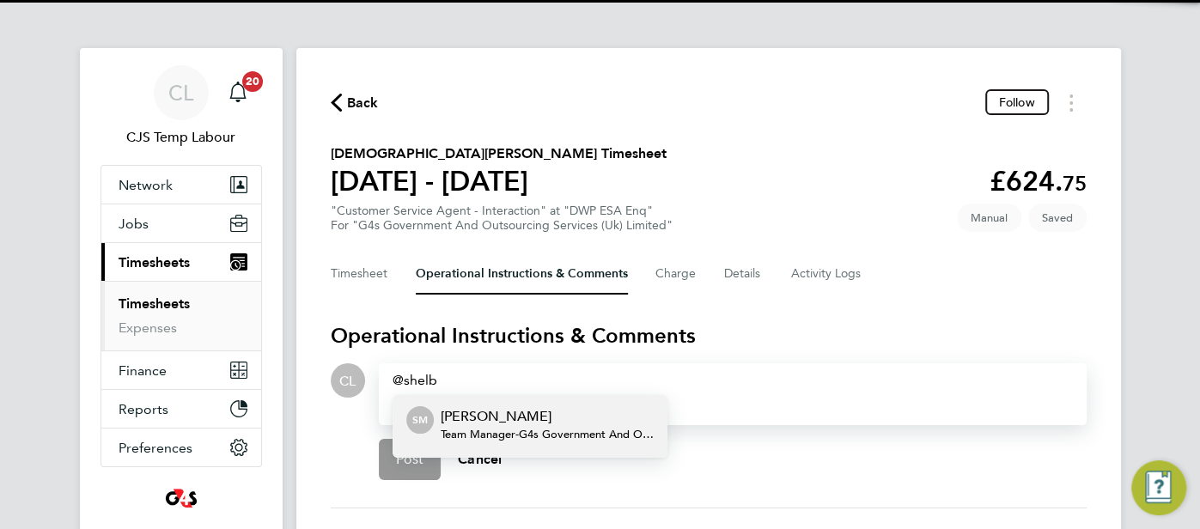
click at [503, 420] on p "[PERSON_NAME]" at bounding box center [547, 416] width 213 height 21
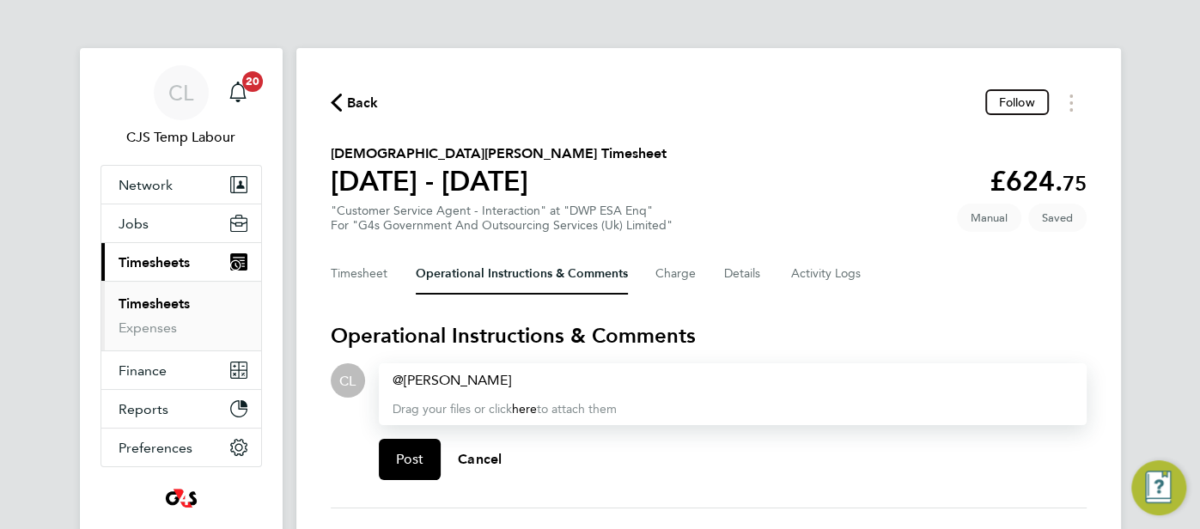
paste div
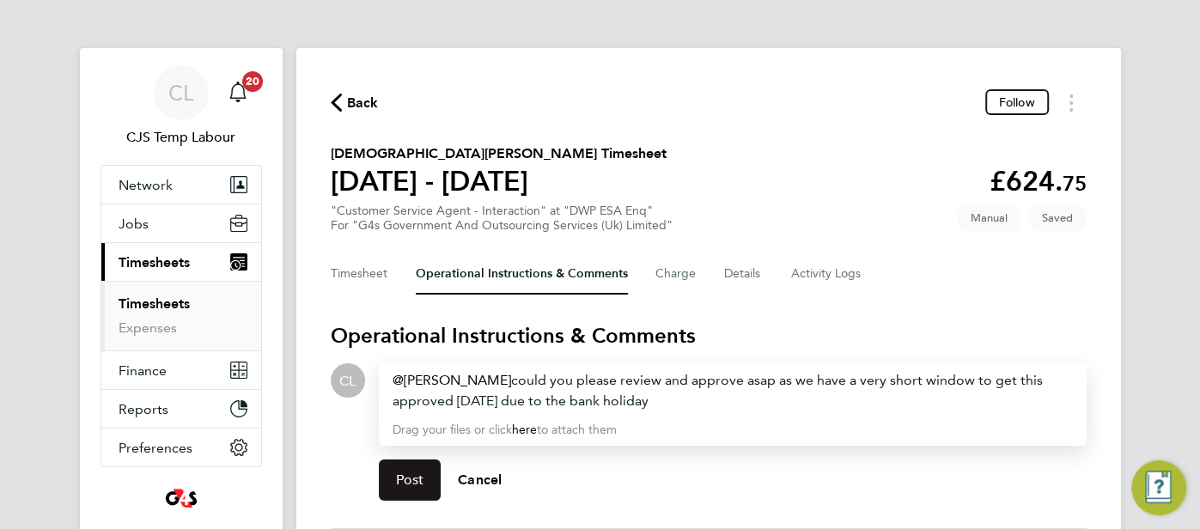
click at [417, 474] on span "Post" at bounding box center [410, 480] width 28 height 17
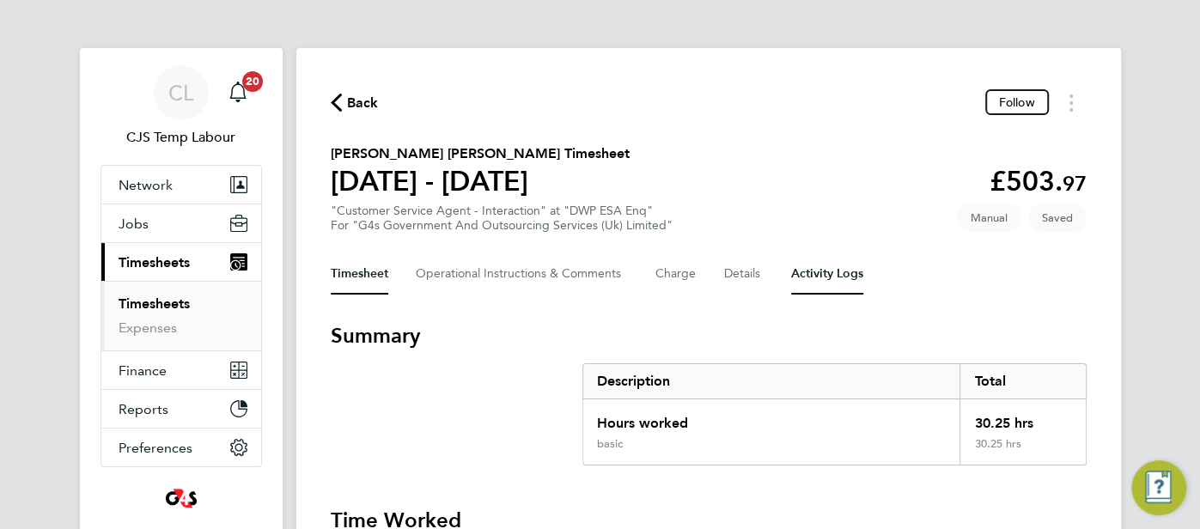
click at [816, 282] on Logs-tab "Activity Logs" at bounding box center [827, 273] width 72 height 41
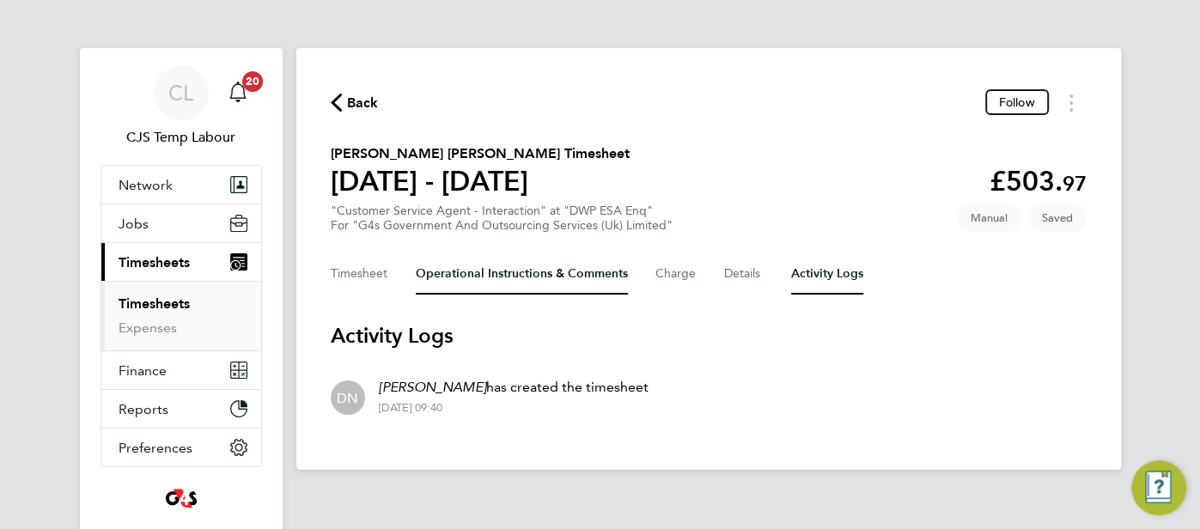
click at [504, 282] on Comments-tab "Operational Instructions & Comments" at bounding box center [522, 273] width 212 height 41
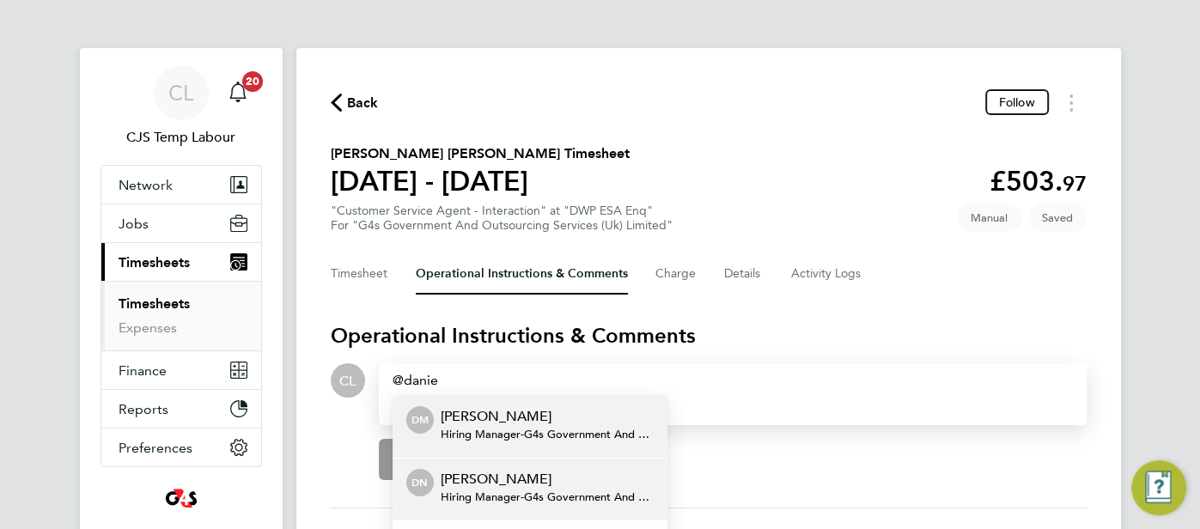
click at [494, 479] on p "[PERSON_NAME]" at bounding box center [547, 479] width 213 height 21
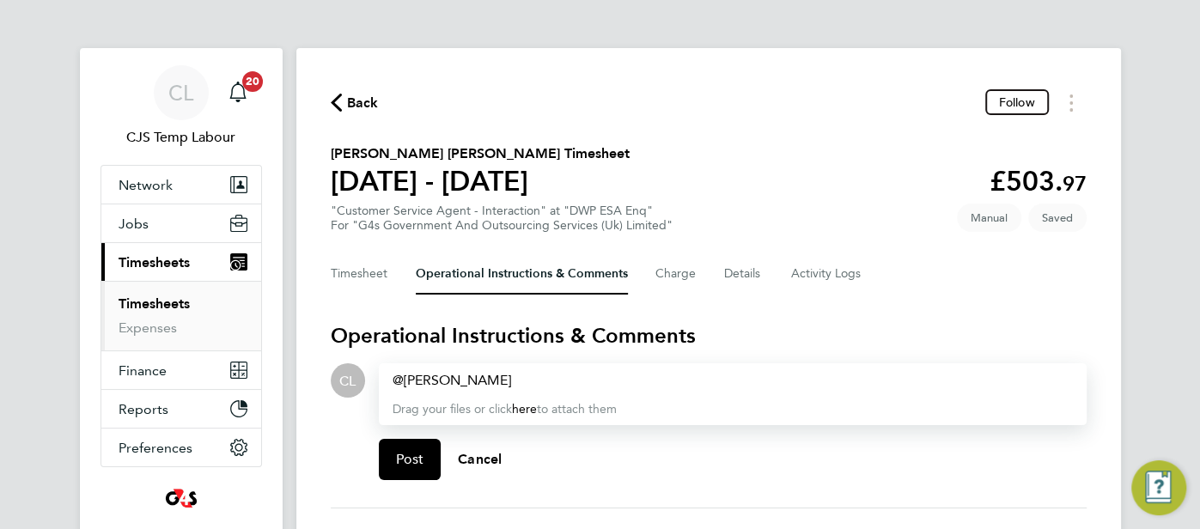
paste div
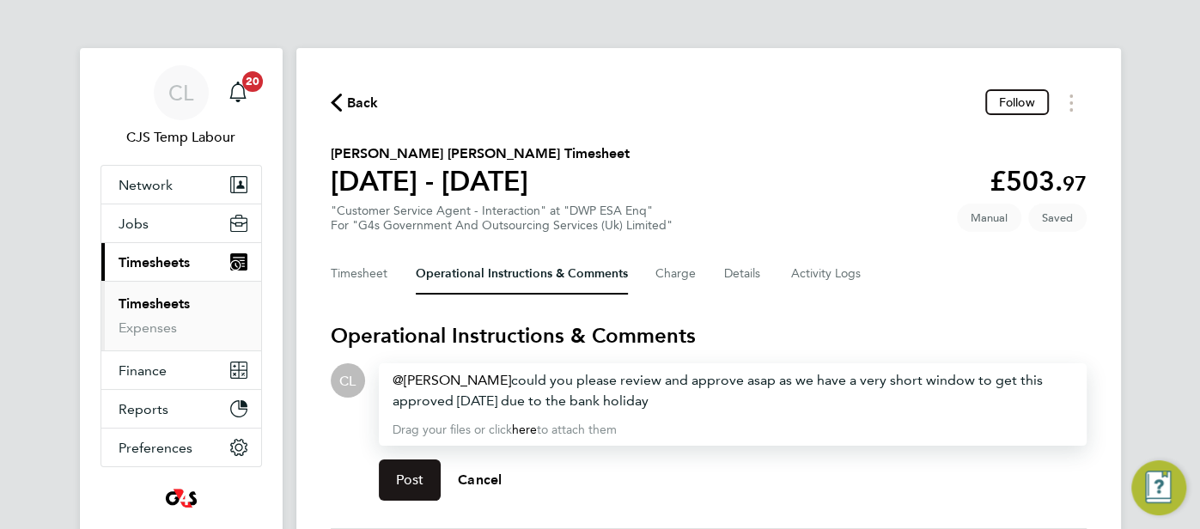
click at [405, 479] on span "Post" at bounding box center [410, 480] width 28 height 17
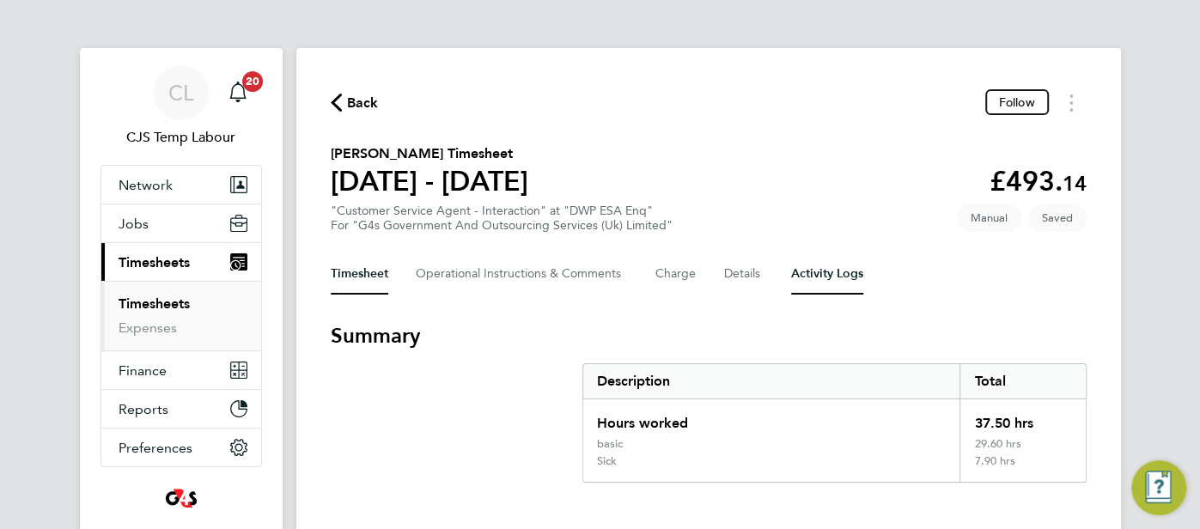
click at [839, 277] on Logs-tab "Activity Logs" at bounding box center [827, 273] width 72 height 41
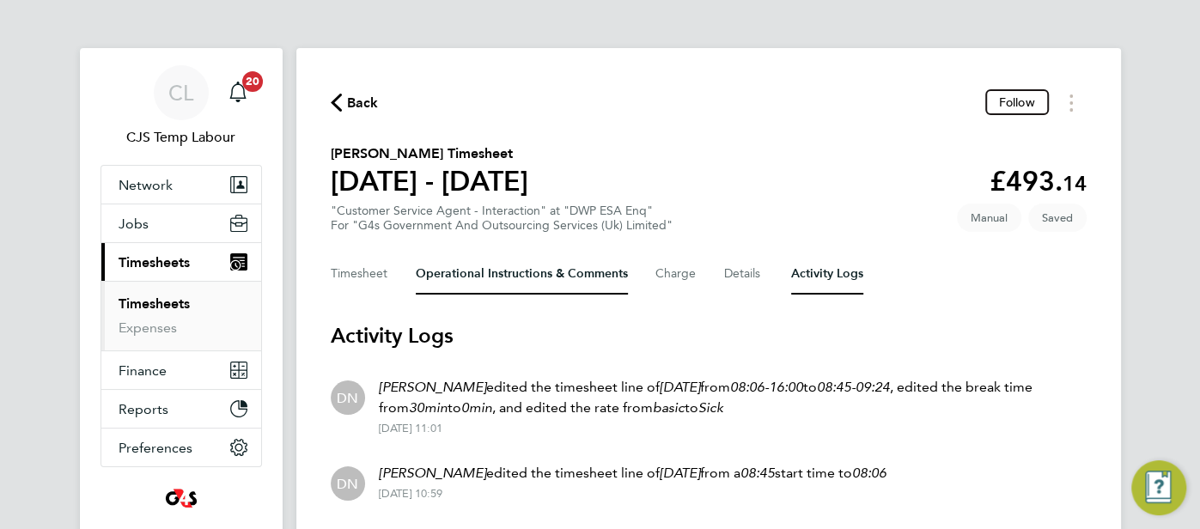
click at [496, 288] on Comments-tab "Operational Instructions & Comments" at bounding box center [522, 273] width 212 height 41
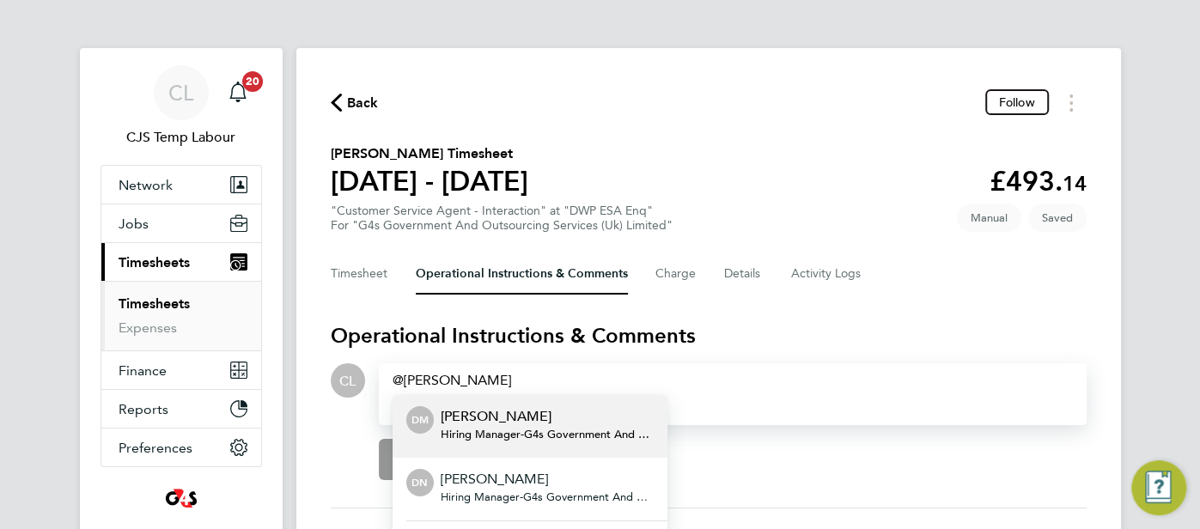
click at [497, 406] on p "[PERSON_NAME]" at bounding box center [547, 416] width 213 height 21
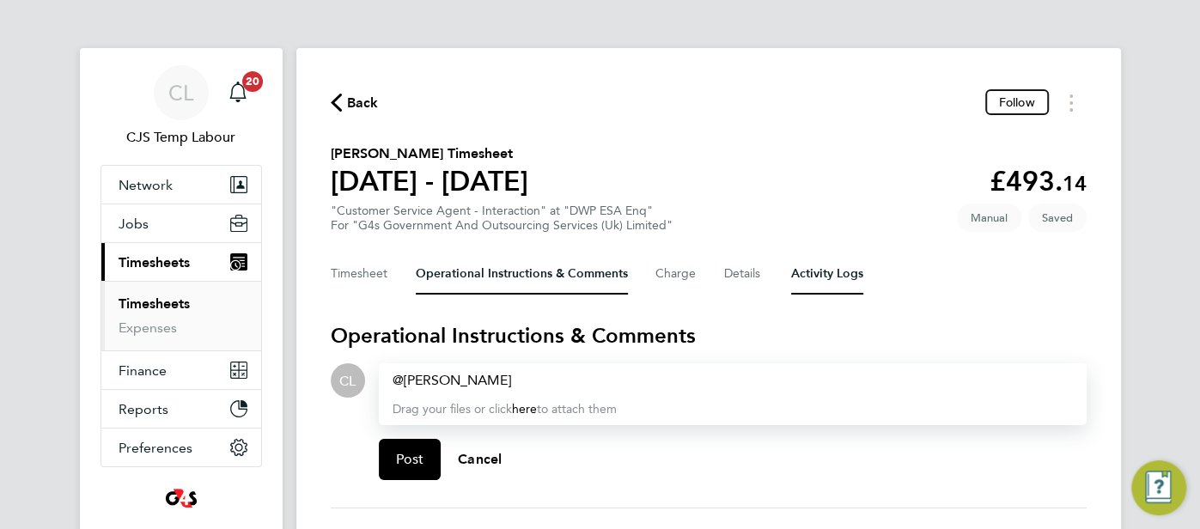
click at [796, 274] on Logs-tab "Activity Logs" at bounding box center [827, 273] width 72 height 41
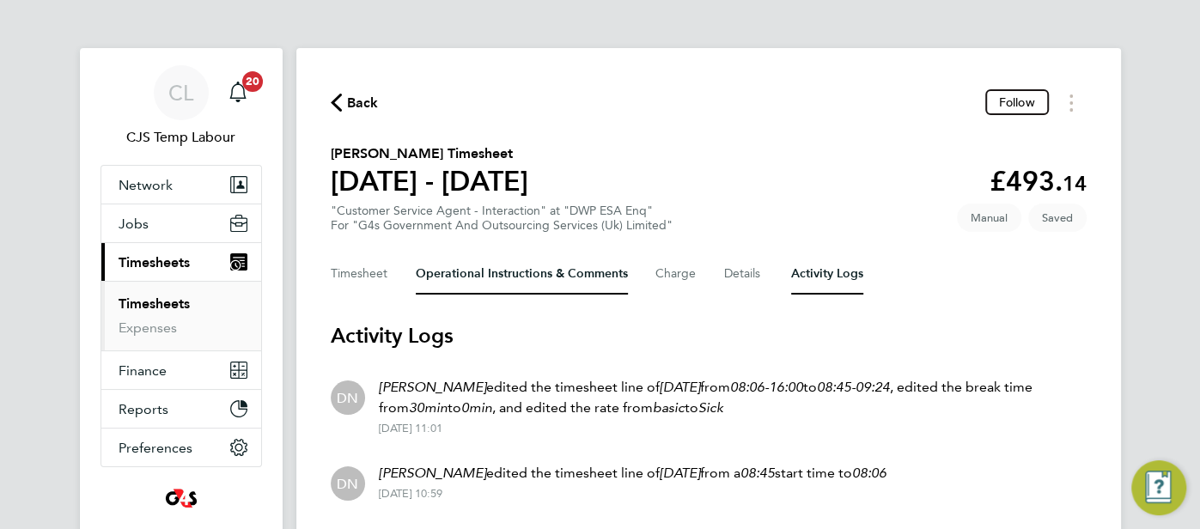
click at [492, 286] on Comments-tab "Operational Instructions & Comments" at bounding box center [522, 273] width 212 height 41
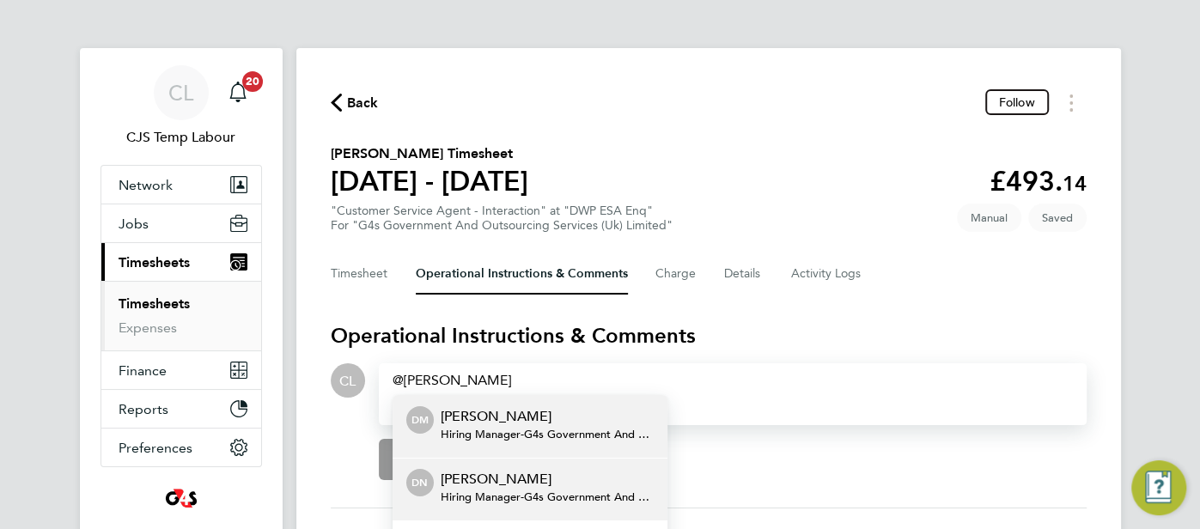
click at [543, 479] on p "[PERSON_NAME]" at bounding box center [547, 479] width 213 height 21
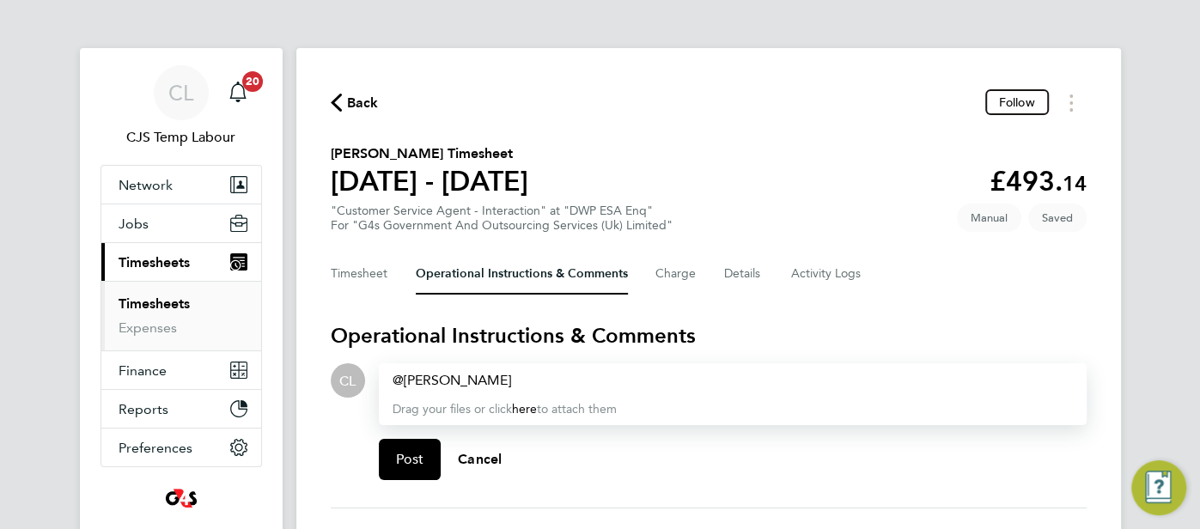
paste div
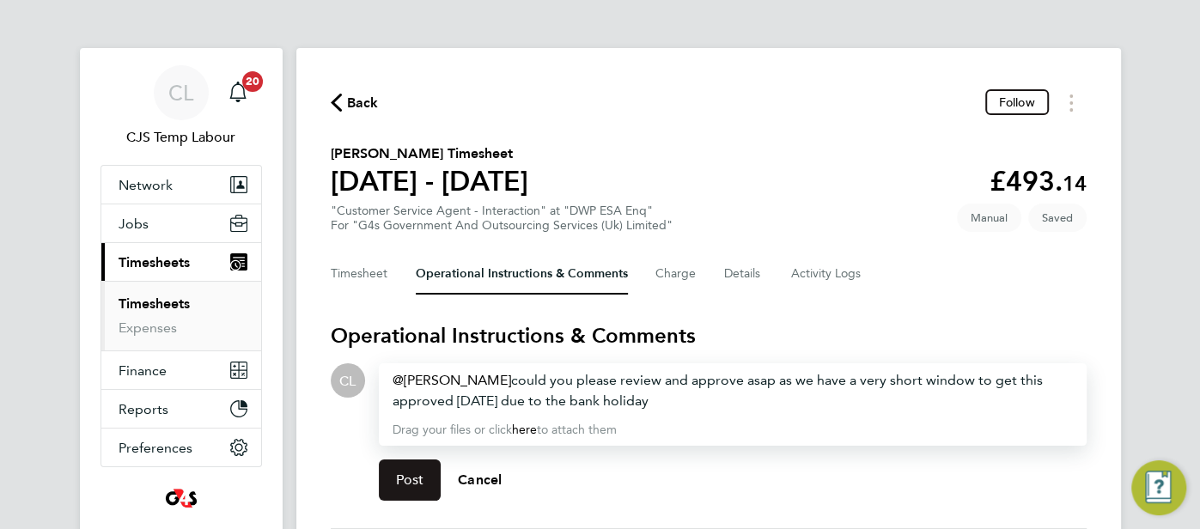
click at [413, 485] on span "Post" at bounding box center [410, 480] width 28 height 17
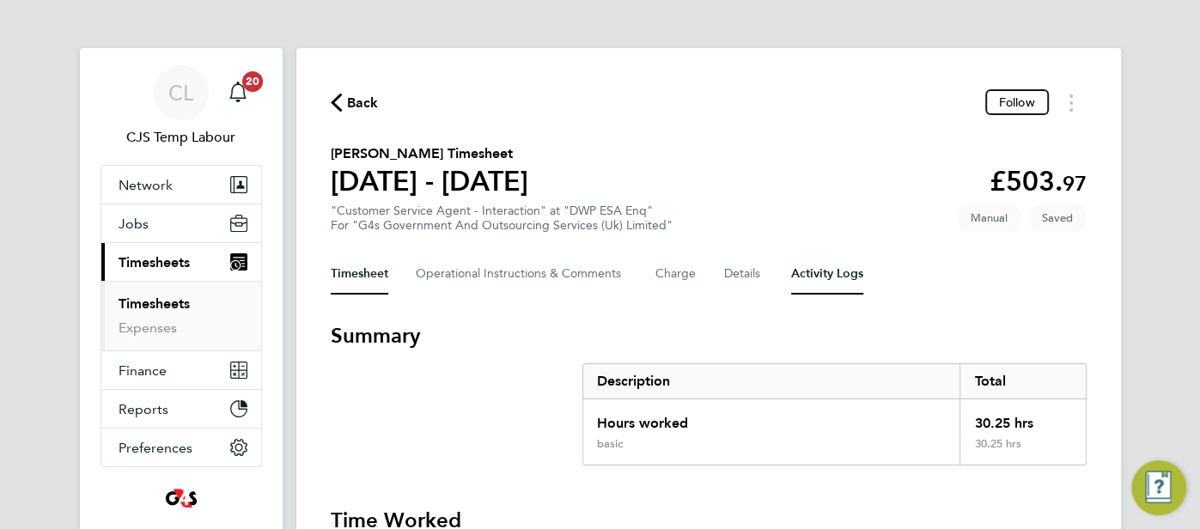
click at [833, 280] on Logs-tab "Activity Logs" at bounding box center [827, 273] width 72 height 41
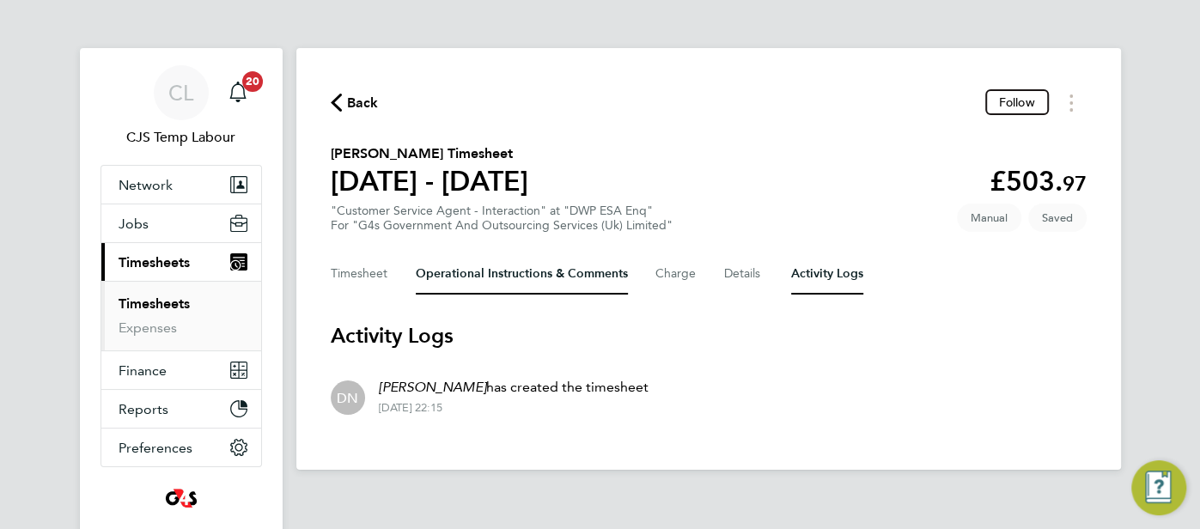
click at [514, 275] on Comments-tab "Operational Instructions & Comments" at bounding box center [522, 273] width 212 height 41
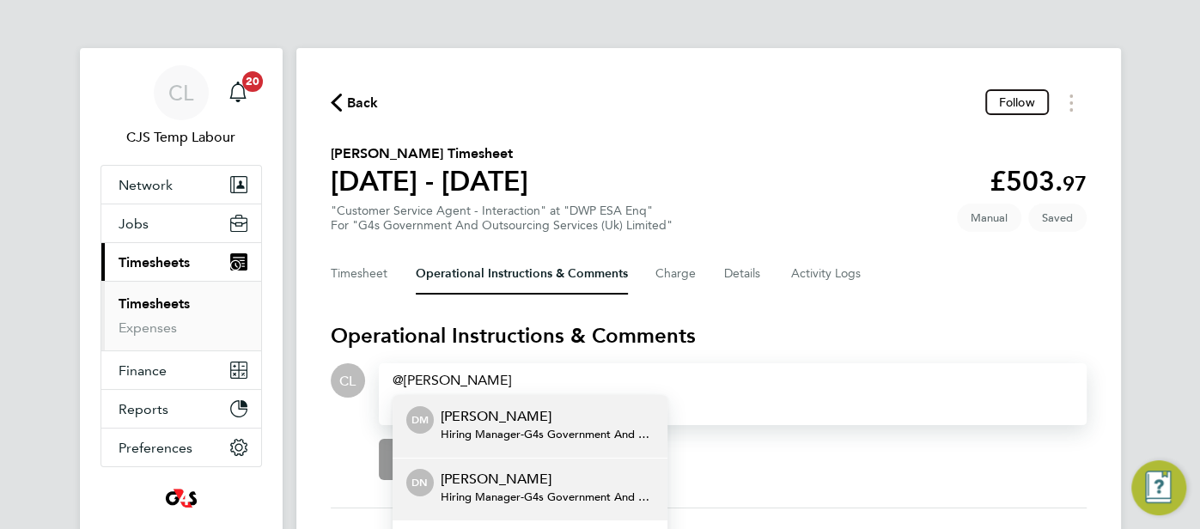
click at [568, 491] on span "Hiring Manager - G4s Government And Outsourcing Services (Uk) Limited" at bounding box center [547, 498] width 213 height 14
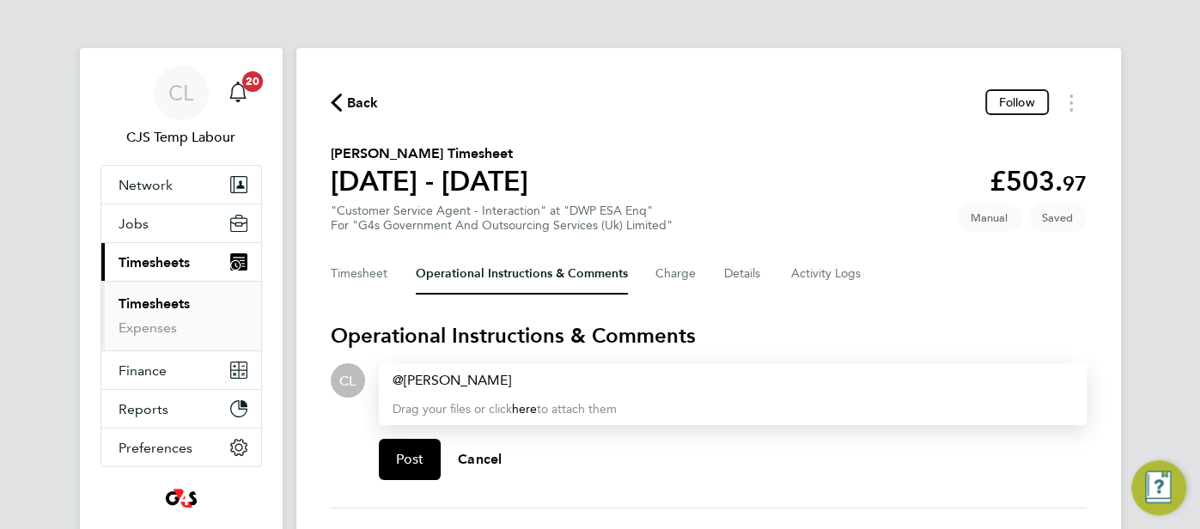
paste div
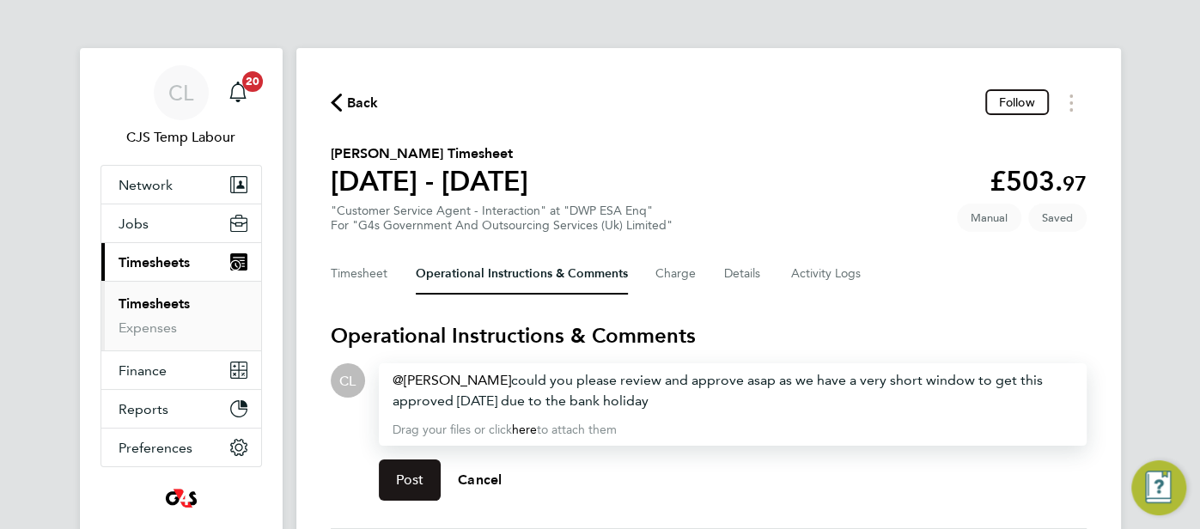
click at [424, 475] on button "Post" at bounding box center [410, 480] width 63 height 41
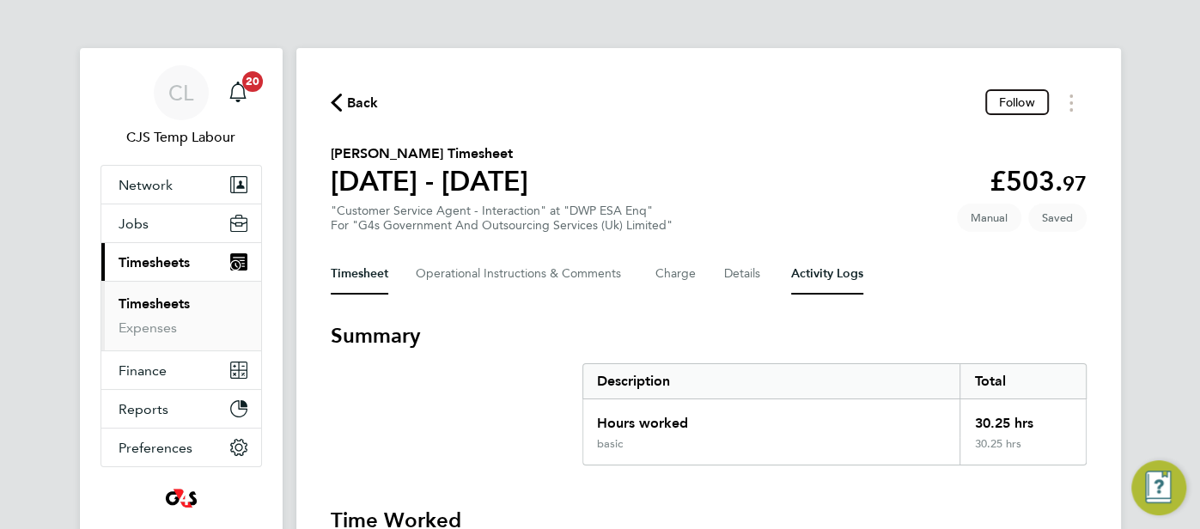
drag, startPoint x: 807, startPoint y: 275, endPoint x: 794, endPoint y: 278, distance: 13.3
click at [805, 273] on Logs-tab "Activity Logs" at bounding box center [827, 273] width 72 height 41
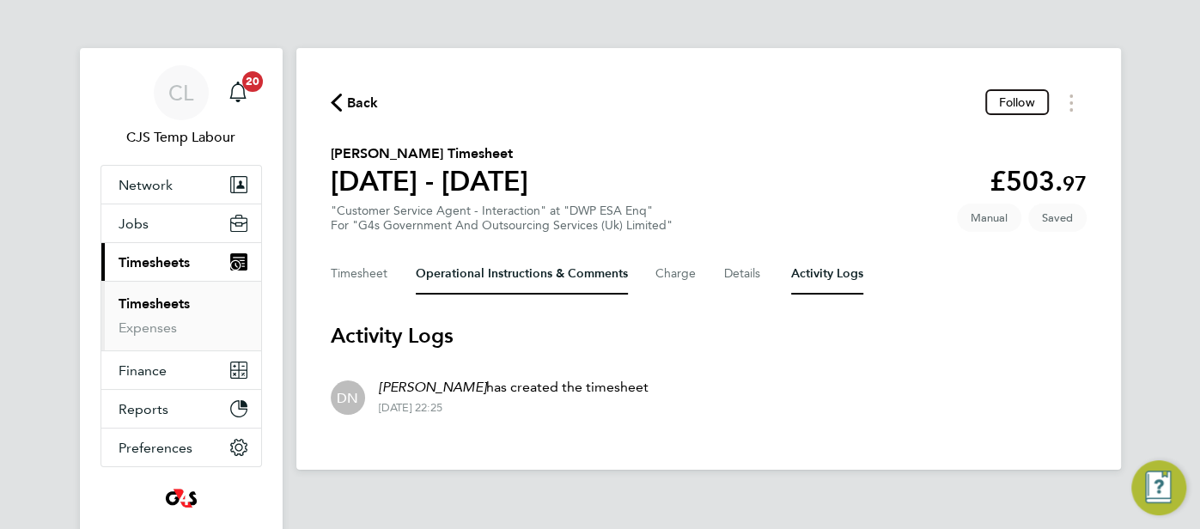
click at [485, 288] on Comments-tab "Operational Instructions & Comments" at bounding box center [522, 273] width 212 height 41
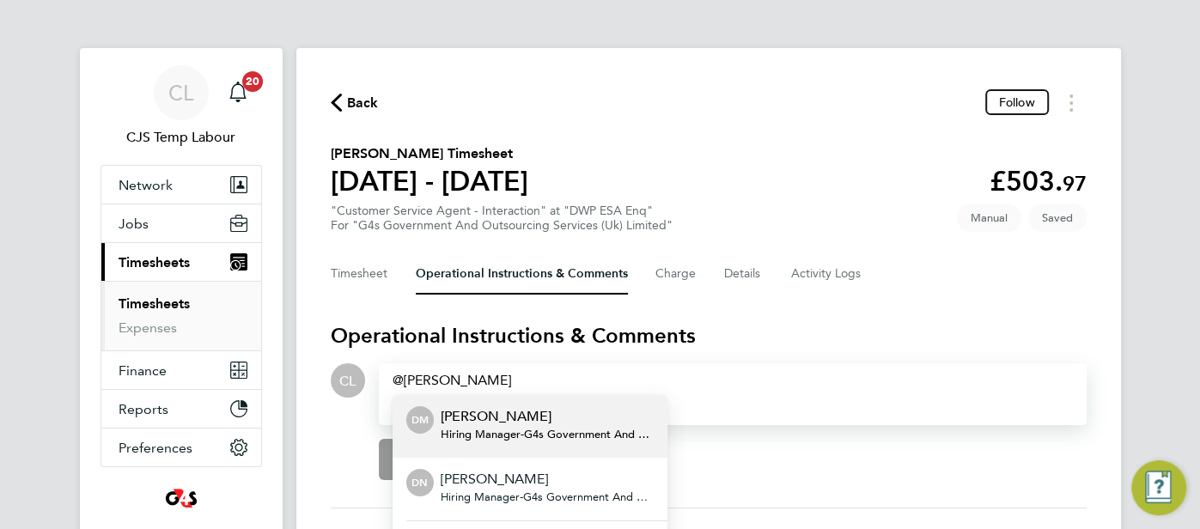
drag, startPoint x: 549, startPoint y: 496, endPoint x: 559, endPoint y: 495, distance: 10.3
click at [549, 496] on span "Hiring Manager - G4s Government And Outsourcing Services (Uk) Limited" at bounding box center [547, 498] width 213 height 14
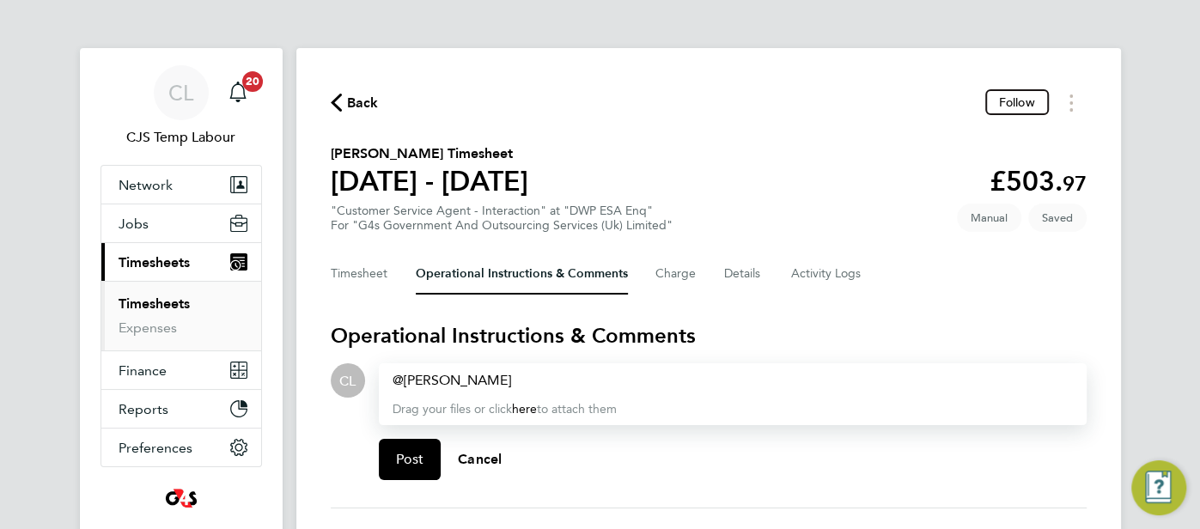
paste div
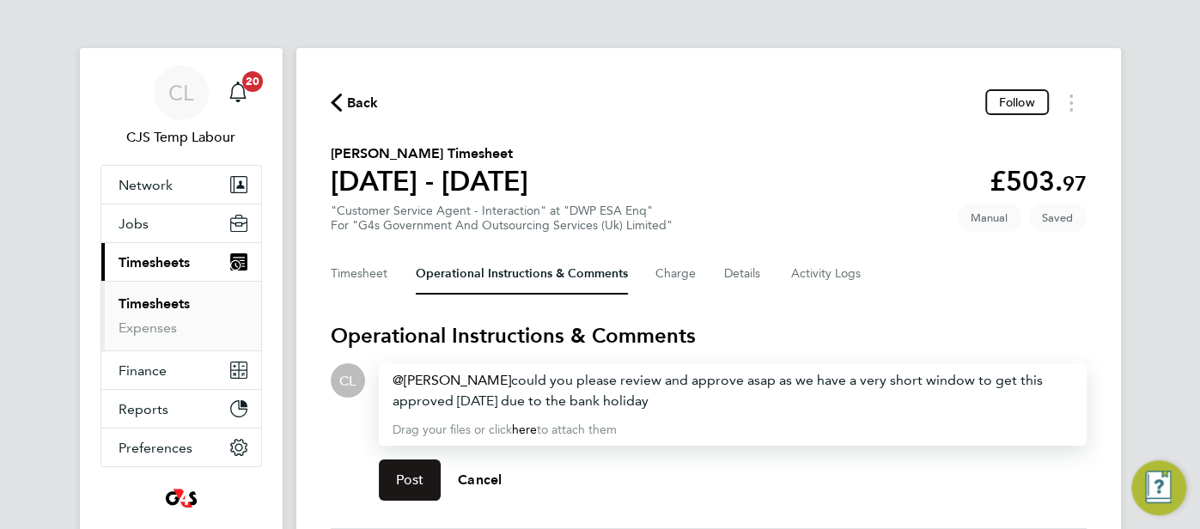
drag, startPoint x: 413, startPoint y: 479, endPoint x: 443, endPoint y: 482, distance: 30.2
click at [415, 481] on span "Post" at bounding box center [410, 480] width 28 height 17
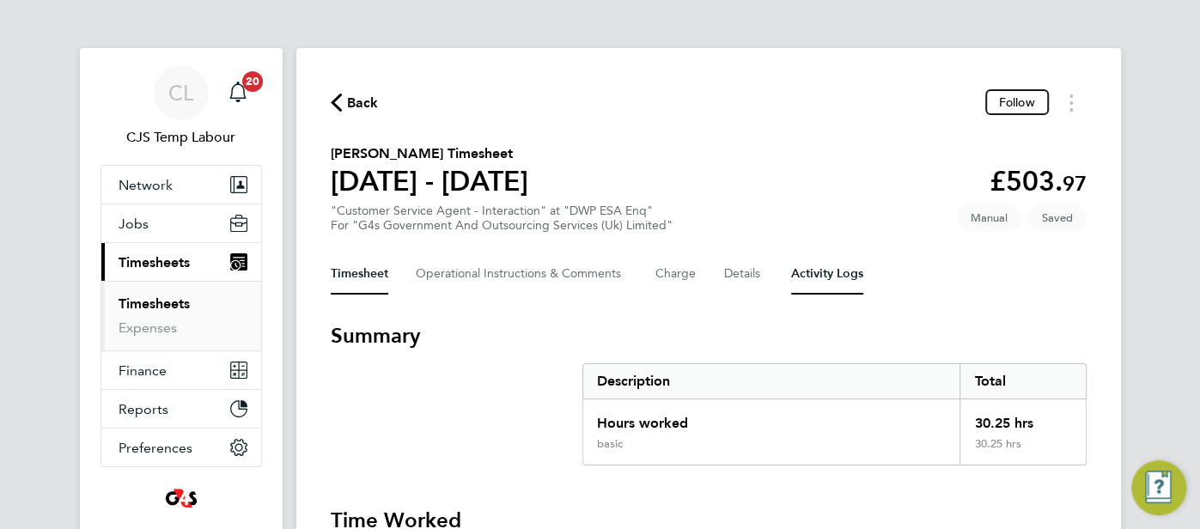
click at [820, 266] on Logs-tab "Activity Logs" at bounding box center [827, 273] width 72 height 41
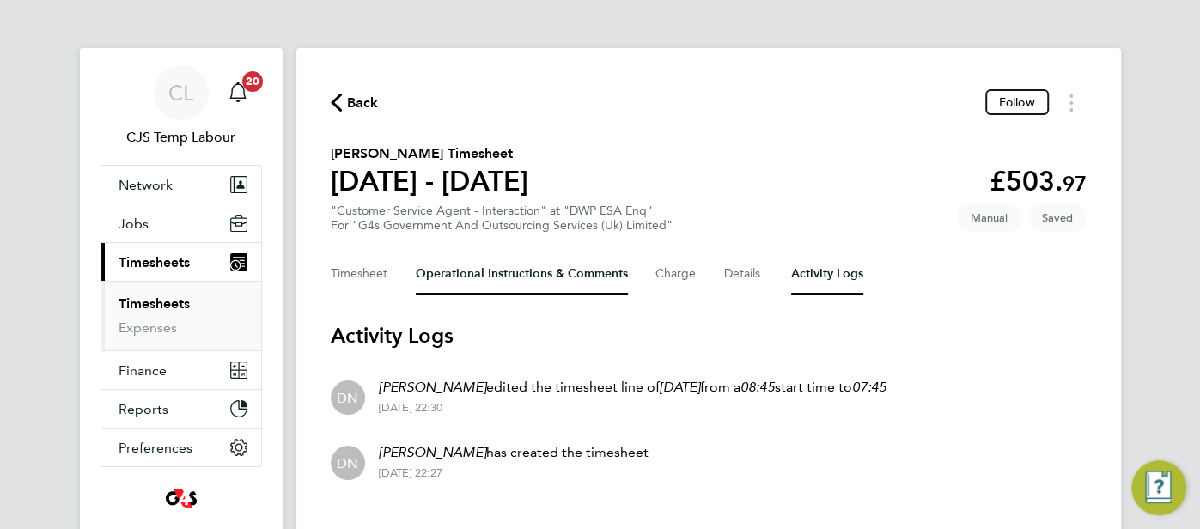
click at [481, 289] on Comments-tab "Operational Instructions & Comments" at bounding box center [522, 273] width 212 height 41
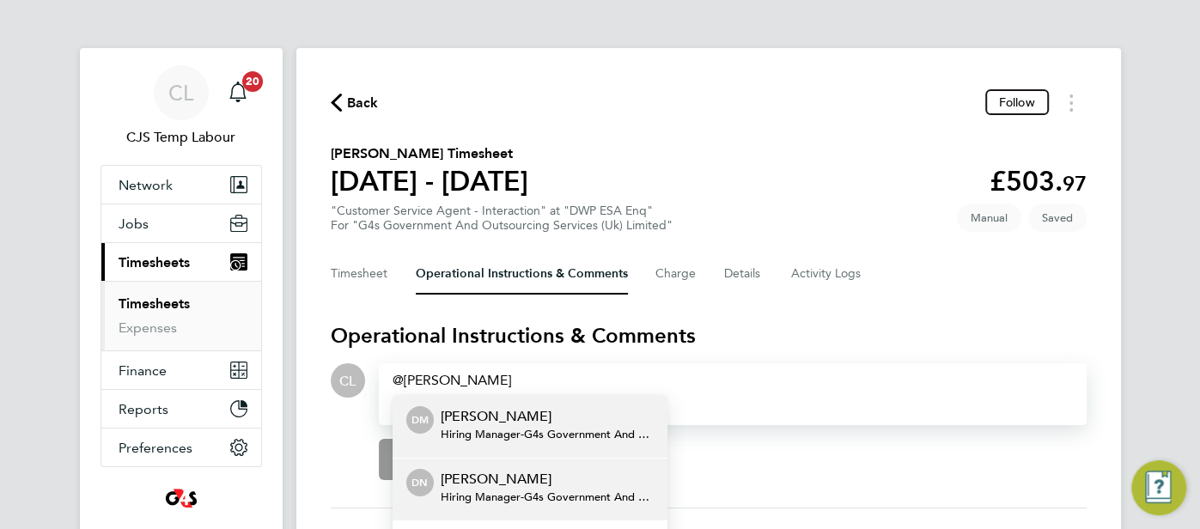
click at [513, 491] on span "Hiring Manager - G4s Government And Outsourcing Services (Uk) Limited" at bounding box center [547, 498] width 213 height 14
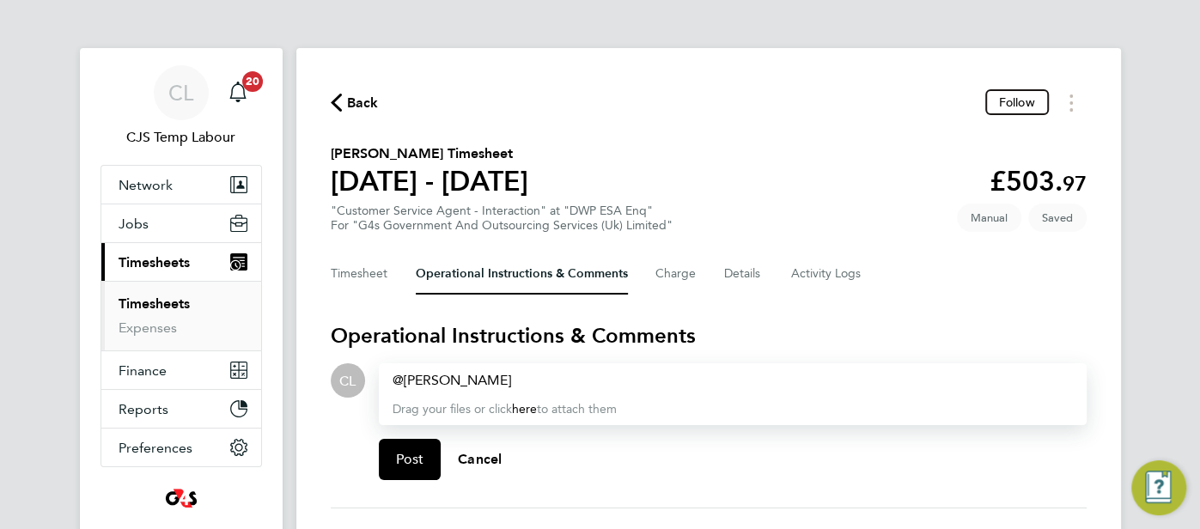
paste div
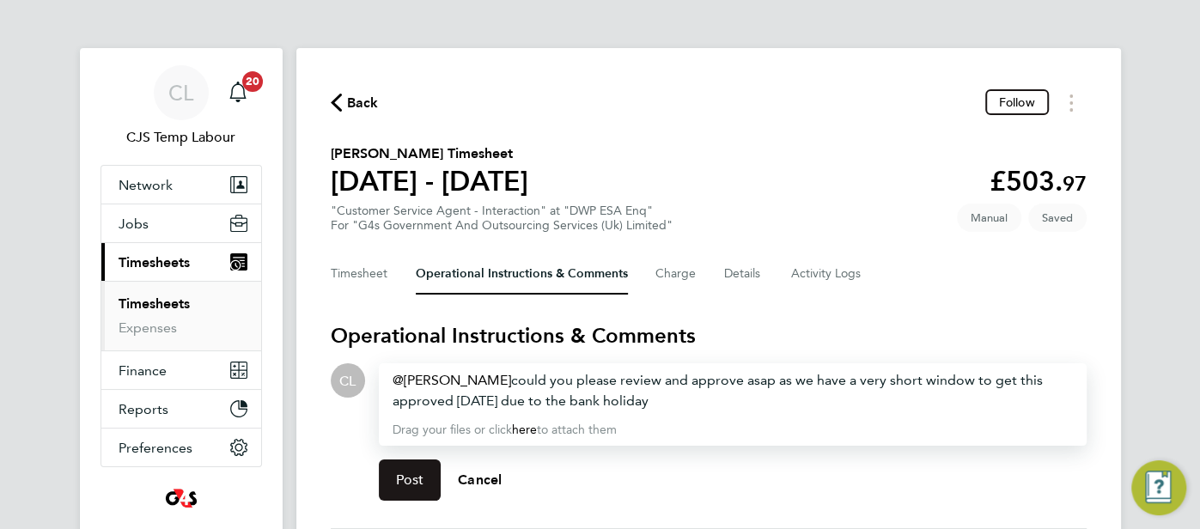
click at [399, 478] on span "Post" at bounding box center [410, 480] width 28 height 17
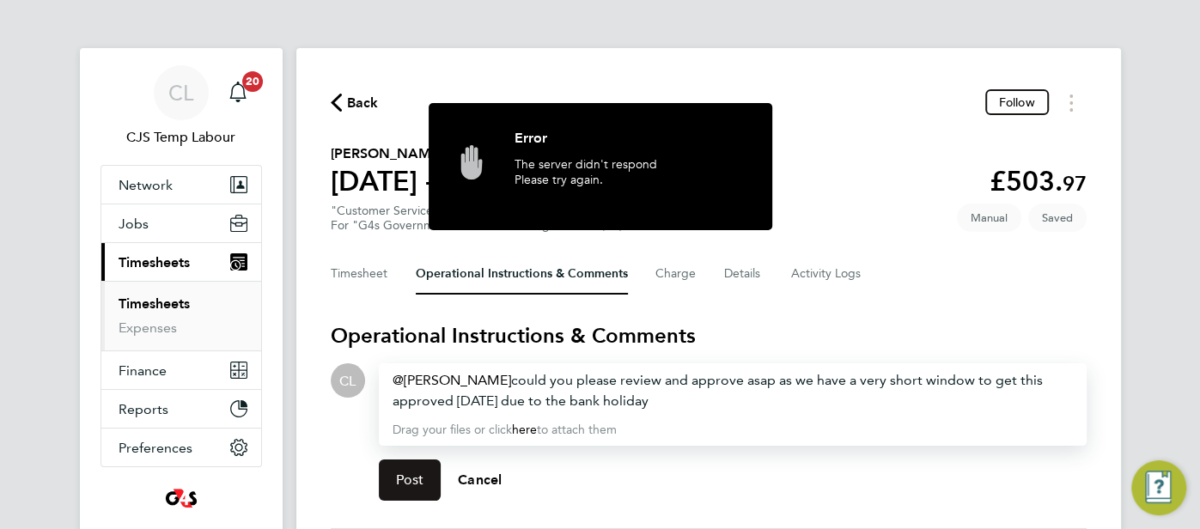
click at [422, 479] on span "Post" at bounding box center [410, 480] width 28 height 17
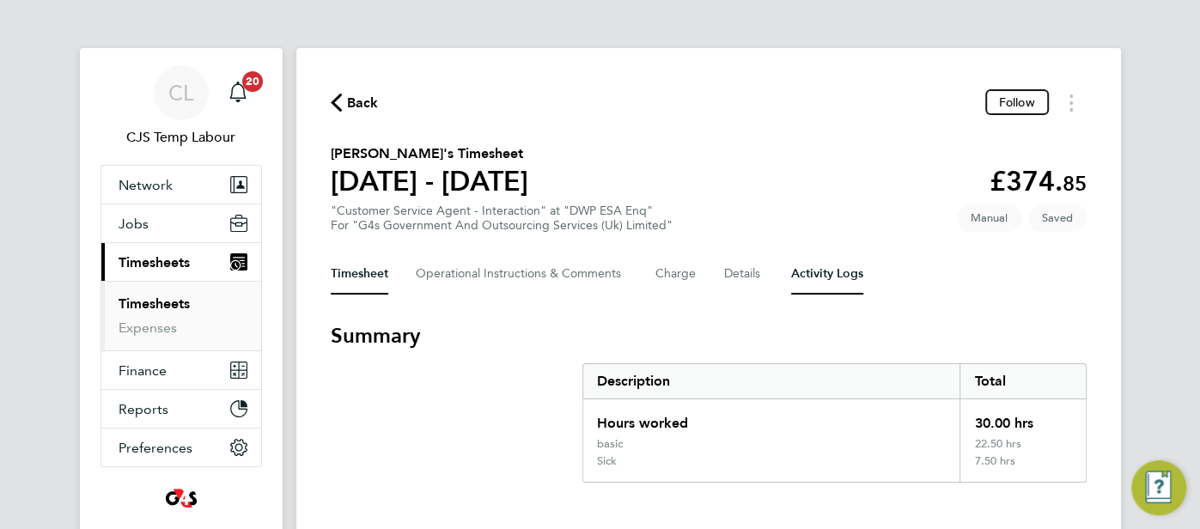
drag, startPoint x: 839, startPoint y: 277, endPoint x: 847, endPoint y: 301, distance: 25.3
click at [839, 278] on Logs-tab "Activity Logs" at bounding box center [827, 273] width 72 height 41
click at [823, 274] on Logs-tab "Activity Logs" at bounding box center [827, 273] width 72 height 41
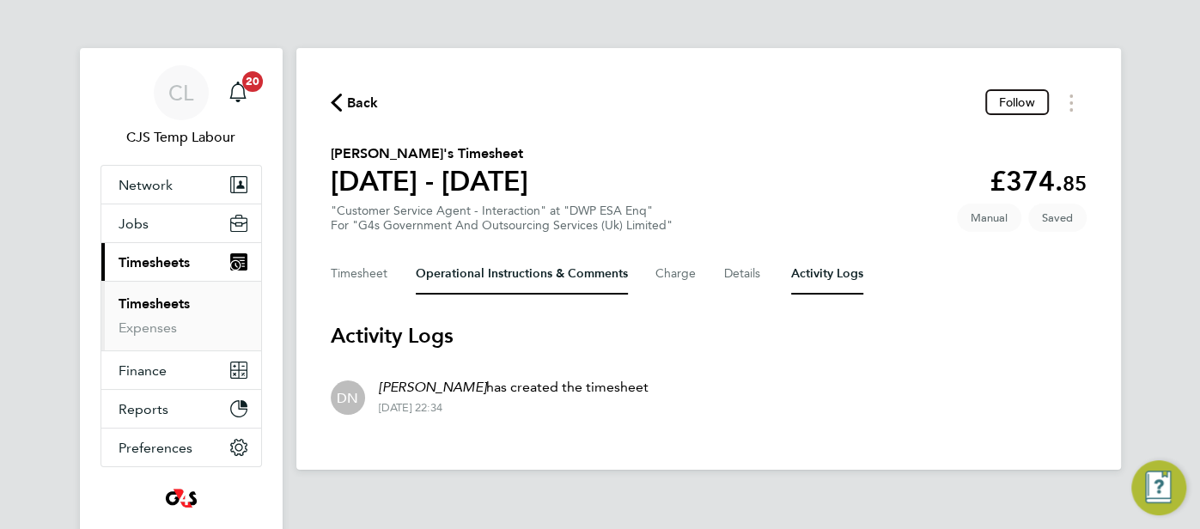
click at [487, 278] on Comments-tab "Operational Instructions & Comments" at bounding box center [522, 273] width 212 height 41
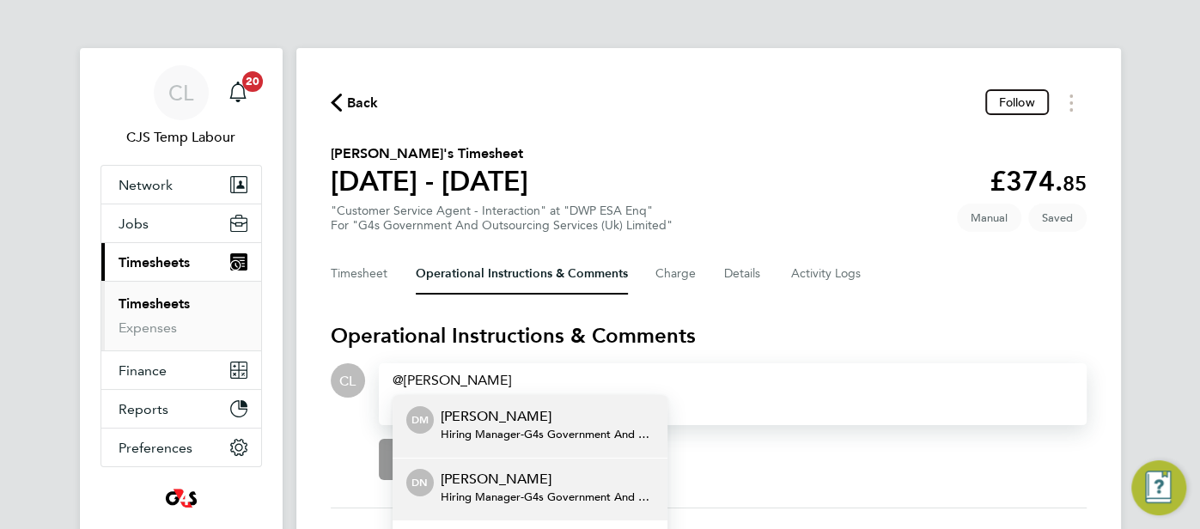
click at [566, 478] on p "[PERSON_NAME]" at bounding box center [547, 479] width 213 height 21
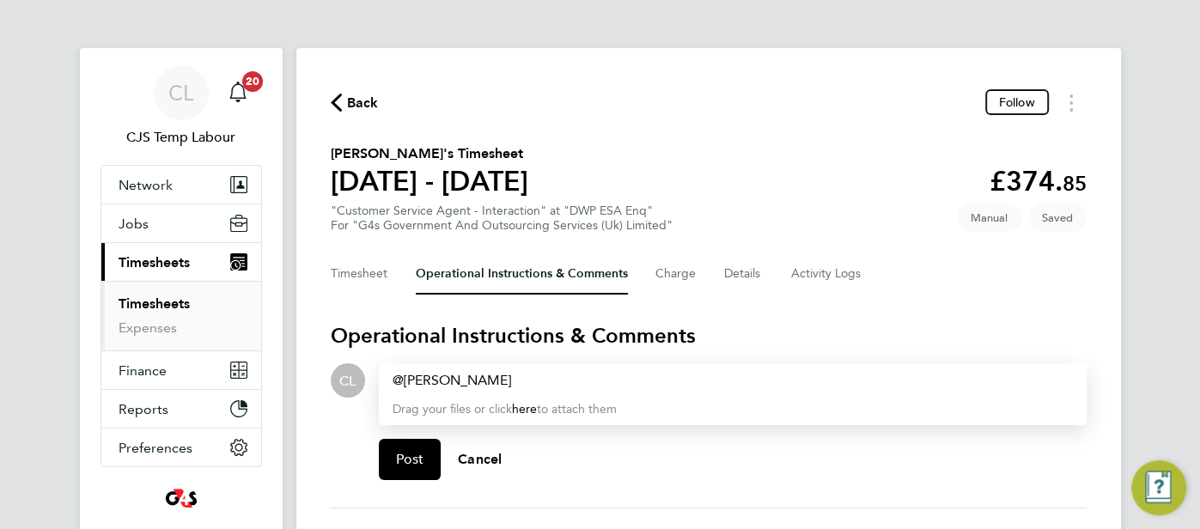
paste div
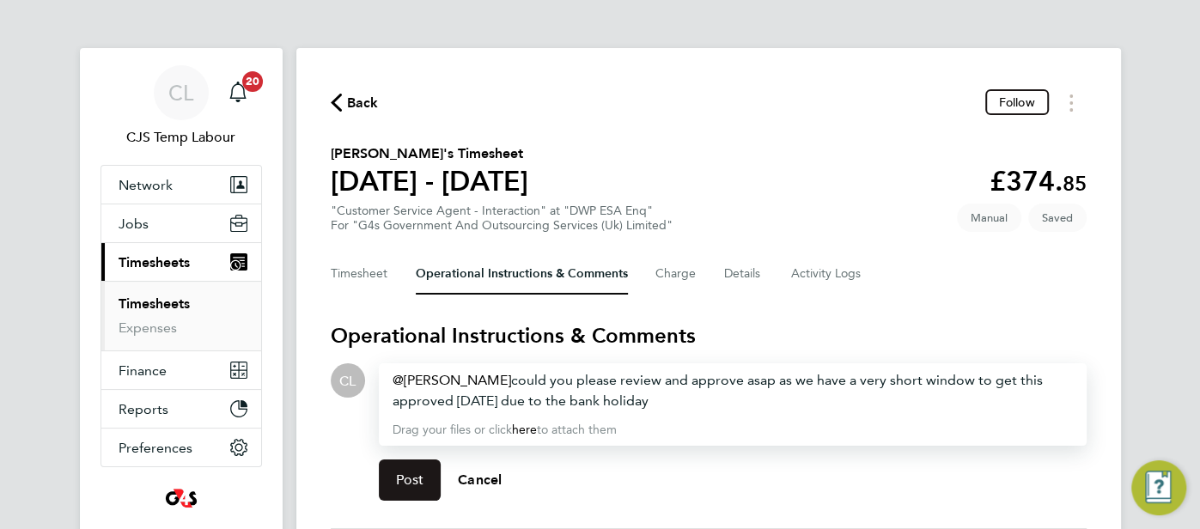
click at [414, 478] on span "Post" at bounding box center [410, 480] width 28 height 17
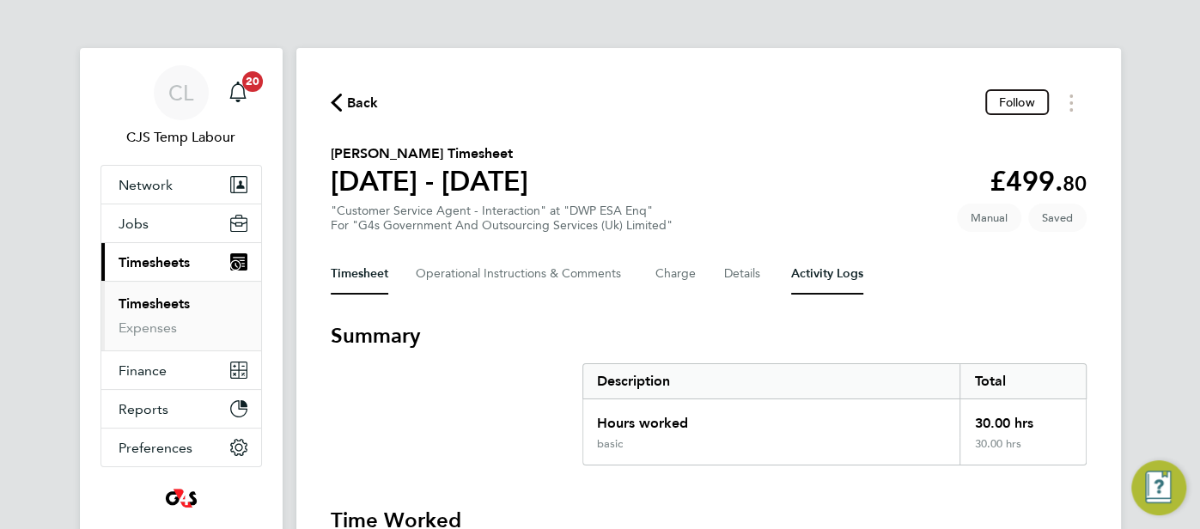
click at [832, 279] on Logs-tab "Activity Logs" at bounding box center [827, 273] width 72 height 41
click at [805, 280] on Logs-tab "Activity Logs" at bounding box center [827, 273] width 72 height 41
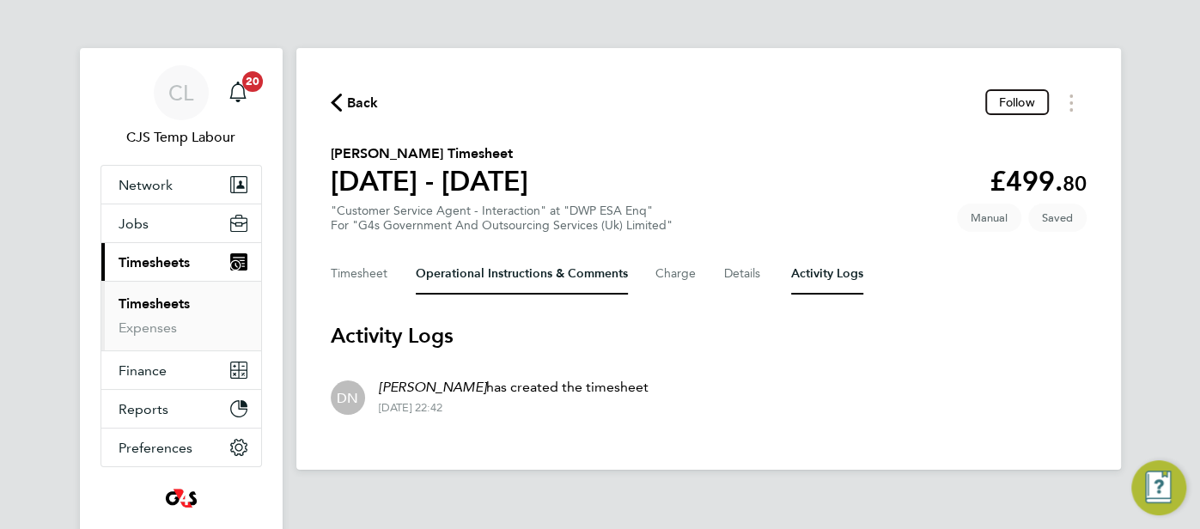
click at [484, 280] on Comments-tab "Operational Instructions & Comments" at bounding box center [522, 273] width 212 height 41
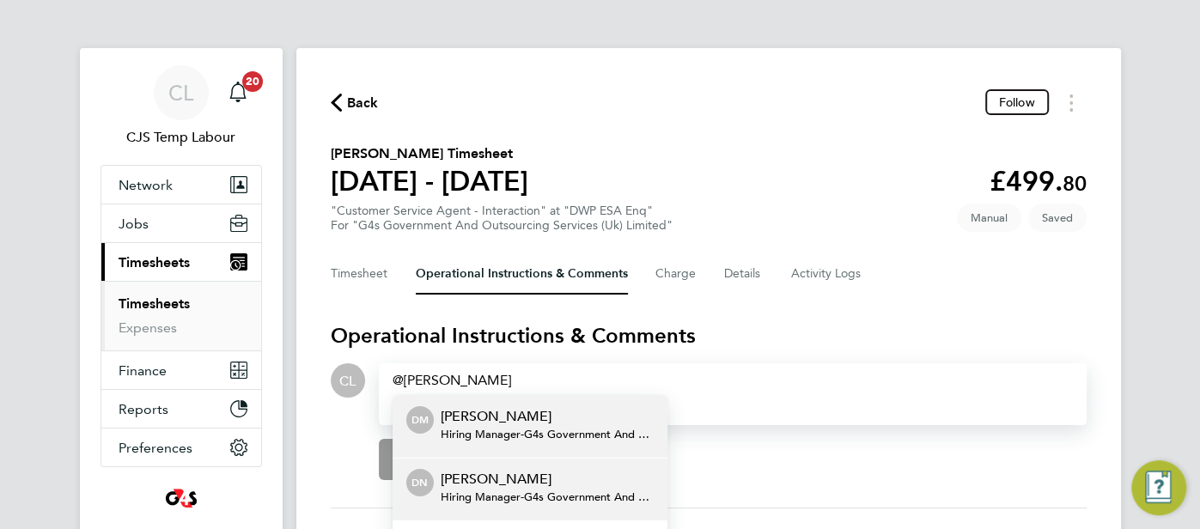
click at [496, 484] on p "[PERSON_NAME]" at bounding box center [547, 479] width 213 height 21
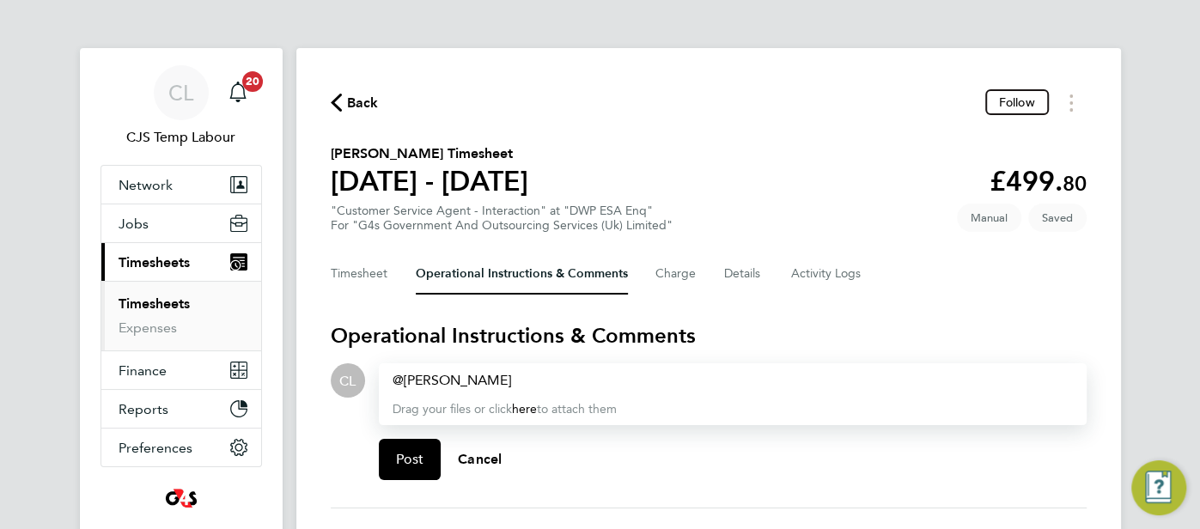
paste div
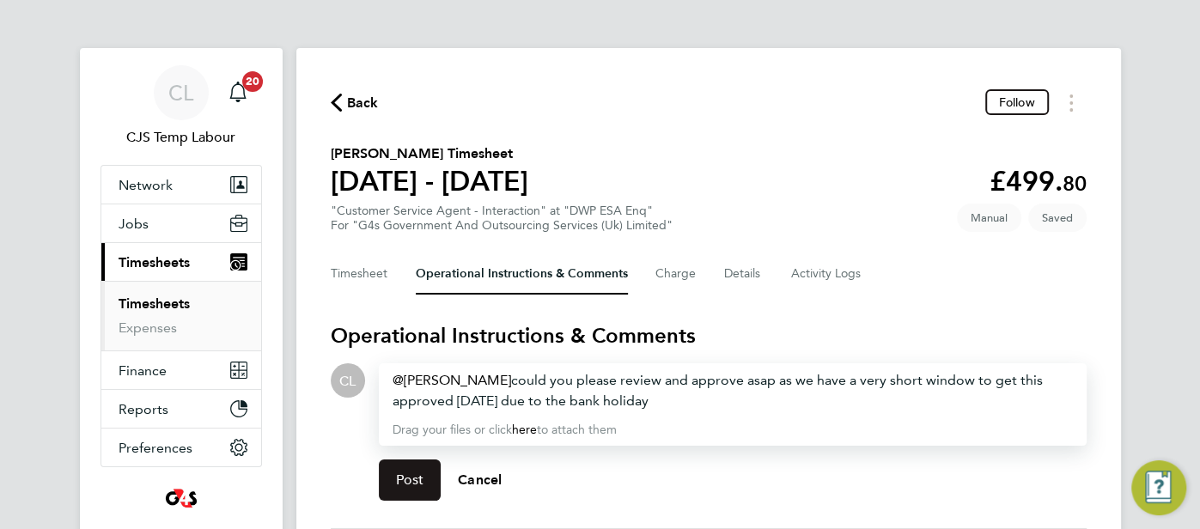
click at [410, 478] on span "Post" at bounding box center [410, 480] width 28 height 17
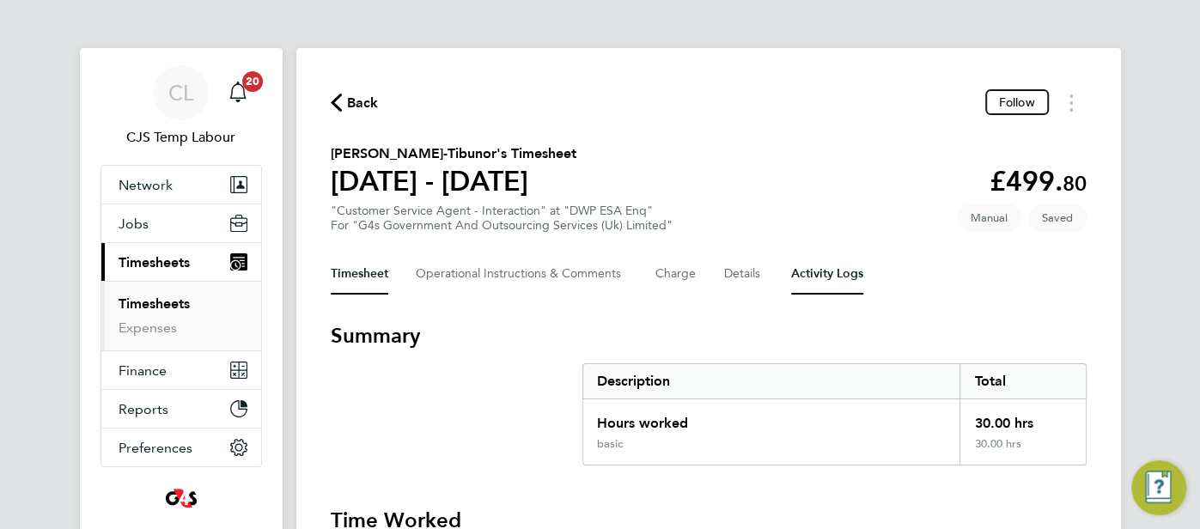
click at [812, 287] on Logs-tab "Activity Logs" at bounding box center [827, 273] width 72 height 41
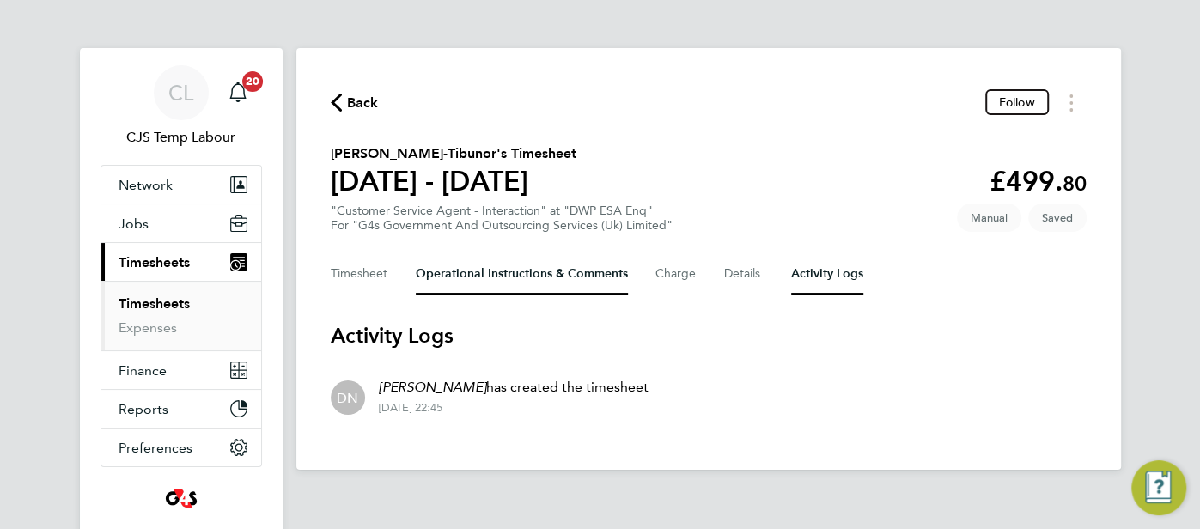
click at [511, 281] on Comments-tab "Operational Instructions & Comments" at bounding box center [522, 273] width 212 height 41
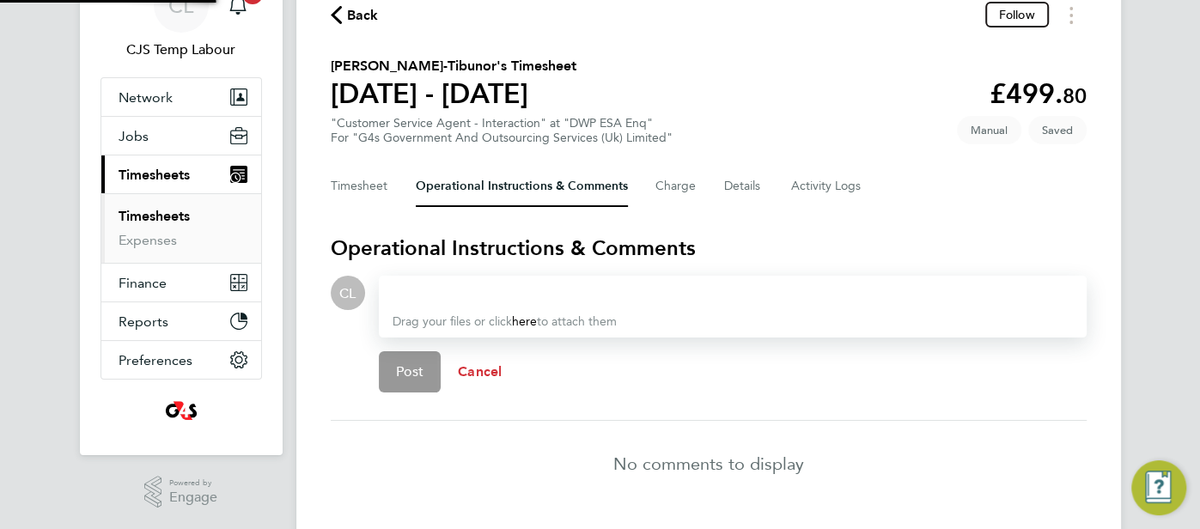
scroll to position [132, 0]
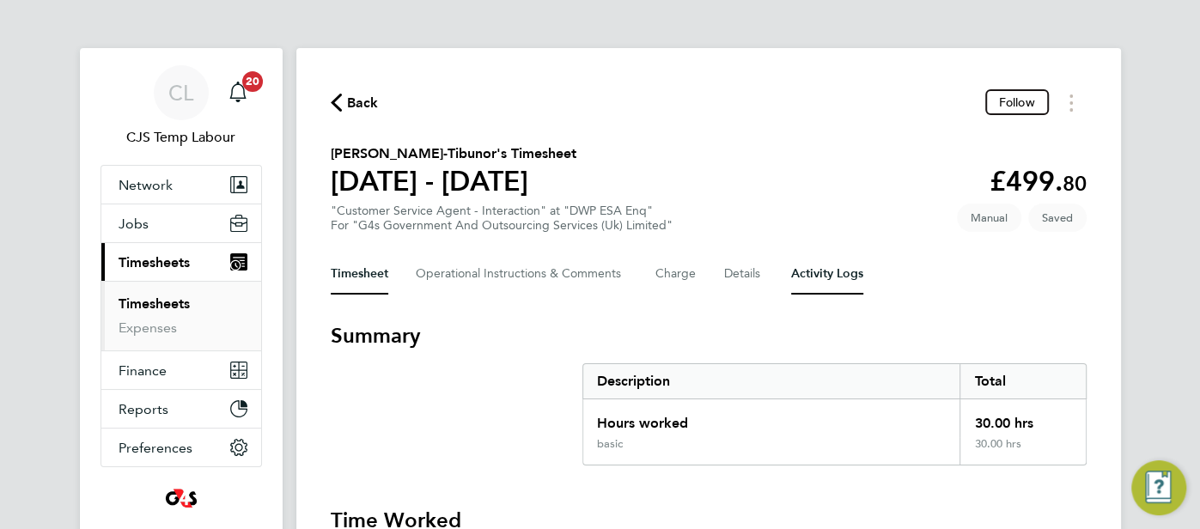
click at [805, 274] on Logs-tab "Activity Logs" at bounding box center [827, 273] width 72 height 41
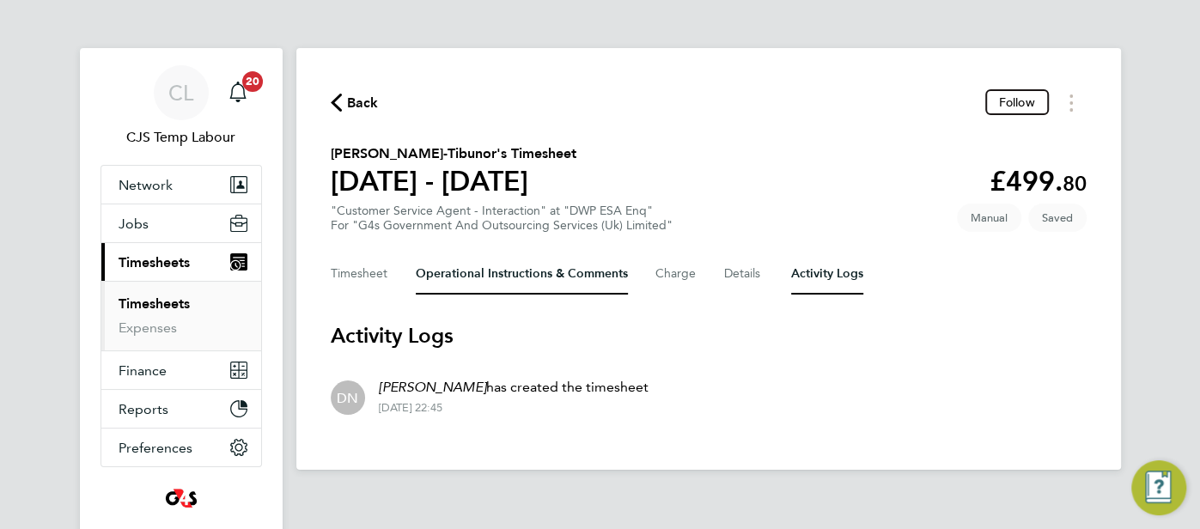
click at [503, 284] on Comments-tab "Operational Instructions & Comments" at bounding box center [522, 273] width 212 height 41
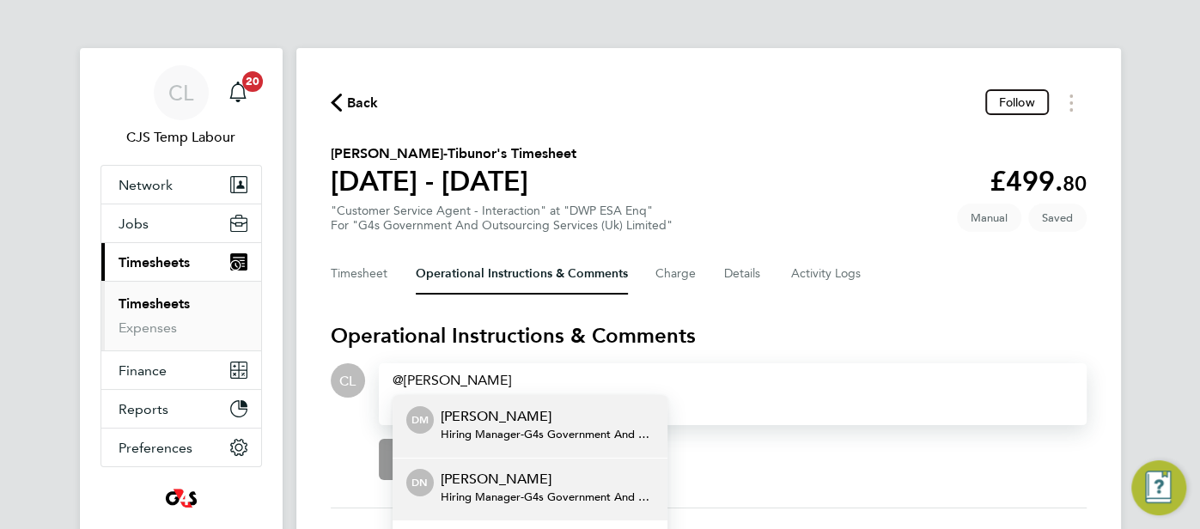
click at [534, 474] on p "Danielle Nicholas" at bounding box center [547, 479] width 213 height 21
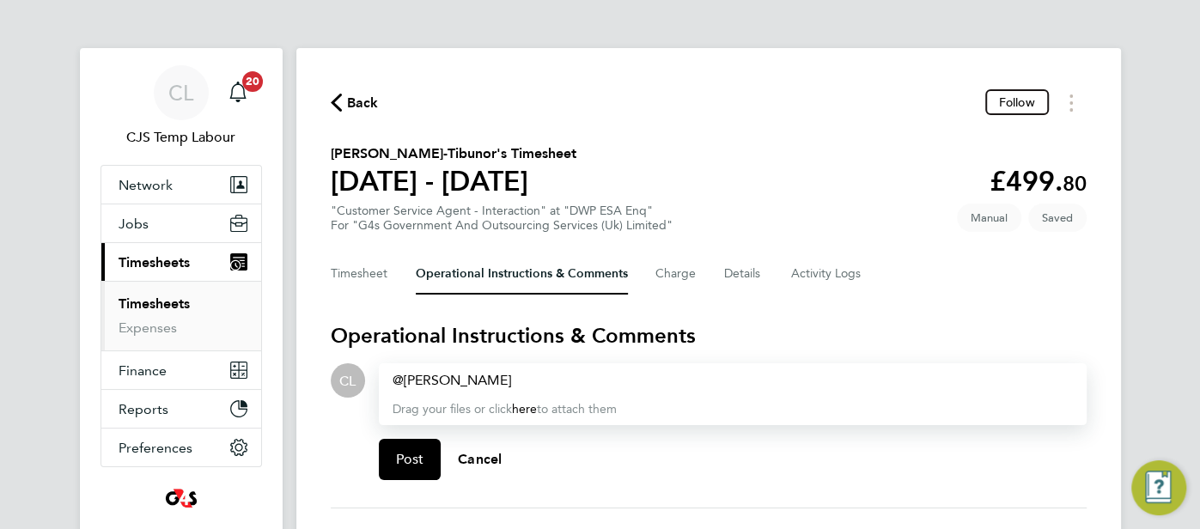
paste div
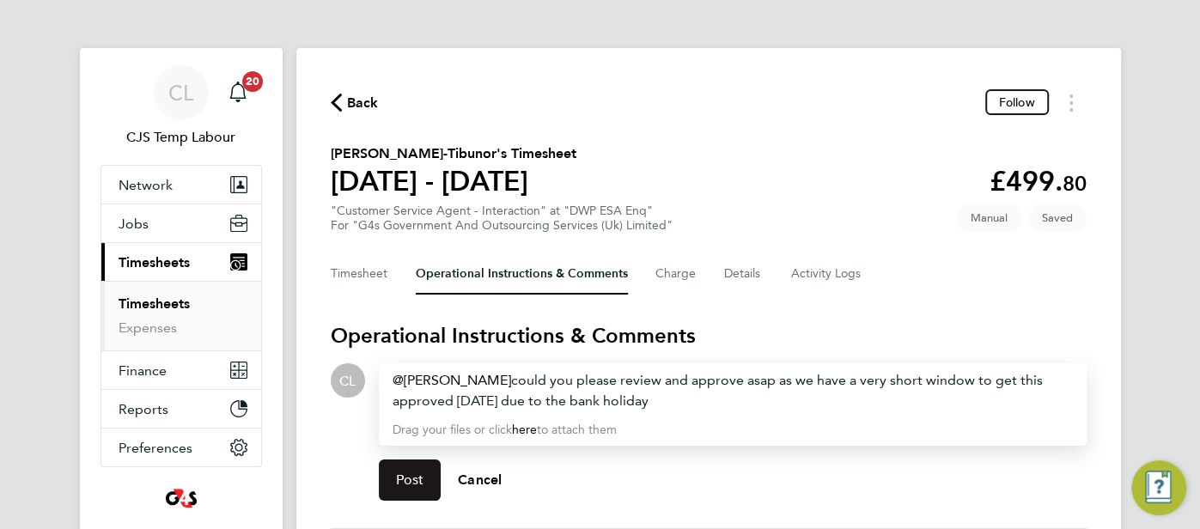
drag, startPoint x: 418, startPoint y: 485, endPoint x: 466, endPoint y: 446, distance: 62.3
click at [418, 485] on span "Post" at bounding box center [410, 480] width 28 height 17
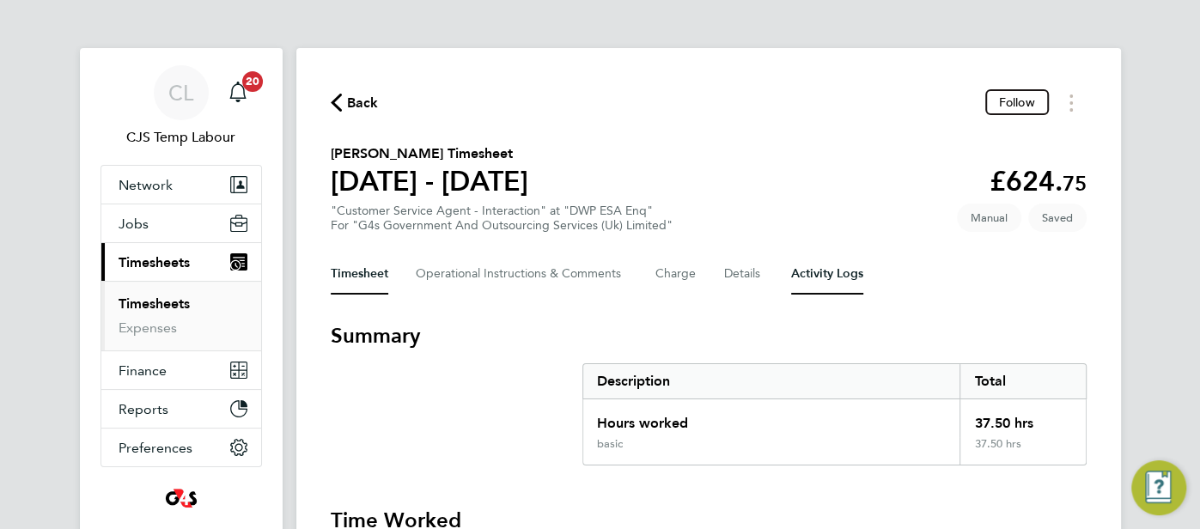
click at [821, 269] on Logs-tab "Activity Logs" at bounding box center [827, 273] width 72 height 41
click at [818, 277] on Logs-tab "Activity Logs" at bounding box center [827, 273] width 72 height 41
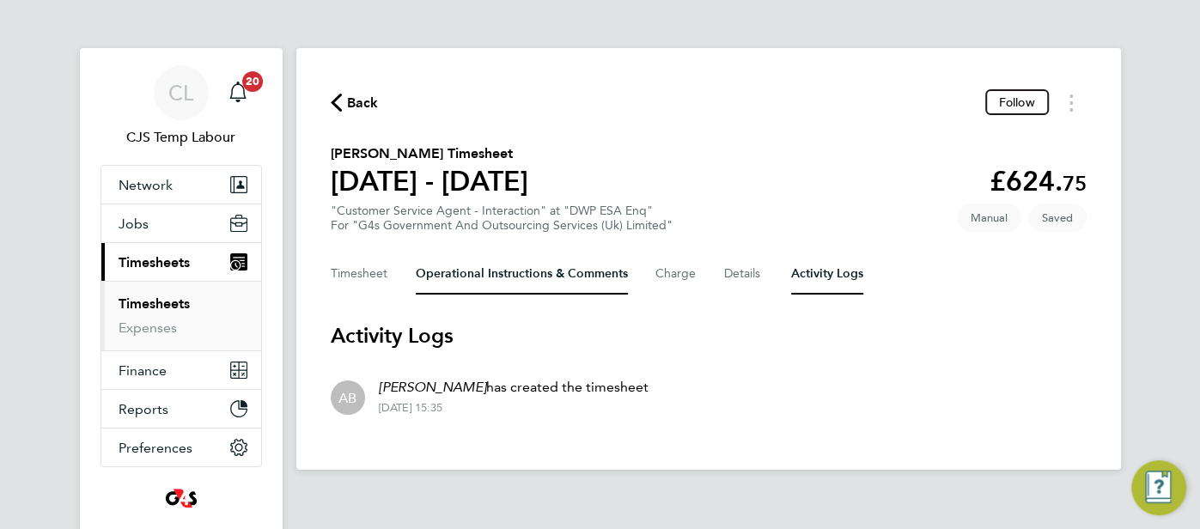
click at [474, 290] on Comments-tab "Operational Instructions & Comments" at bounding box center [522, 273] width 212 height 41
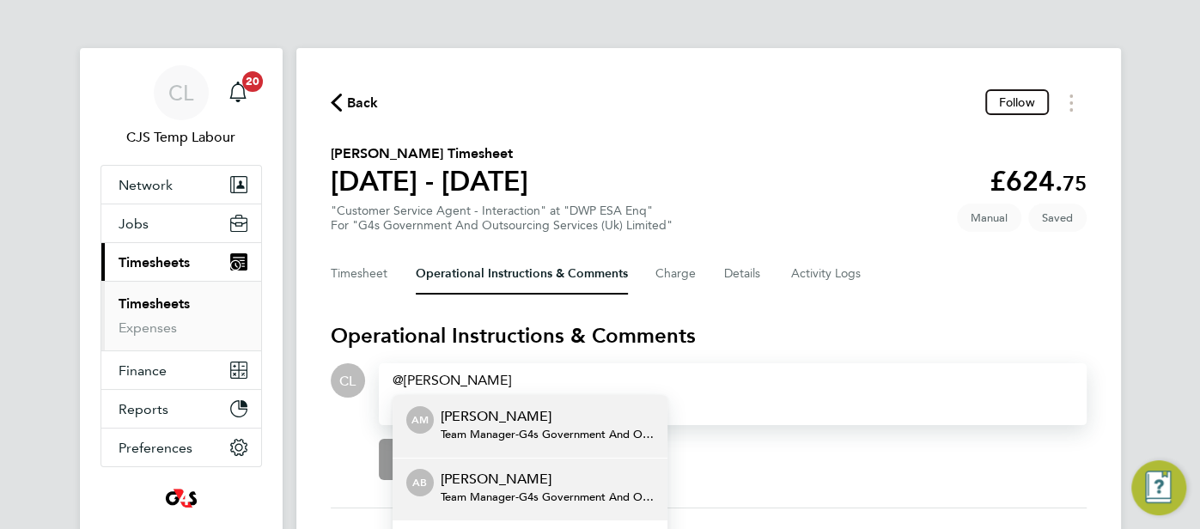
click at [473, 479] on p "[PERSON_NAME]" at bounding box center [547, 479] width 213 height 21
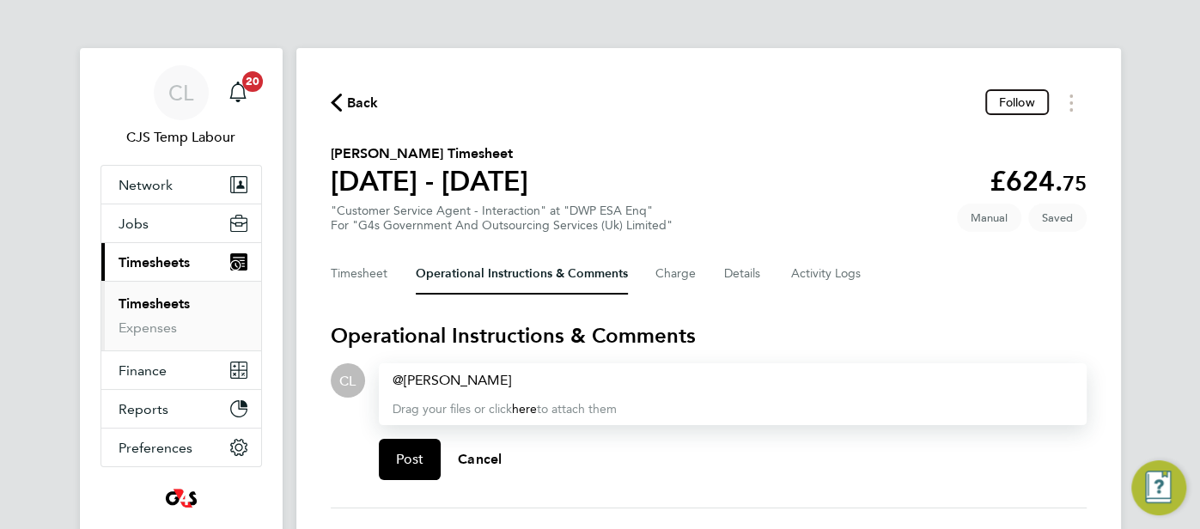
paste div
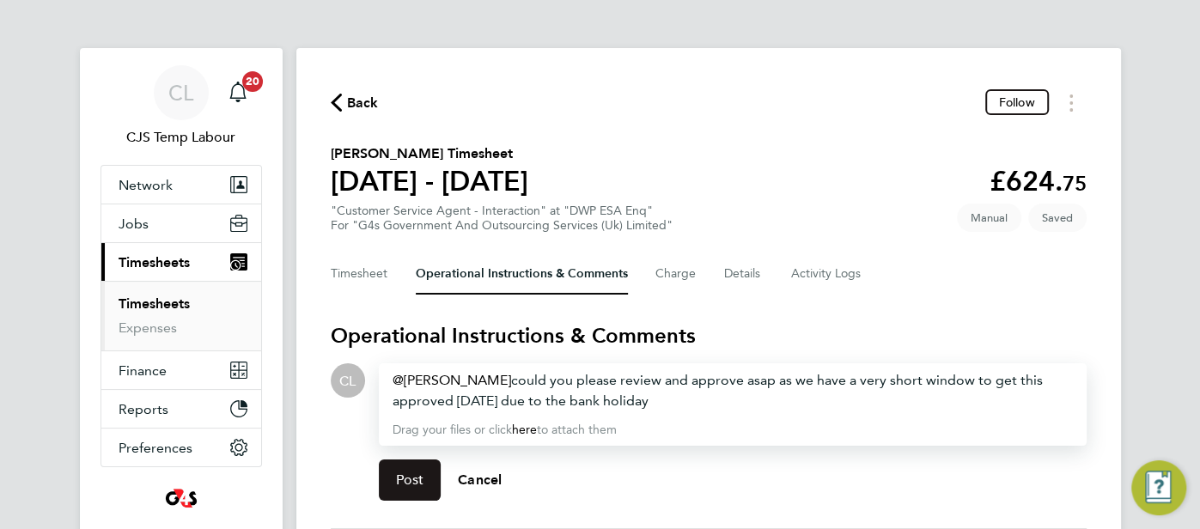
click at [420, 466] on button "Post" at bounding box center [410, 480] width 63 height 41
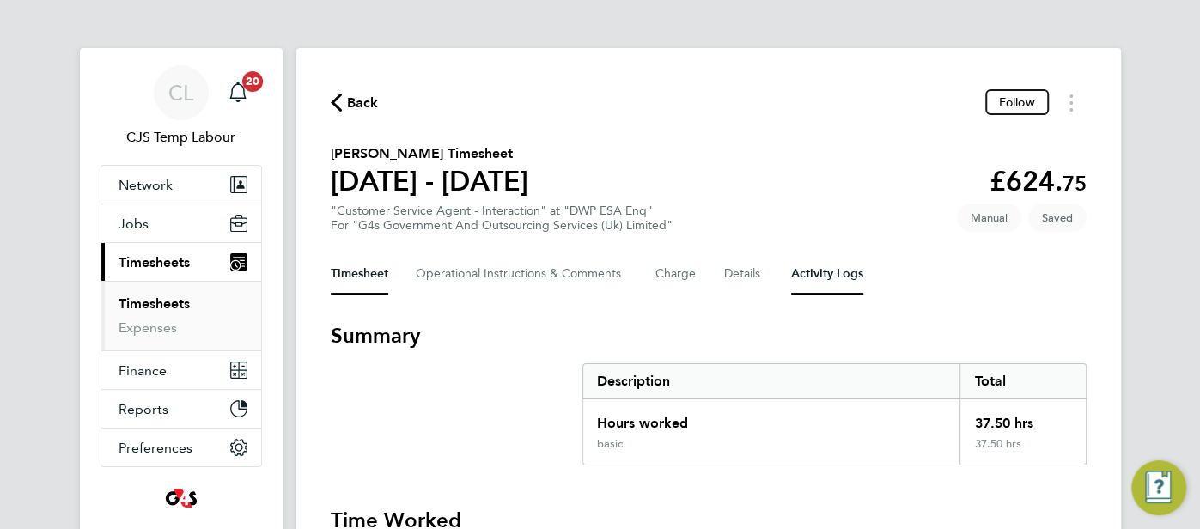
click at [830, 278] on Logs-tab "Activity Logs" at bounding box center [827, 273] width 72 height 41
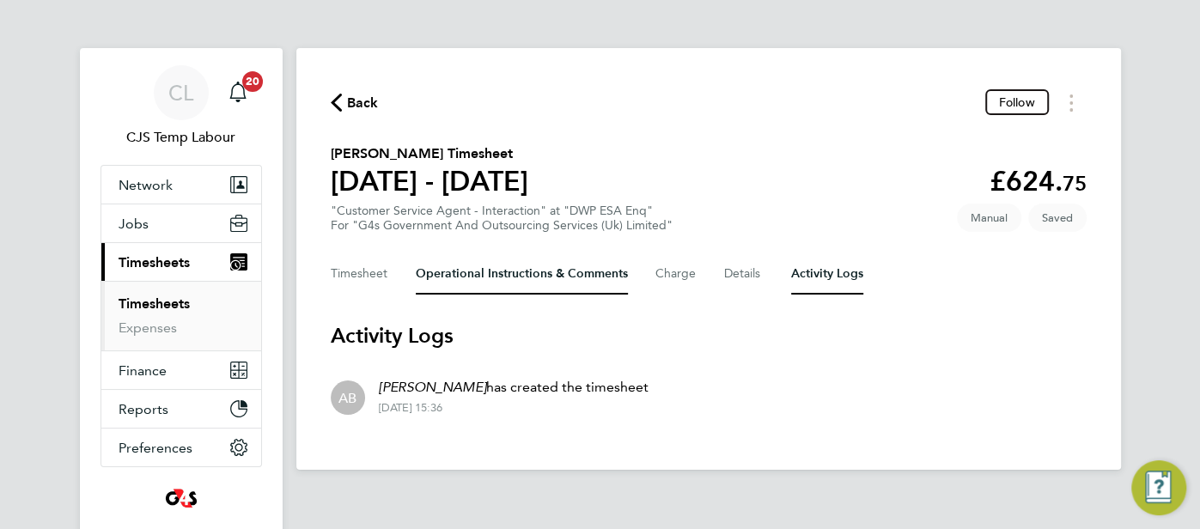
click at [552, 268] on Comments-tab "Operational Instructions & Comments" at bounding box center [522, 273] width 212 height 41
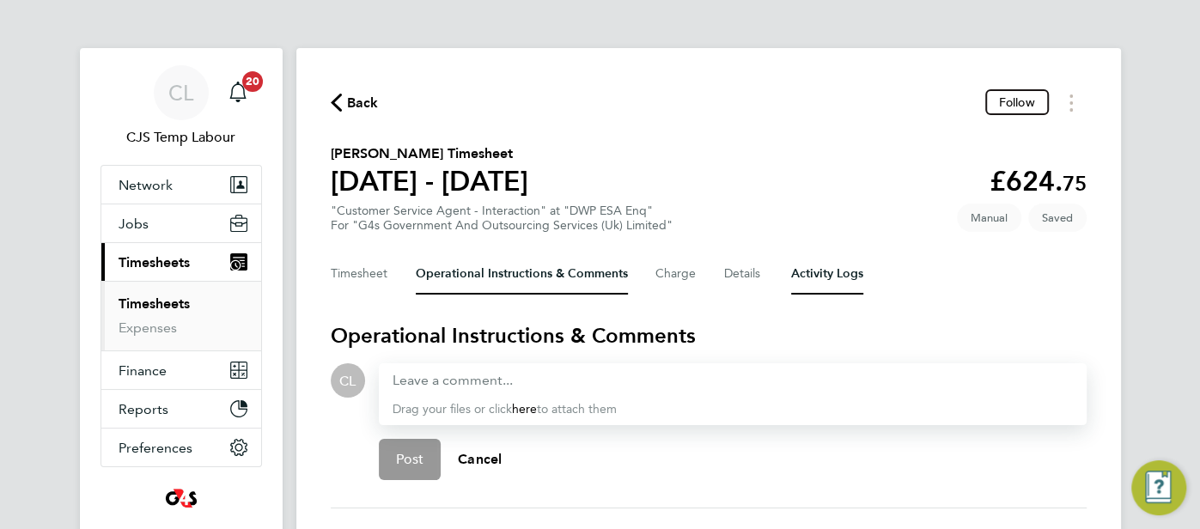
click at [844, 281] on Logs-tab "Activity Logs" at bounding box center [827, 273] width 72 height 41
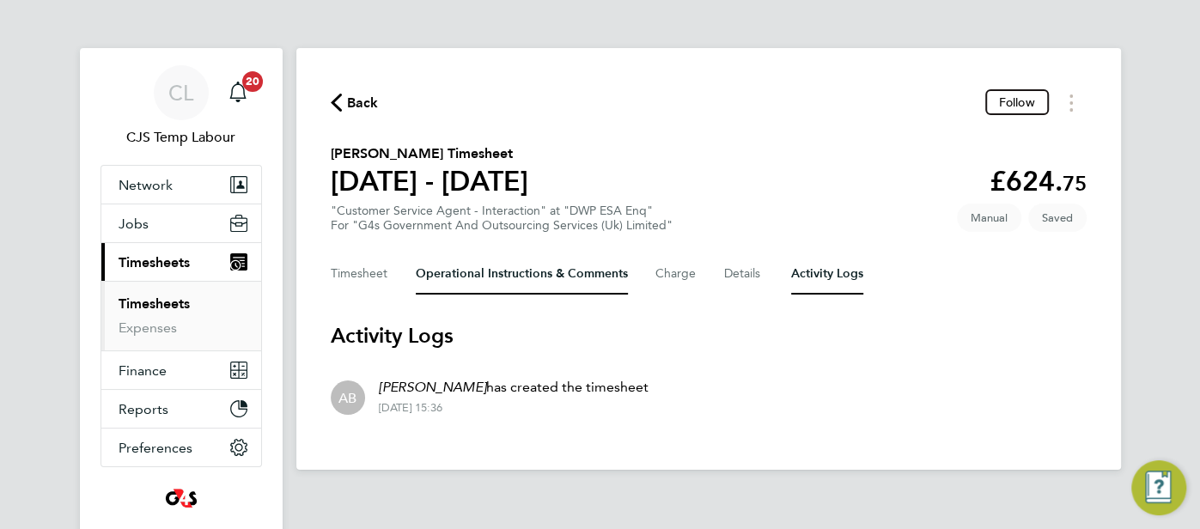
click at [479, 281] on Comments-tab "Operational Instructions & Comments" at bounding box center [522, 273] width 212 height 41
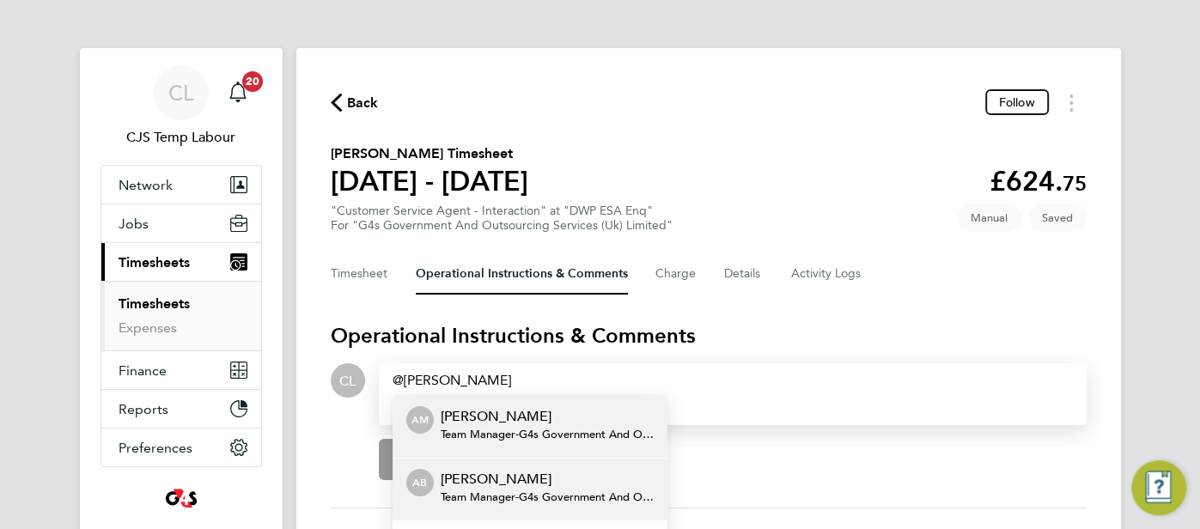
click at [559, 498] on span "Team Manager - G4s Government And Outsourcing Services (Uk) Limited" at bounding box center [547, 498] width 213 height 14
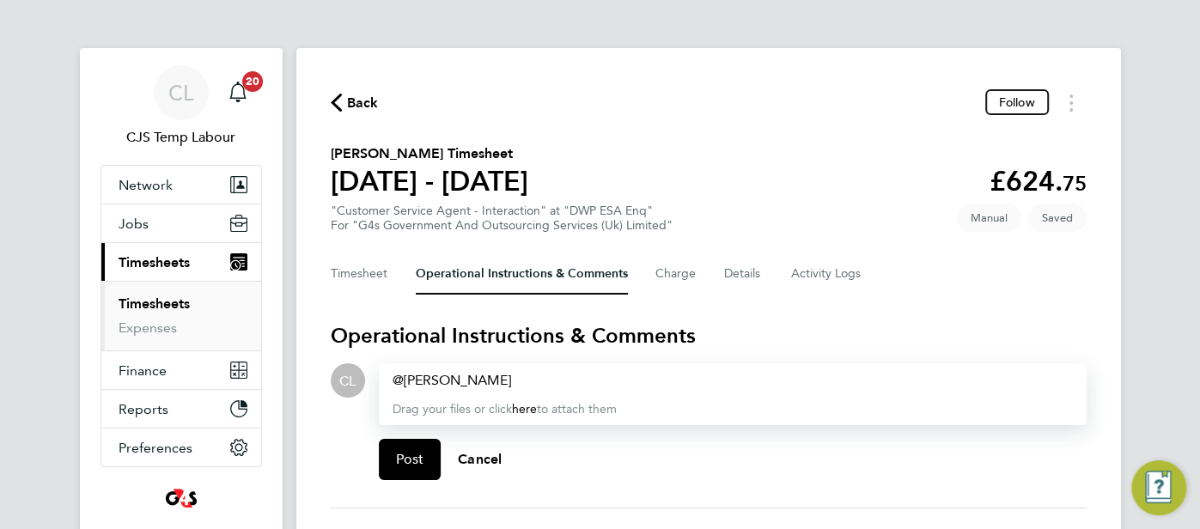
paste div
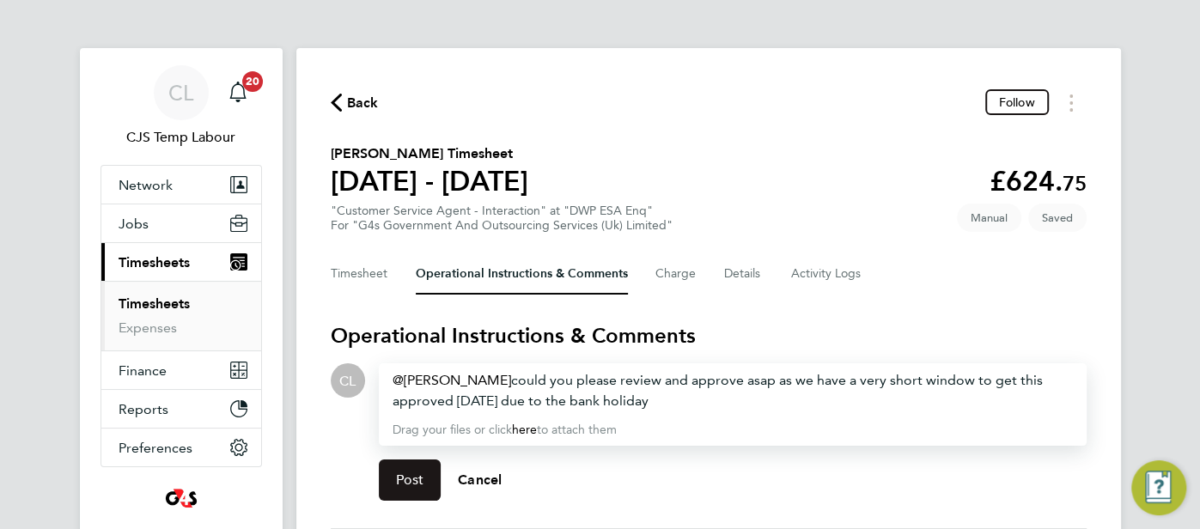
click at [433, 473] on button "Post" at bounding box center [410, 480] width 63 height 41
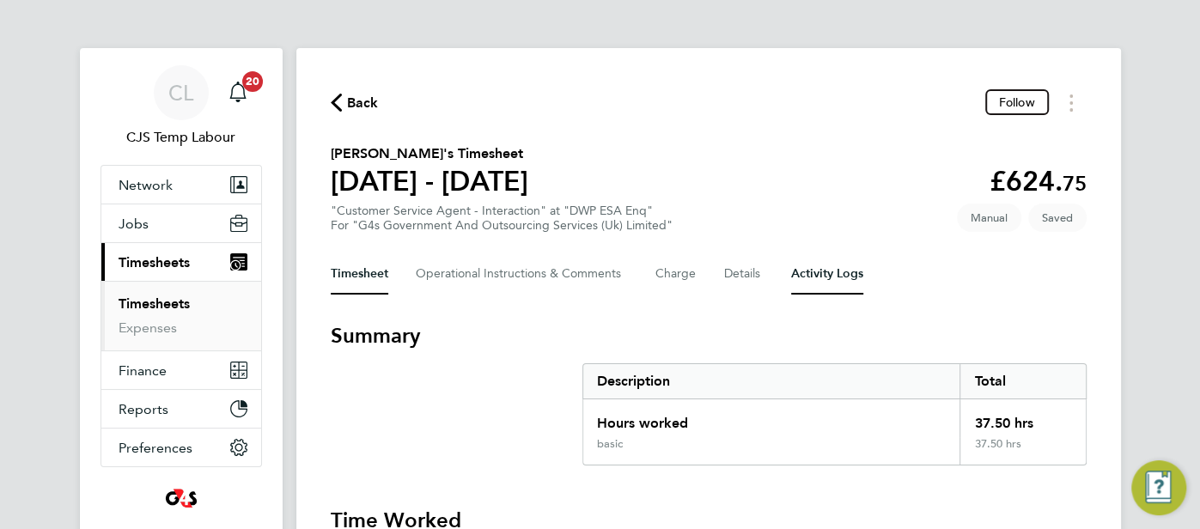
click at [838, 273] on Logs-tab "Activity Logs" at bounding box center [827, 273] width 72 height 41
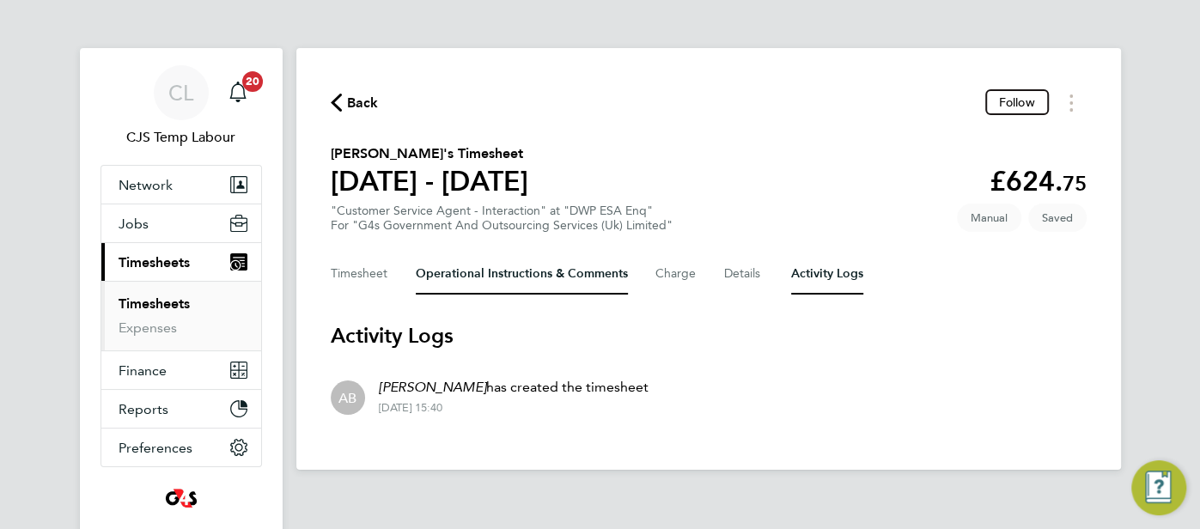
click at [473, 289] on Comments-tab "Operational Instructions & Comments" at bounding box center [522, 273] width 212 height 41
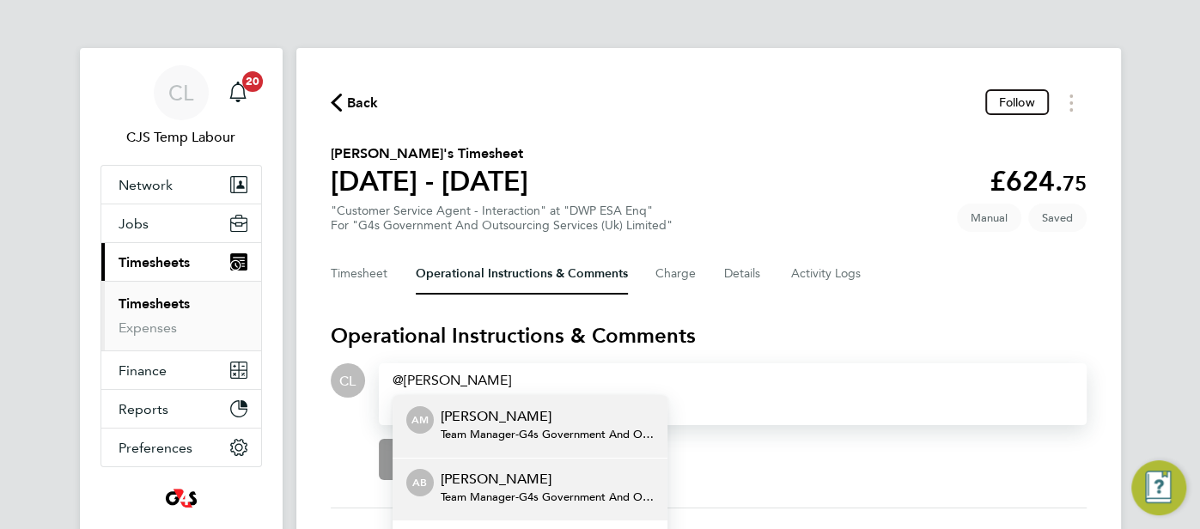
click at [467, 480] on p "[PERSON_NAME]" at bounding box center [547, 479] width 213 height 21
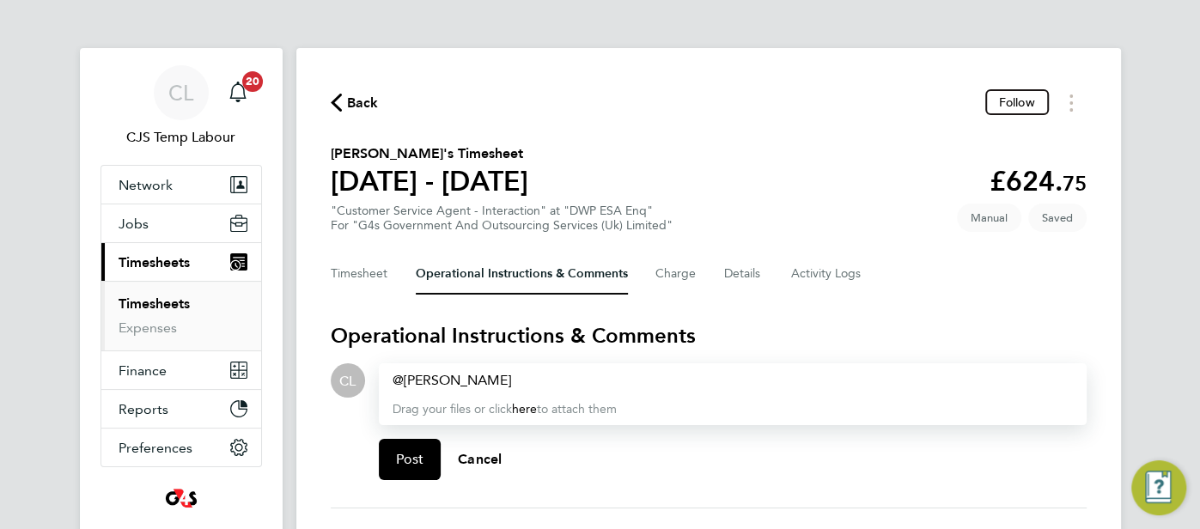
paste div
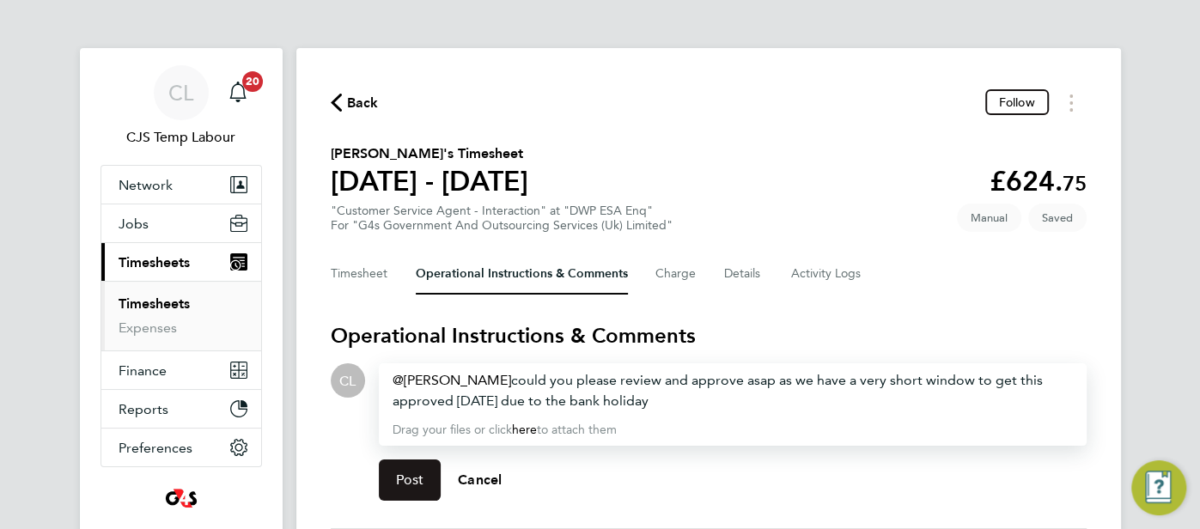
click at [413, 485] on span "Post" at bounding box center [410, 480] width 28 height 17
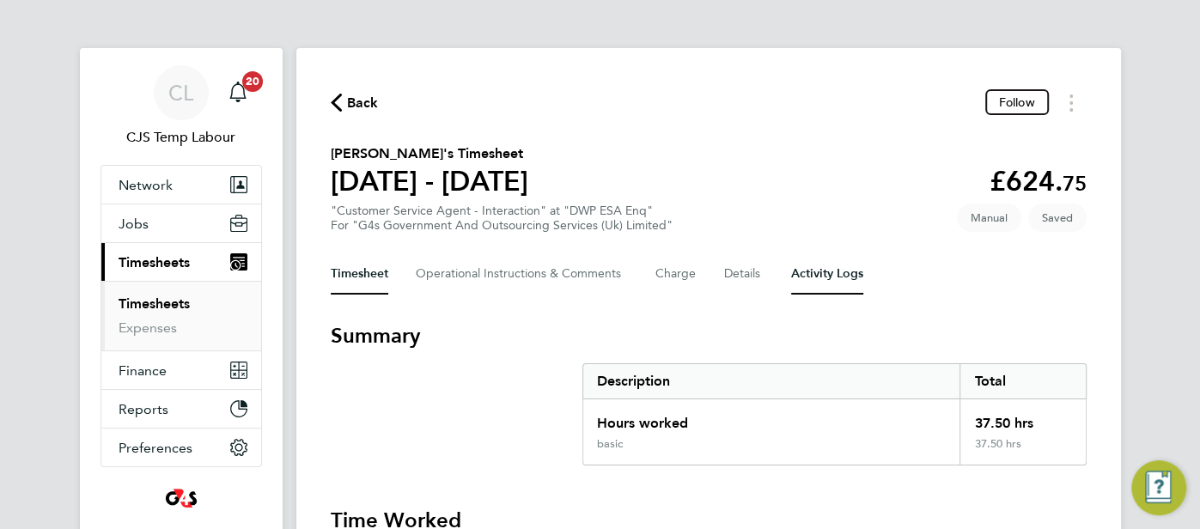
click at [818, 283] on Logs-tab "Activity Logs" at bounding box center [827, 273] width 72 height 41
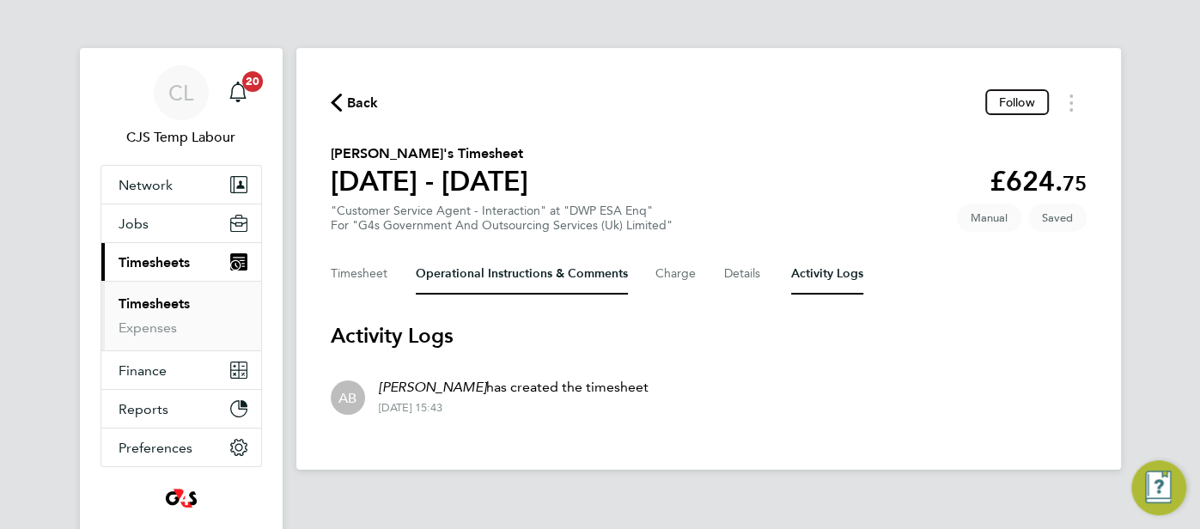
click at [451, 294] on div "Back Follow [PERSON_NAME]'s Timesheet [DATE] - [DATE] £624. 75 "Customer Servic…" at bounding box center [708, 259] width 825 height 422
click at [450, 278] on Comments-tab "Operational Instructions & Comments" at bounding box center [522, 273] width 212 height 41
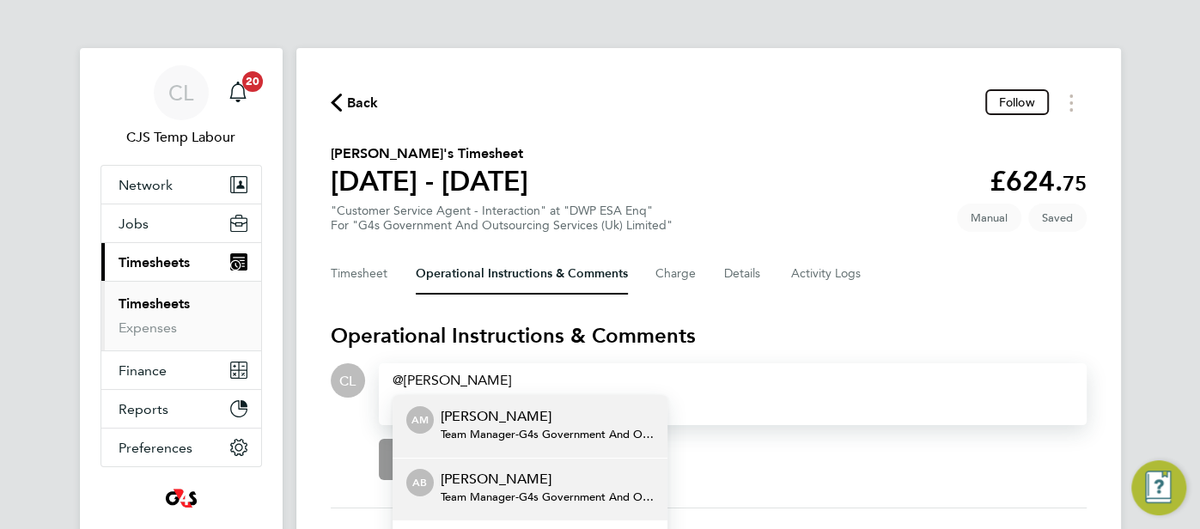
click at [518, 494] on span "Team Manager - G4s Government And Outsourcing Services (Uk) Limited" at bounding box center [547, 498] width 213 height 14
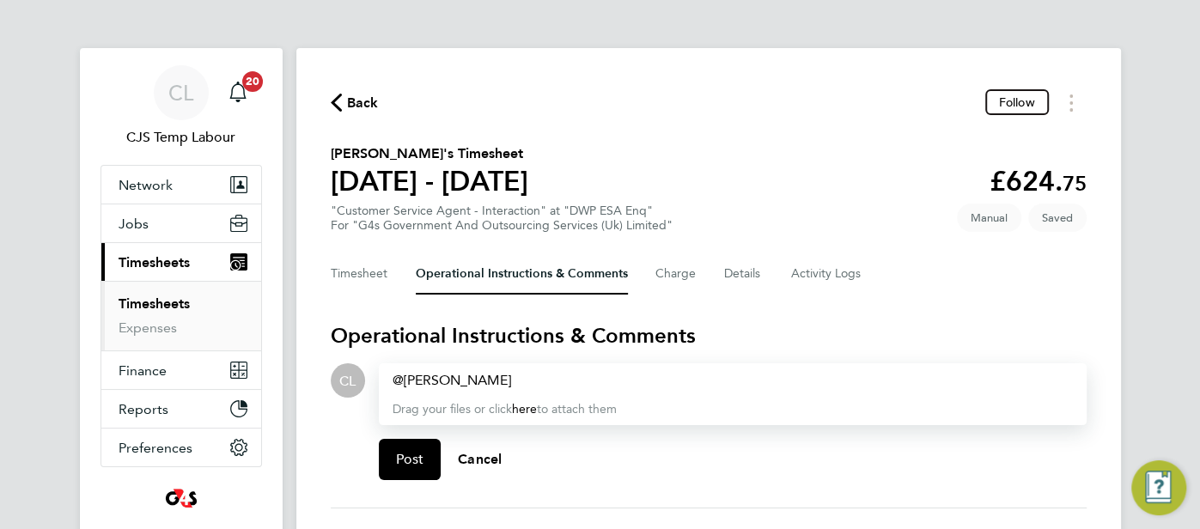
paste div
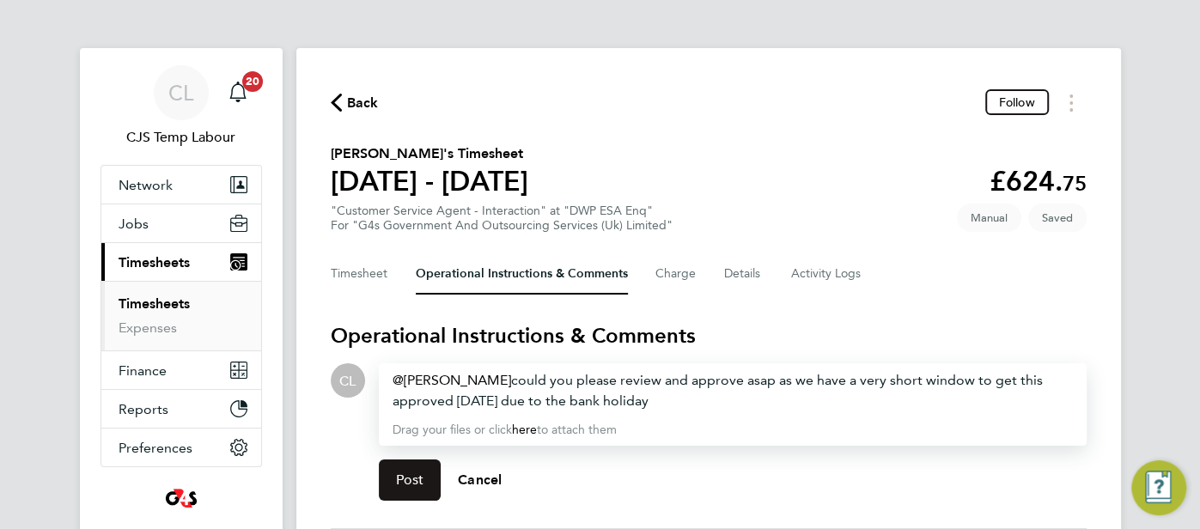
click at [417, 480] on span "Post" at bounding box center [410, 480] width 28 height 17
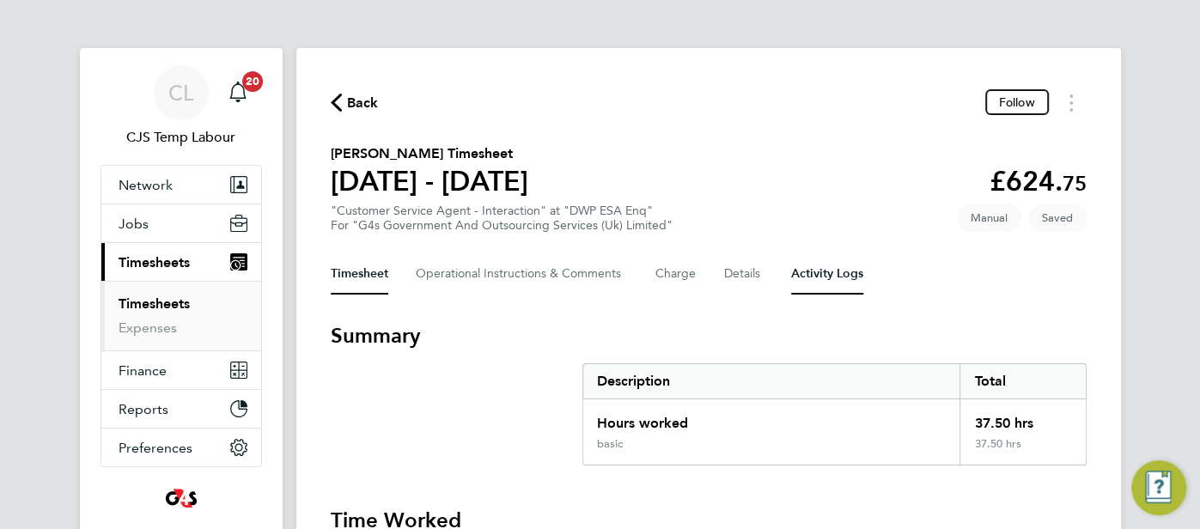
click at [856, 272] on Logs-tab "Activity Logs" at bounding box center [827, 273] width 72 height 41
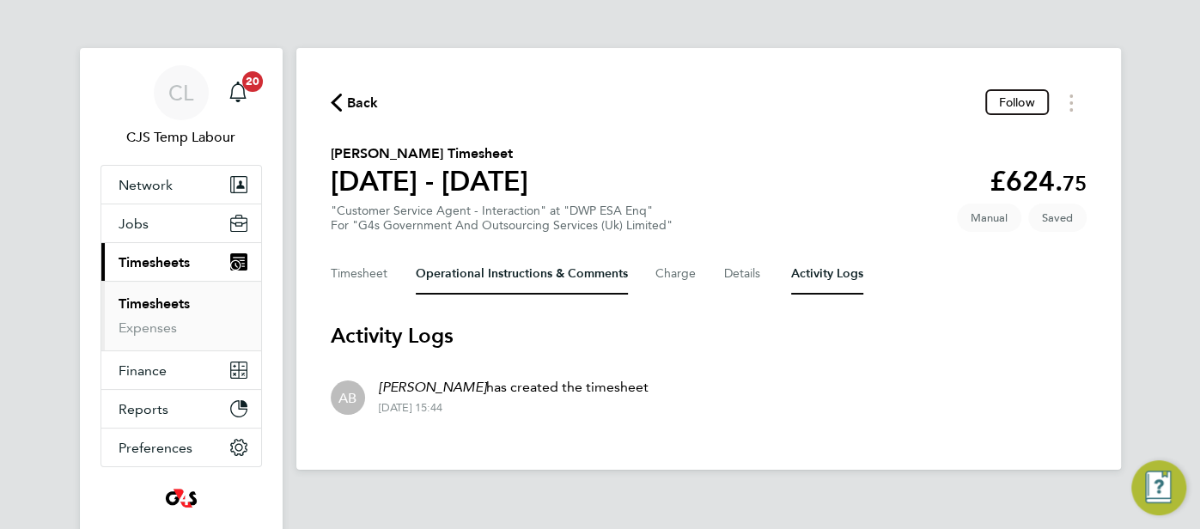
click at [489, 284] on Comments-tab "Operational Instructions & Comments" at bounding box center [522, 273] width 212 height 41
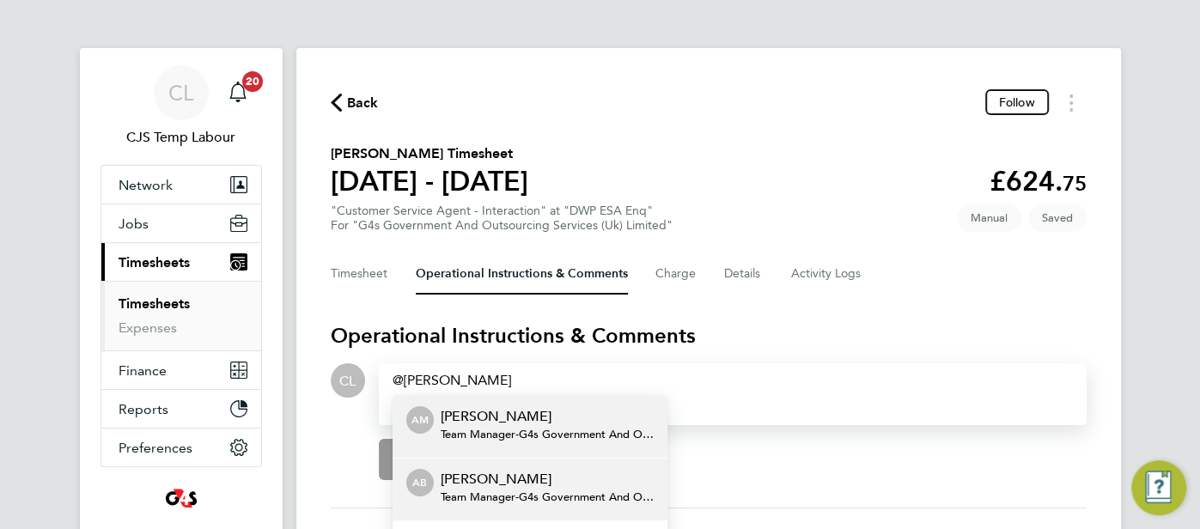
click at [534, 495] on span "Team Manager - G4s Government And Outsourcing Services (Uk) Limited" at bounding box center [547, 498] width 213 height 14
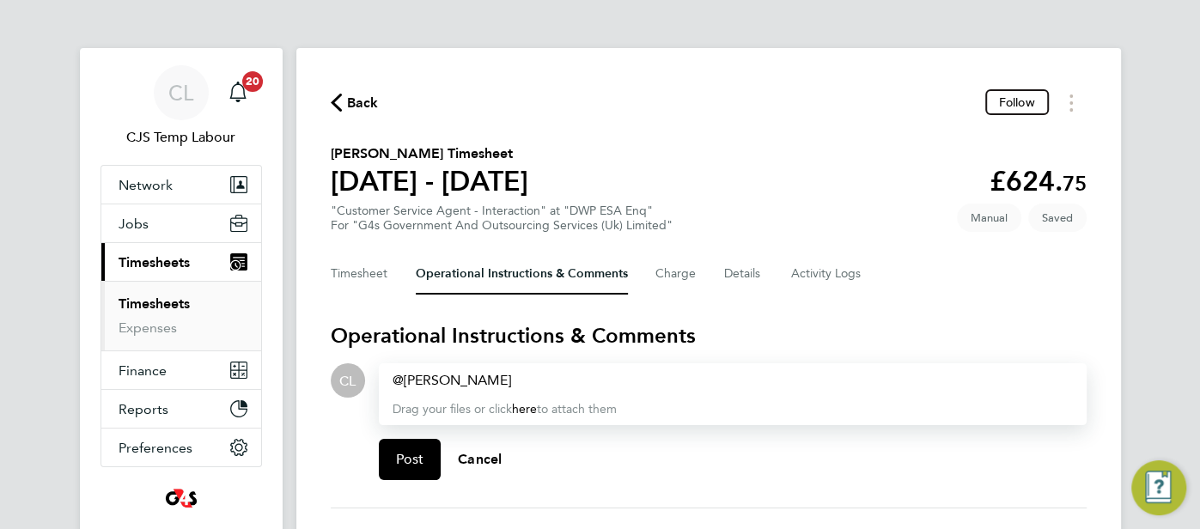
paste div
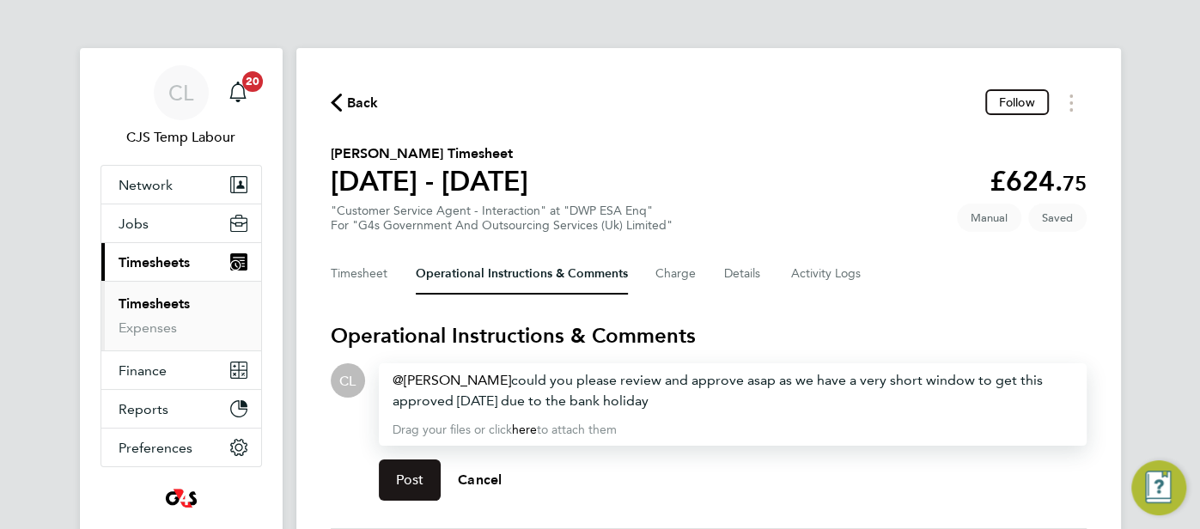
click at [424, 479] on button "Post" at bounding box center [410, 480] width 63 height 41
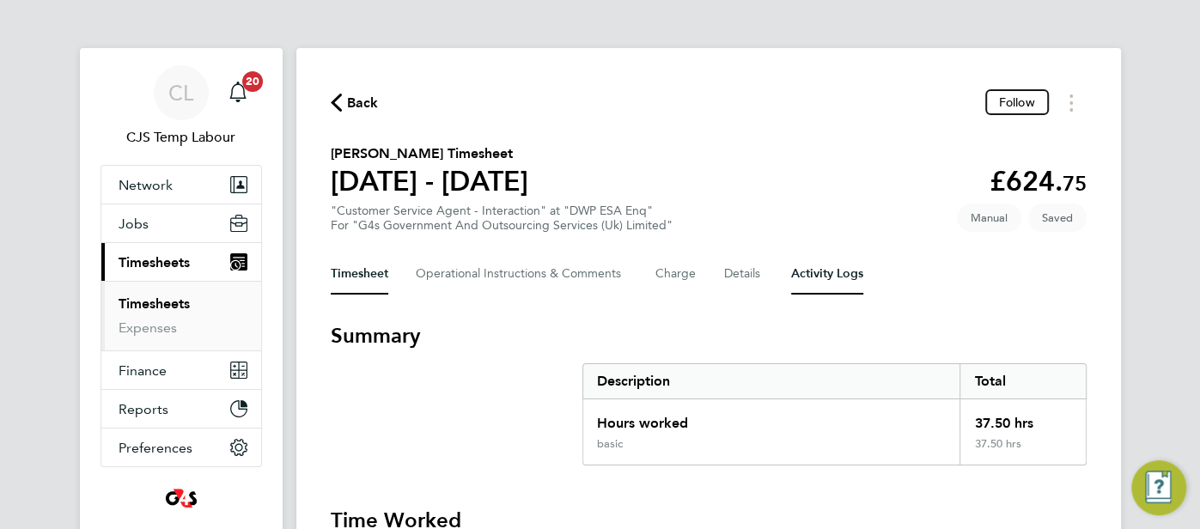
click at [852, 269] on Logs-tab "Activity Logs" at bounding box center [827, 273] width 72 height 41
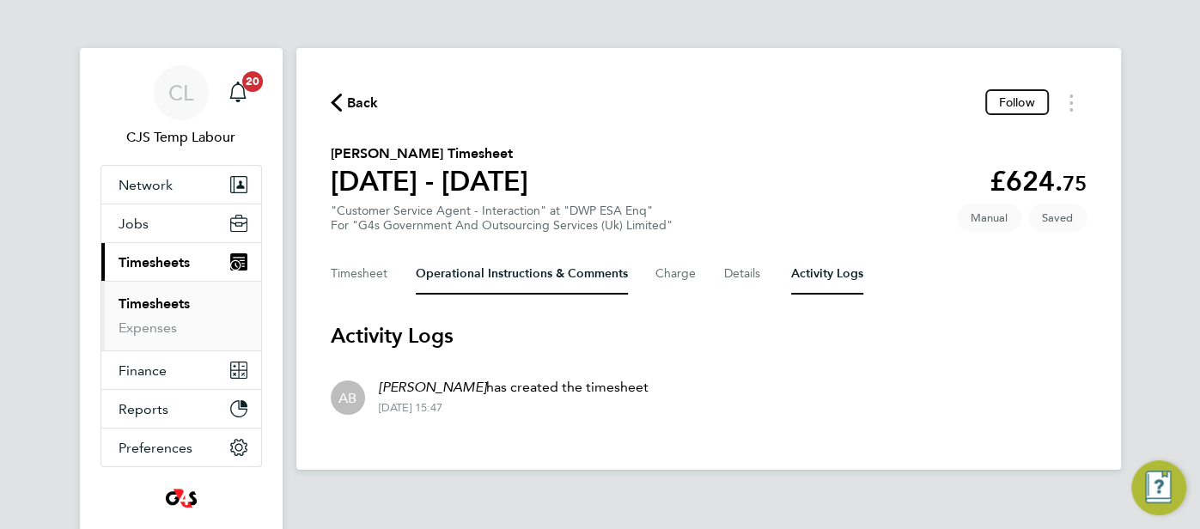
click at [497, 275] on Comments-tab "Operational Instructions & Comments" at bounding box center [522, 273] width 212 height 41
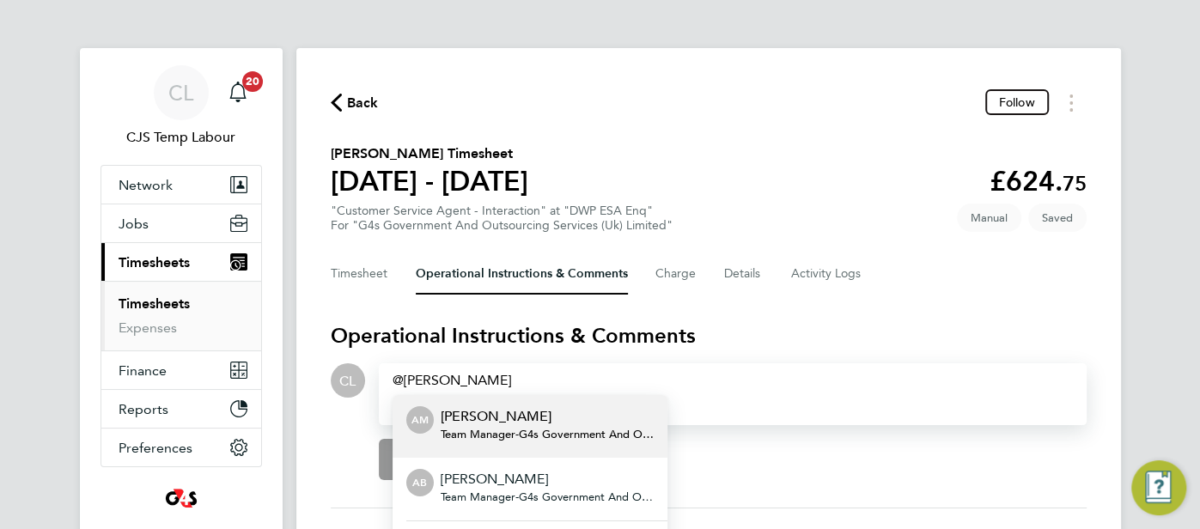
click at [533, 473] on p "[PERSON_NAME]" at bounding box center [547, 479] width 213 height 21
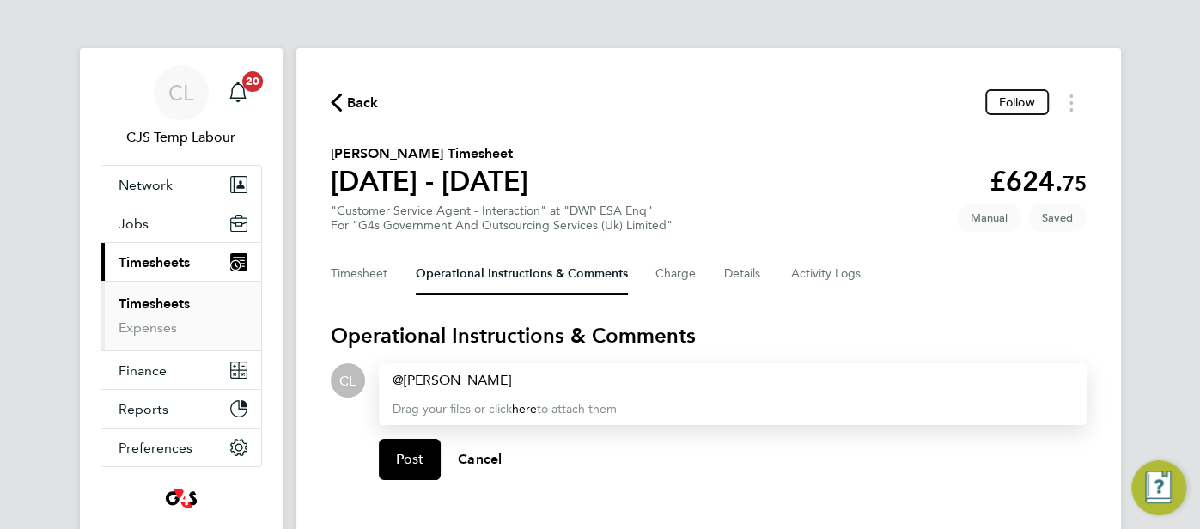
paste div
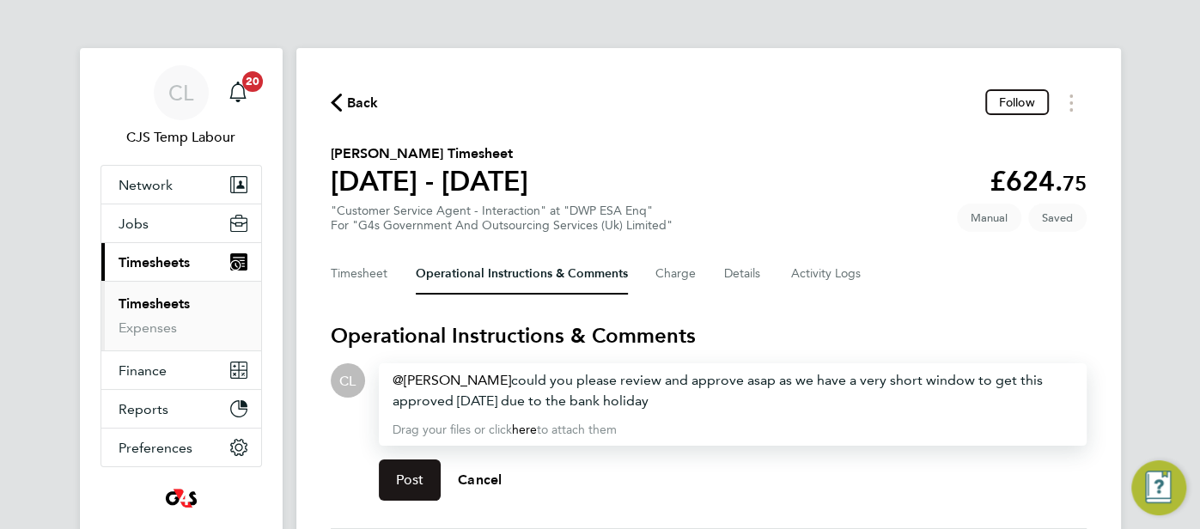
click at [421, 477] on span "Post" at bounding box center [410, 480] width 28 height 17
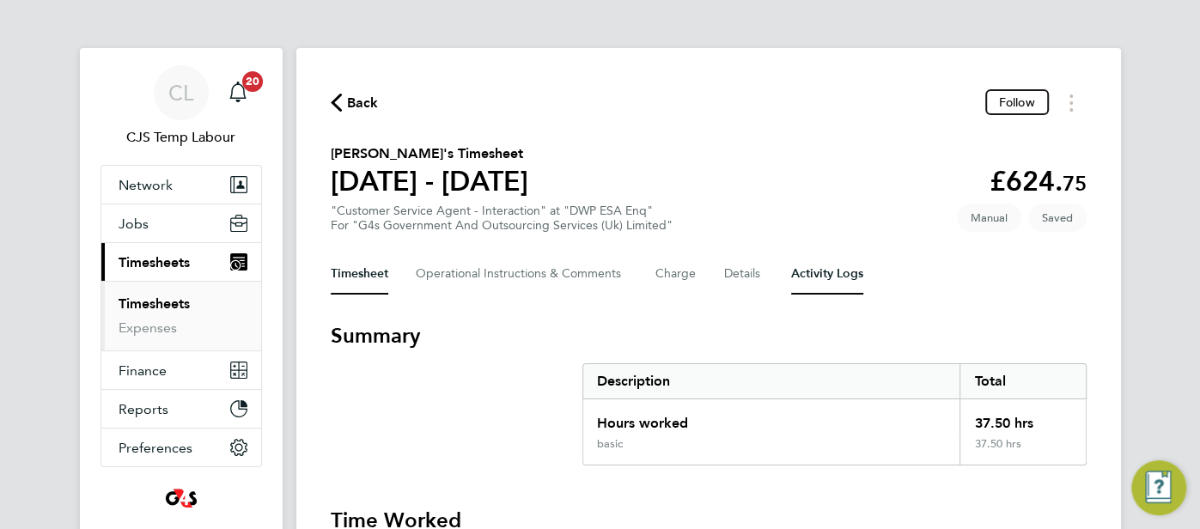
click at [800, 264] on Logs-tab "Activity Logs" at bounding box center [827, 273] width 72 height 41
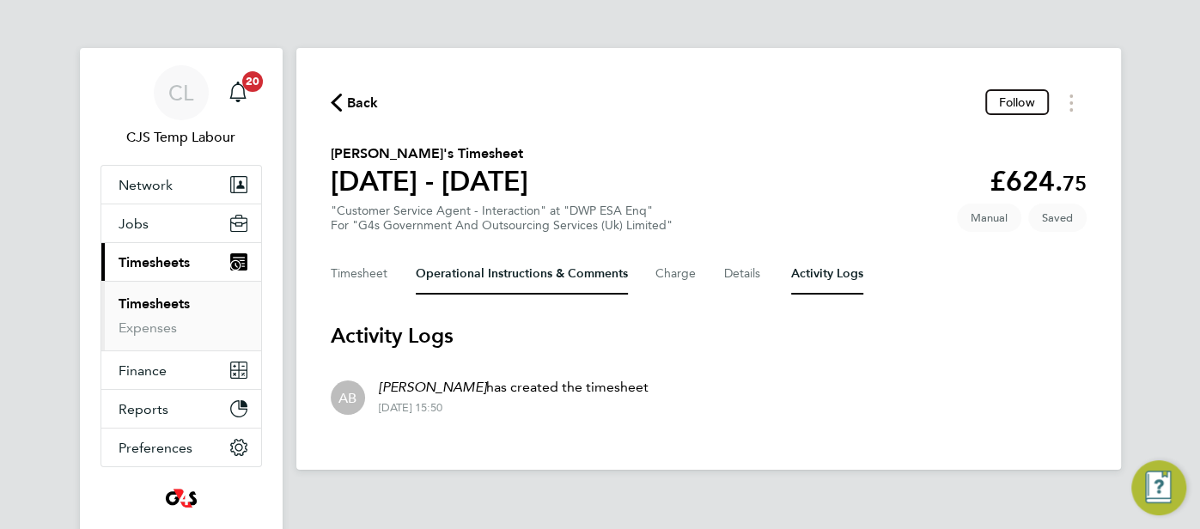
click at [481, 265] on Comments-tab "Operational Instructions & Comments" at bounding box center [522, 273] width 212 height 41
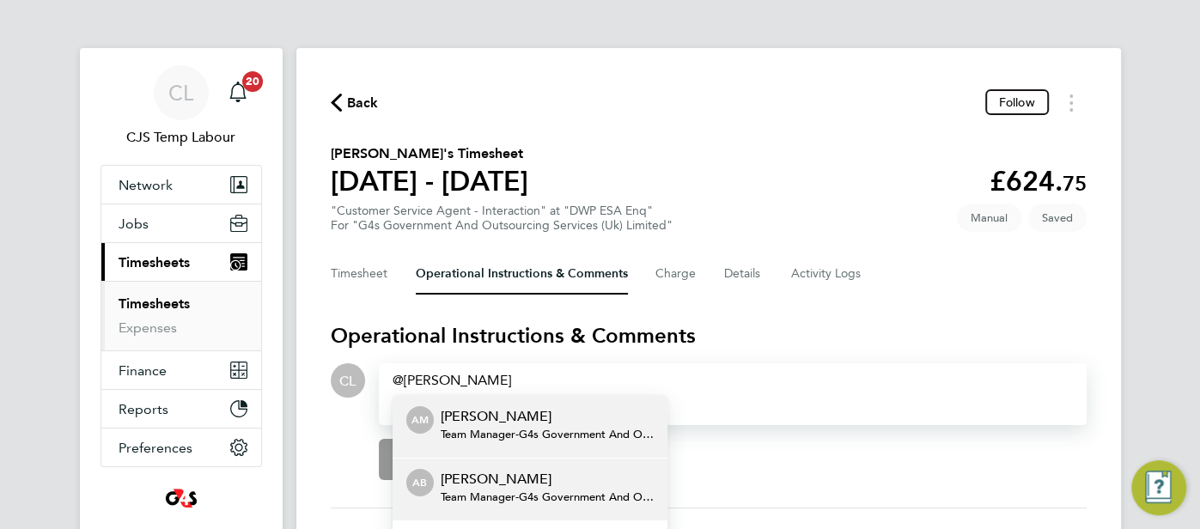
click at [499, 491] on span "Team Manager - G4s Government And Outsourcing Services (Uk) Limited" at bounding box center [547, 498] width 213 height 14
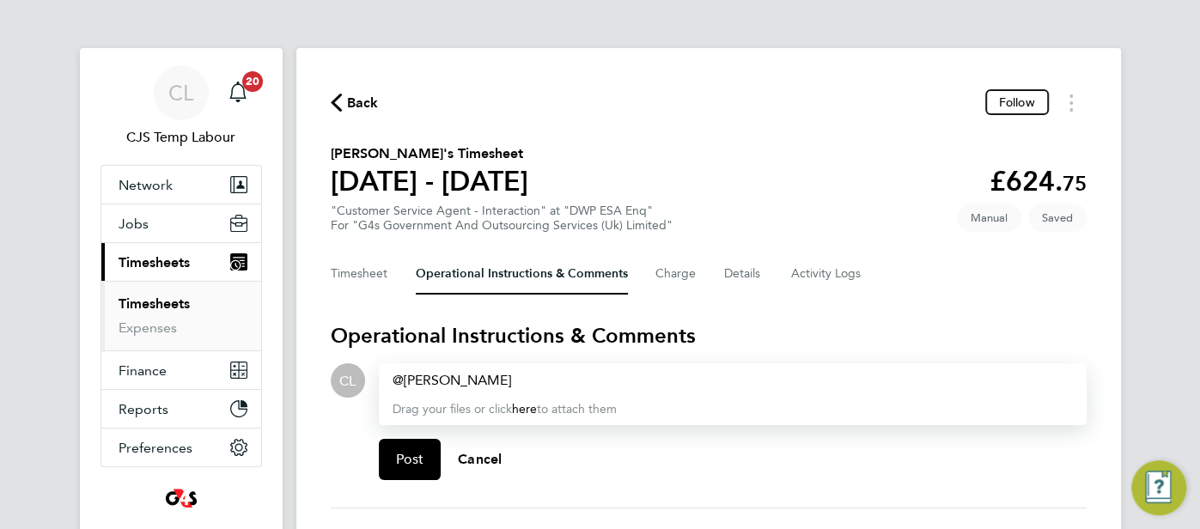
paste div
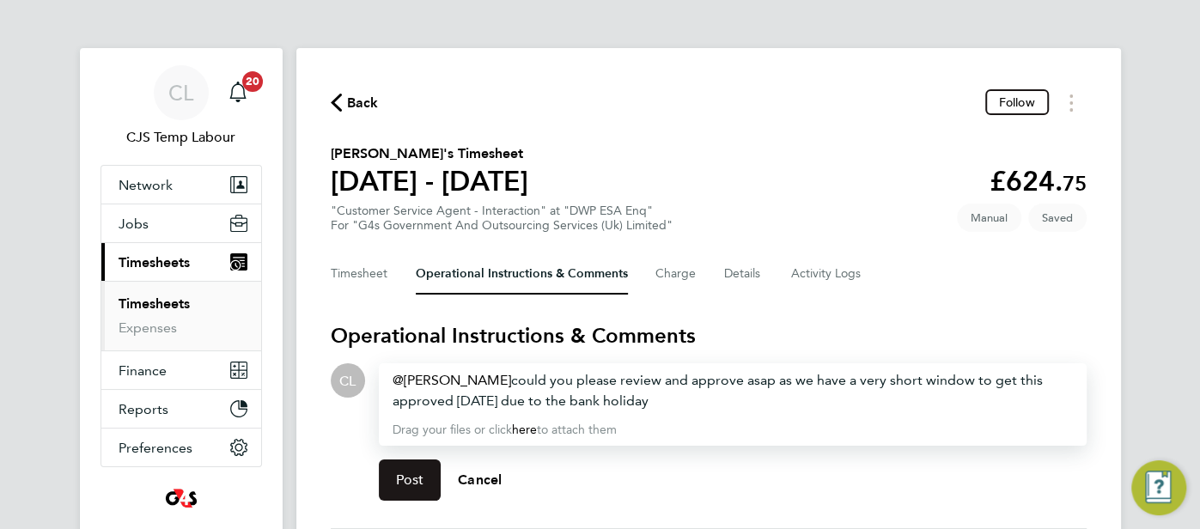
click at [419, 482] on span "Post" at bounding box center [410, 480] width 28 height 17
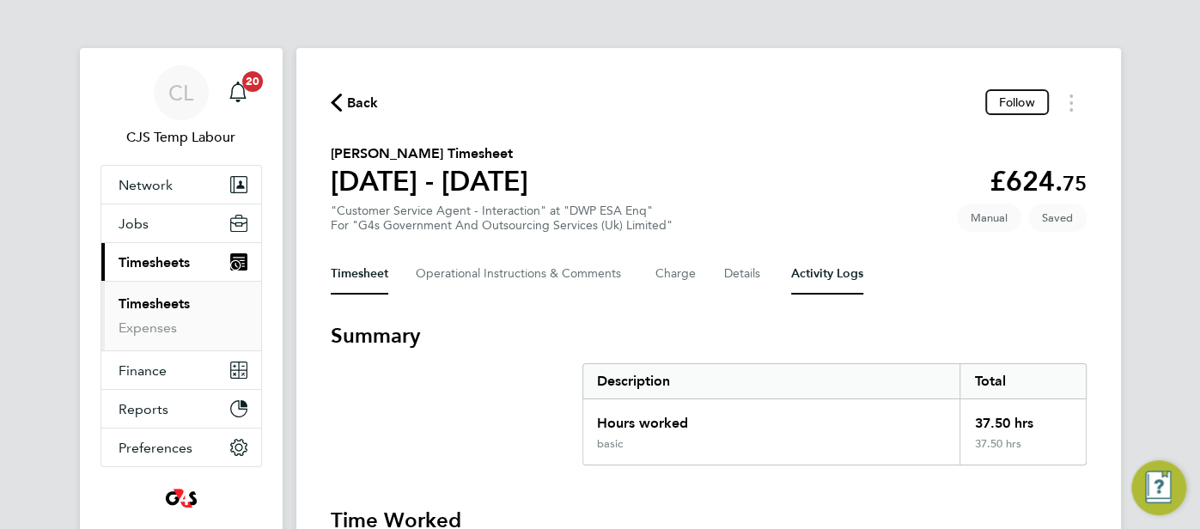
click at [823, 276] on Logs-tab "Activity Logs" at bounding box center [827, 273] width 72 height 41
click at [845, 272] on Logs-tab "Activity Logs" at bounding box center [827, 273] width 72 height 41
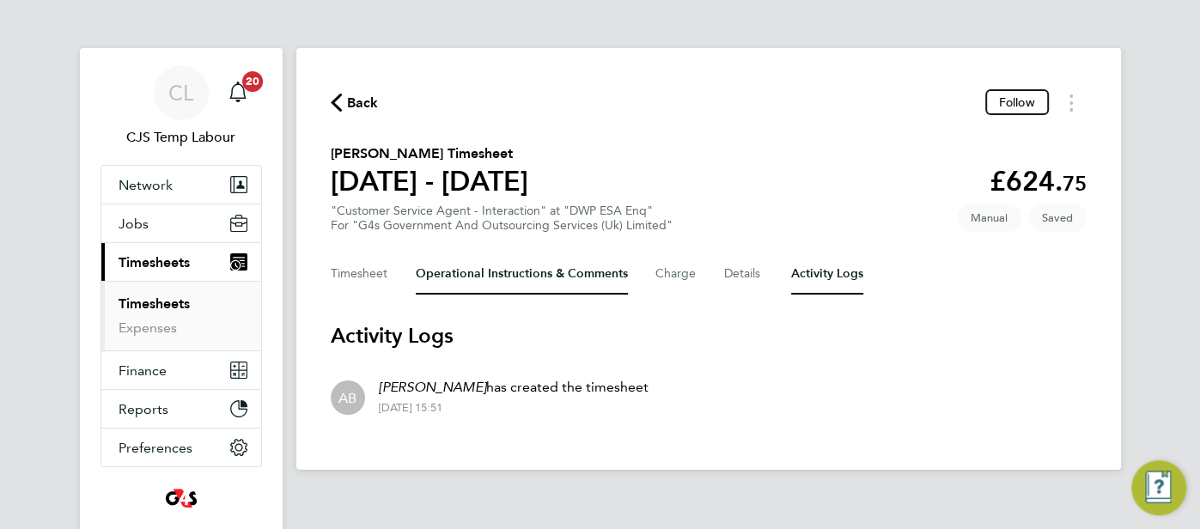
click at [578, 279] on Comments-tab "Operational Instructions & Comments" at bounding box center [522, 273] width 212 height 41
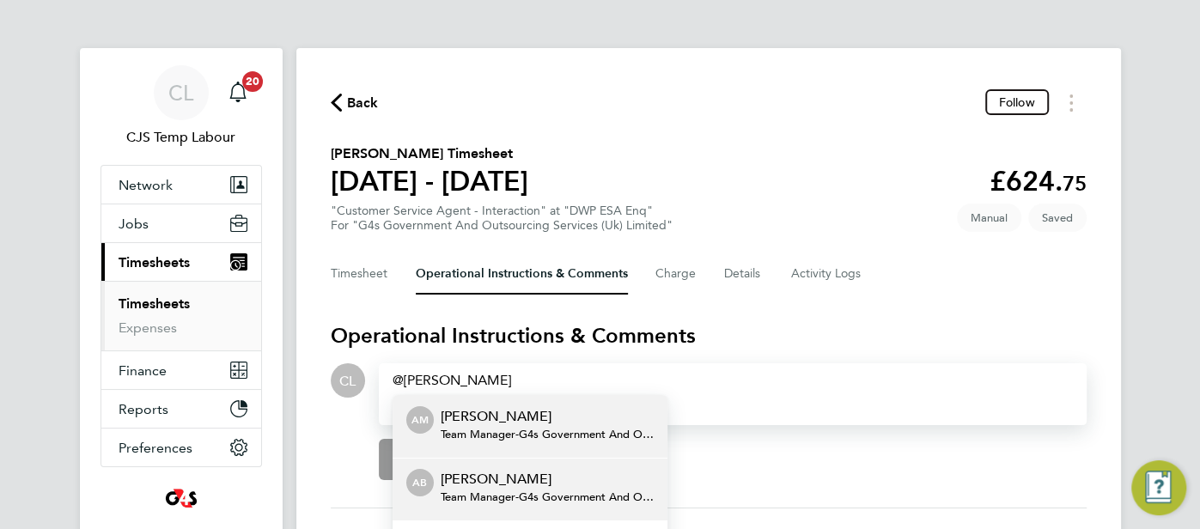
click at [582, 474] on p "[PERSON_NAME]" at bounding box center [547, 479] width 213 height 21
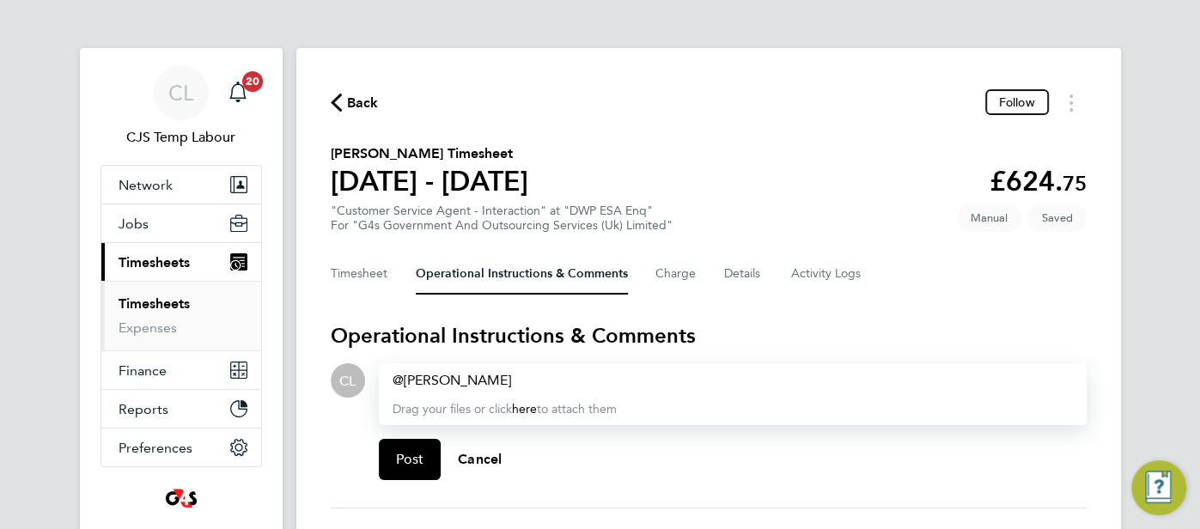
paste div
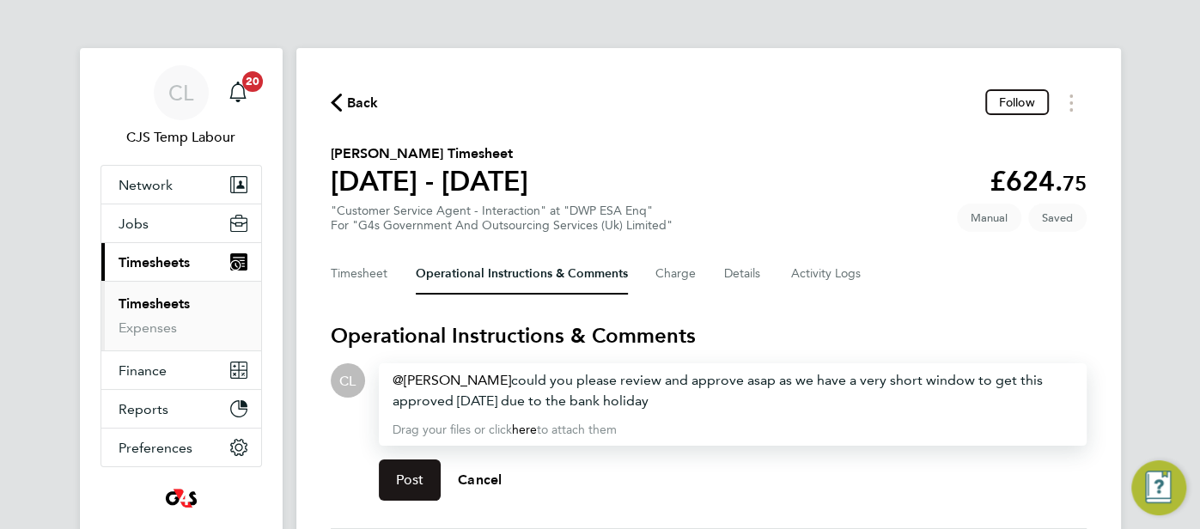
click at [408, 485] on span "Post" at bounding box center [410, 480] width 28 height 17
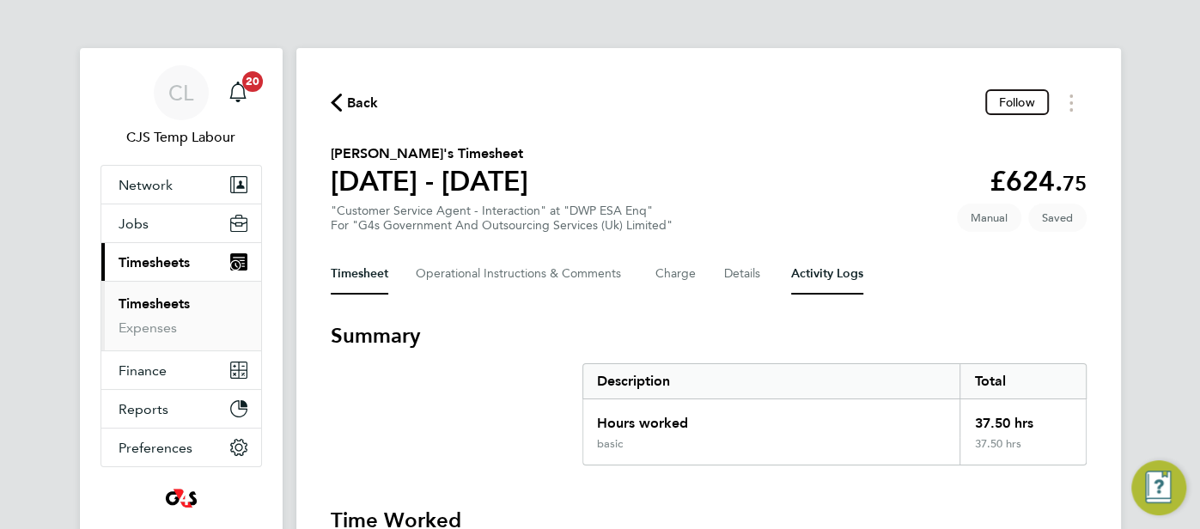
click at [834, 263] on Logs-tab "Activity Logs" at bounding box center [827, 273] width 72 height 41
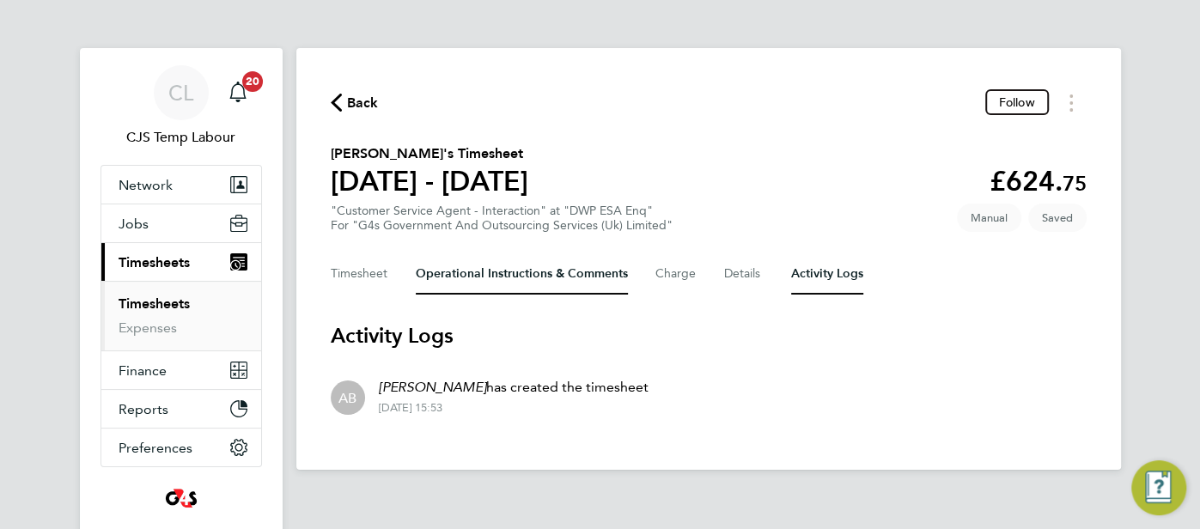
click at [520, 269] on Comments-tab "Operational Instructions & Comments" at bounding box center [522, 273] width 212 height 41
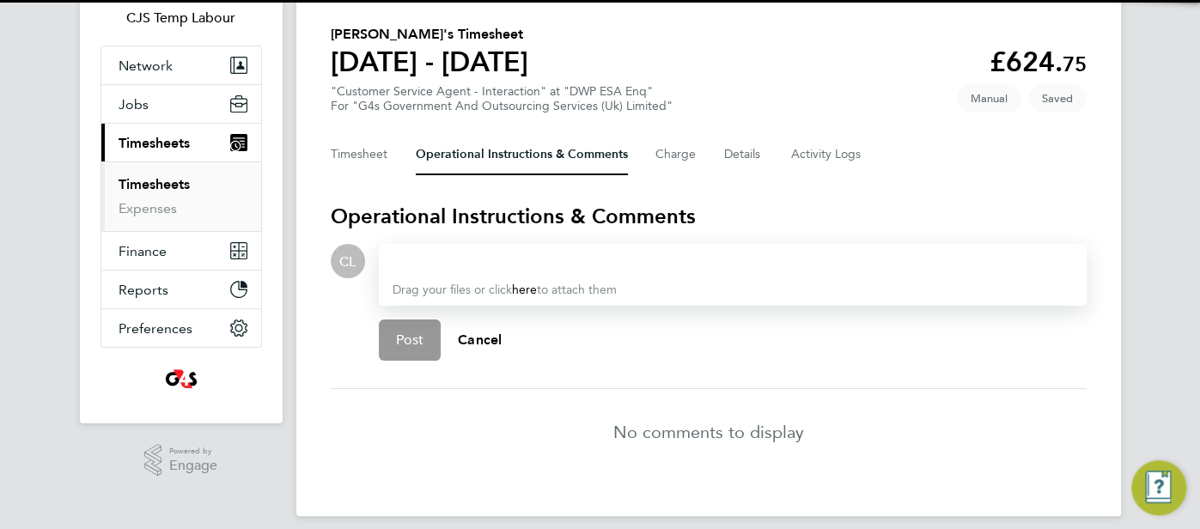
scroll to position [130, 0]
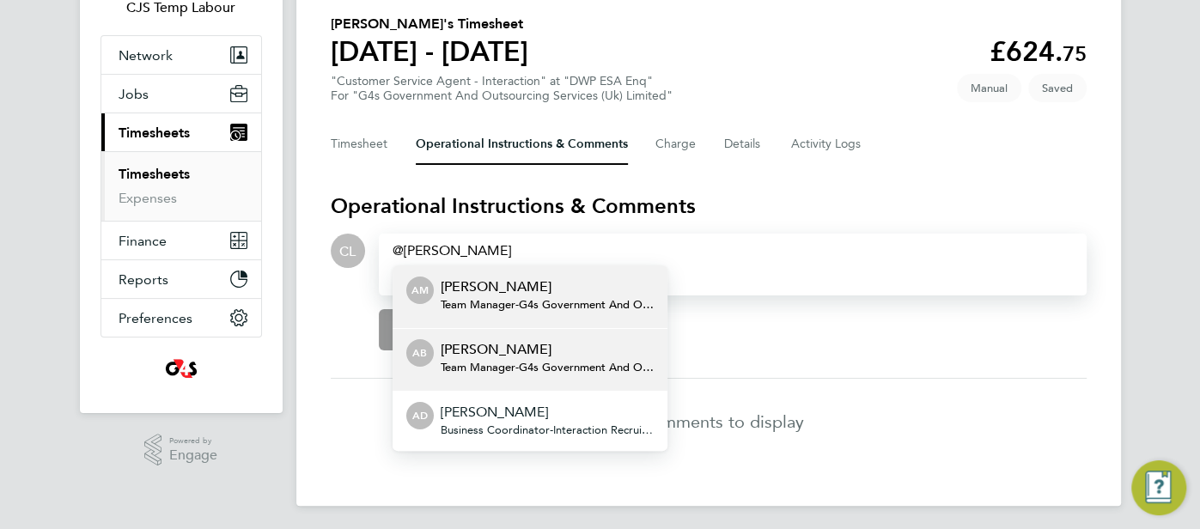
click at [528, 361] on span "Team Manager - G4s Government And Outsourcing Services (Uk) Limited" at bounding box center [547, 368] width 213 height 14
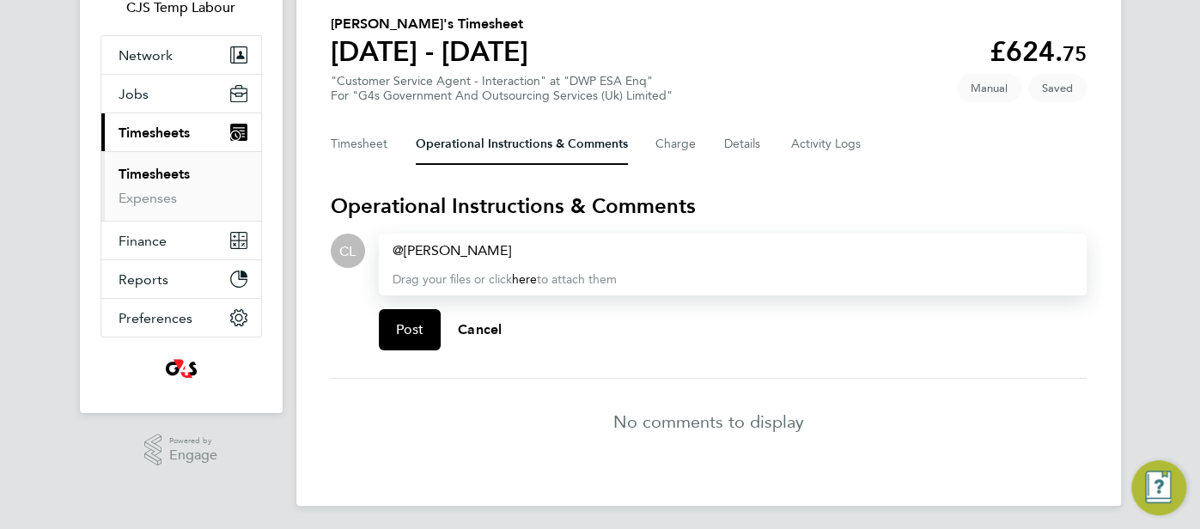
paste div
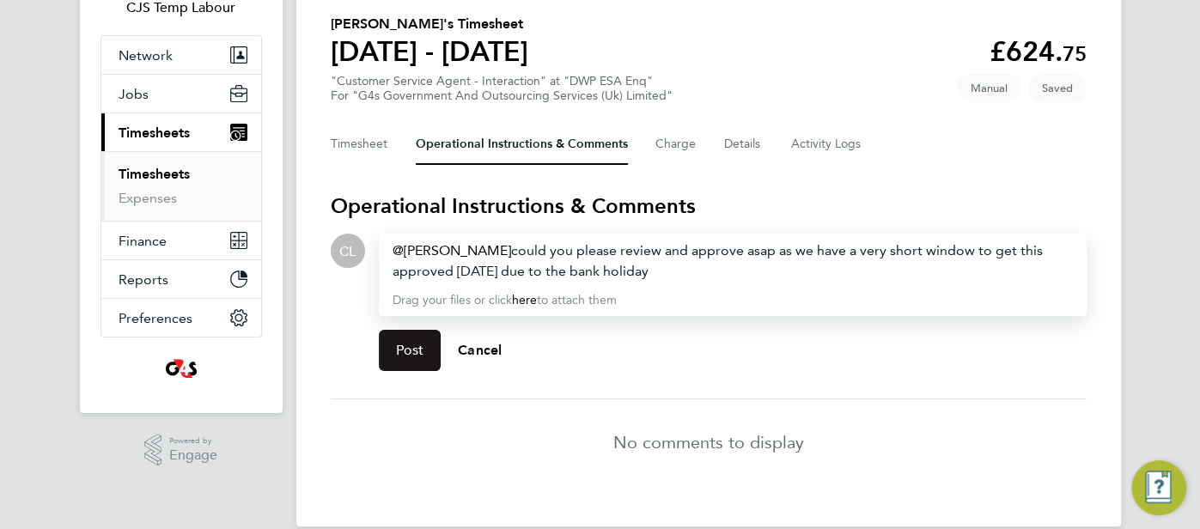
click at [408, 355] on span "Post" at bounding box center [410, 350] width 28 height 17
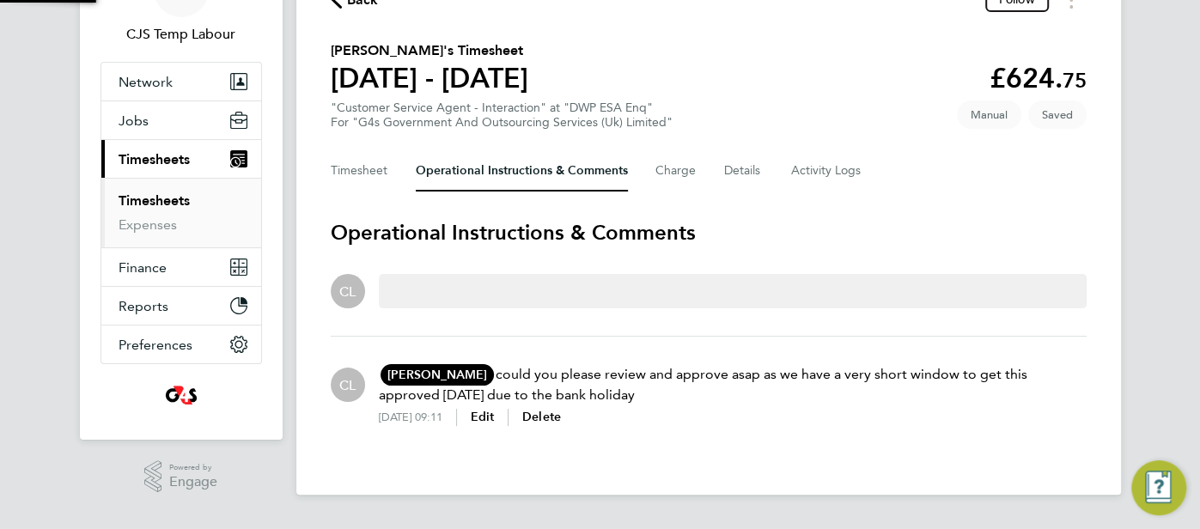
scroll to position [94, 0]
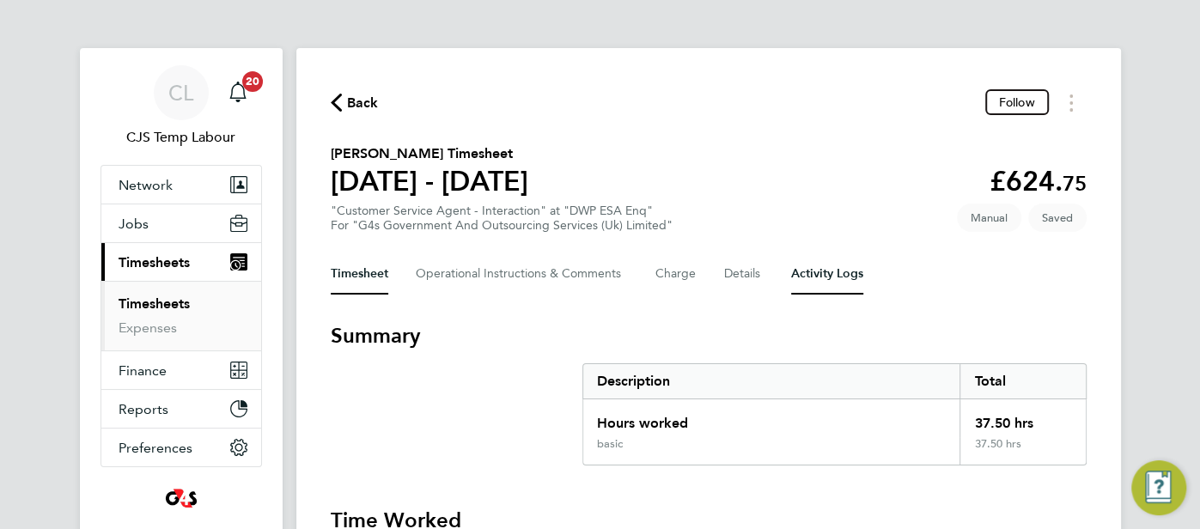
click at [800, 280] on Logs-tab "Activity Logs" at bounding box center [827, 273] width 72 height 41
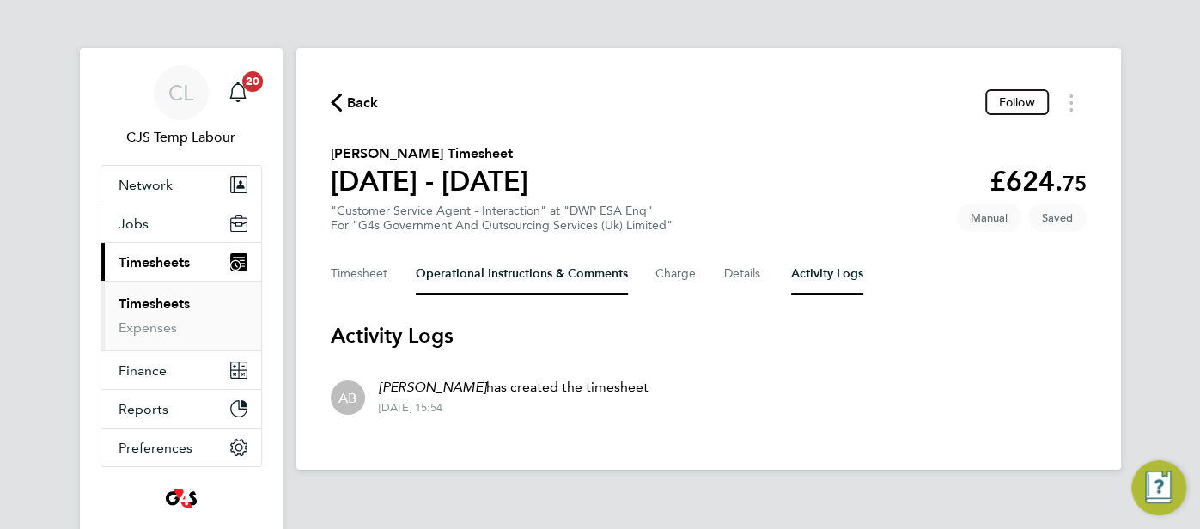
click at [479, 280] on Comments-tab "Operational Instructions & Comments" at bounding box center [522, 273] width 212 height 41
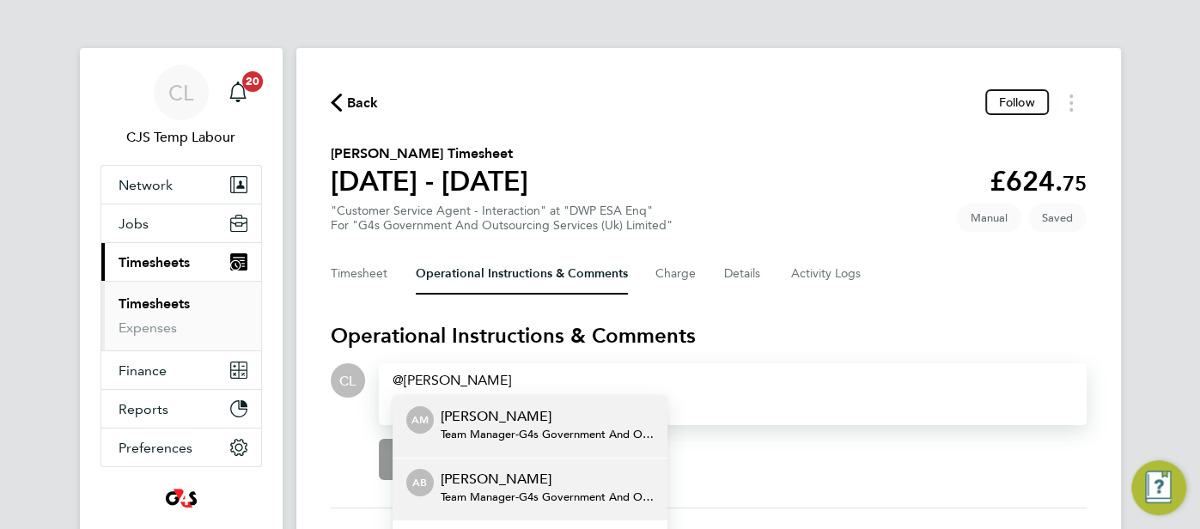
click at [527, 493] on span "Team Manager - G4s Government And Outsourcing Services (Uk) Limited" at bounding box center [547, 498] width 213 height 14
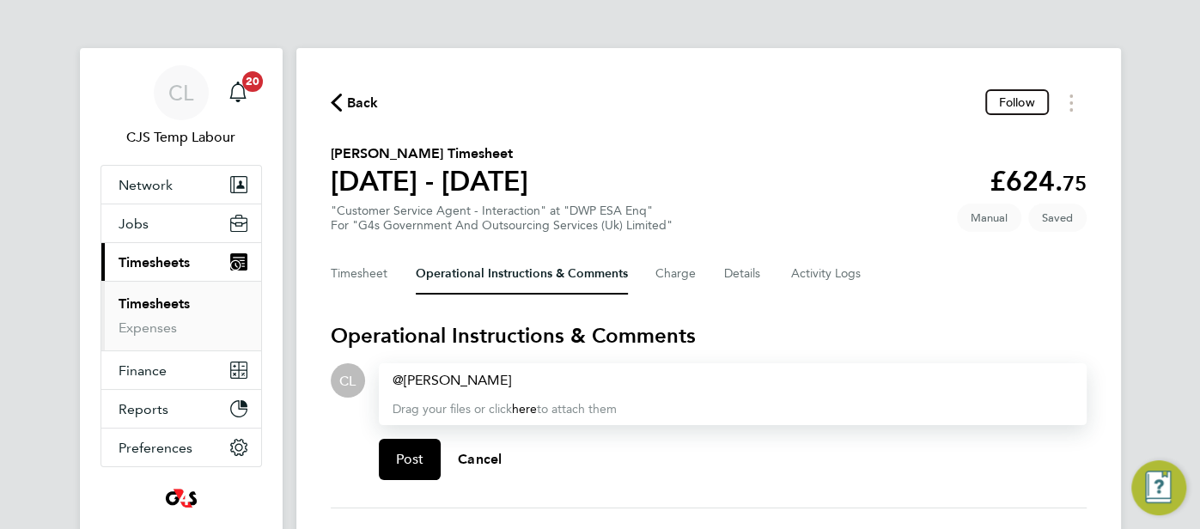
paste div
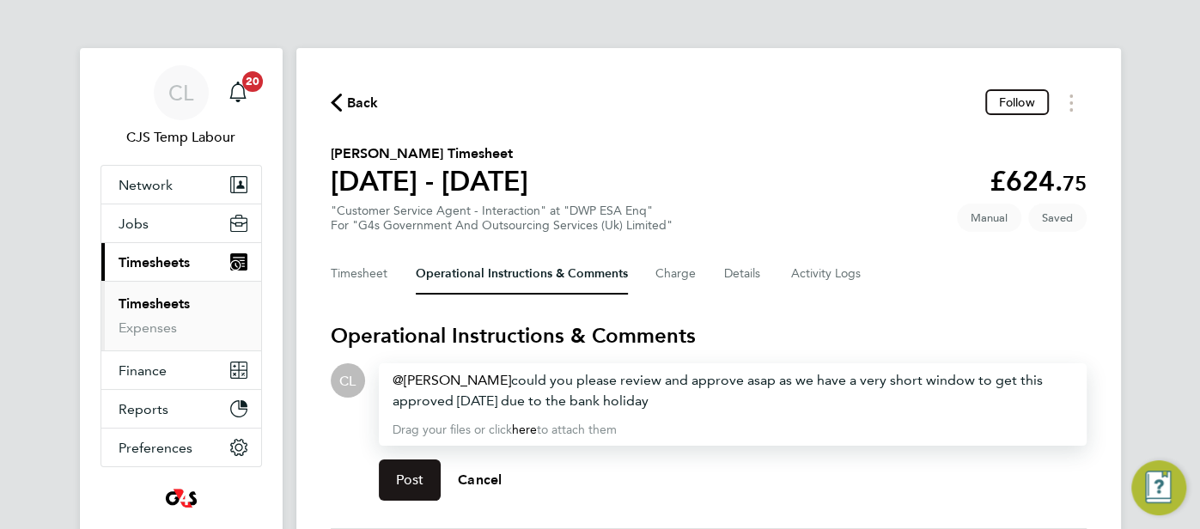
click at [412, 473] on span "Post" at bounding box center [410, 480] width 28 height 17
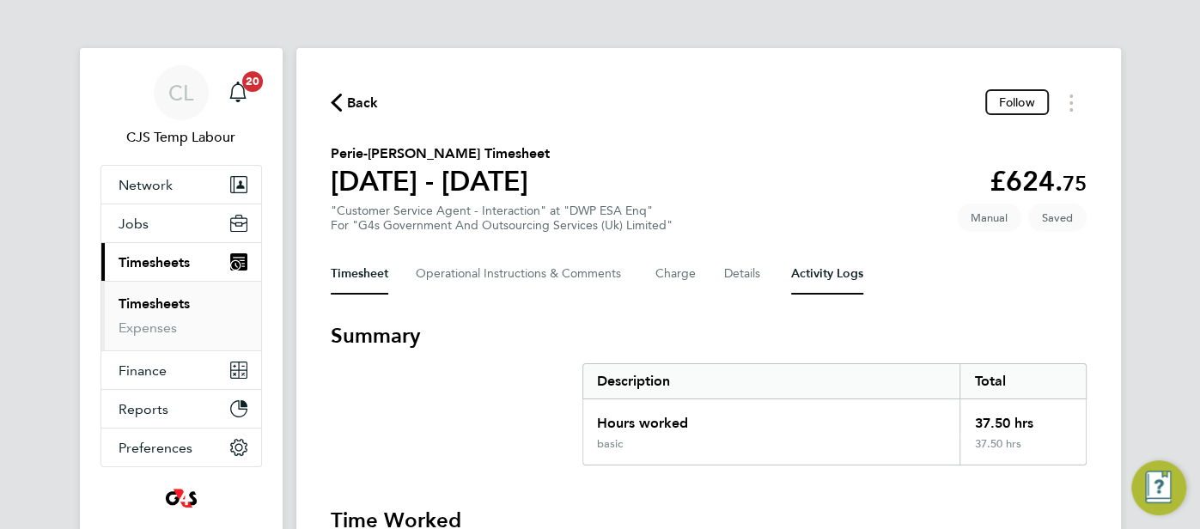
click at [853, 274] on Logs-tab "Activity Logs" at bounding box center [827, 273] width 72 height 41
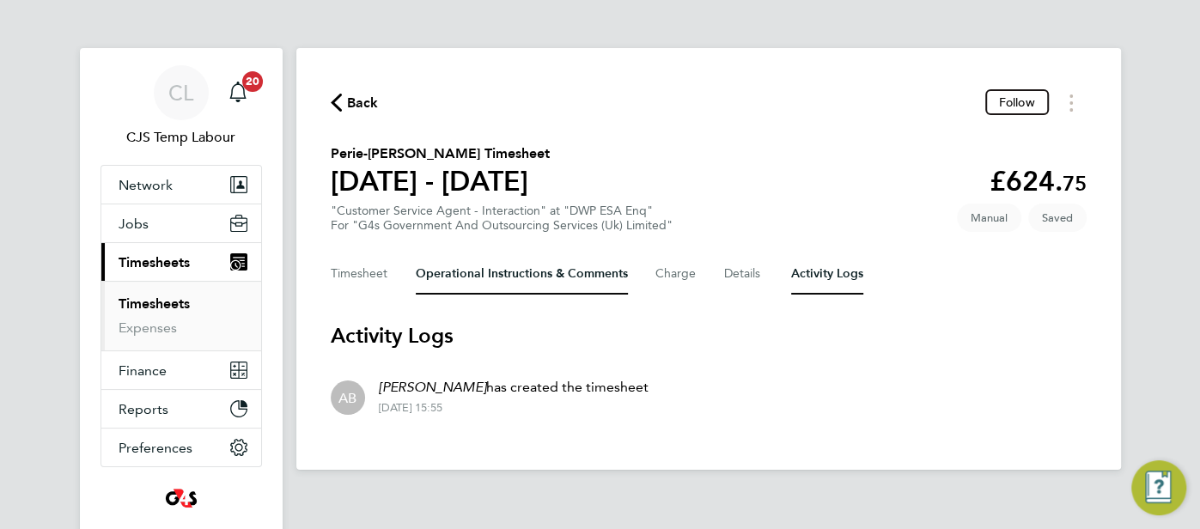
drag, startPoint x: 496, startPoint y: 271, endPoint x: 506, endPoint y: 273, distance: 10.6
click at [500, 272] on Comments-tab "Operational Instructions & Comments" at bounding box center [522, 273] width 212 height 41
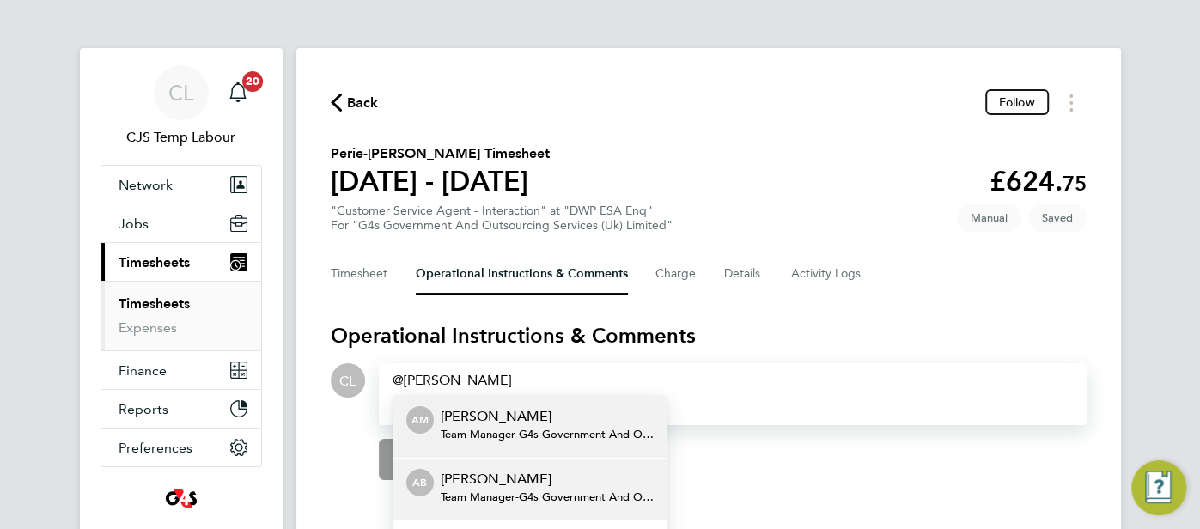
click at [512, 481] on p "[PERSON_NAME]" at bounding box center [547, 479] width 213 height 21
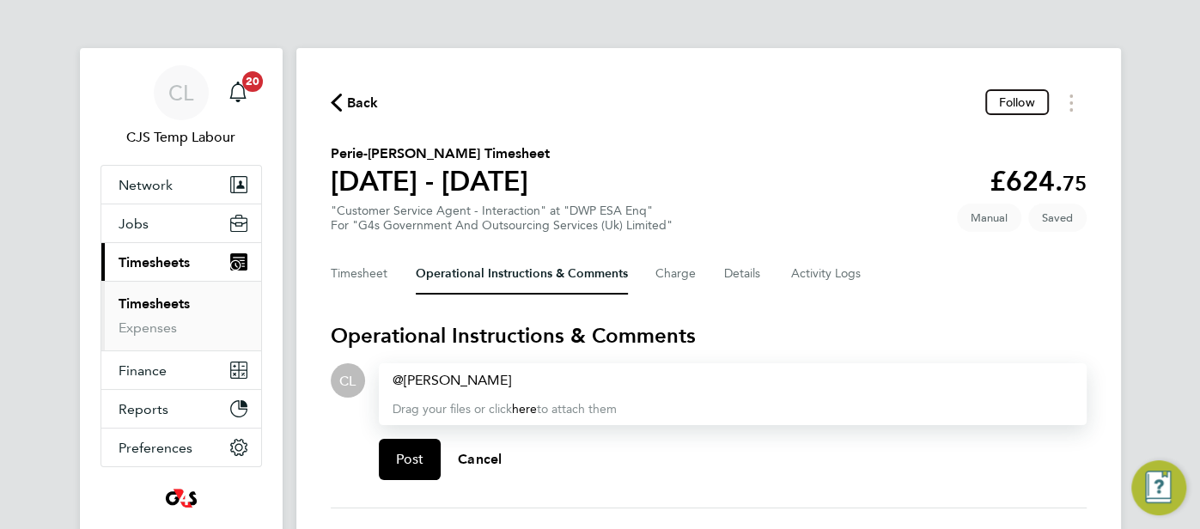
paste div
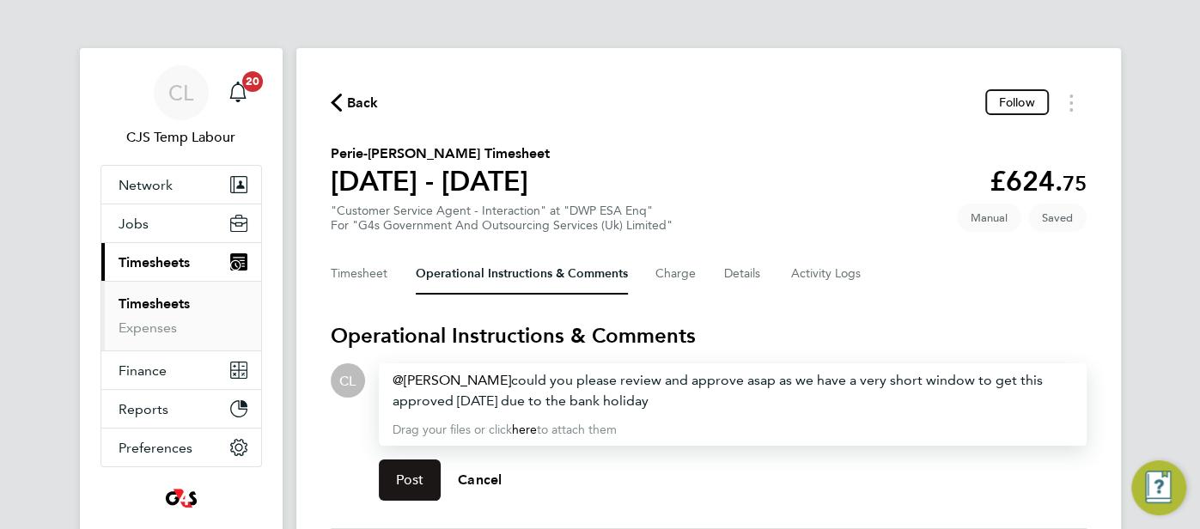
click at [400, 470] on button "Post" at bounding box center [410, 480] width 63 height 41
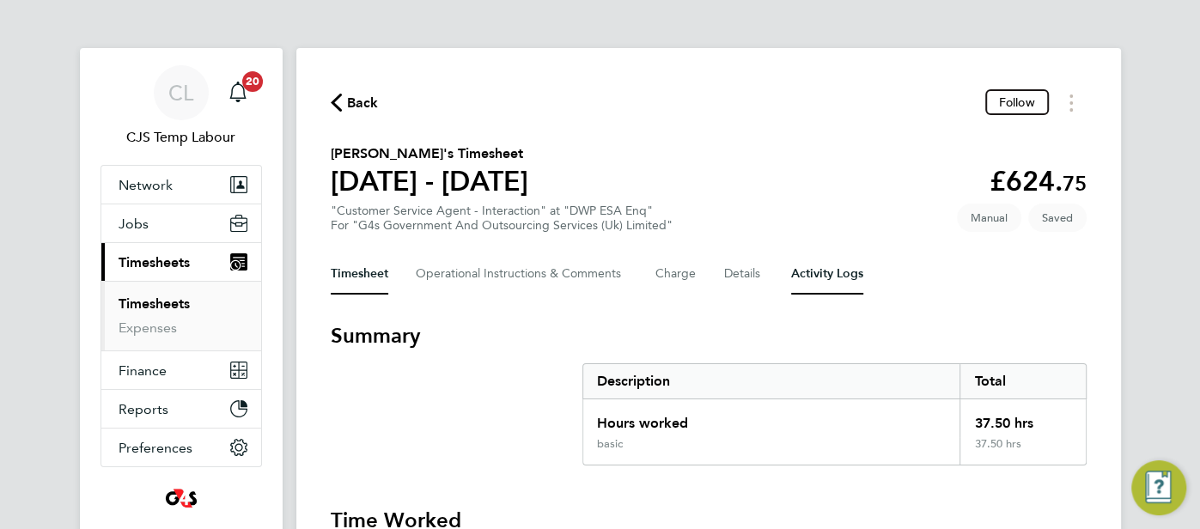
click at [849, 278] on Logs-tab "Activity Logs" at bounding box center [827, 273] width 72 height 41
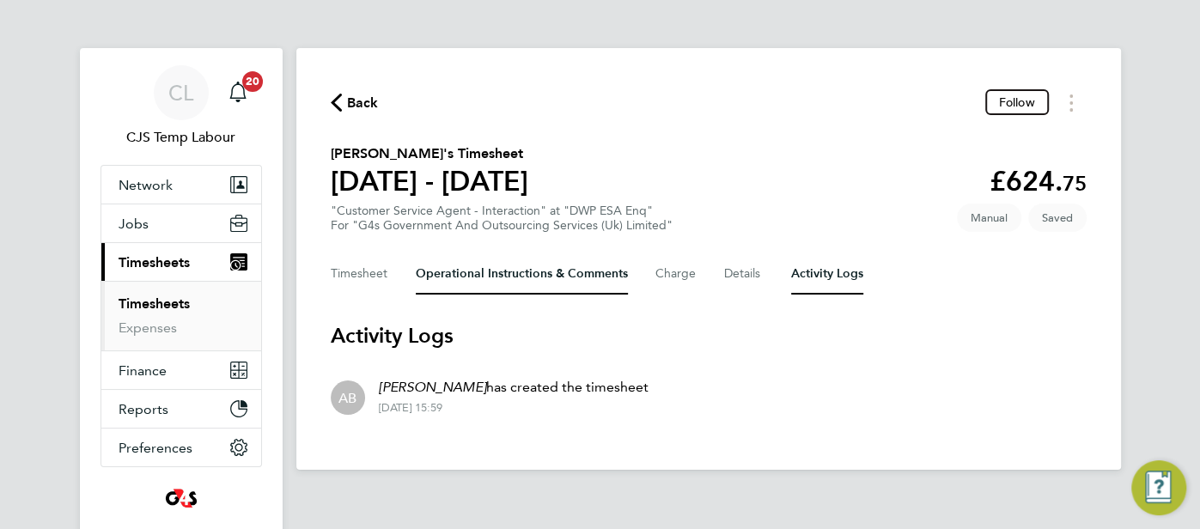
drag, startPoint x: 529, startPoint y: 277, endPoint x: 540, endPoint y: 284, distance: 12.4
click at [529, 277] on Comments-tab "Operational Instructions & Comments" at bounding box center [522, 273] width 212 height 41
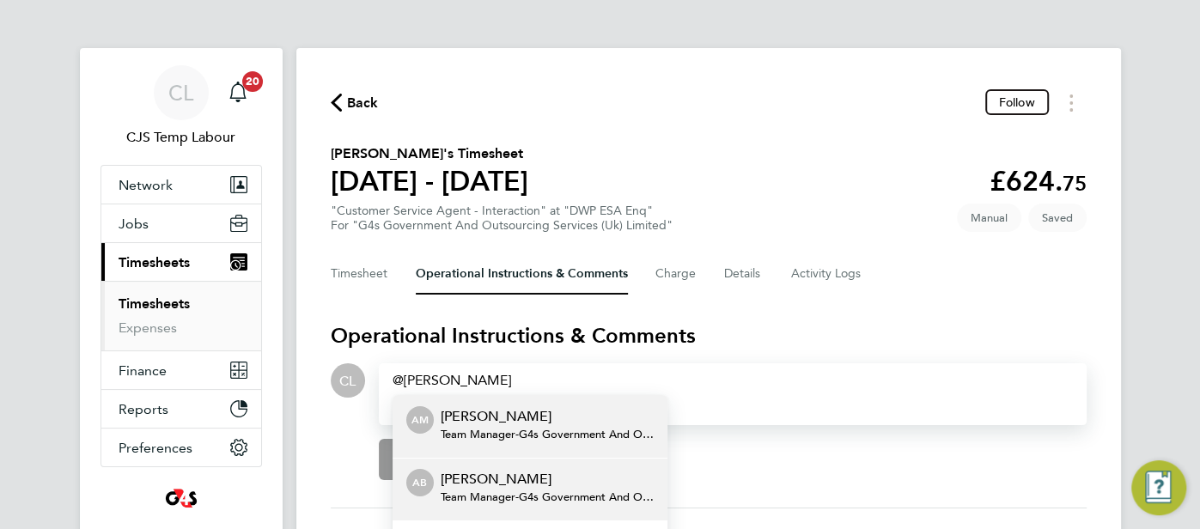
click at [563, 482] on p "[PERSON_NAME]" at bounding box center [547, 479] width 213 height 21
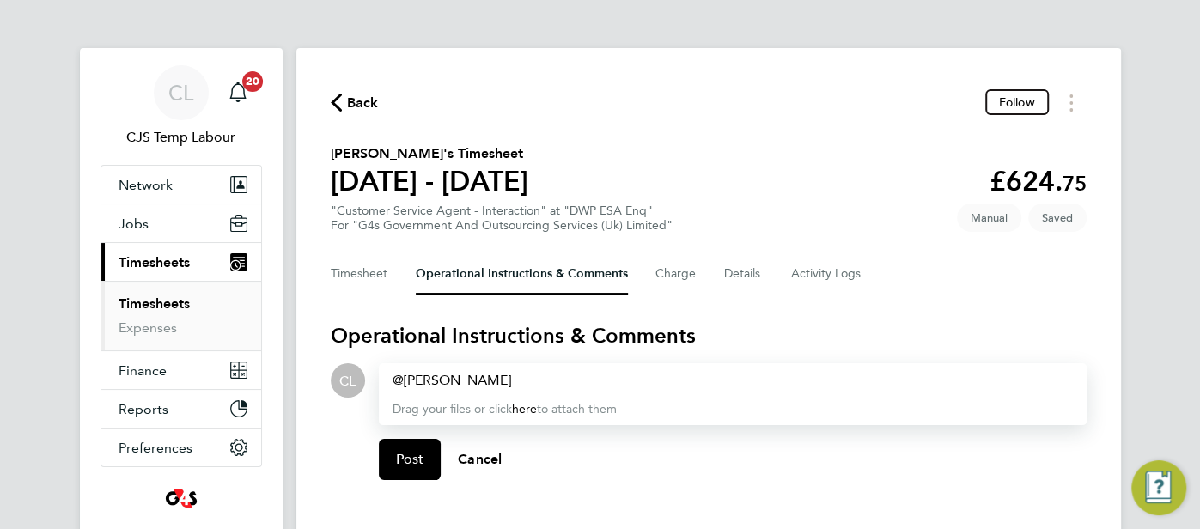
paste div
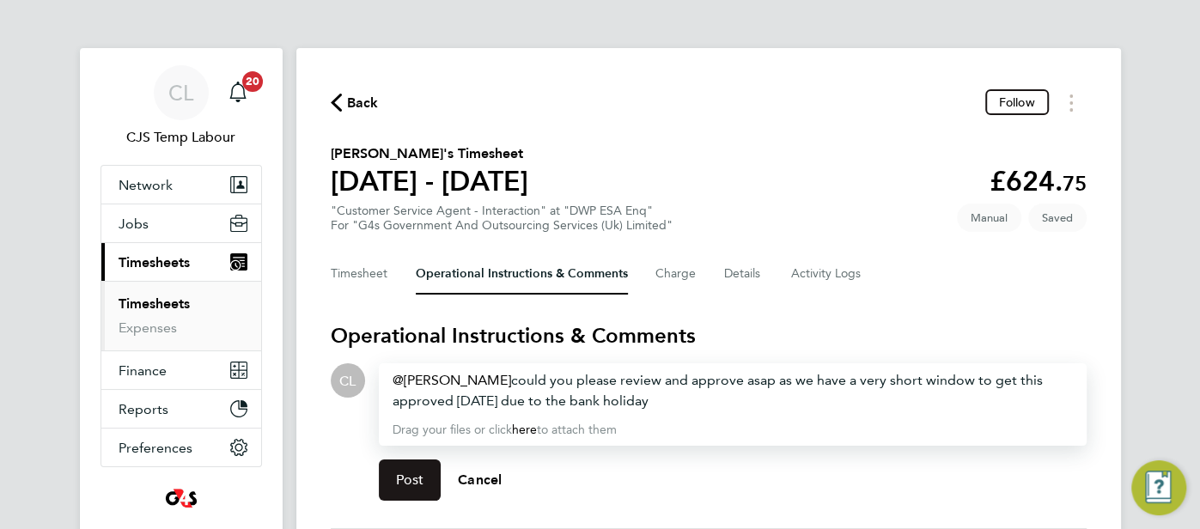
drag, startPoint x: 406, startPoint y: 471, endPoint x: 438, endPoint y: 463, distance: 32.7
click at [407, 472] on span "Post" at bounding box center [410, 480] width 28 height 17
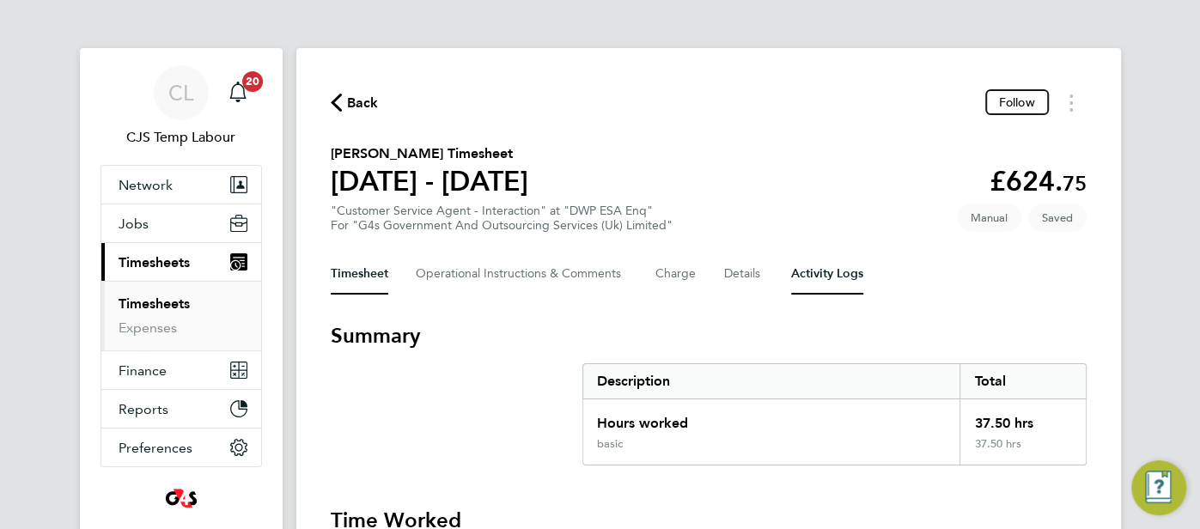
click at [828, 287] on Logs-tab "Activity Logs" at bounding box center [827, 273] width 72 height 41
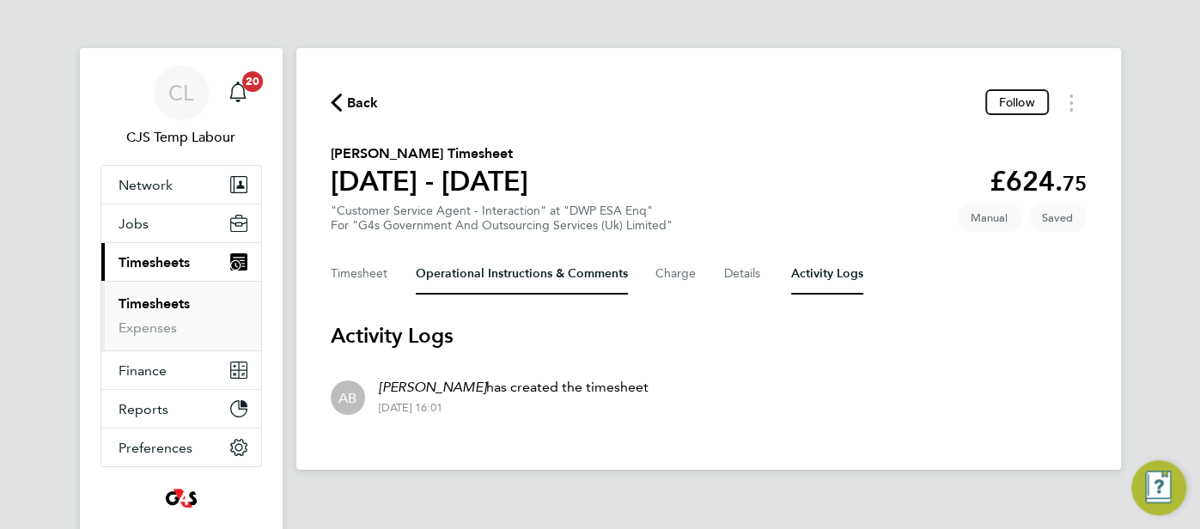
click at [485, 284] on Comments-tab "Operational Instructions & Comments" at bounding box center [522, 273] width 212 height 41
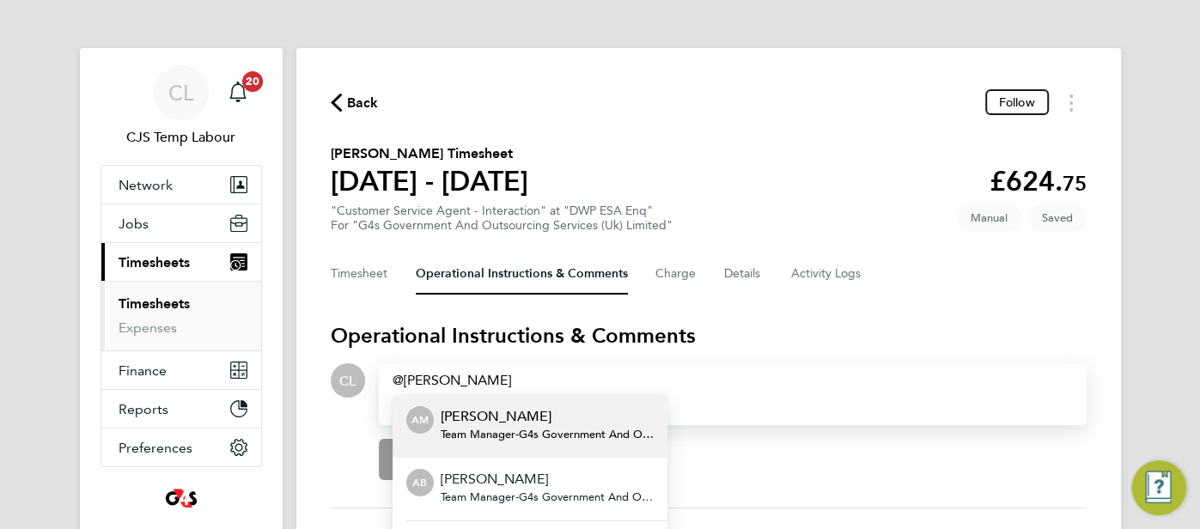
click at [502, 485] on p "[PERSON_NAME]" at bounding box center [547, 479] width 213 height 21
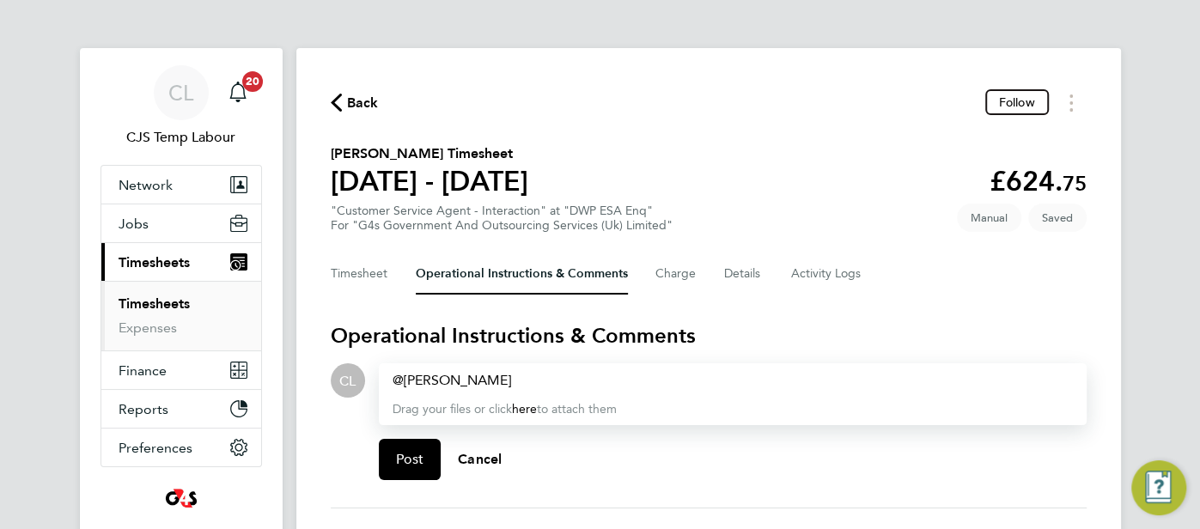
paste div
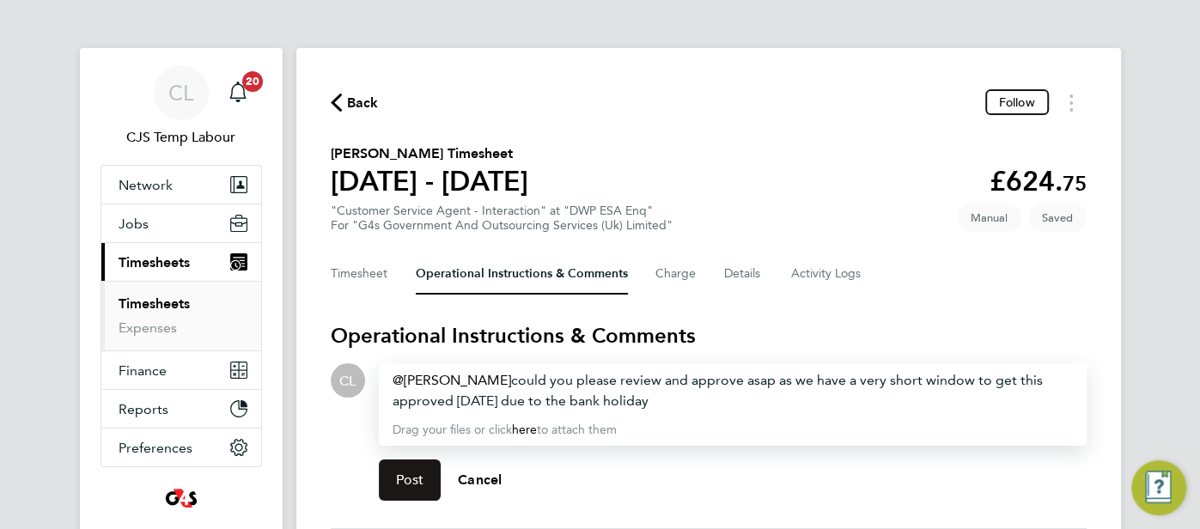
click at [413, 486] on span "Post" at bounding box center [410, 480] width 28 height 17
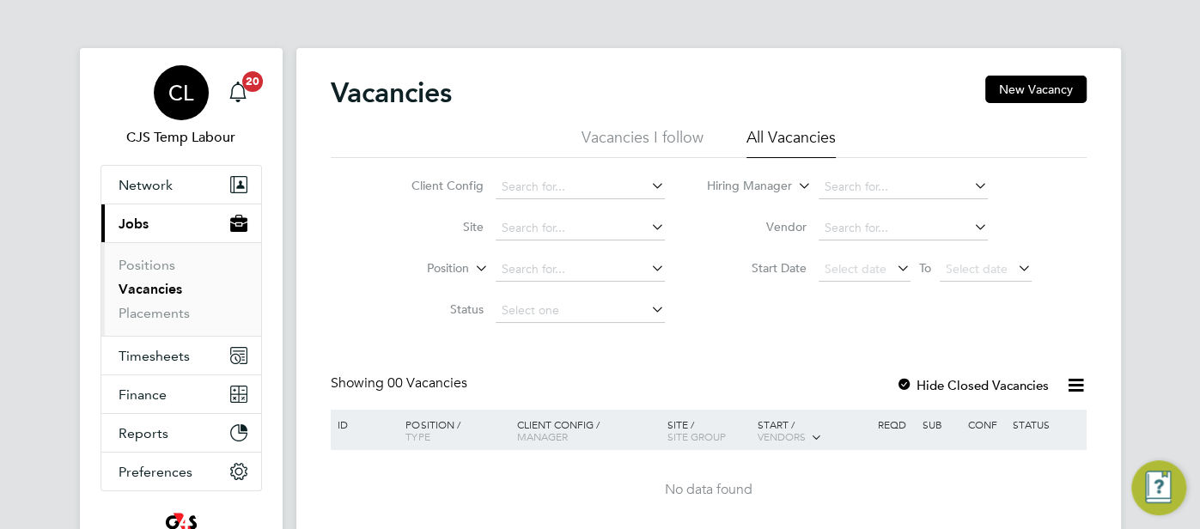
click at [171, 100] on span "CL" at bounding box center [180, 93] width 25 height 22
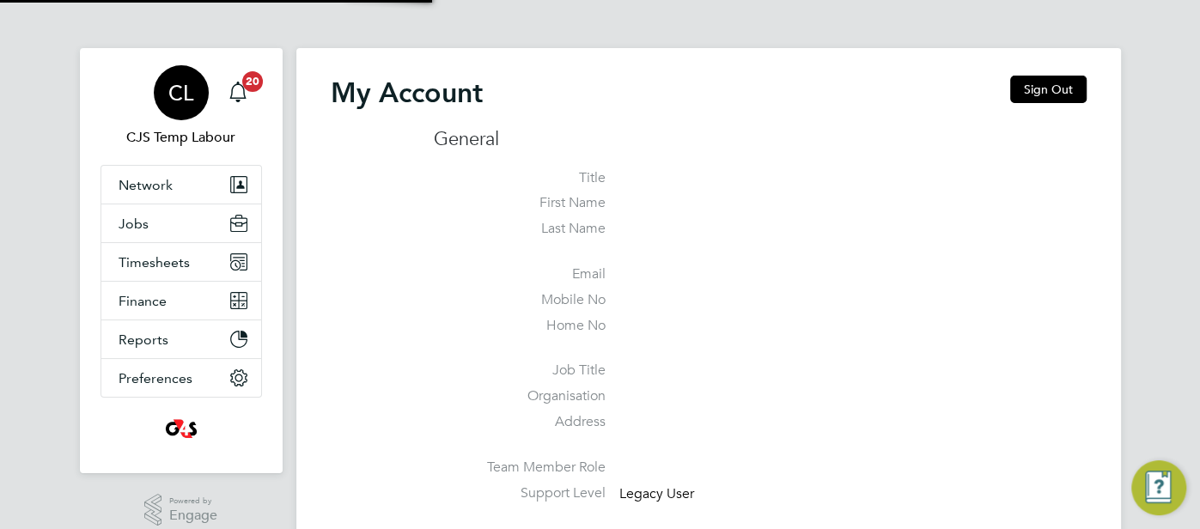
type input "[EMAIL_ADDRESS][DOMAIN_NAME]"
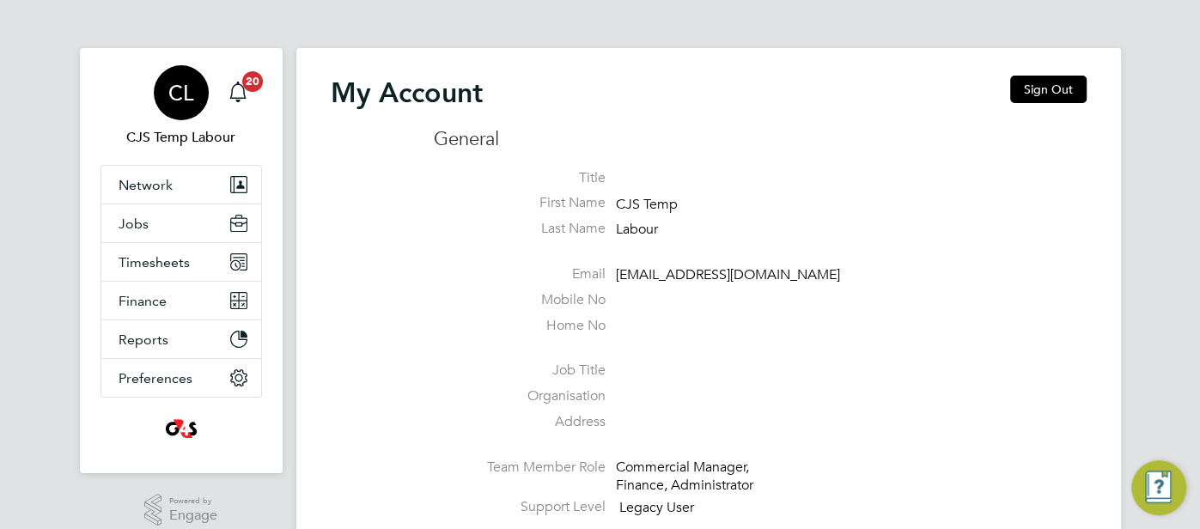
drag, startPoint x: 1030, startPoint y: 82, endPoint x: 992, endPoint y: 81, distance: 38.7
click at [1018, 81] on button "Sign Out" at bounding box center [1048, 89] width 76 height 27
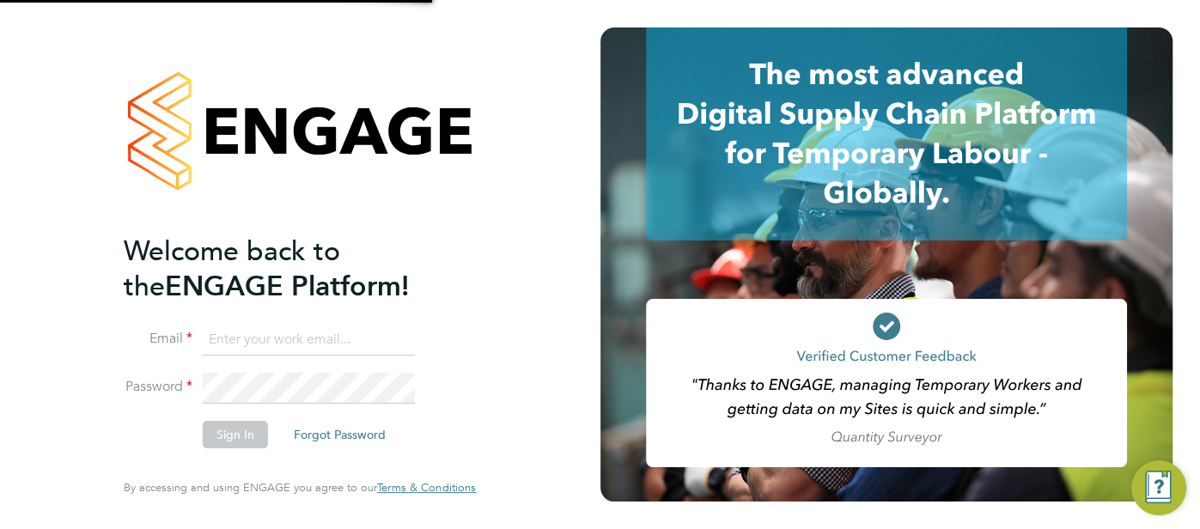
type input "cjs.ess@uk.g4s.com"
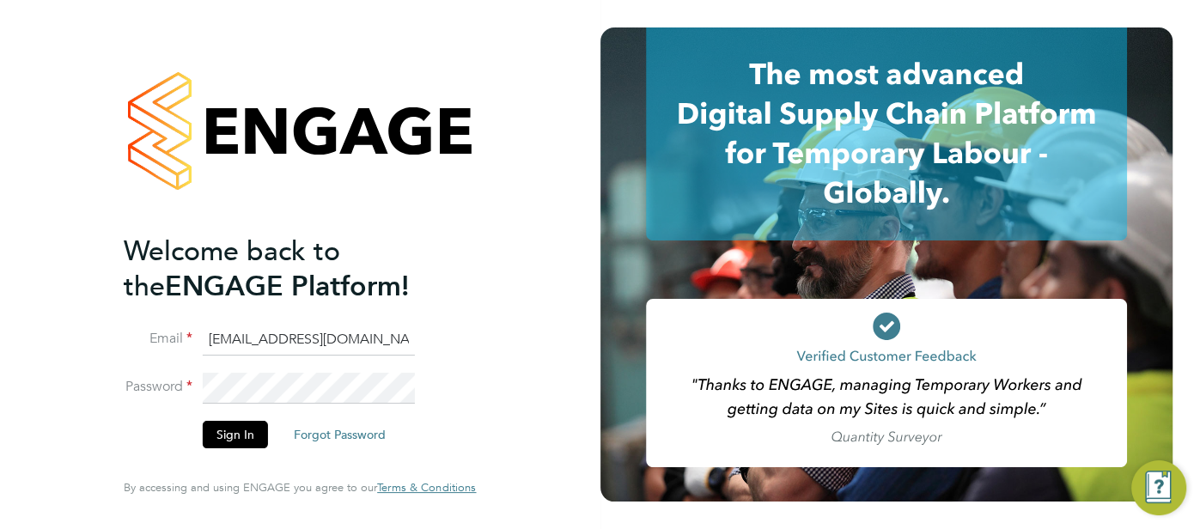
drag, startPoint x: 200, startPoint y: 337, endPoint x: 165, endPoint y: 335, distance: 35.3
click at [165, 335] on li "Email cjs.ess@uk.g4s.com" at bounding box center [291, 349] width 335 height 48
type input "[EMAIL_ADDRESS][DOMAIN_NAME]"
click at [231, 434] on button "Sign In" at bounding box center [235, 434] width 65 height 27
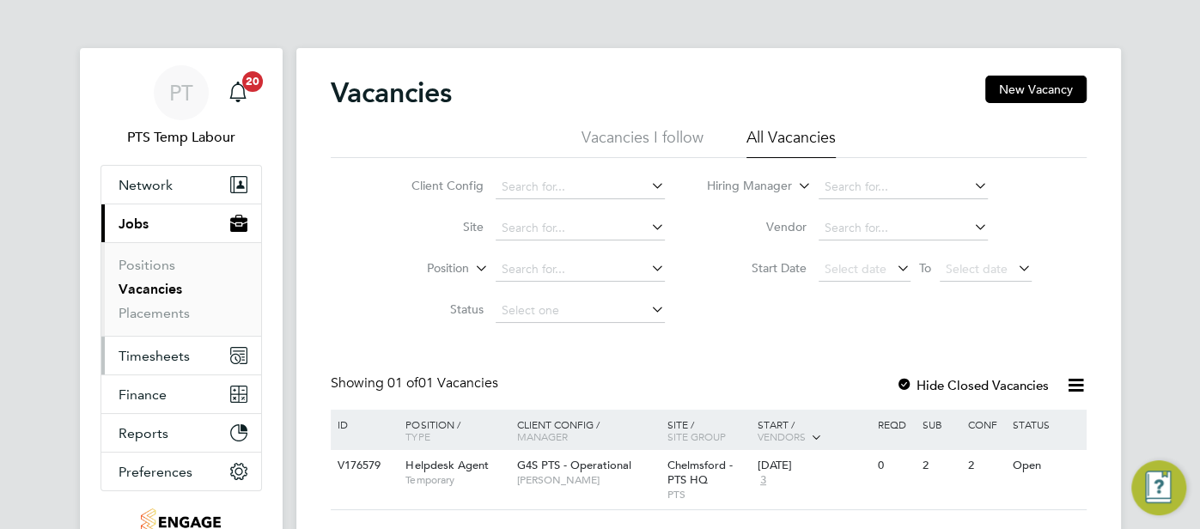
click at [168, 353] on span "Timesheets" at bounding box center [154, 356] width 71 height 16
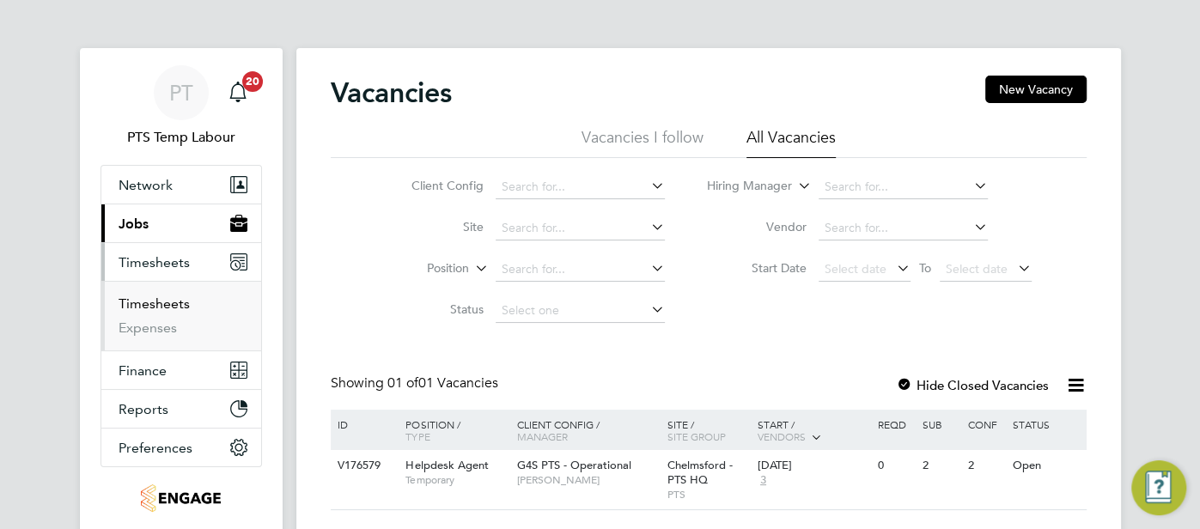
click at [174, 306] on link "Timesheets" at bounding box center [154, 304] width 71 height 16
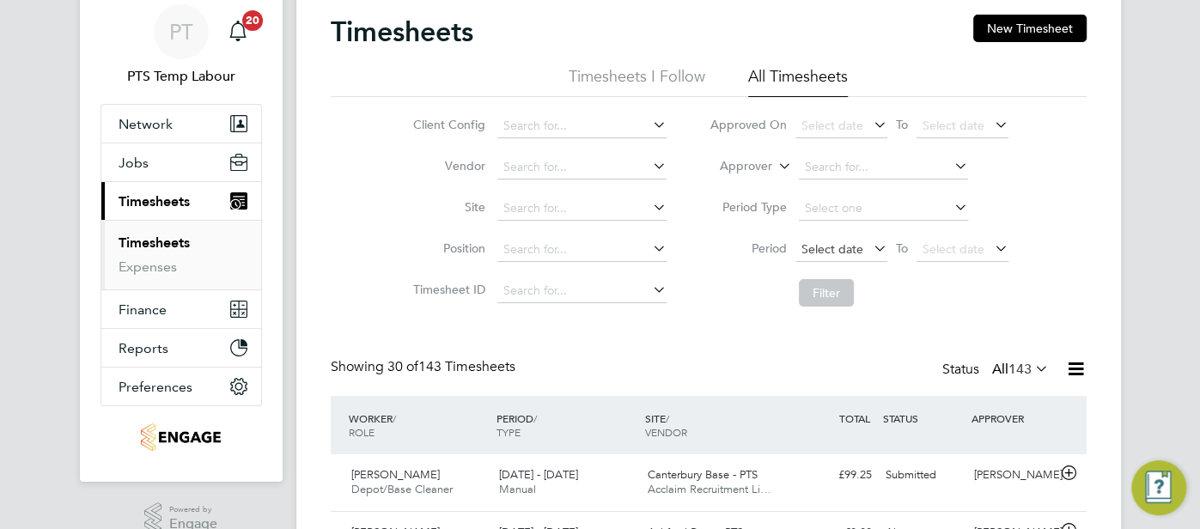
click at [829, 247] on span "Select date" at bounding box center [833, 248] width 62 height 15
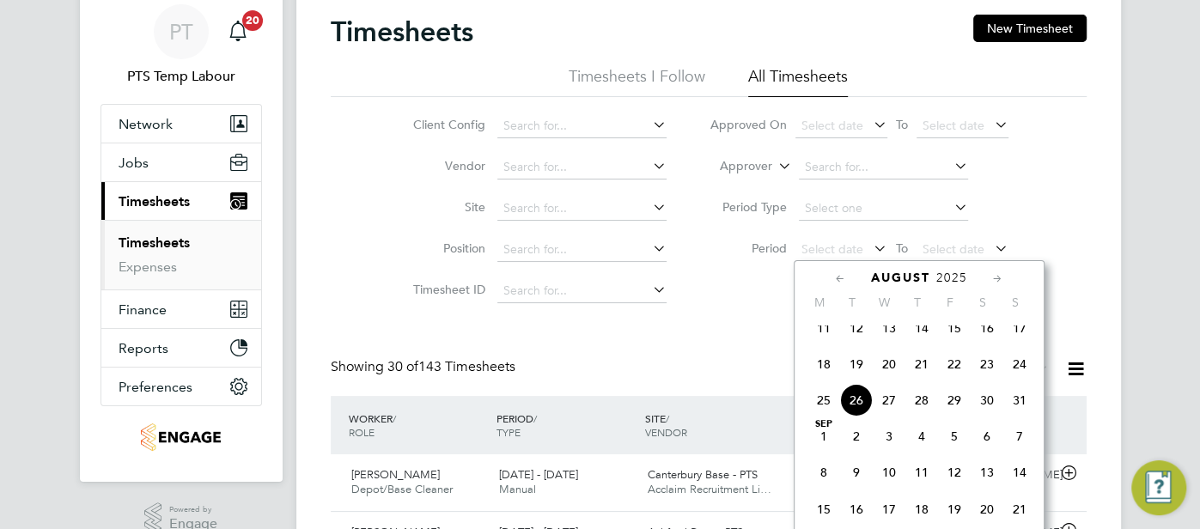
click at [820, 371] on span "18" at bounding box center [824, 364] width 33 height 33
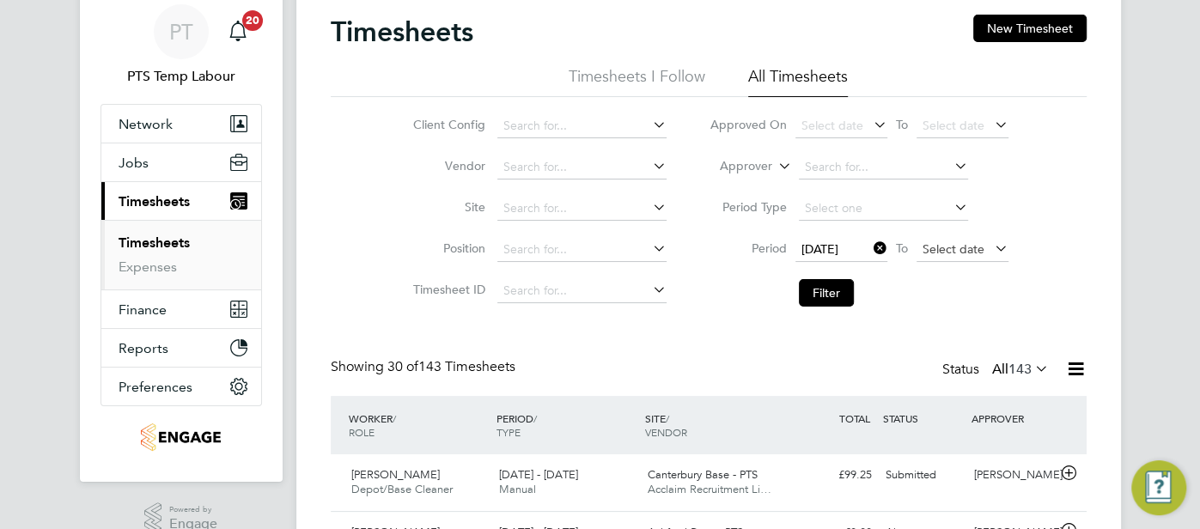
click at [938, 241] on span "Select date" at bounding box center [954, 248] width 62 height 15
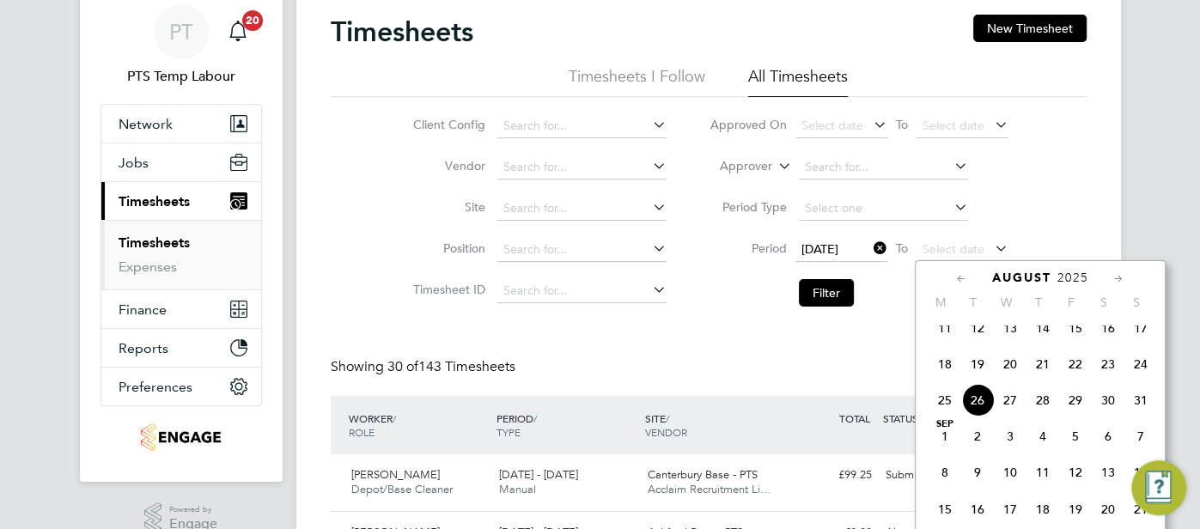
drag, startPoint x: 1145, startPoint y: 381, endPoint x: 1125, endPoint y: 380, distance: 20.6
click at [1143, 381] on span "24" at bounding box center [1141, 364] width 33 height 33
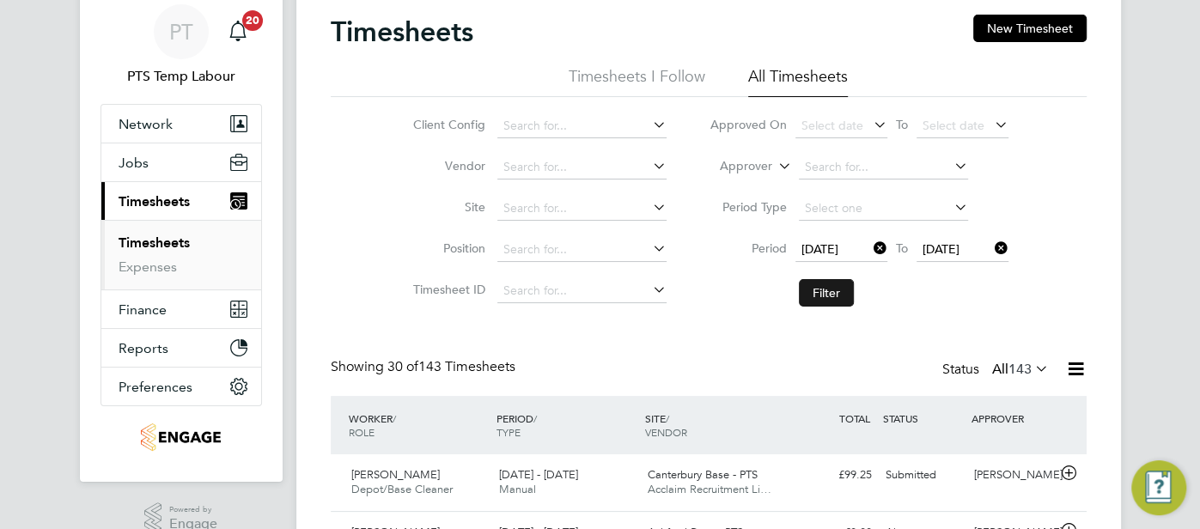
click at [824, 294] on button "Filter" at bounding box center [826, 292] width 55 height 27
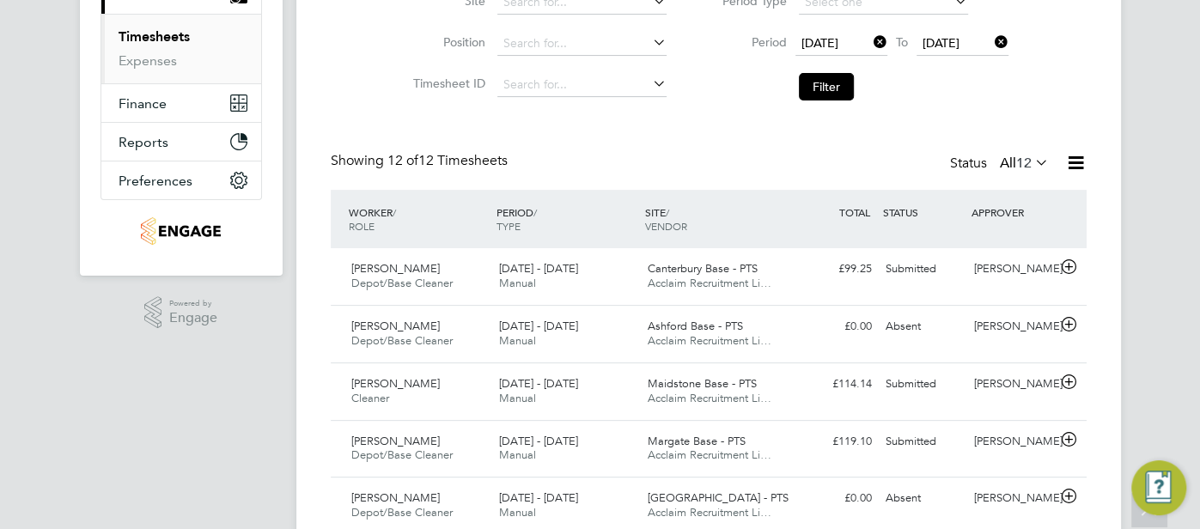
click at [1077, 162] on icon at bounding box center [1075, 162] width 21 height 21
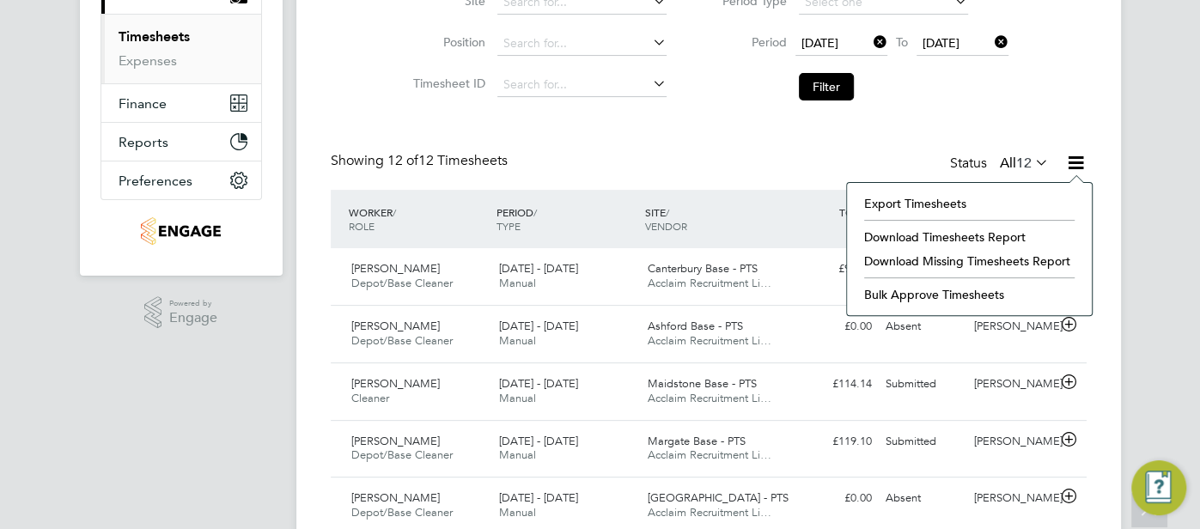
click at [968, 259] on li "Download Missing Timesheets Report" at bounding box center [970, 261] width 228 height 24
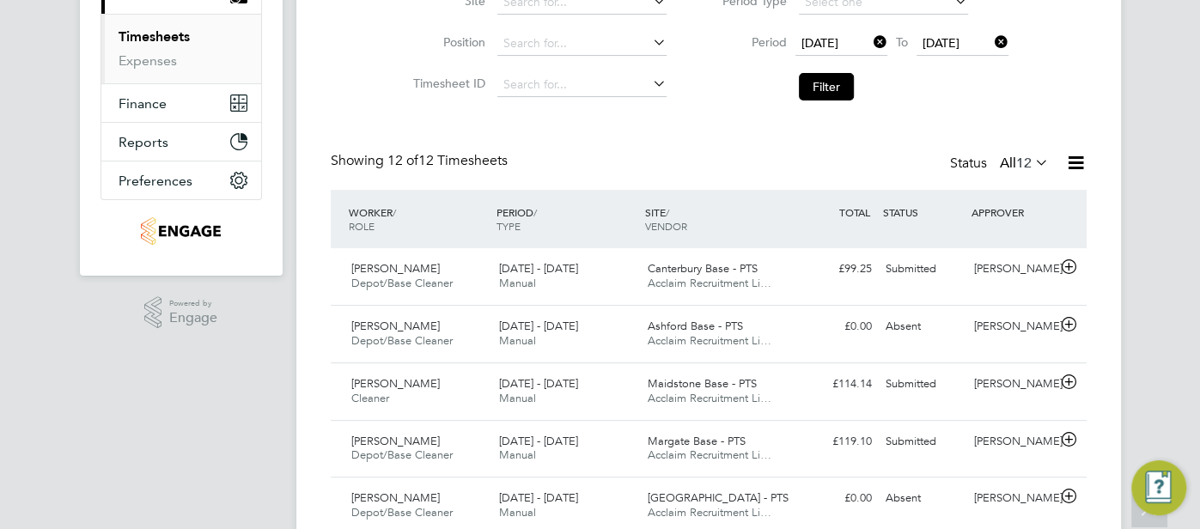
click at [1029, 161] on span "12" at bounding box center [1023, 163] width 15 height 17
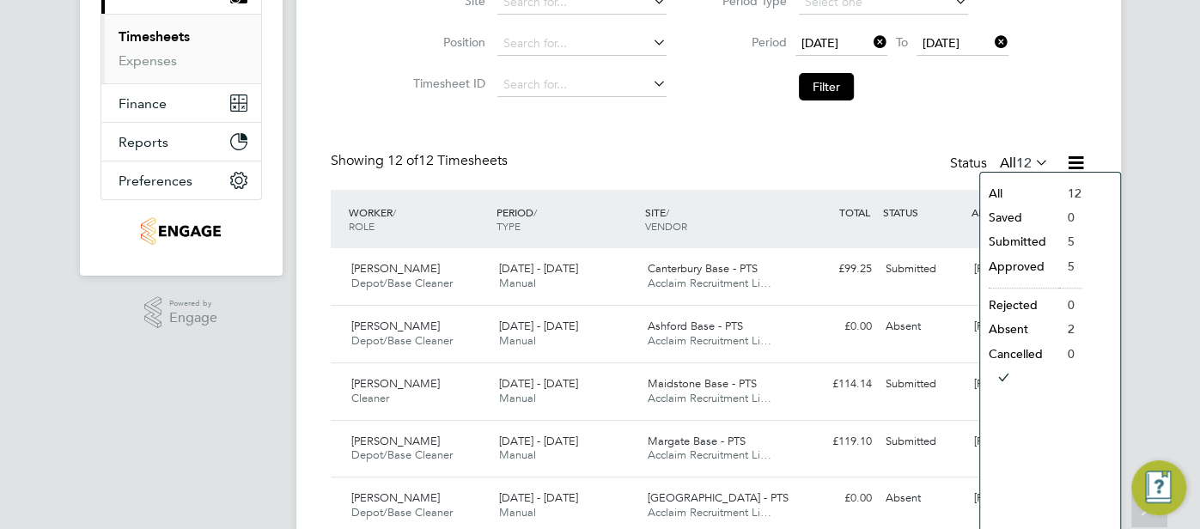
click at [1014, 247] on li "Submitted" at bounding box center [1019, 241] width 79 height 24
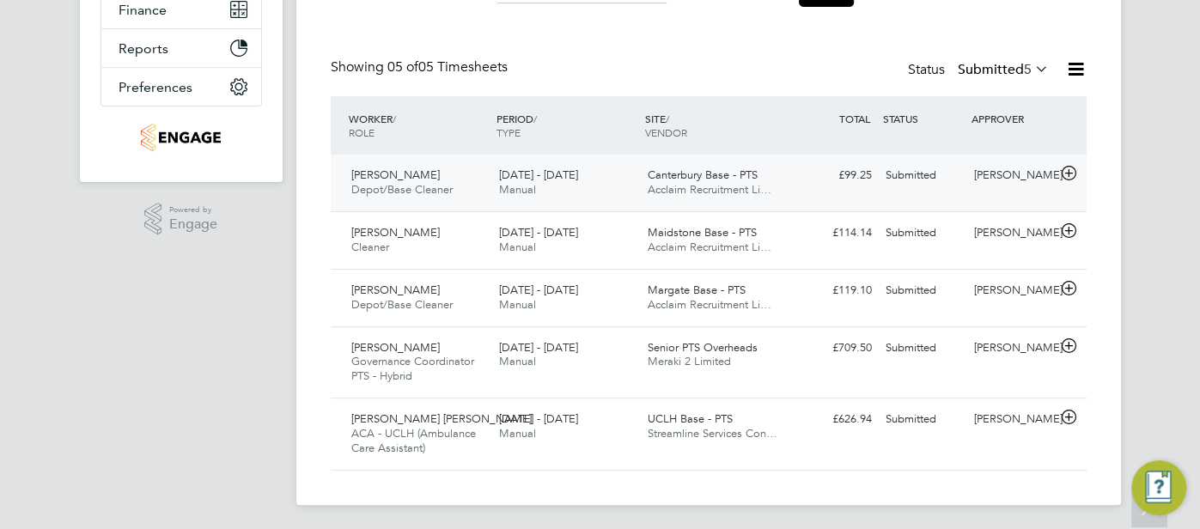
click at [981, 183] on div "[PERSON_NAME]" at bounding box center [1012, 176] width 89 height 28
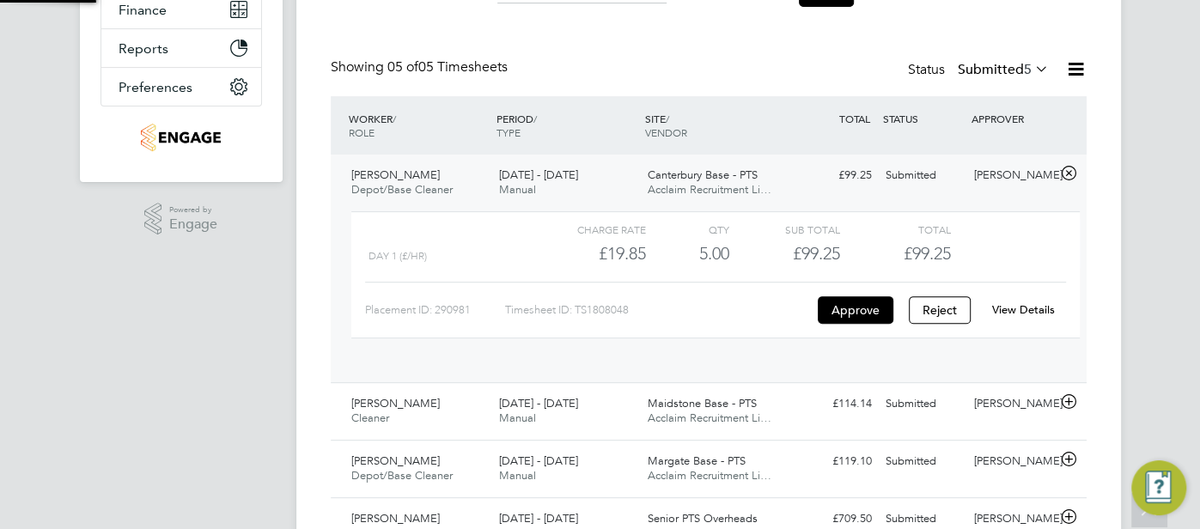
scroll to position [29, 167]
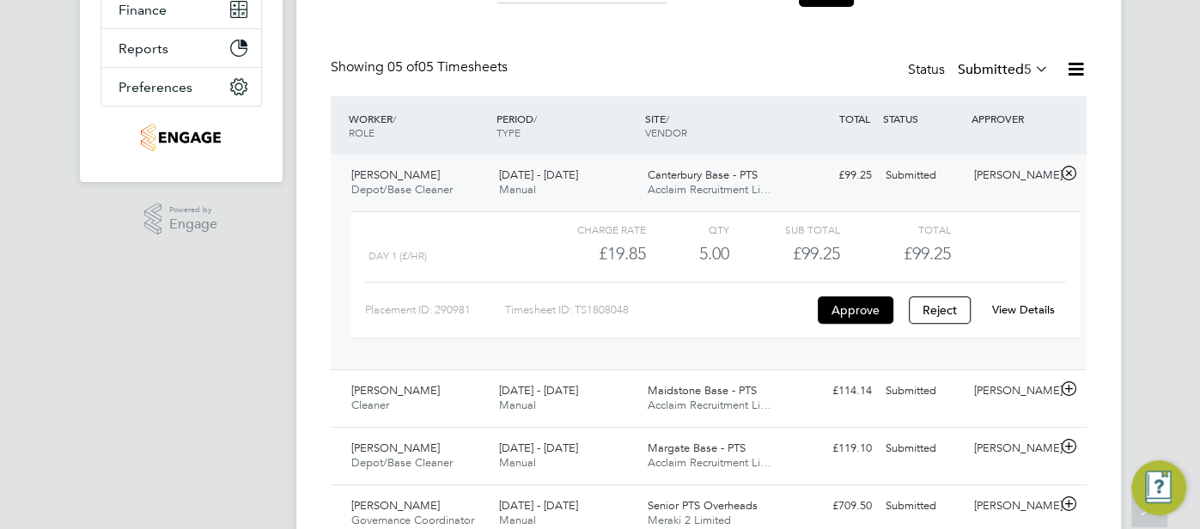
click at [1006, 302] on link "View Details" at bounding box center [1023, 309] width 63 height 15
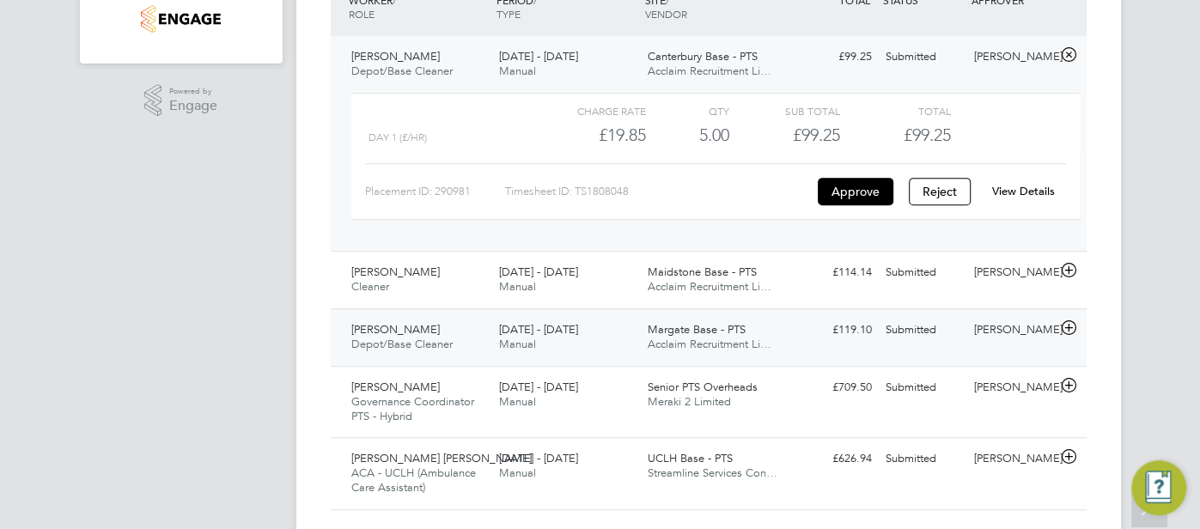
scroll to position [480, 0]
click at [970, 277] on div "Nichola Beaver" at bounding box center [1012, 272] width 89 height 28
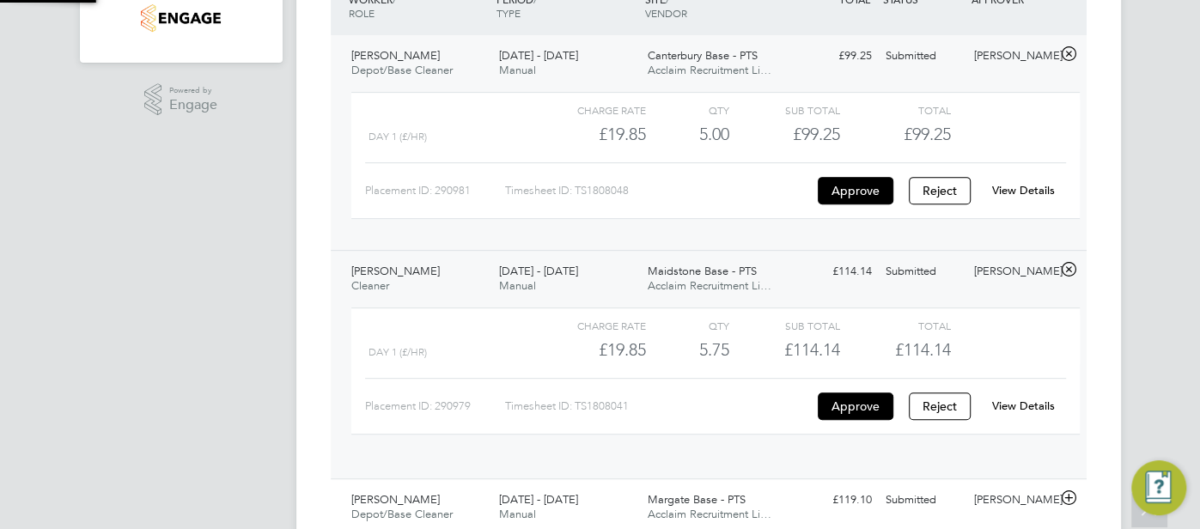
scroll to position [29, 167]
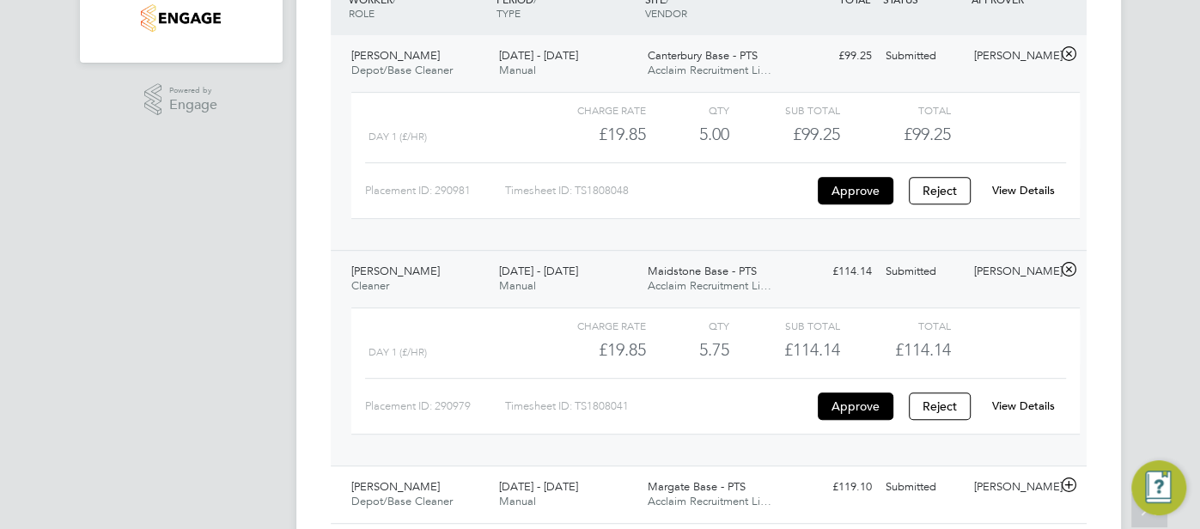
click at [1020, 405] on link "View Details" at bounding box center [1023, 406] width 63 height 15
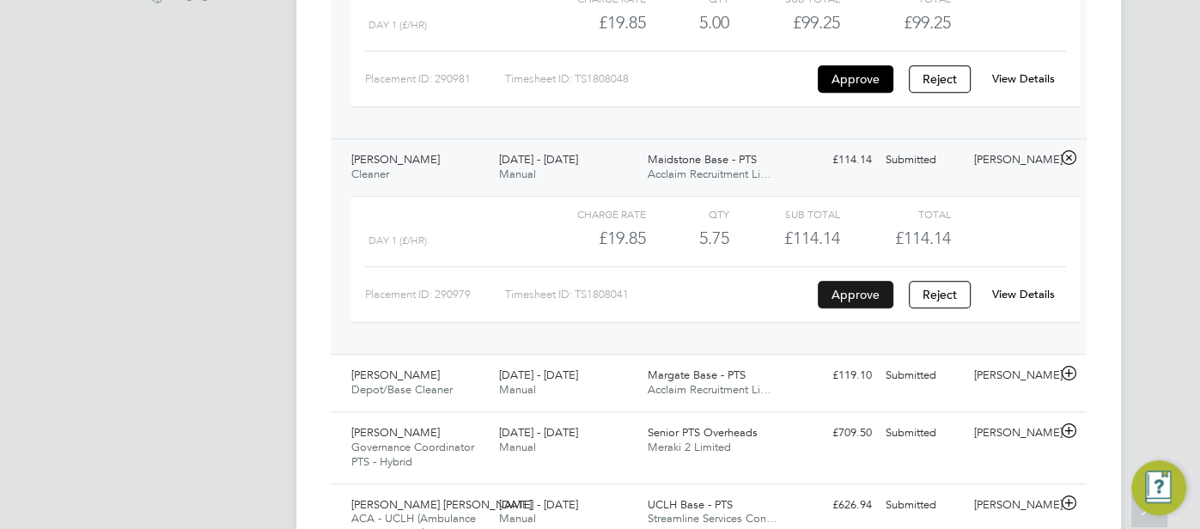
scroll to position [676, 0]
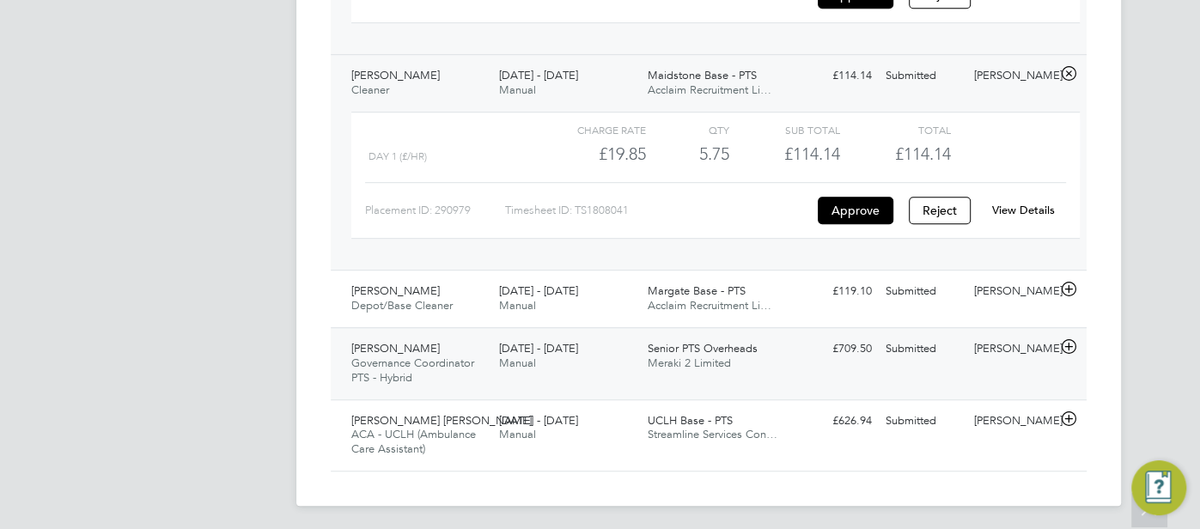
click at [936, 342] on div "Submitted" at bounding box center [923, 349] width 89 height 28
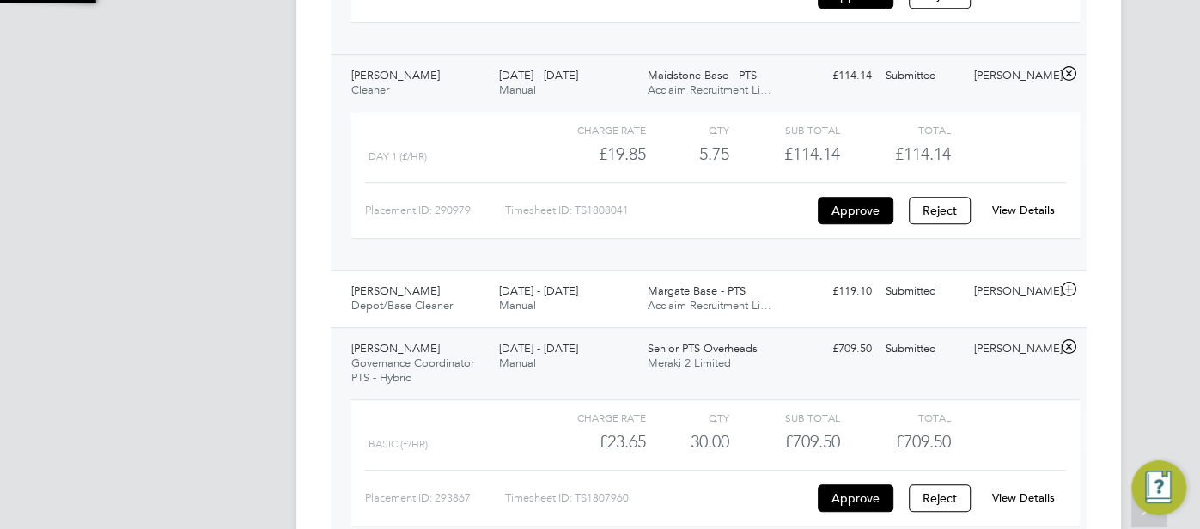
scroll to position [29, 167]
click at [1022, 491] on link "View Details" at bounding box center [1023, 498] width 63 height 15
click at [1018, 284] on div "[PERSON_NAME]" at bounding box center [1012, 292] width 89 height 28
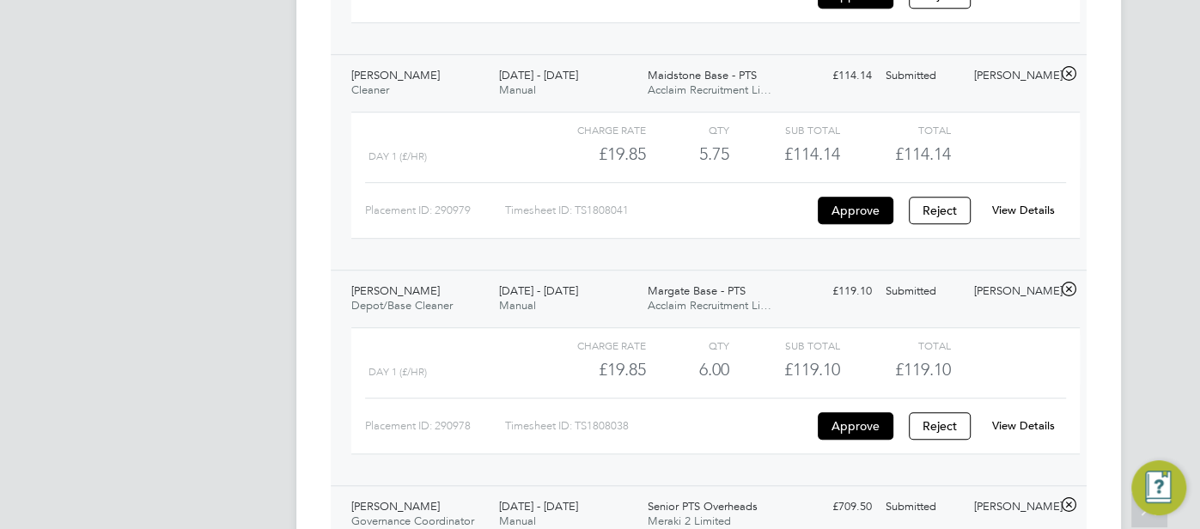
click at [1016, 420] on link "View Details" at bounding box center [1023, 425] width 63 height 15
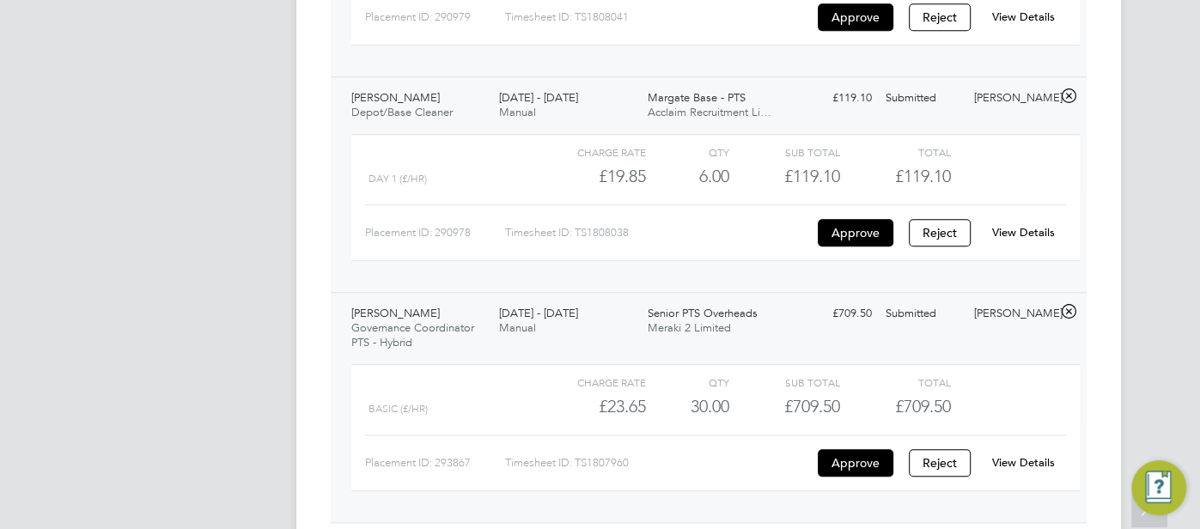
scroll to position [991, 0]
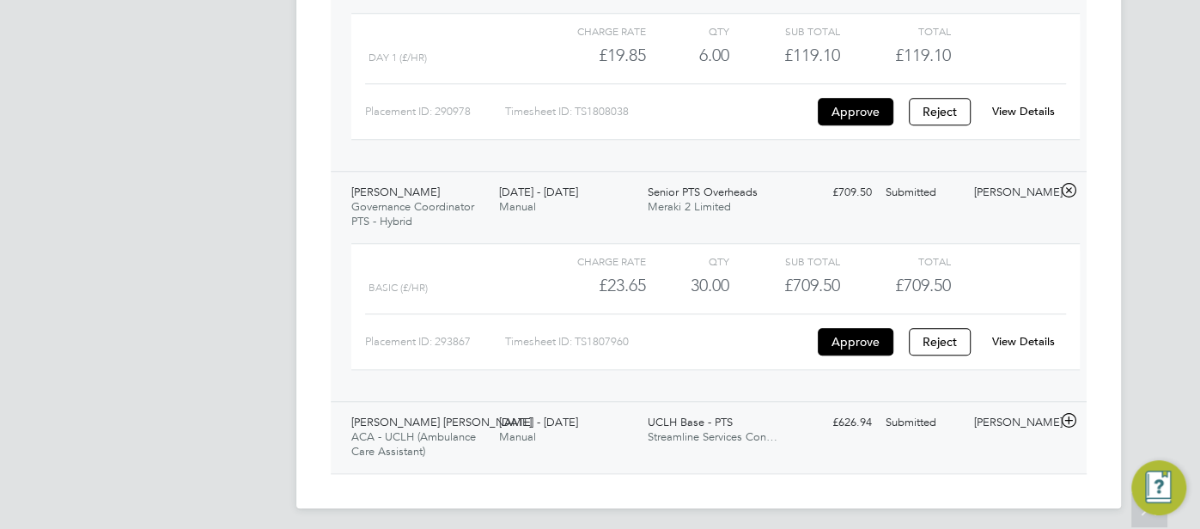
click at [1000, 421] on div "[PERSON_NAME]" at bounding box center [1012, 423] width 89 height 28
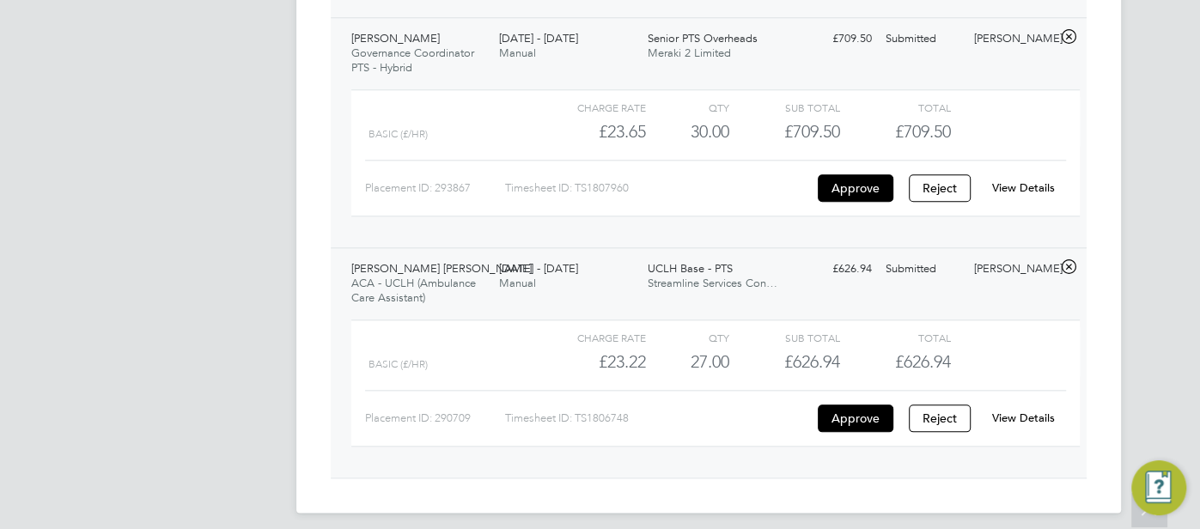
scroll to position [1149, 0]
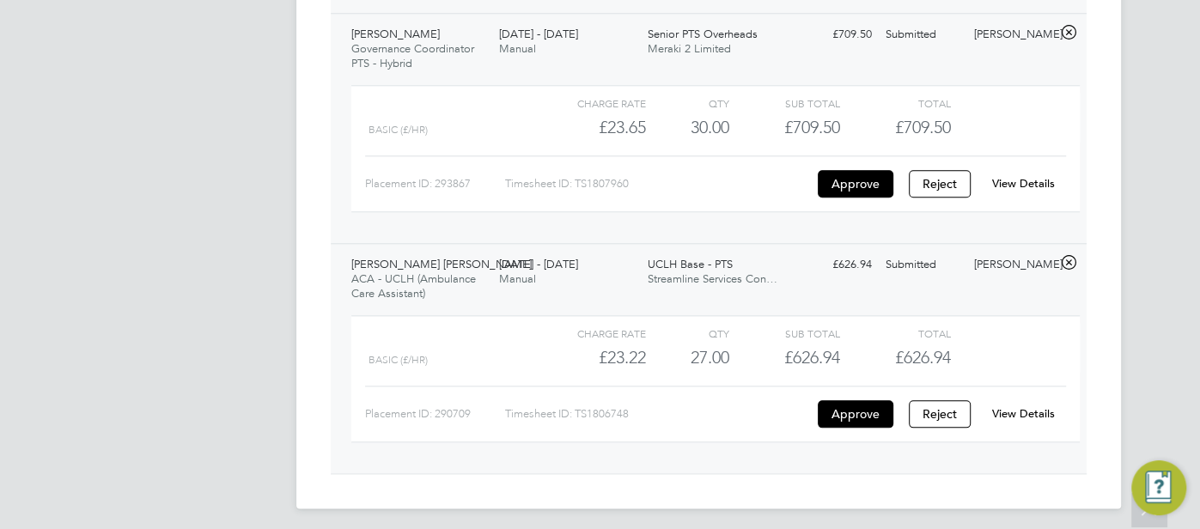
click at [1023, 400] on div "View Details" at bounding box center [1024, 413] width 84 height 27
click at [1035, 411] on link "View Details" at bounding box center [1023, 413] width 63 height 15
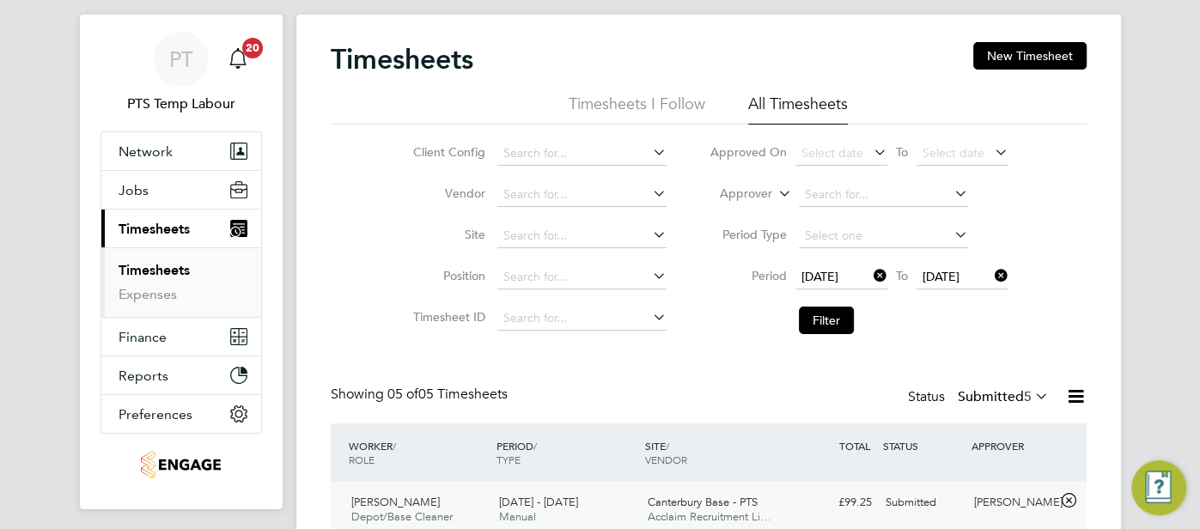
scroll to position [34, 0]
click at [180, 70] on span "PT" at bounding box center [181, 59] width 24 height 22
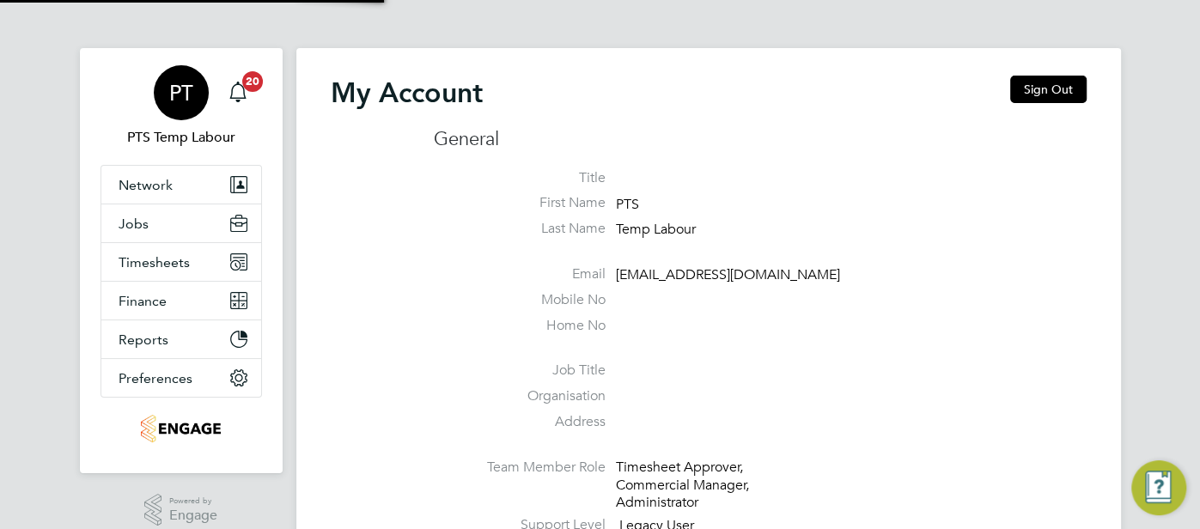
type input "pts.templabour@uk.g4s.com"
click at [1026, 81] on button "Sign Out" at bounding box center [1048, 89] width 76 height 27
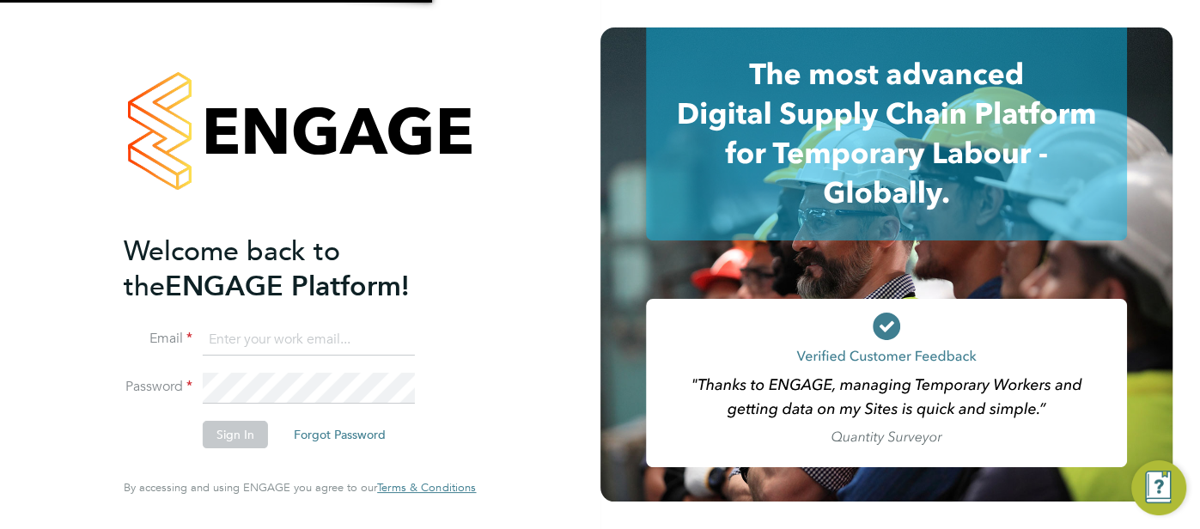
type input "pts.templabour@uk.g4s.com"
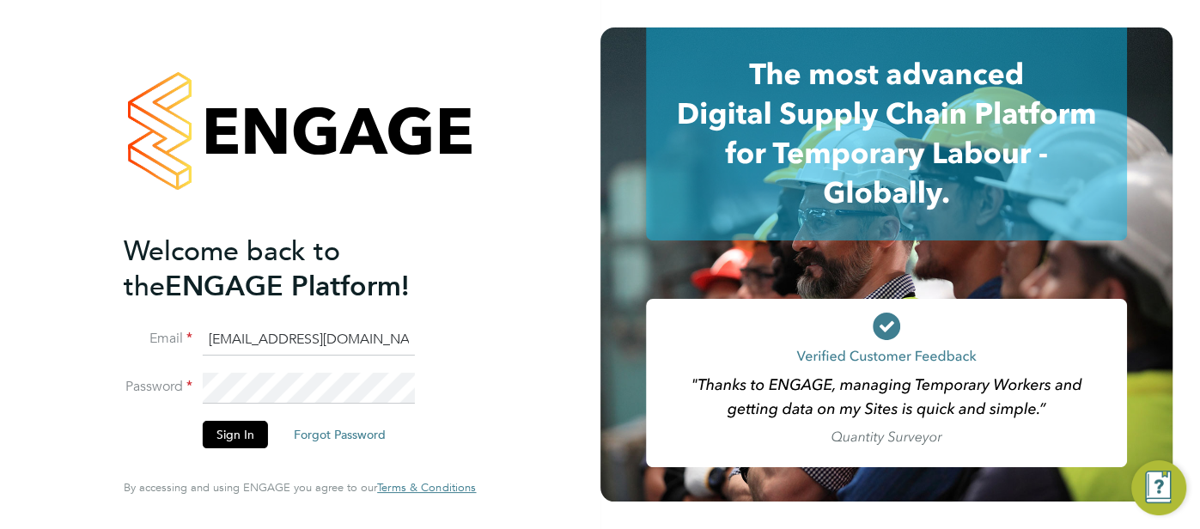
drag, startPoint x: 401, startPoint y: 343, endPoint x: 217, endPoint y: 339, distance: 184.8
click at [194, 339] on li "Email pts.templabour@uk.g4s.com" at bounding box center [291, 349] width 335 height 48
type input "cjs.templabour@uk.g4s.com"
click at [226, 427] on button "Sign In" at bounding box center [235, 434] width 65 height 27
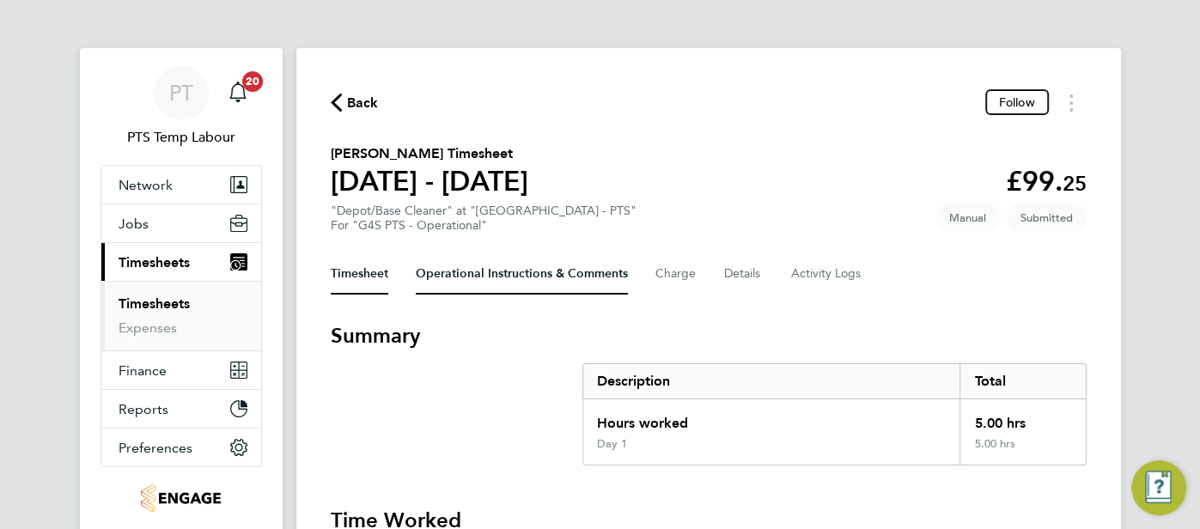
click at [435, 280] on Comments-tab "Operational Instructions & Comments" at bounding box center [522, 273] width 212 height 41
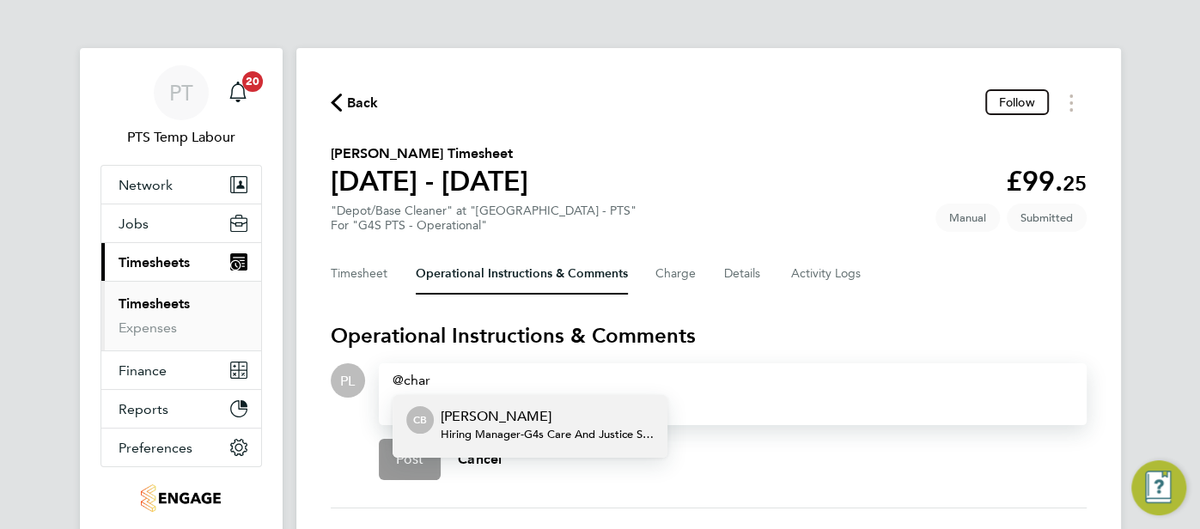
click at [487, 419] on p "[PERSON_NAME]" at bounding box center [547, 416] width 213 height 21
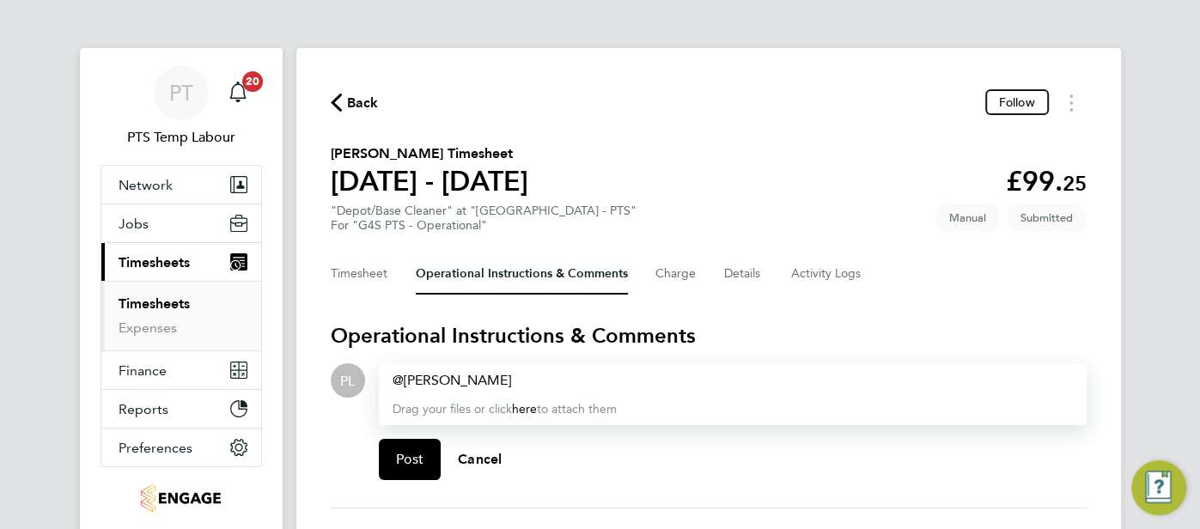
click at [536, 380] on div "[PERSON_NAME] ​" at bounding box center [733, 380] width 681 height 21
paste div
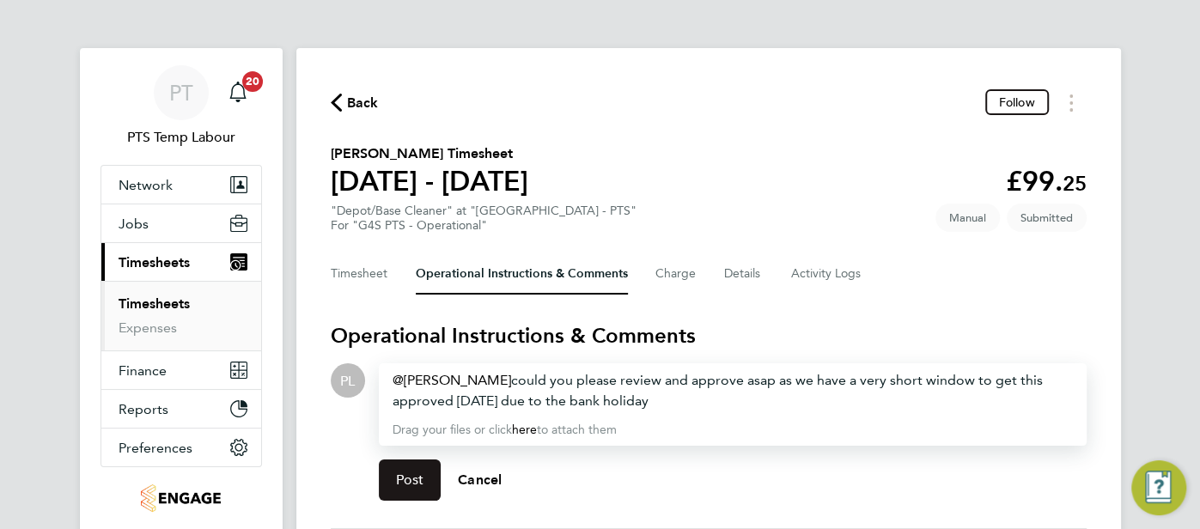
click at [417, 481] on span "Post" at bounding box center [410, 480] width 28 height 17
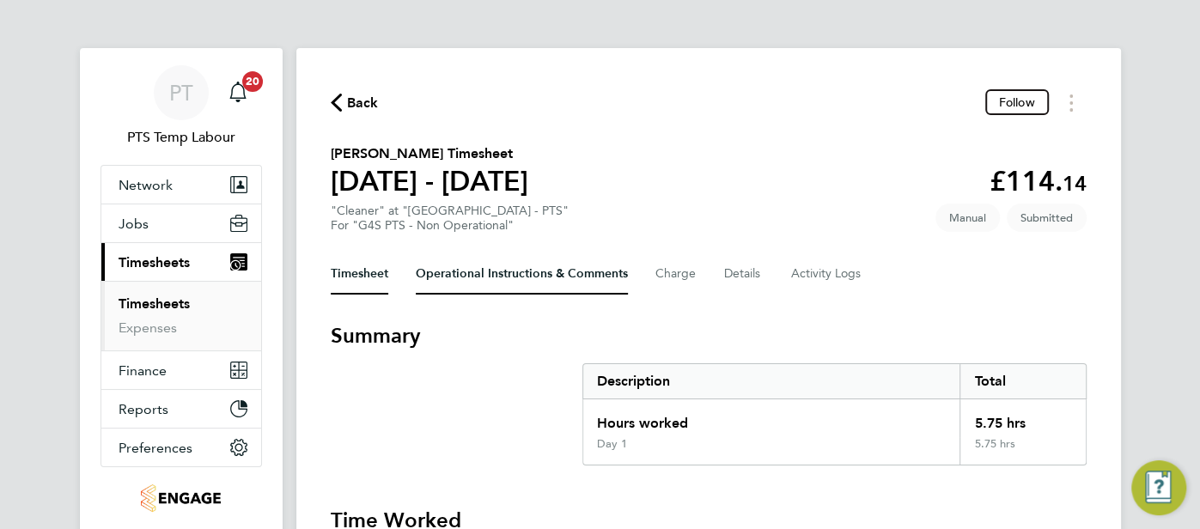
drag, startPoint x: 494, startPoint y: 282, endPoint x: 510, endPoint y: 288, distance: 17.4
click at [503, 285] on Comments-tab "Operational Instructions & Comments" at bounding box center [522, 273] width 212 height 41
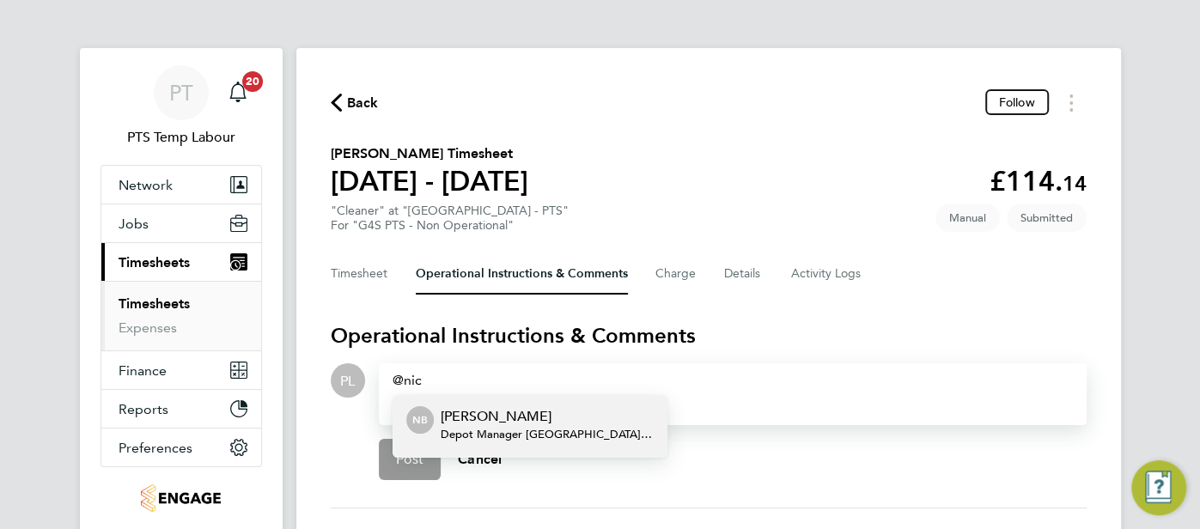
drag, startPoint x: 519, startPoint y: 415, endPoint x: 512, endPoint y: 404, distance: 13.1
click at [513, 406] on p "[PERSON_NAME]" at bounding box center [547, 416] width 213 height 21
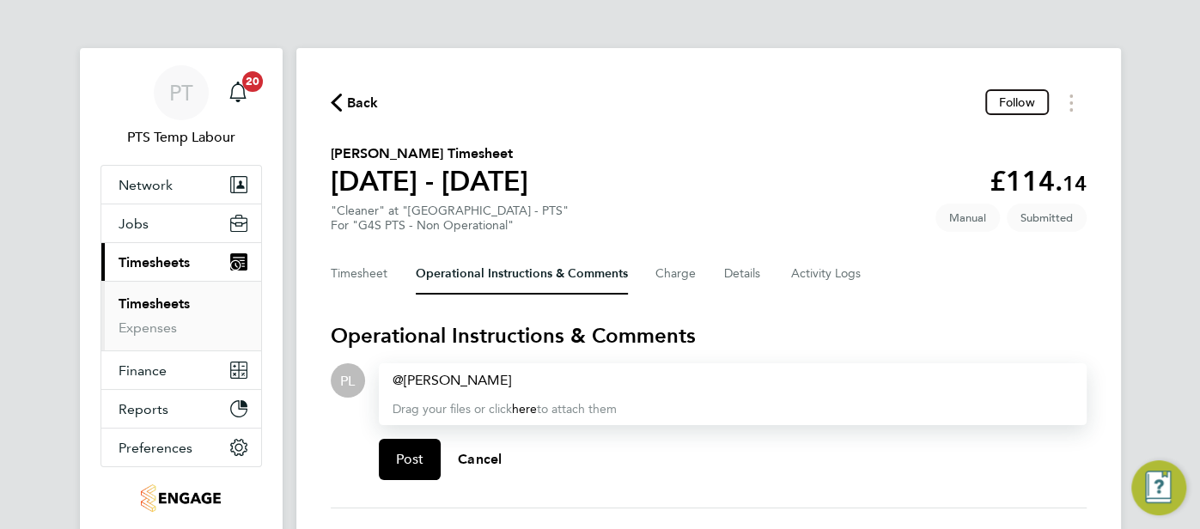
paste div
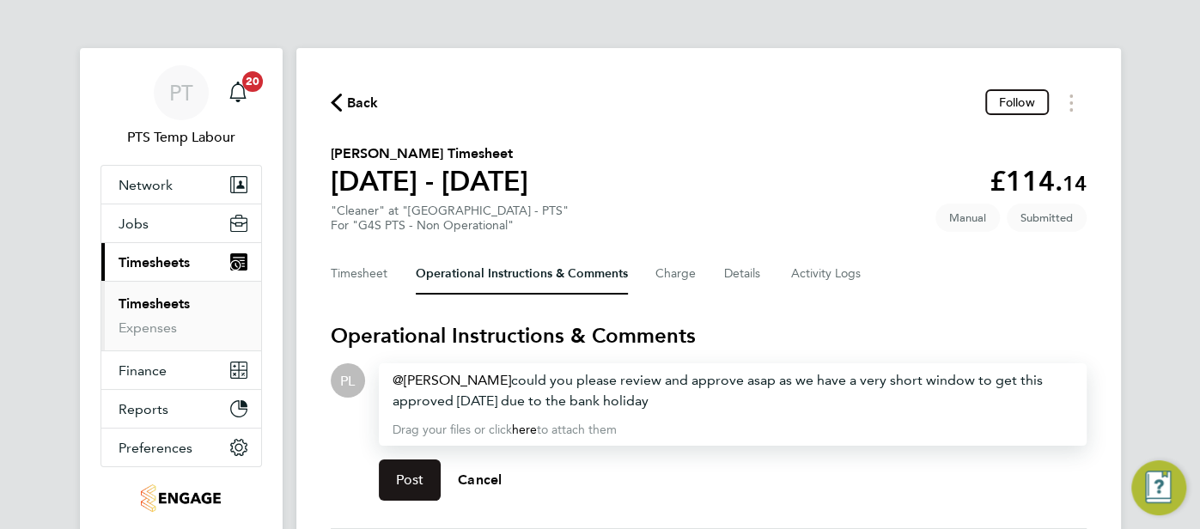
click at [406, 481] on span "Post" at bounding box center [410, 480] width 28 height 17
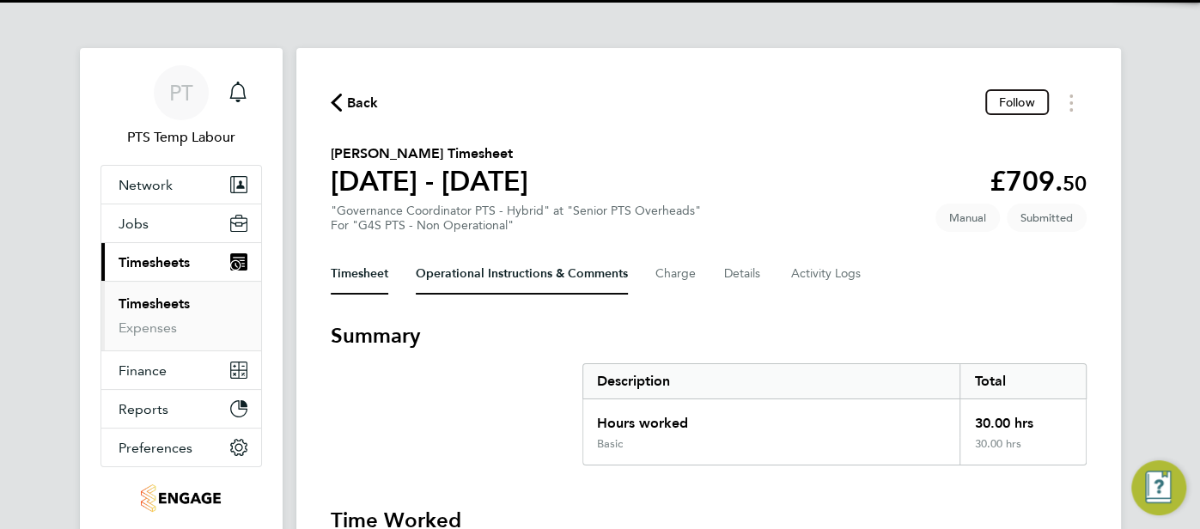
click at [560, 283] on Comments-tab "Operational Instructions & Comments" at bounding box center [522, 273] width 212 height 41
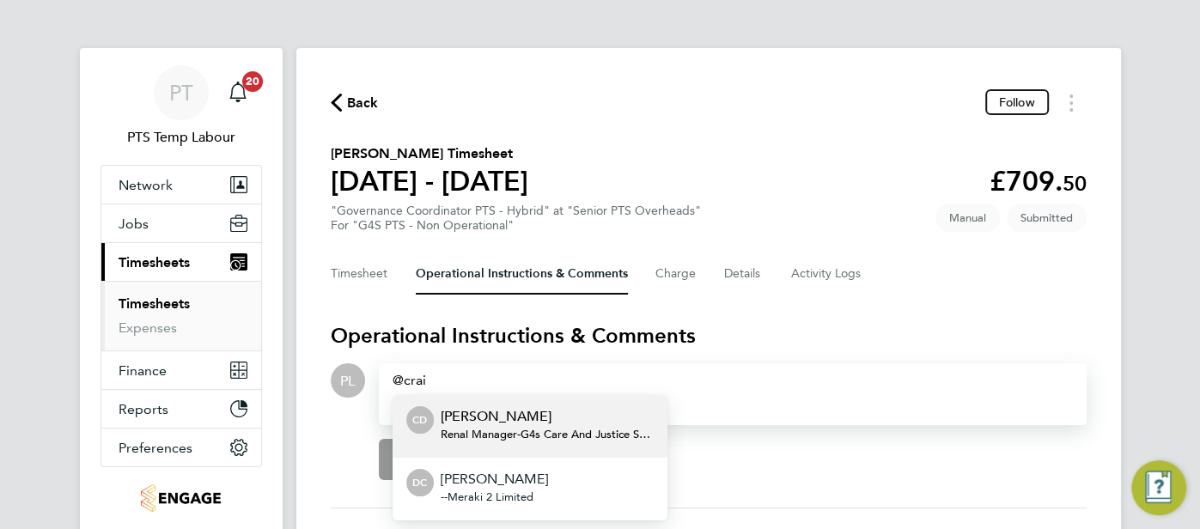
click at [509, 409] on p "[PERSON_NAME]" at bounding box center [547, 416] width 213 height 21
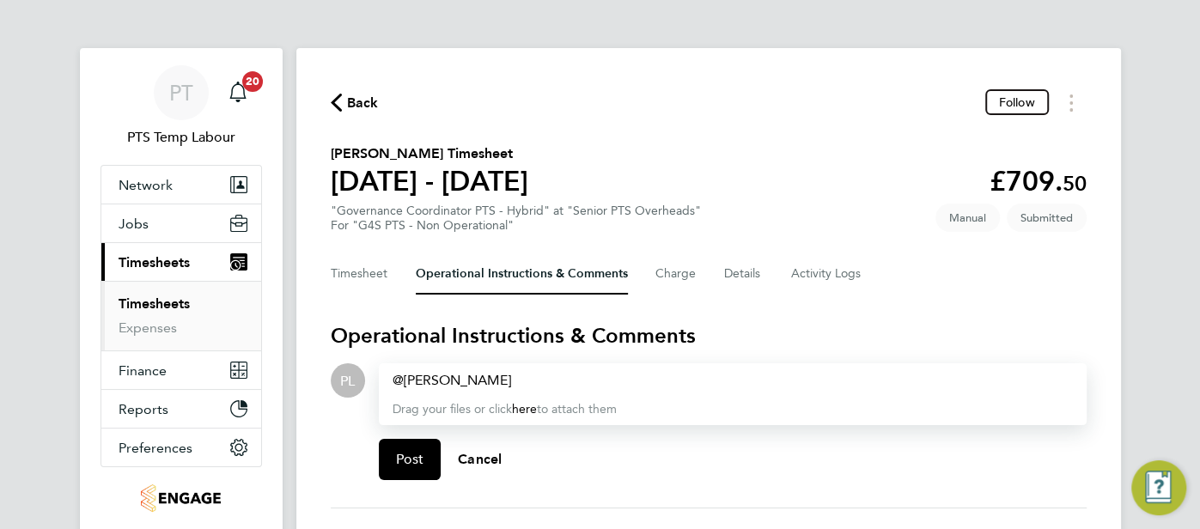
paste div
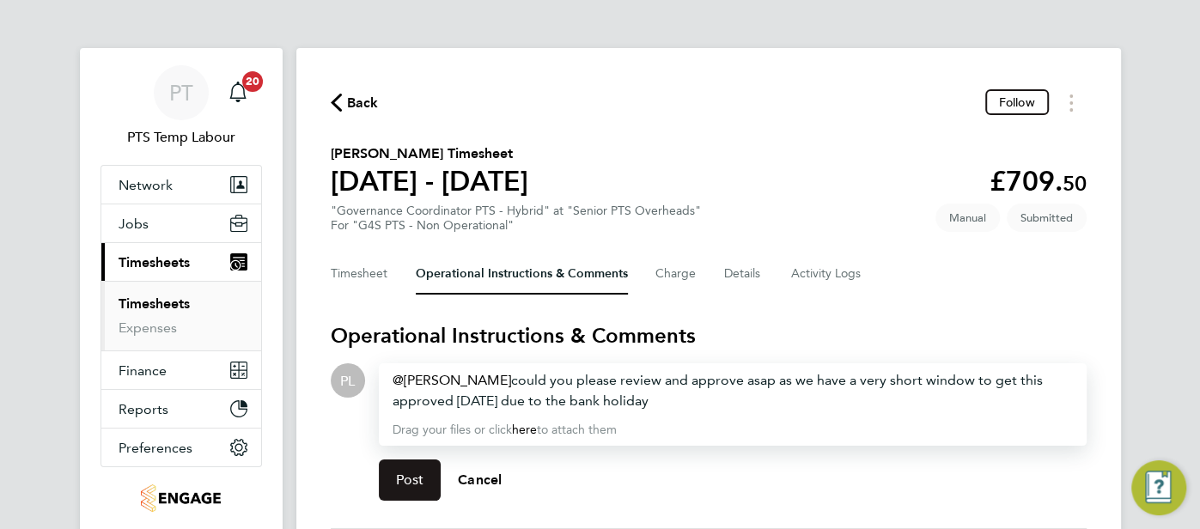
click at [407, 478] on span "Post" at bounding box center [410, 480] width 28 height 17
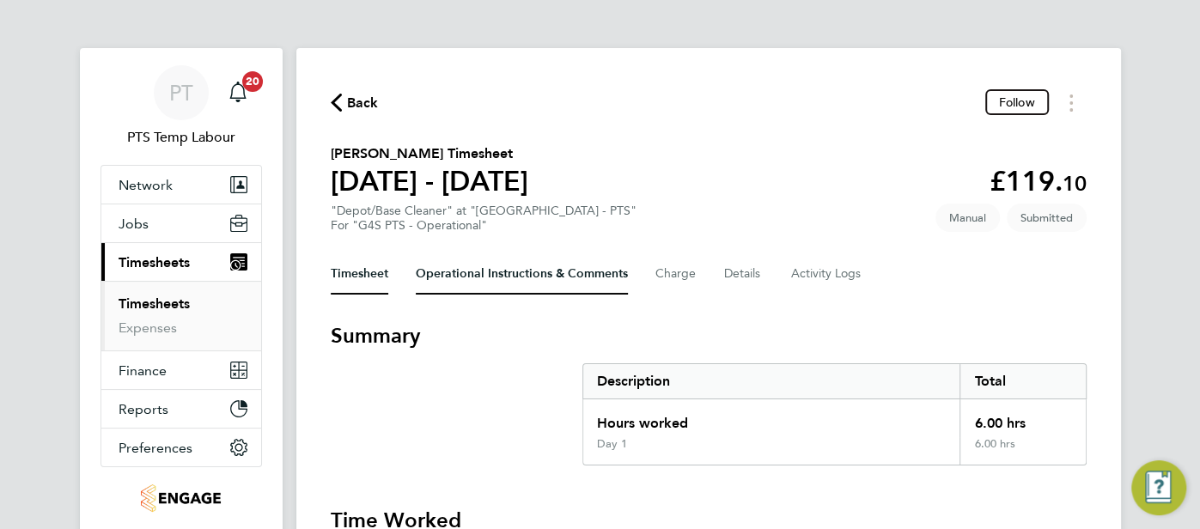
click at [494, 284] on Comments-tab "Operational Instructions & Comments" at bounding box center [522, 273] width 212 height 41
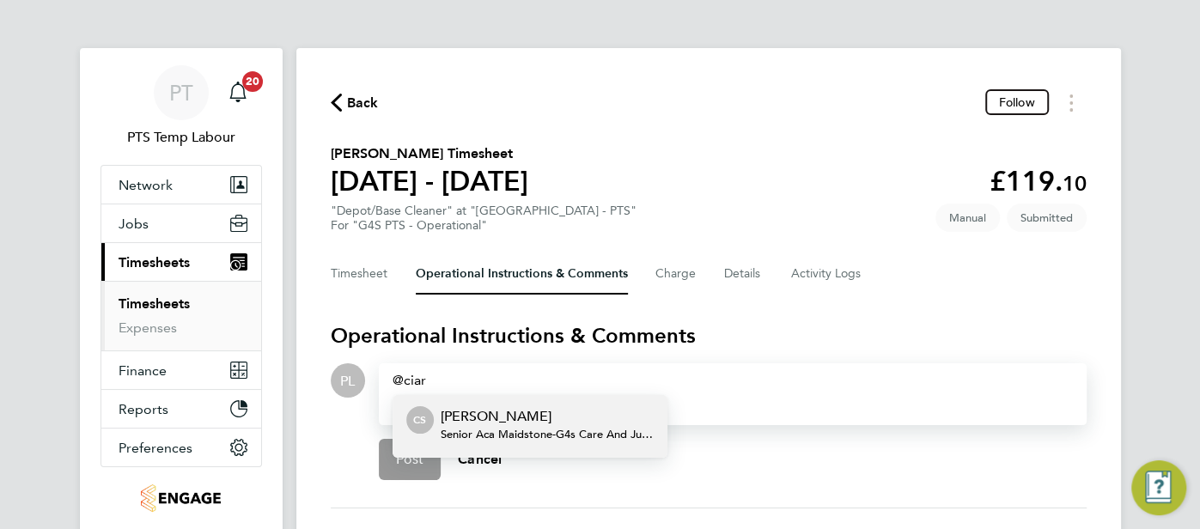
click at [480, 431] on span "Senior Aca Maidstone - G4s Care And Justice Services (Uk) Limited" at bounding box center [547, 435] width 213 height 14
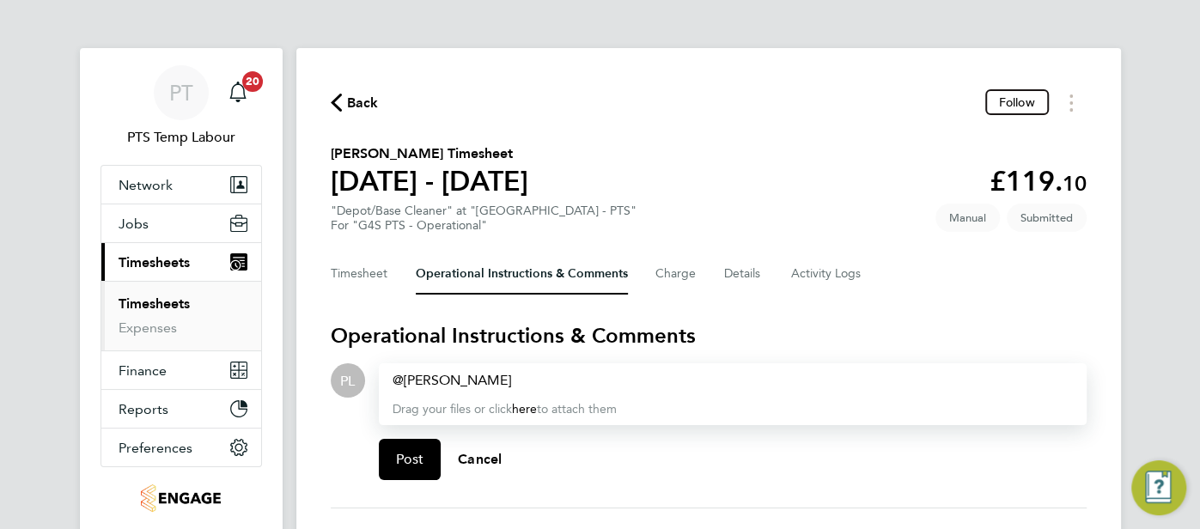
paste div
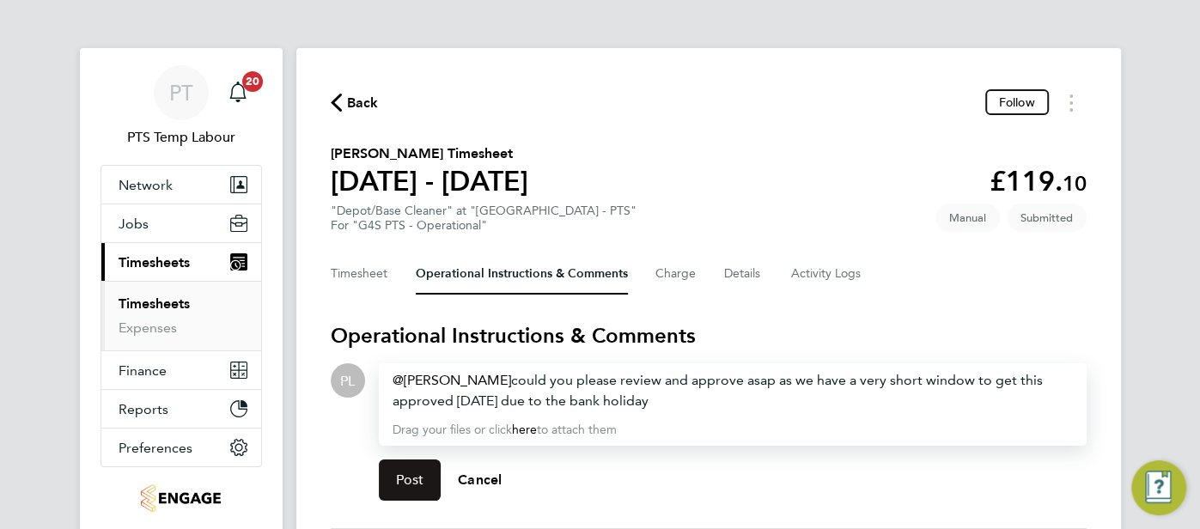
click at [396, 477] on span "Post" at bounding box center [410, 480] width 28 height 17
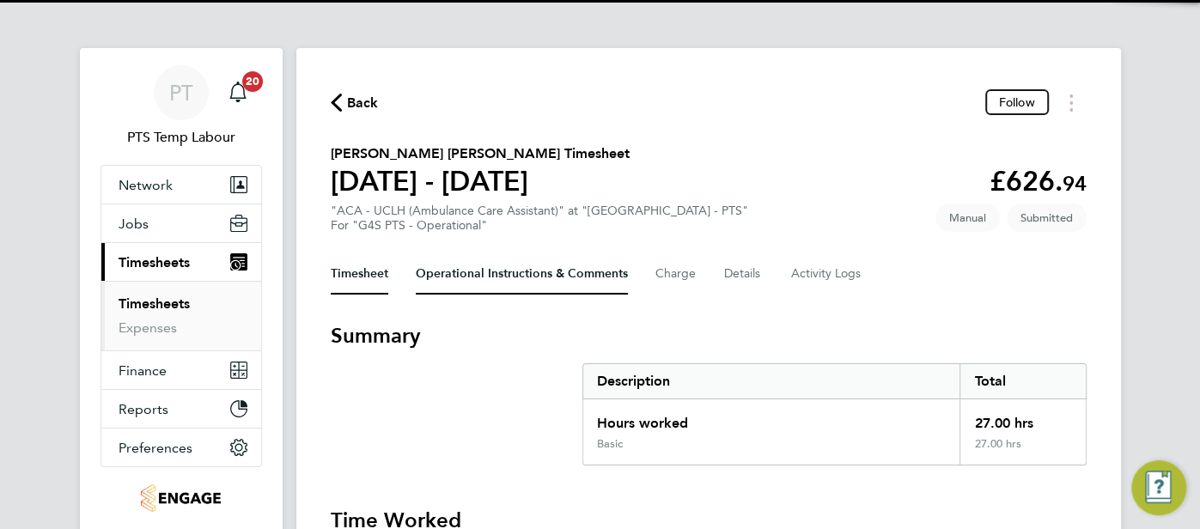
click at [520, 262] on Comments-tab "Operational Instructions & Comments" at bounding box center [522, 273] width 212 height 41
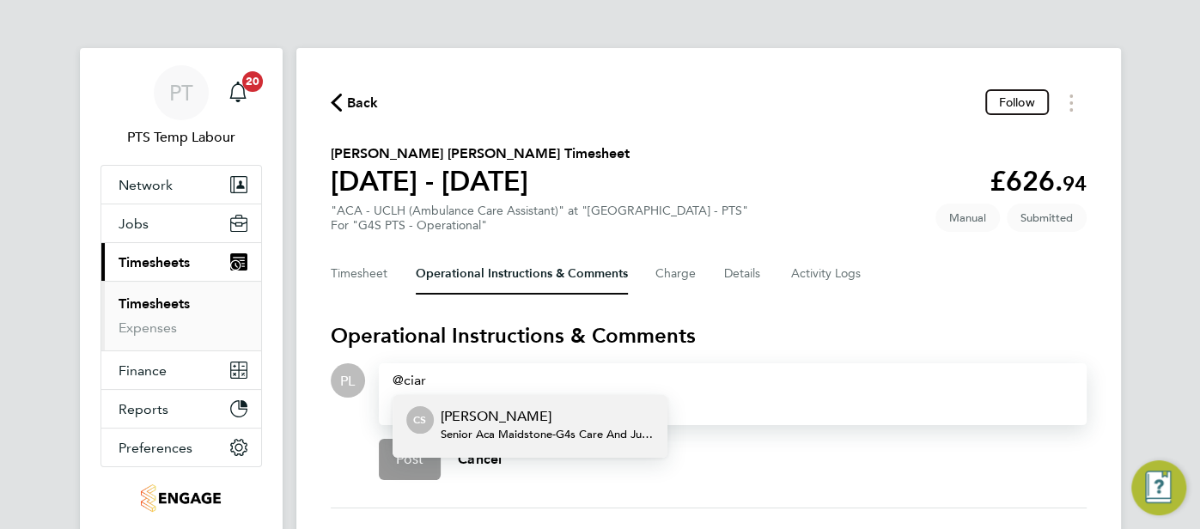
click at [520, 422] on p "[PERSON_NAME]" at bounding box center [547, 416] width 213 height 21
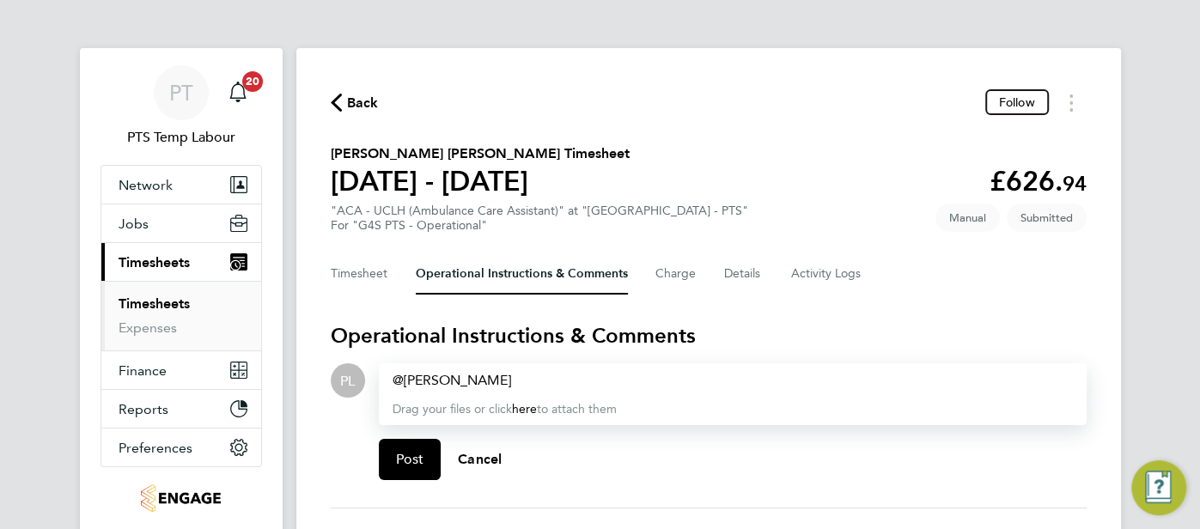
paste div
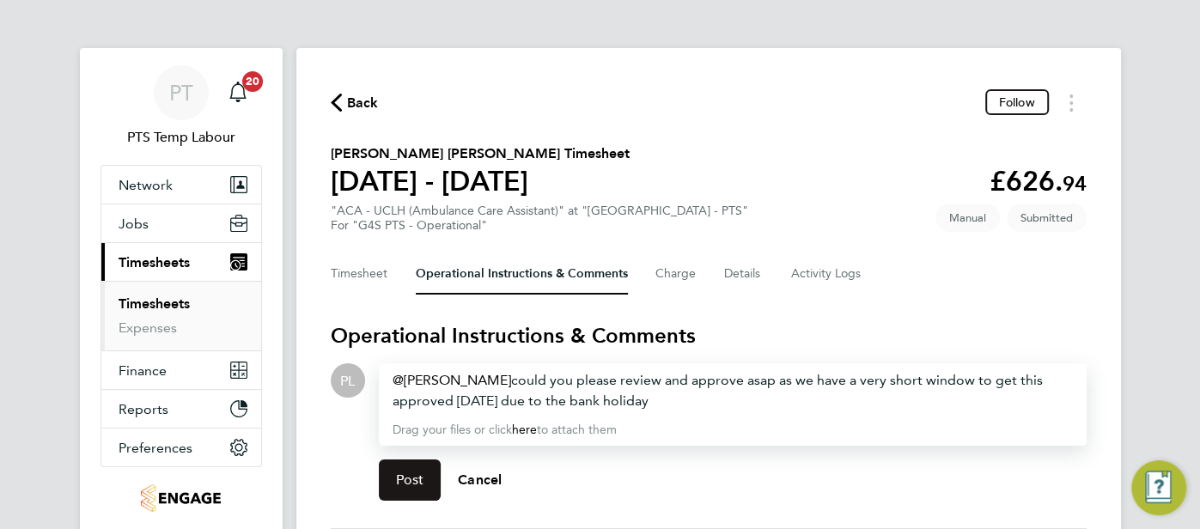
click at [419, 482] on span "Post" at bounding box center [410, 480] width 28 height 17
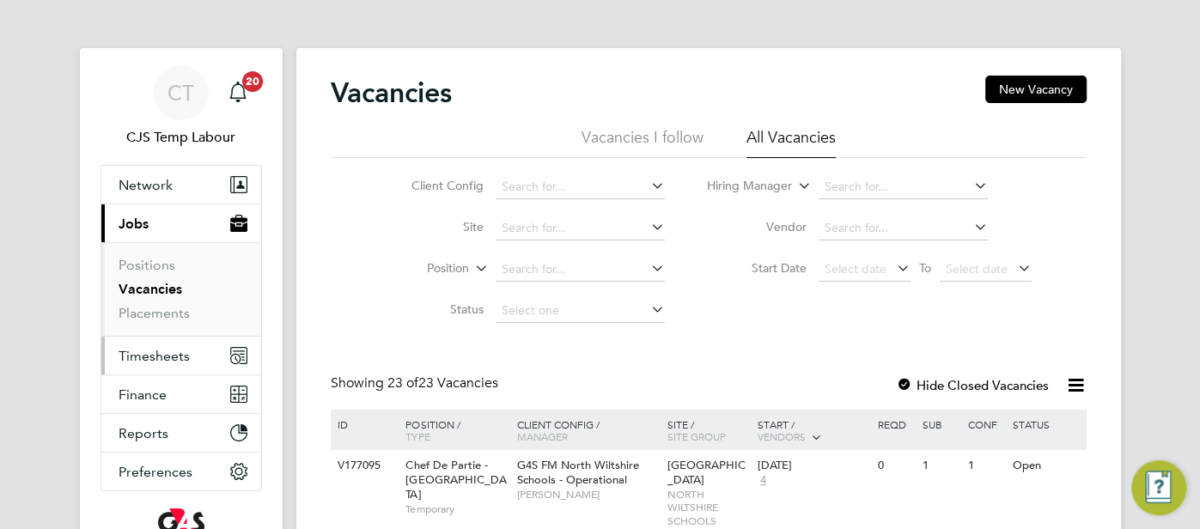
click at [156, 353] on span "Timesheets" at bounding box center [154, 356] width 71 height 16
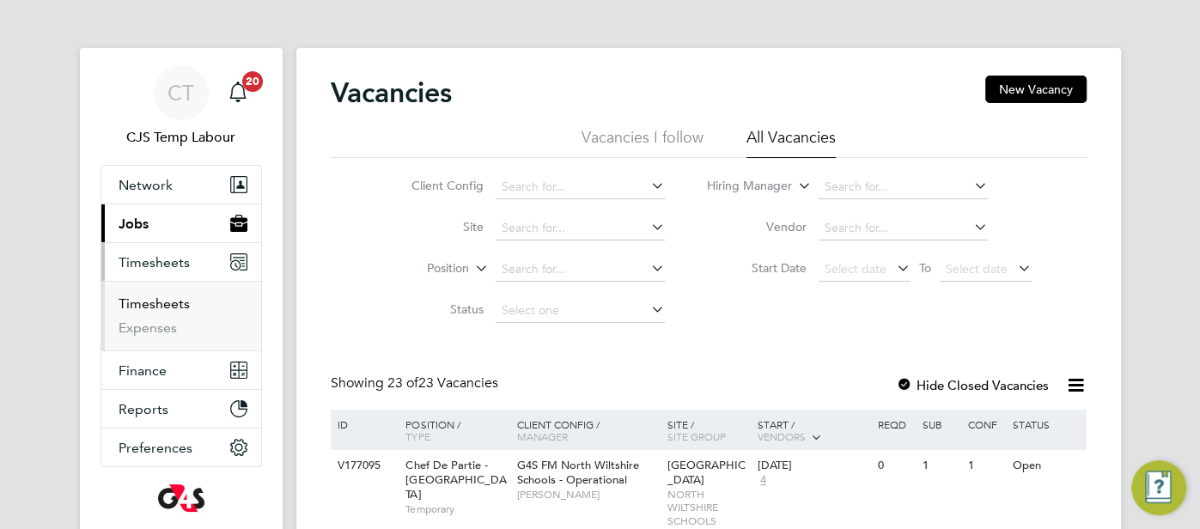
click at [160, 310] on link "Timesheets" at bounding box center [154, 304] width 71 height 16
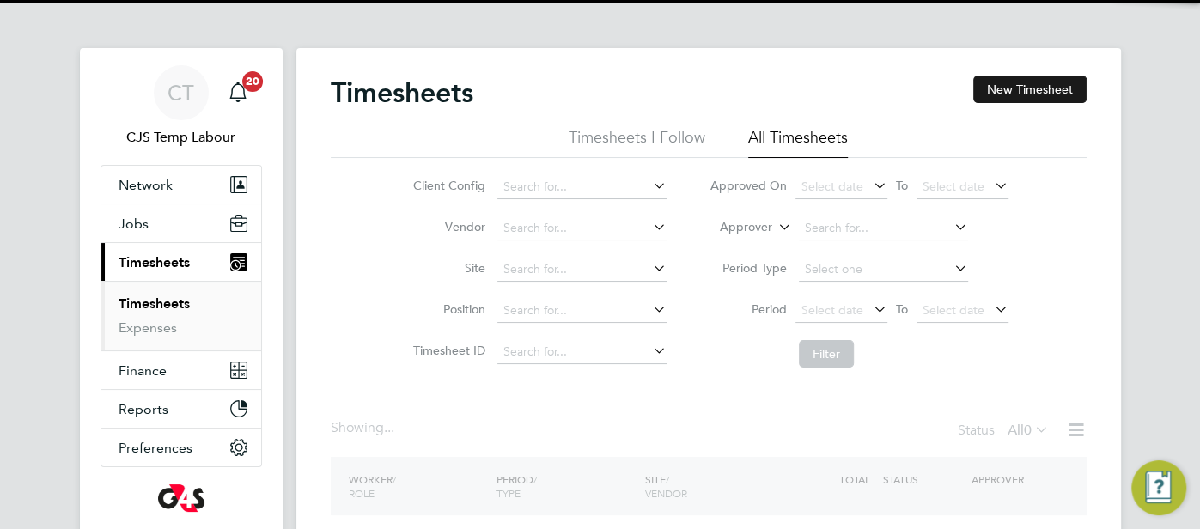
click at [1049, 93] on button "New Timesheet" at bounding box center [1030, 89] width 113 height 27
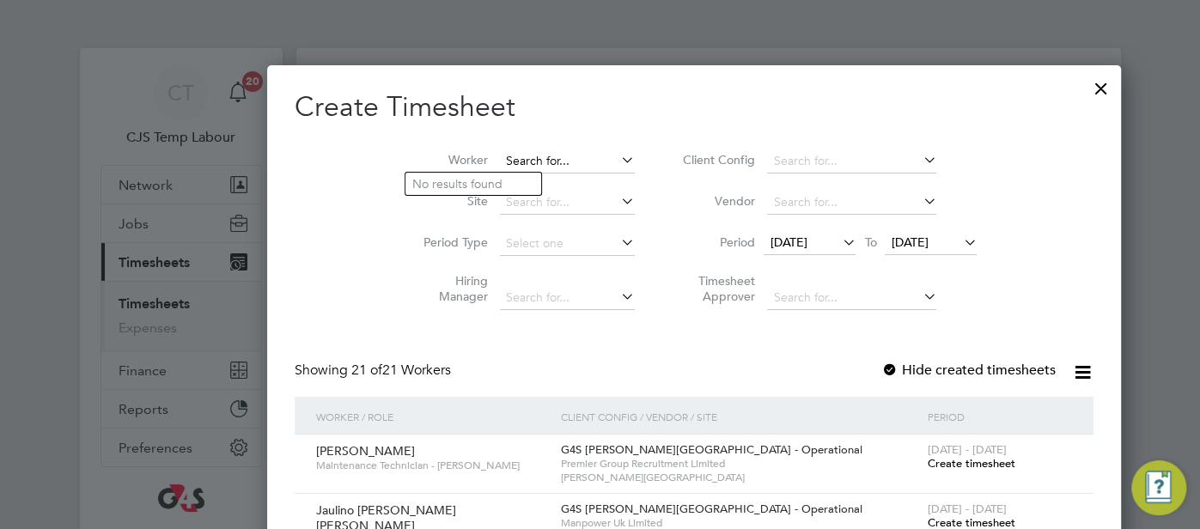
click at [500, 156] on input at bounding box center [567, 162] width 135 height 24
paste input "Kalu Okorie"
type input "Kalu Okorie"
click at [433, 180] on b "Kalu" at bounding box center [425, 184] width 26 height 15
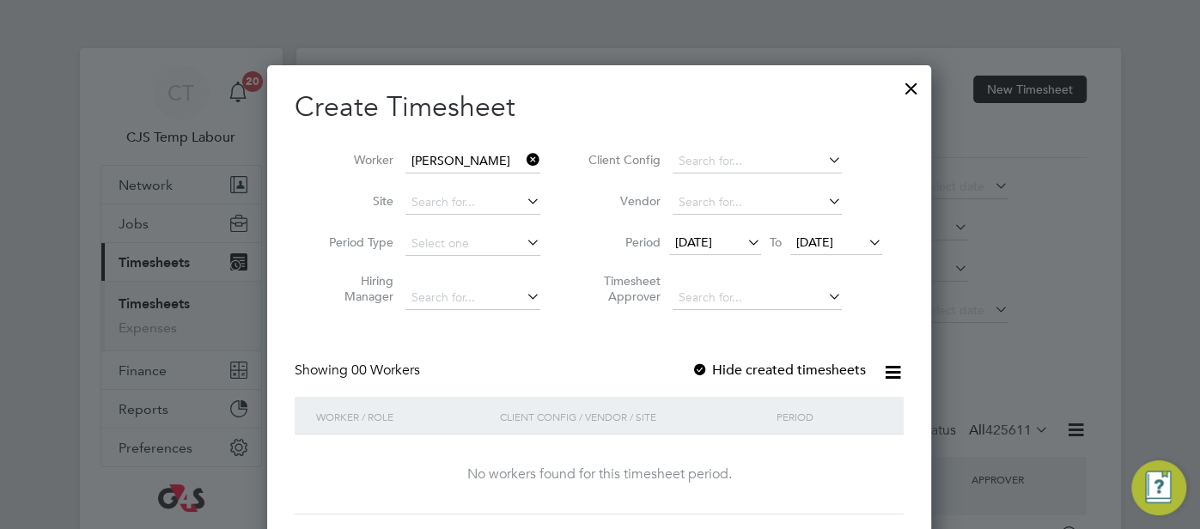
click at [865, 242] on icon at bounding box center [865, 242] width 0 height 24
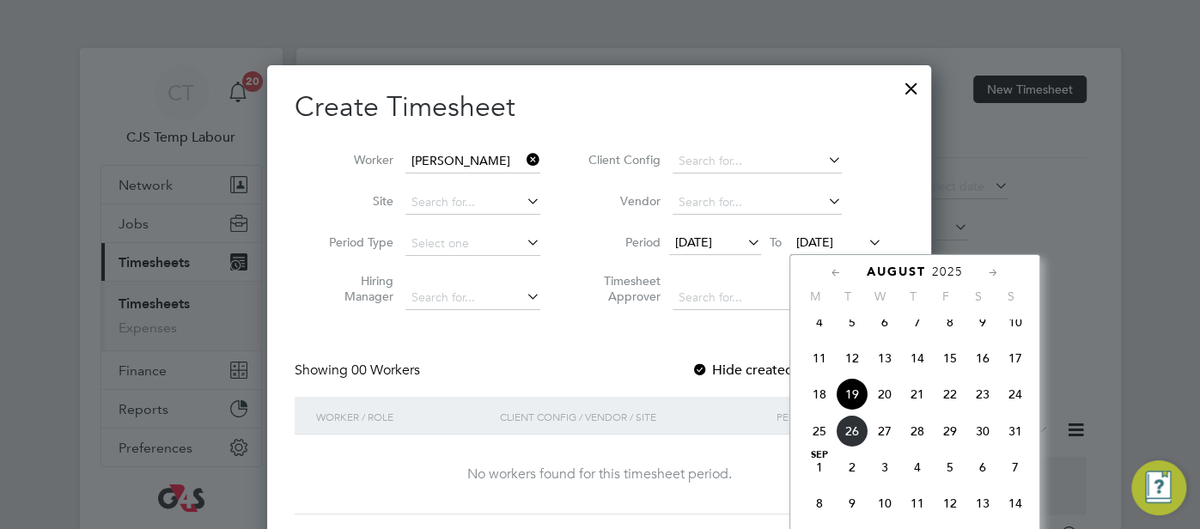
click at [1018, 410] on span "24" at bounding box center [1015, 394] width 33 height 33
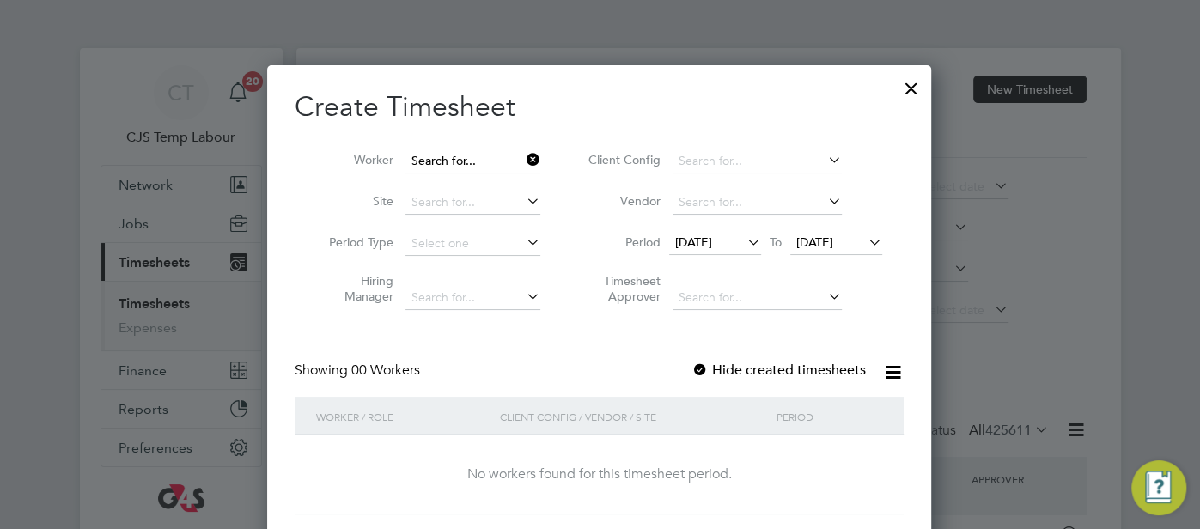
click at [498, 166] on input at bounding box center [473, 162] width 135 height 24
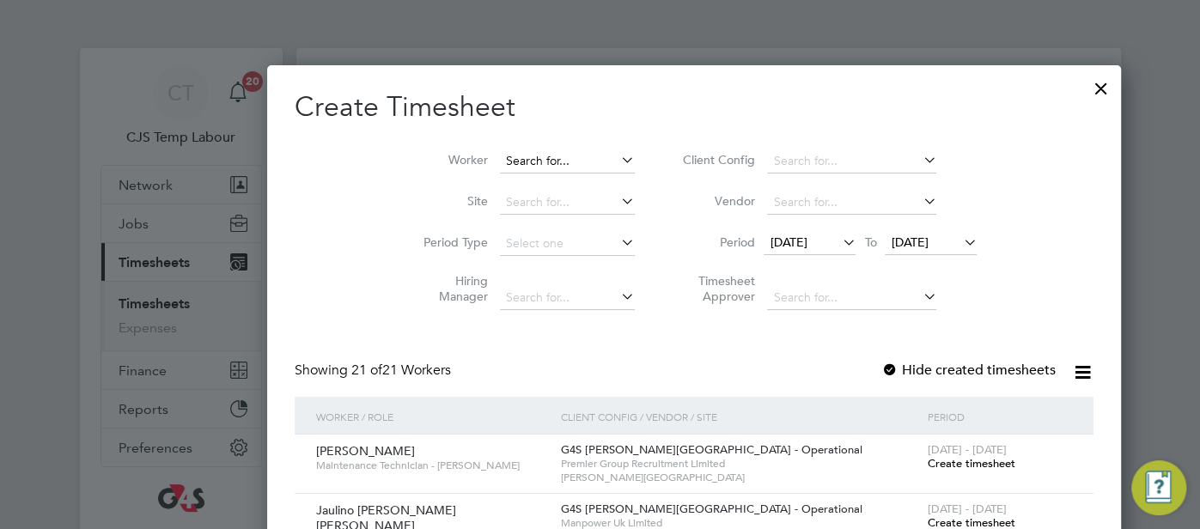
click at [500, 160] on input at bounding box center [567, 162] width 135 height 24
paste input "Tioluwase Fawole"
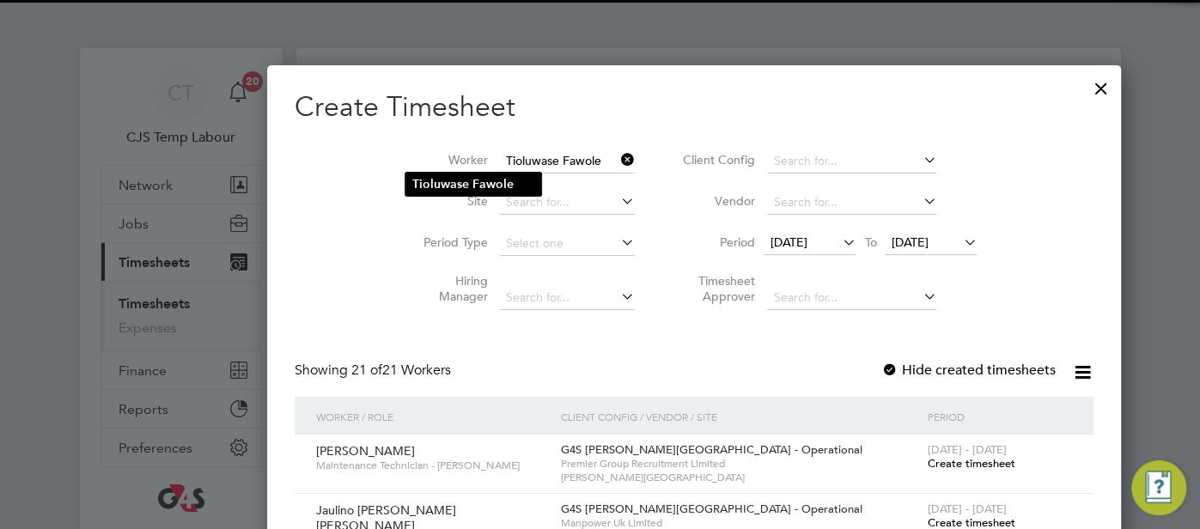
type input "Tioluwase Fawole"
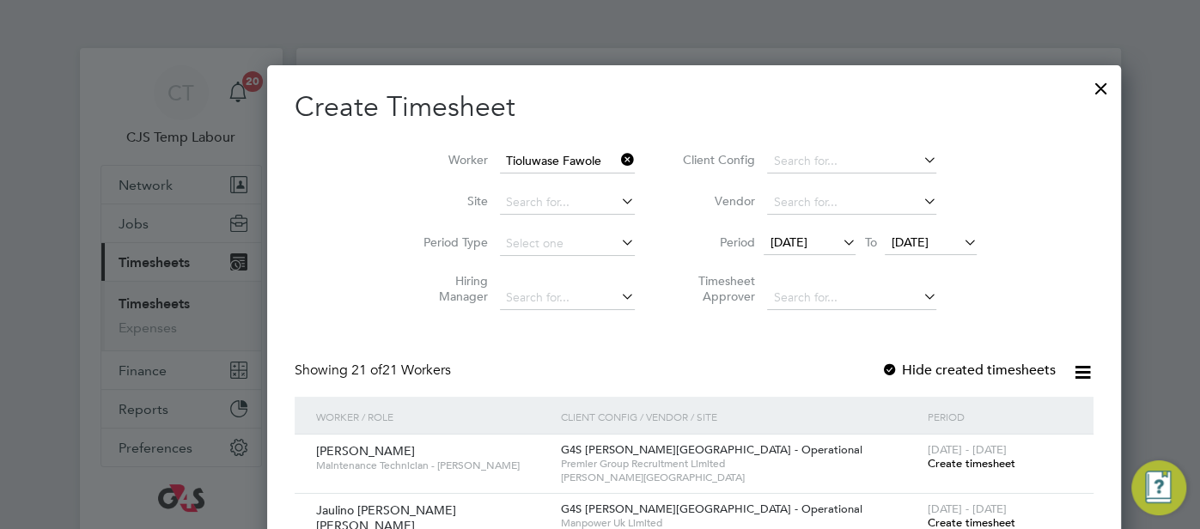
click at [442, 179] on b "Tioluwase" at bounding box center [440, 184] width 57 height 15
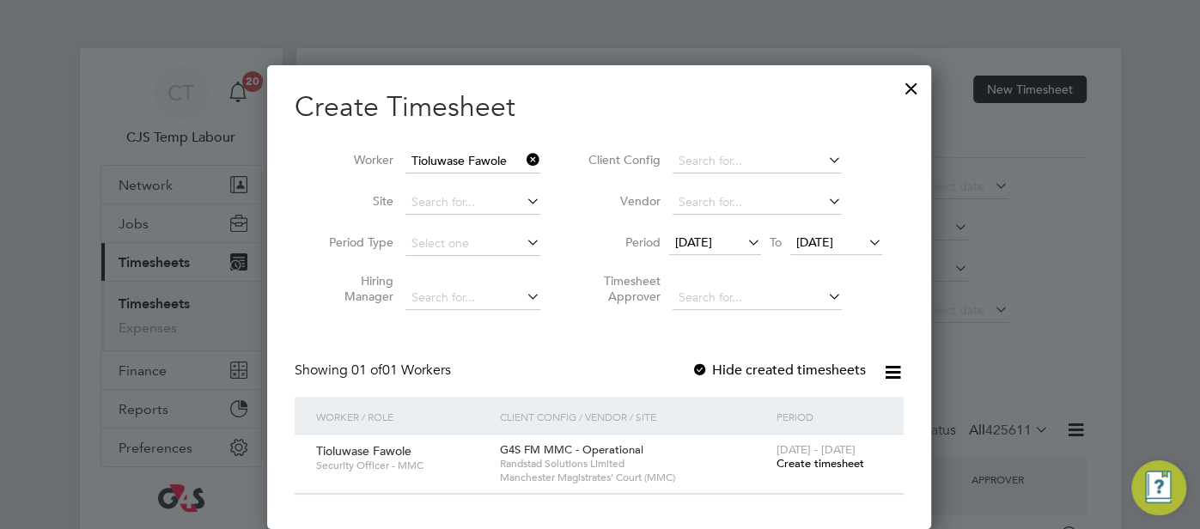
click at [802, 459] on span "Create timesheet" at bounding box center [820, 463] width 88 height 15
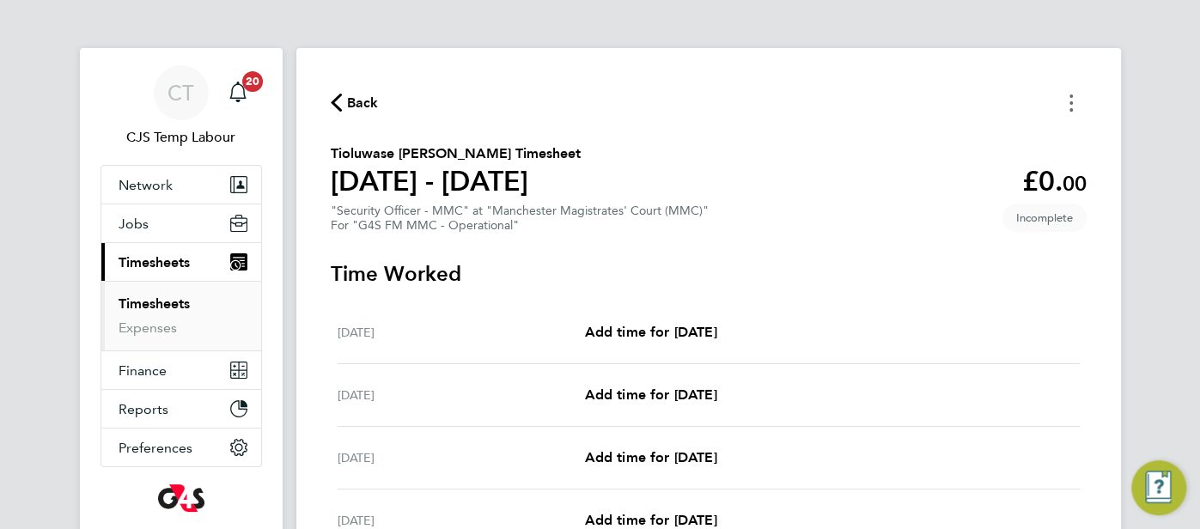
click at [1074, 100] on button "Timesheets Menu" at bounding box center [1071, 102] width 31 height 27
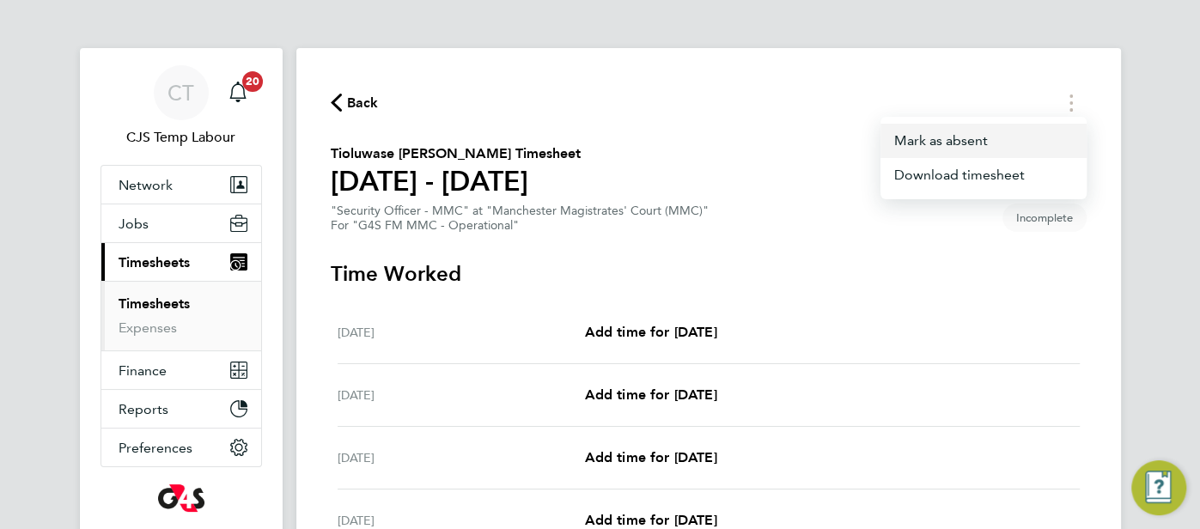
click at [950, 144] on button "Mark as absent" at bounding box center [984, 141] width 206 height 34
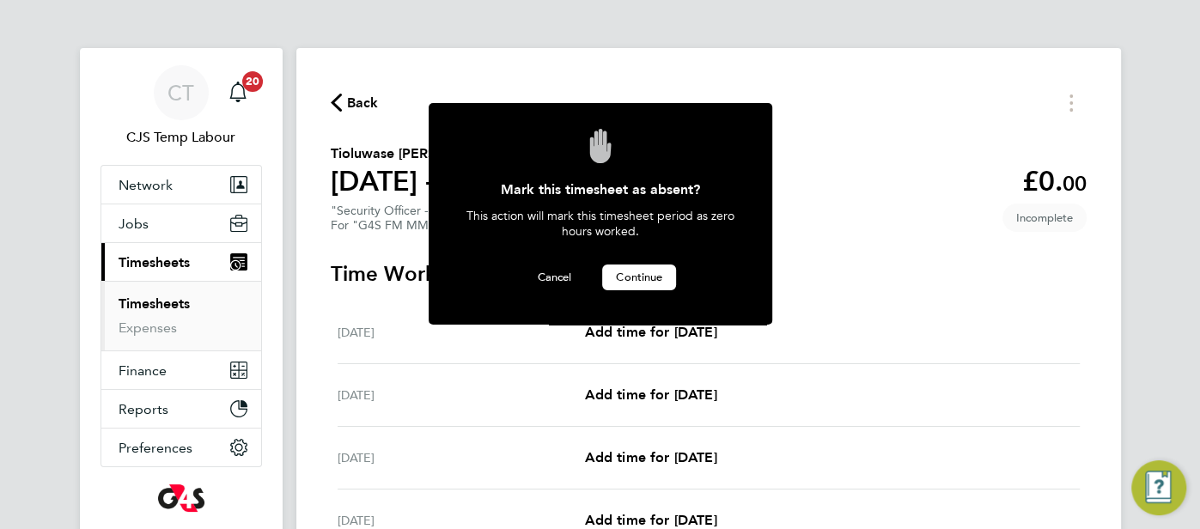
click at [645, 274] on span "Continue" at bounding box center [639, 277] width 46 height 15
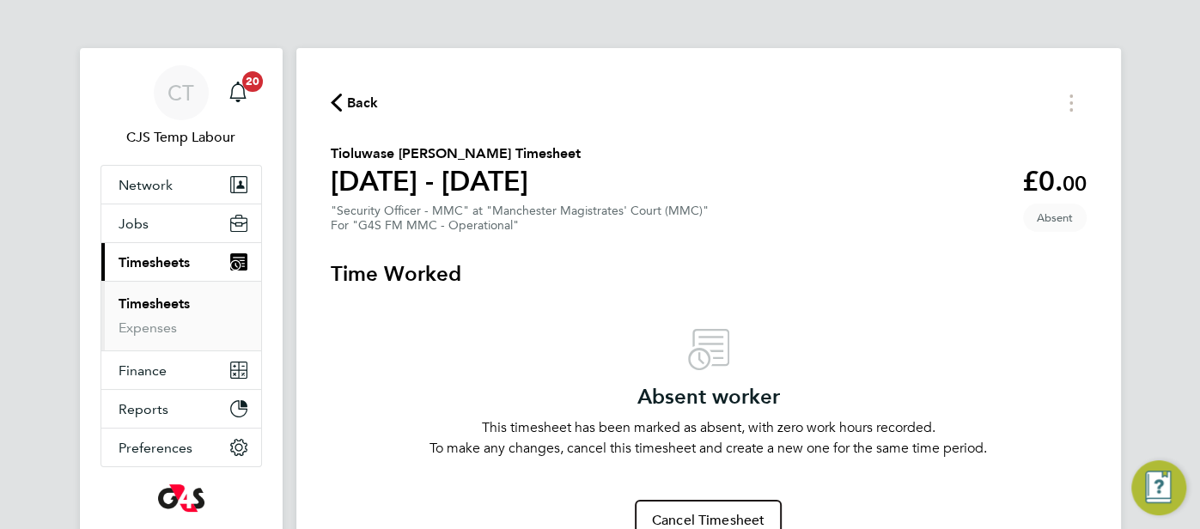
click at [338, 113] on svg-icon "button" at bounding box center [336, 107] width 11 height 16
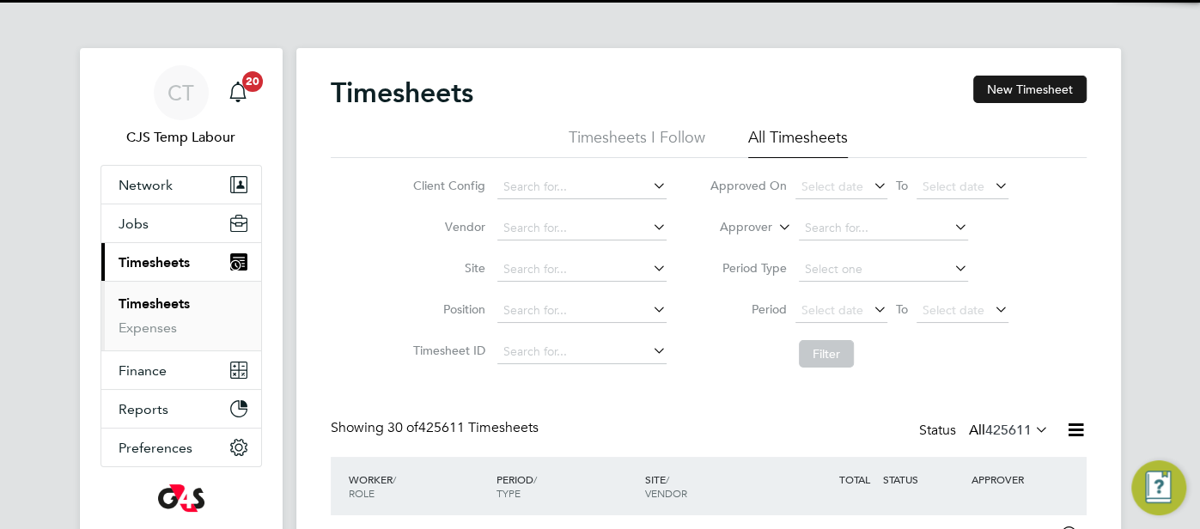
drag, startPoint x: 1005, startPoint y: 89, endPoint x: 986, endPoint y: 93, distance: 20.2
click at [1004, 89] on button "New Timesheet" at bounding box center [1030, 89] width 113 height 27
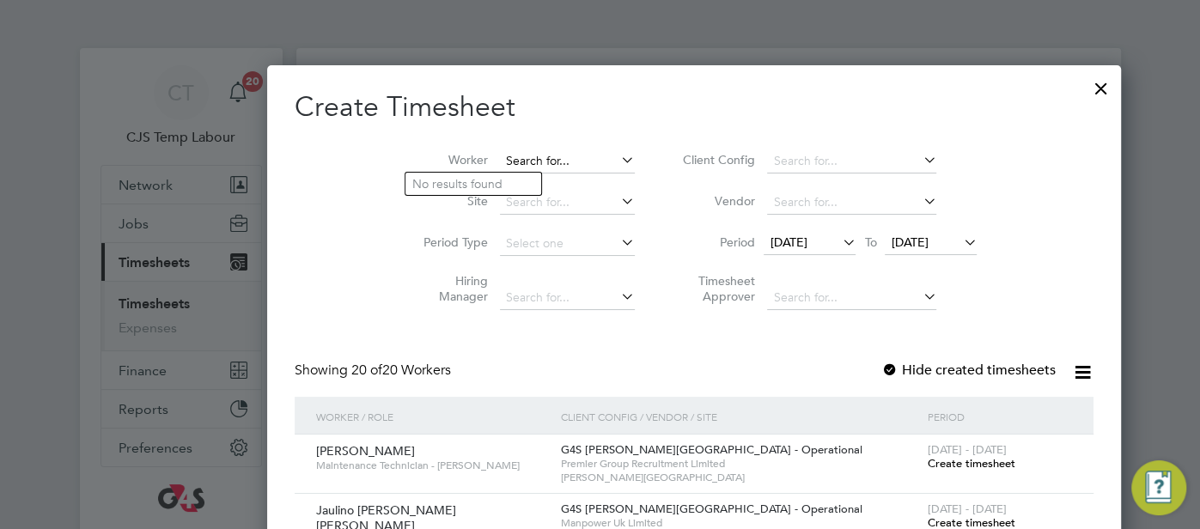
click at [500, 160] on input at bounding box center [567, 162] width 135 height 24
paste input "Francis Akinsehinwa"
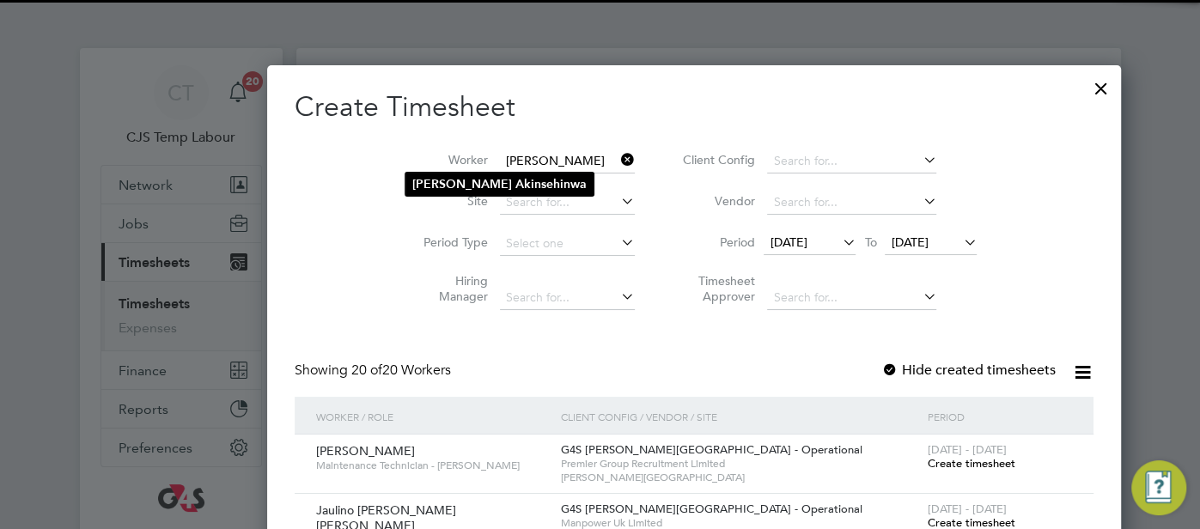
type input "Francis Akinsehinwa"
click at [516, 178] on b "Akinsehinwa" at bounding box center [551, 184] width 71 height 15
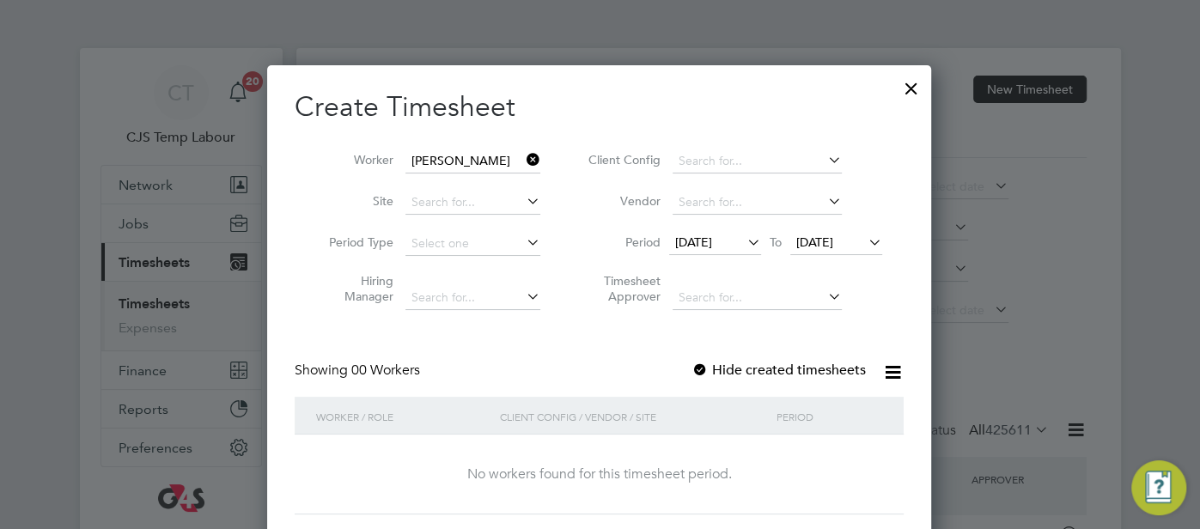
click at [865, 247] on icon at bounding box center [865, 242] width 0 height 24
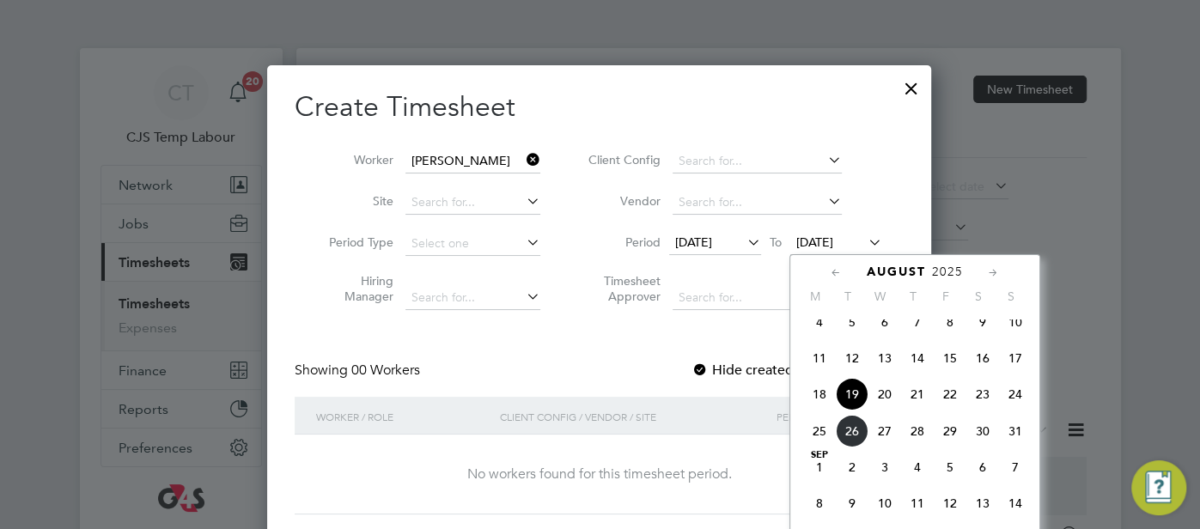
click at [1021, 408] on span "24" at bounding box center [1015, 394] width 33 height 33
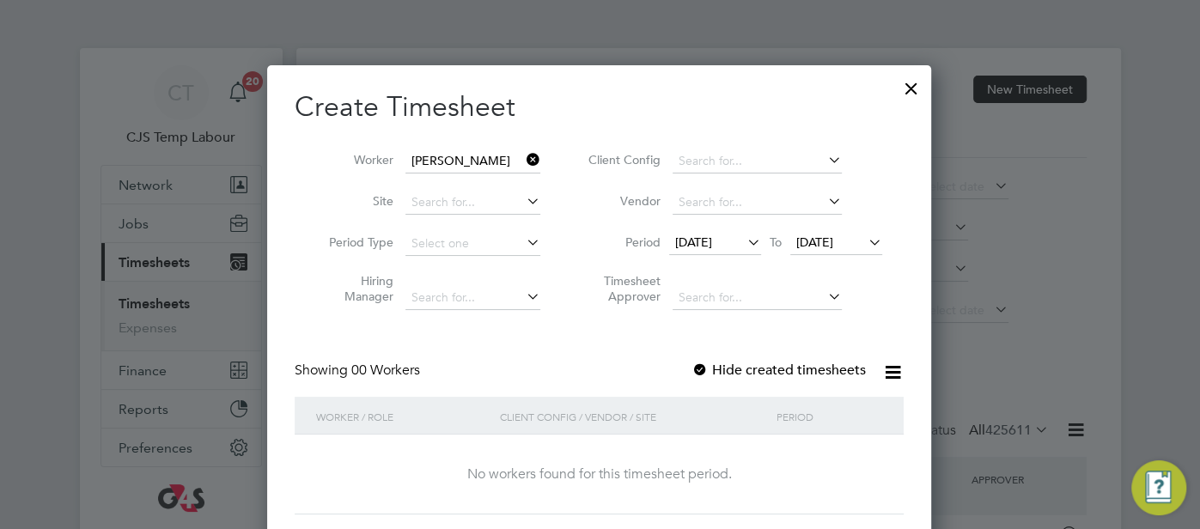
click at [523, 156] on icon at bounding box center [523, 160] width 0 height 24
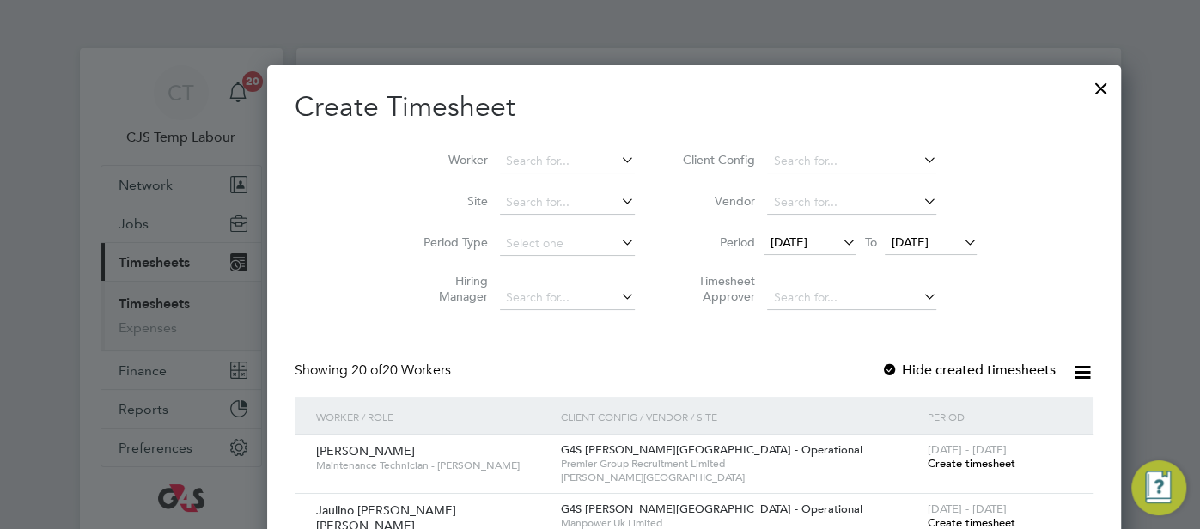
click at [1086, 89] on div at bounding box center [1101, 84] width 31 height 31
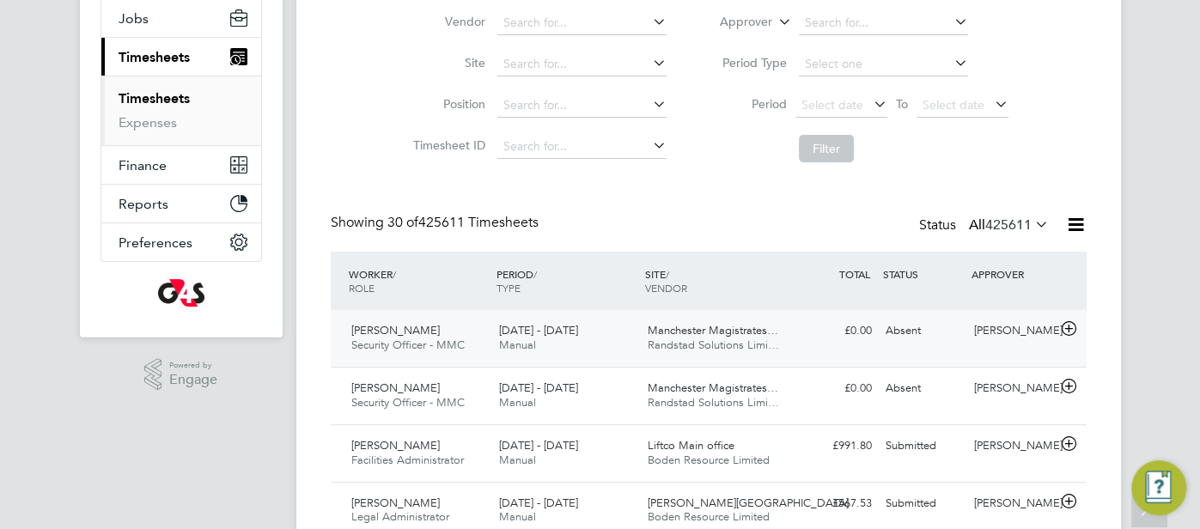
click at [912, 328] on div "Absent" at bounding box center [923, 331] width 89 height 28
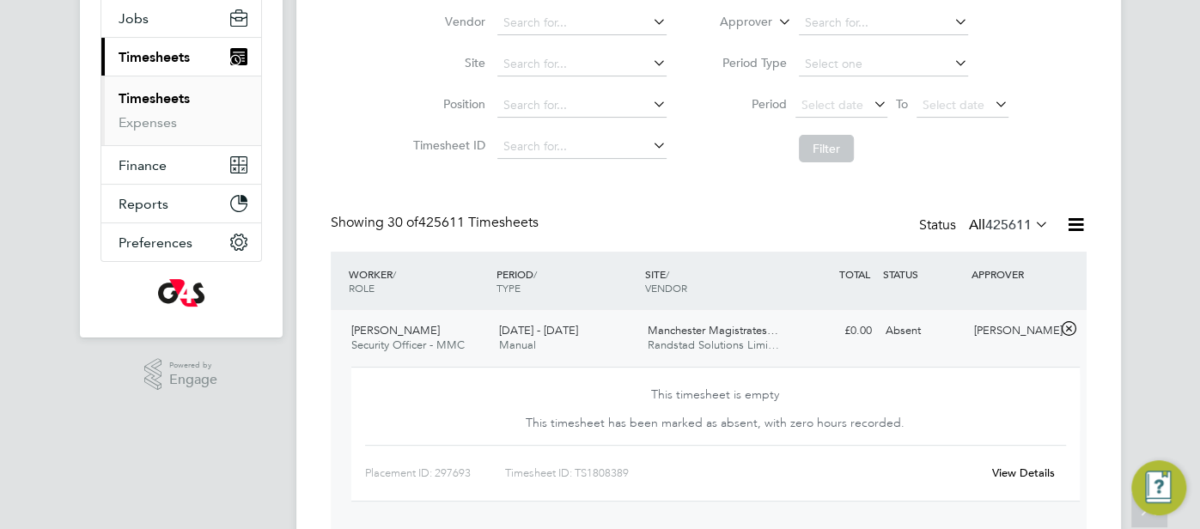
click at [1011, 463] on div "View Details" at bounding box center [1024, 473] width 84 height 27
click at [1009, 475] on link "View Details" at bounding box center [1023, 473] width 63 height 15
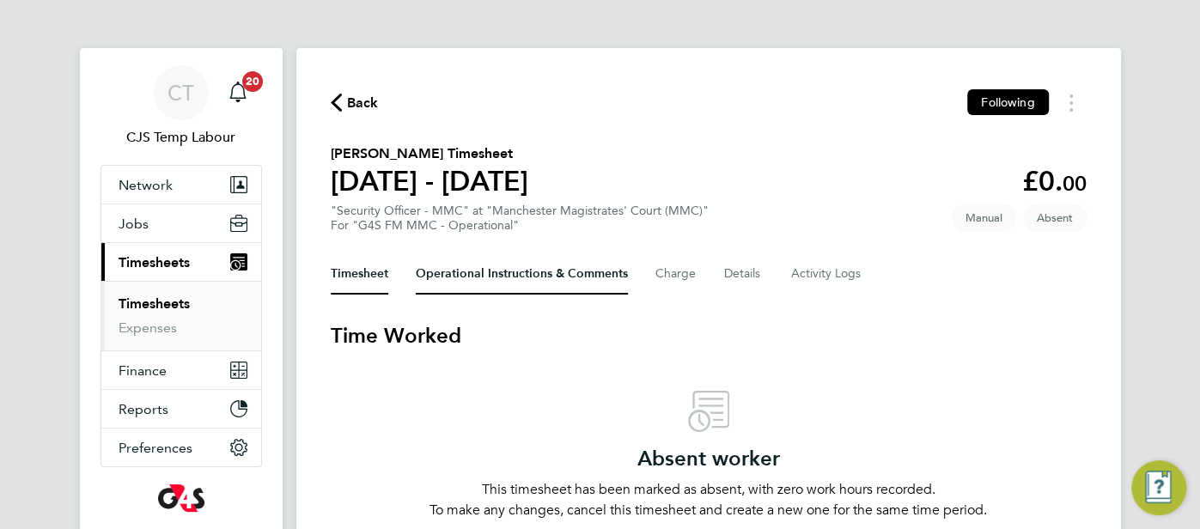
click at [503, 274] on Comments-tab "Operational Instructions & Comments" at bounding box center [522, 273] width 212 height 41
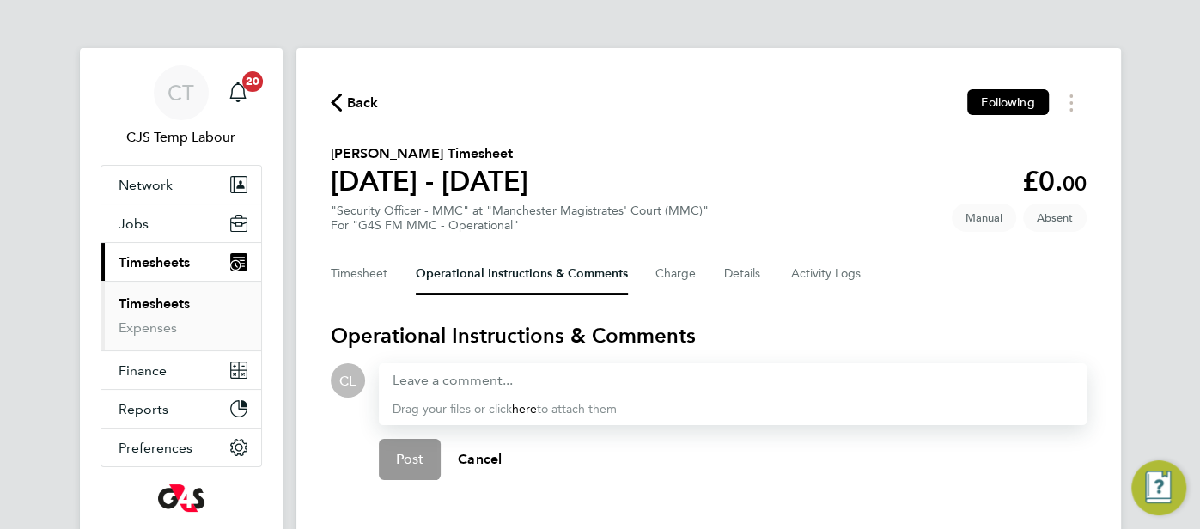
click at [415, 379] on div at bounding box center [733, 380] width 681 height 21
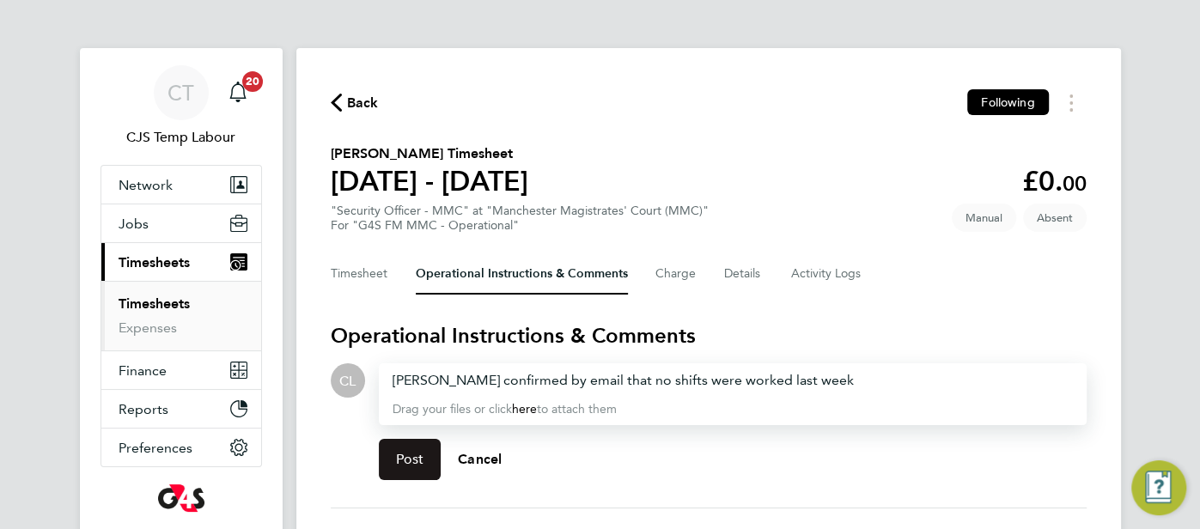
click at [412, 466] on span "Post" at bounding box center [410, 459] width 28 height 17
